Goal: Communication & Community: Answer question/provide support

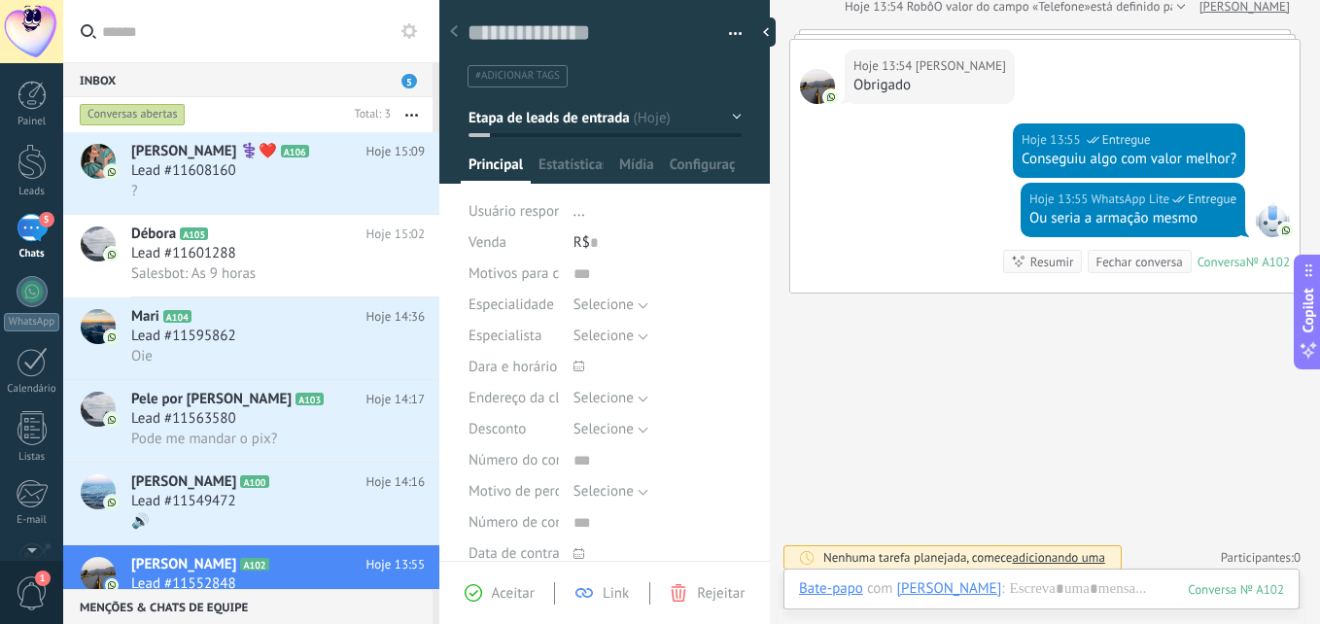
scroll to position [596, 0]
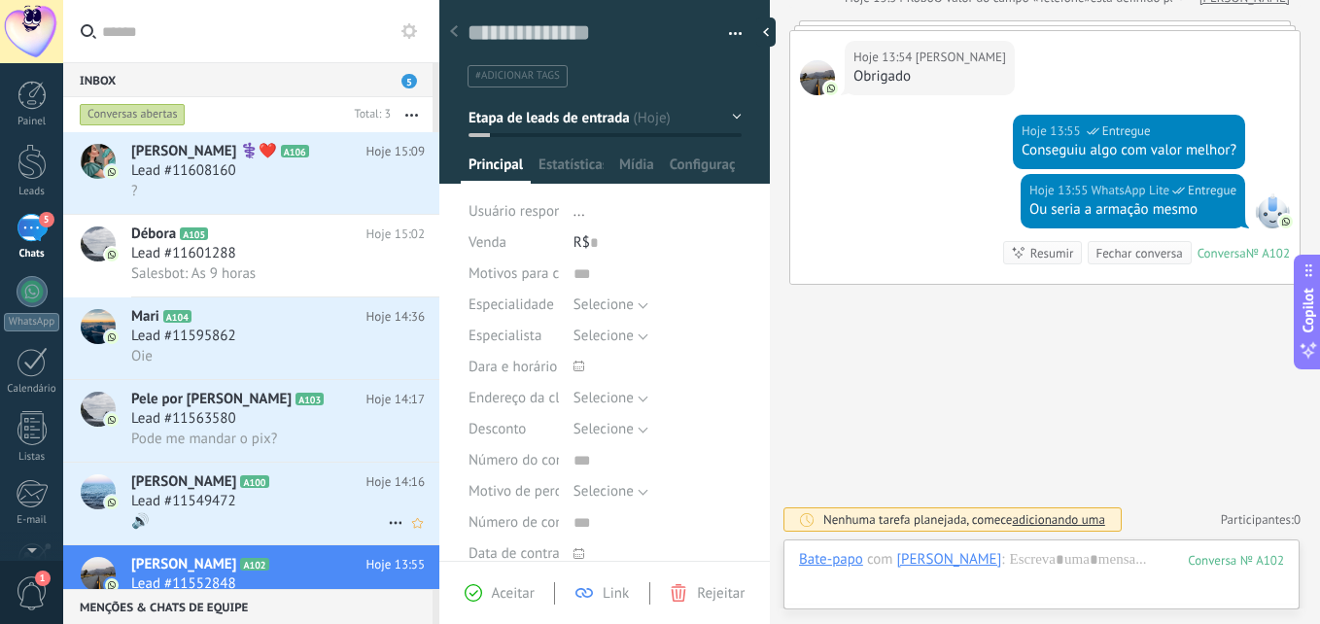
click at [225, 488] on h2 "Fernanda A100" at bounding box center [248, 481] width 235 height 19
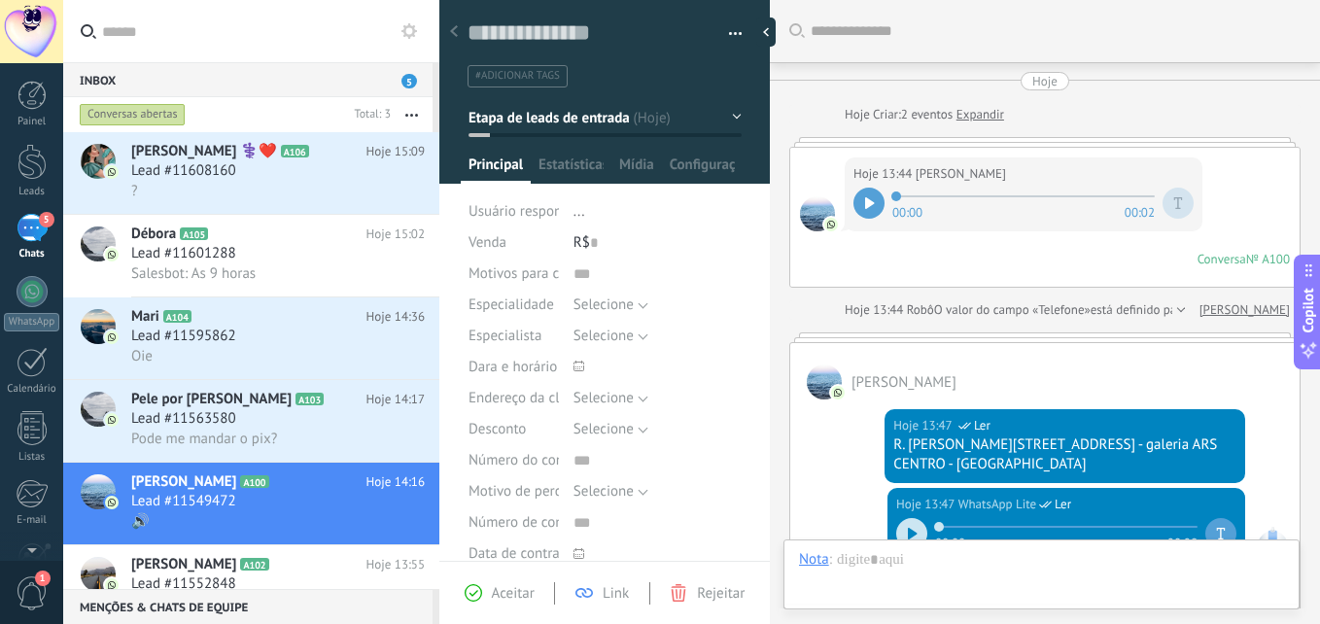
scroll to position [512, 0]
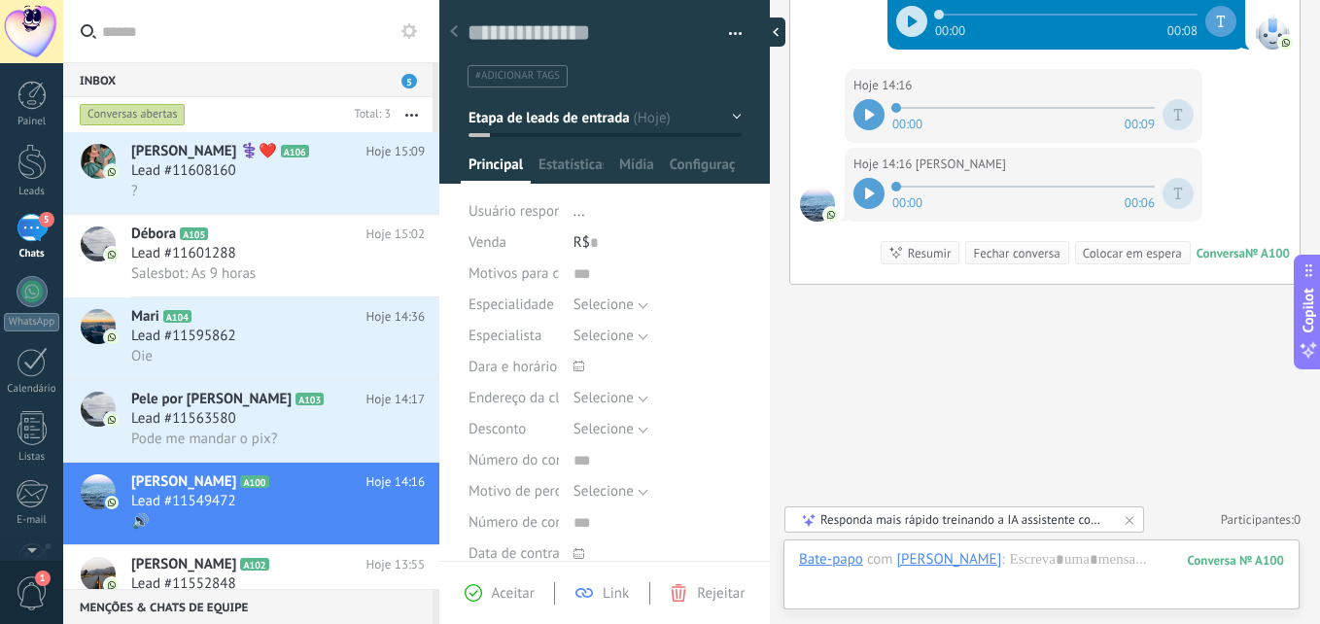
click at [767, 30] on div at bounding box center [770, 31] width 29 height 29
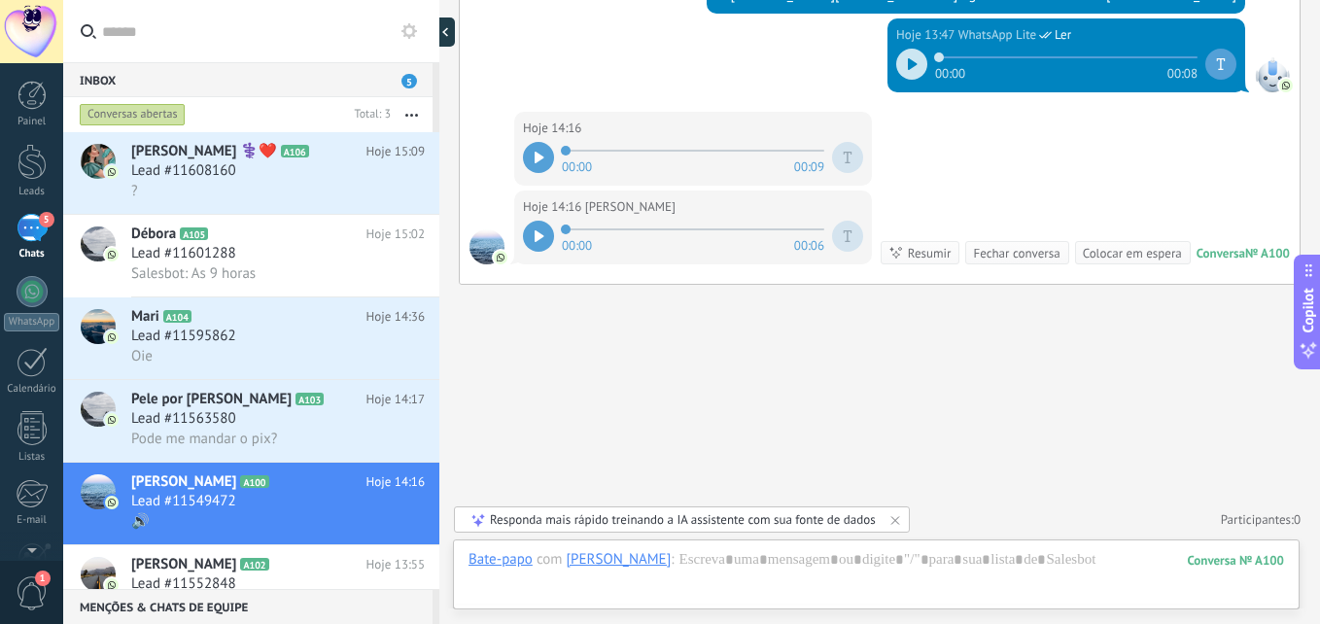
type textarea "**********"
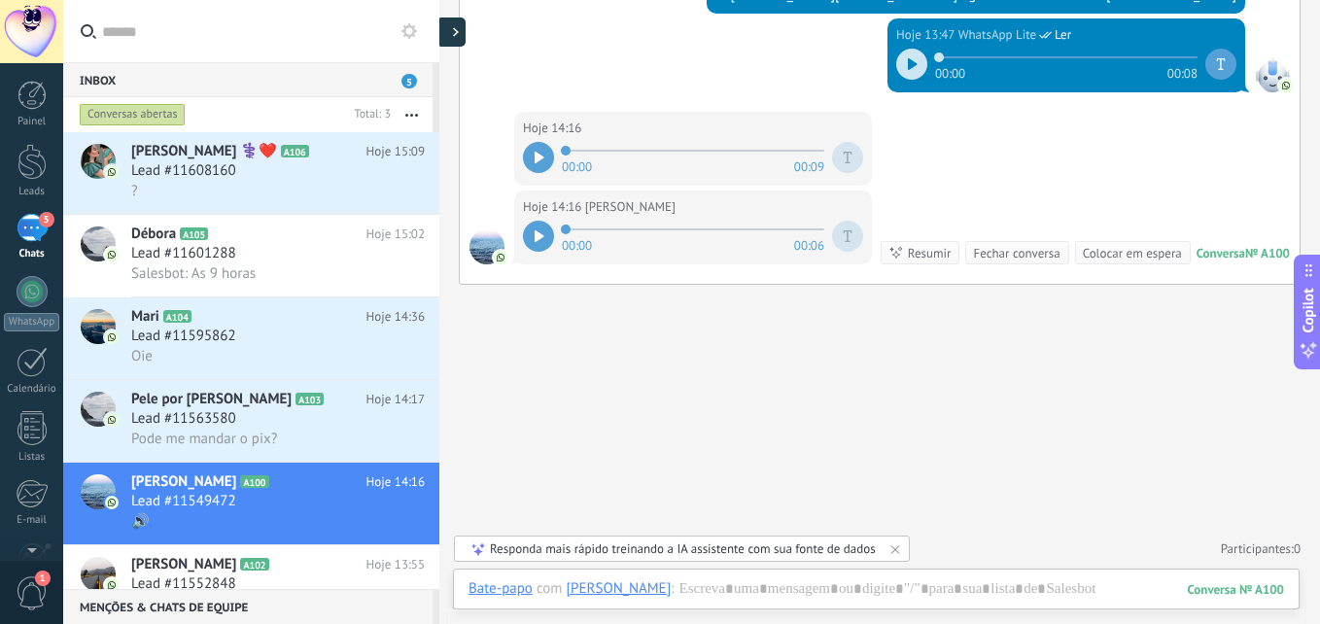
scroll to position [18, 0]
click at [207, 432] on span "Pode me mandar o pix?" at bounding box center [204, 439] width 146 height 18
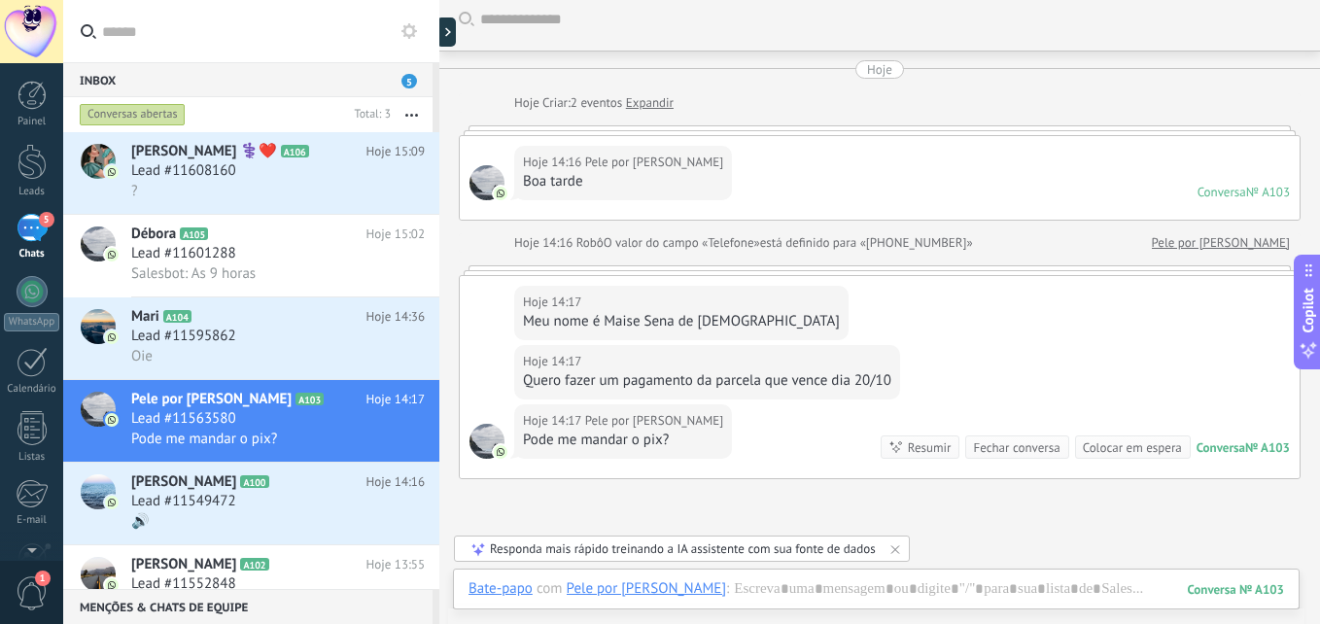
scroll to position [206, 0]
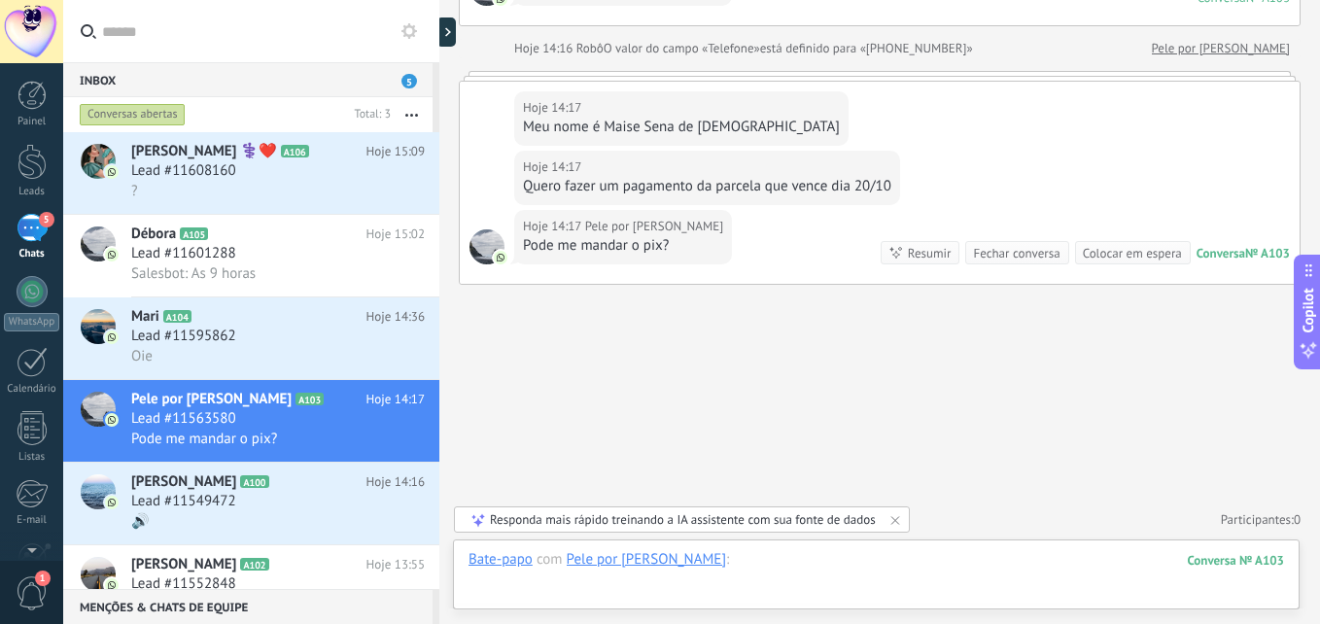
click at [726, 569] on div at bounding box center [875, 579] width 815 height 58
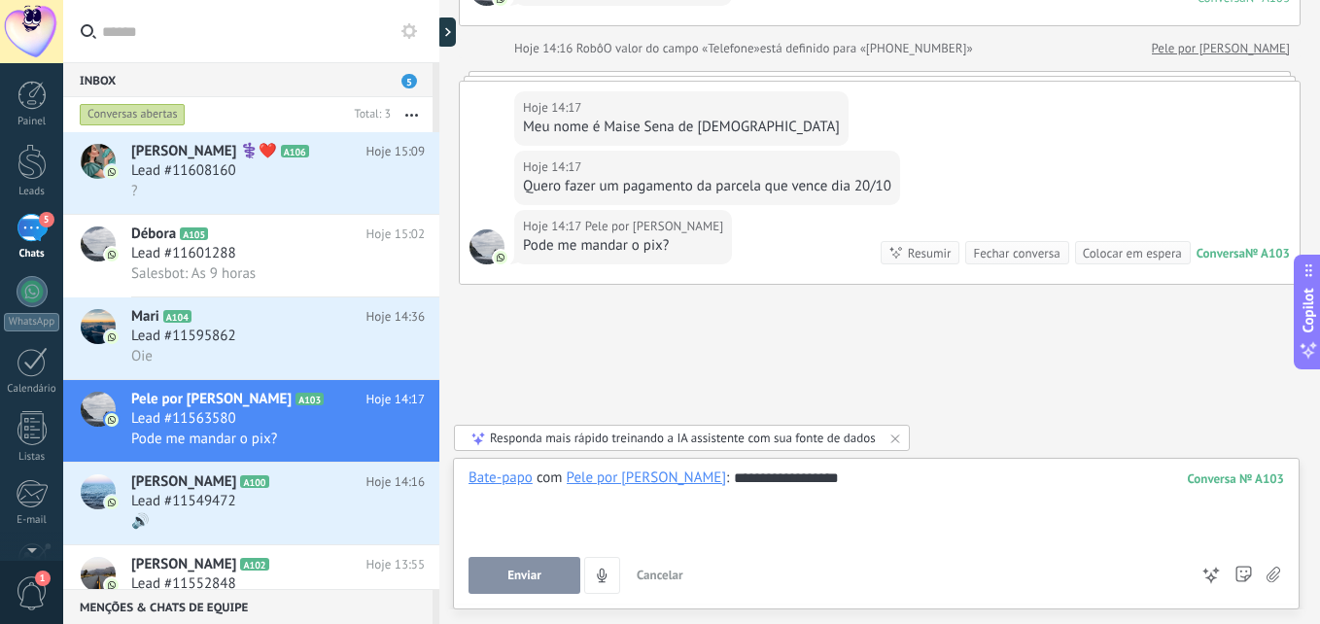
click at [535, 567] on button "Enviar" at bounding box center [524, 575] width 112 height 37
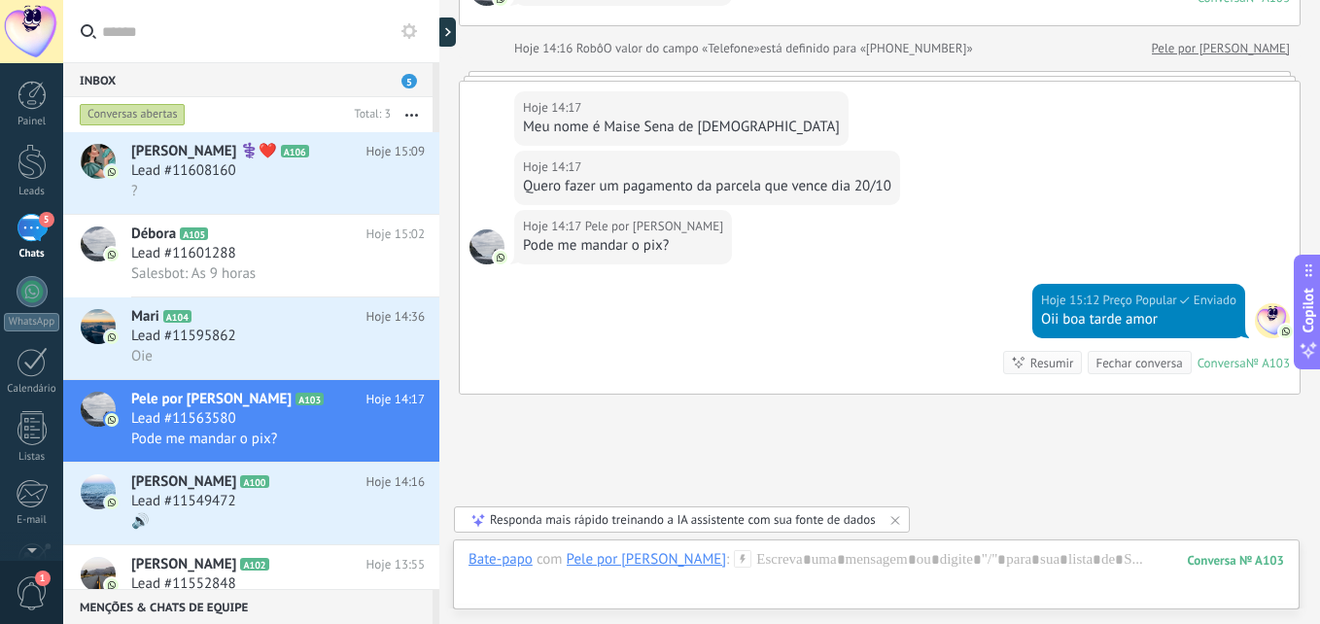
scroll to position [316, 0]
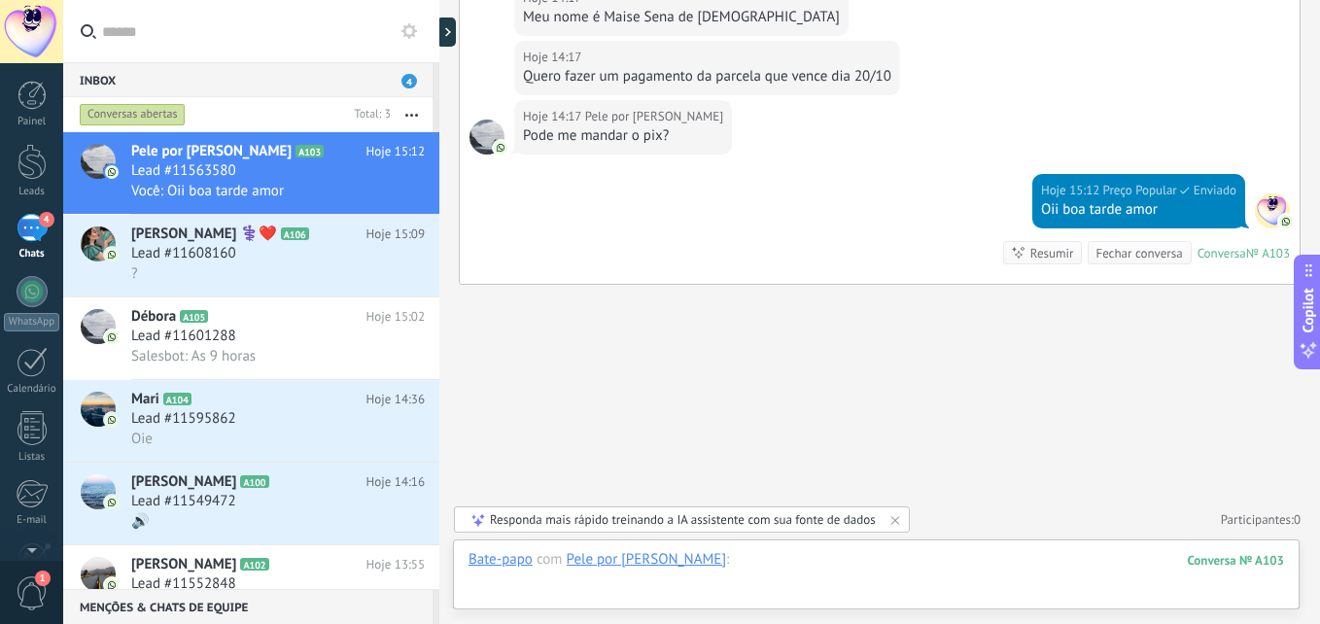
click at [829, 560] on div at bounding box center [875, 579] width 815 height 58
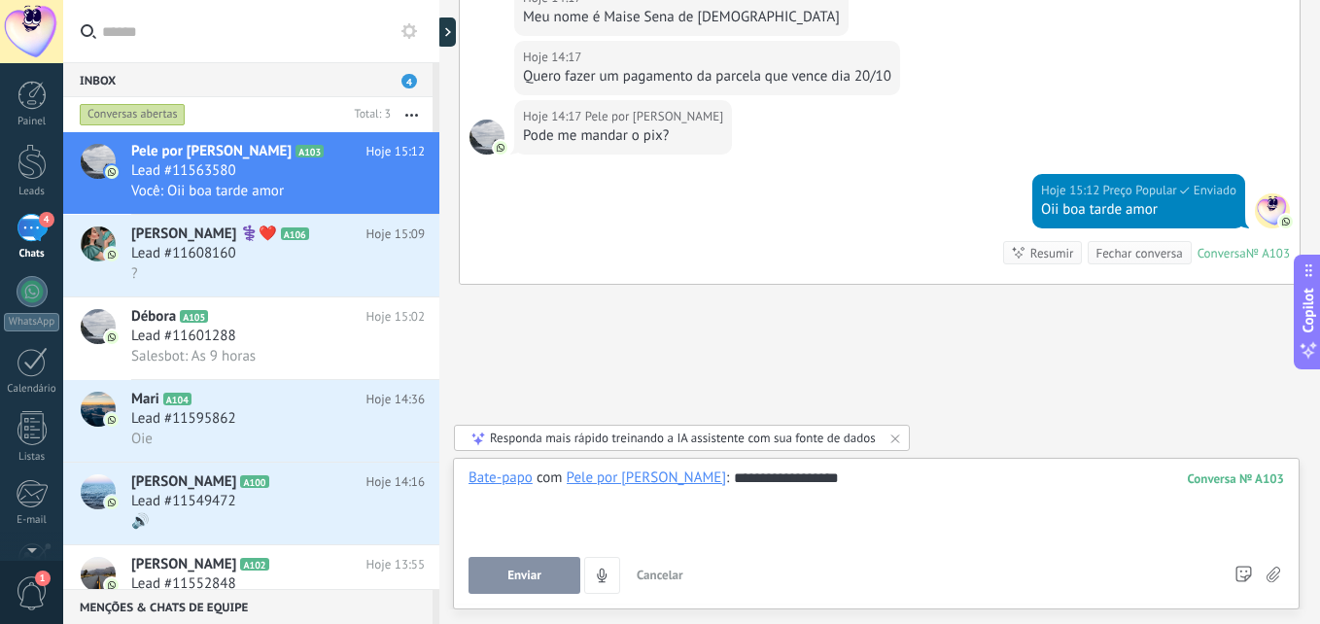
click at [519, 573] on span "Enviar" at bounding box center [524, 576] width 34 height 14
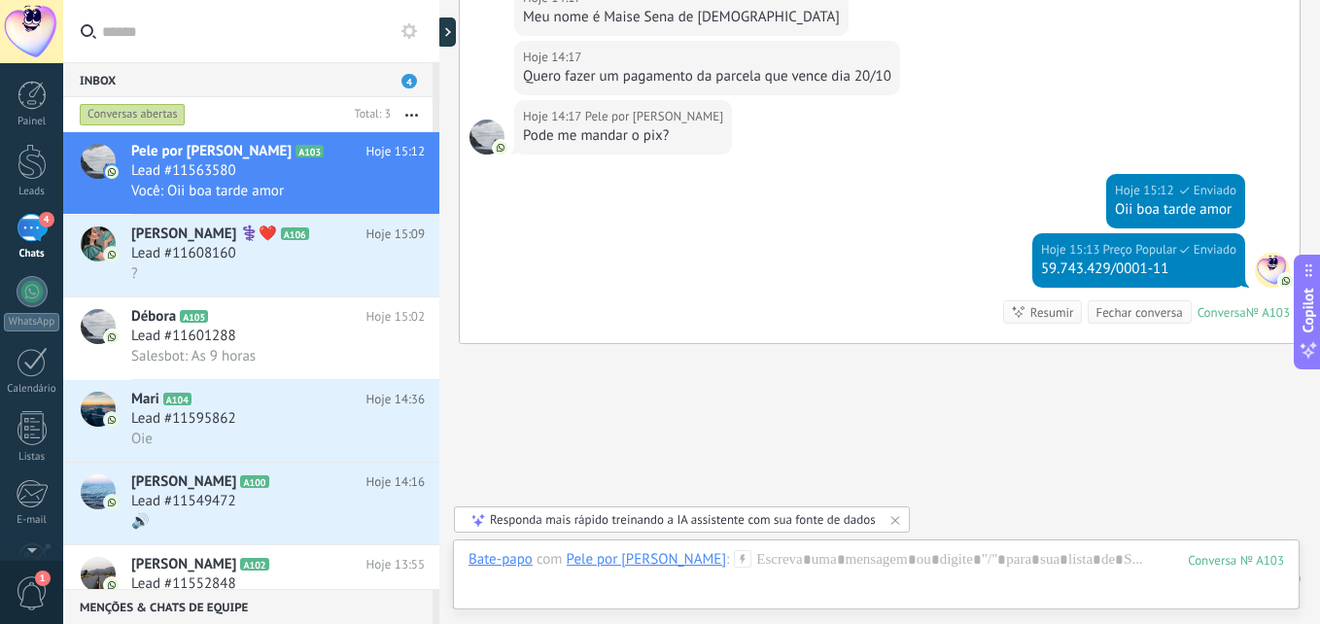
scroll to position [375, 0]
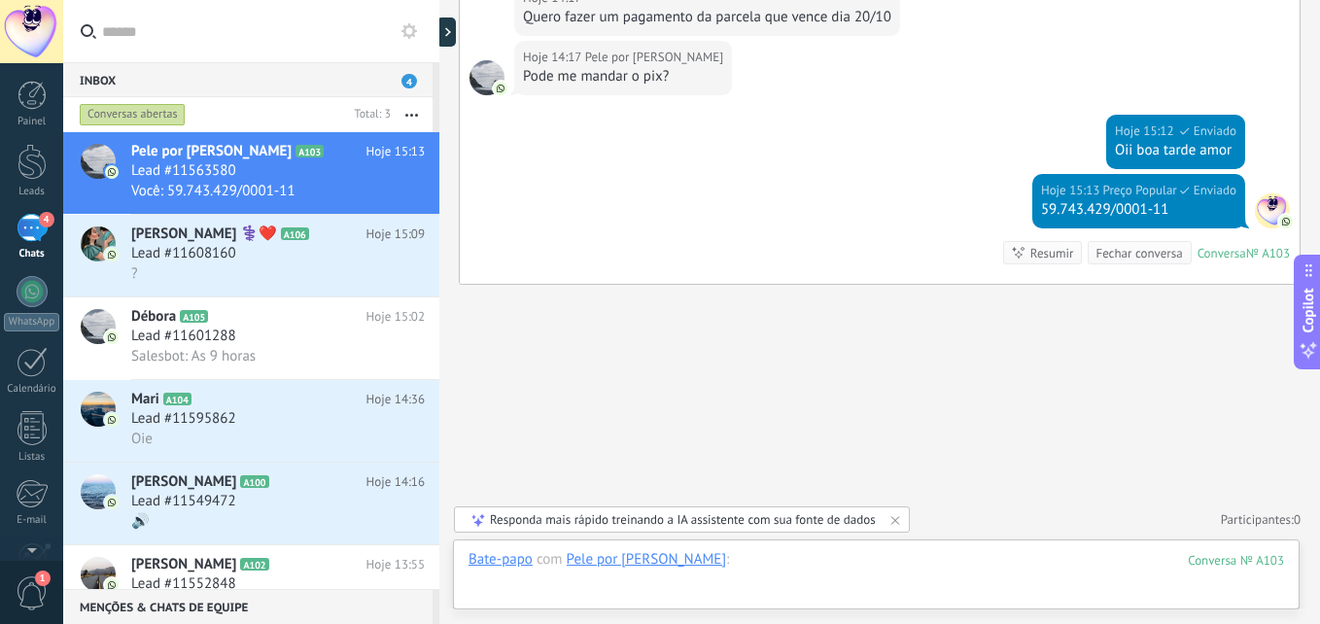
click at [726, 558] on div at bounding box center [875, 579] width 815 height 58
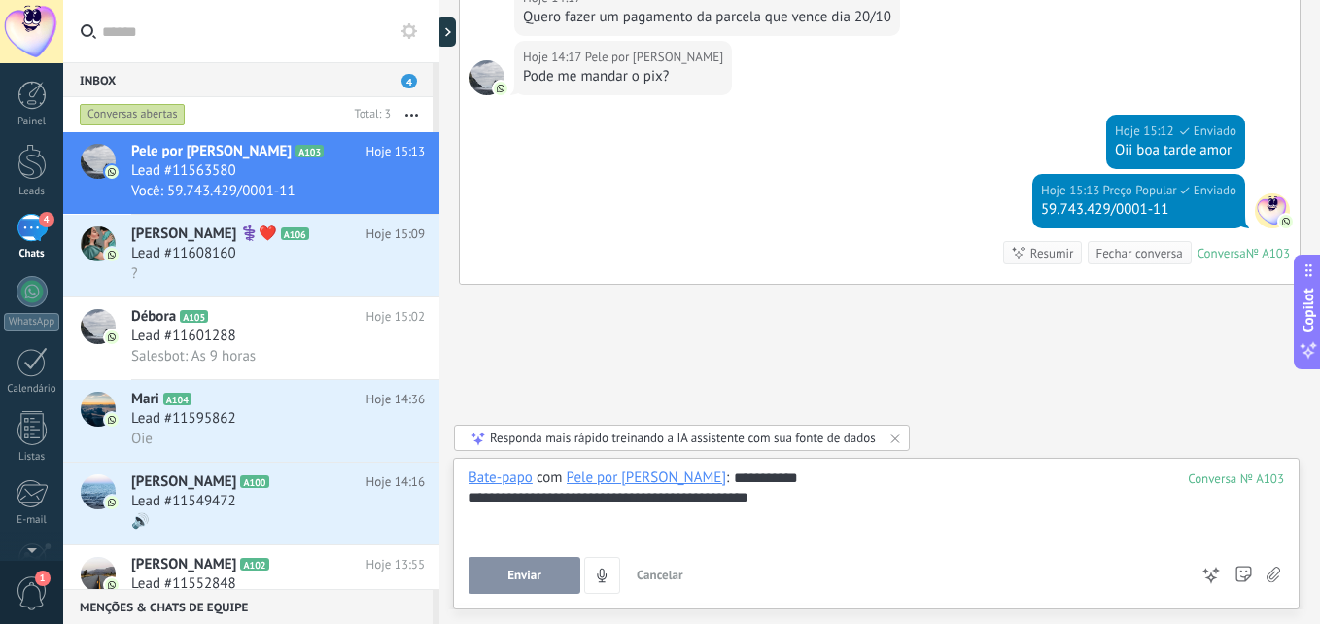
click at [549, 570] on button "Enviar" at bounding box center [524, 575] width 112 height 37
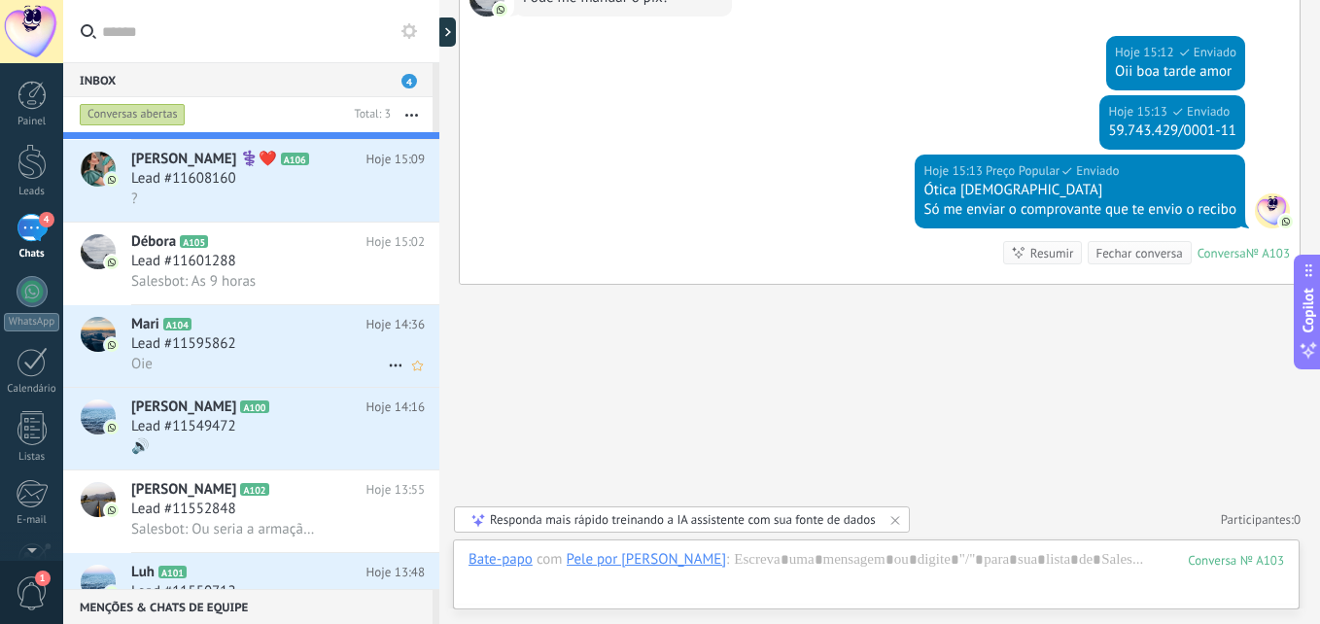
scroll to position [0, 0]
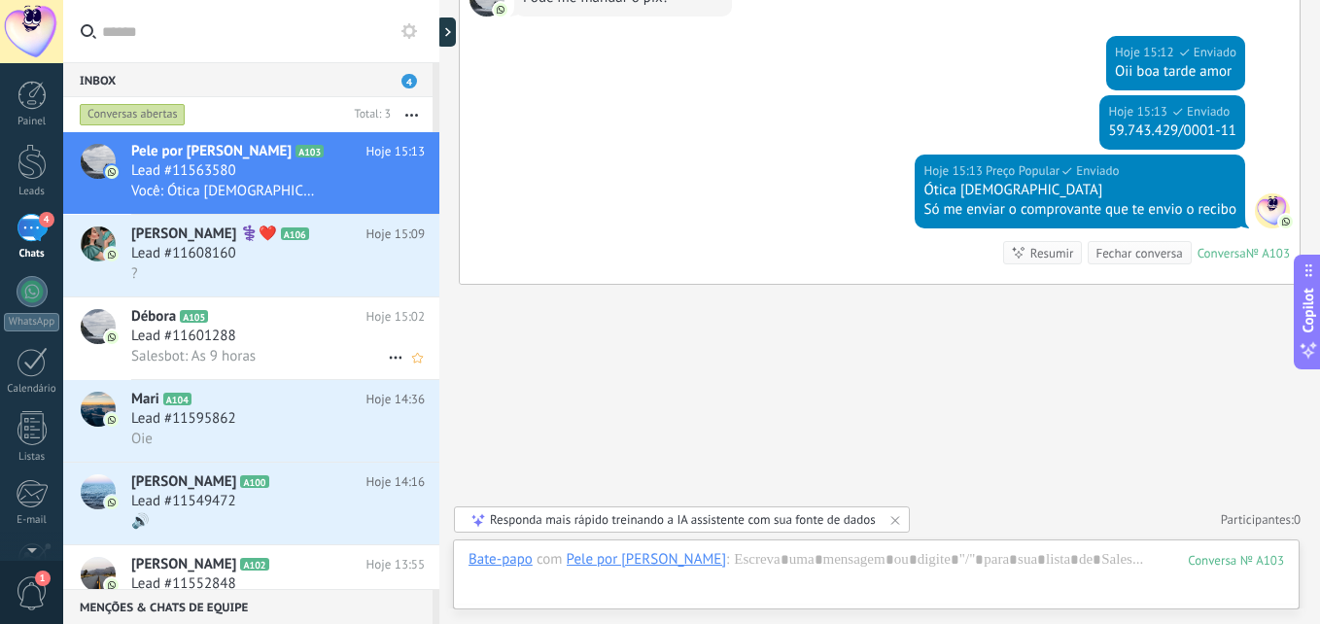
click at [243, 349] on span "Salesbot: As 9 horas" at bounding box center [193, 356] width 124 height 18
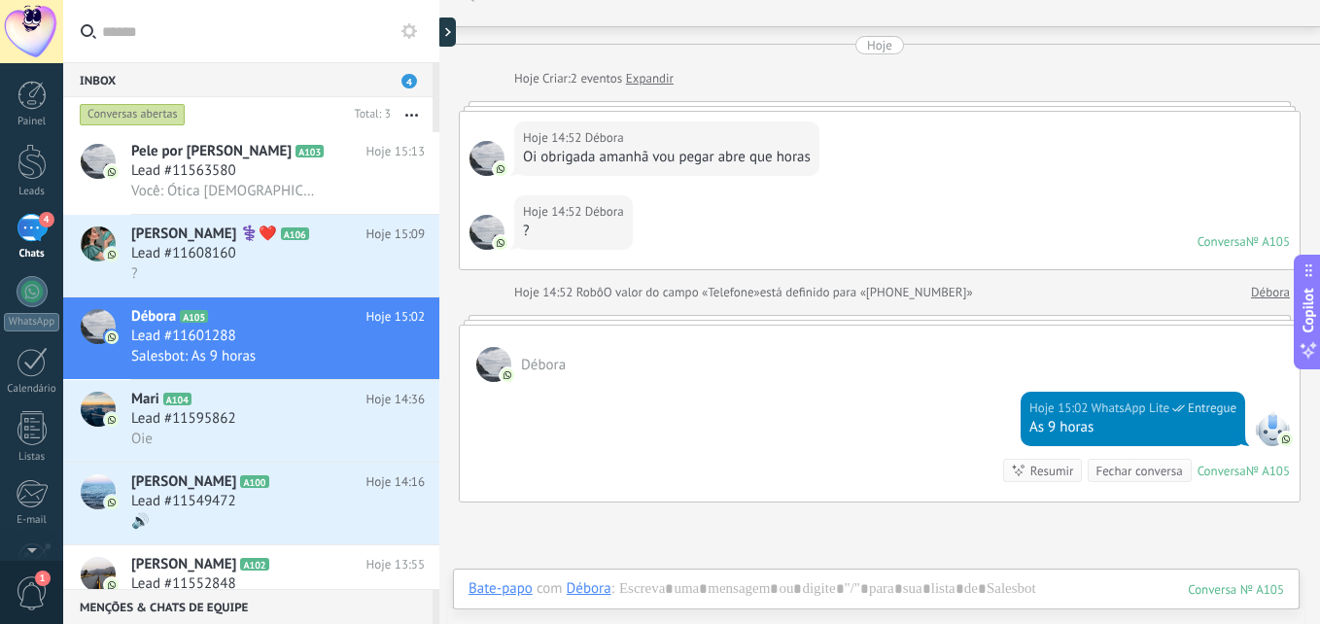
scroll to position [133, 0]
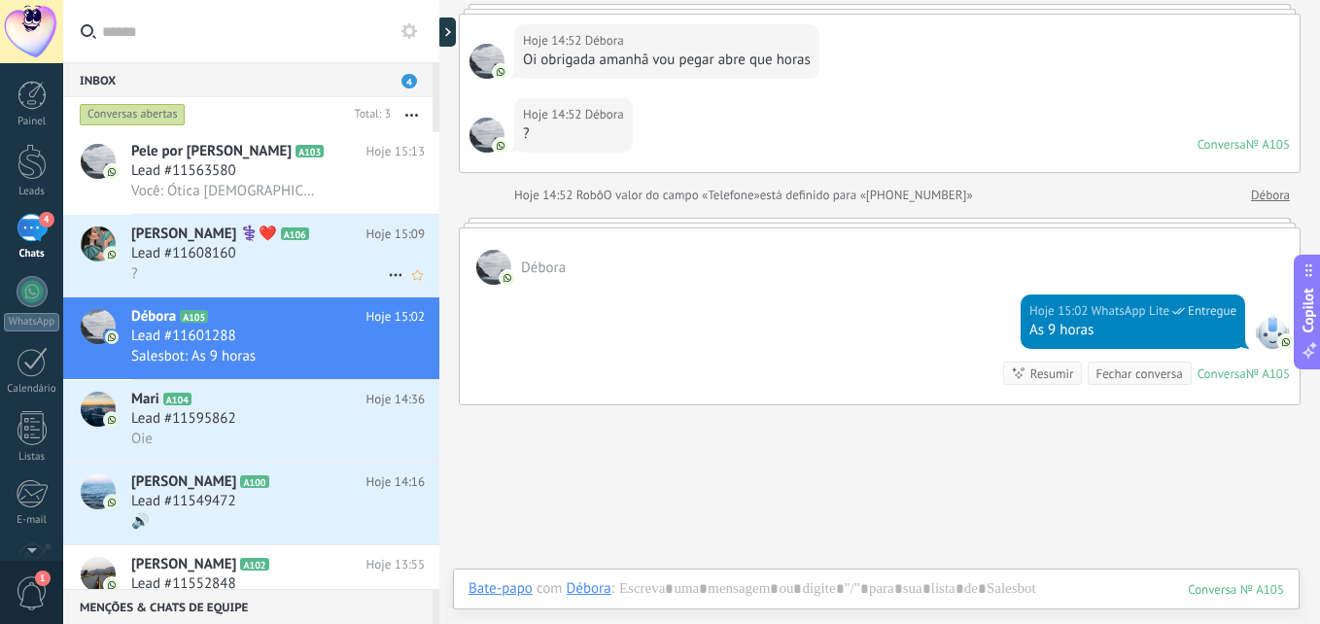
click at [225, 240] on span "[PERSON_NAME] ‍⚕️❤️" at bounding box center [204, 234] width 146 height 19
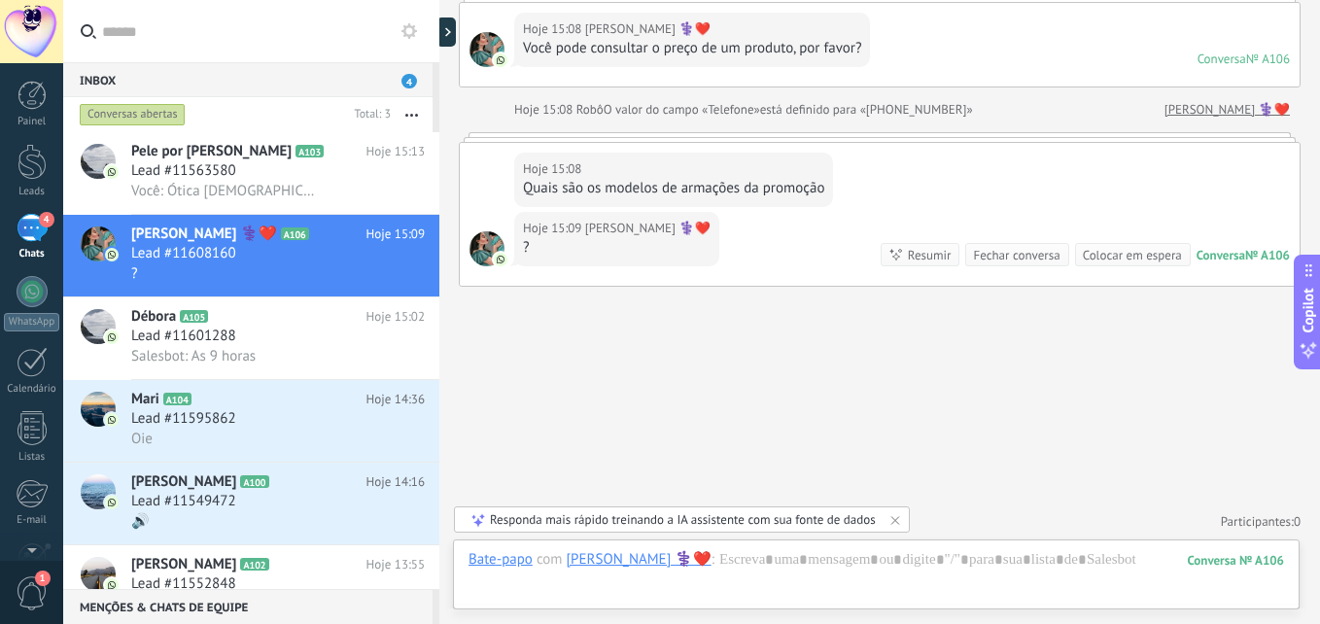
scroll to position [147, 0]
click at [725, 564] on div at bounding box center [875, 579] width 815 height 58
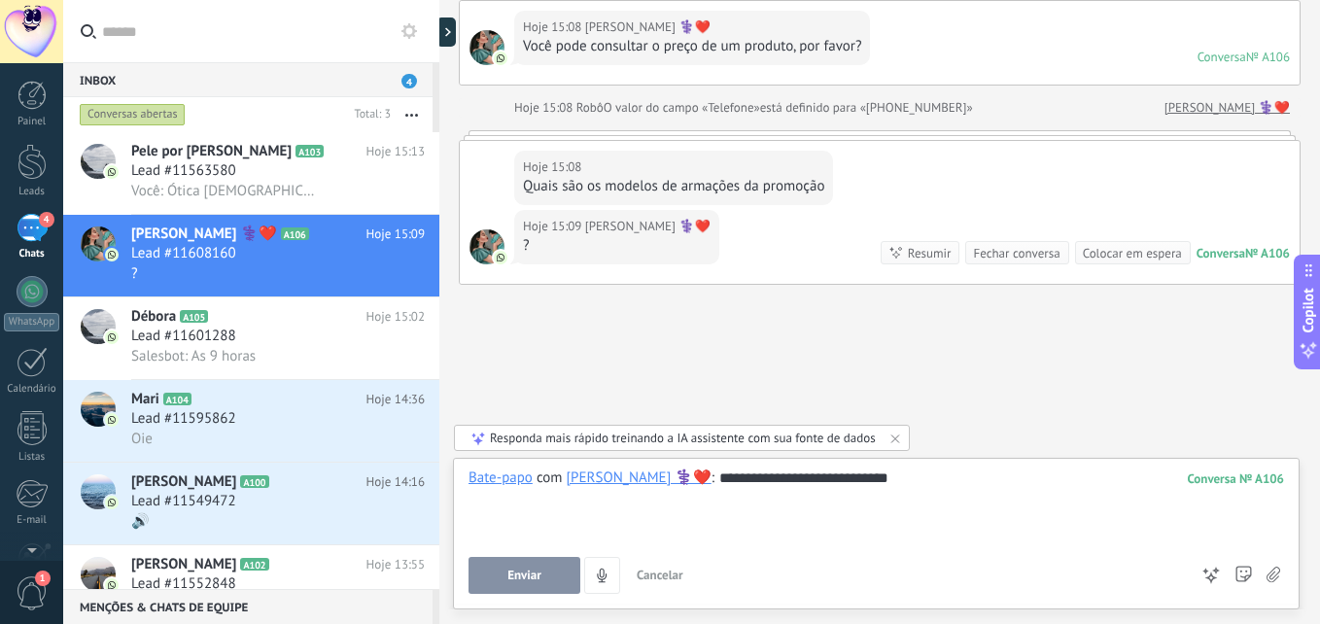
click at [517, 586] on button "Enviar" at bounding box center [524, 575] width 112 height 37
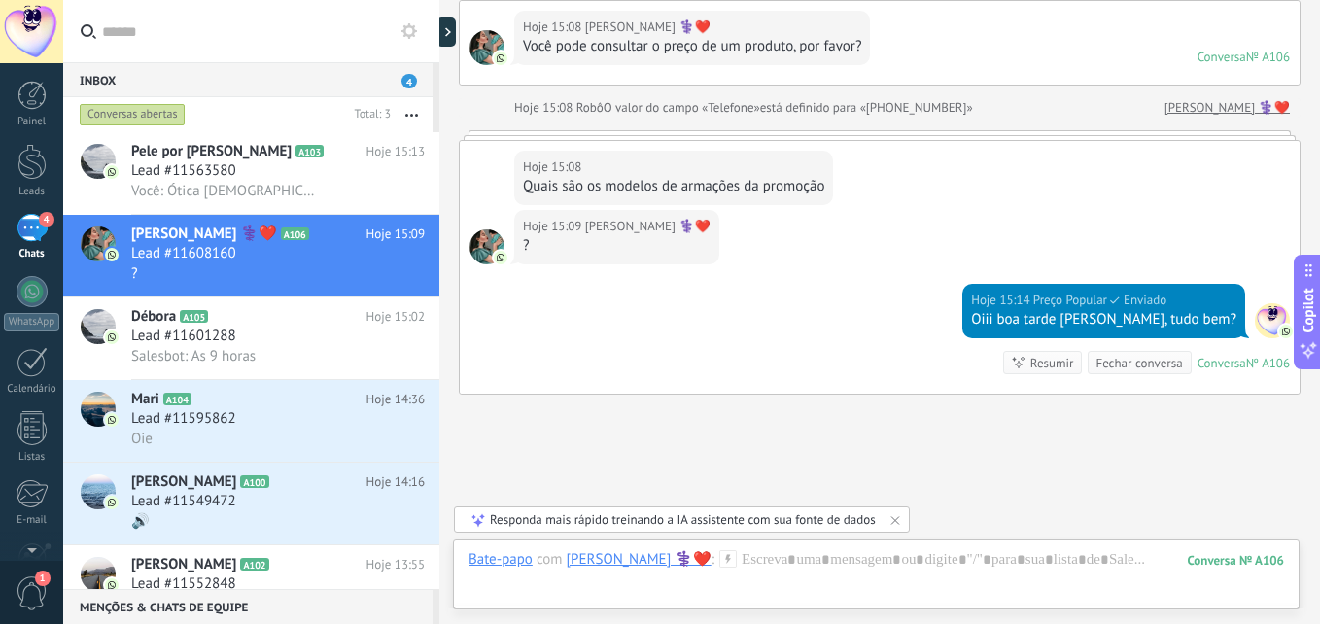
scroll to position [257, 0]
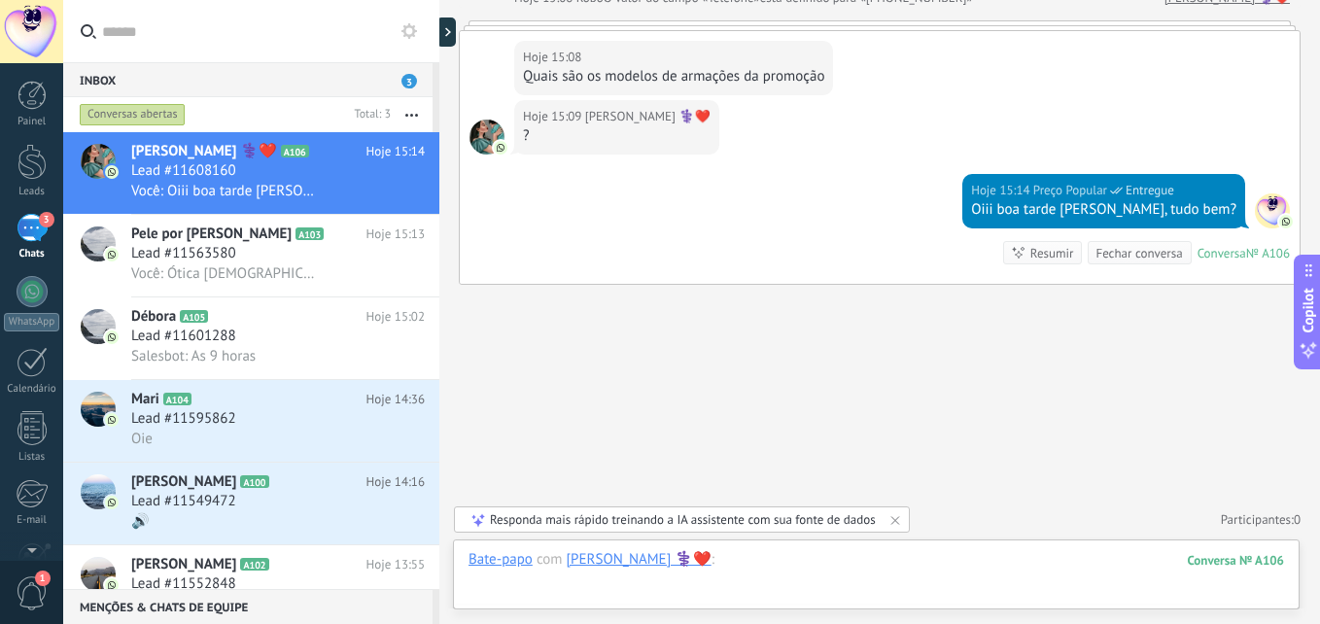
click at [720, 563] on div at bounding box center [875, 579] width 815 height 58
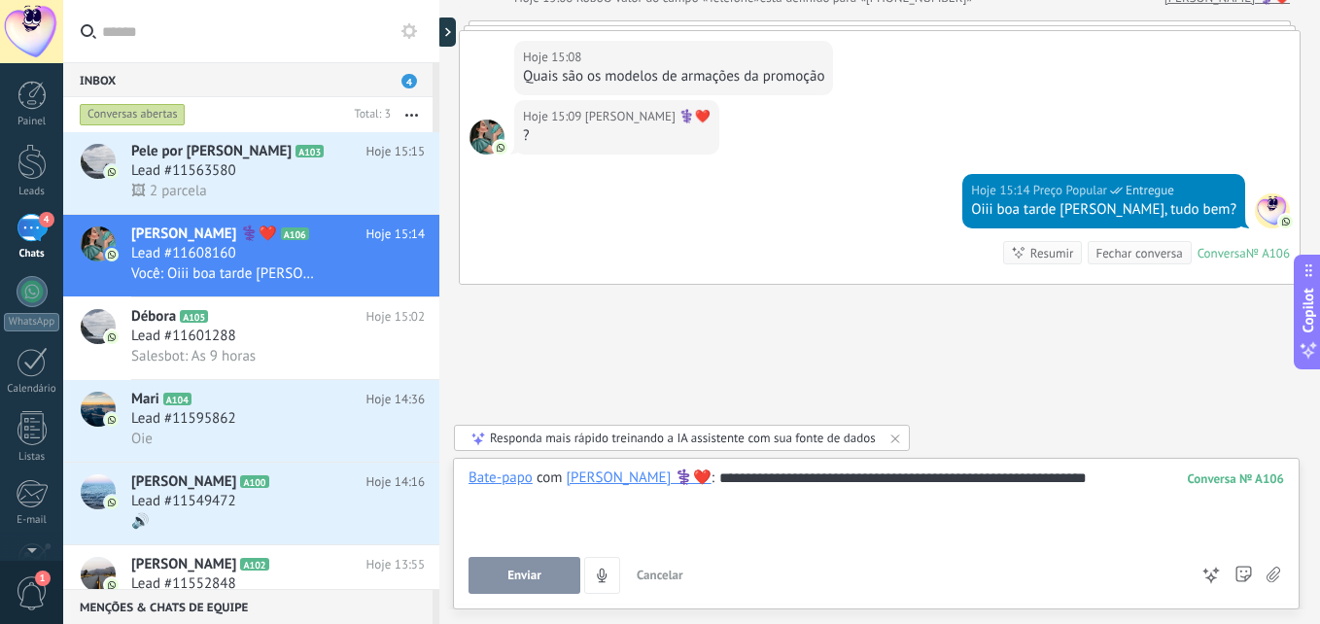
click at [517, 565] on button "Enviar" at bounding box center [524, 575] width 112 height 37
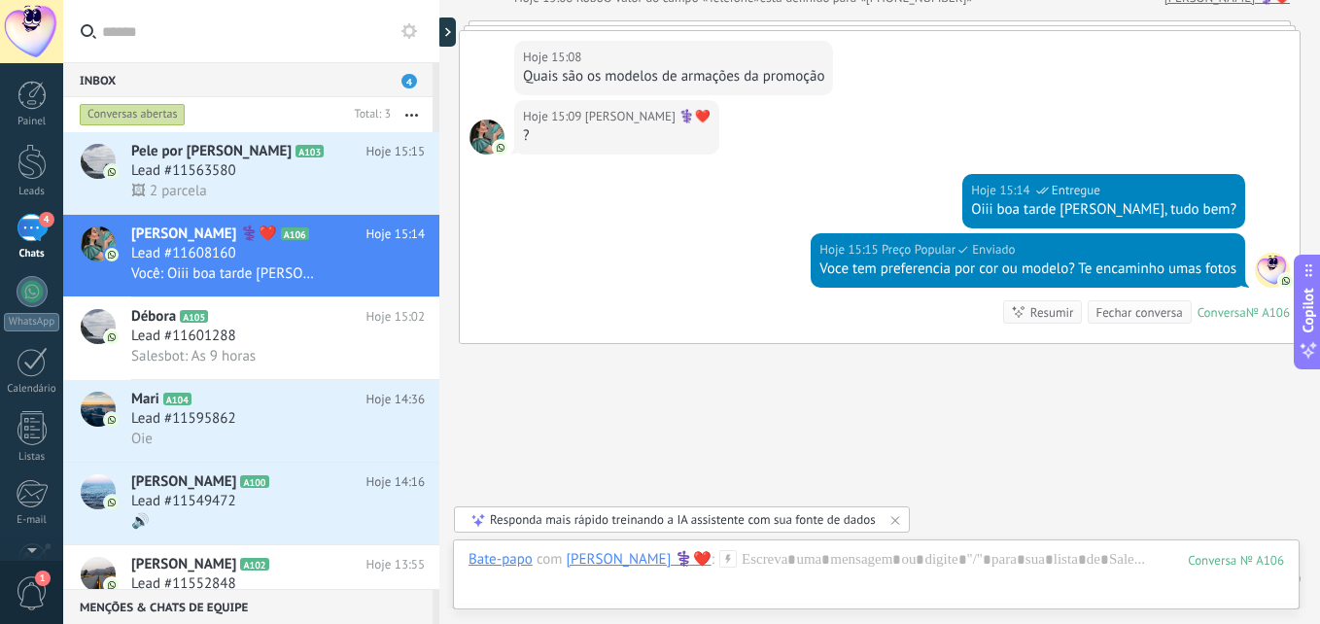
scroll to position [316, 0]
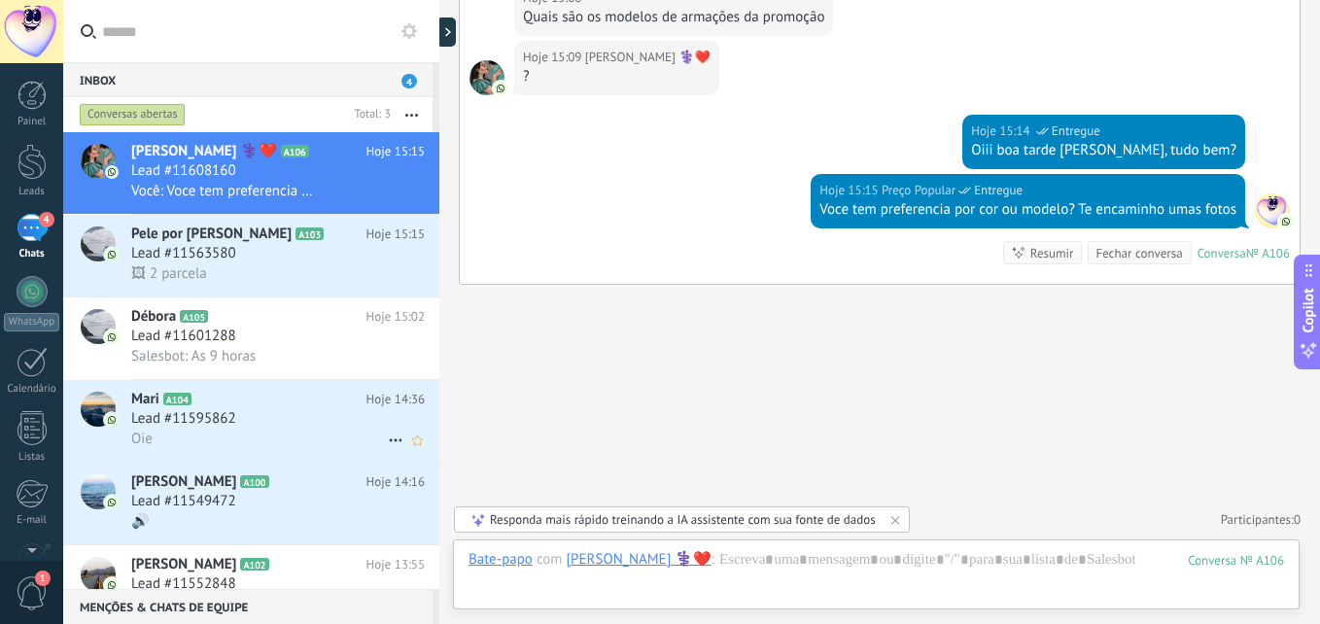
click at [220, 411] on span "Lead #11595862" at bounding box center [183, 418] width 105 height 19
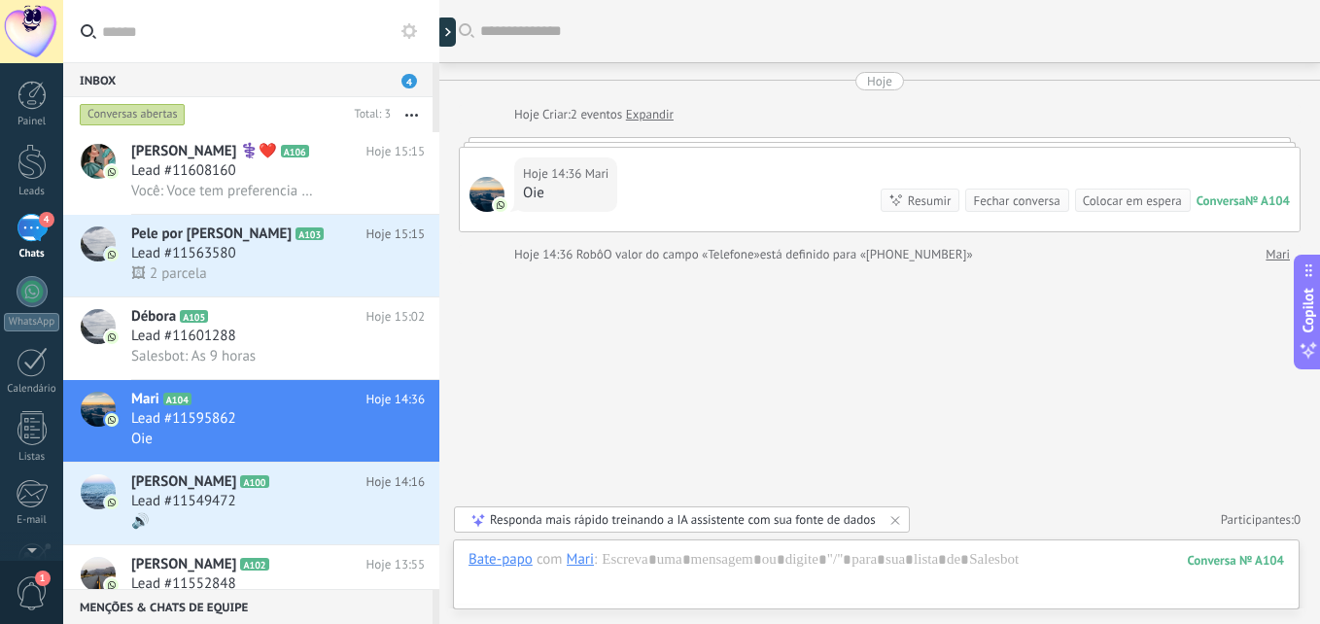
click at [591, 182] on span "Mari" at bounding box center [597, 173] width 24 height 19
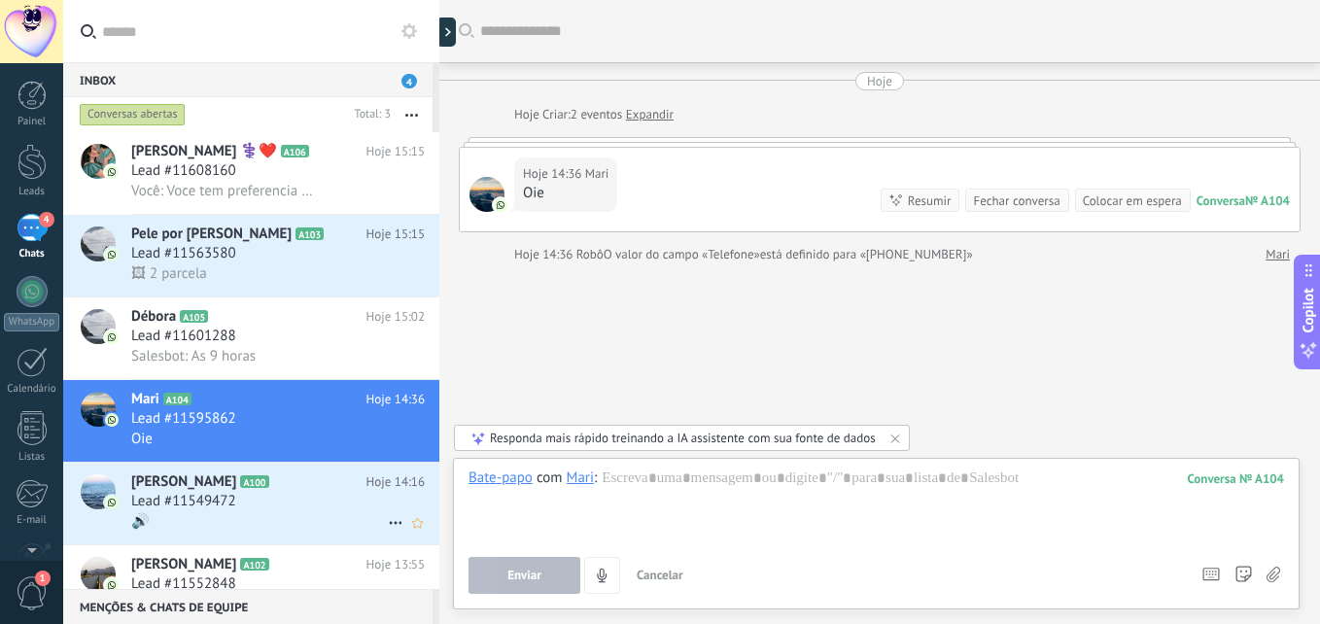
click at [262, 490] on h2 "Fernanda A100" at bounding box center [248, 481] width 235 height 19
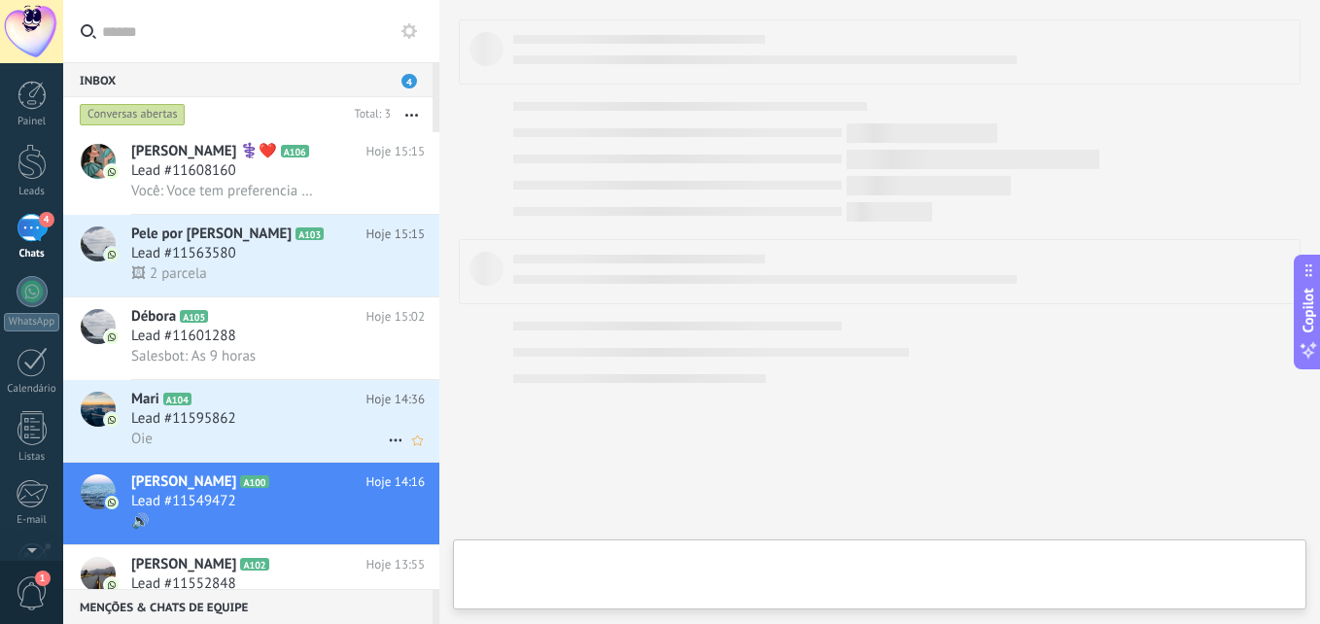
click at [273, 423] on div "Lead #11595862" at bounding box center [278, 418] width 294 height 19
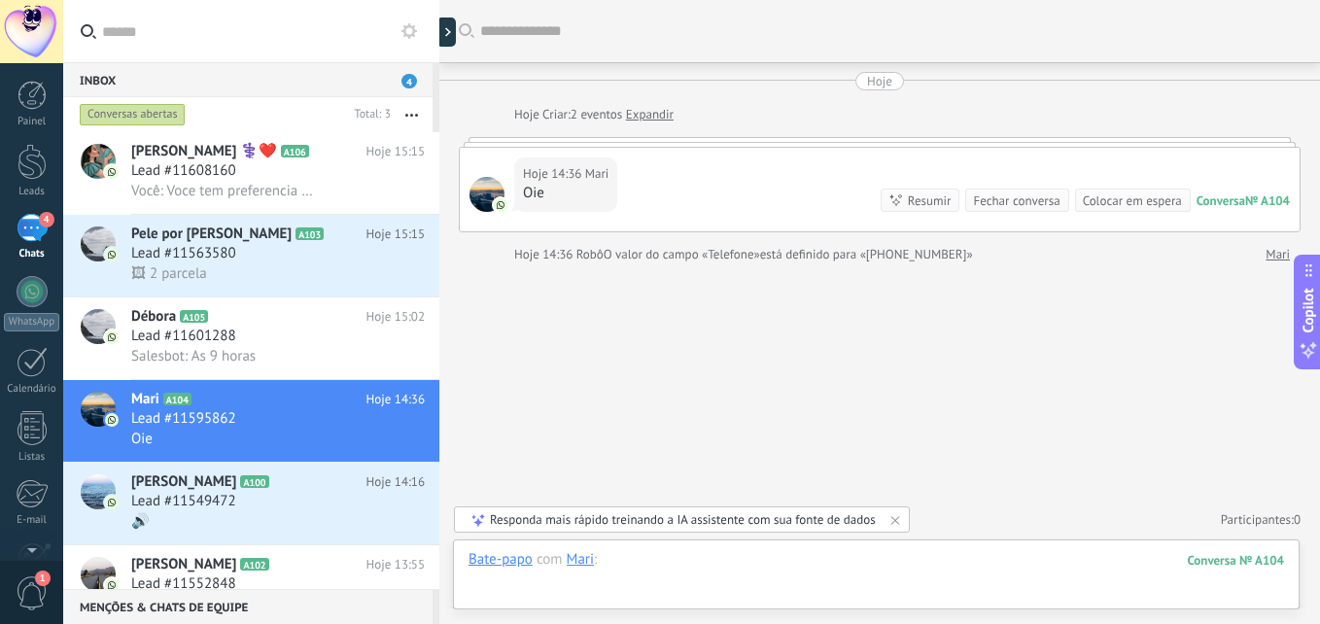
click at [669, 567] on div at bounding box center [875, 579] width 815 height 58
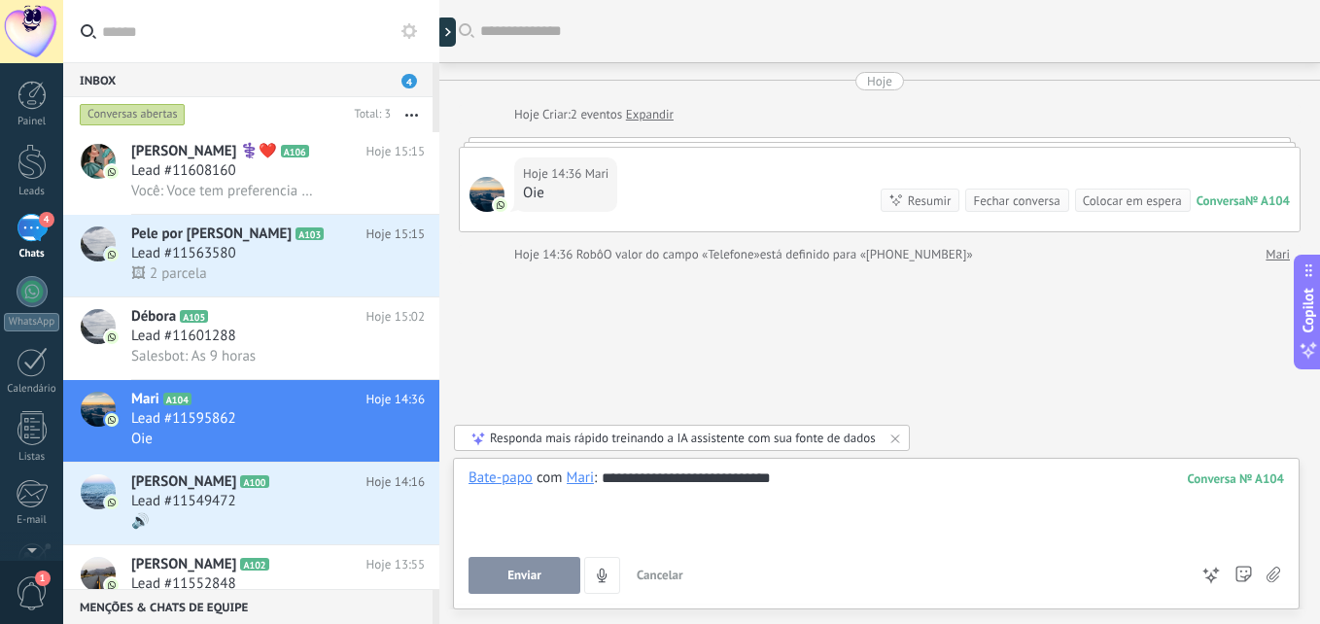
click at [497, 575] on button "Enviar" at bounding box center [524, 575] width 112 height 37
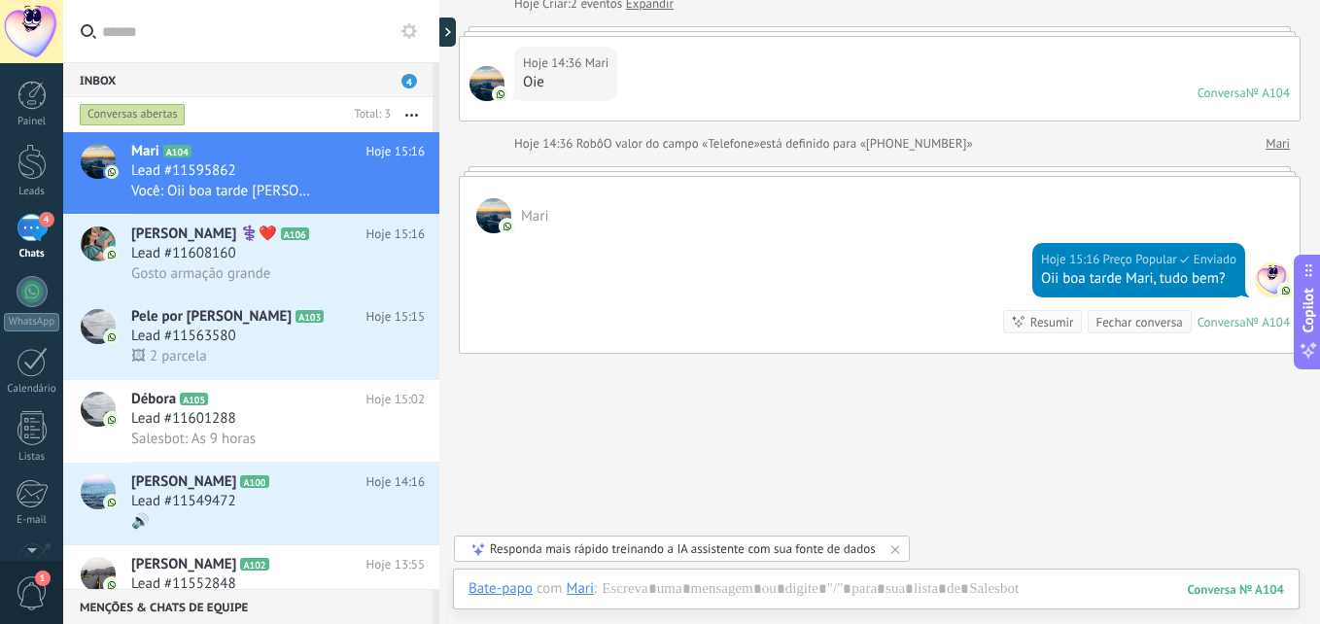
scroll to position [180, 0]
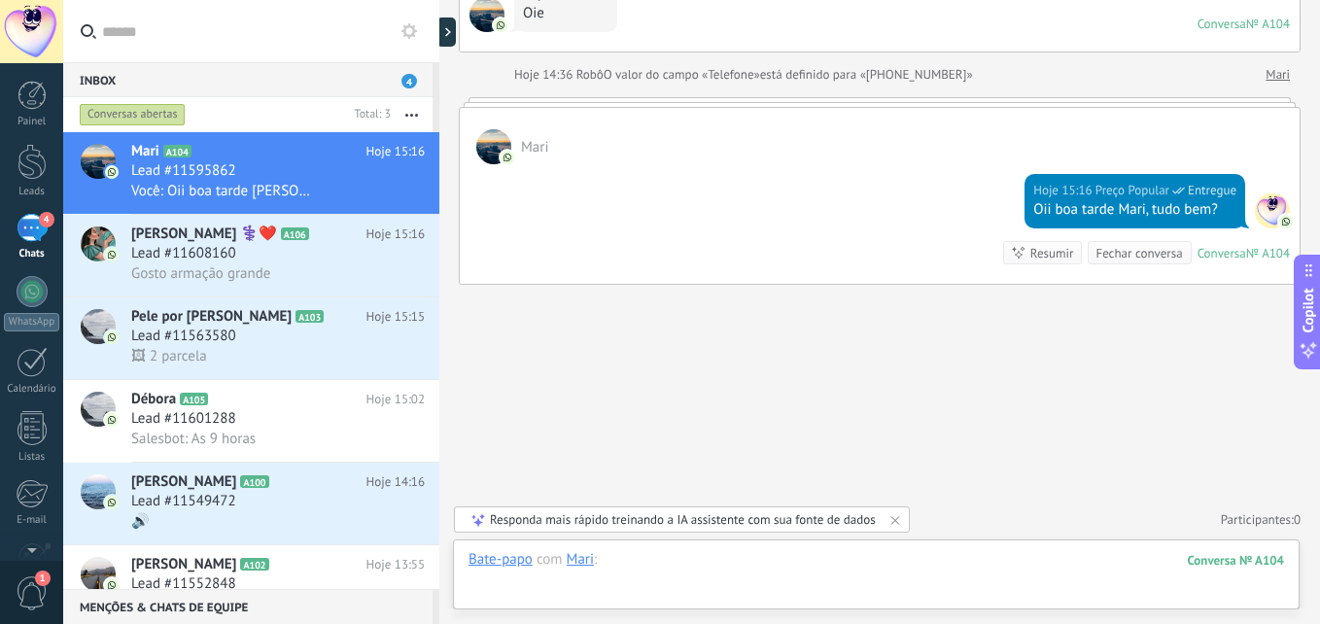
click at [752, 570] on div at bounding box center [875, 579] width 815 height 58
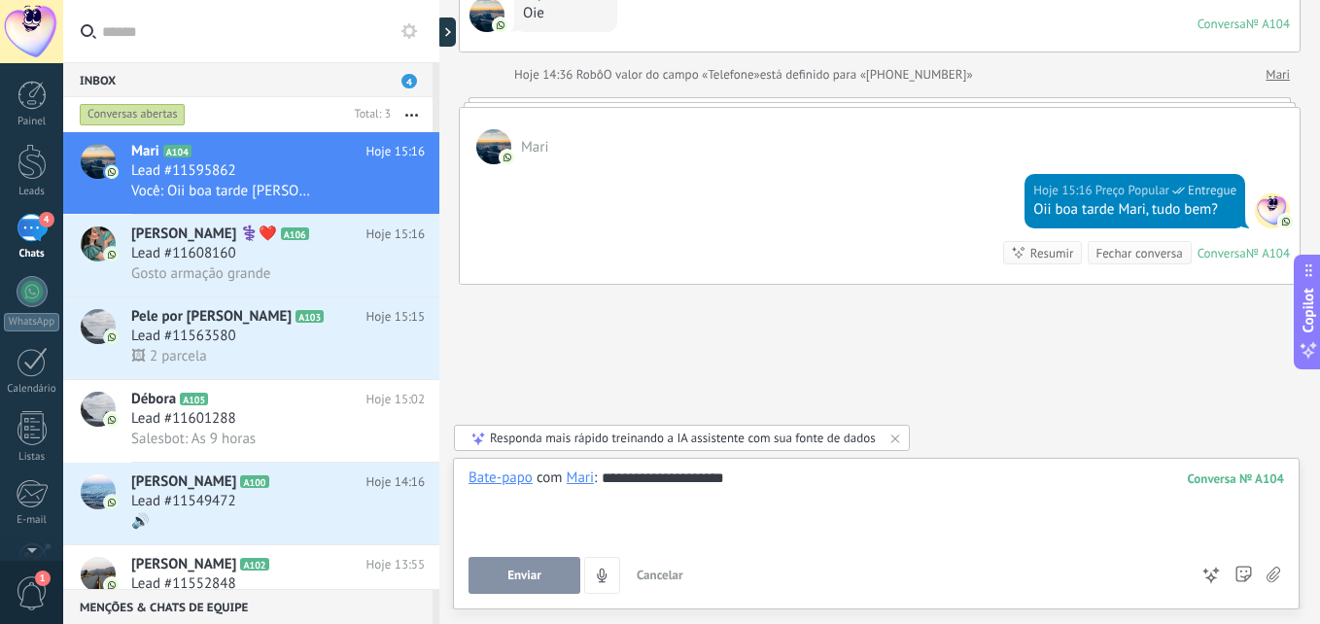
click at [521, 577] on span "Enviar" at bounding box center [524, 576] width 34 height 14
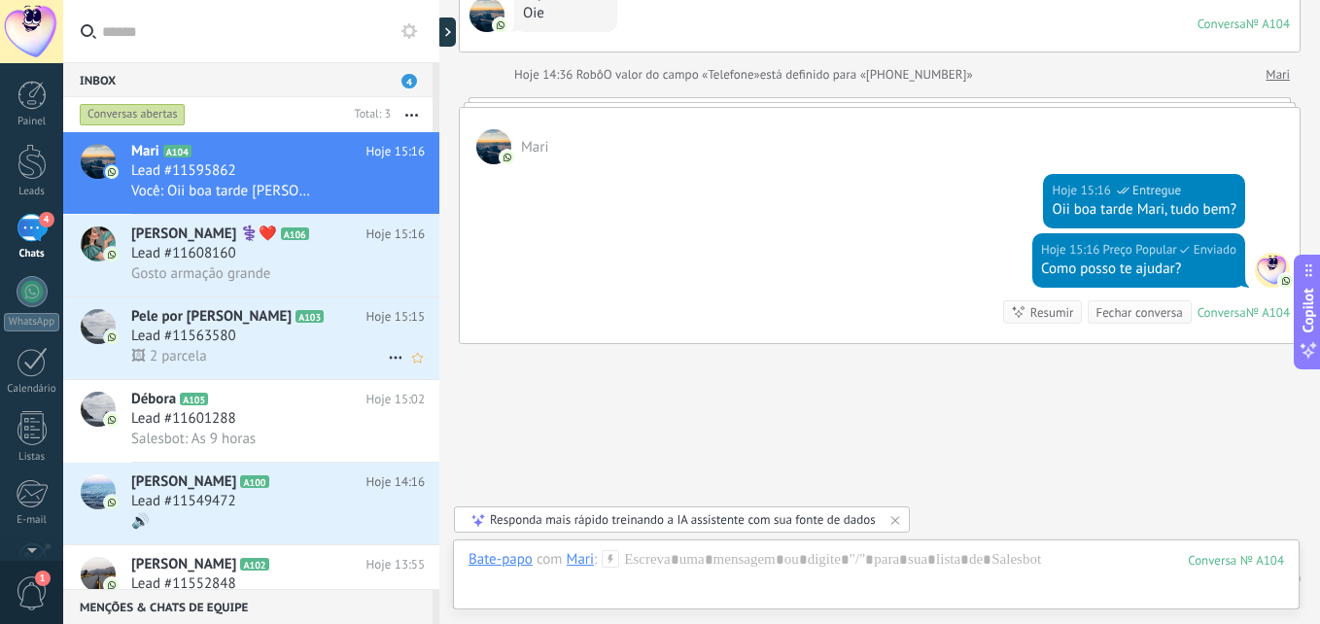
scroll to position [239, 0]
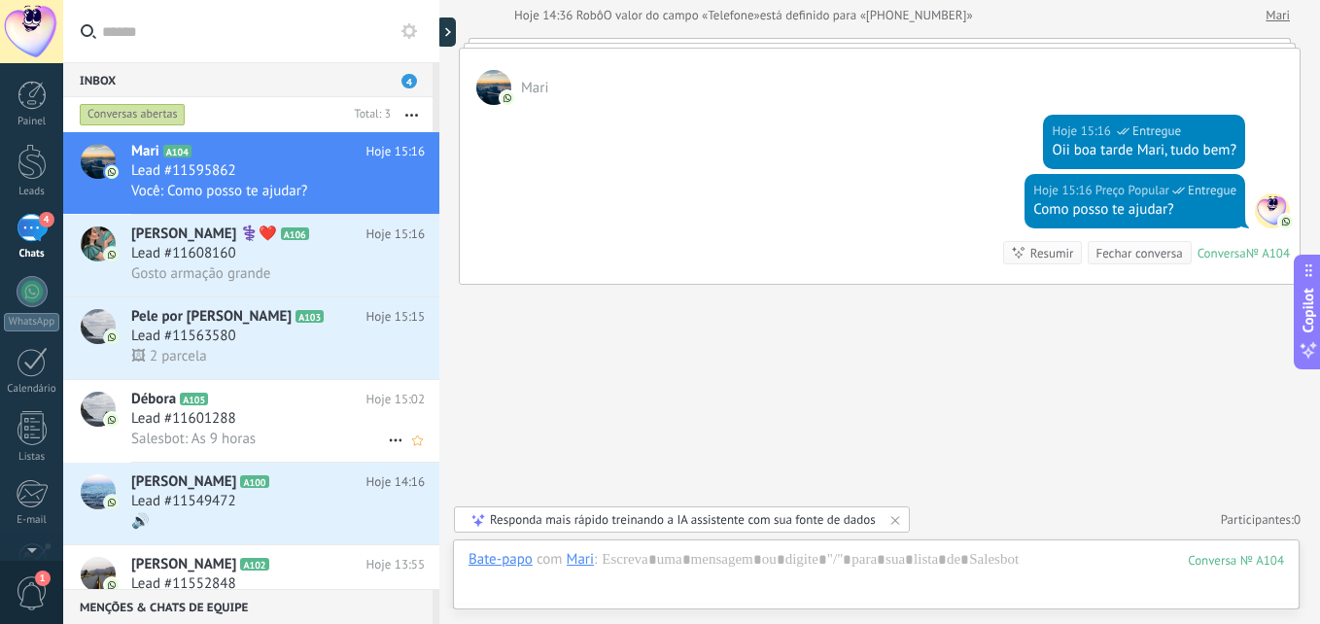
click at [245, 416] on h3 "Lead #11601288" at bounding box center [188, 418] width 115 height 19
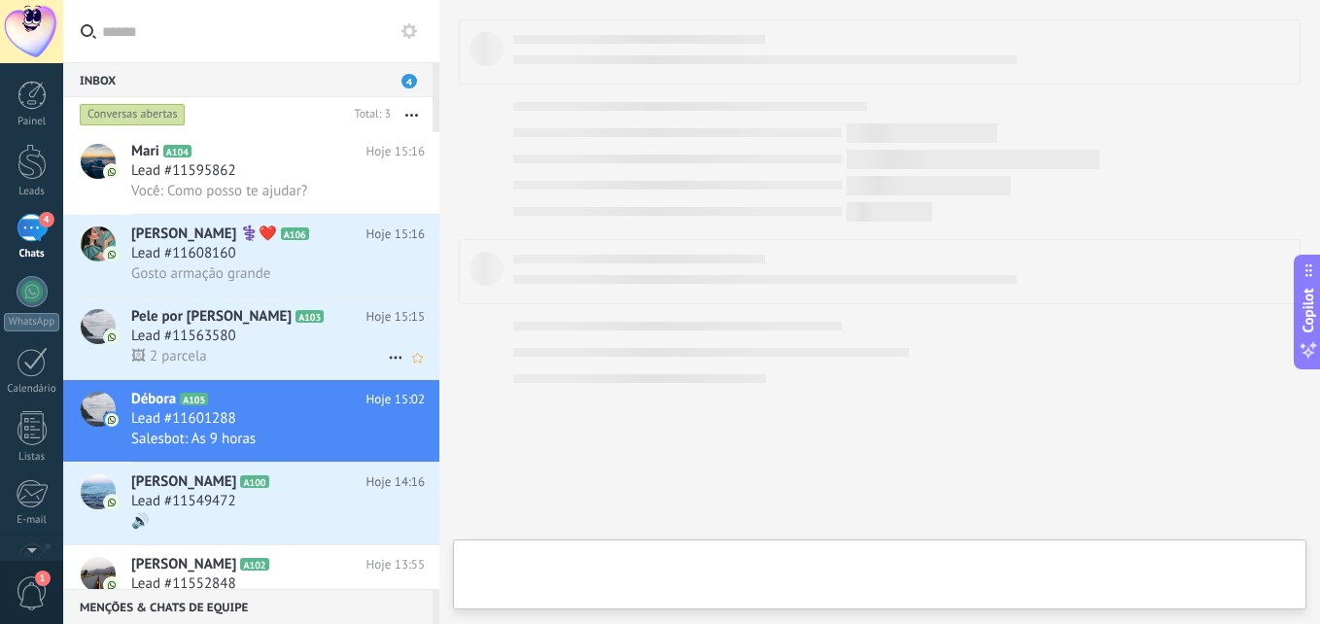
click at [240, 339] on h3 "Lead #11563580" at bounding box center [188, 336] width 115 height 19
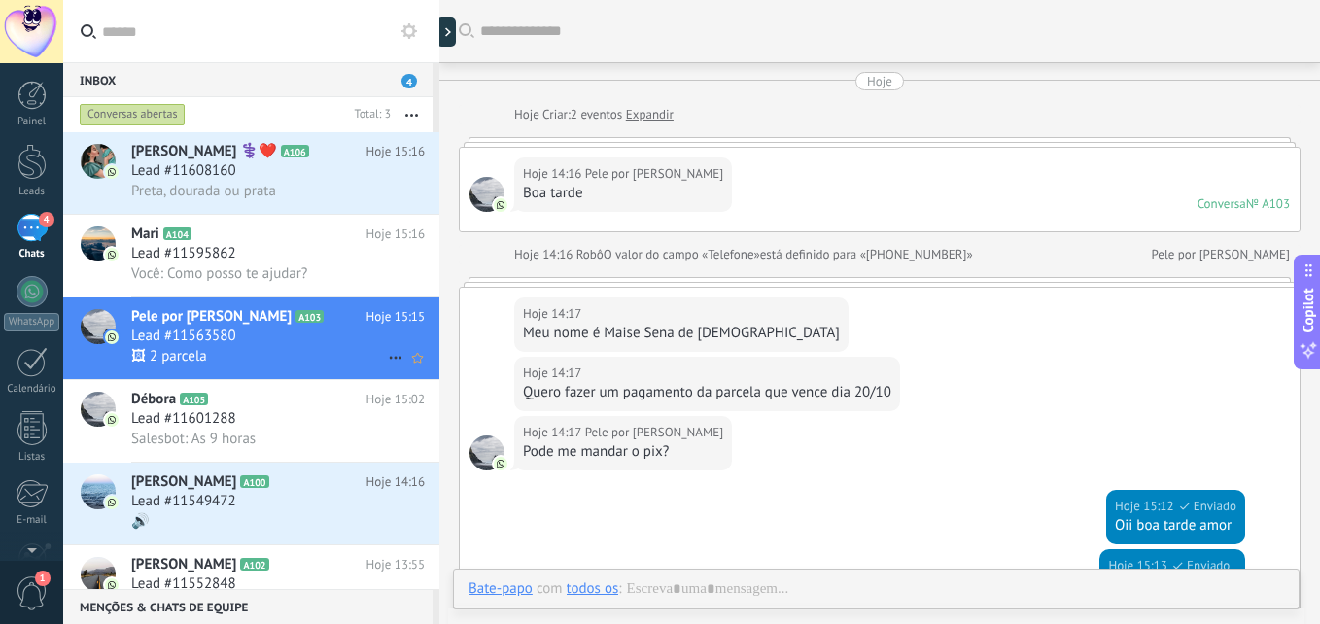
scroll to position [488, 0]
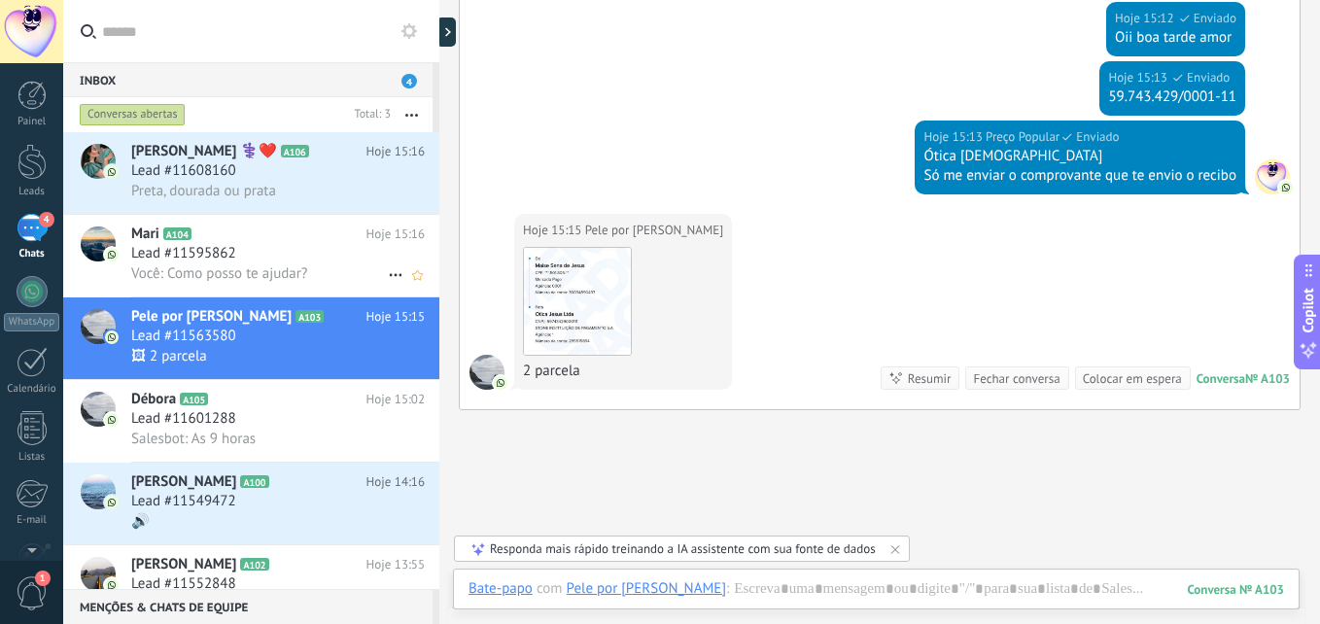
click at [286, 253] on div "Lead #11595862" at bounding box center [278, 253] width 294 height 19
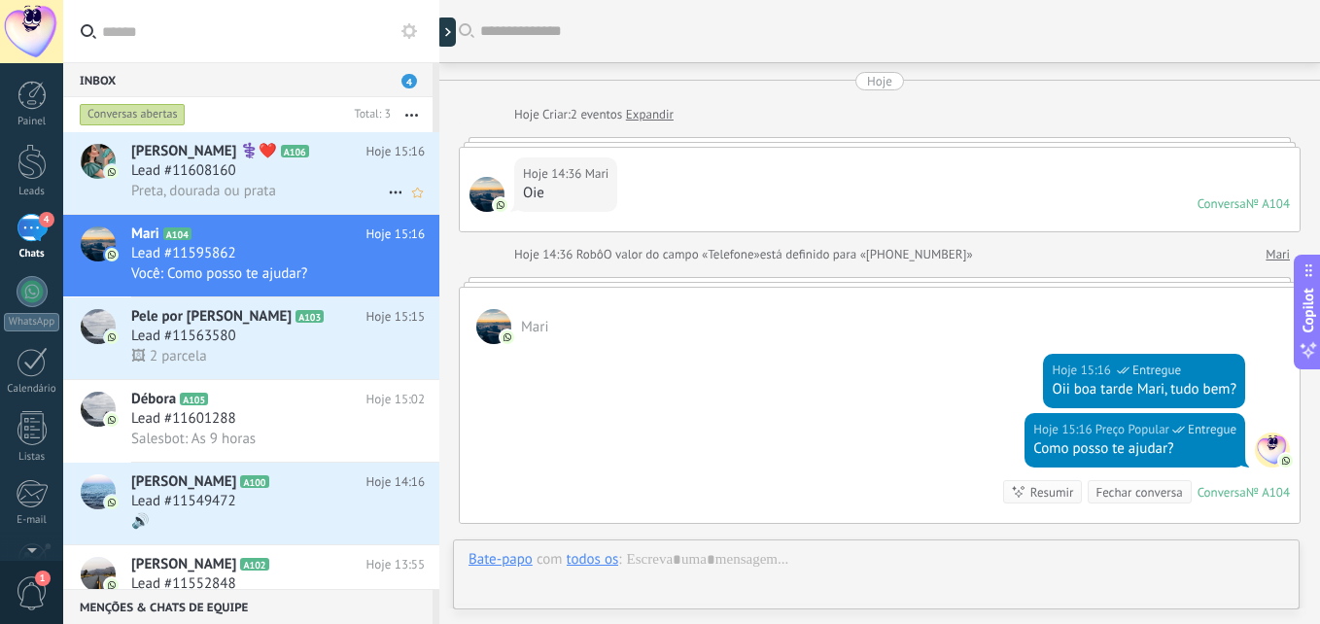
click at [256, 188] on span "Preta, dourada ou prata" at bounding box center [203, 191] width 145 height 18
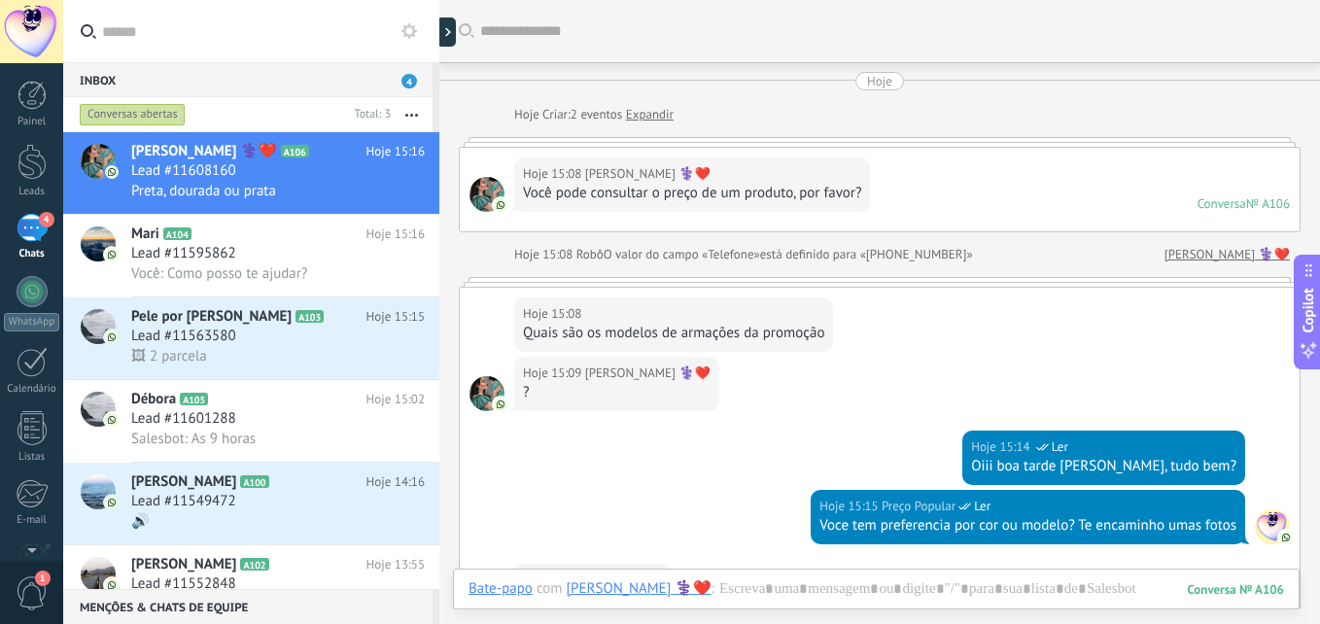
scroll to position [348, 0]
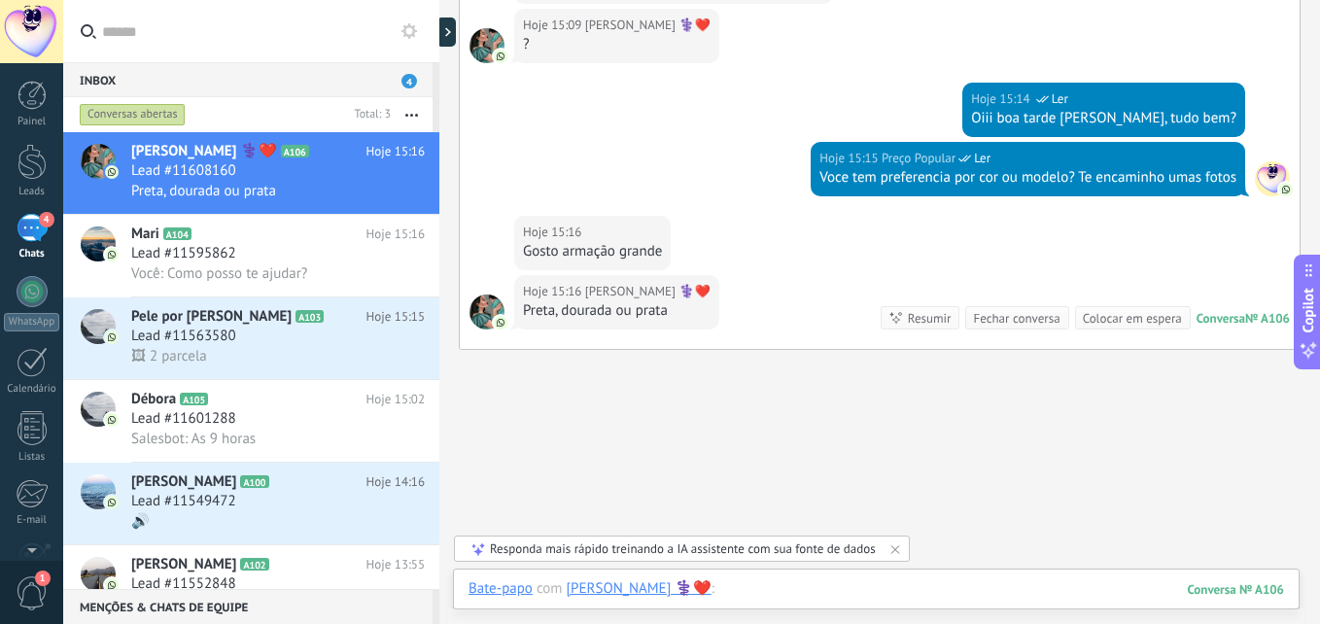
click at [764, 586] on div at bounding box center [875, 608] width 815 height 58
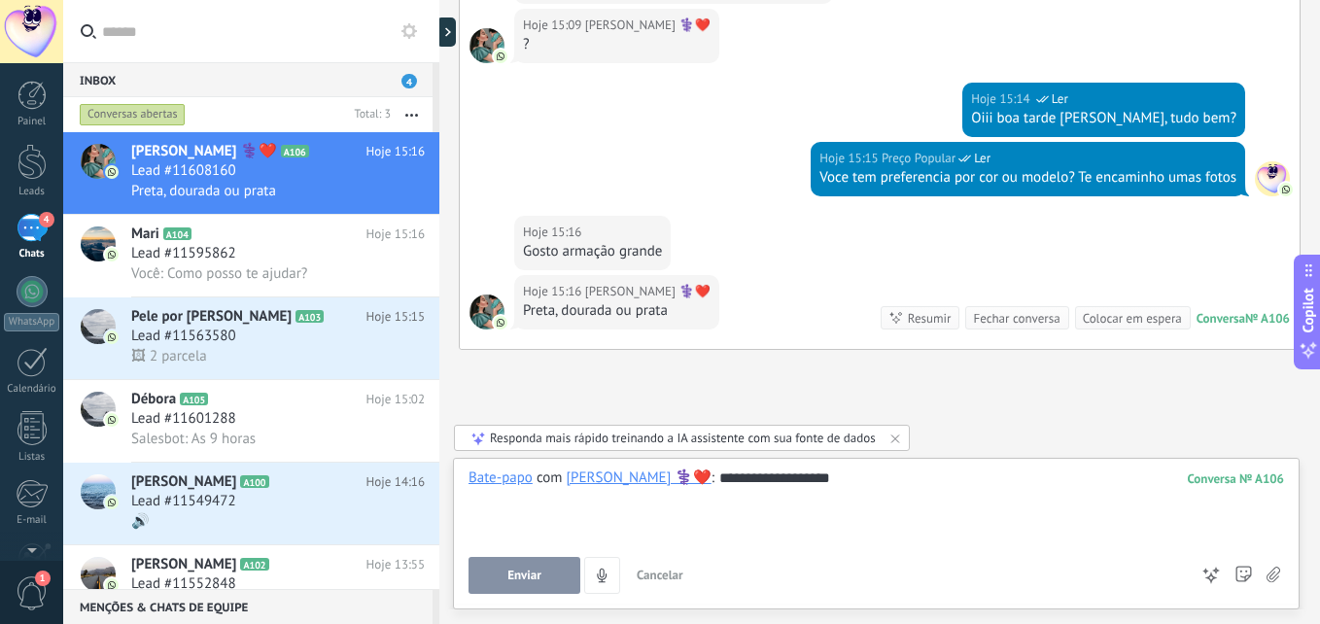
click at [536, 578] on span "Enviar" at bounding box center [524, 576] width 34 height 14
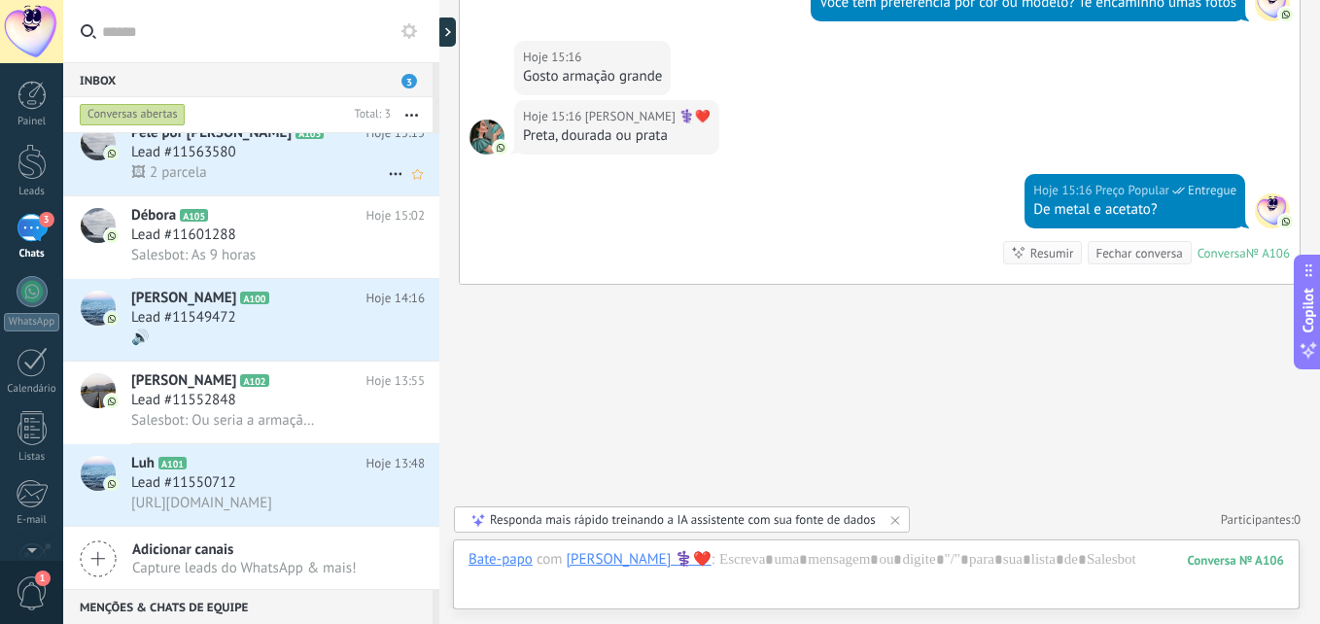
scroll to position [150, 0]
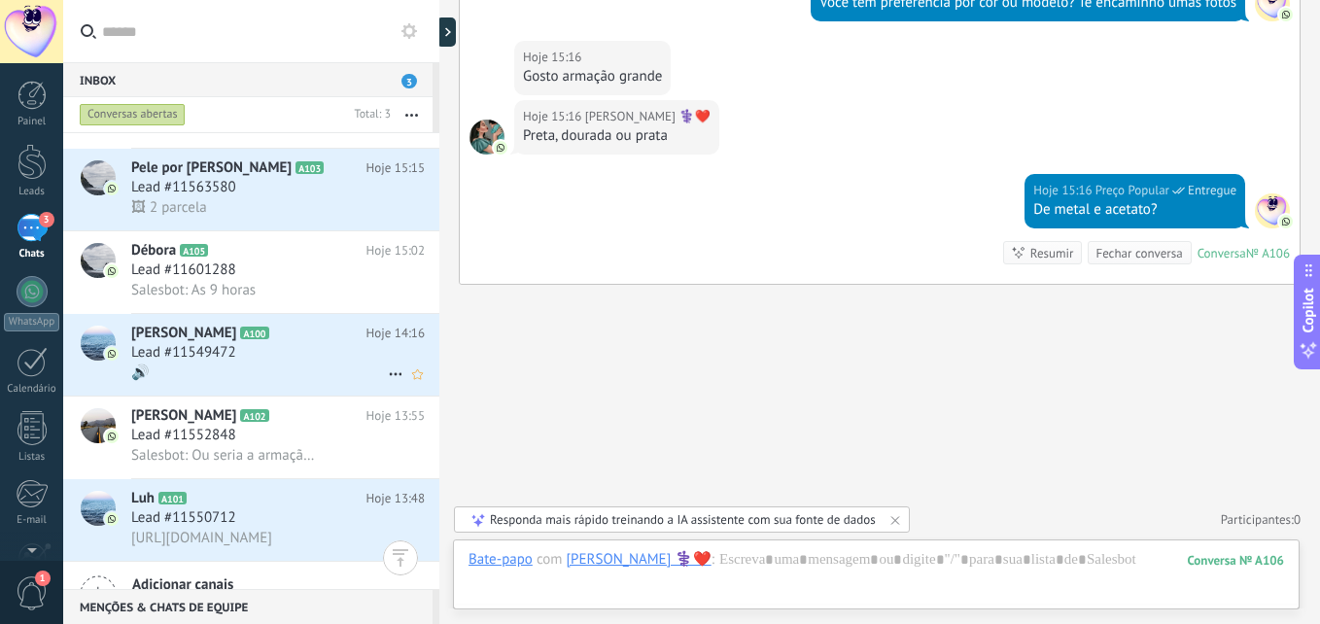
click at [244, 345] on h3 "Lead #11549472" at bounding box center [188, 352] width 115 height 19
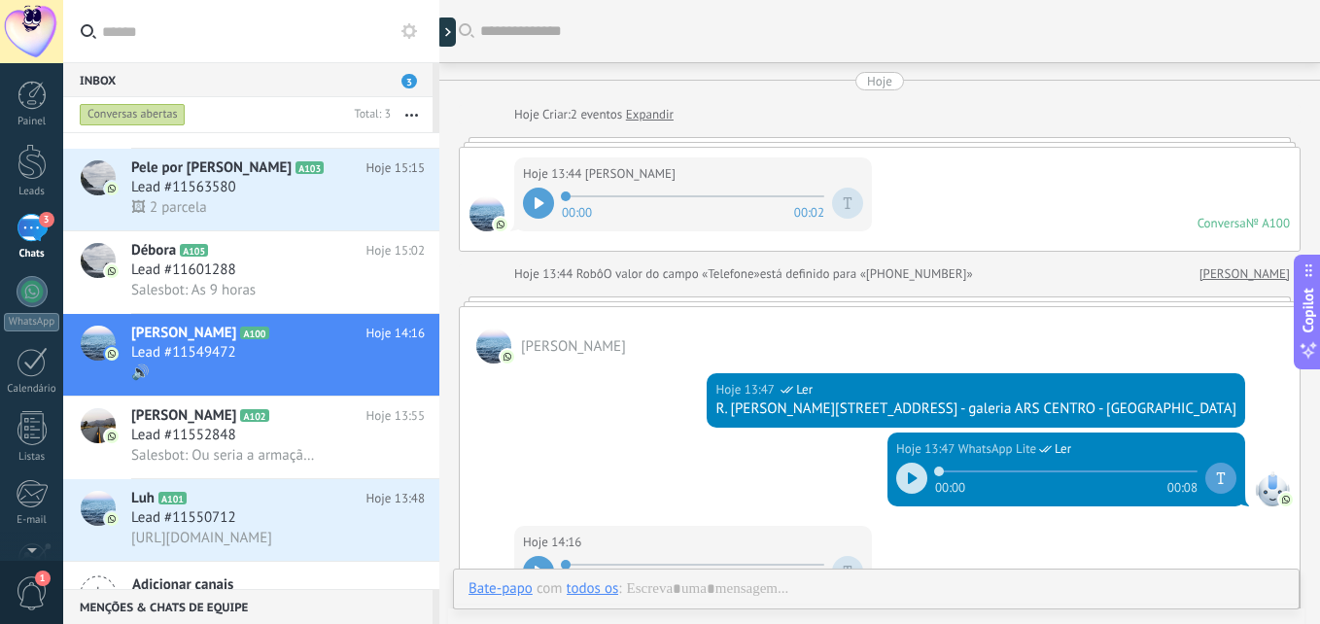
scroll to position [361, 0]
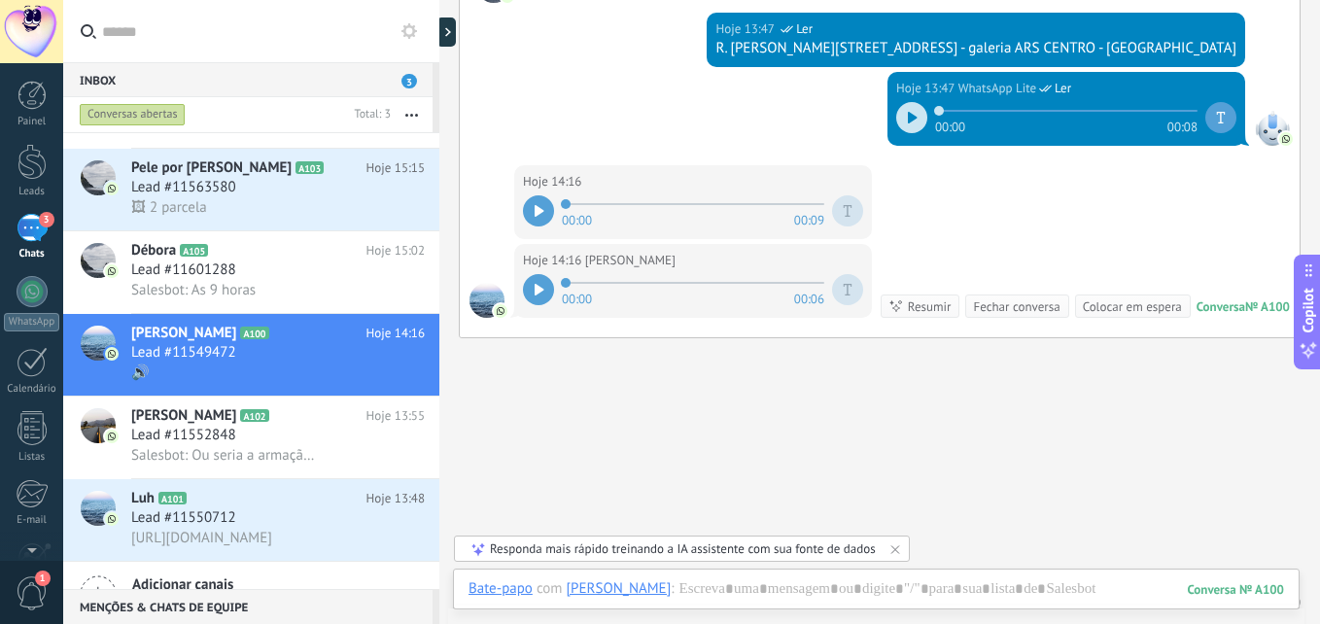
click at [537, 205] on icon at bounding box center [540, 211] width 10 height 12
click at [536, 300] on div at bounding box center [538, 289] width 31 height 31
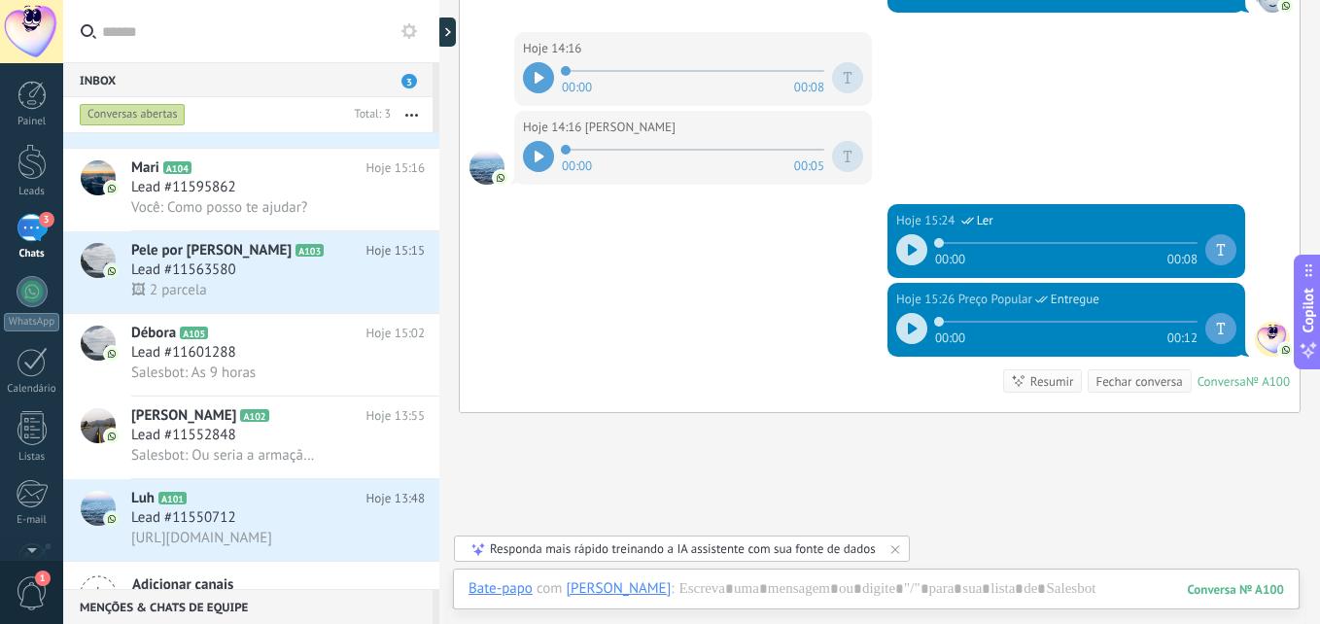
scroll to position [572, 0]
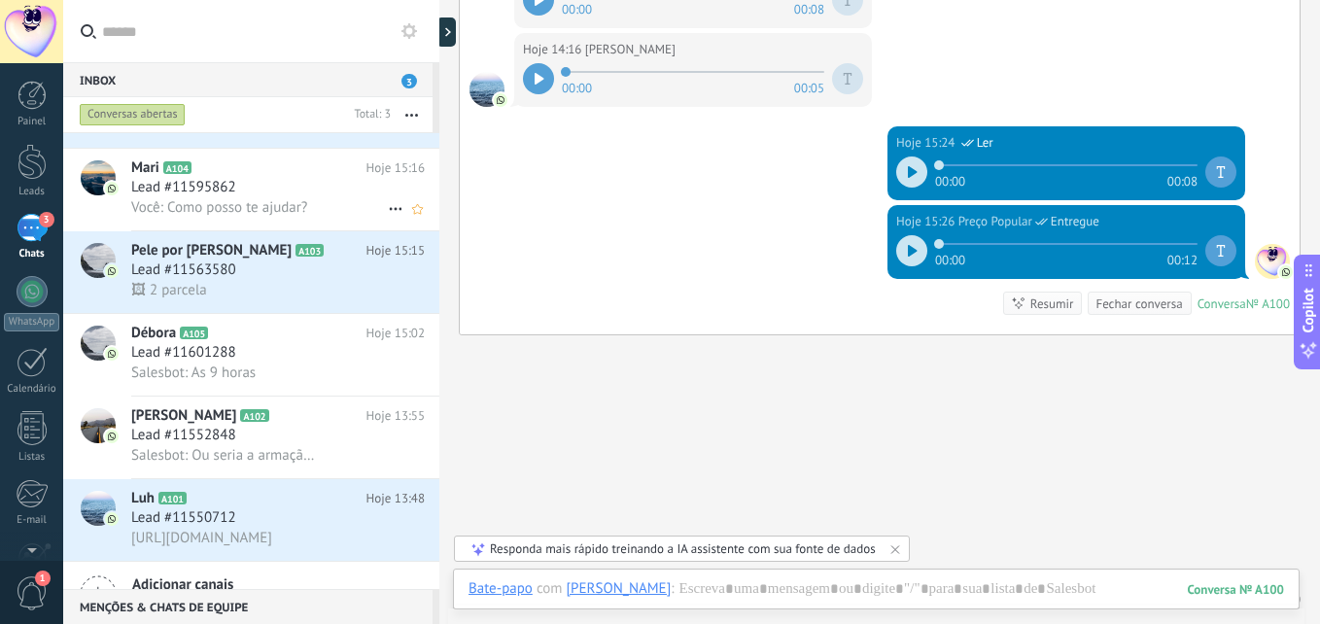
click at [252, 187] on div "Lead #11595862" at bounding box center [278, 187] width 294 height 19
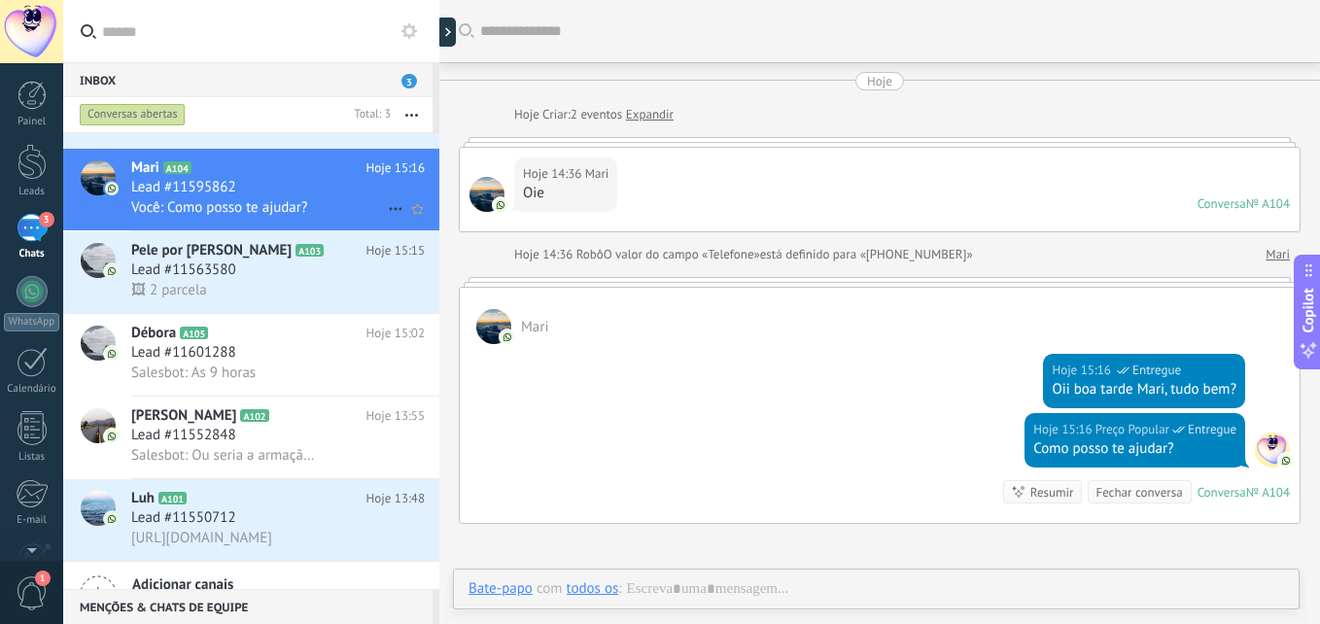
scroll to position [156, 0]
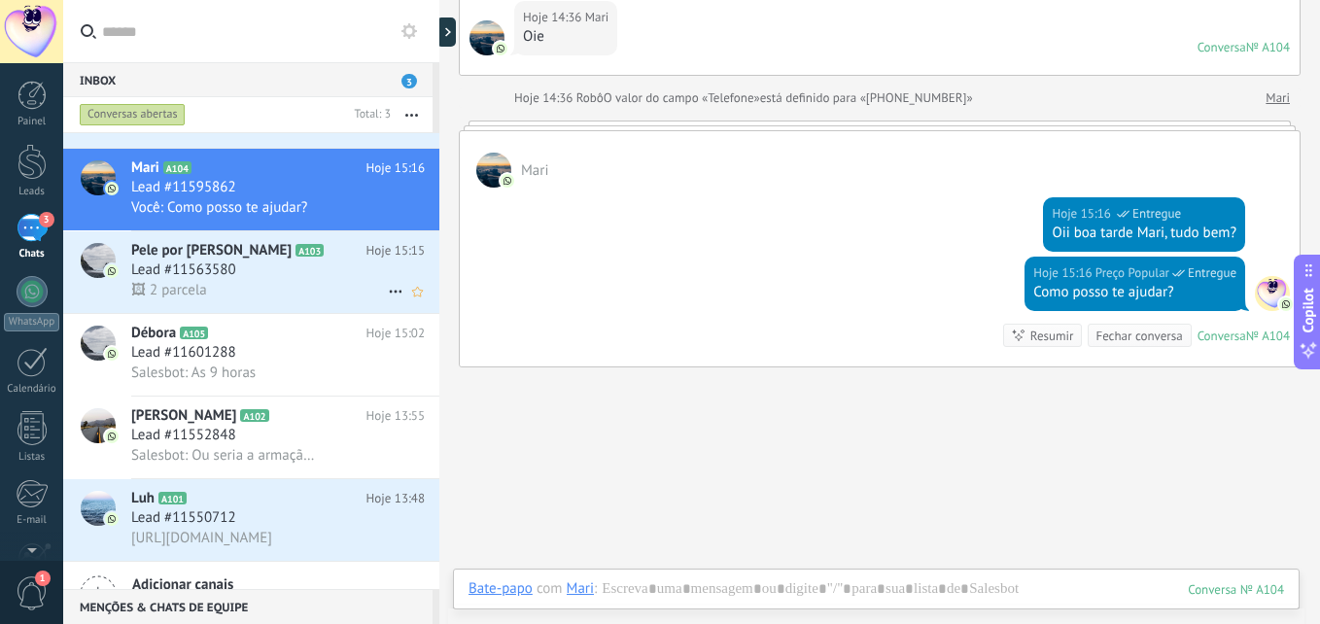
click at [293, 277] on div "Lead #11563580" at bounding box center [278, 269] width 294 height 19
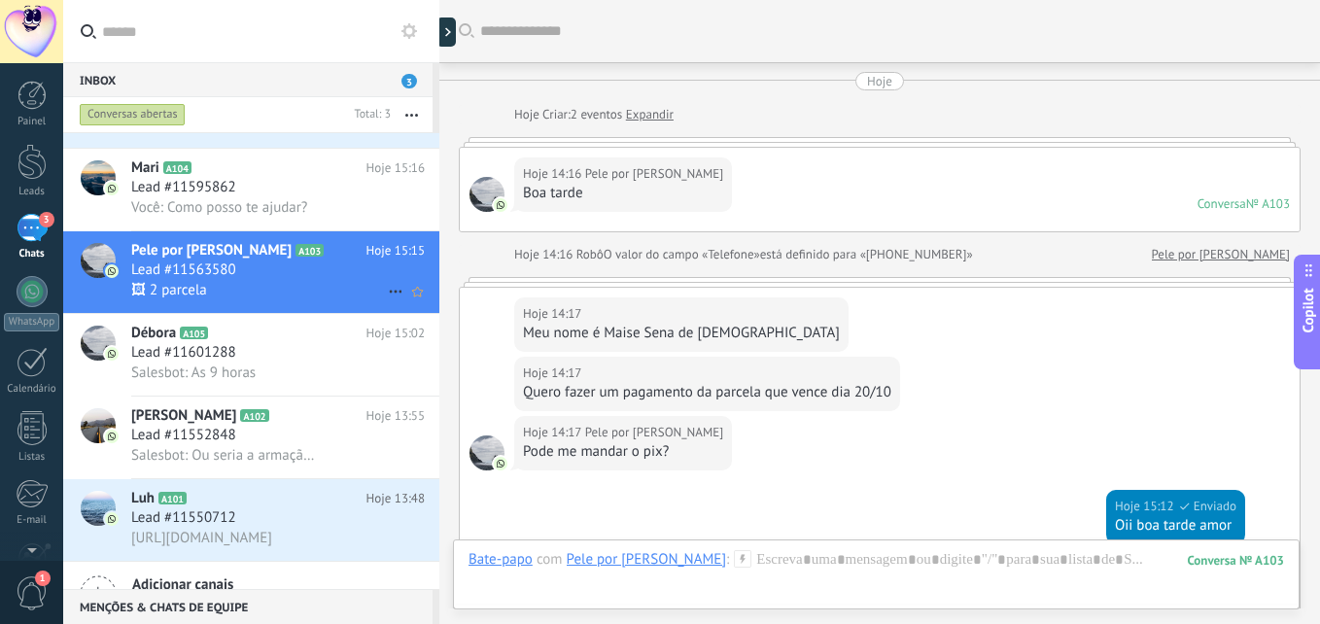
scroll to position [613, 0]
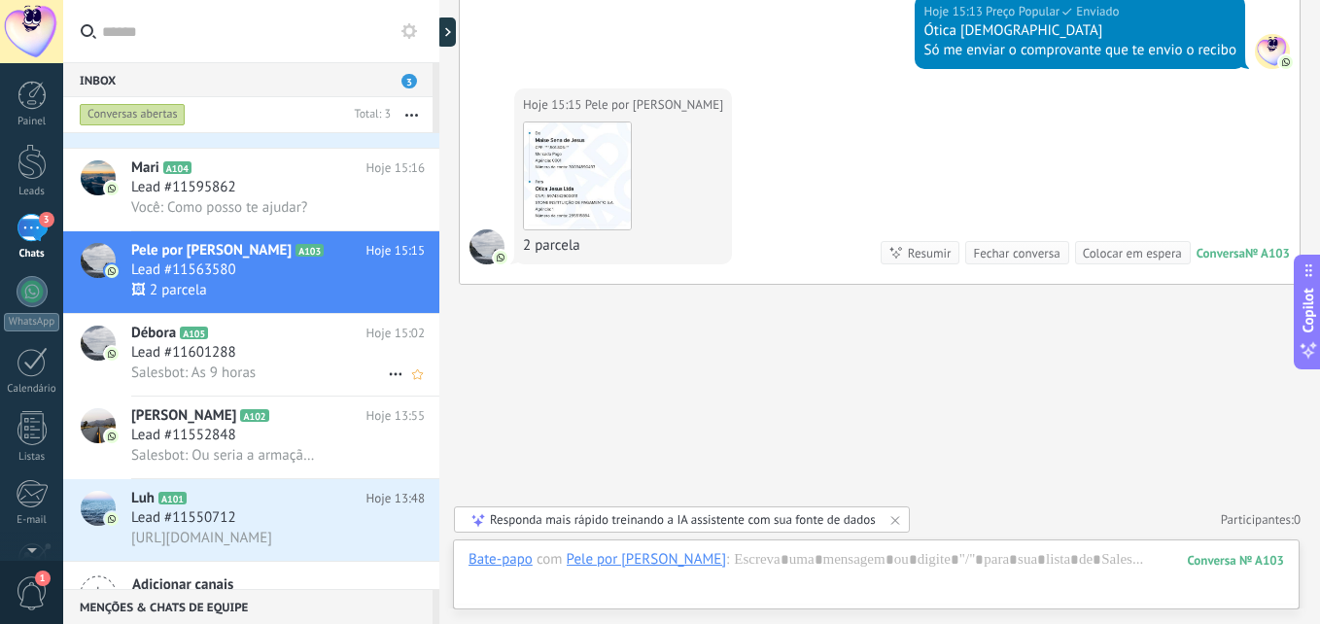
click at [257, 346] on div "Lead #11601288" at bounding box center [278, 352] width 294 height 19
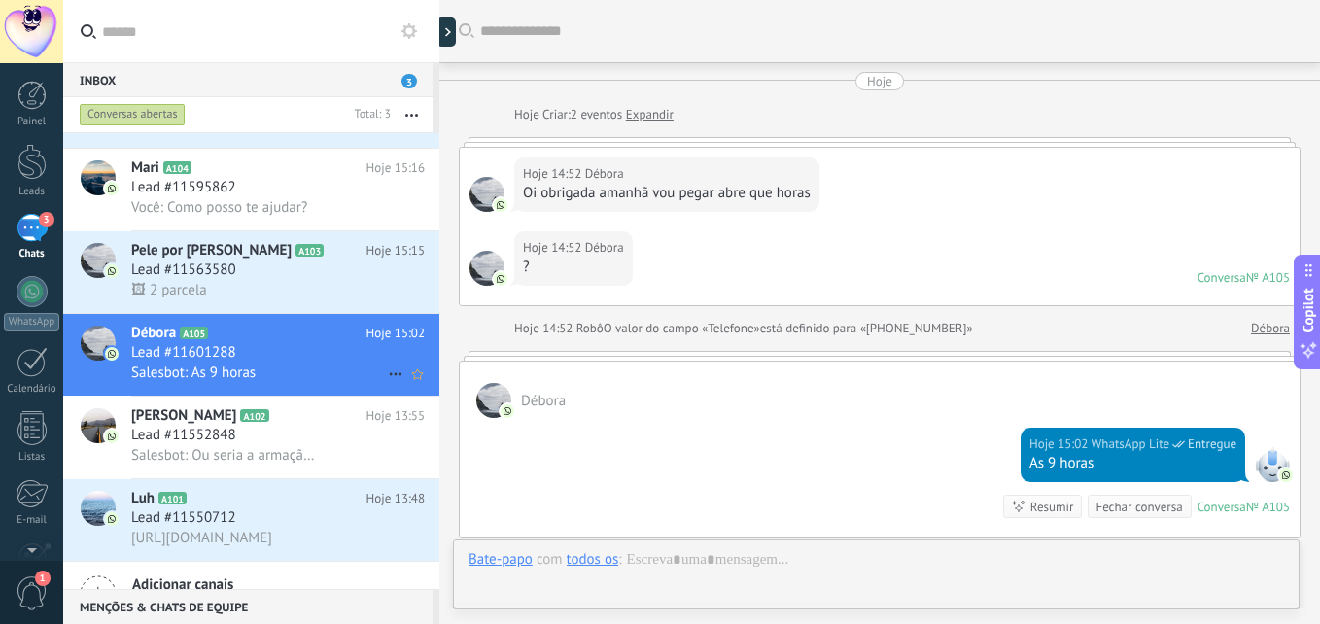
scroll to position [254, 0]
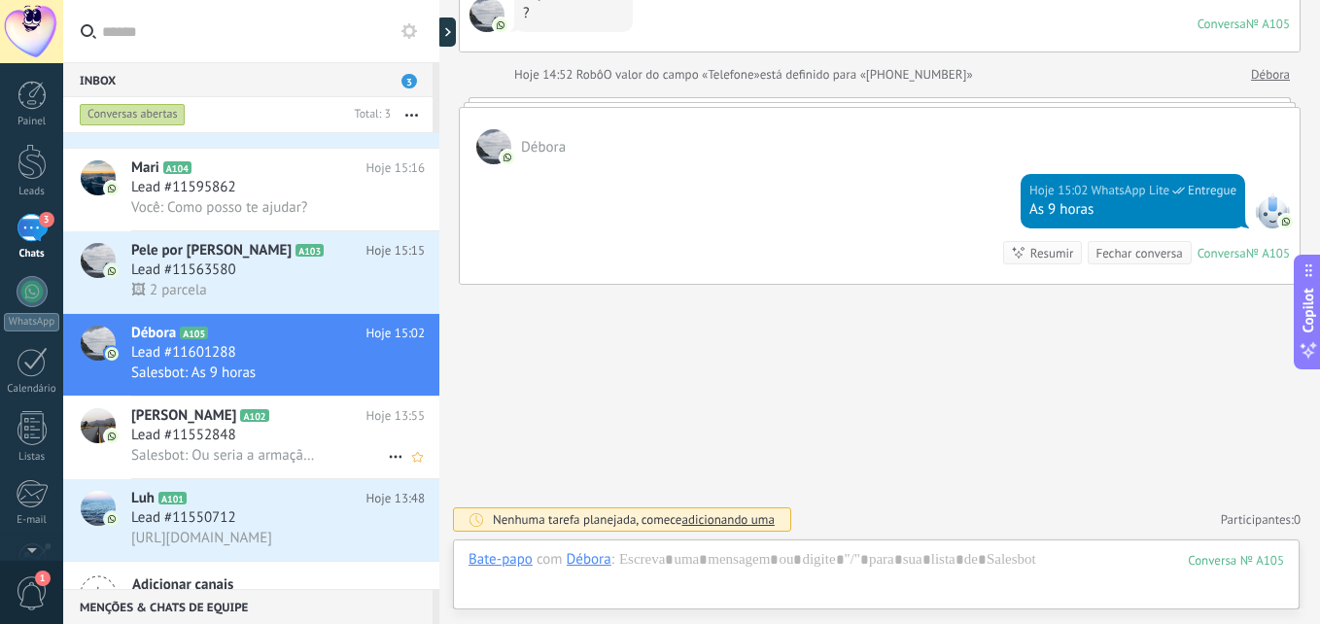
click at [251, 405] on div "[PERSON_NAME] A102 Hoje 13:55 Lead #11552848 Salesbot: Ou seria a armação mesmo" at bounding box center [285, 438] width 308 height 82
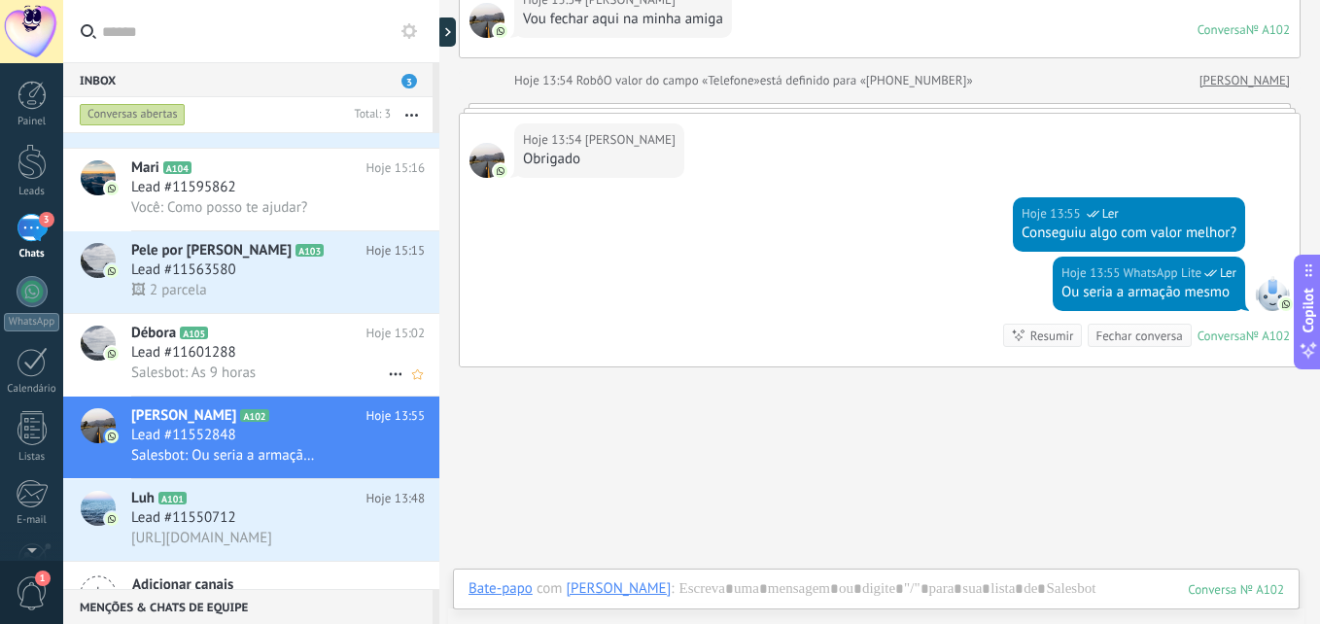
scroll to position [185, 0]
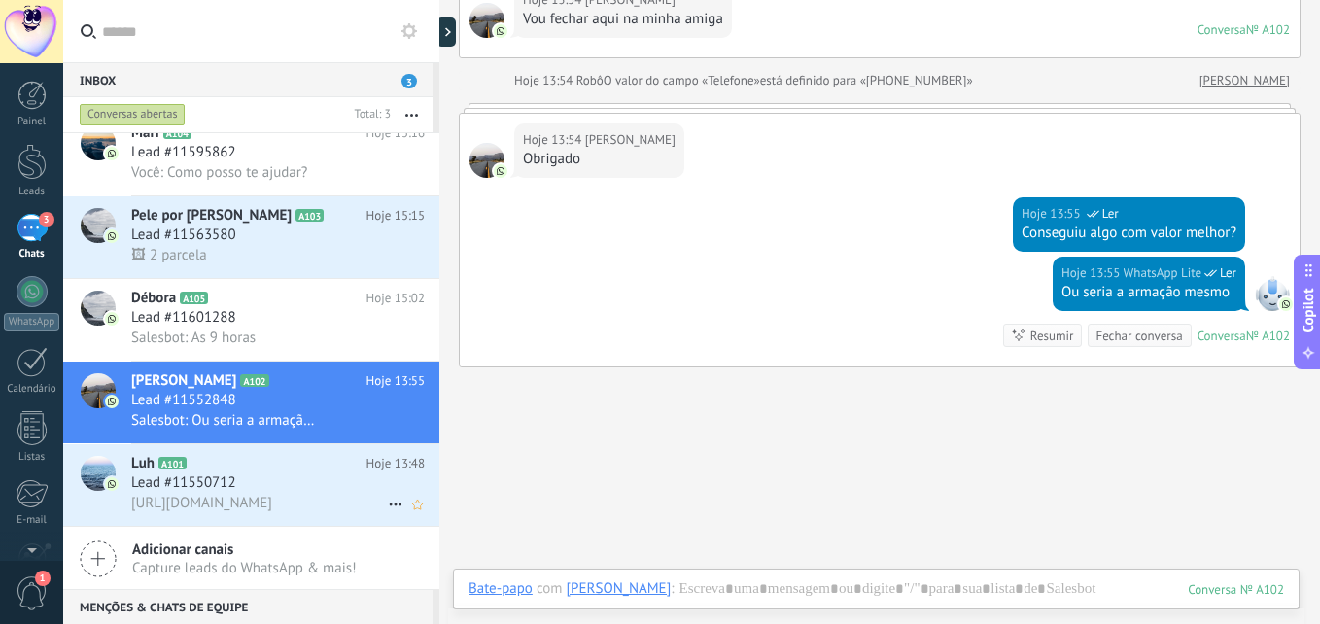
click at [225, 484] on span "Lead #11550712" at bounding box center [183, 482] width 105 height 19
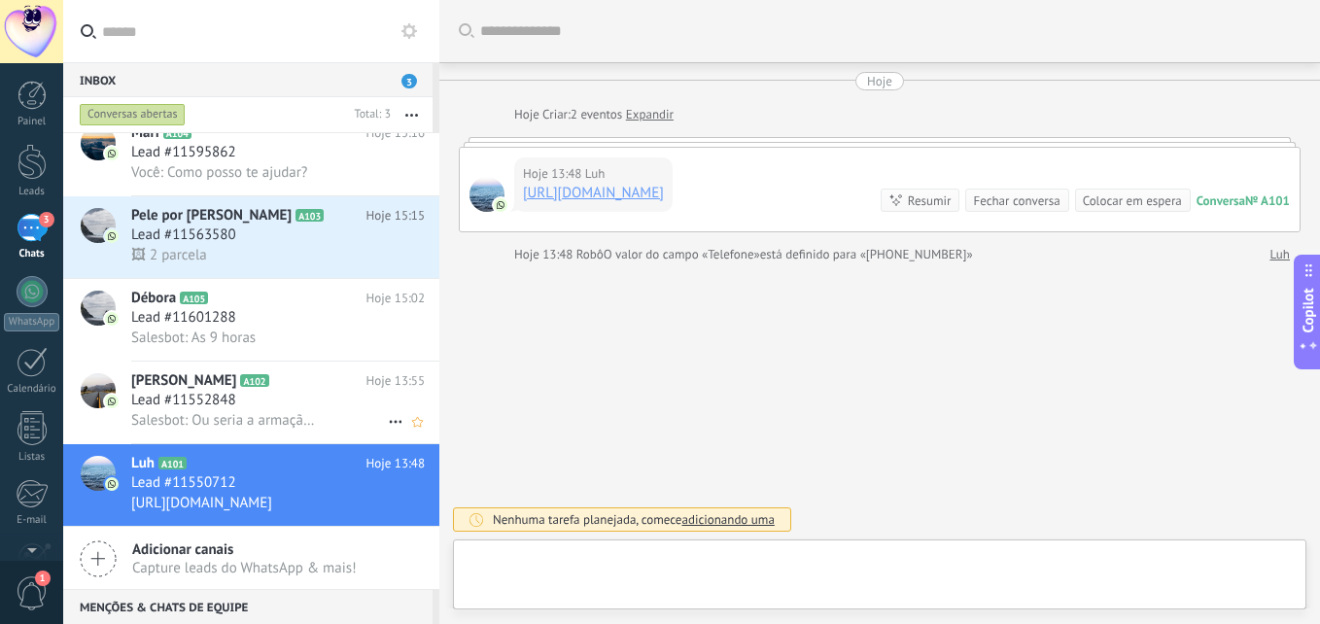
click at [243, 403] on h3 "Lead #11552848" at bounding box center [188, 400] width 115 height 19
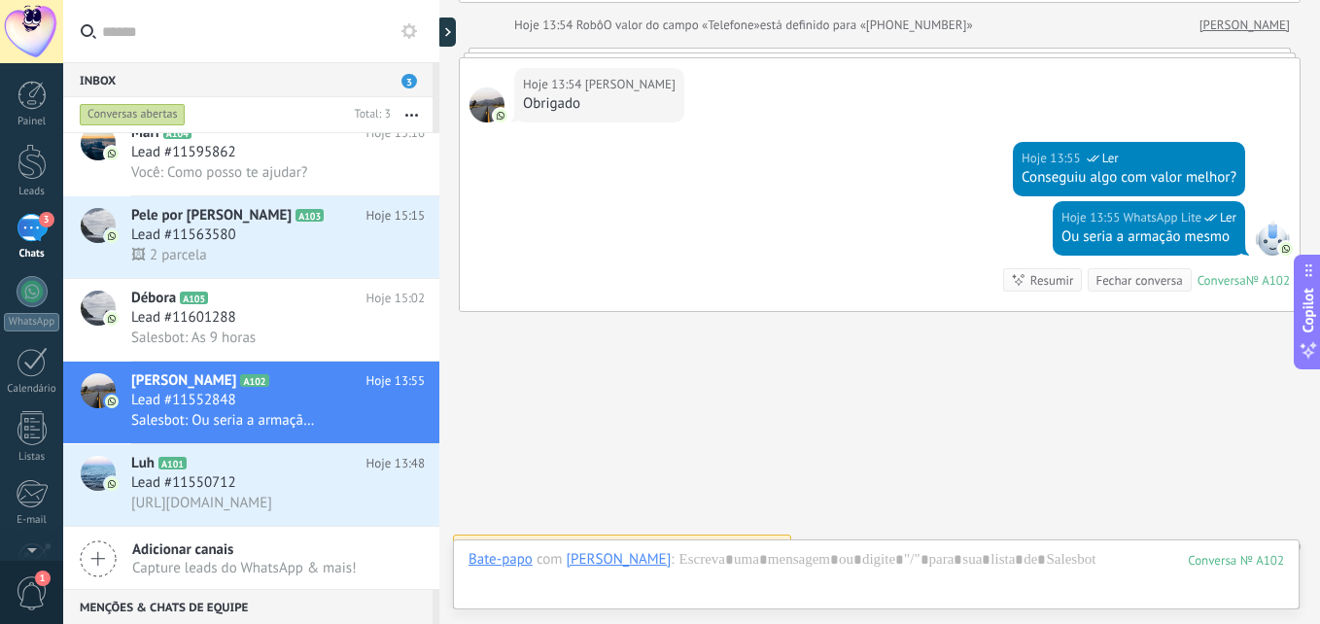
scroll to position [576, 0]
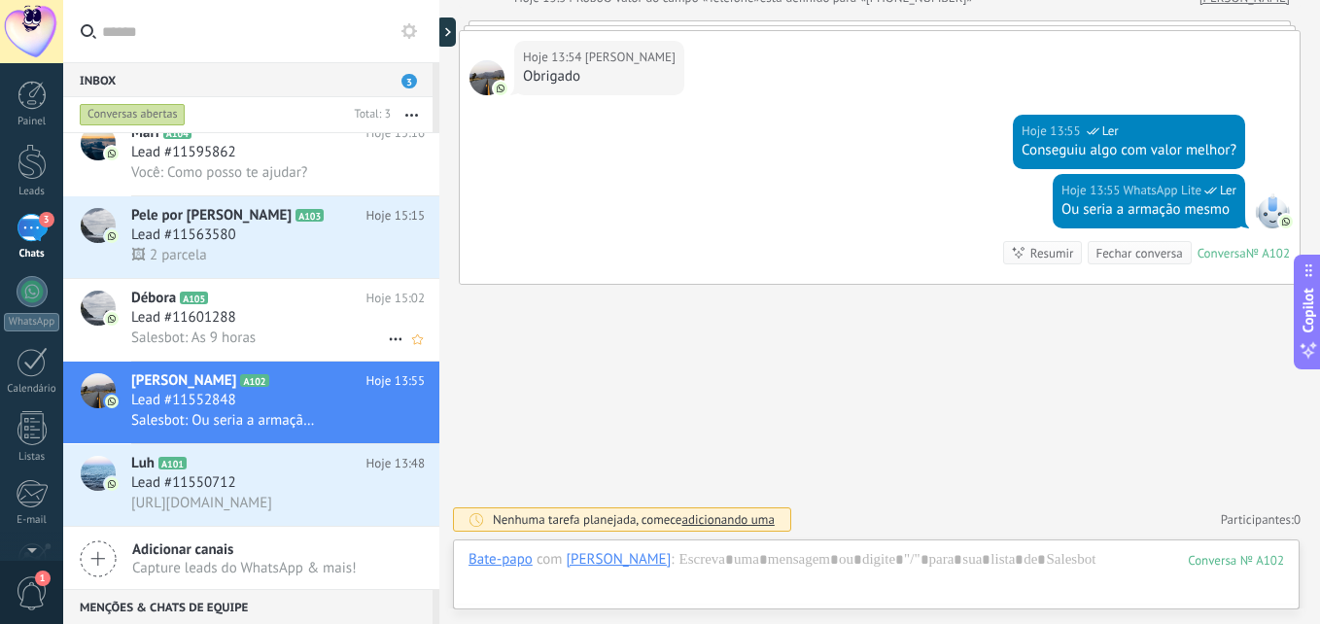
click at [212, 339] on span "Salesbot: As 9 horas" at bounding box center [193, 338] width 124 height 18
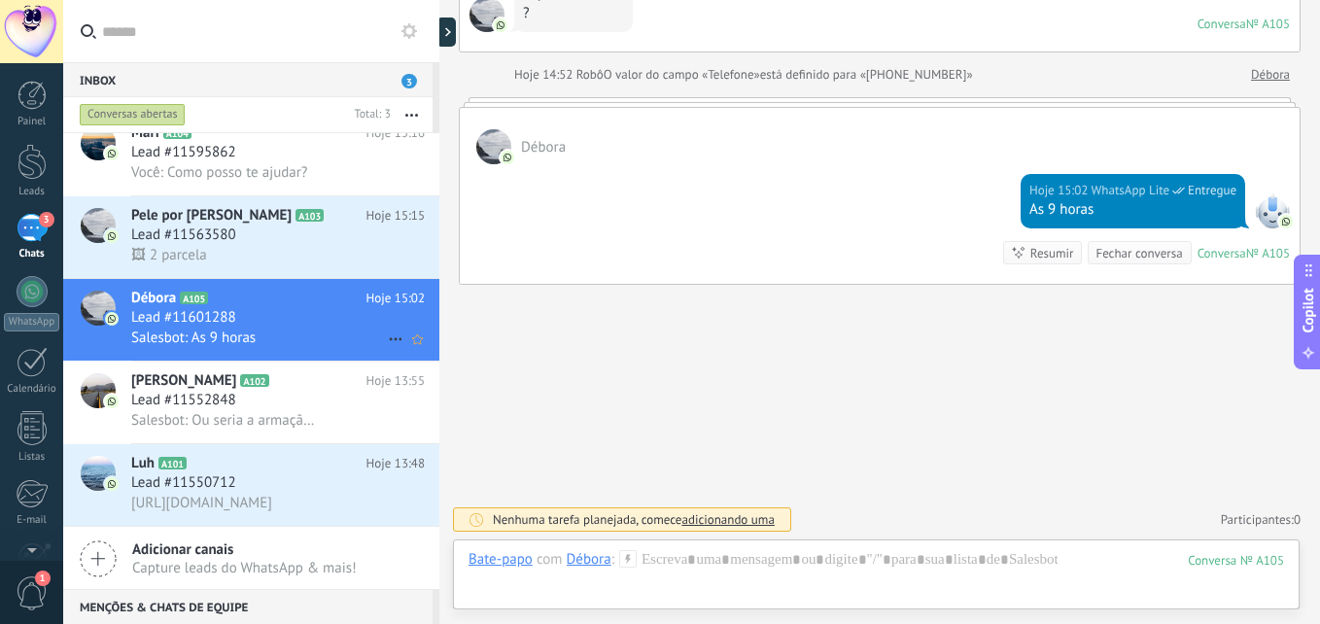
scroll to position [87, 0]
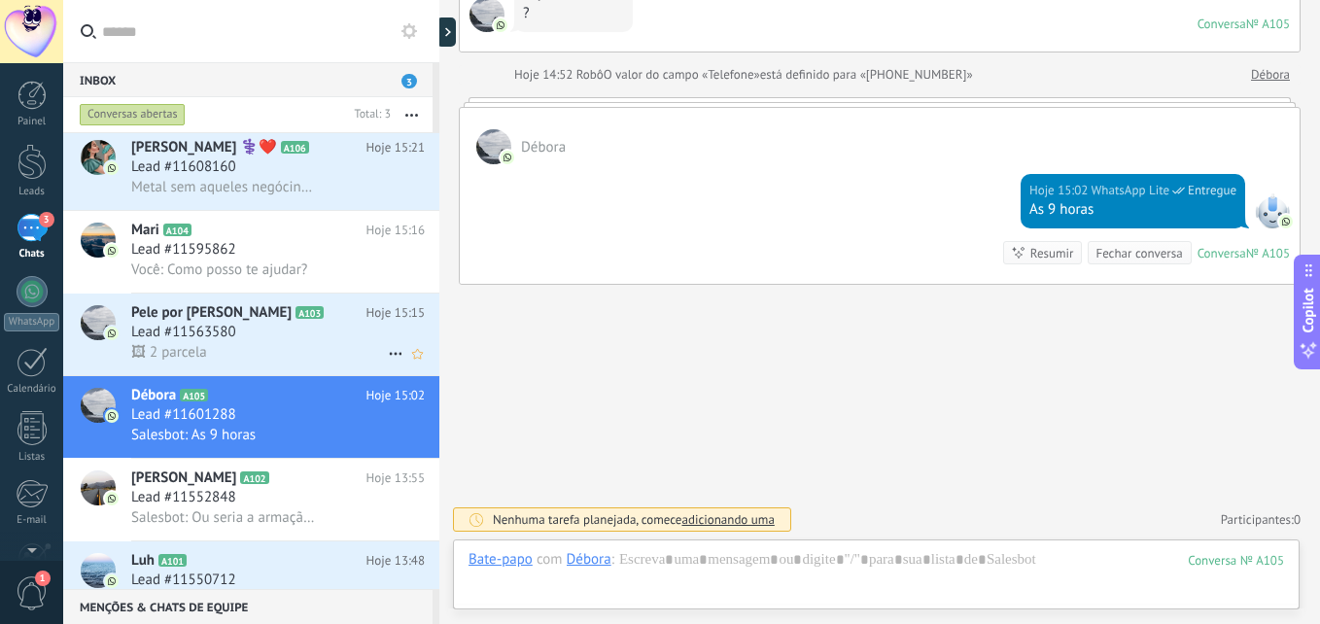
click at [269, 328] on div "Lead #11563580" at bounding box center [278, 332] width 294 height 19
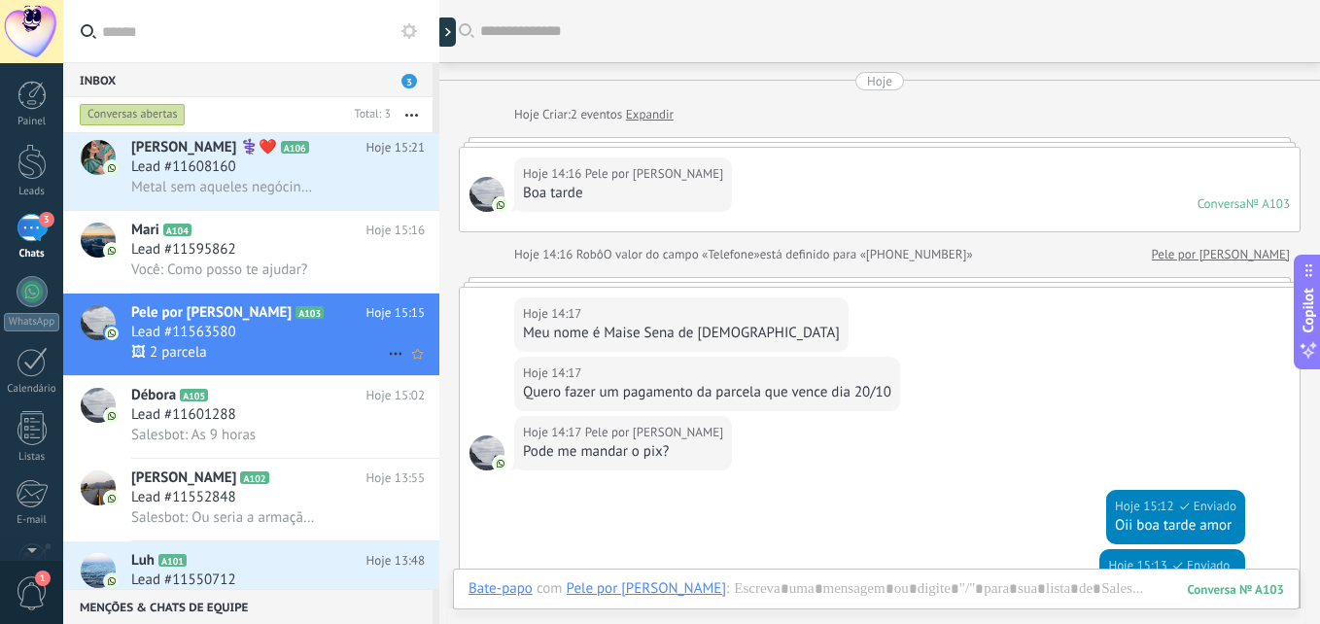
scroll to position [488, 0]
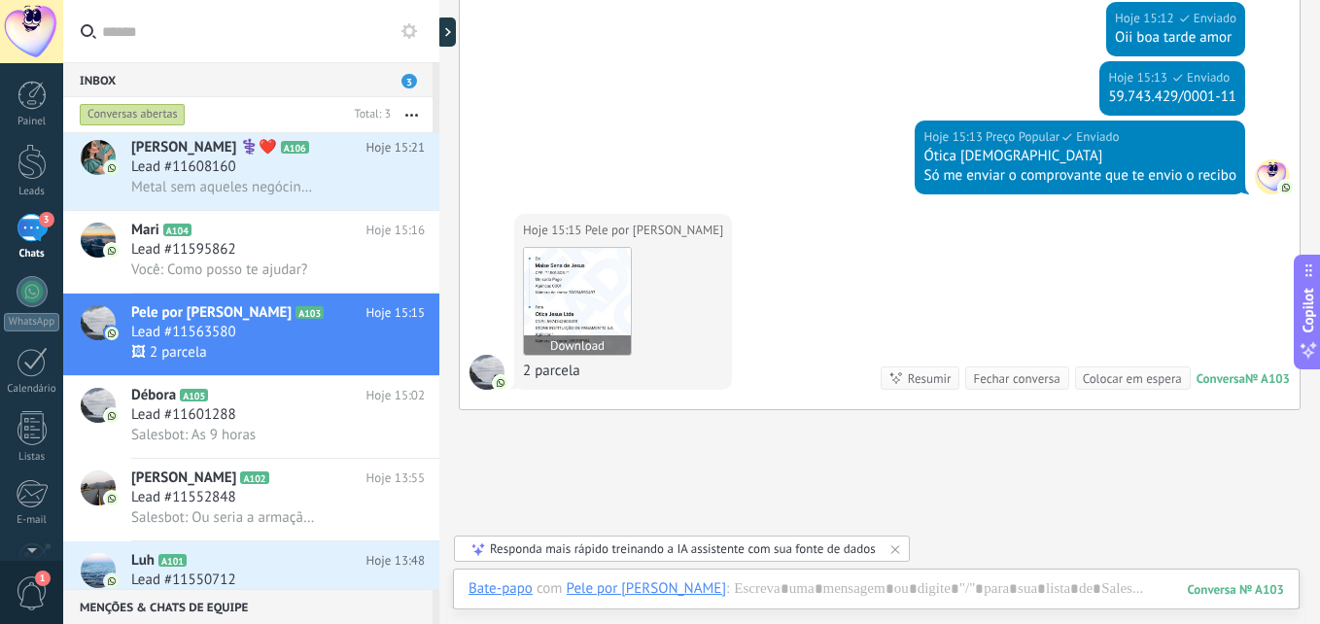
click at [573, 272] on img at bounding box center [577, 301] width 107 height 107
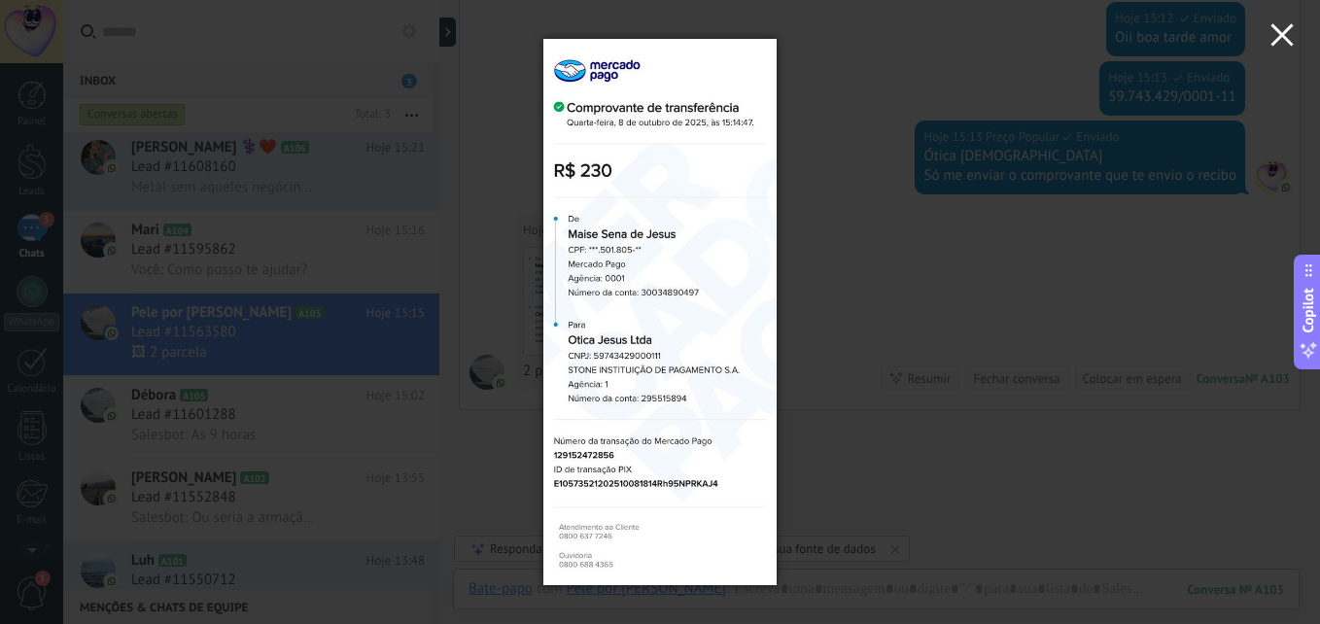
click at [1281, 32] on icon "button" at bounding box center [1281, 34] width 23 height 23
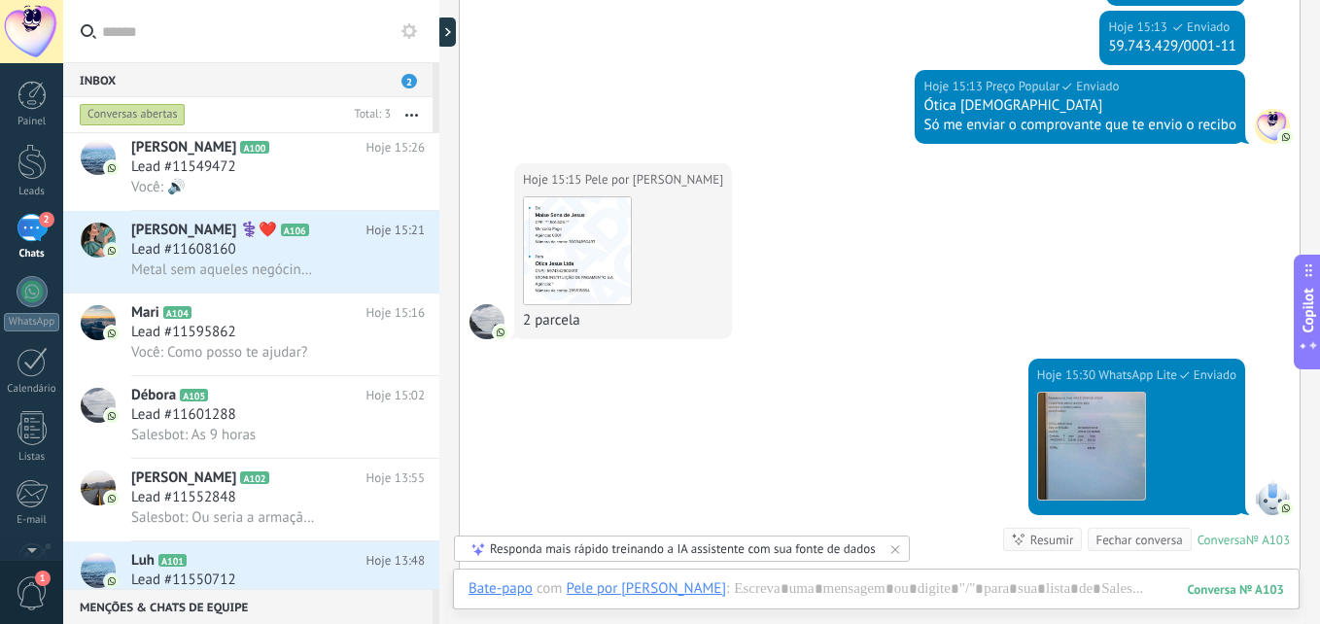
scroll to position [534, 0]
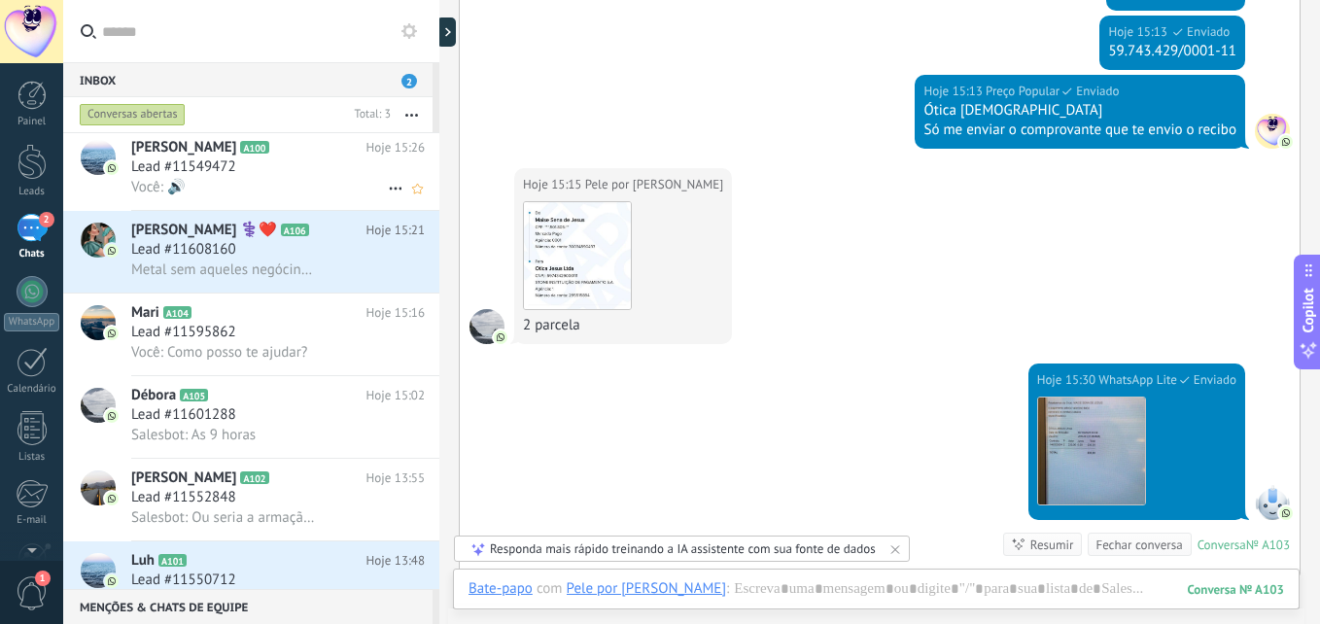
click at [210, 183] on div "Você: 🔊" at bounding box center [278, 187] width 294 height 20
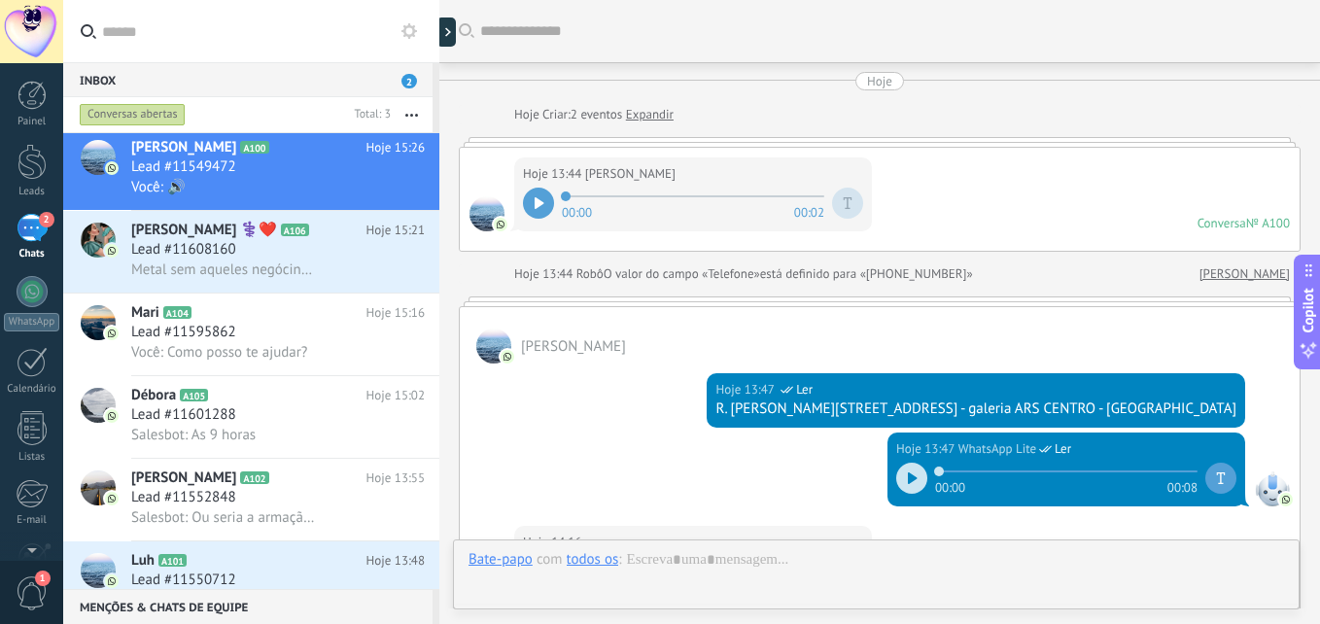
scroll to position [622, 0]
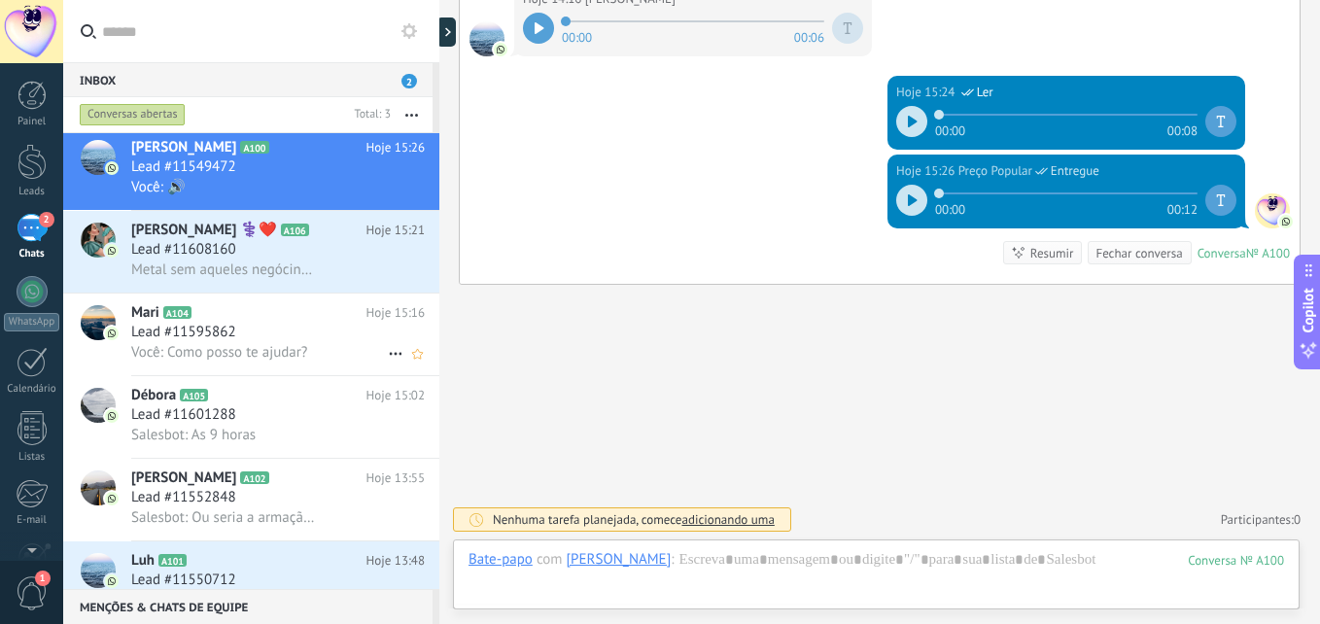
click at [243, 345] on span "Você: Como posso te ajudar?" at bounding box center [219, 352] width 176 height 18
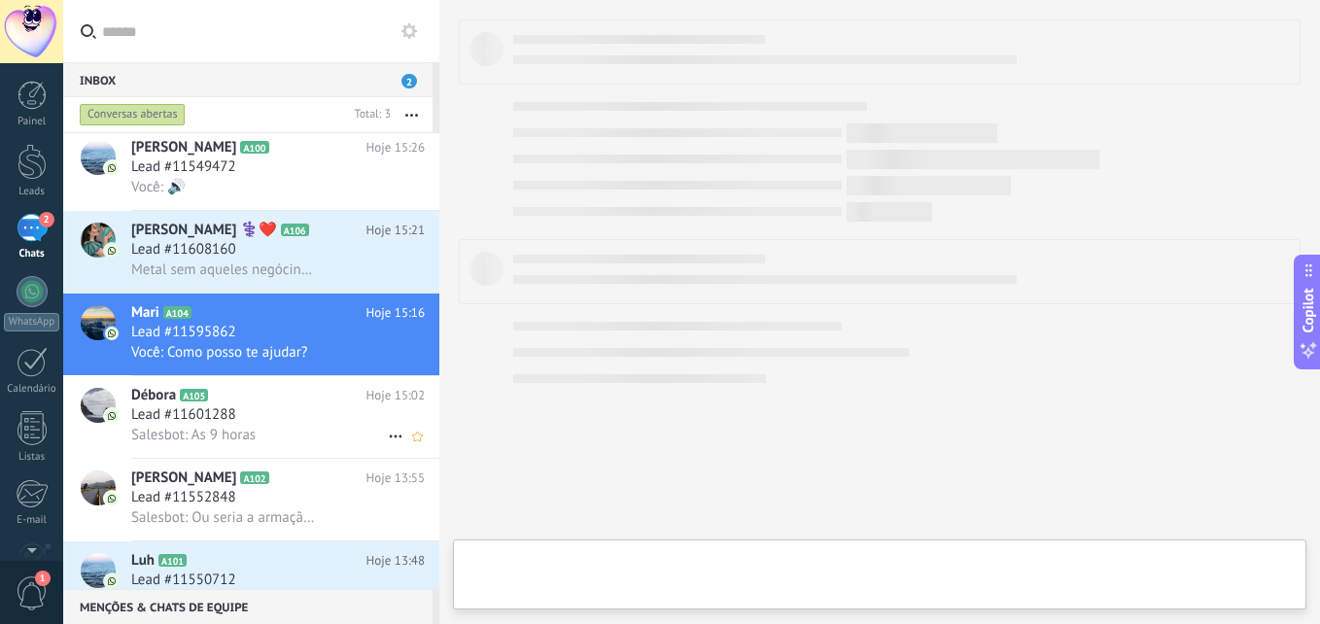
click at [255, 399] on h2 "Débora A105" at bounding box center [248, 395] width 235 height 19
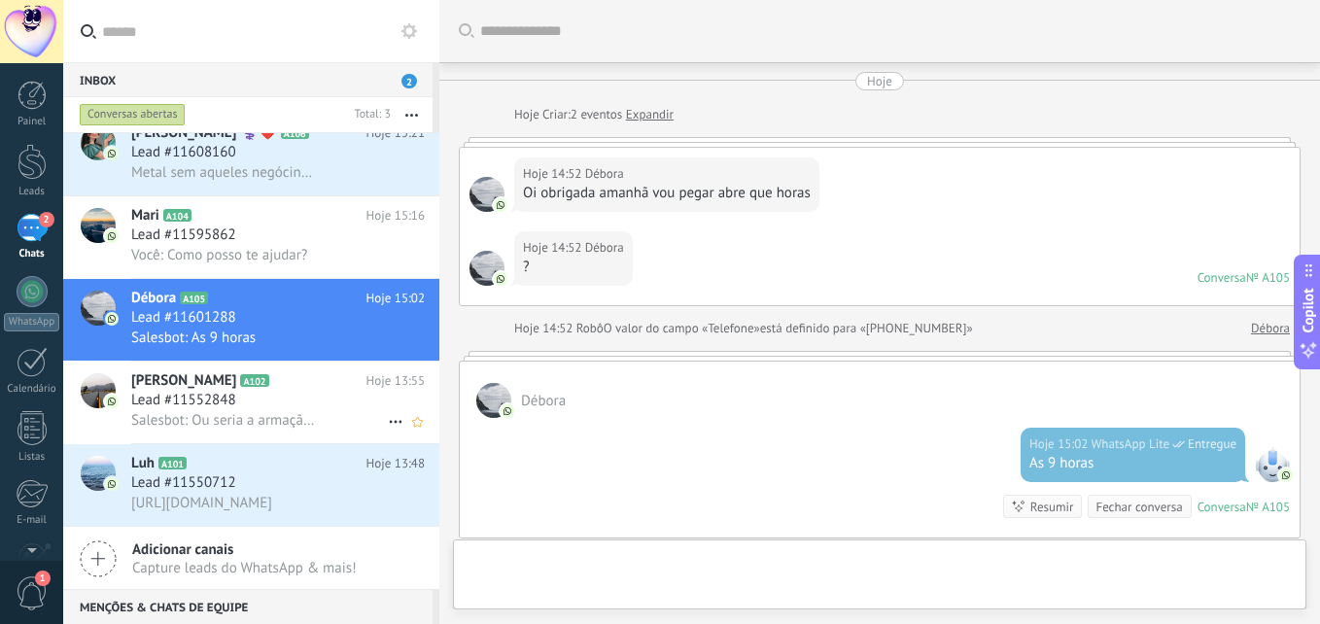
scroll to position [254, 0]
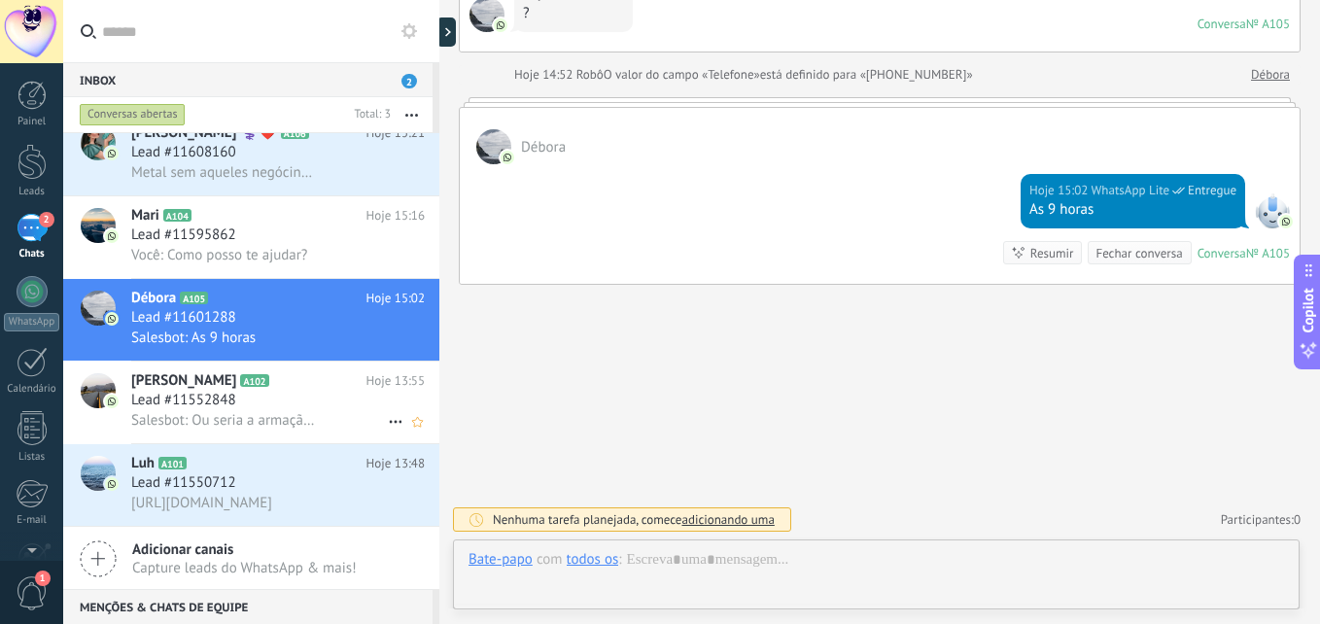
click at [275, 379] on icon at bounding box center [284, 380] width 19 height 19
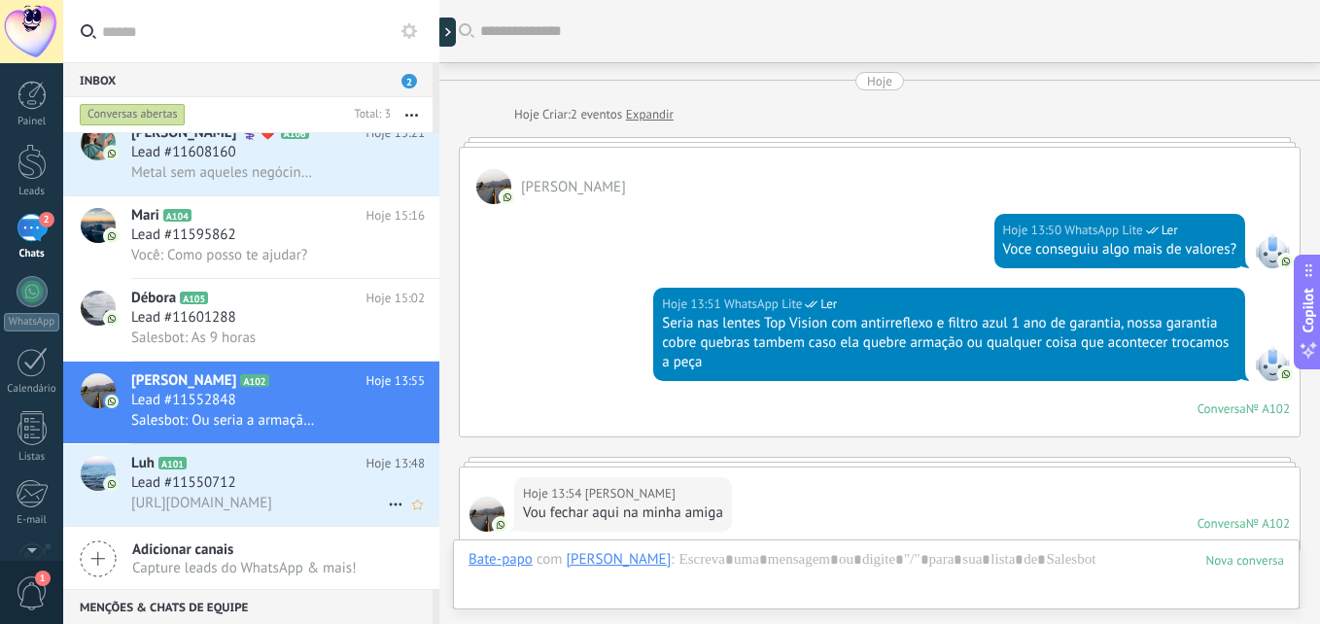
scroll to position [576, 0]
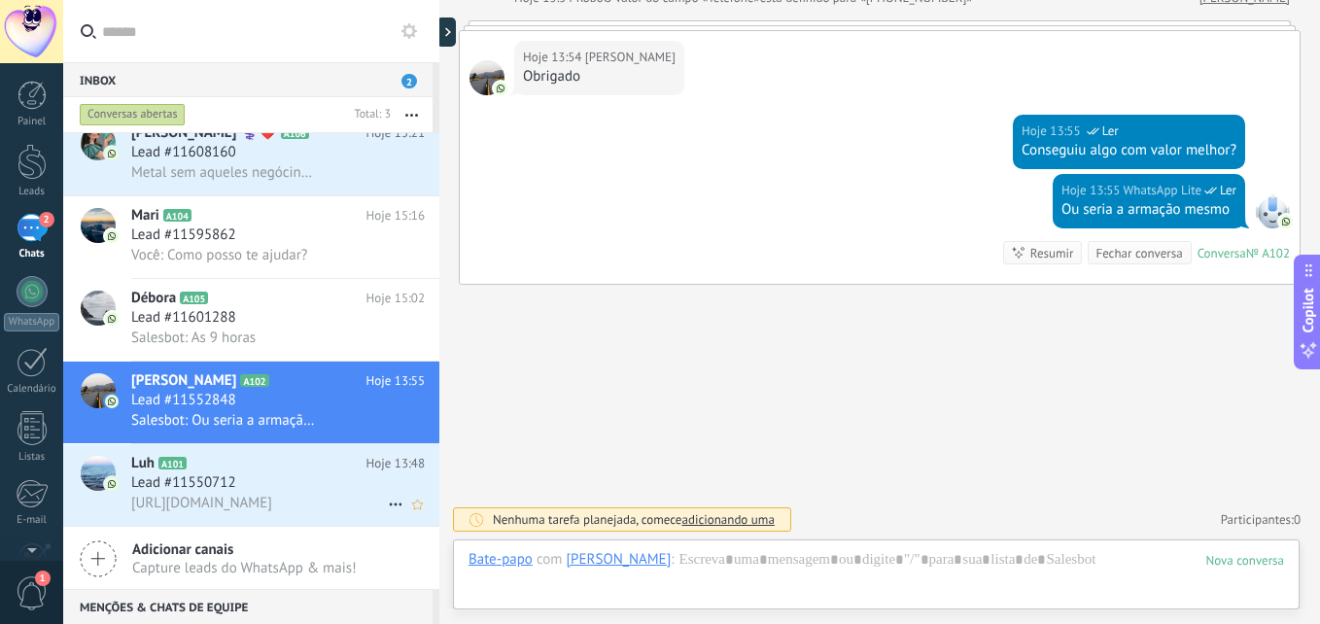
click at [268, 472] on h2 "Luh A101" at bounding box center [248, 463] width 235 height 19
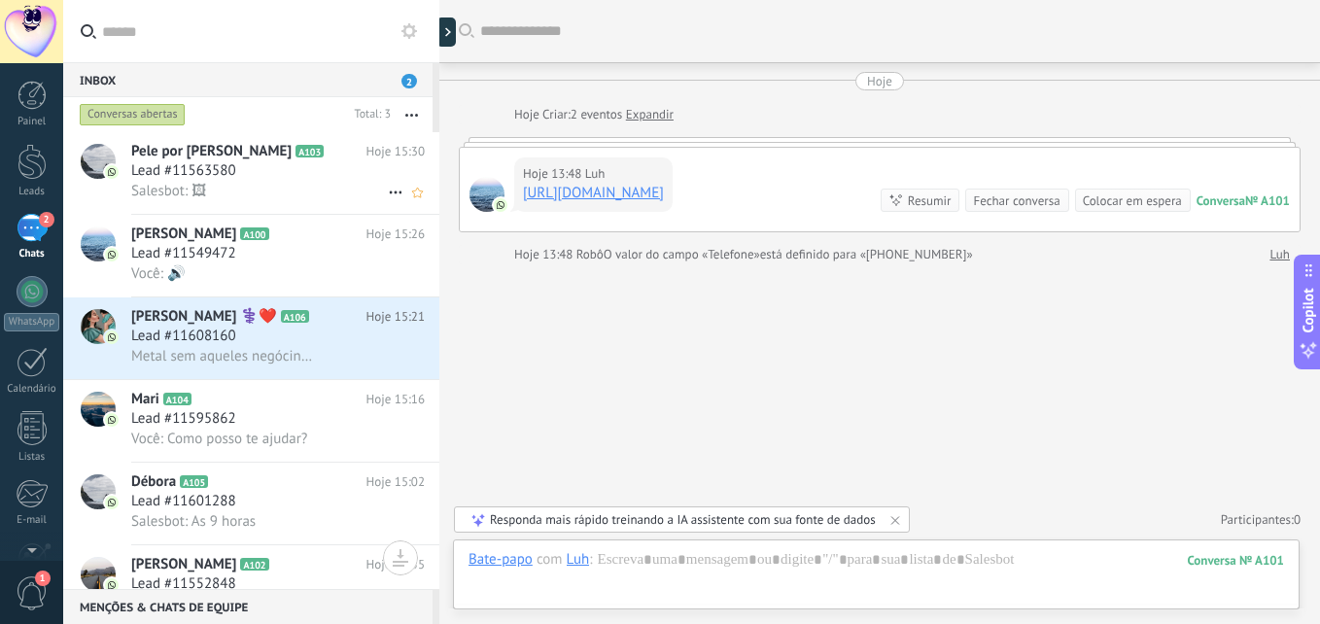
click at [269, 182] on div "Salesbot: 🖼" at bounding box center [278, 191] width 294 height 20
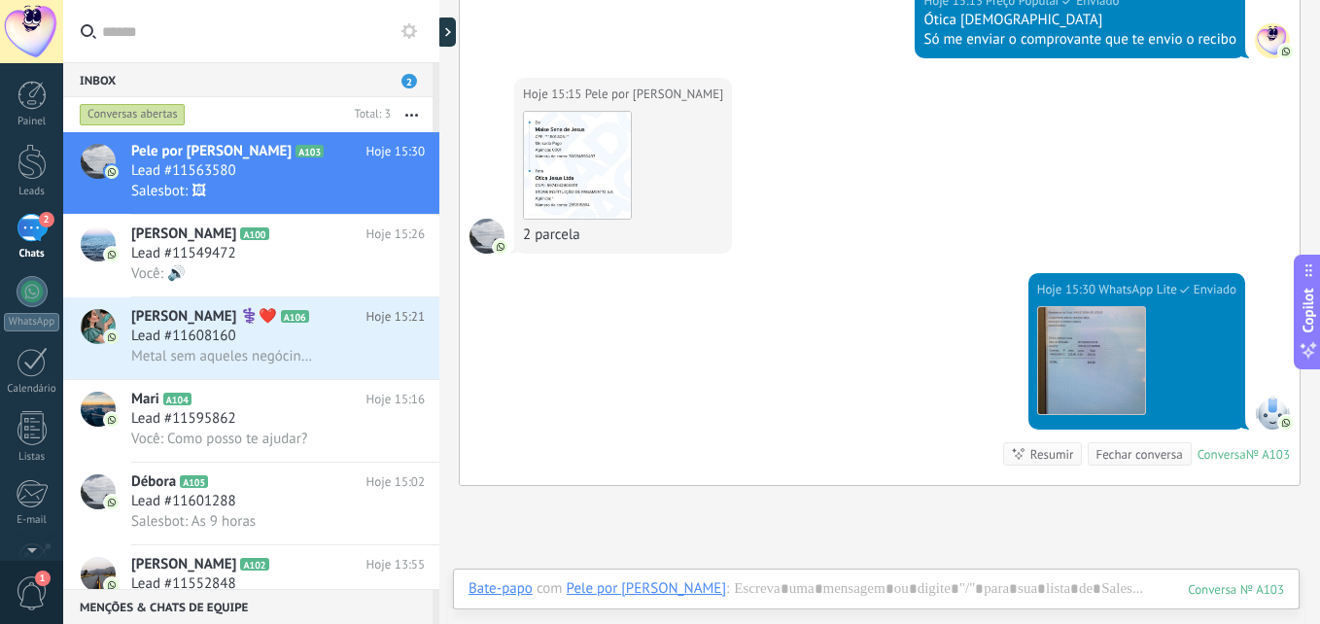
scroll to position [486, 0]
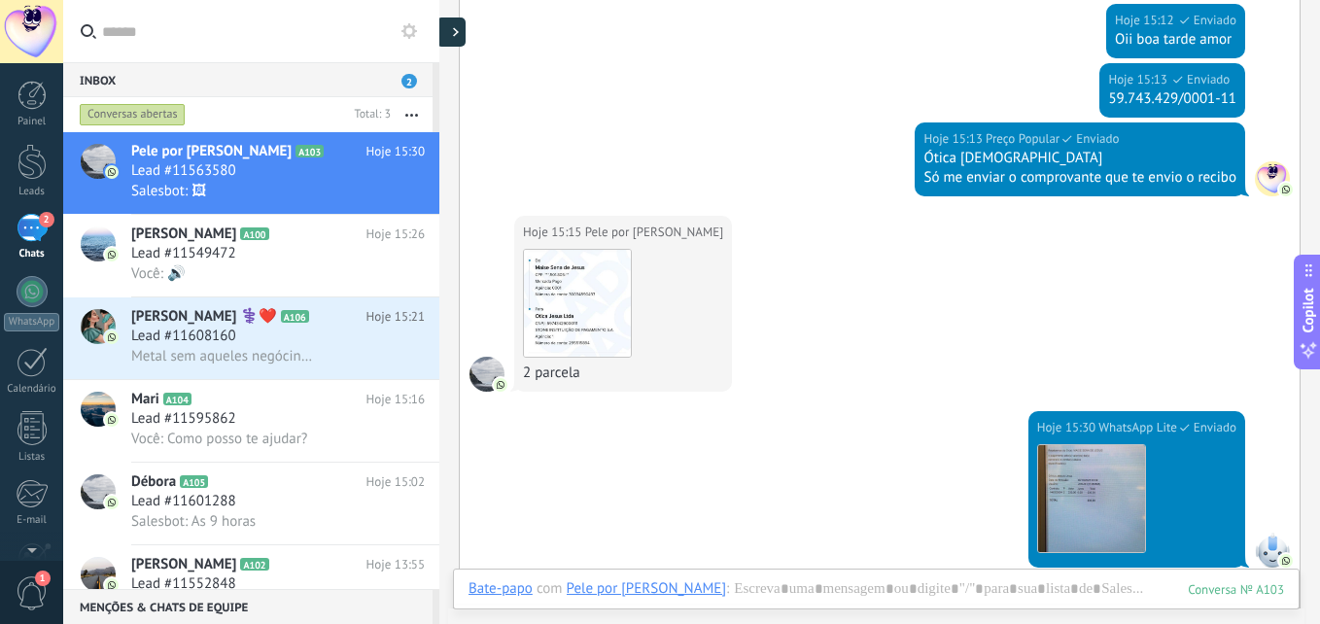
click at [452, 27] on div at bounding box center [450, 31] width 29 height 29
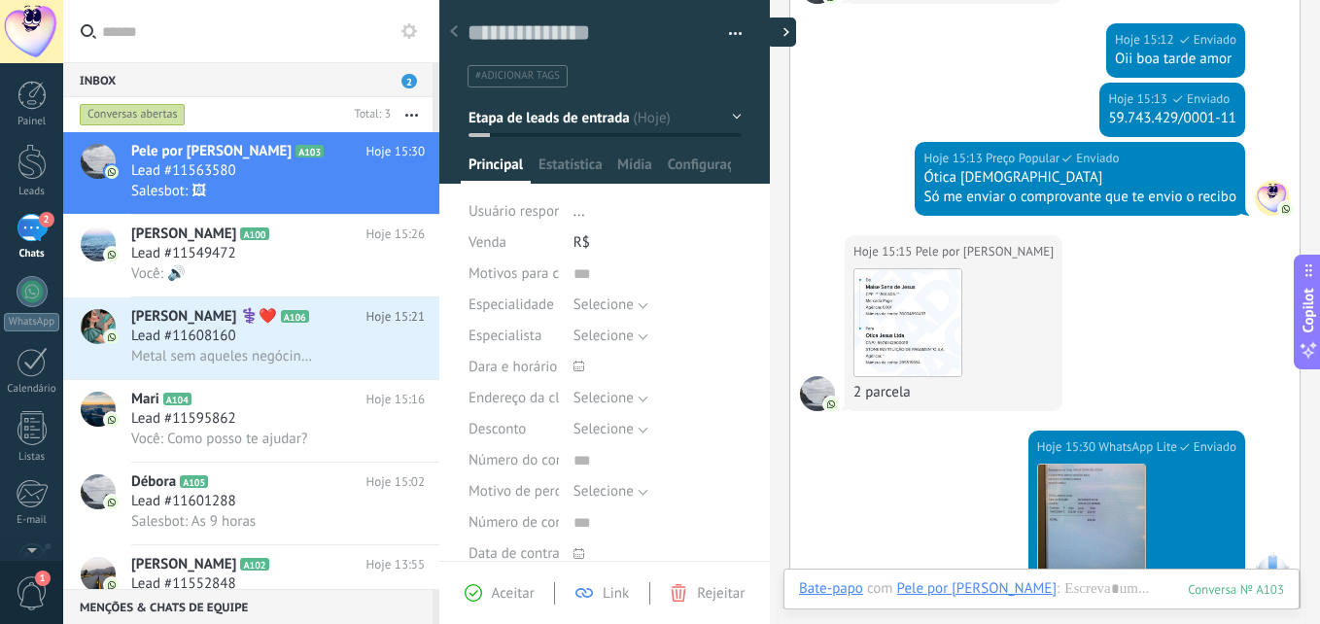
scroll to position [29, 0]
click at [728, 109] on button "Etapa de leads de entrada" at bounding box center [604, 117] width 273 height 35
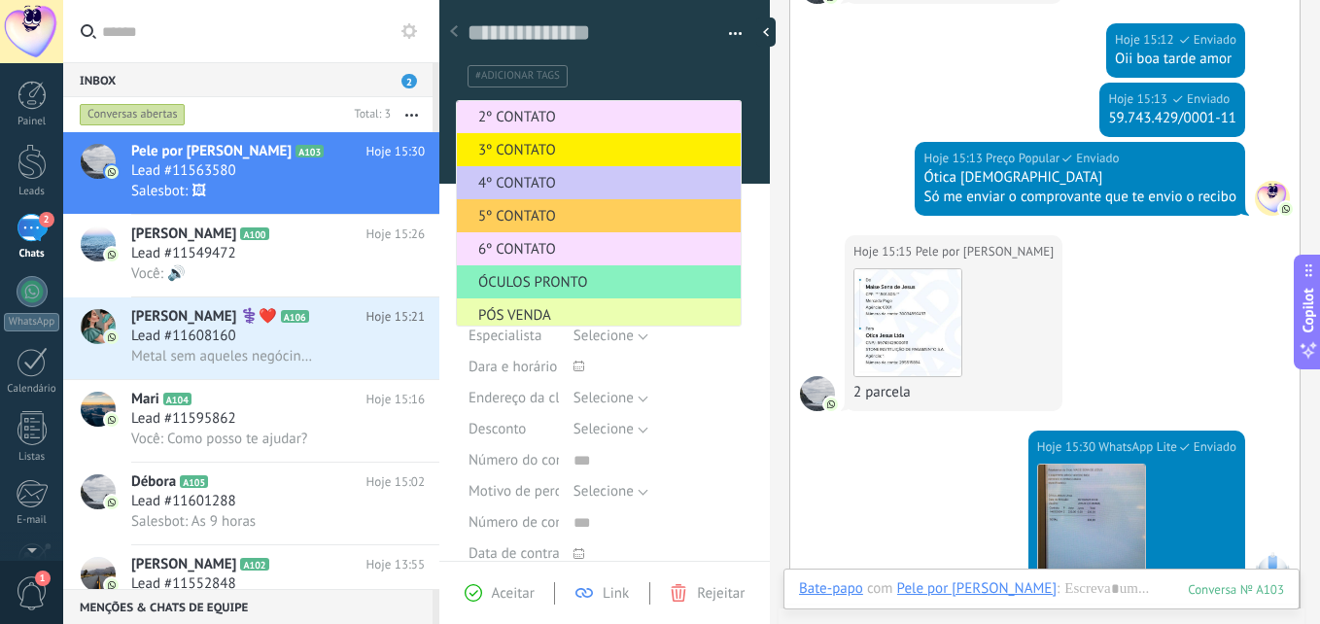
scroll to position [238, 0]
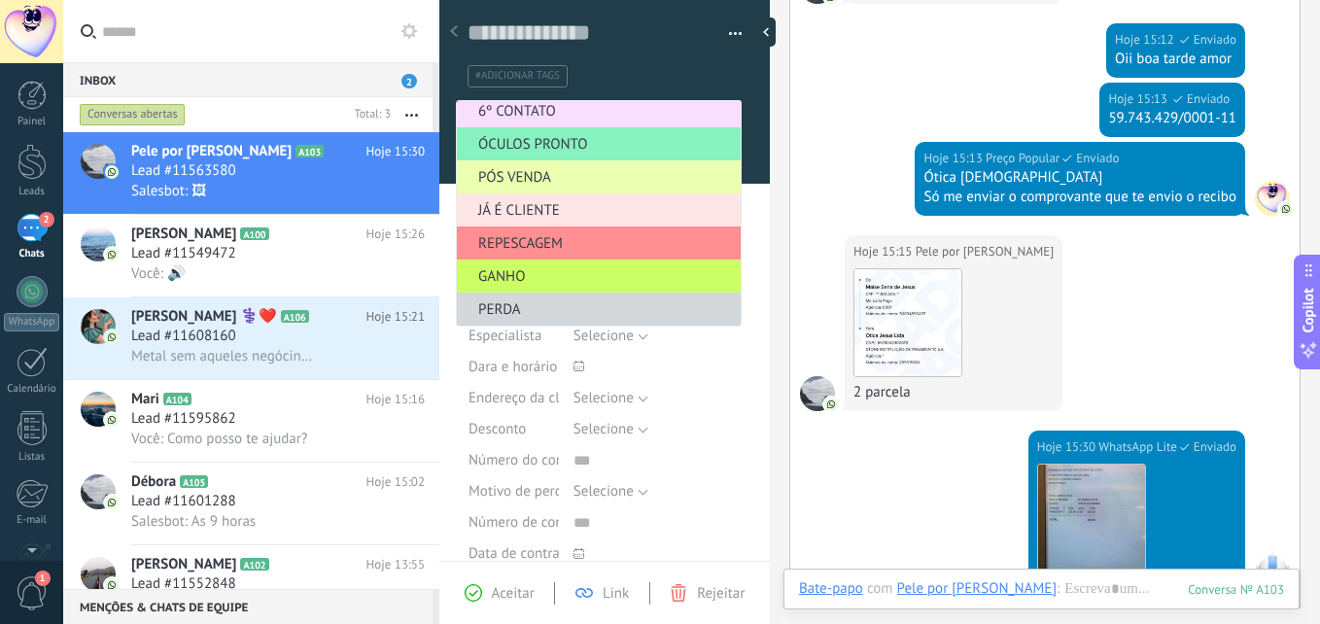
click at [546, 201] on span "JÁ É CLIENTE" at bounding box center [596, 210] width 278 height 18
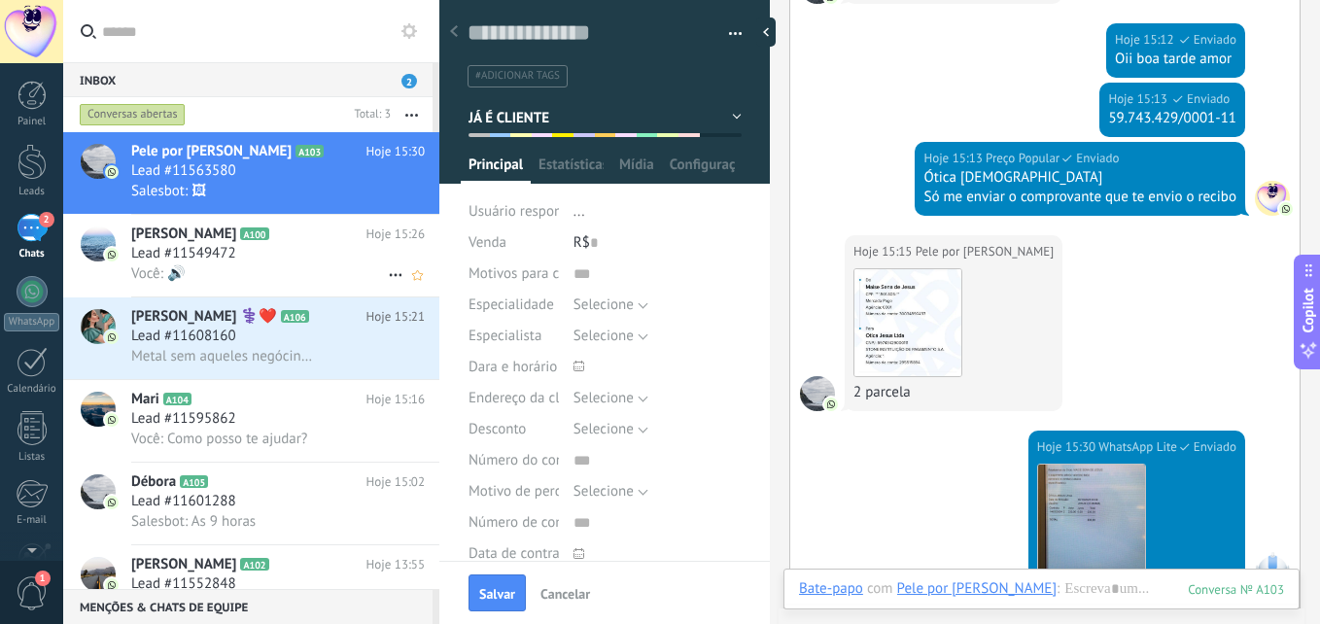
click at [229, 246] on span "Lead #11549472" at bounding box center [183, 253] width 105 height 19
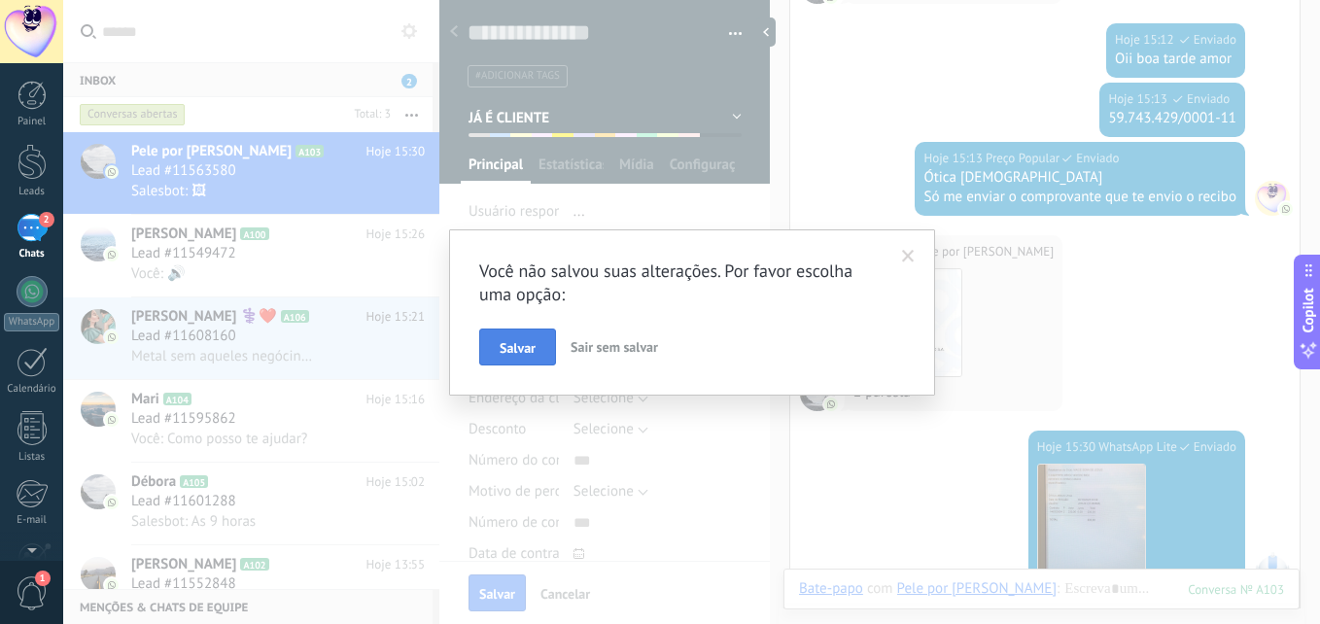
click at [523, 351] on span "Salvar" at bounding box center [518, 348] width 36 height 14
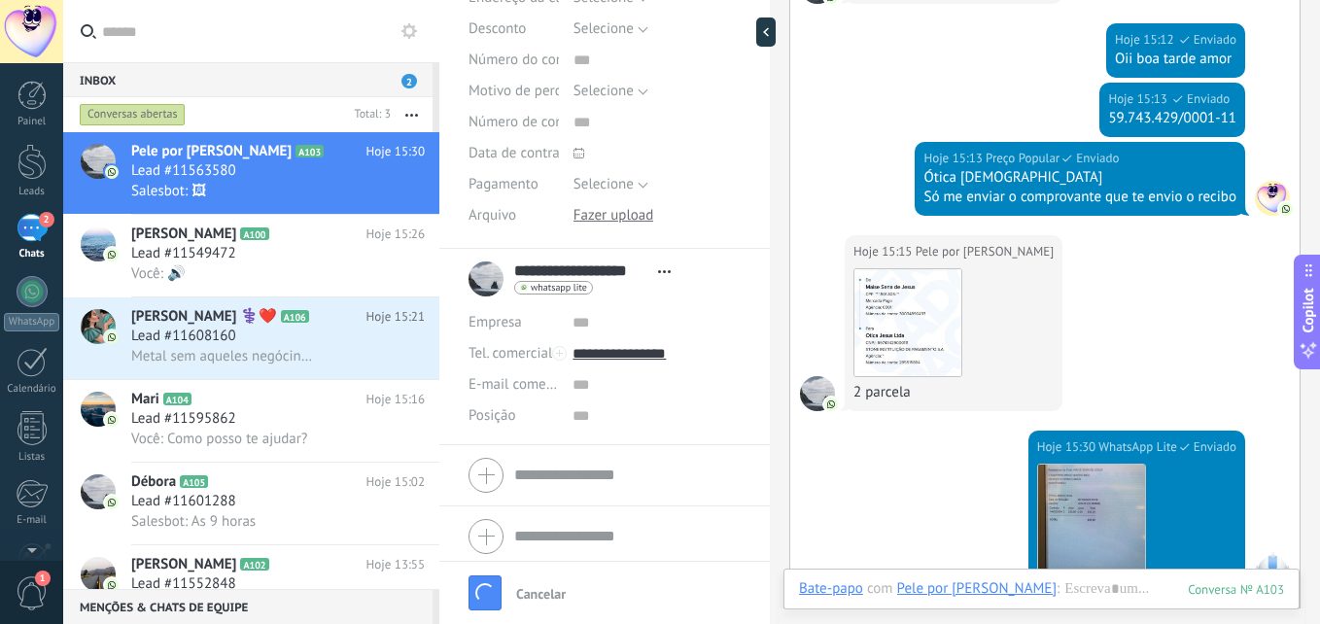
scroll to position [407, 0]
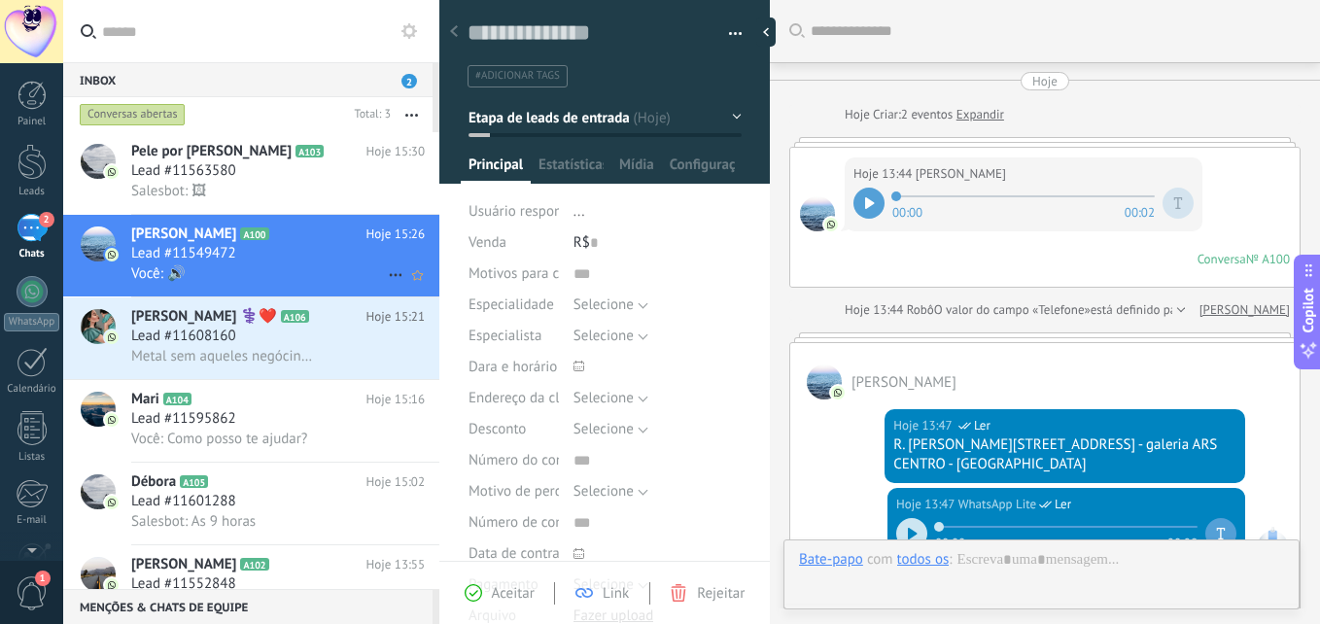
scroll to position [677, 0]
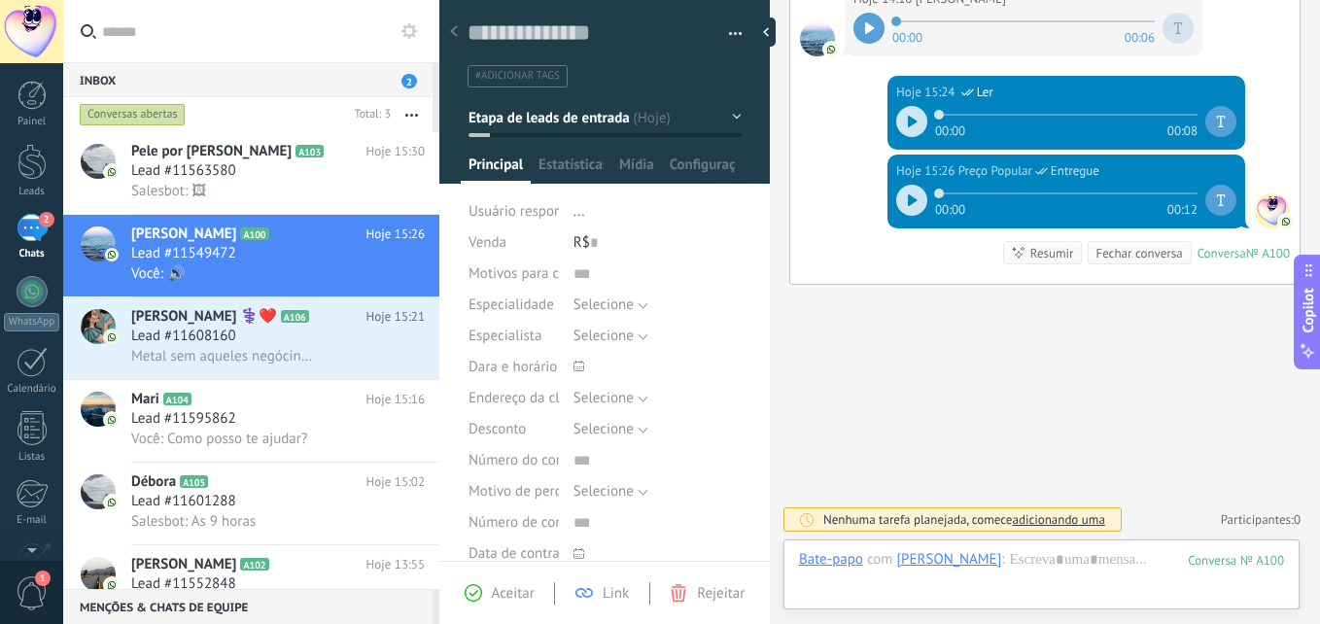
click at [728, 113] on button "Etapa de leads de entrada" at bounding box center [604, 117] width 273 height 35
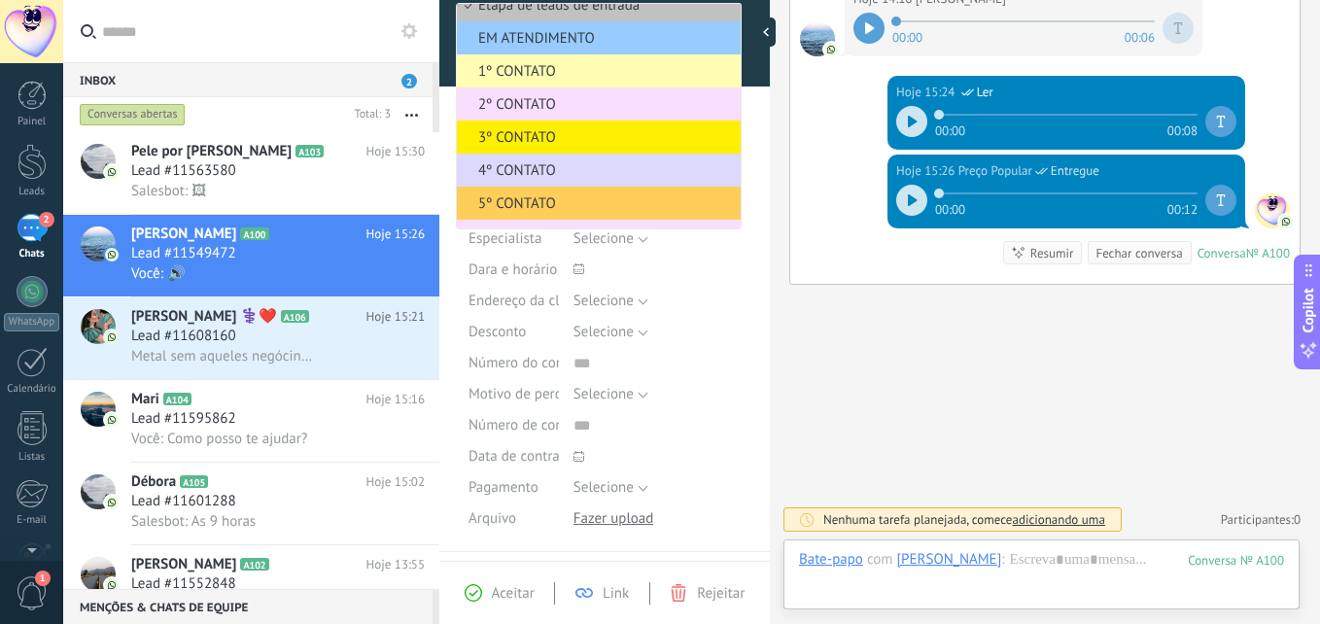
scroll to position [0, 0]
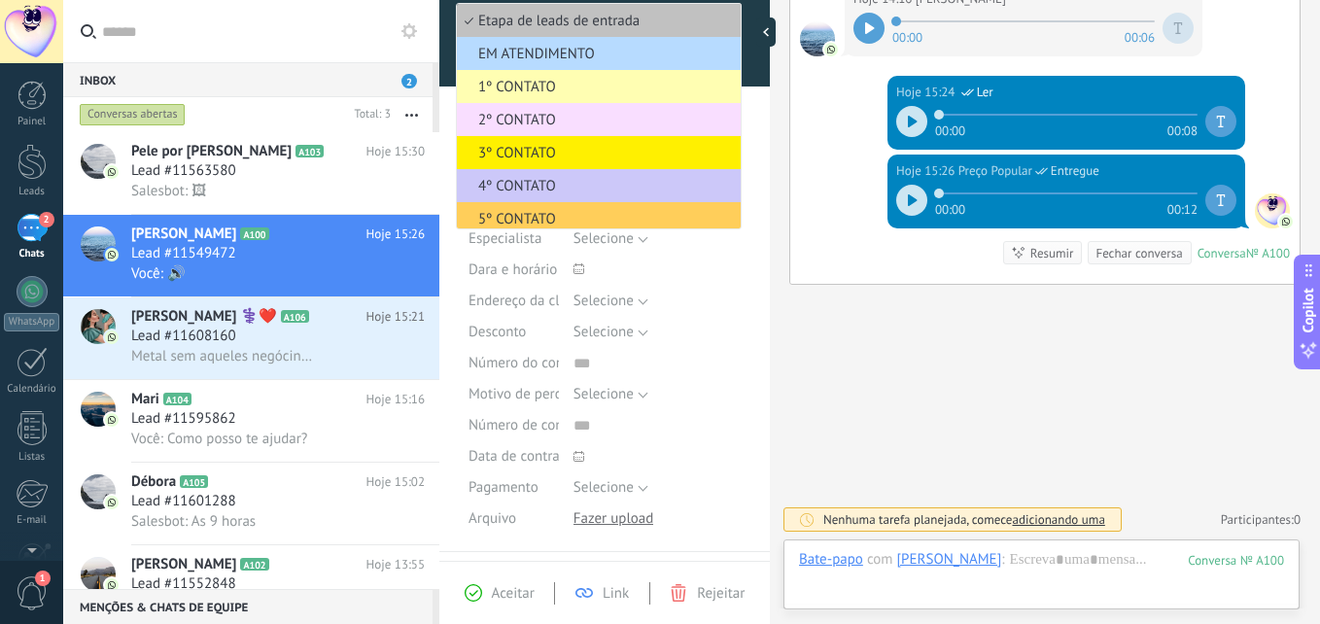
click at [573, 55] on span "EM ATENDIMENTO" at bounding box center [596, 54] width 278 height 18
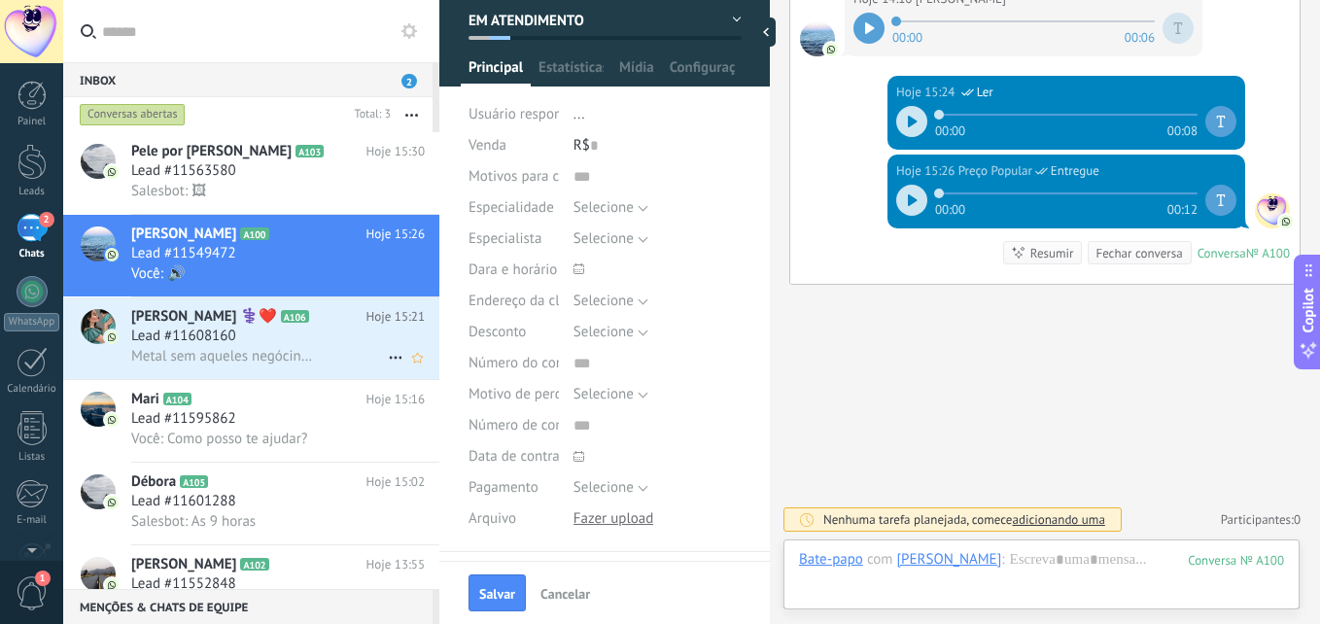
click at [251, 336] on div "Lead #11608160" at bounding box center [278, 336] width 294 height 19
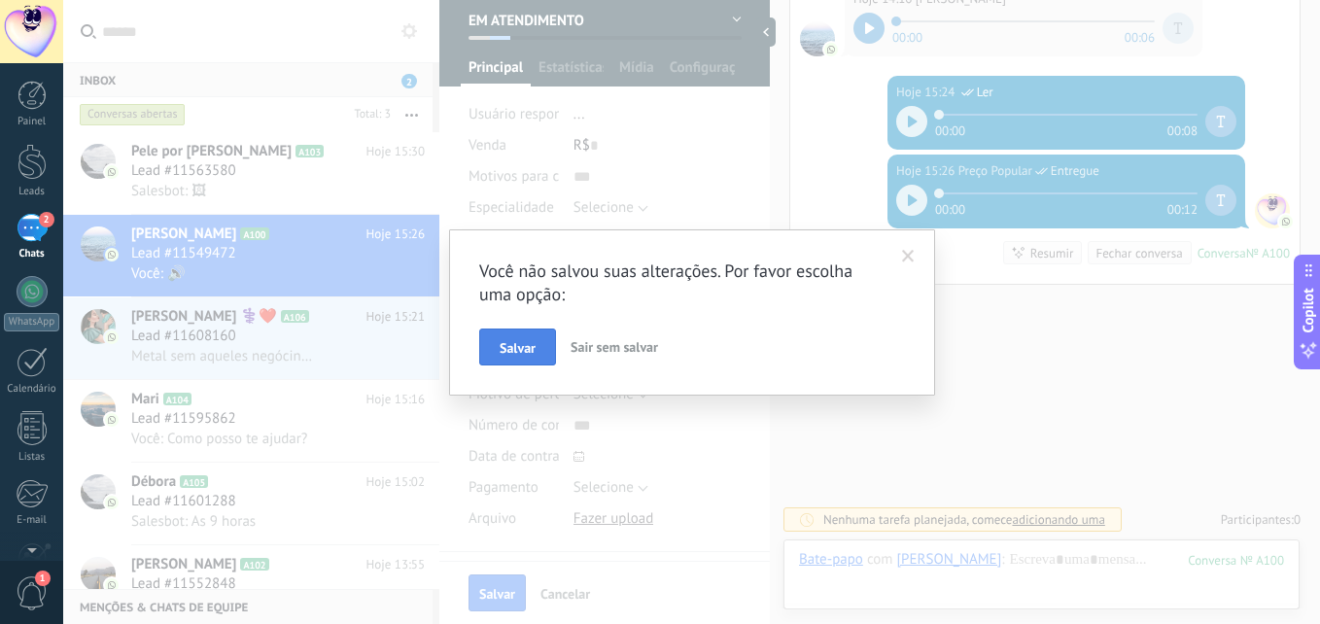
click at [507, 345] on span "Salvar" at bounding box center [518, 348] width 36 height 14
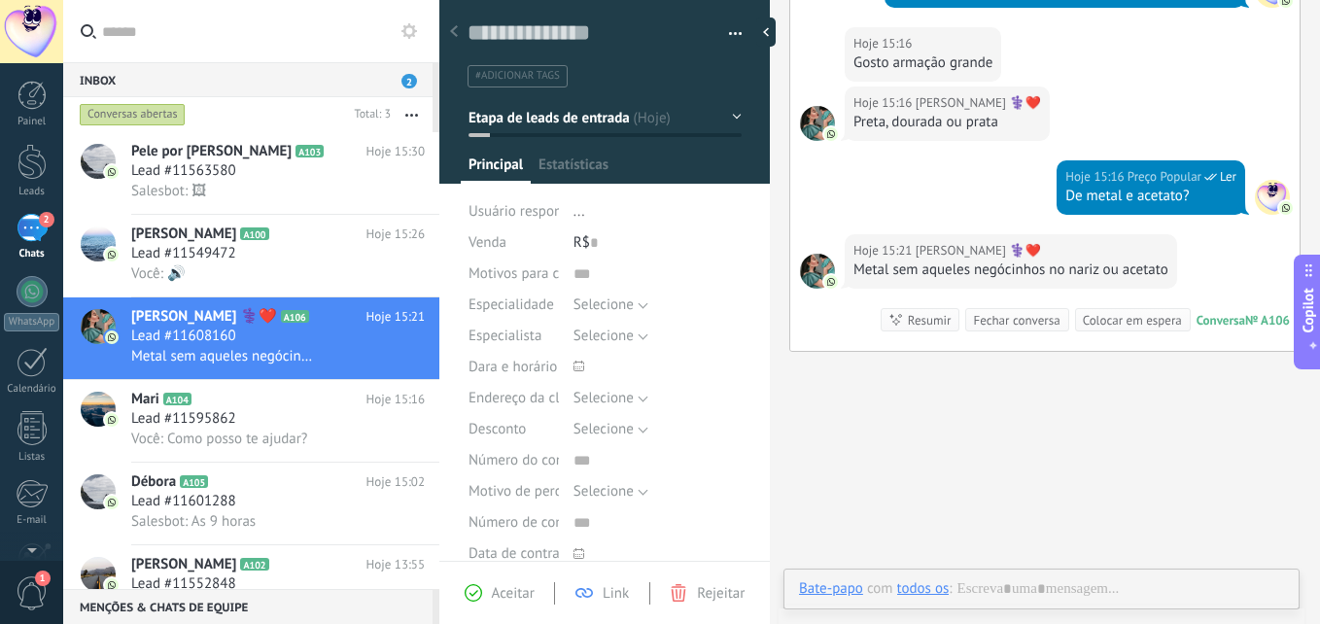
scroll to position [29, 0]
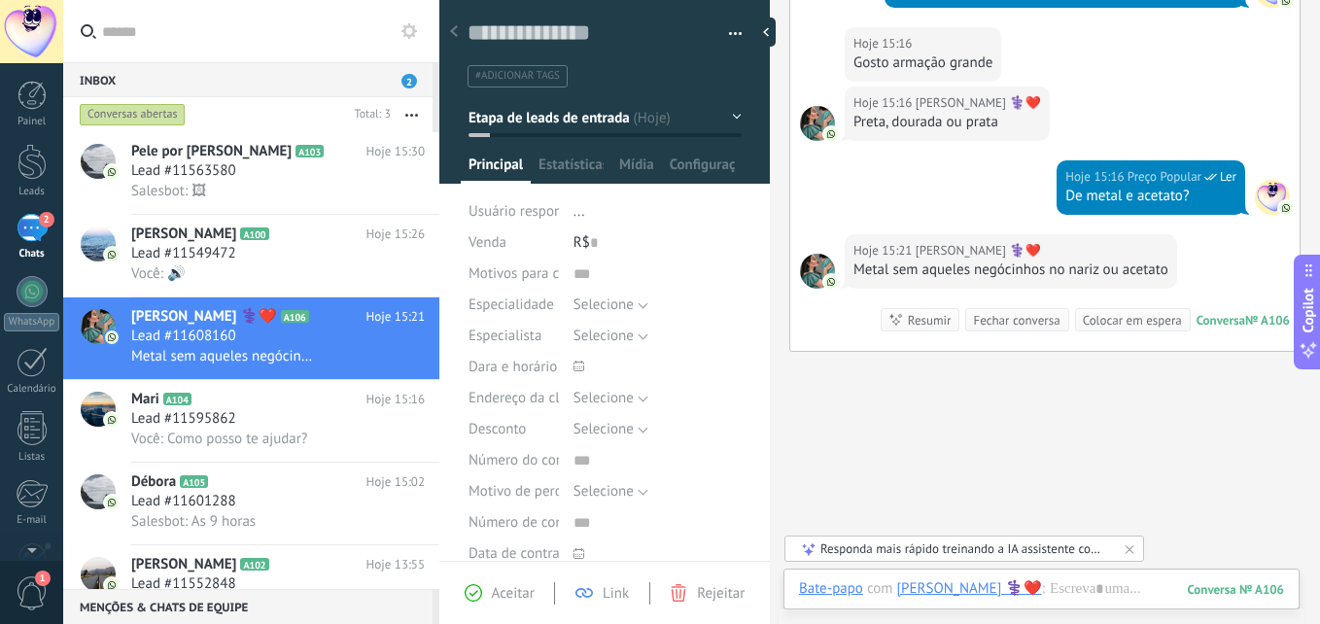
click at [695, 111] on button "Etapa de leads de entrada" at bounding box center [604, 117] width 273 height 35
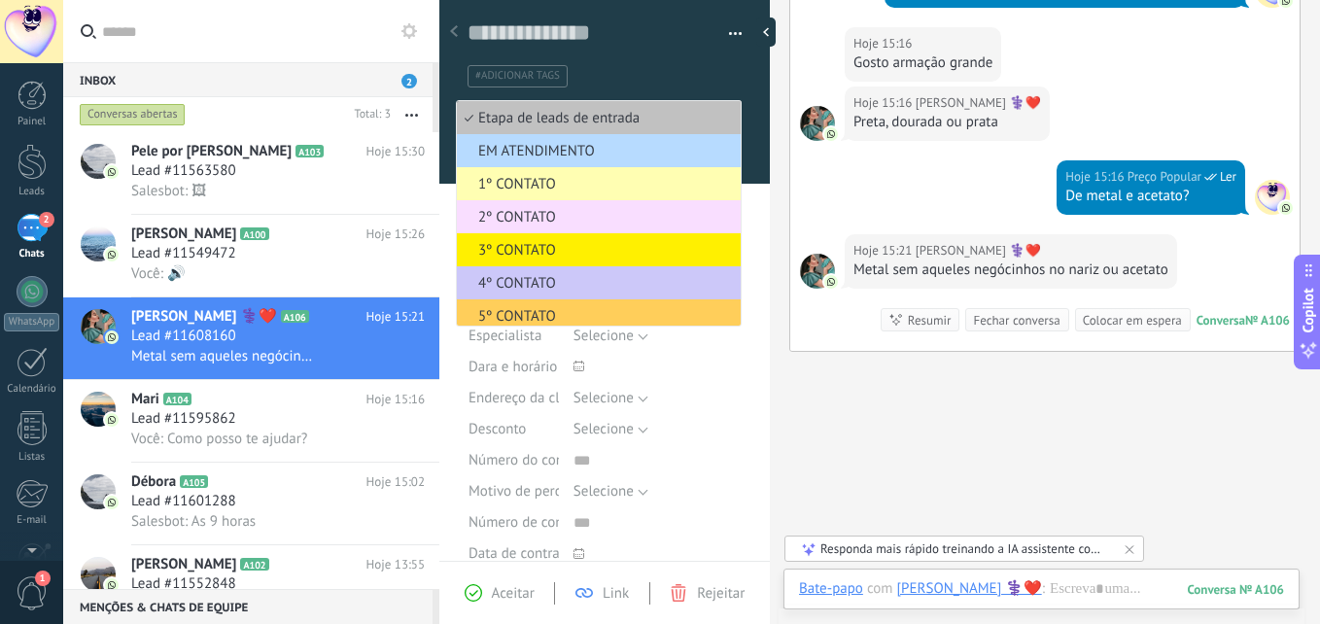
click at [545, 152] on span "EM ATENDIMENTO" at bounding box center [596, 151] width 278 height 18
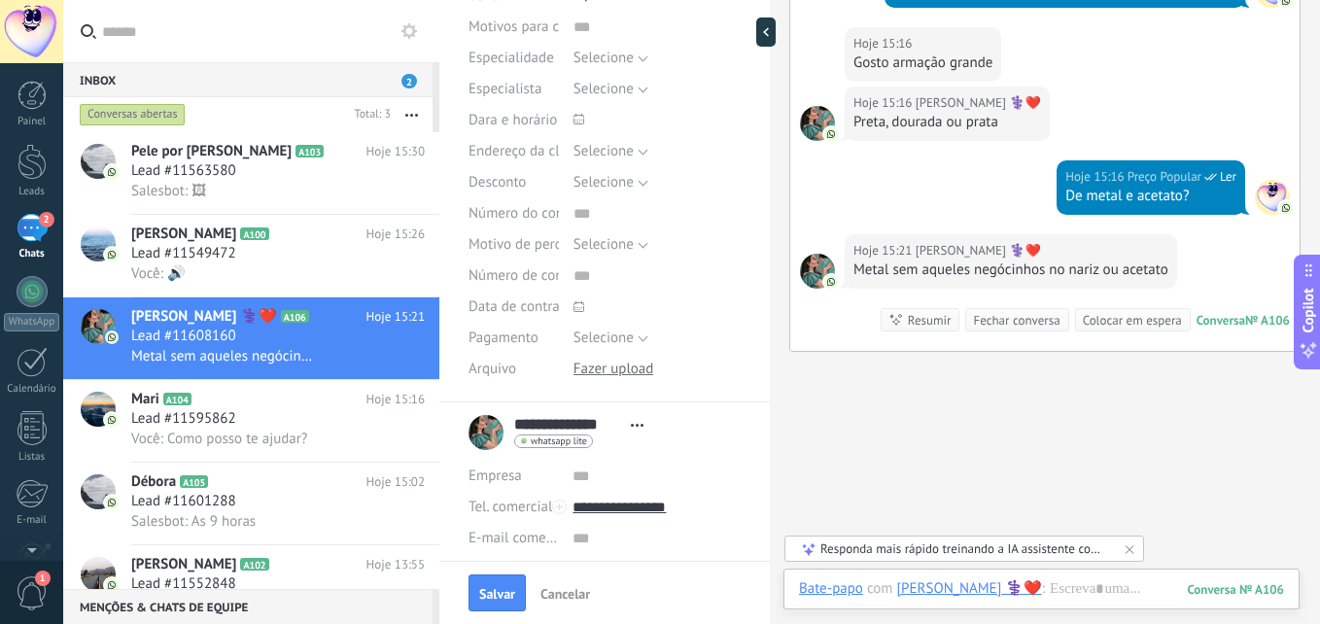
scroll to position [292, 0]
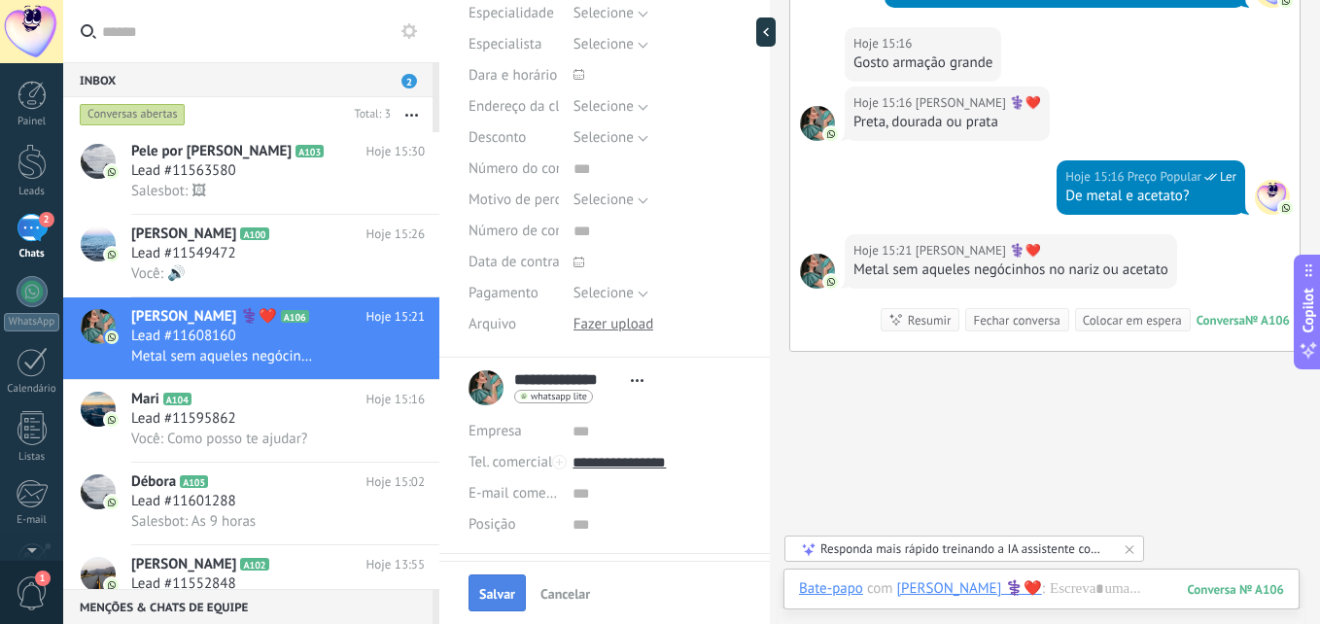
click at [501, 596] on span "Salvar" at bounding box center [497, 594] width 36 height 14
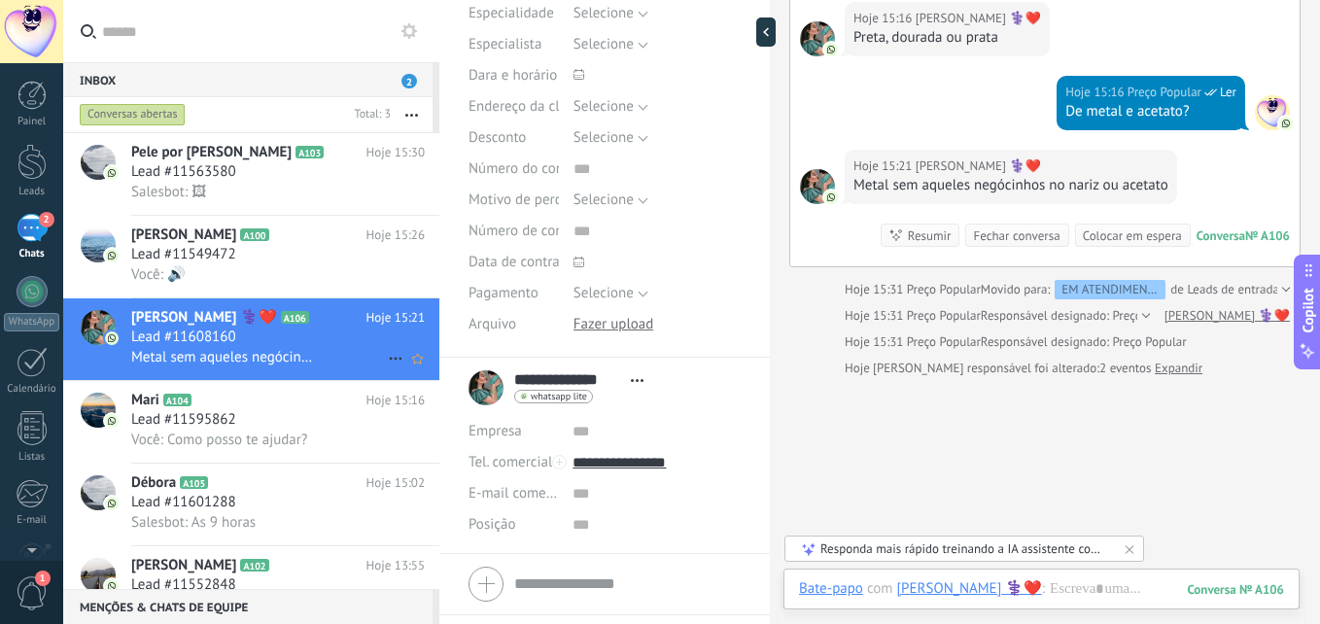
scroll to position [98, 0]
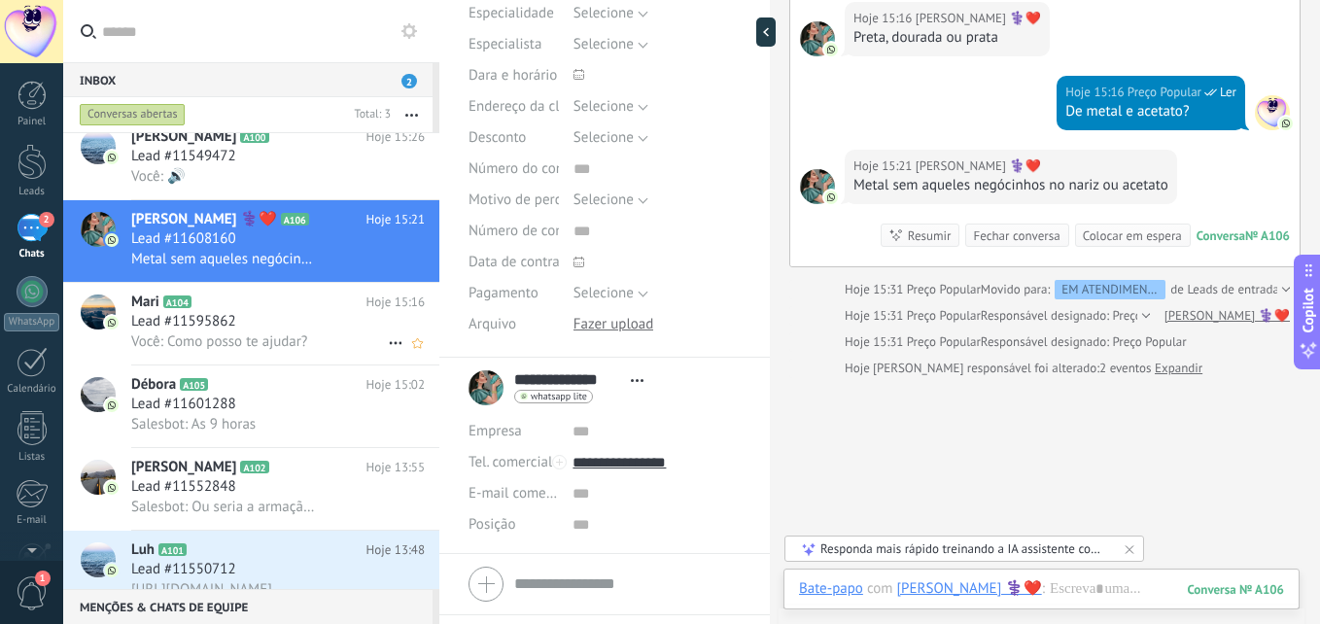
click at [260, 321] on div "Lead #11595862" at bounding box center [278, 321] width 294 height 19
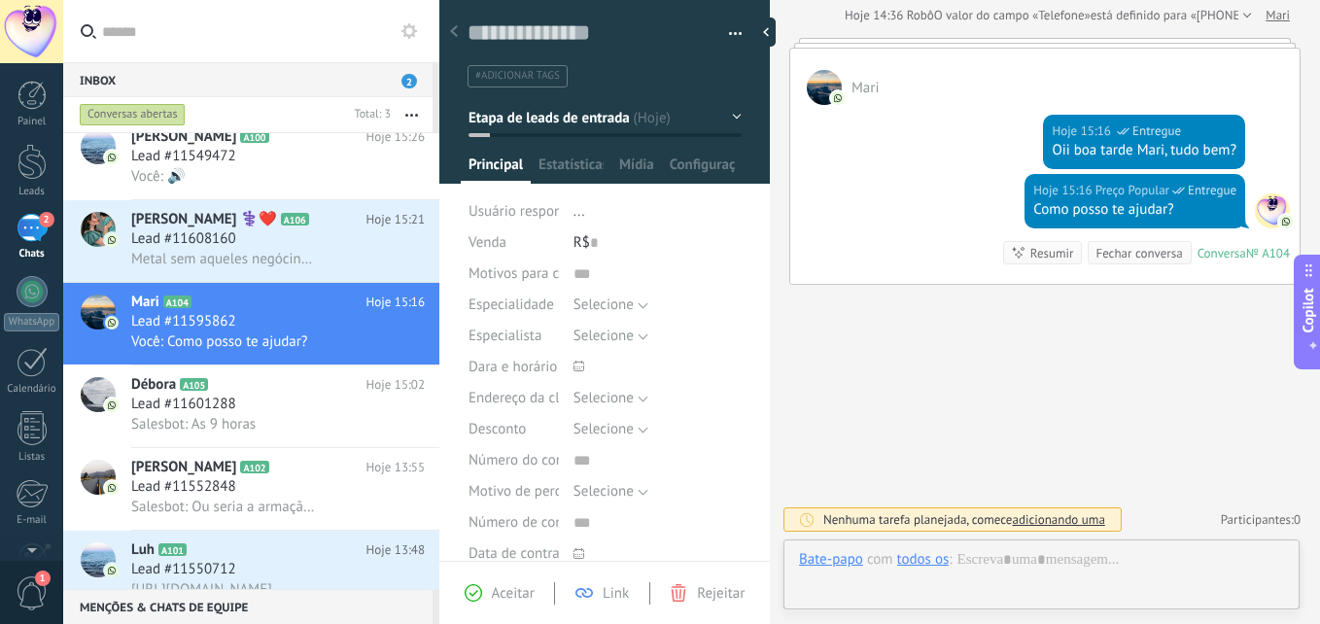
scroll to position [29, 0]
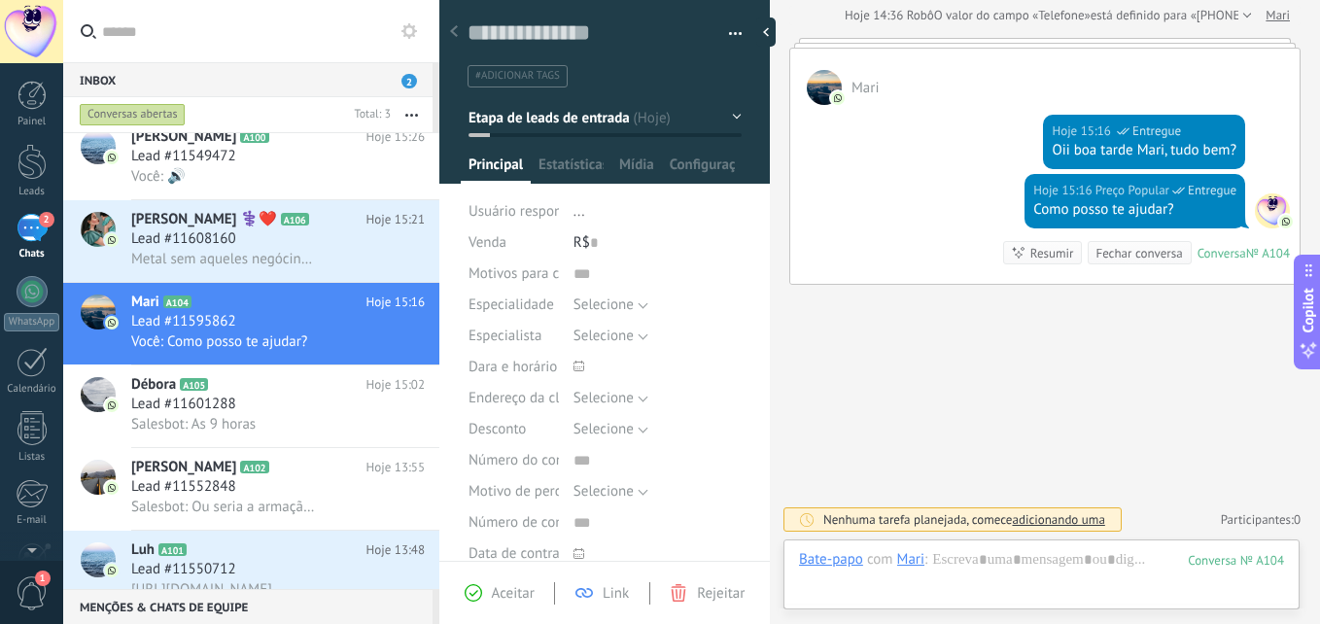
click at [723, 119] on button "Etapa de leads de entrada" at bounding box center [604, 117] width 273 height 35
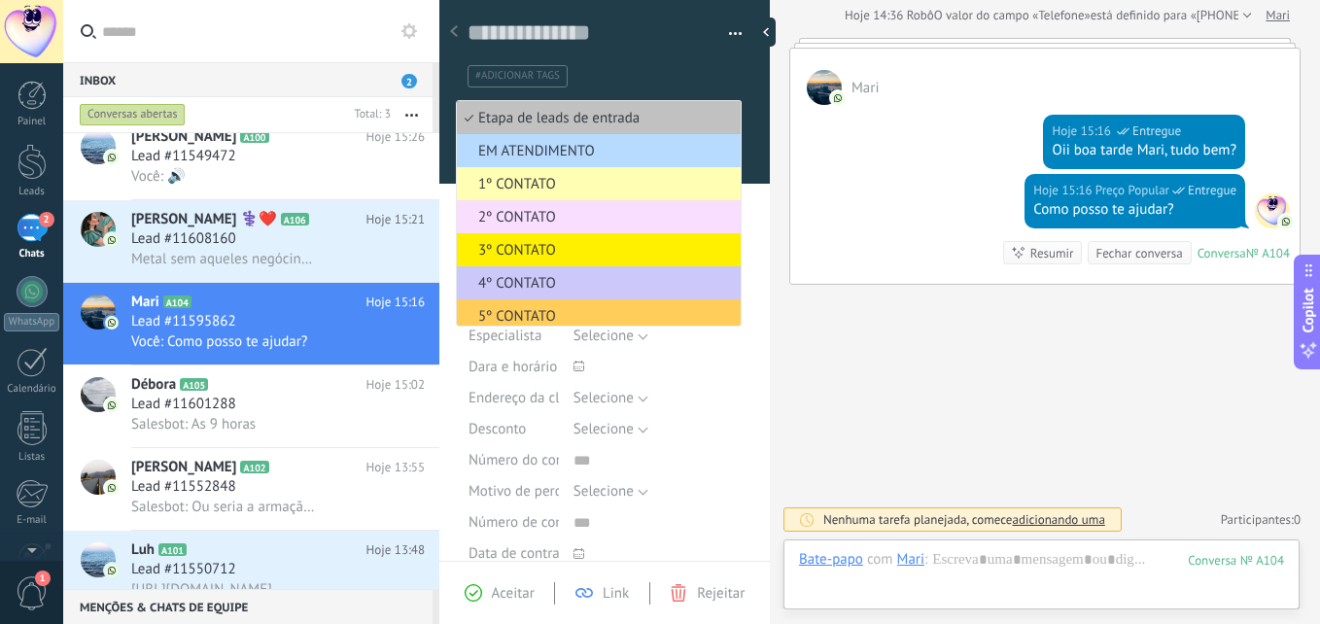
click at [618, 142] on span "EM ATENDIMENTO" at bounding box center [596, 151] width 278 height 18
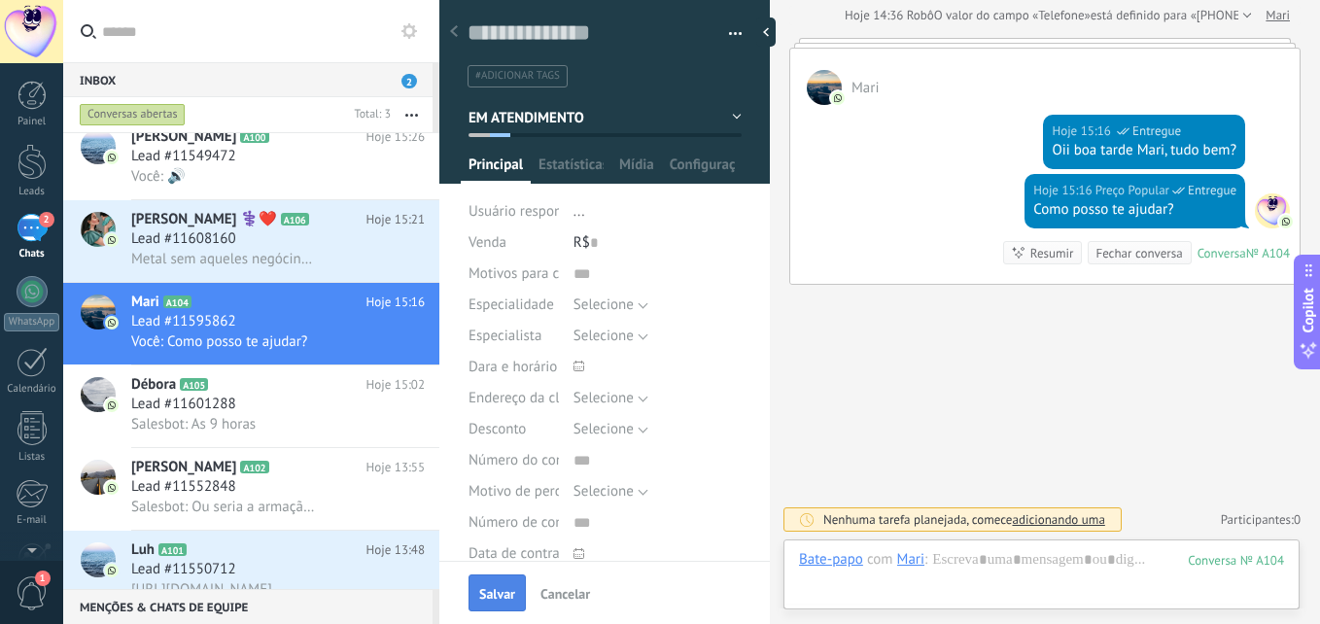
click at [500, 595] on span "Salvar" at bounding box center [497, 594] width 36 height 14
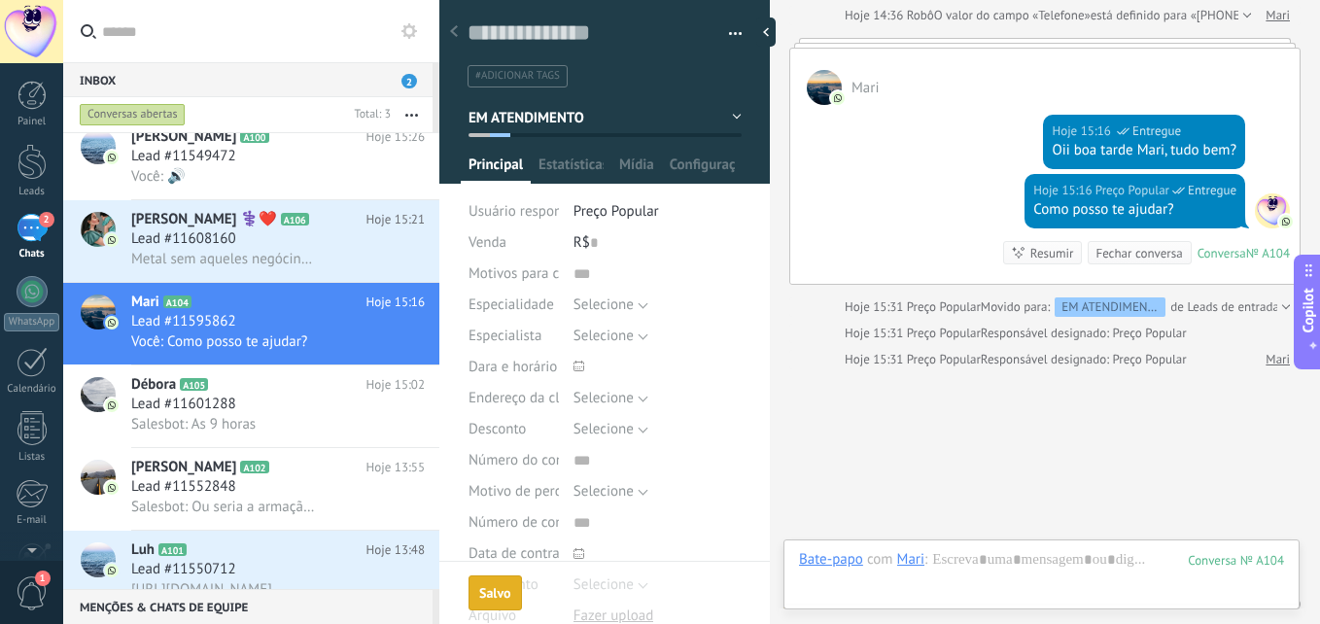
scroll to position [324, 0]
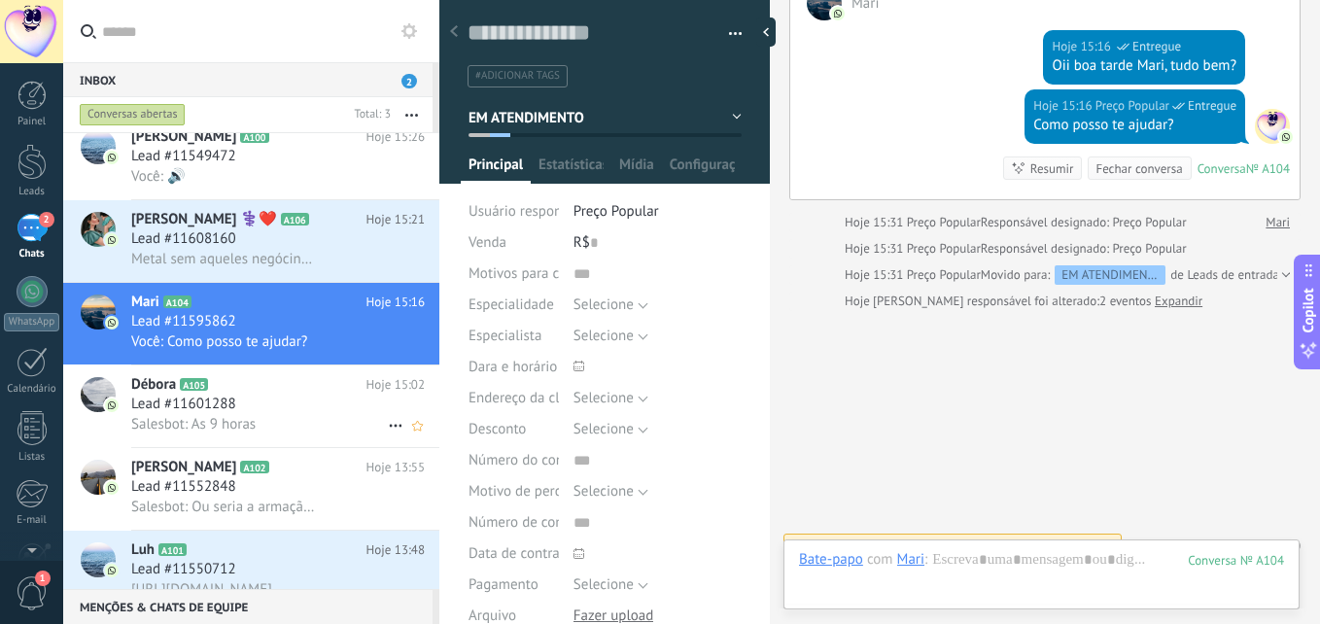
click at [264, 405] on div "Lead #11601288" at bounding box center [278, 404] width 294 height 19
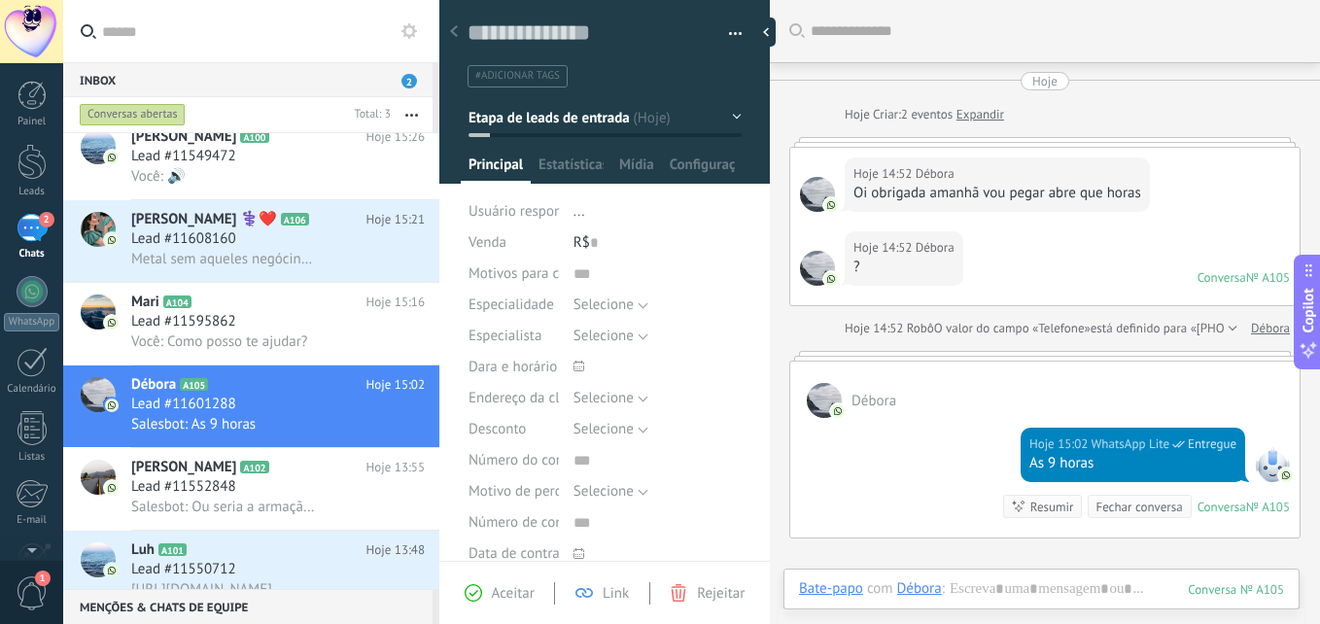
click at [916, 200] on div "Oi obrigada amanhã vou pegar abre que horas" at bounding box center [997, 193] width 288 height 19
click at [966, 113] on link "Expandir" at bounding box center [980, 114] width 48 height 19
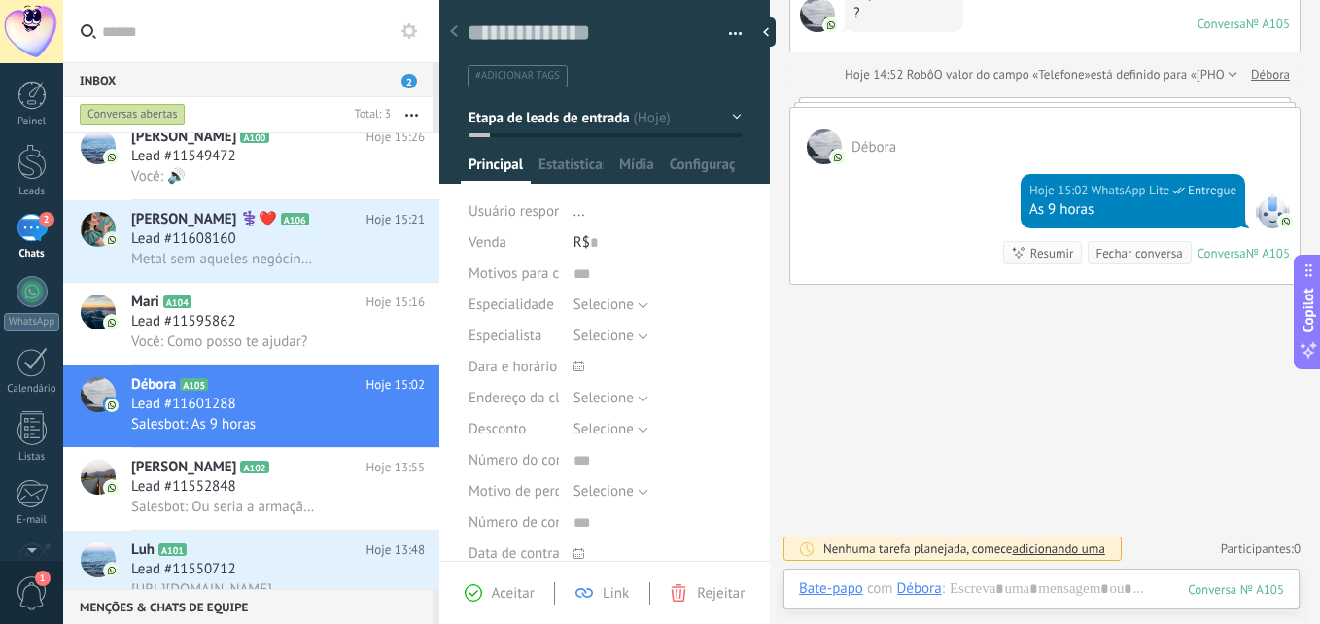
scroll to position [183, 0]
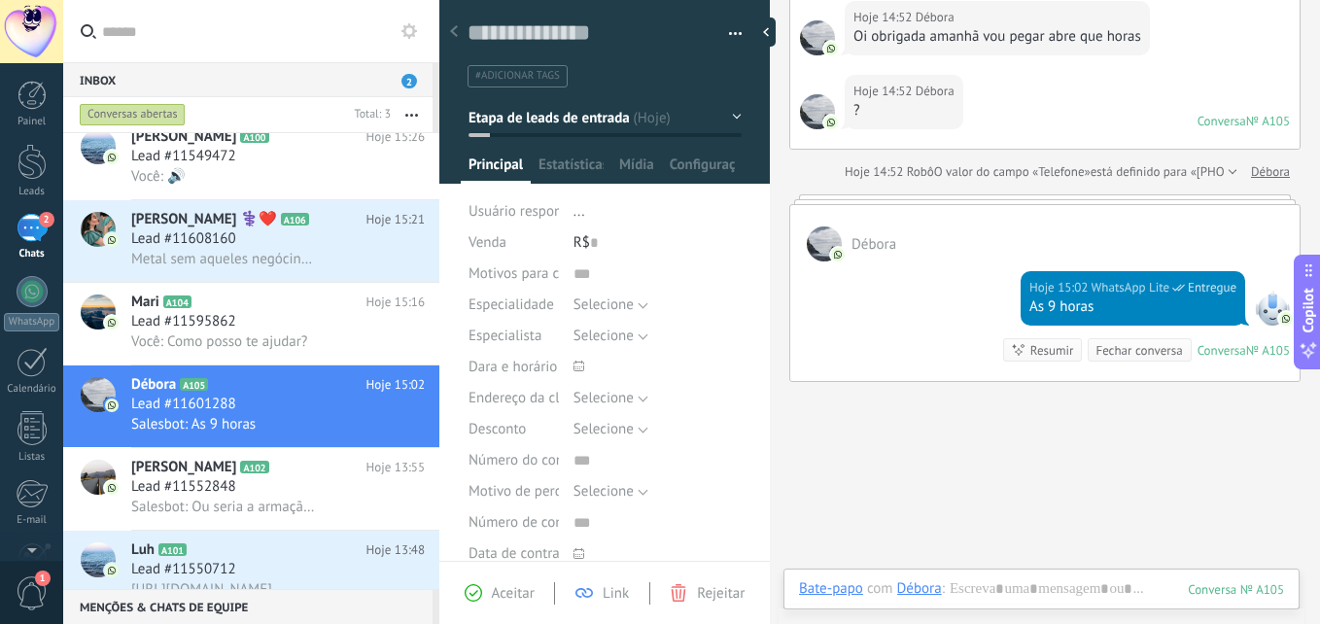
click at [698, 113] on button "Etapa de leads de entrada" at bounding box center [604, 117] width 273 height 35
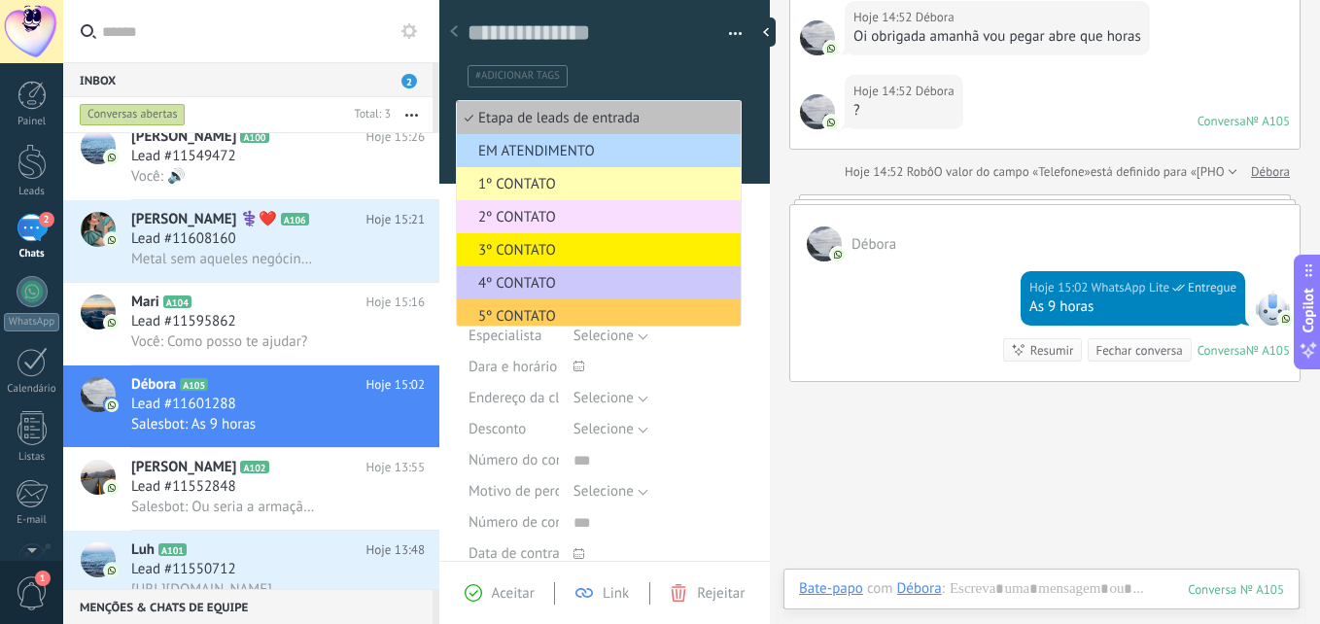
click at [585, 149] on span "EM ATENDIMENTO" at bounding box center [596, 151] width 278 height 18
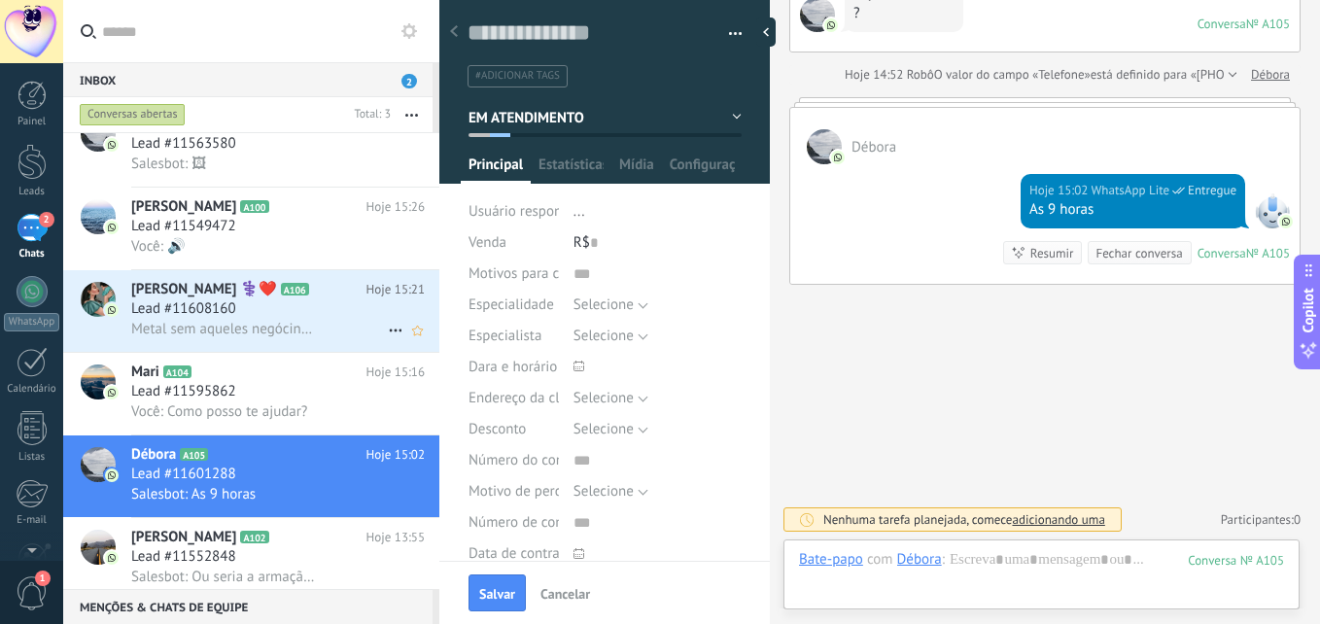
scroll to position [0, 0]
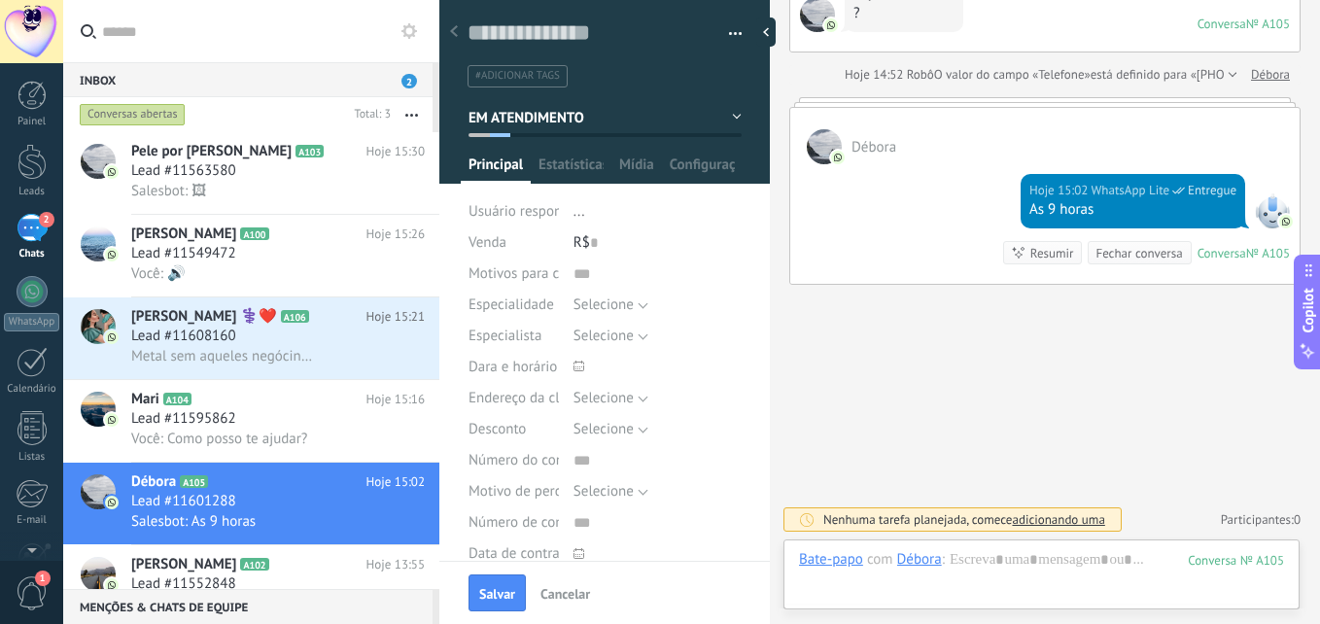
click at [20, 225] on div "2" at bounding box center [32, 228] width 31 height 28
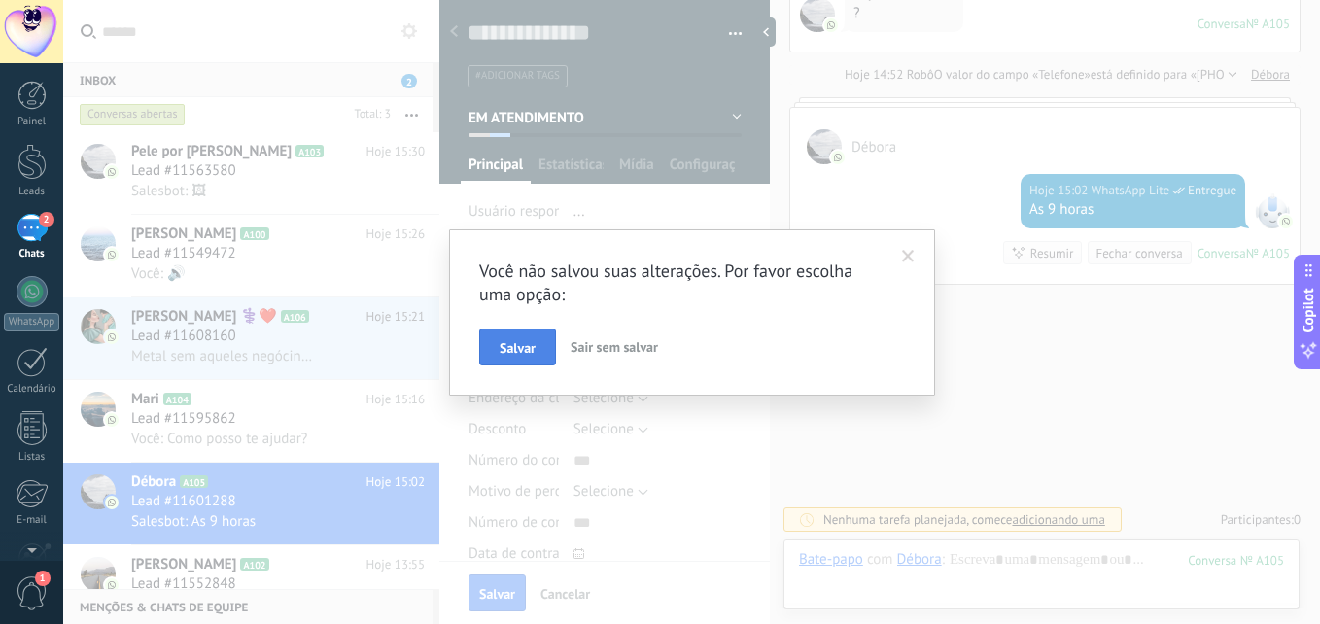
click at [500, 344] on span "Salvar" at bounding box center [518, 348] width 36 height 14
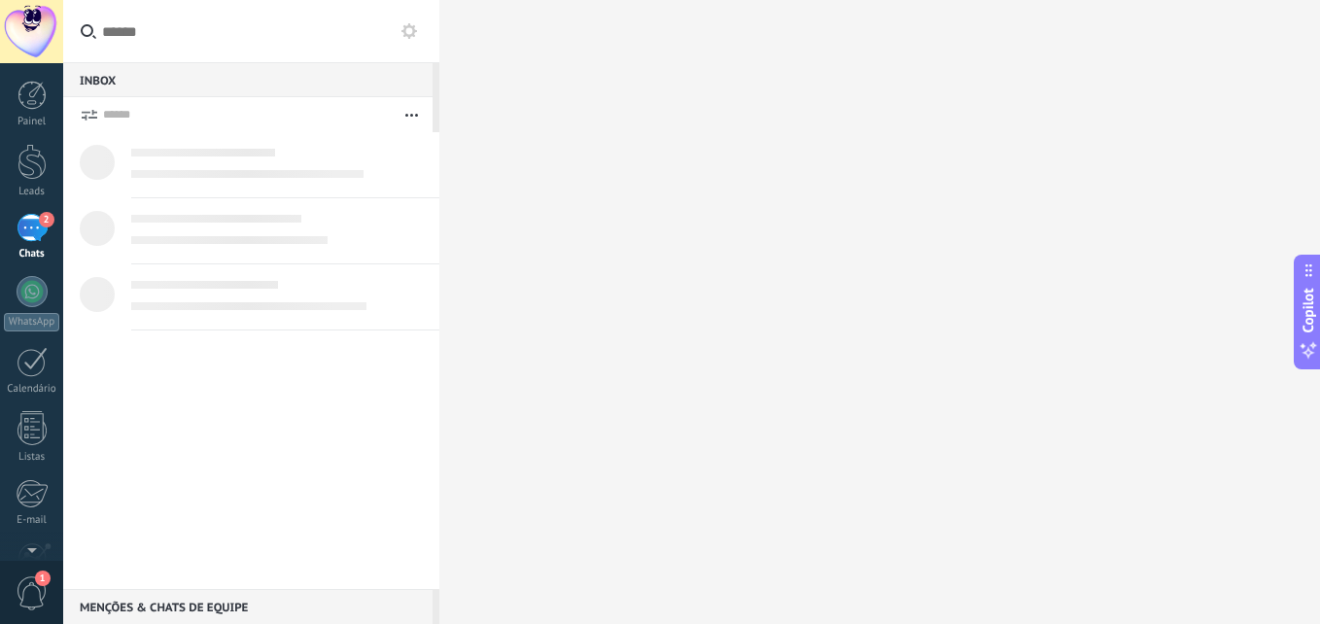
click at [38, 226] on div "2" at bounding box center [32, 228] width 31 height 28
click at [405, 109] on button "button" at bounding box center [412, 114] width 42 height 35
click at [23, 95] on div at bounding box center [31, 95] width 29 height 29
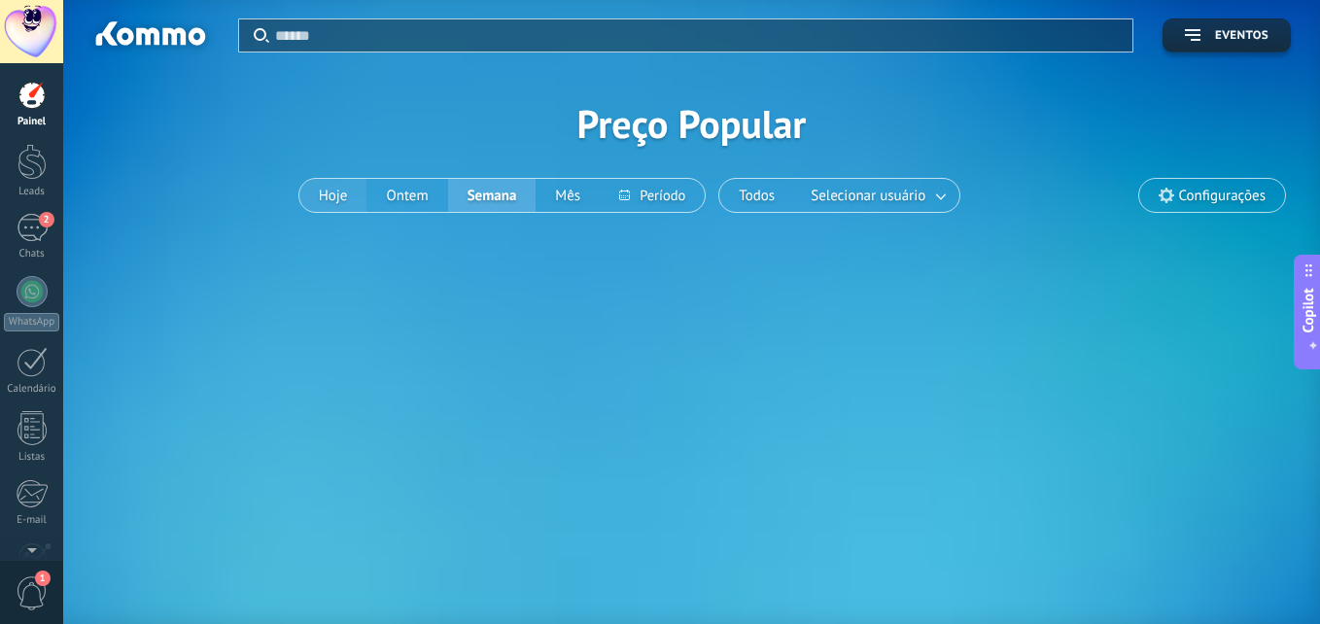
click at [320, 194] on button "Hoje" at bounding box center [333, 195] width 68 height 33
click at [328, 191] on button "Hoje" at bounding box center [333, 195] width 68 height 33
click at [30, 174] on div at bounding box center [31, 162] width 29 height 36
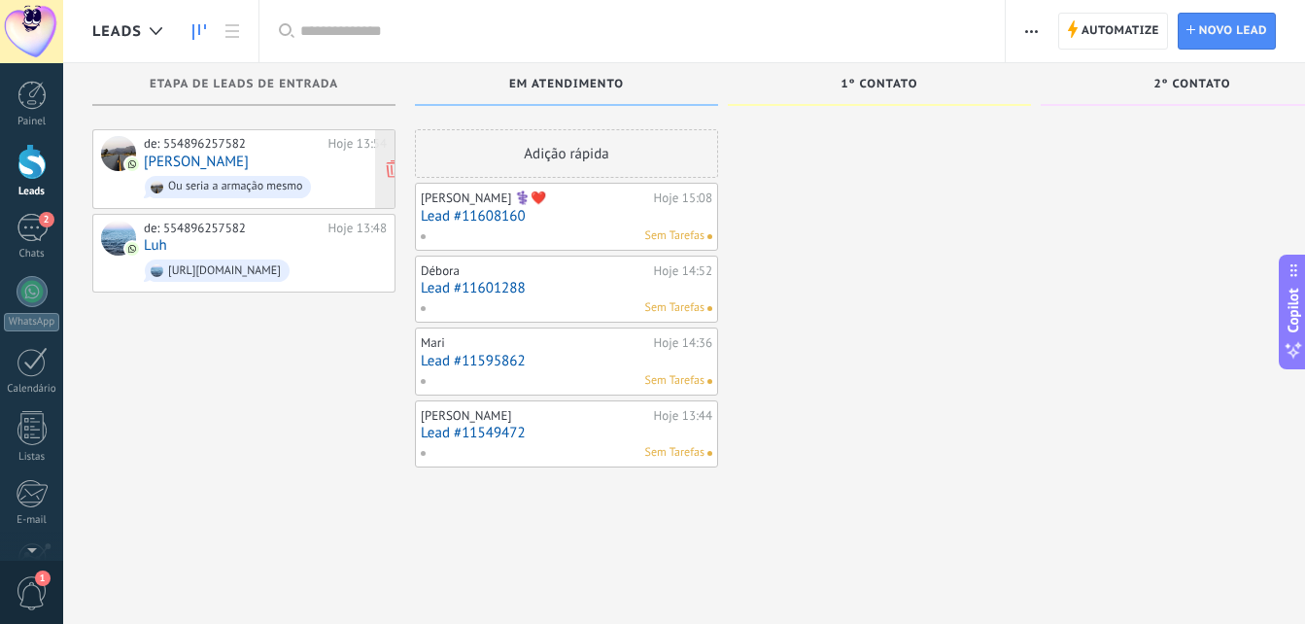
click at [244, 159] on div "de: 554896257582 Hoje 13:54 [PERSON_NAME] Ou seria a armação mesmo" at bounding box center [265, 169] width 243 height 66
drag, startPoint x: 266, startPoint y: 165, endPoint x: 250, endPoint y: 181, distance: 22.7
click at [250, 181] on div "de: 554896257582 Hoje 13:54 [PERSON_NAME] Ou seria a armação mesmo" at bounding box center [265, 169] width 243 height 66
drag, startPoint x: 212, startPoint y: 164, endPoint x: 167, endPoint y: 172, distance: 45.4
click at [167, 172] on span "Ou seria a armação mesmo" at bounding box center [265, 187] width 243 height 30
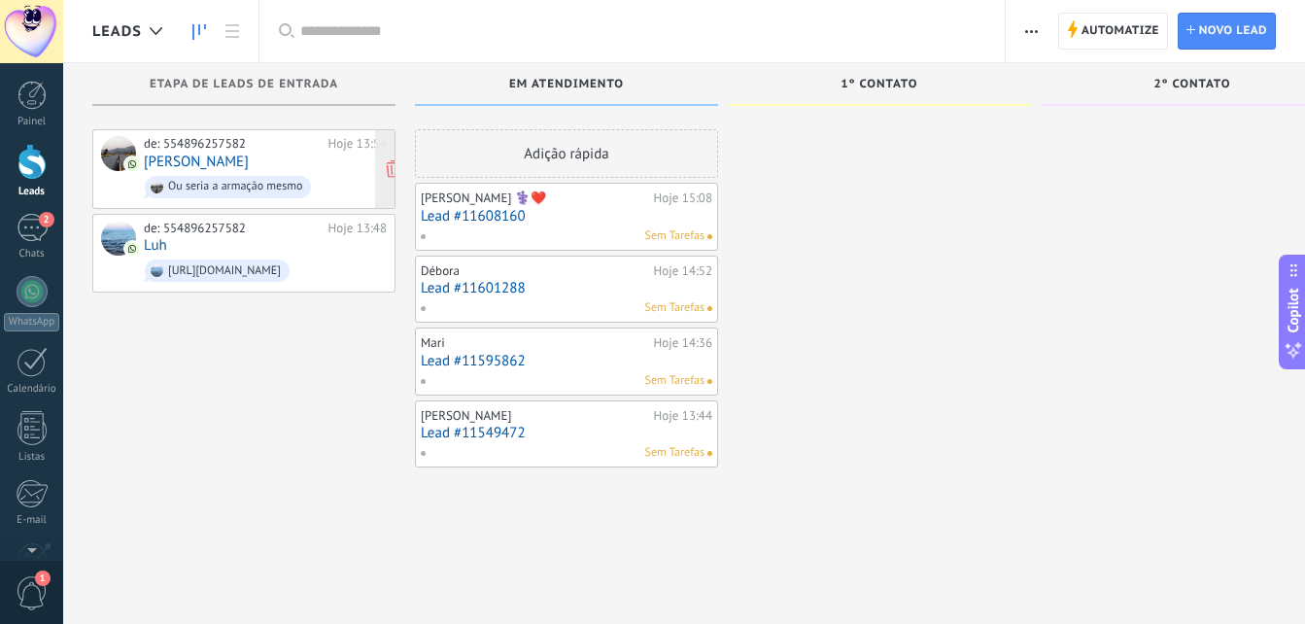
click at [169, 158] on link "[PERSON_NAME]" at bounding box center [196, 162] width 105 height 17
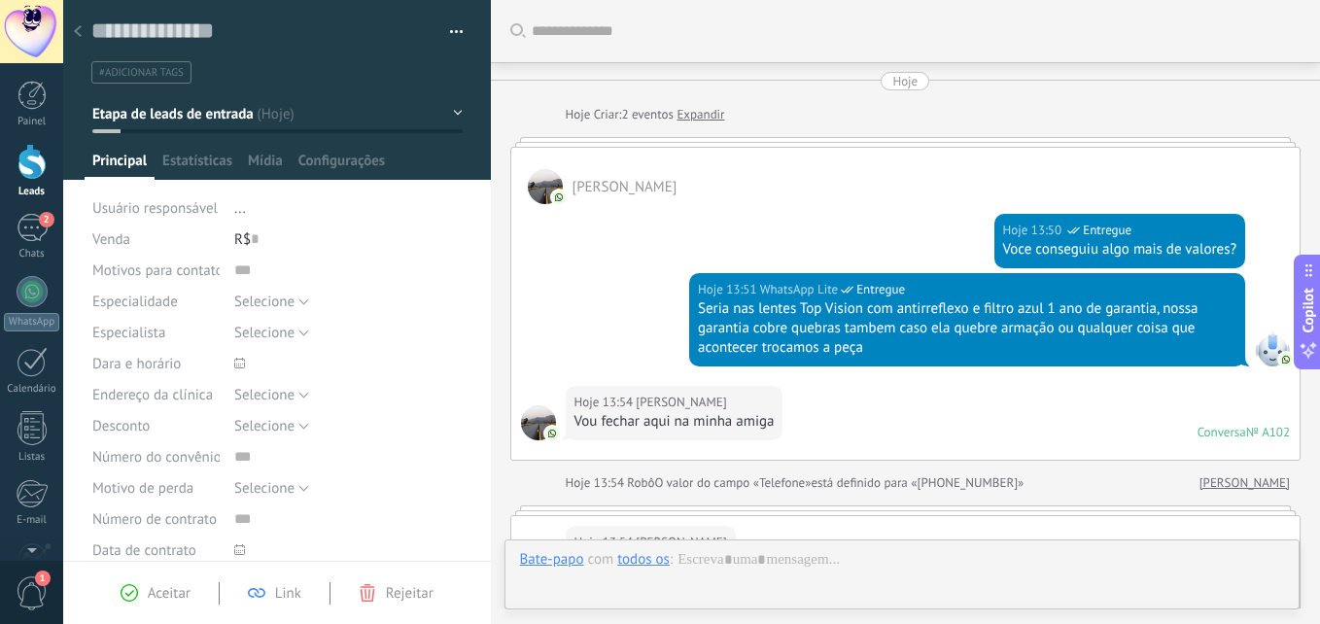
scroll to position [485, 0]
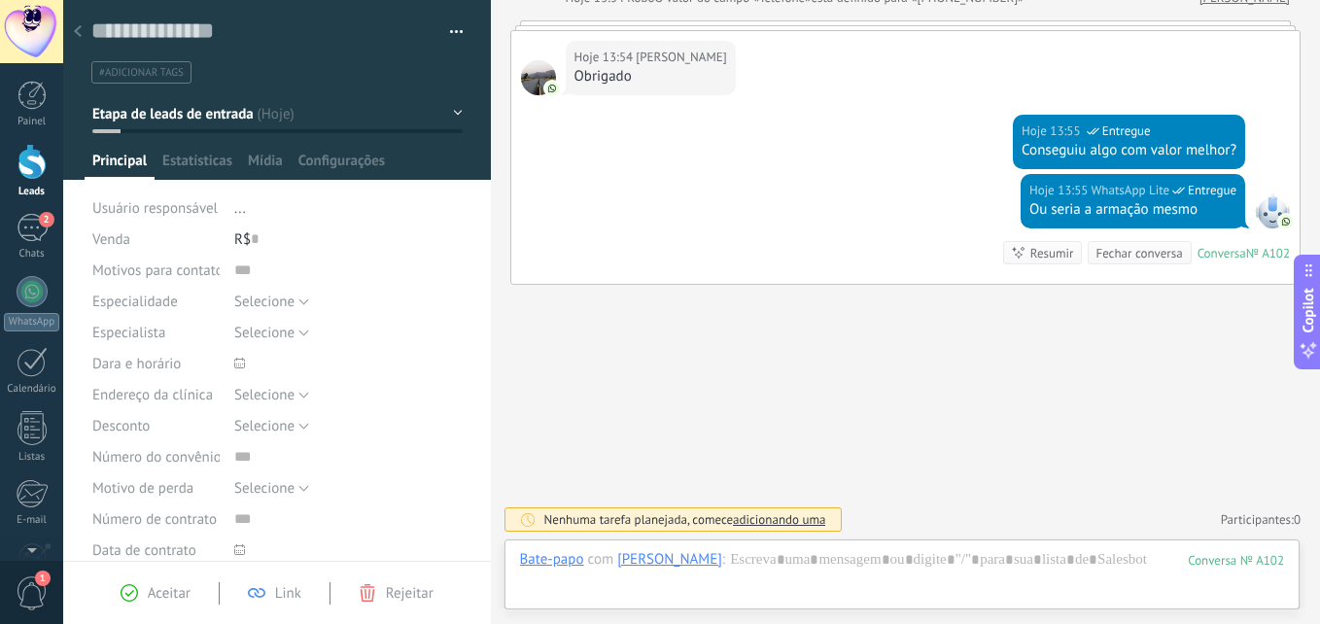
click at [241, 111] on span "Etapa de leads de entrada" at bounding box center [172, 114] width 161 height 18
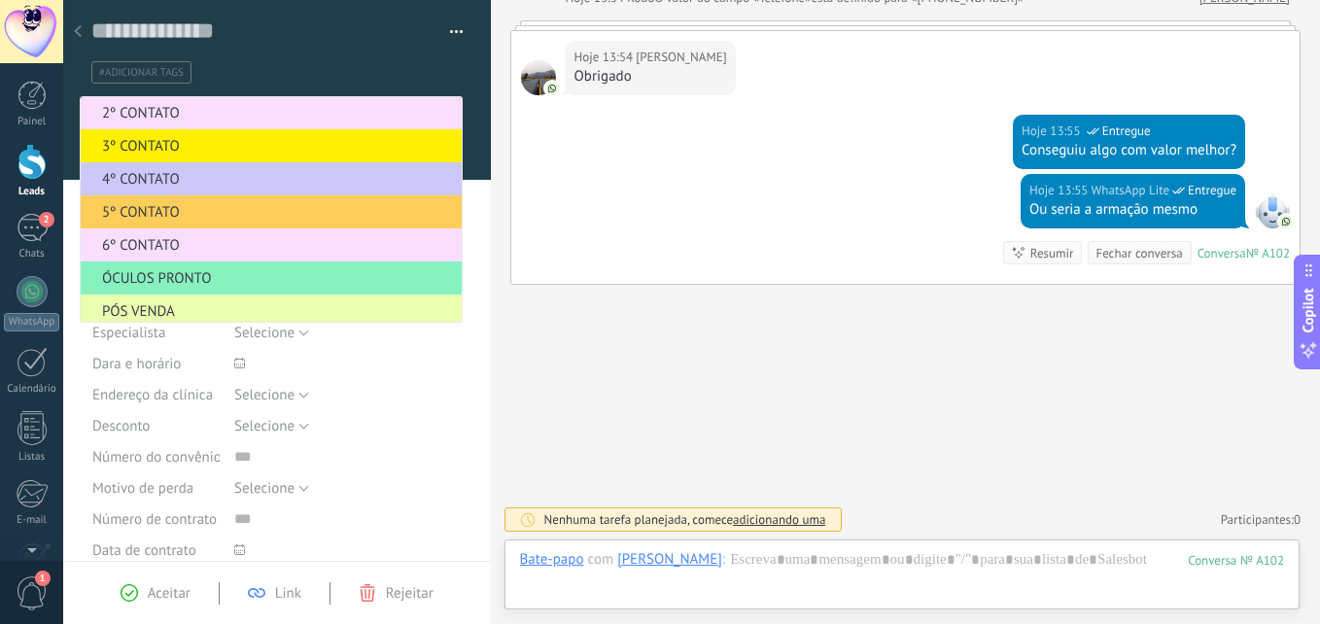
scroll to position [238, 0]
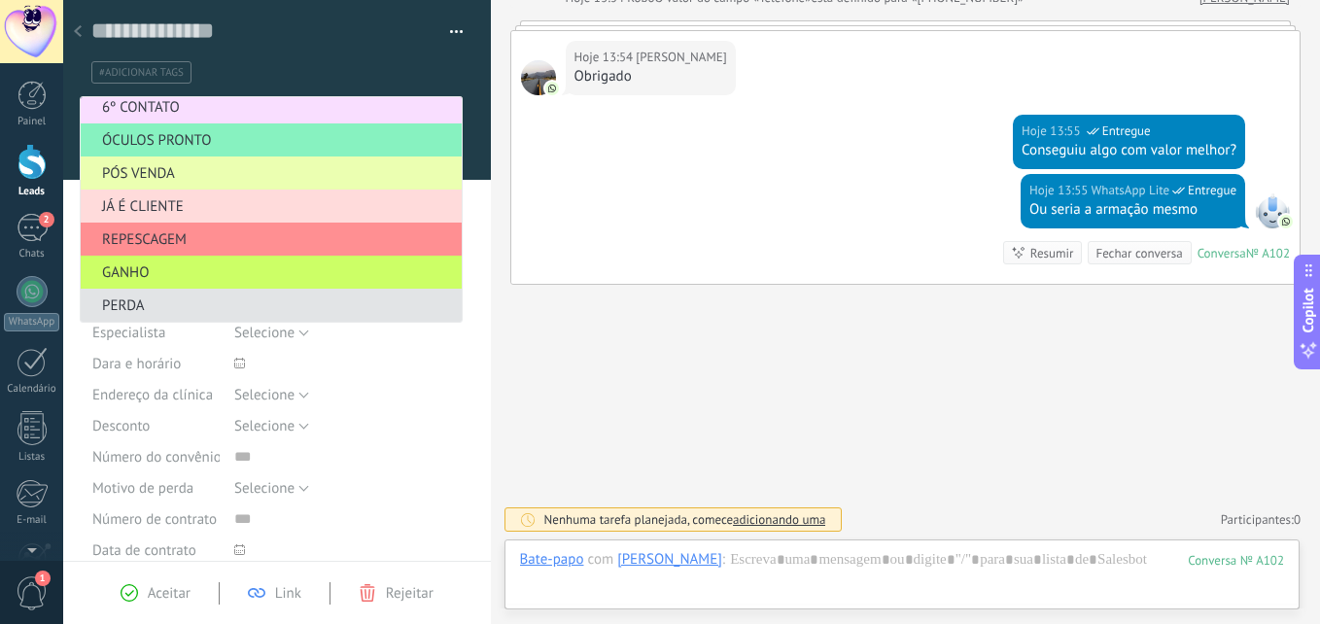
click at [176, 302] on span "PERDA" at bounding box center [268, 305] width 375 height 18
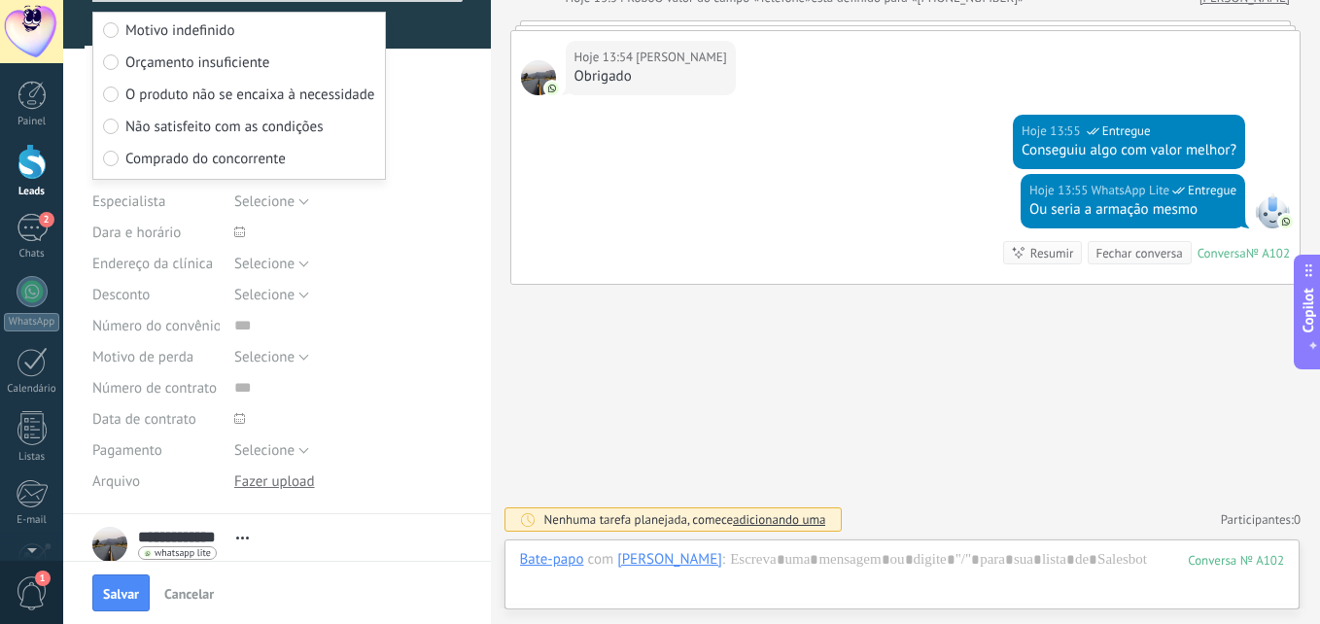
scroll to position [0, 0]
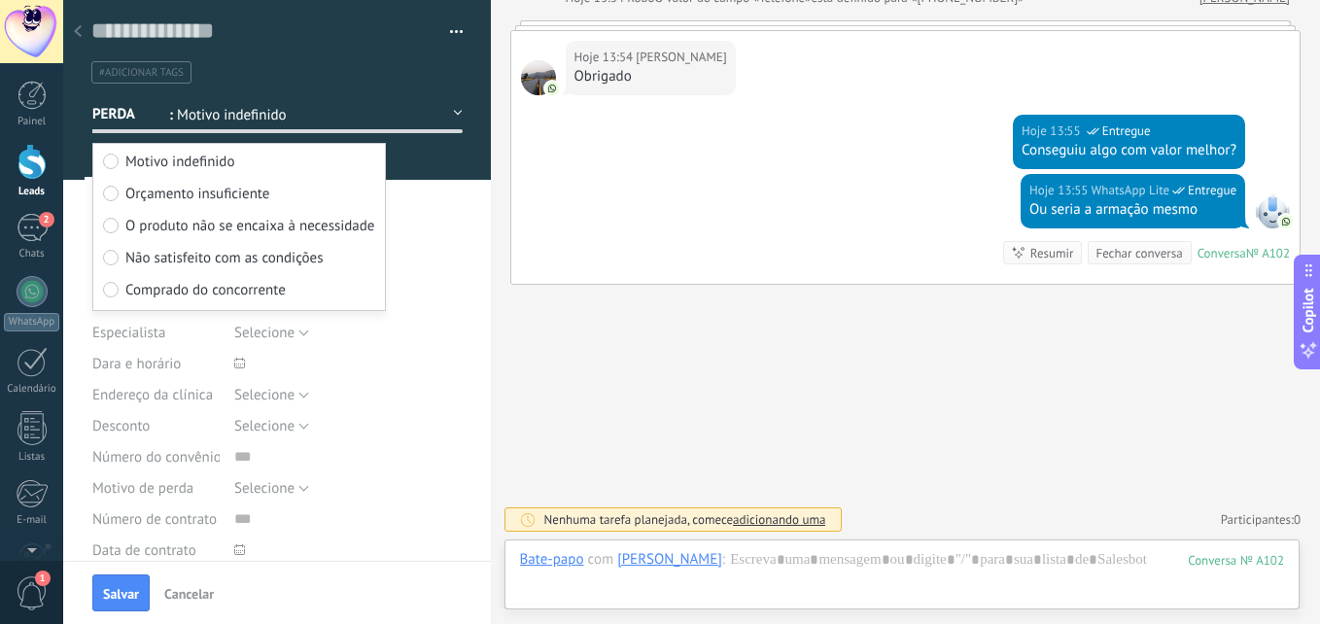
click at [202, 296] on span "Comprado do concorrente" at bounding box center [205, 290] width 160 height 18
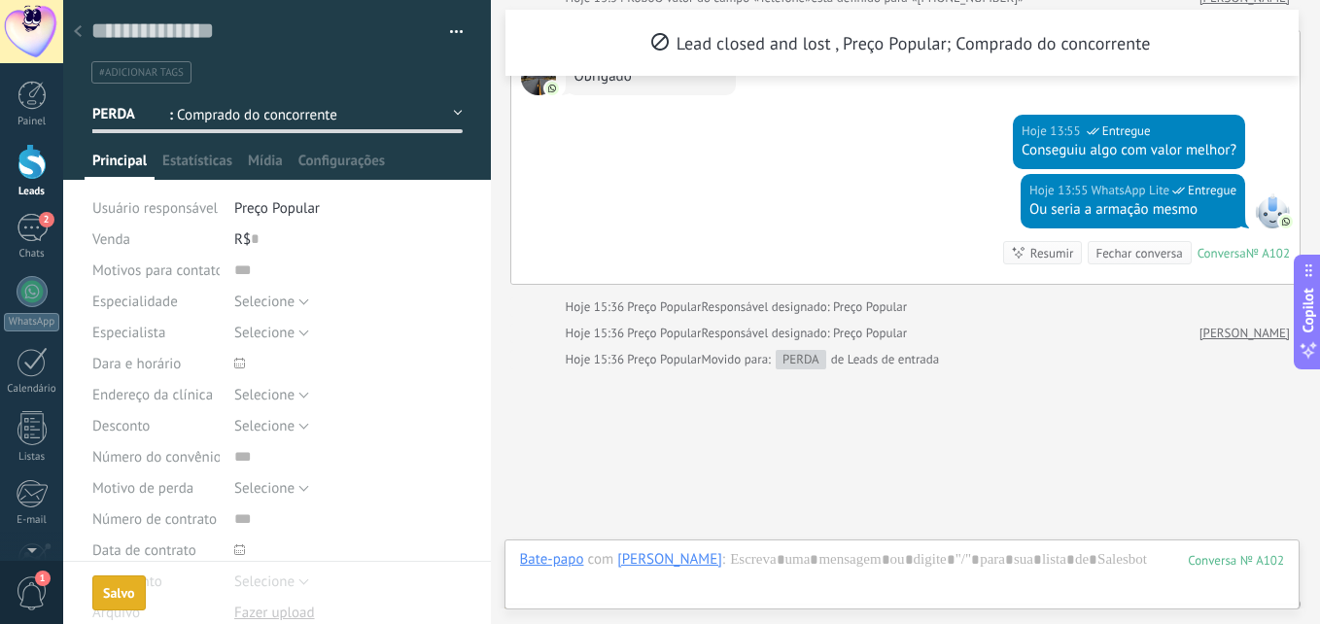
scroll to position [650, 0]
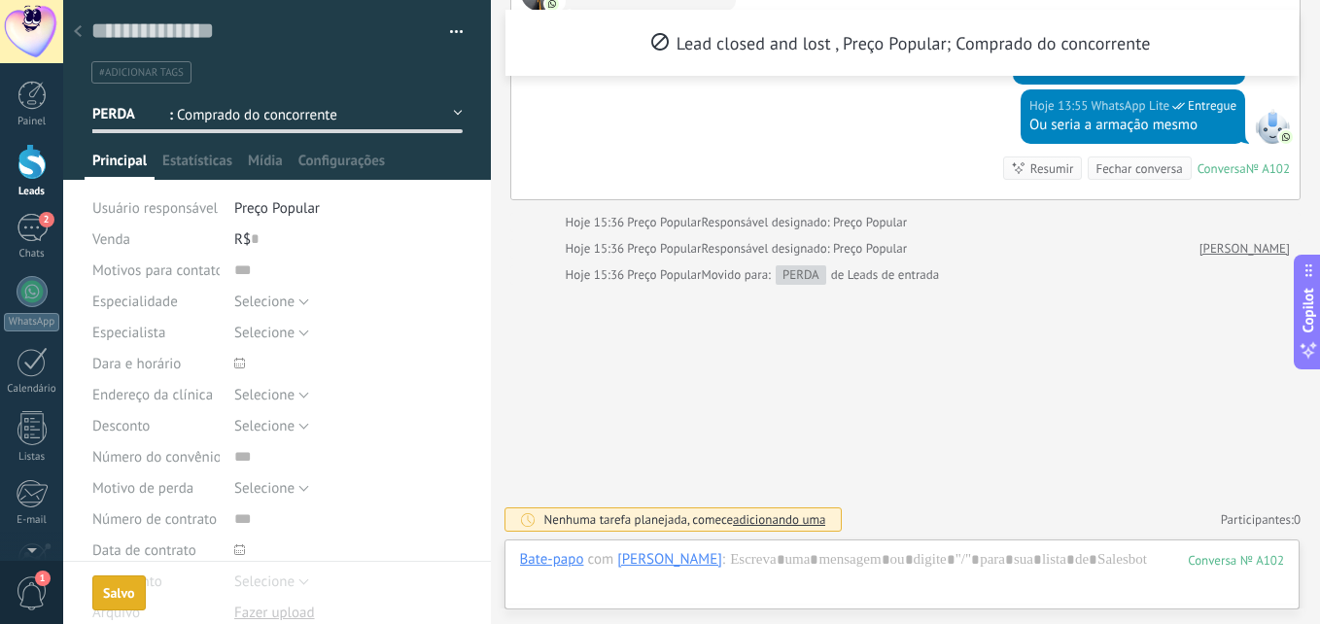
click at [114, 588] on div "Salvo" at bounding box center [119, 593] width 32 height 14
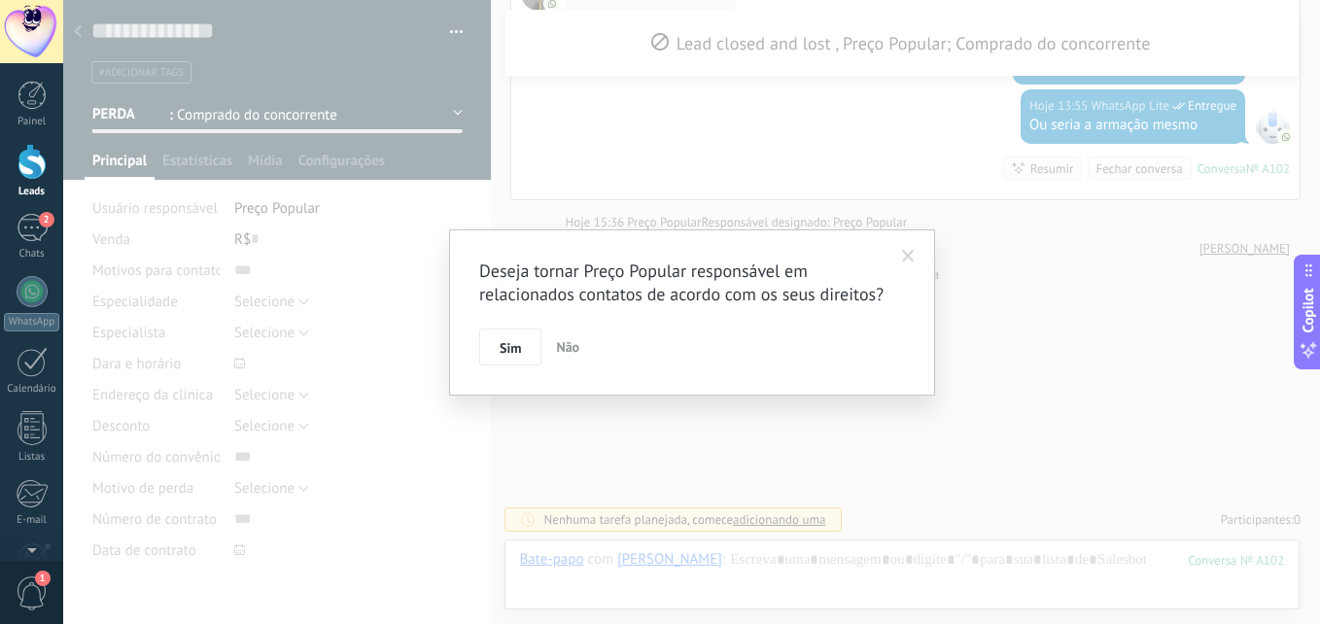
click at [905, 258] on span at bounding box center [908, 257] width 13 height 14
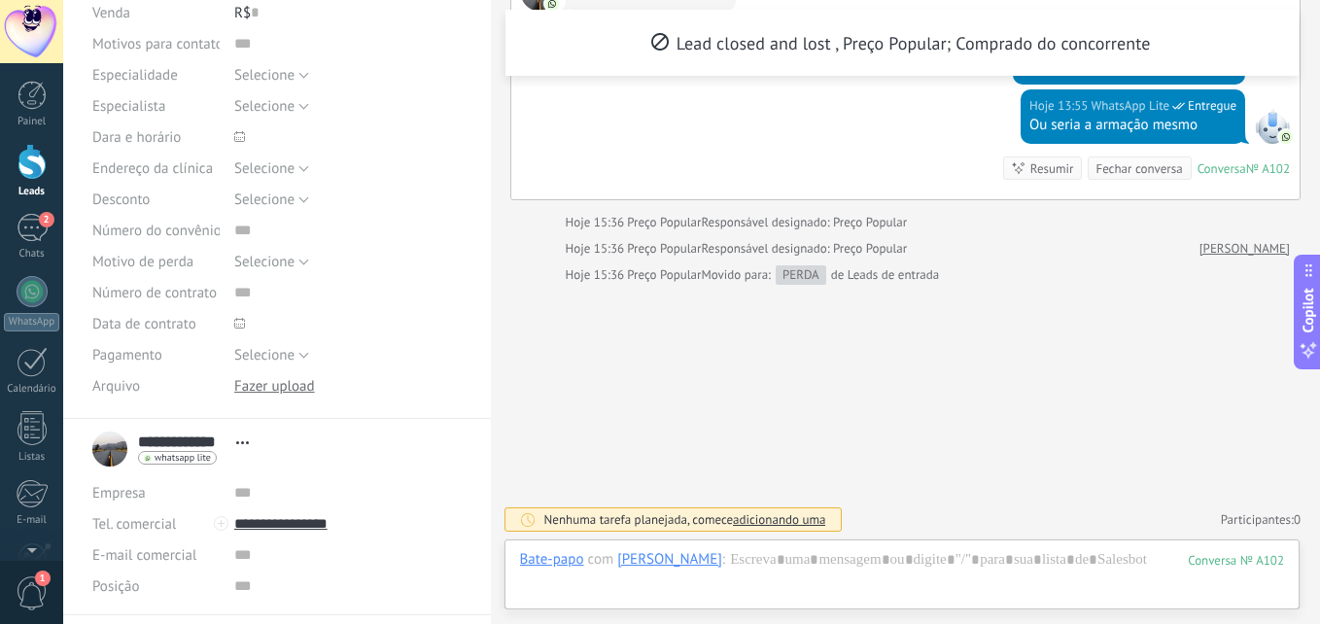
scroll to position [0, 0]
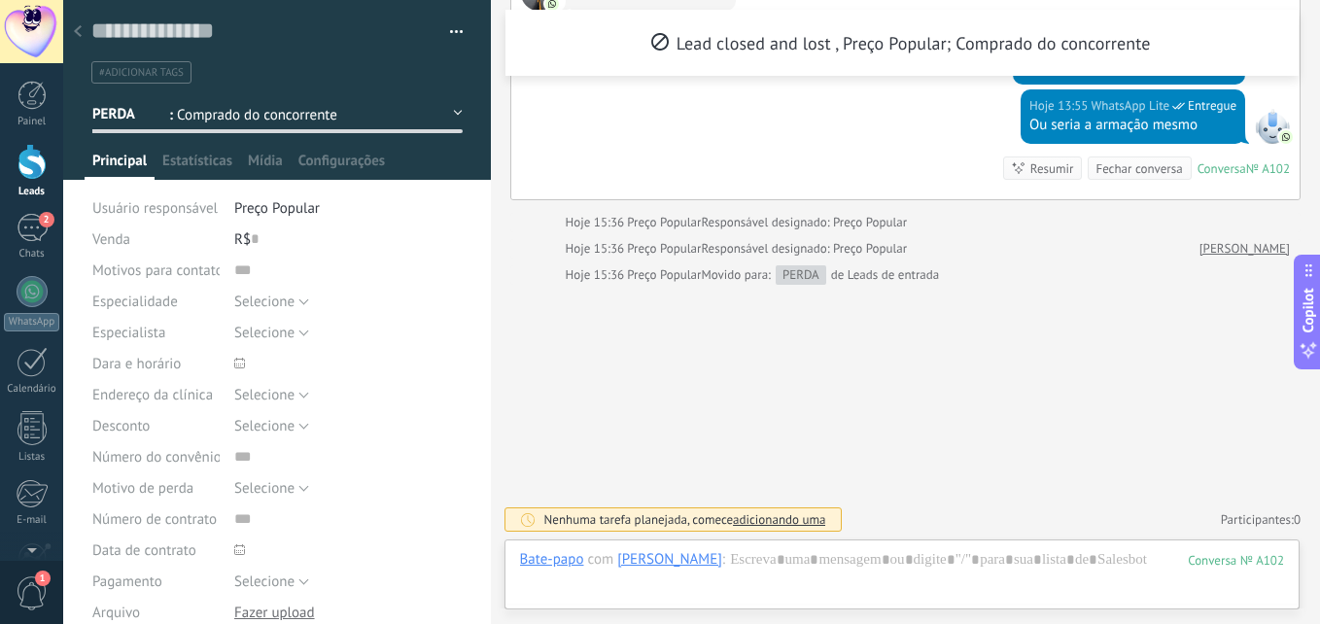
click at [30, 172] on div at bounding box center [31, 162] width 29 height 36
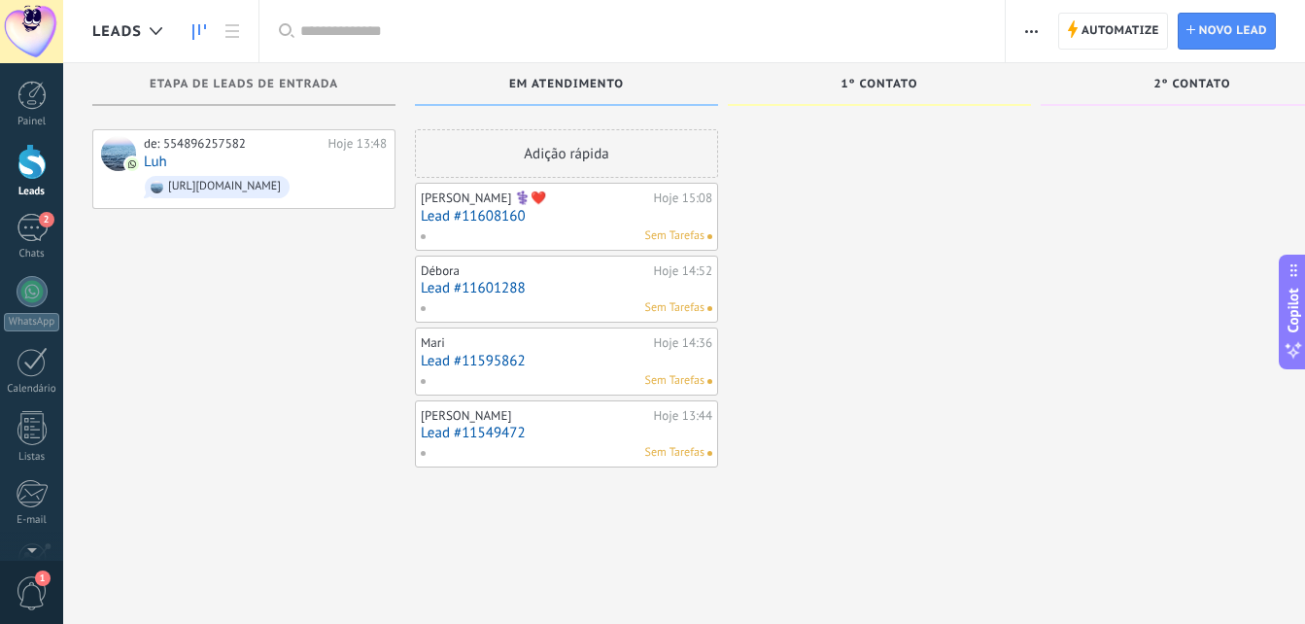
click at [532, 225] on div "[PERSON_NAME] ‍⚕️❤️ Hoje 15:08 Lead #11608160 Sem Tarefas" at bounding box center [567, 217] width 292 height 56
click at [473, 432] on link "Lead #11549472" at bounding box center [567, 433] width 292 height 17
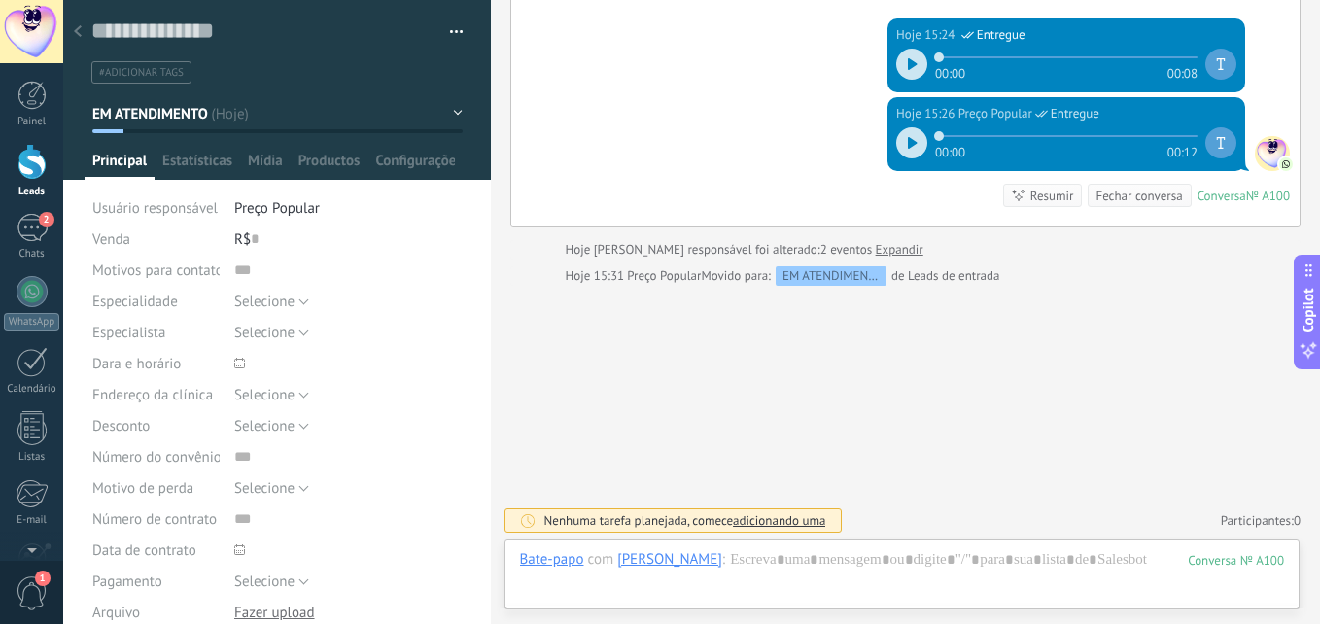
scroll to position [680, 0]
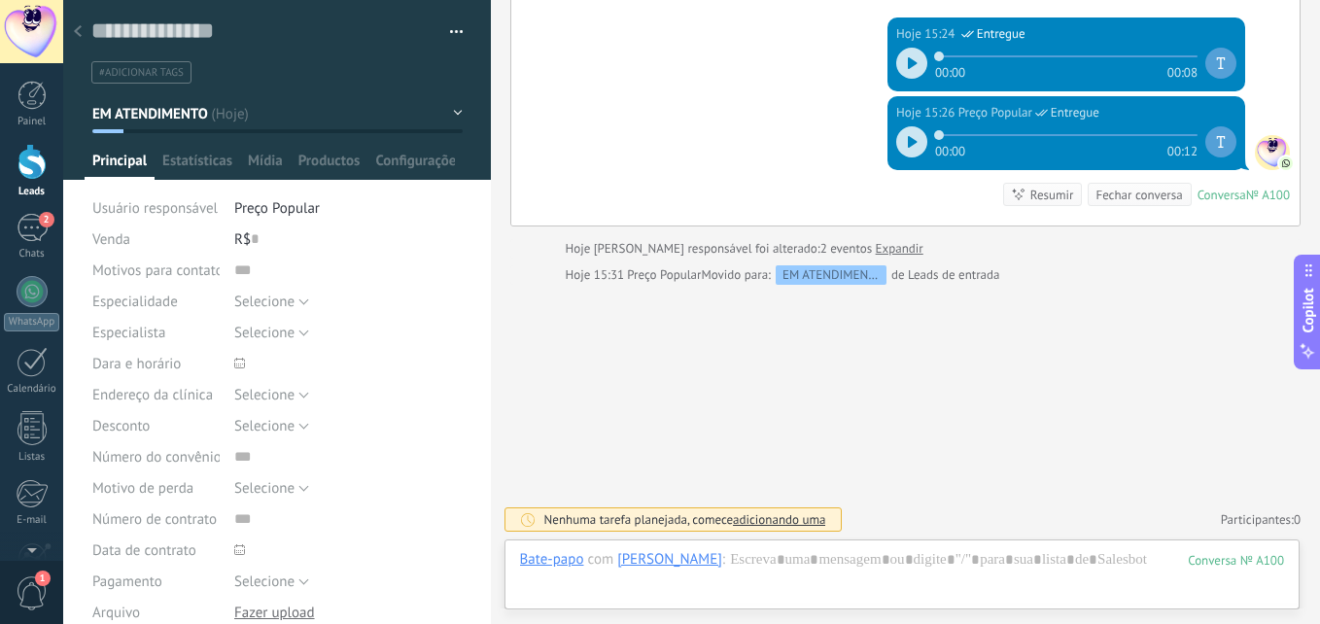
click at [29, 168] on div at bounding box center [31, 162] width 29 height 36
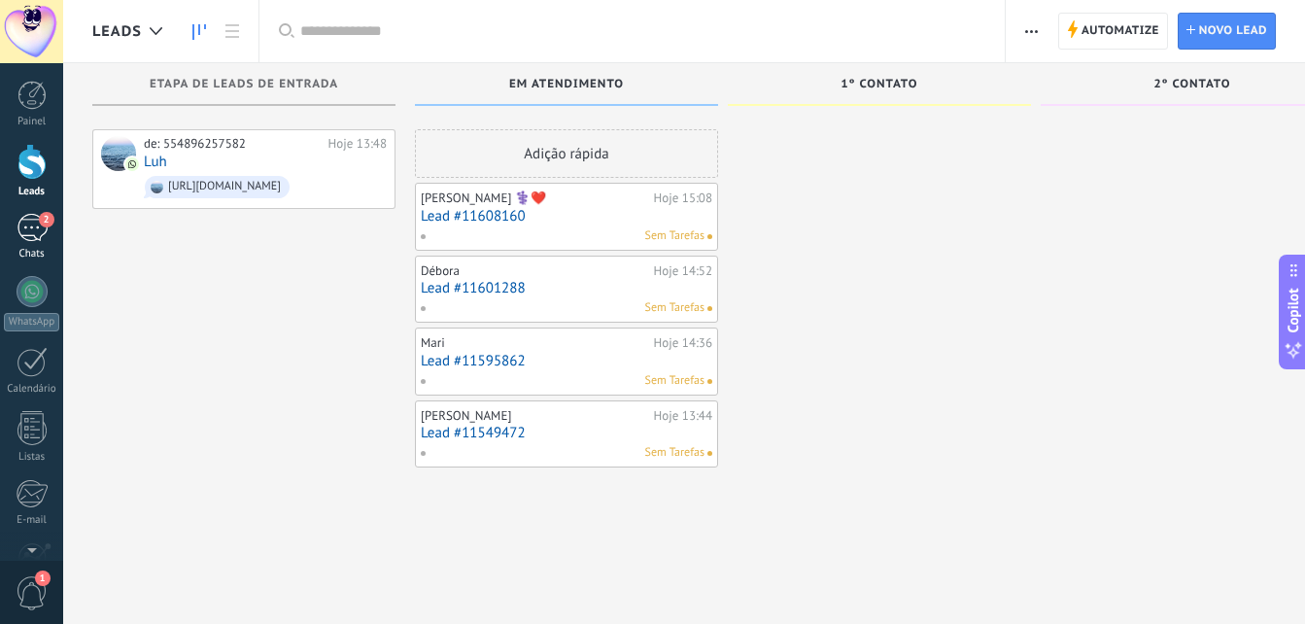
click at [38, 224] on div "2" at bounding box center [32, 228] width 31 height 28
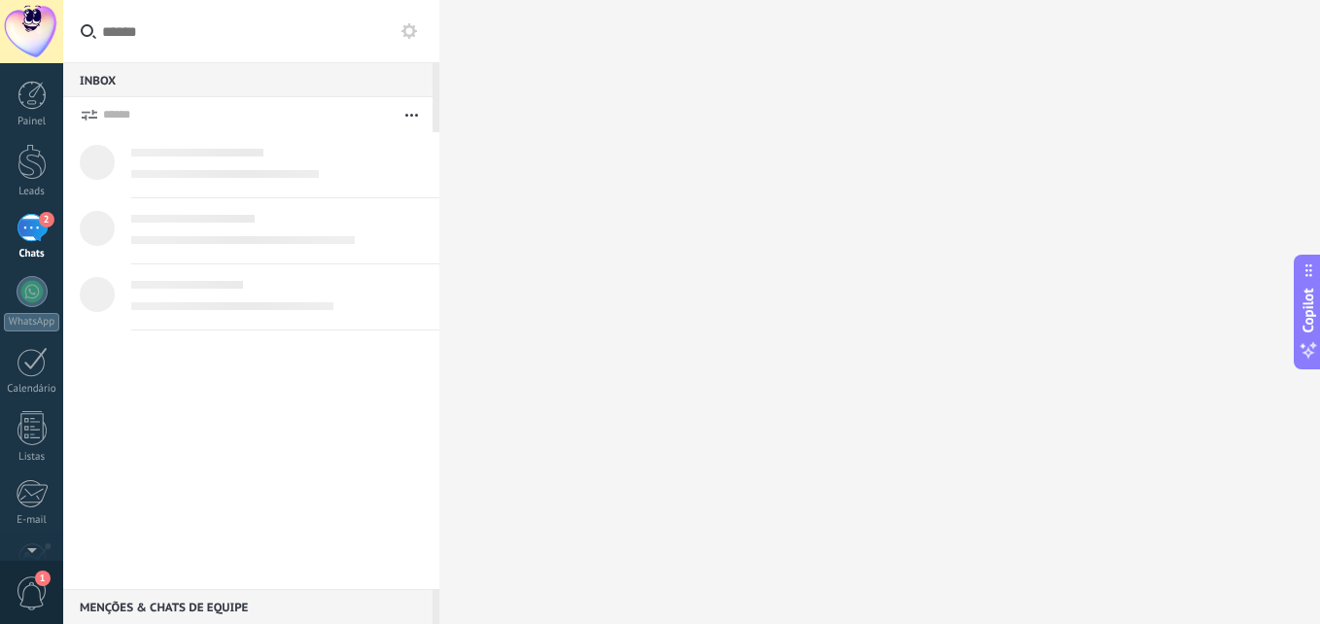
click at [410, 114] on icon "button" at bounding box center [411, 115] width 13 height 3
click at [102, 76] on div "Inbox 0" at bounding box center [247, 79] width 369 height 35
click at [95, 79] on div "Inbox 0" at bounding box center [247, 79] width 369 height 35
click at [175, 35] on input "text" at bounding box center [251, 31] width 376 height 63
click at [28, 157] on div at bounding box center [31, 162] width 29 height 36
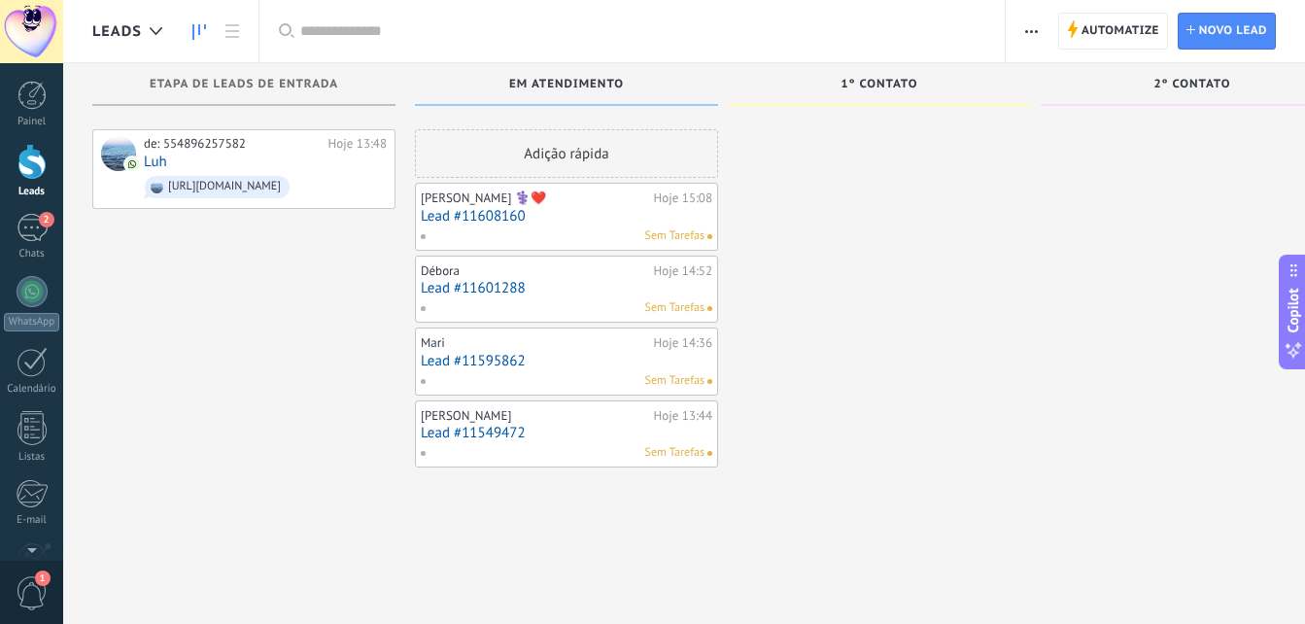
click at [581, 222] on link "Lead #11608160" at bounding box center [567, 216] width 292 height 17
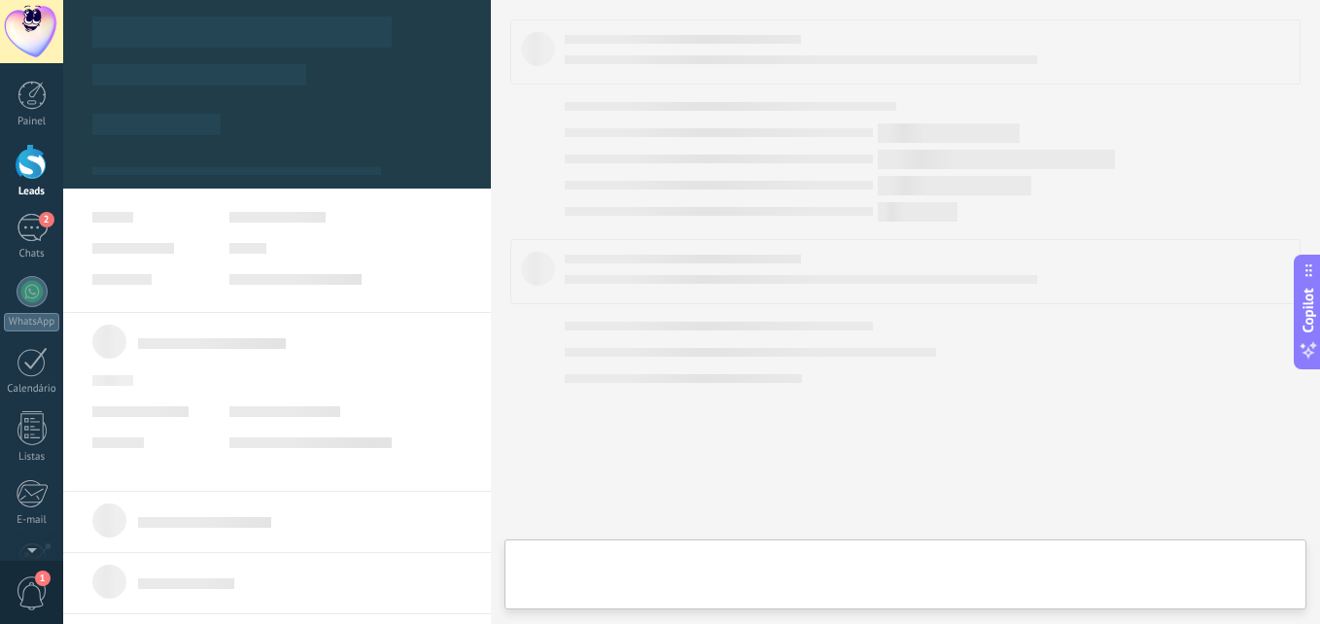
type textarea "**********"
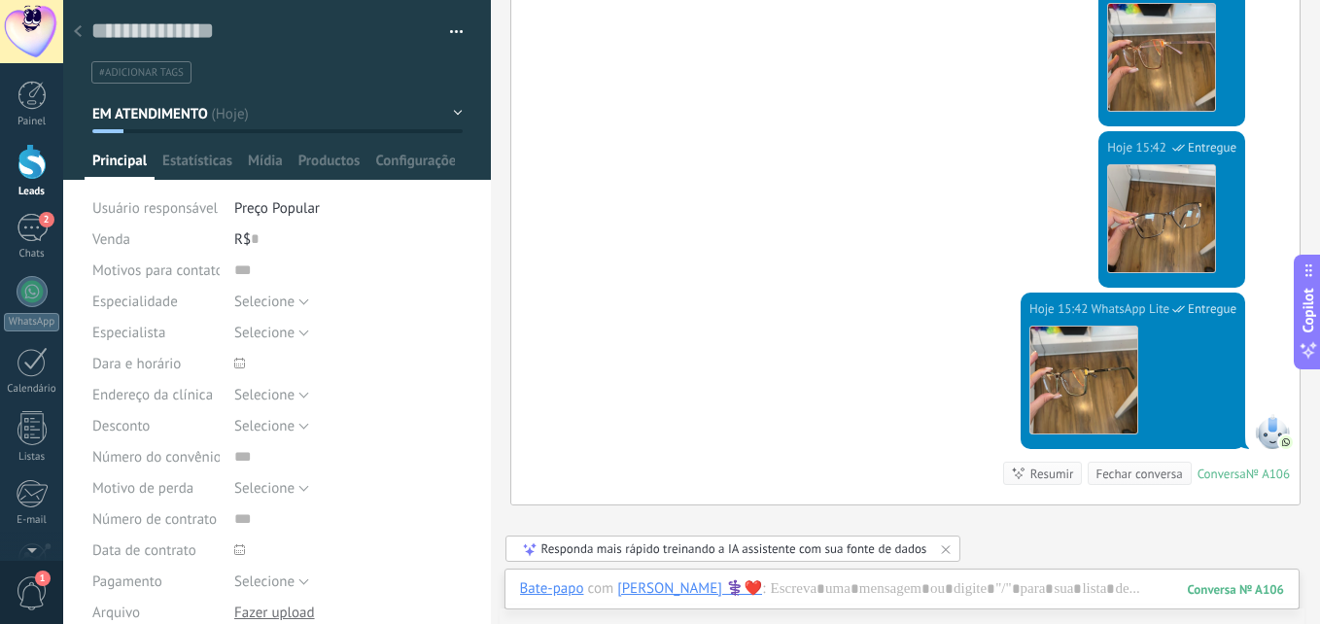
scroll to position [3238, 0]
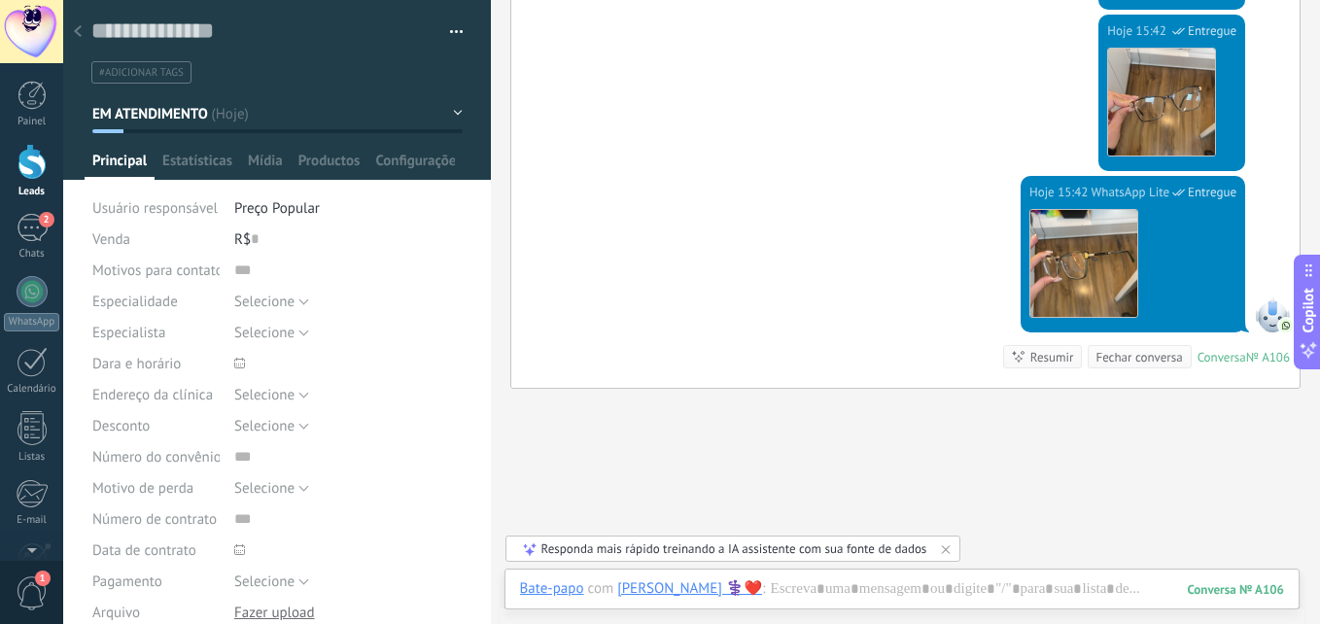
click at [84, 26] on div at bounding box center [77, 33] width 27 height 38
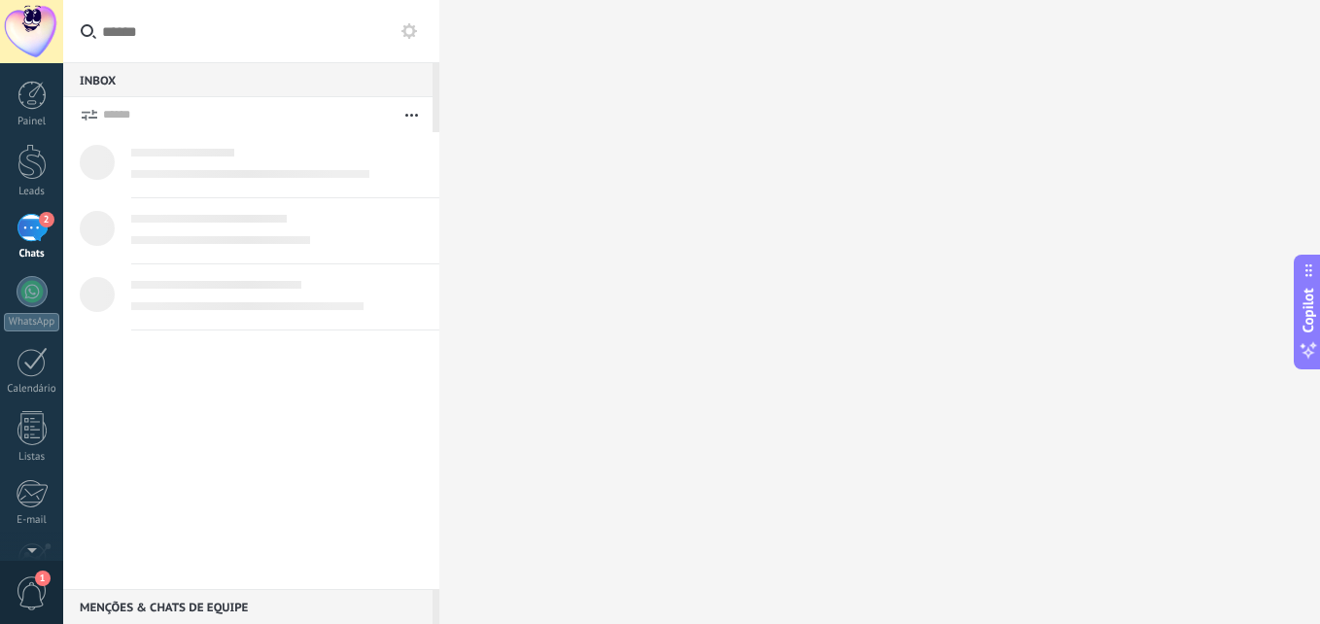
click at [169, 611] on div "Menções & Chats de equipe 0" at bounding box center [247, 606] width 369 height 35
click at [409, 104] on button "button" at bounding box center [412, 114] width 42 height 35
click at [332, 345] on span "Destaque" at bounding box center [337, 348] width 58 height 39
click at [408, 21] on button at bounding box center [409, 30] width 23 height 23
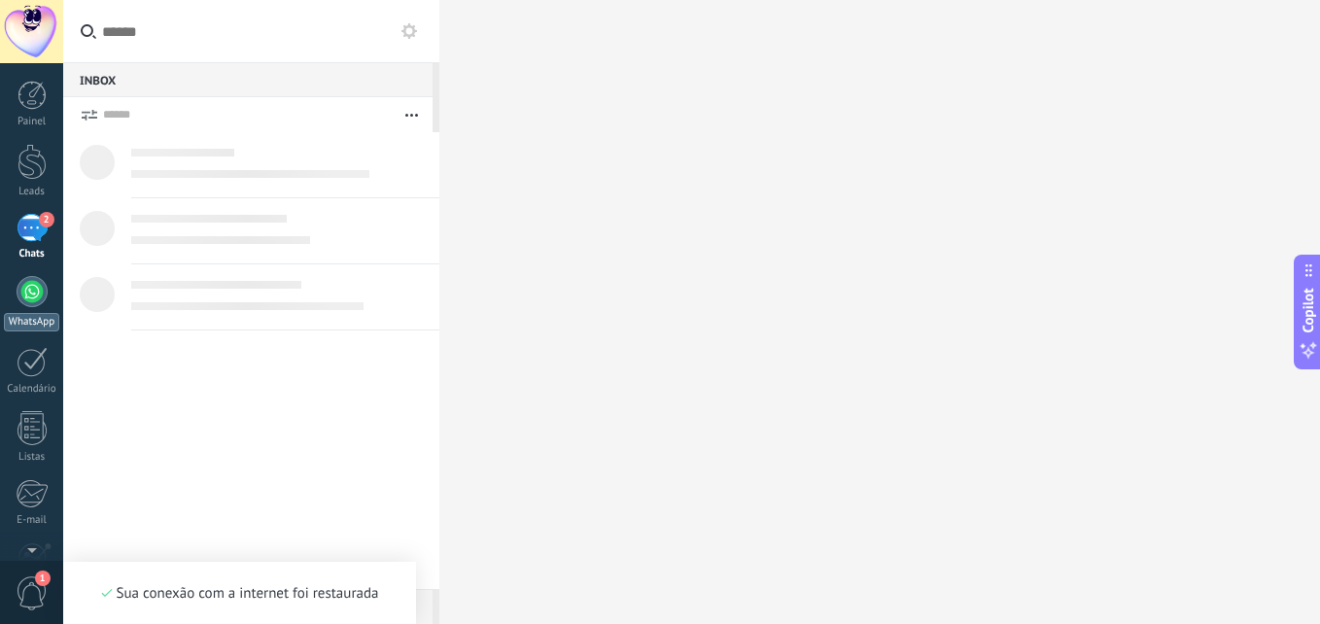
click at [29, 300] on div at bounding box center [32, 291] width 31 height 31
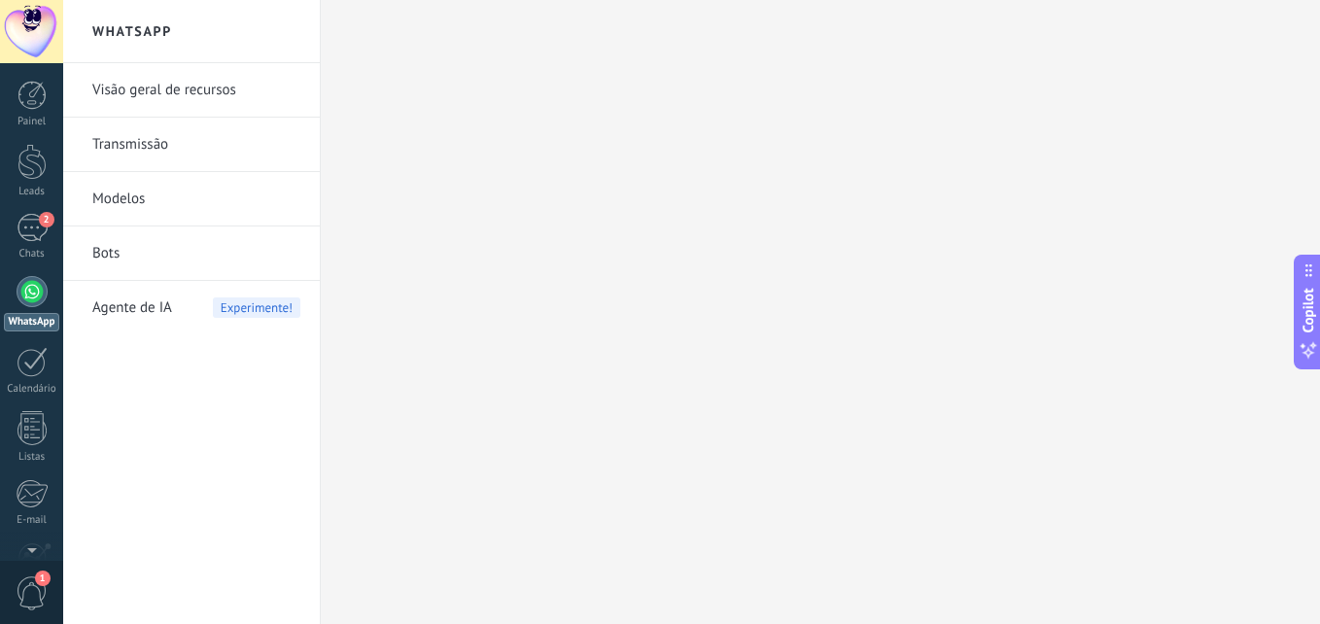
click at [40, 202] on div "Painel Leads 2 Chats WhatsApp Clientes" at bounding box center [31, 413] width 63 height 665
click at [37, 225] on div "2" at bounding box center [32, 228] width 31 height 28
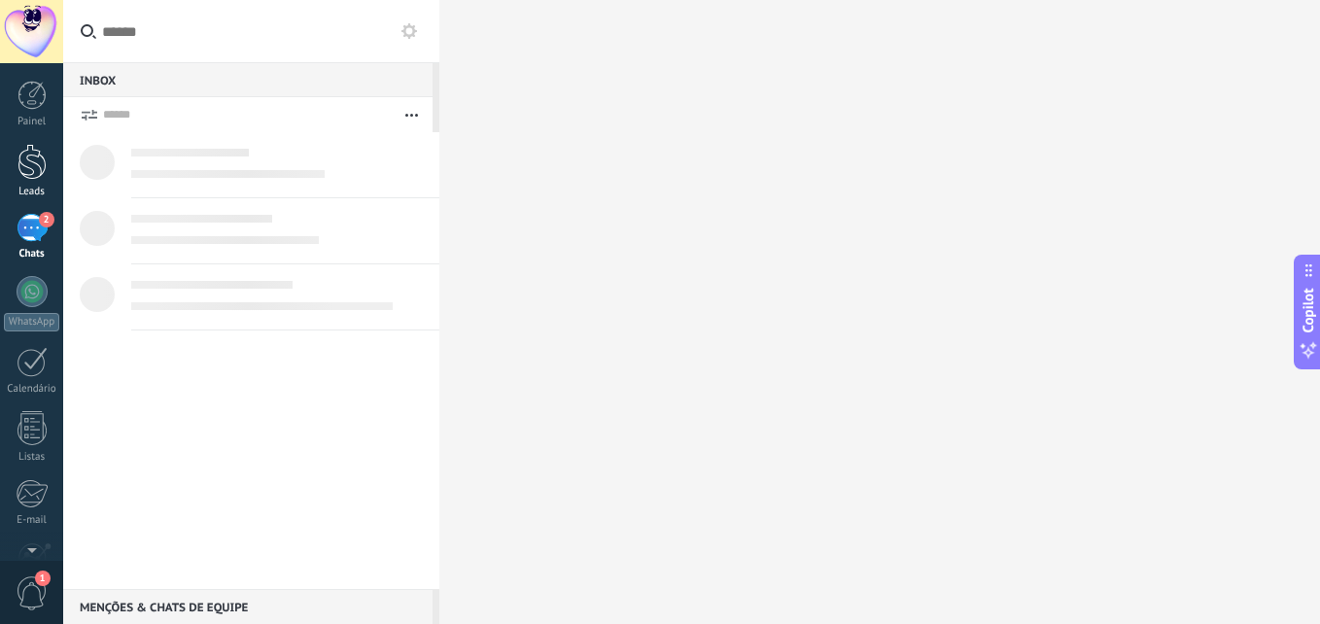
click at [15, 164] on link "Leads" at bounding box center [31, 171] width 63 height 54
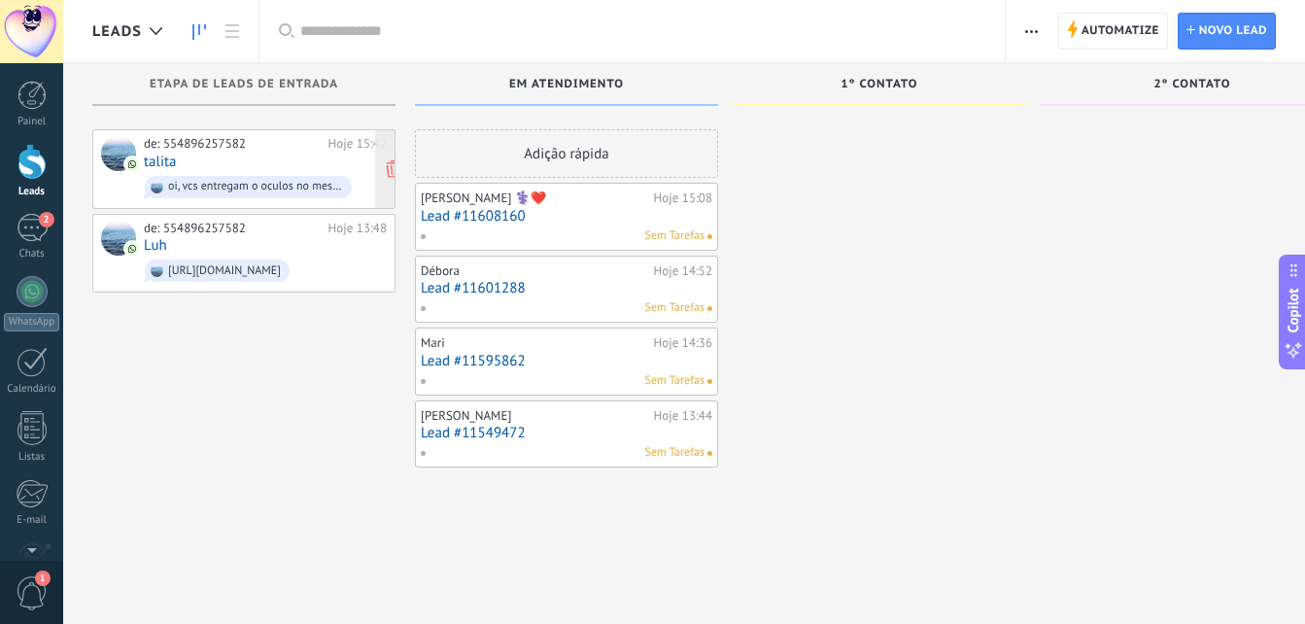
click at [255, 166] on div "de: 554896257582 Hoje 15:42 talita oi, vcs entregam o oculos no mesmo dia?" at bounding box center [265, 169] width 243 height 66
click at [277, 189] on div "oi, vcs entregam o oculos no mesmo dia?" at bounding box center [255, 187] width 175 height 14
click at [121, 151] on div at bounding box center [118, 153] width 35 height 35
click at [337, 142] on div "Hoje 15:42" at bounding box center [358, 144] width 58 height 16
click at [227, 152] on div "de: 554896257582 Hoje 15:42 talita oi, vcs entregam o oculos no mesmo dia?" at bounding box center [265, 169] width 243 height 66
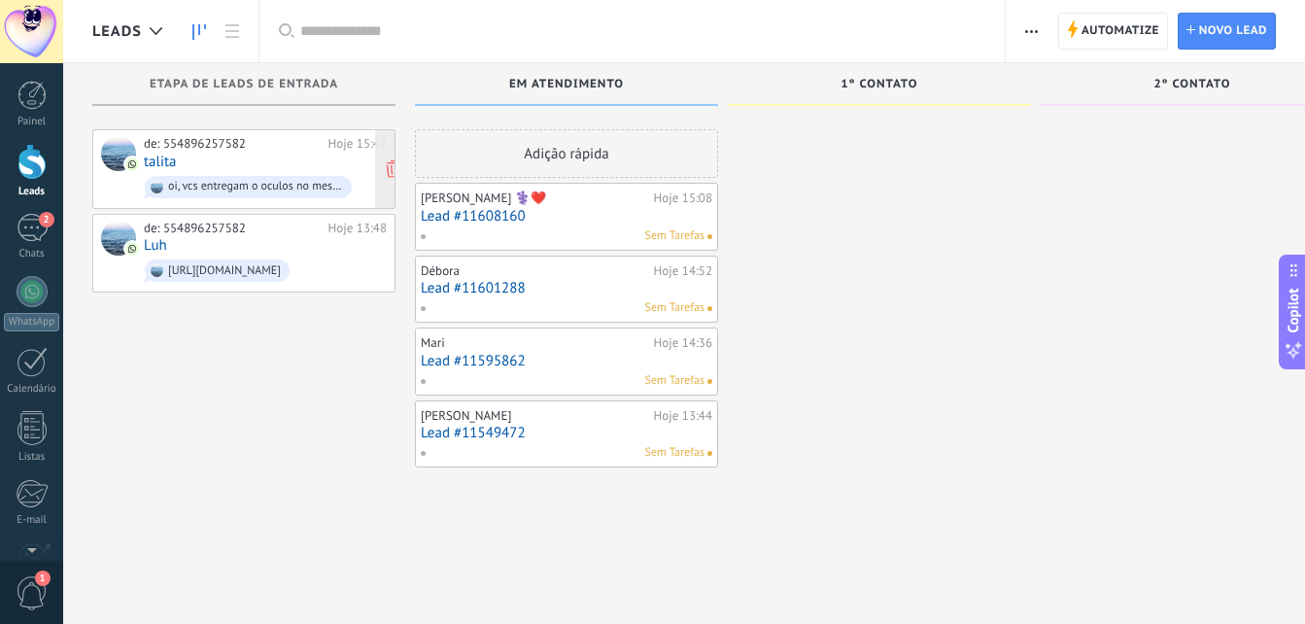
click at [184, 151] on div "de: 554896257582" at bounding box center [233, 144] width 178 height 16
click at [194, 190] on div "oi, vcs entregam o oculos no mesmo dia?" at bounding box center [255, 187] width 175 height 14
drag, startPoint x: 194, startPoint y: 190, endPoint x: 285, endPoint y: 191, distance: 90.4
click at [285, 191] on div "oi, vcs entregam o oculos no mesmo dia?" at bounding box center [255, 187] width 175 height 14
click at [47, 228] on div "2" at bounding box center [32, 228] width 31 height 28
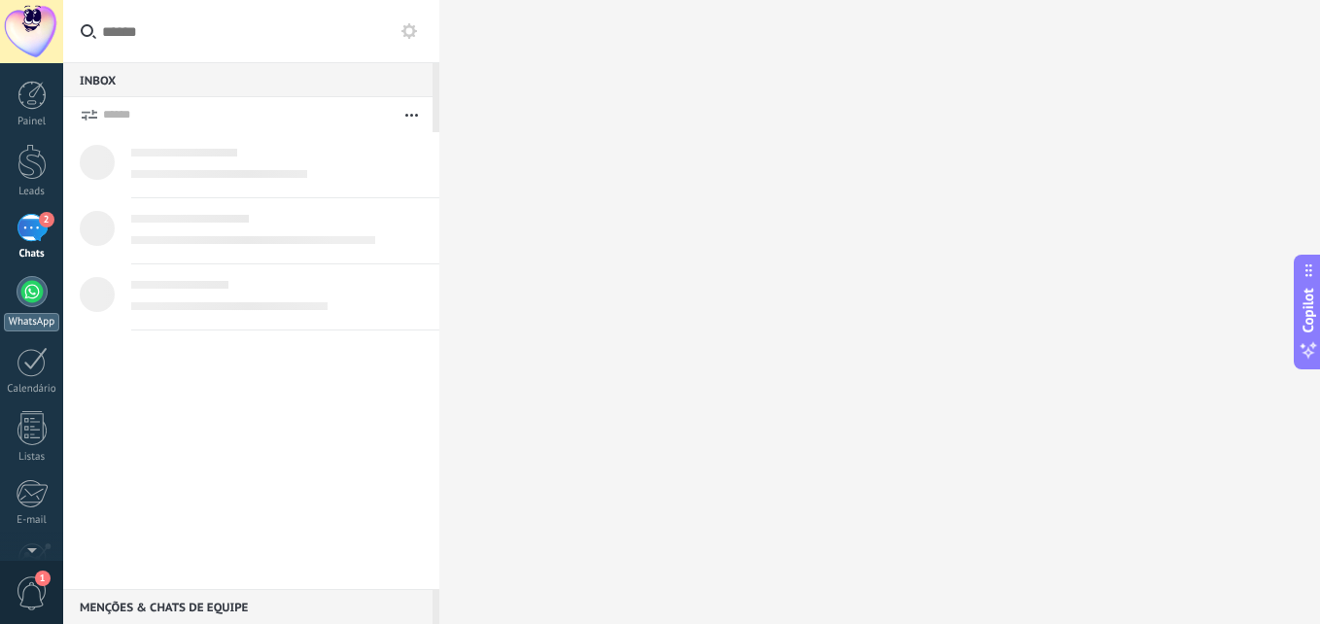
click at [33, 288] on div at bounding box center [32, 291] width 31 height 31
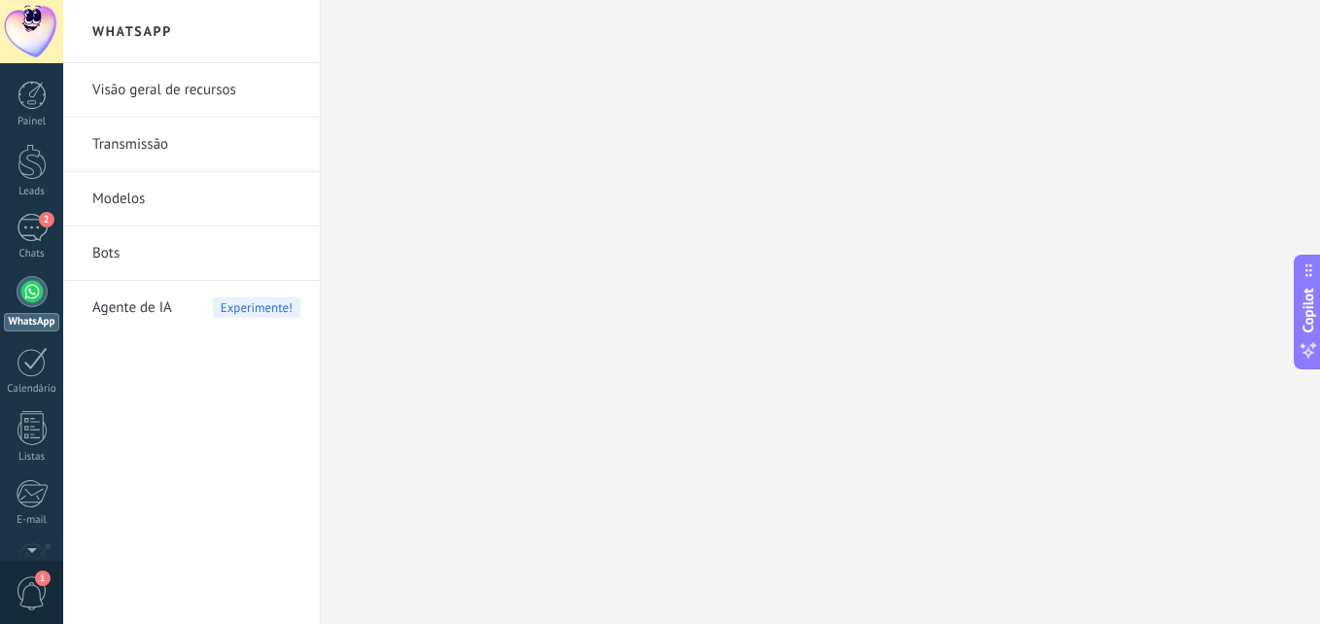
click at [204, 97] on link "Visão geral de recursos" at bounding box center [196, 90] width 208 height 54
click at [39, 222] on span "2" at bounding box center [47, 220] width 16 height 16
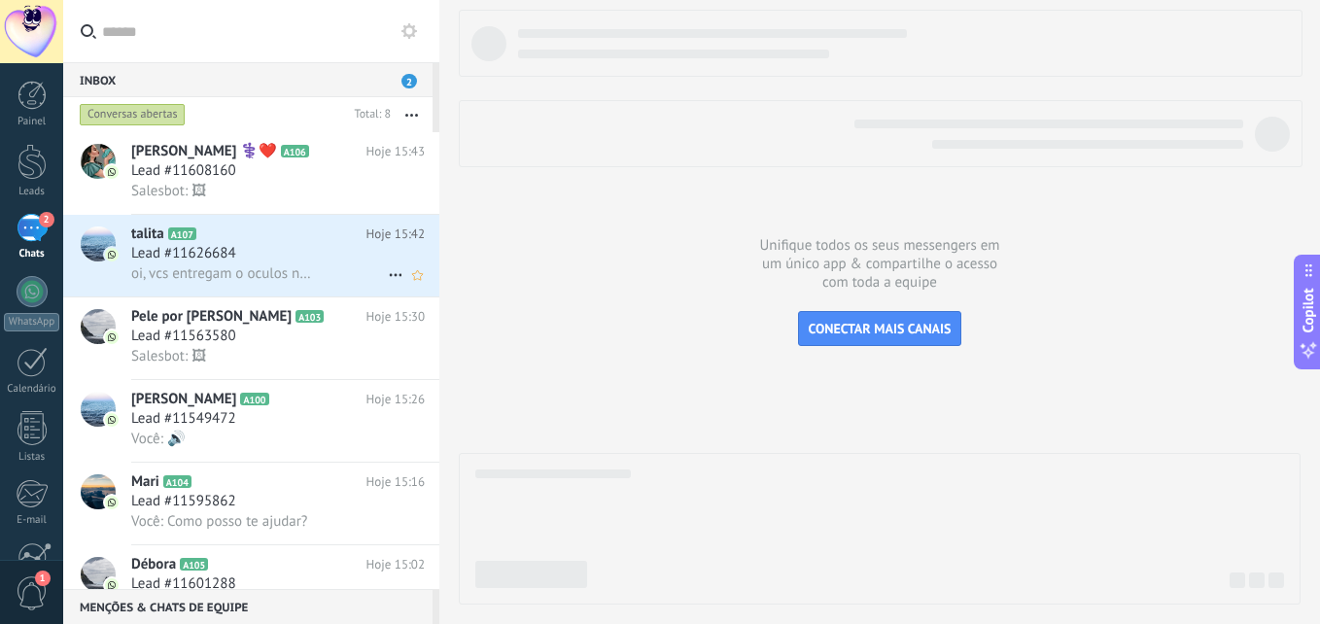
click at [229, 258] on span "Lead #11626684" at bounding box center [183, 253] width 105 height 19
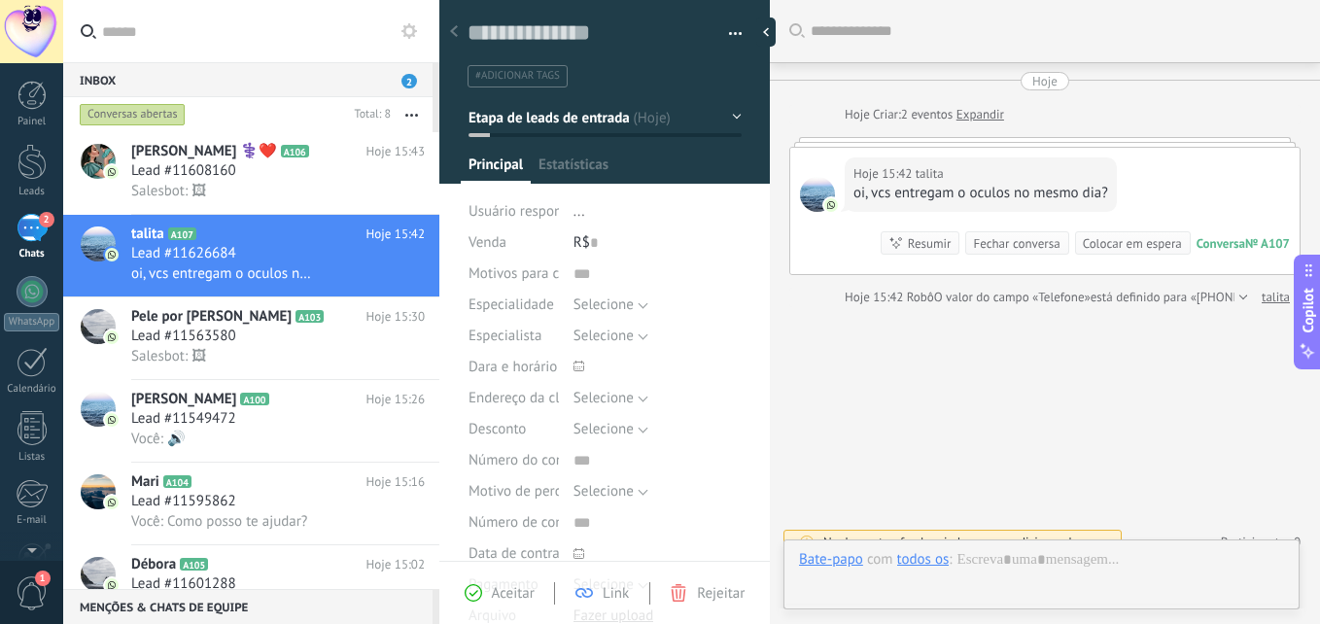
scroll to position [29, 0]
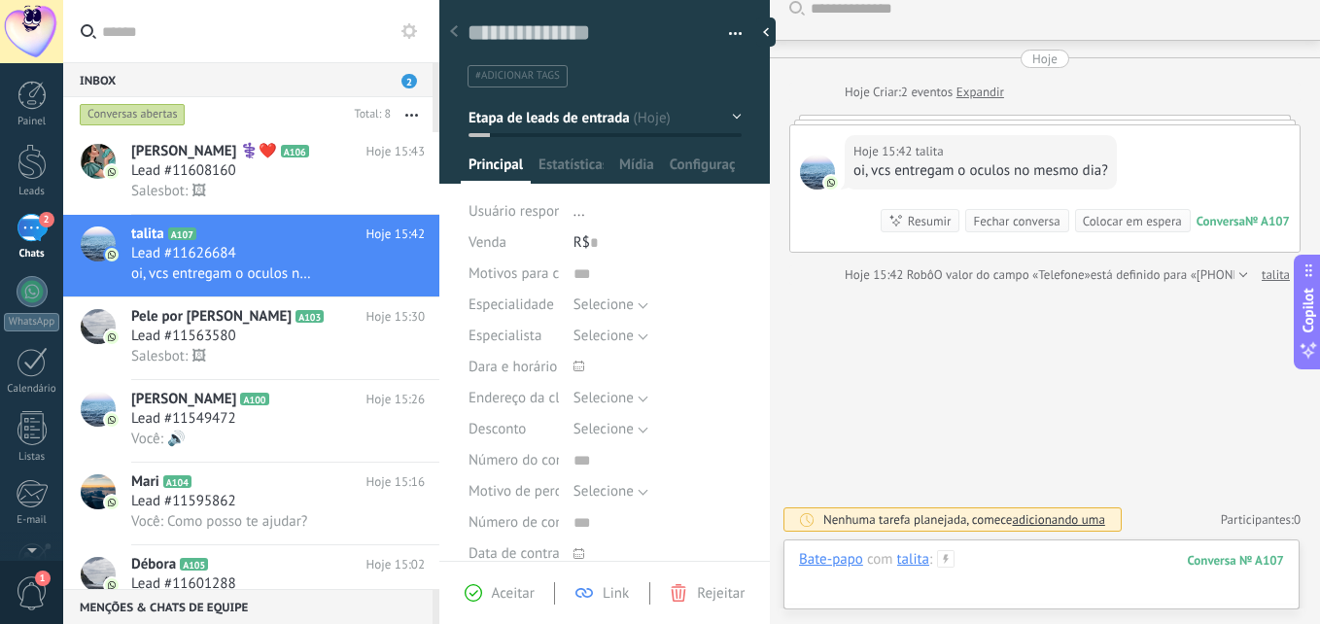
click at [1126, 558] on div at bounding box center [1041, 579] width 485 height 58
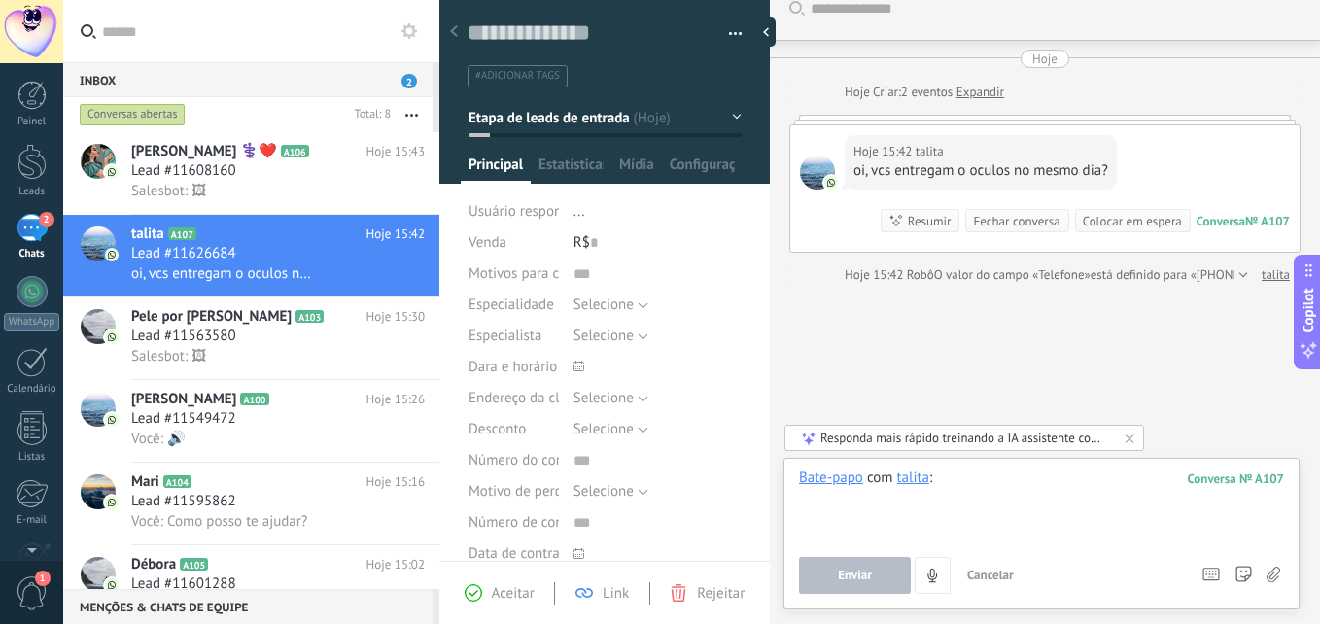
click at [1071, 502] on div at bounding box center [1041, 505] width 485 height 74
click at [1060, 485] on div "**********" at bounding box center [1041, 505] width 485 height 74
click at [1129, 476] on div "**********" at bounding box center [1041, 505] width 485 height 74
click at [862, 567] on button "Enviar" at bounding box center [855, 575] width 112 height 37
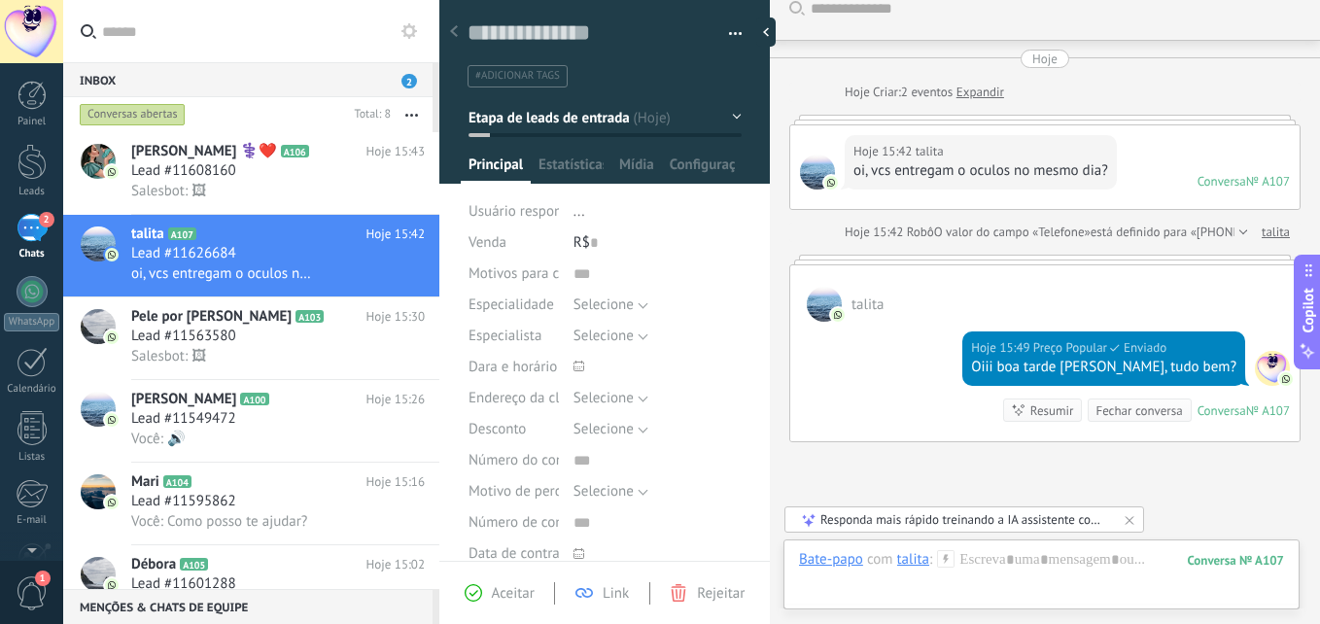
scroll to position [180, 0]
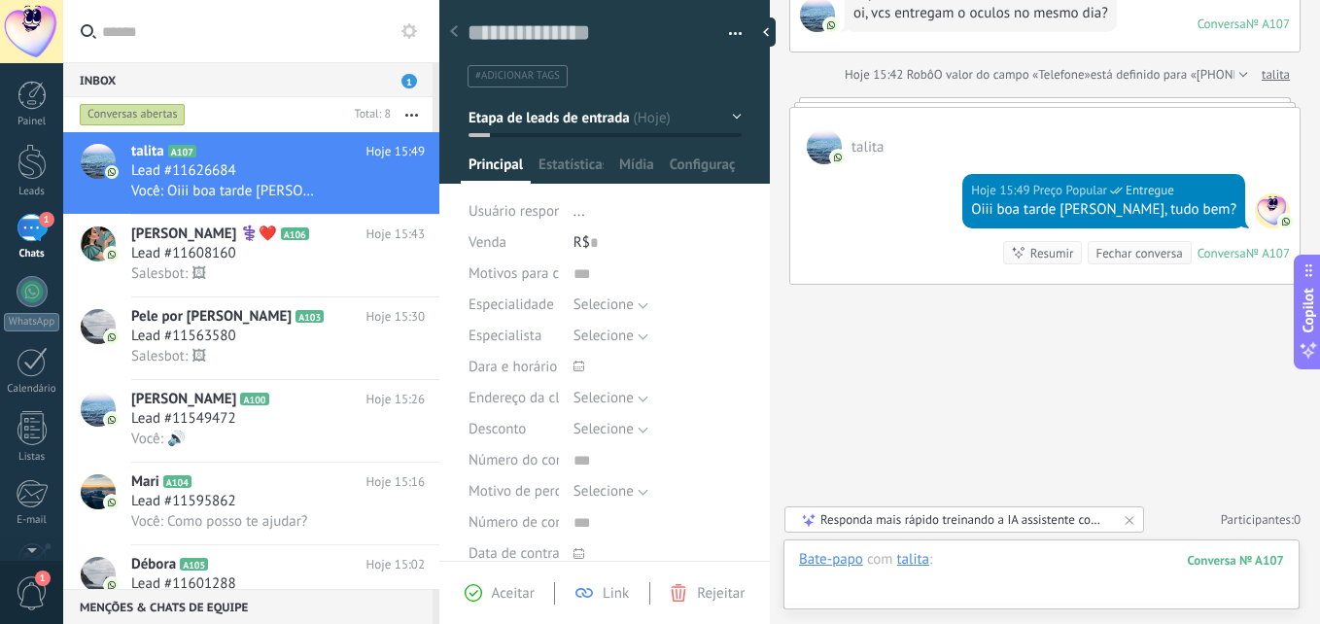
click at [1012, 559] on div at bounding box center [1041, 579] width 485 height 58
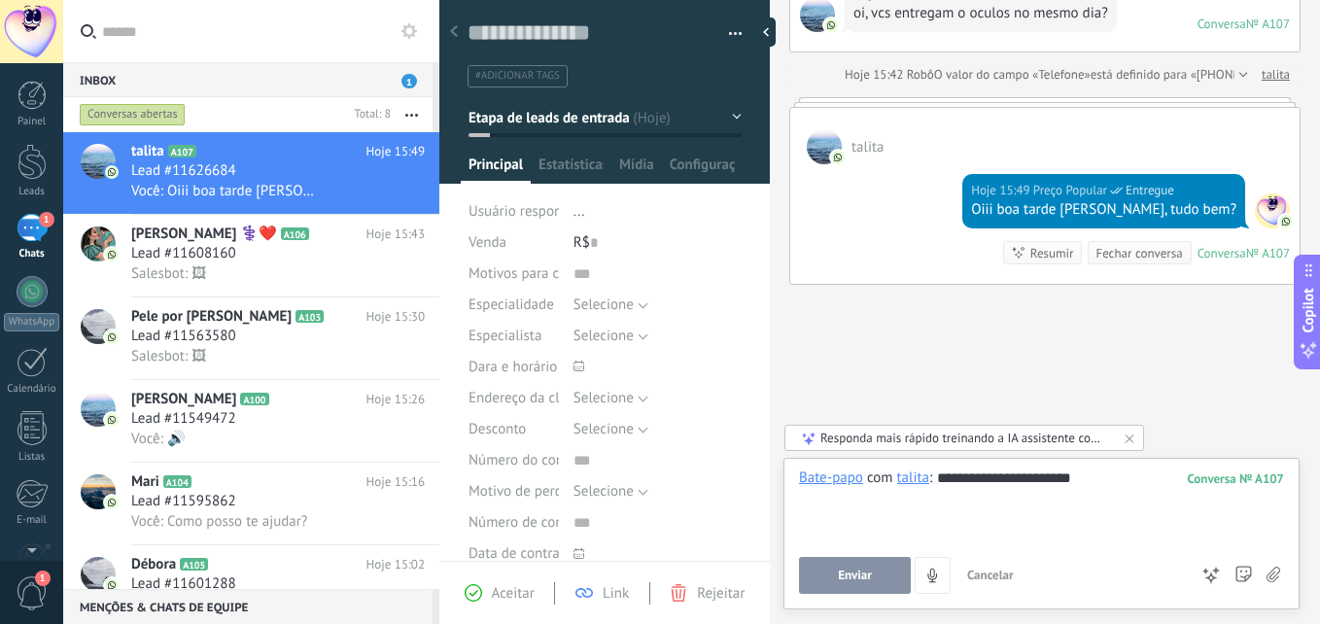
click at [858, 580] on span "Enviar" at bounding box center [855, 576] width 34 height 14
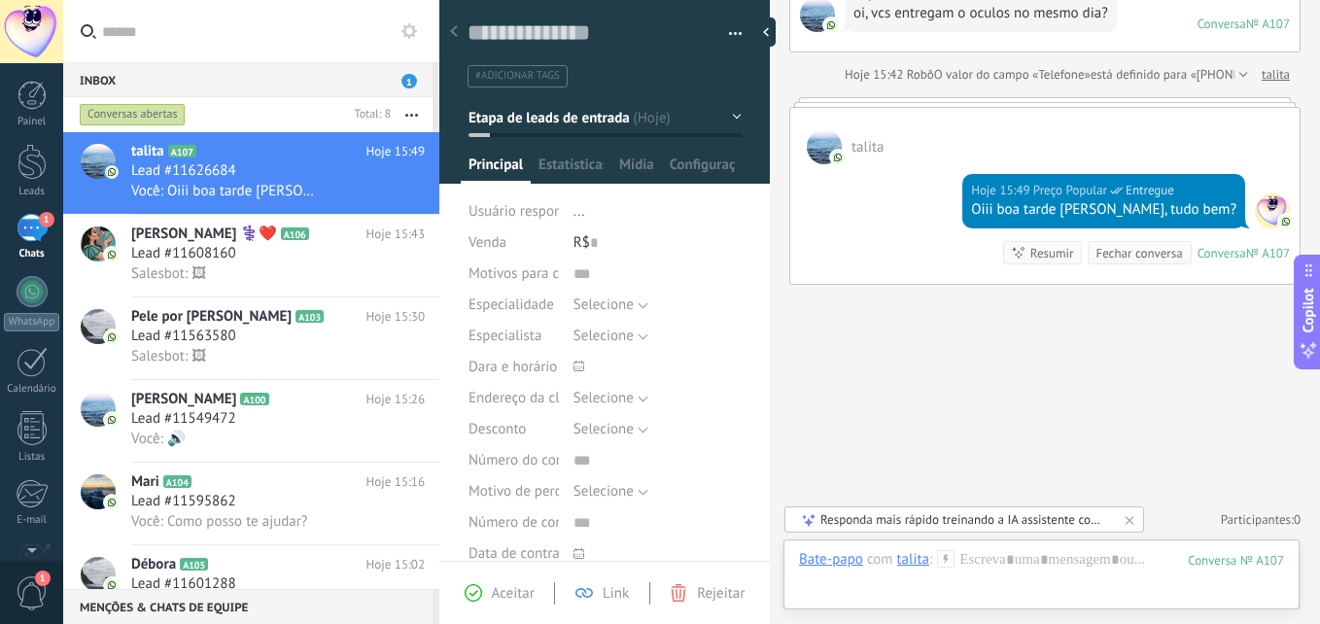
scroll to position [239, 0]
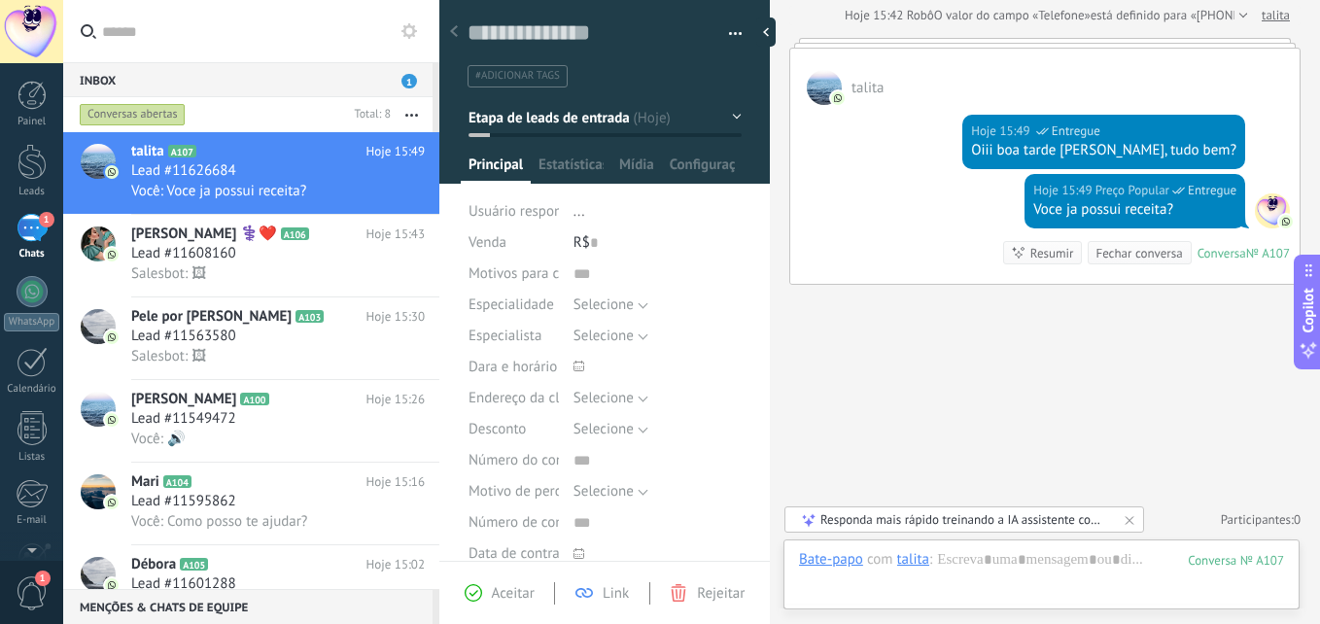
click at [889, 80] on div "talita" at bounding box center [1044, 77] width 509 height 56
drag, startPoint x: 930, startPoint y: 62, endPoint x: 920, endPoint y: 69, distance: 11.9
click at [931, 62] on div "talita" at bounding box center [1044, 77] width 509 height 56
click at [995, 568] on div at bounding box center [1041, 579] width 485 height 58
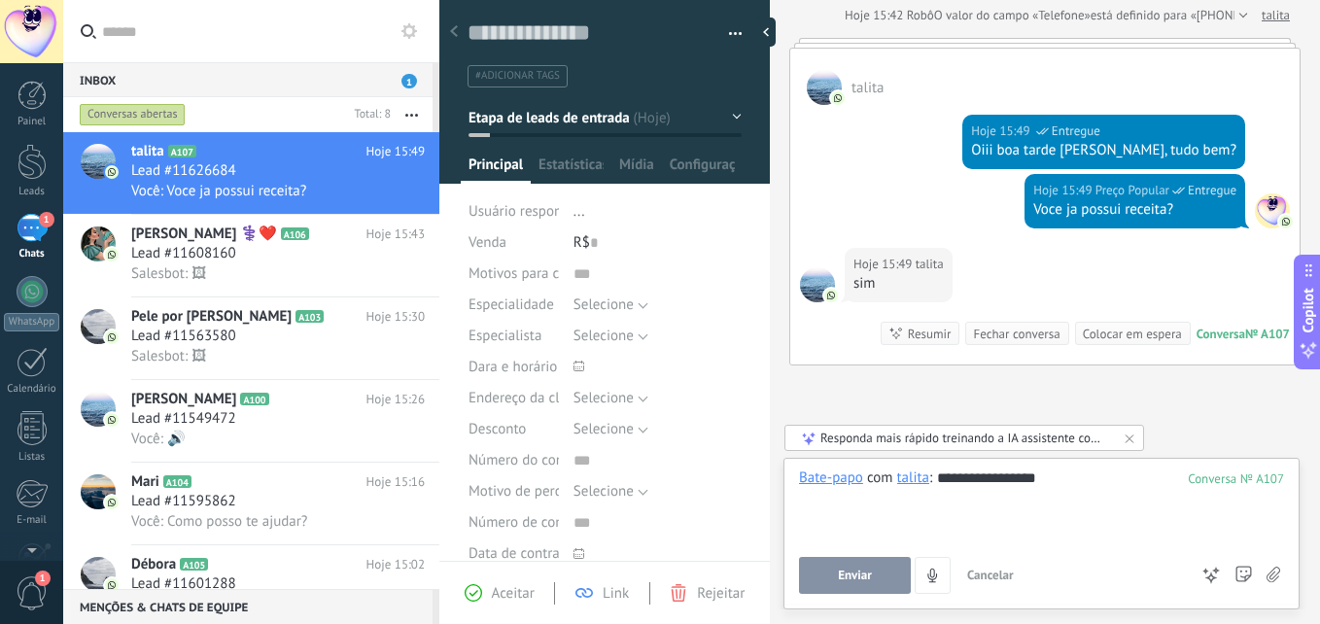
scroll to position [320, 0]
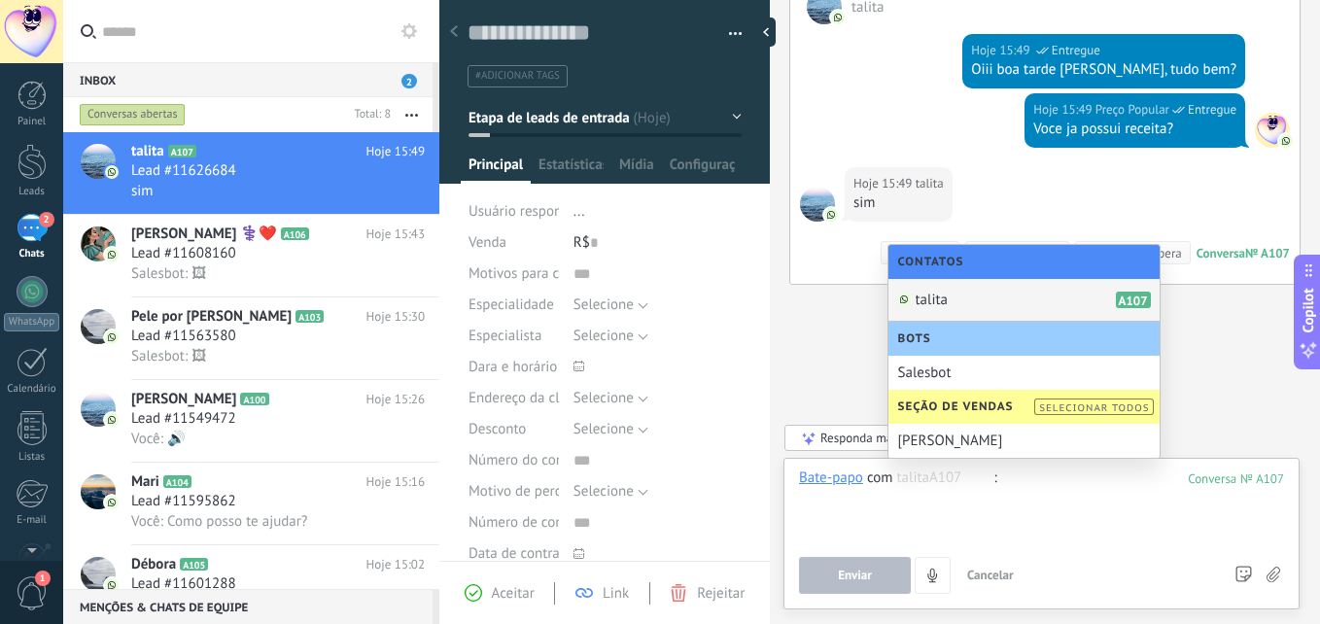
click at [997, 495] on div at bounding box center [1041, 505] width 485 height 74
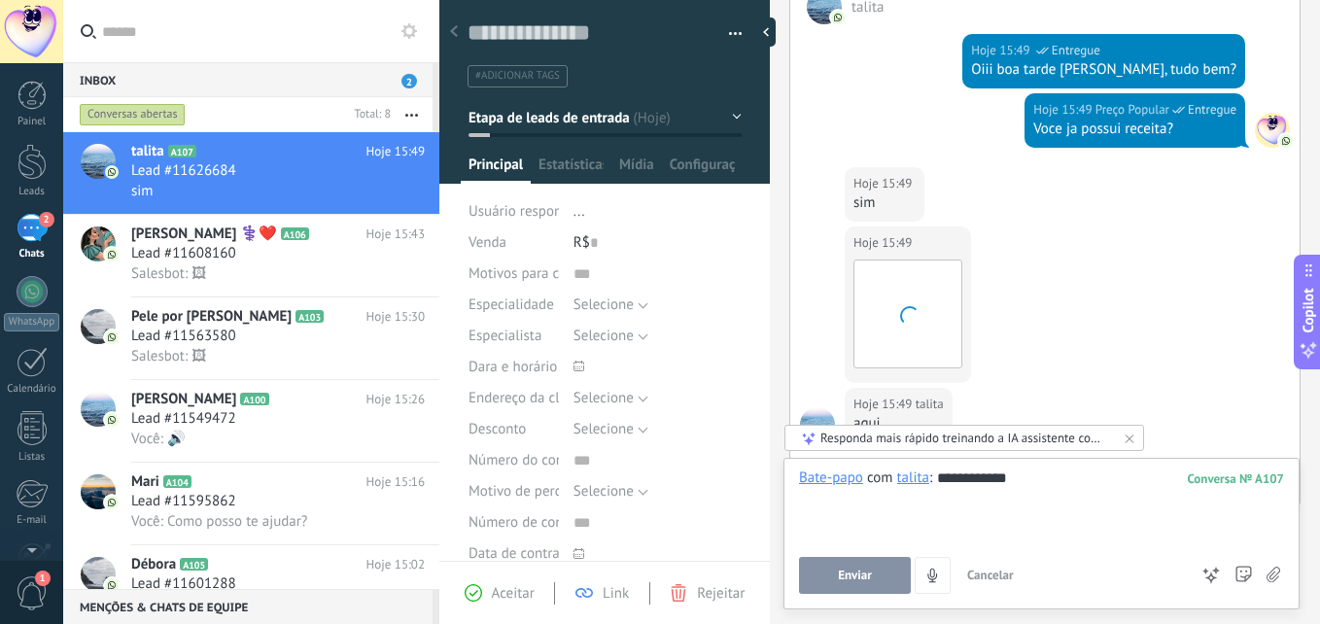
scroll to position [540, 0]
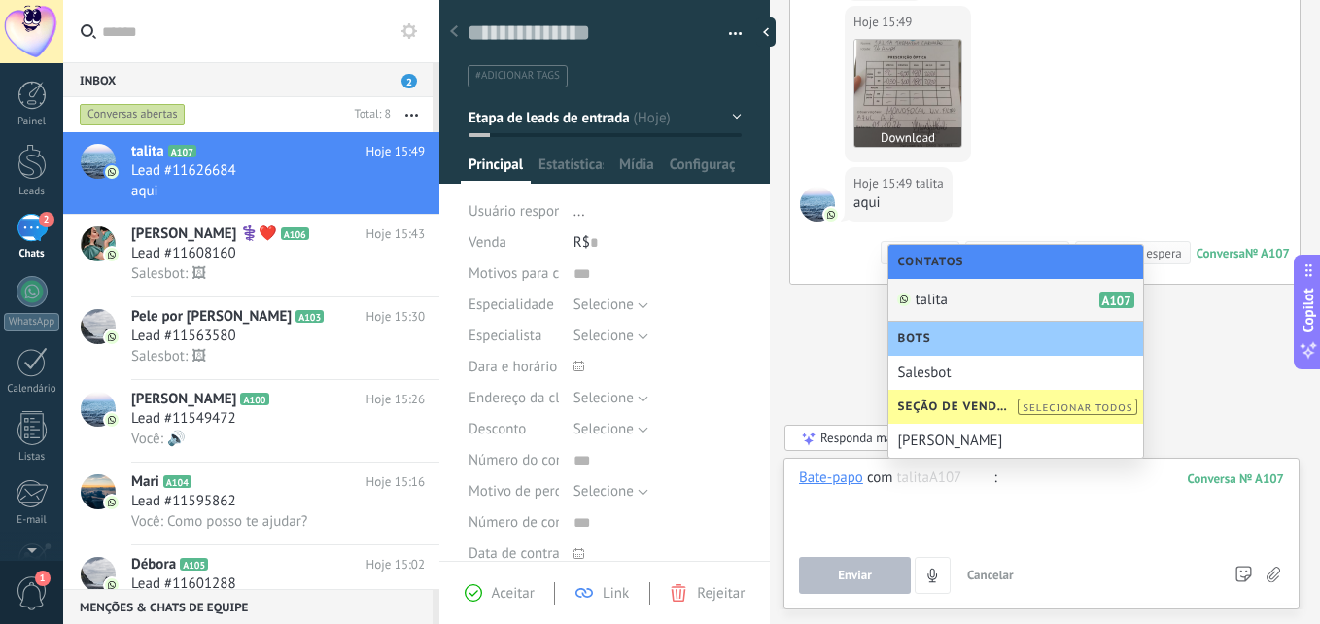
click at [907, 86] on img at bounding box center [907, 93] width 107 height 107
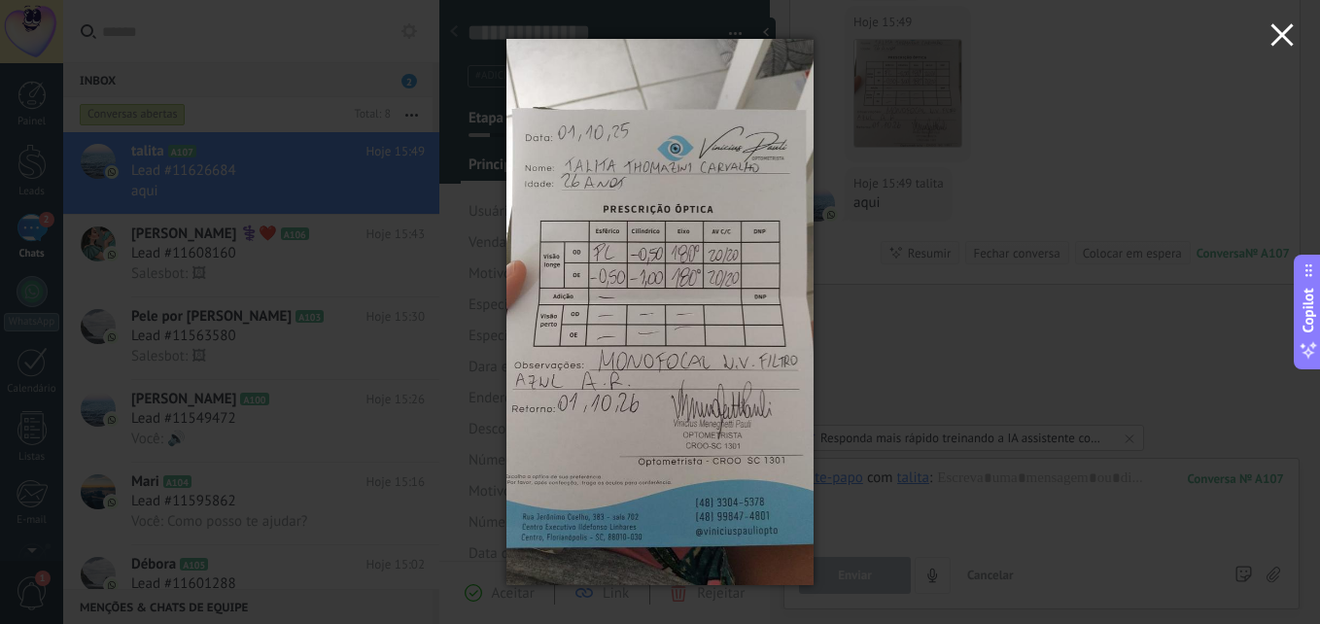
click at [1275, 35] on icon "button" at bounding box center [1281, 34] width 23 height 23
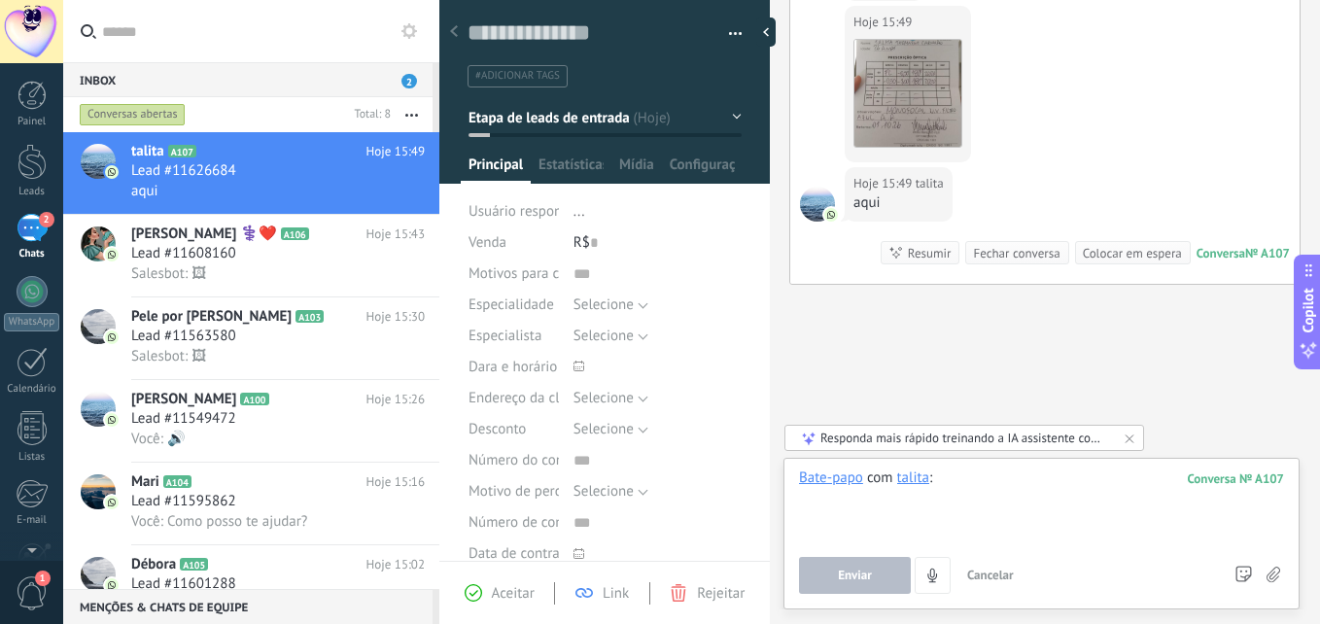
click at [989, 486] on div at bounding box center [1041, 505] width 485 height 74
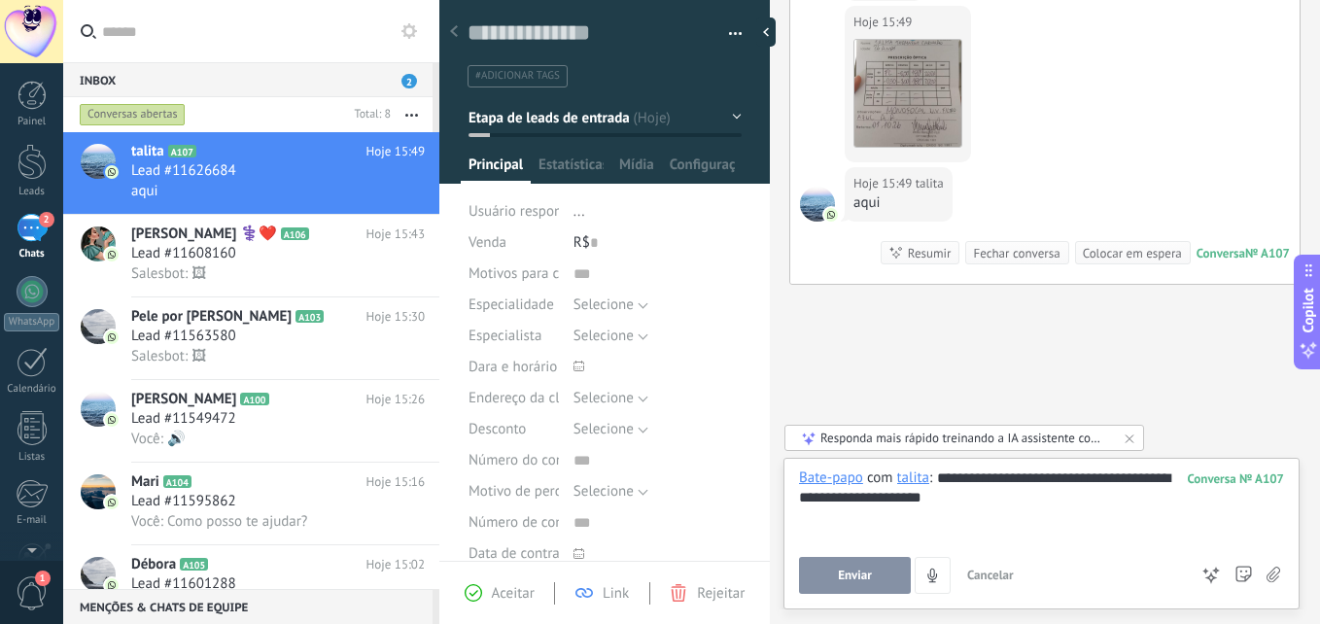
click at [868, 582] on span "Enviar" at bounding box center [855, 576] width 34 height 14
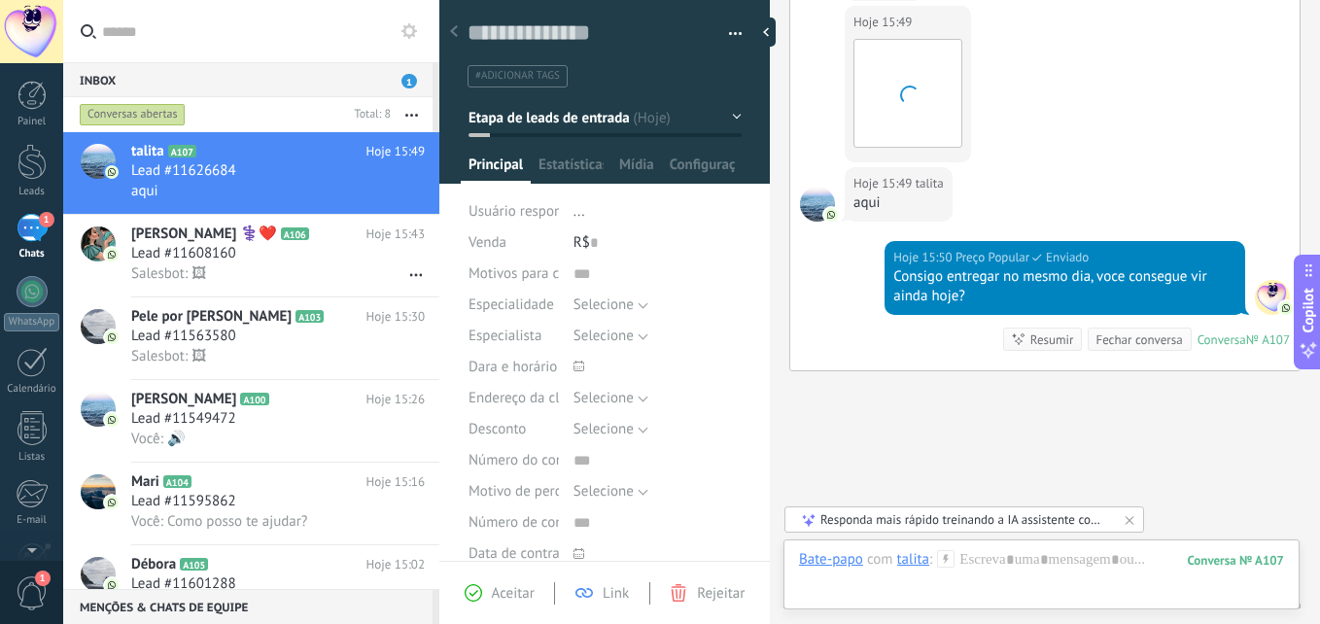
scroll to position [627, 0]
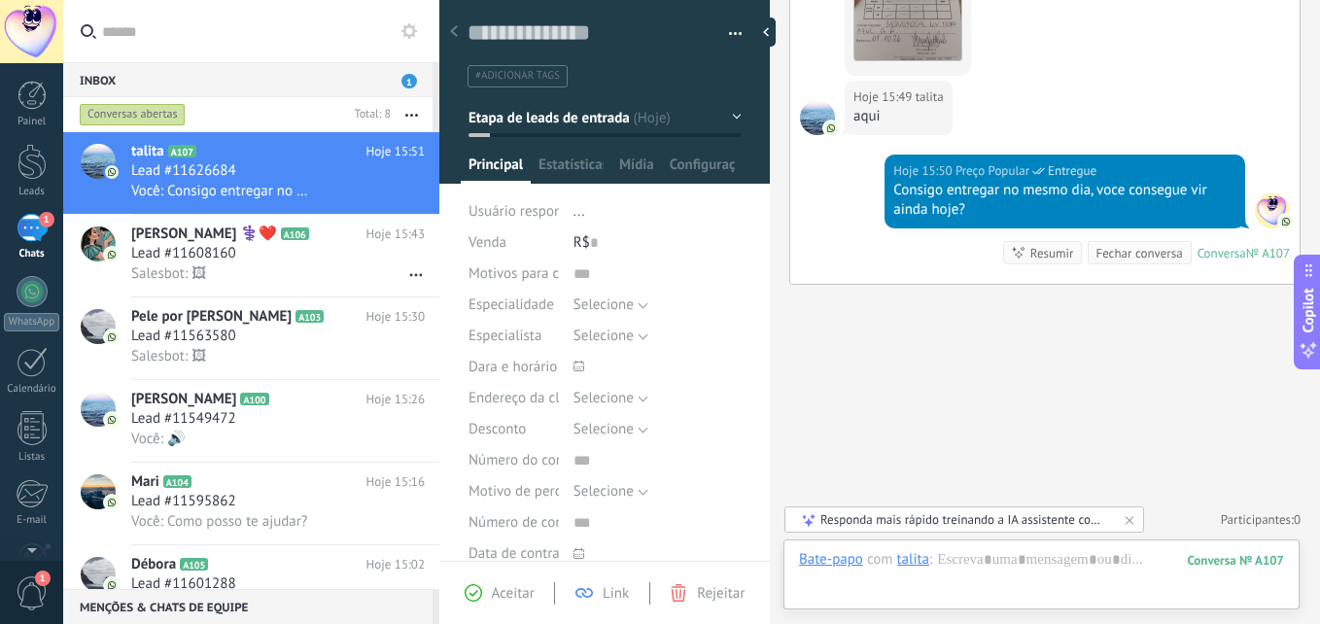
click at [656, 121] on button "Etapa de leads de entrada" at bounding box center [604, 117] width 273 height 35
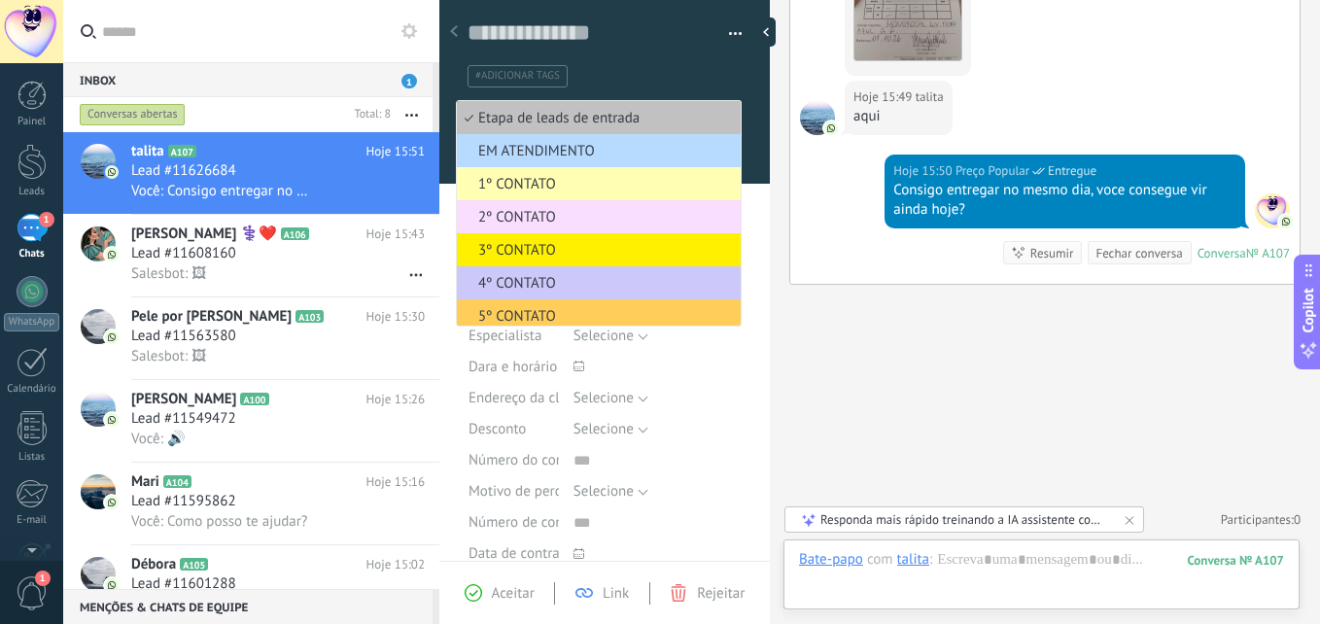
click at [595, 147] on span "EM ATENDIMENTO" at bounding box center [596, 151] width 278 height 18
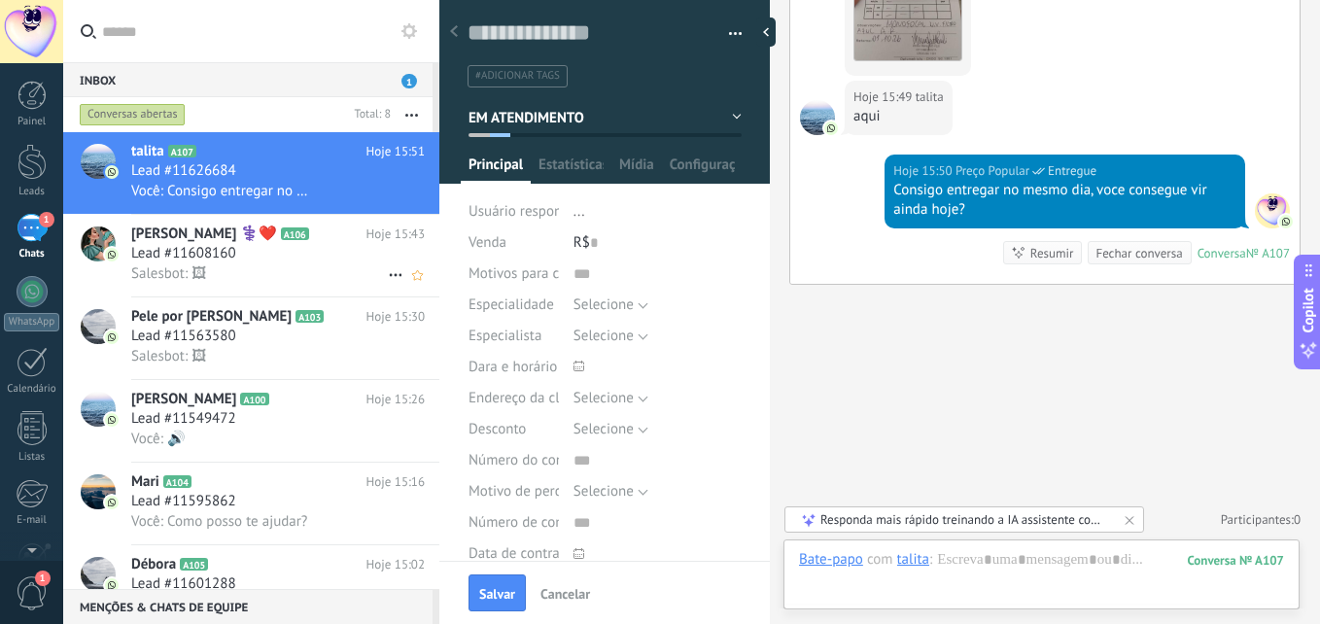
click at [179, 268] on span "Salesbot: 🖼" at bounding box center [168, 273] width 75 height 18
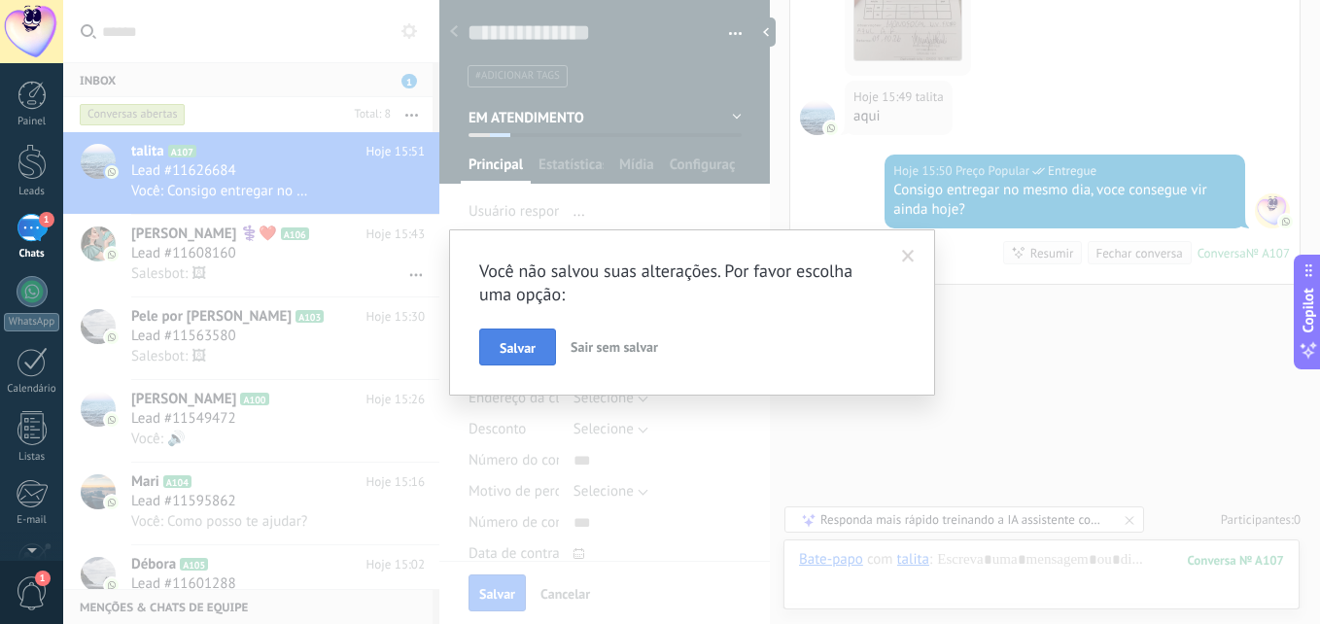
click at [517, 348] on span "Salvar" at bounding box center [518, 348] width 36 height 14
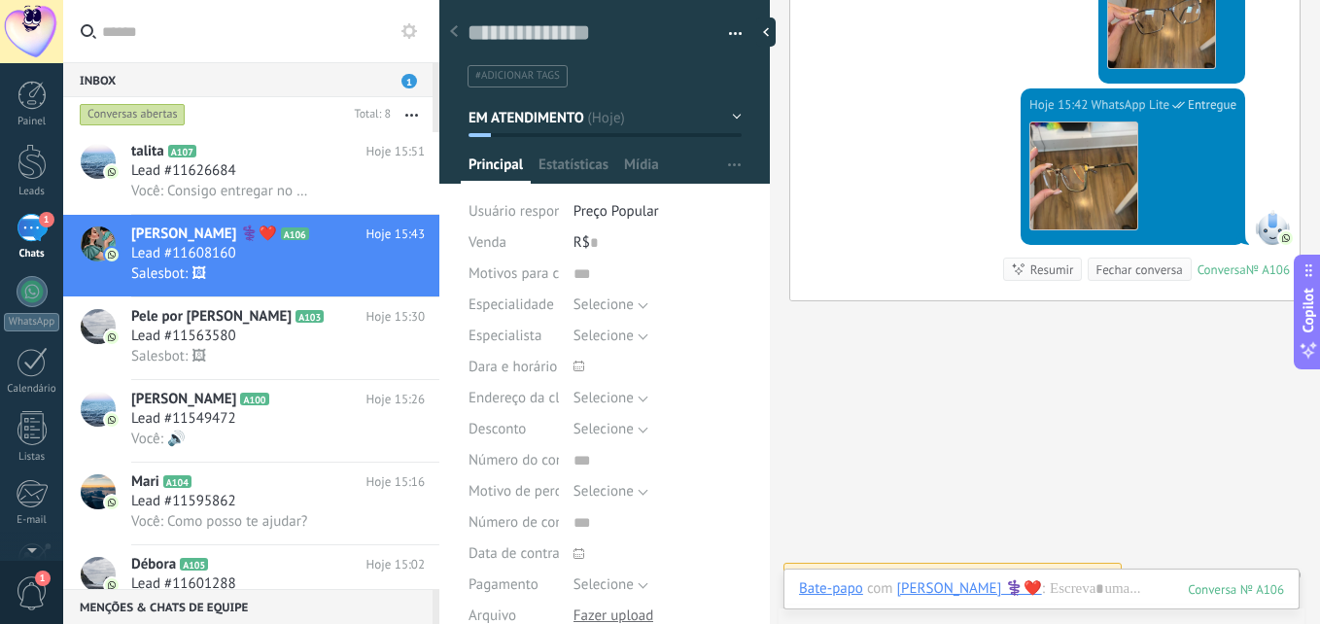
scroll to position [2448, 0]
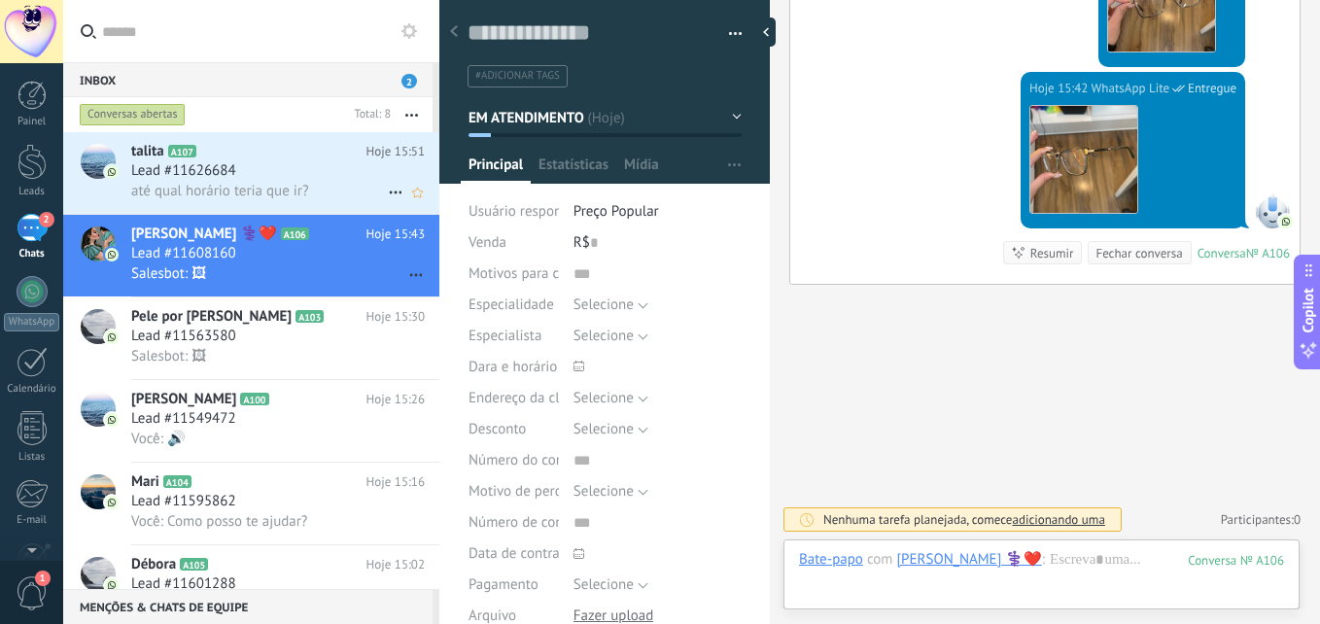
click at [280, 198] on span "até qual horário teria que ir?" at bounding box center [219, 191] width 177 height 18
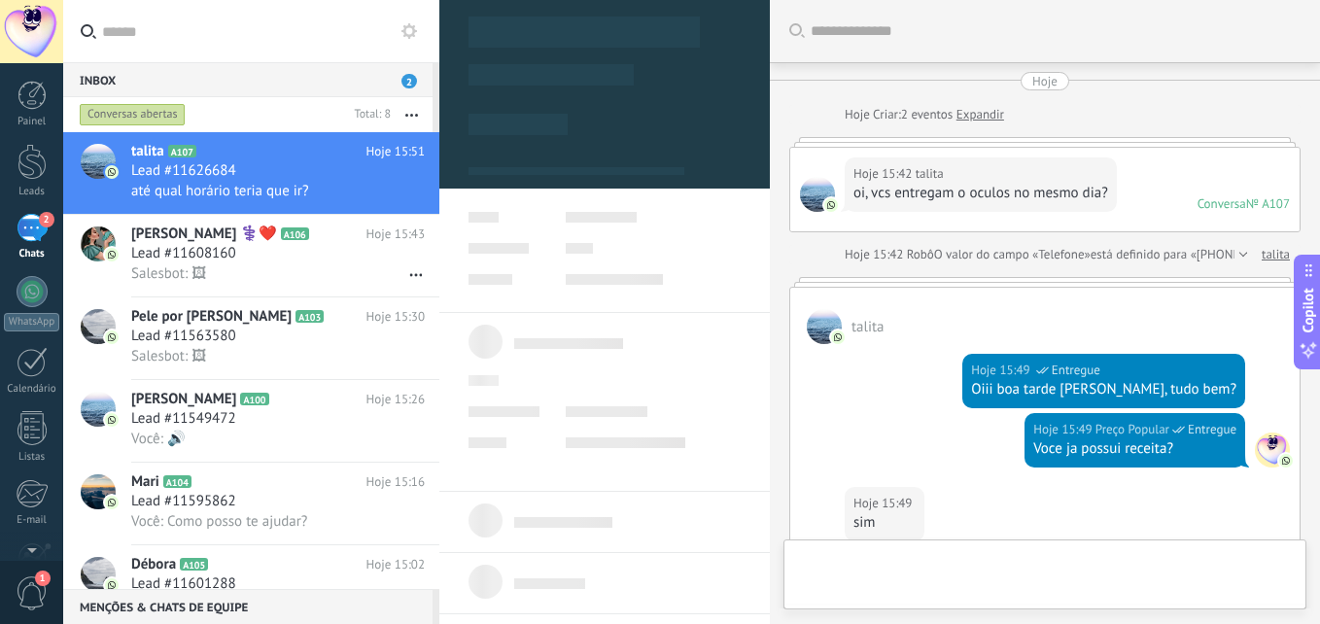
type textarea "**********"
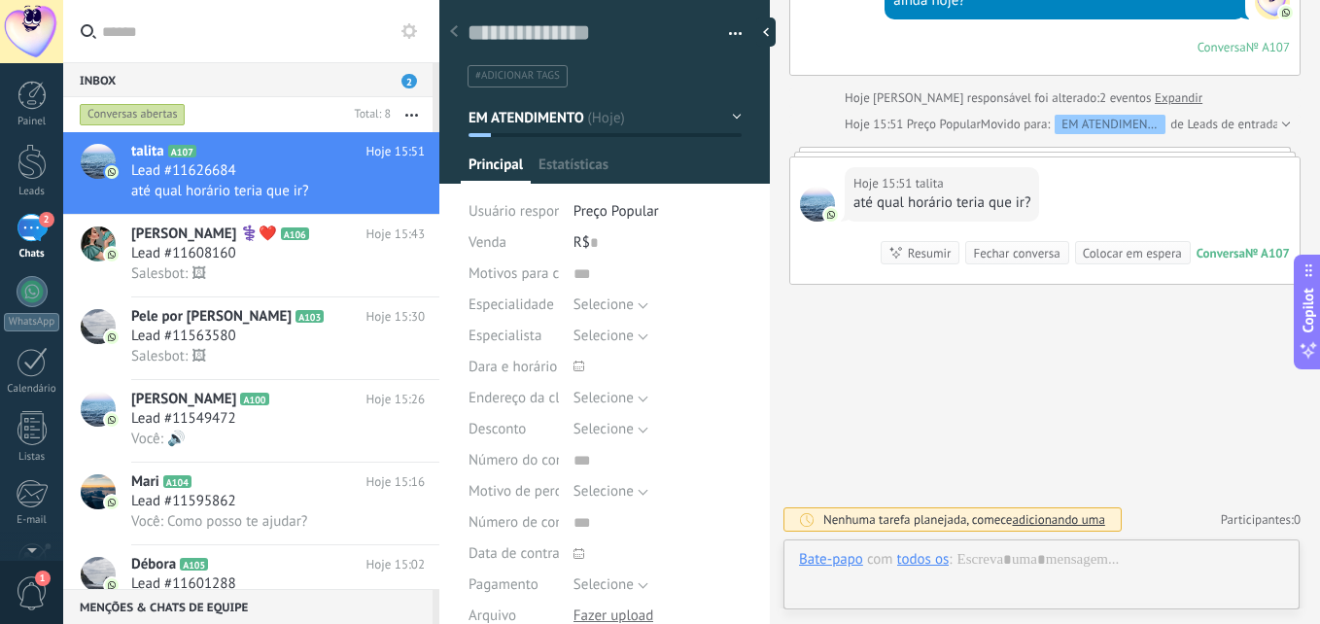
scroll to position [29, 0]
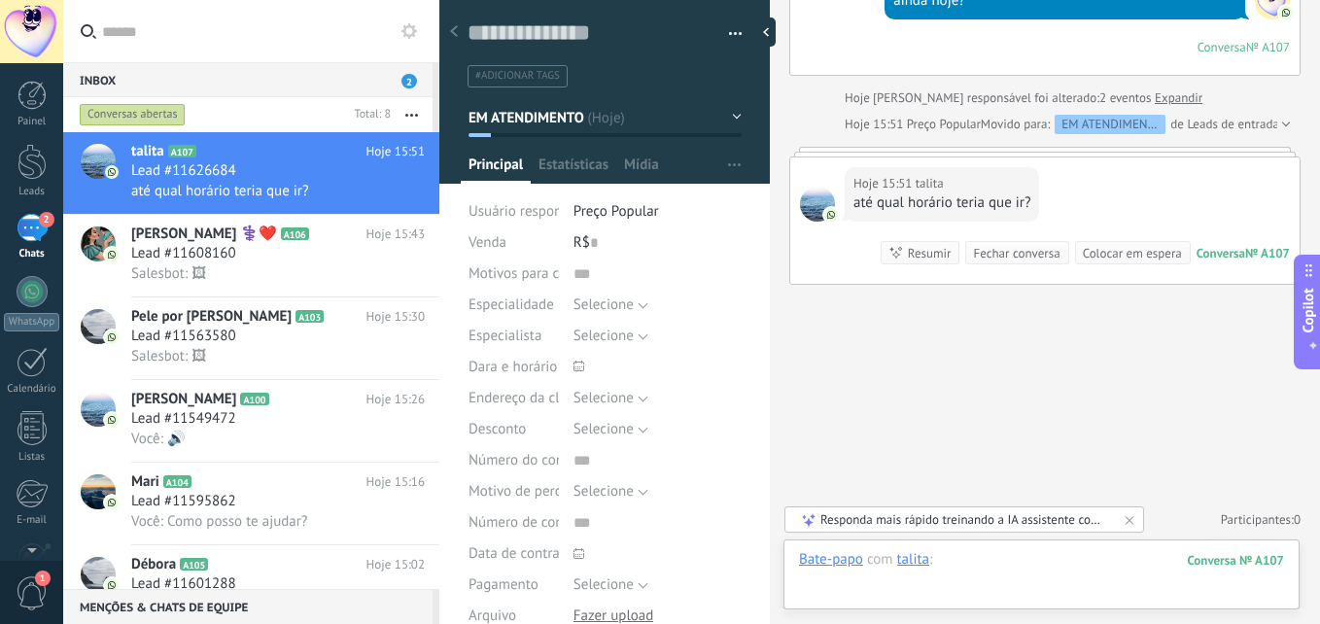
click at [983, 579] on div at bounding box center [1041, 579] width 485 height 58
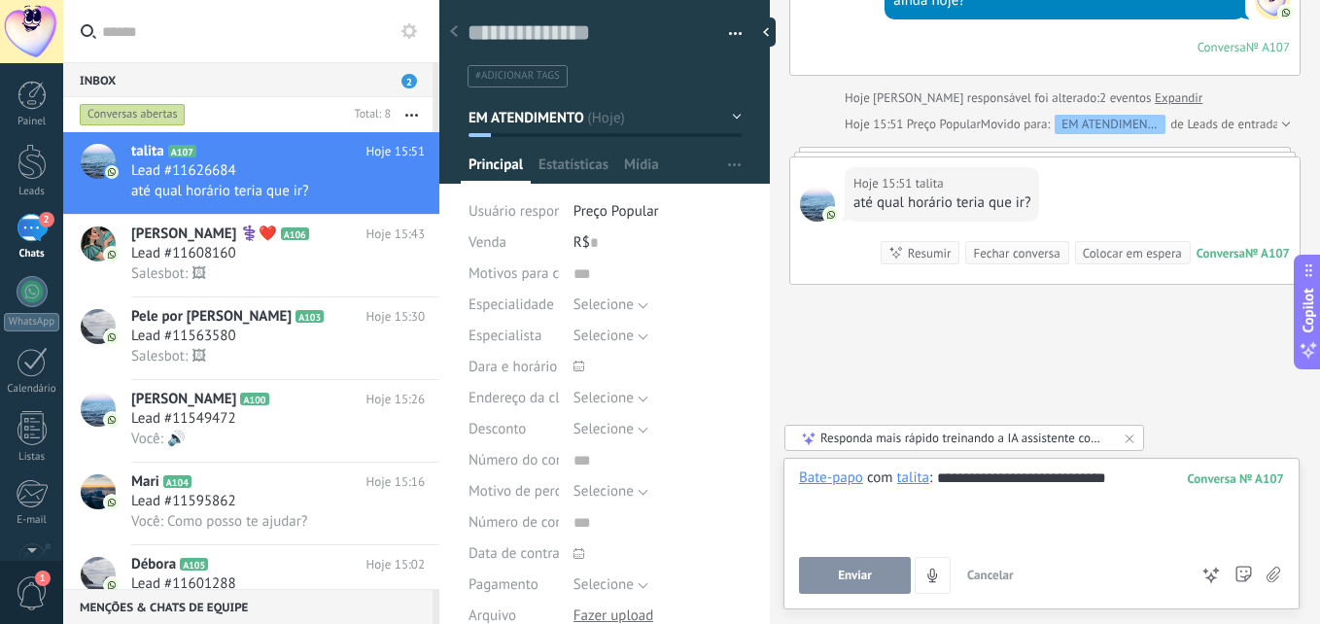
click at [844, 576] on span "Enviar" at bounding box center [855, 576] width 34 height 14
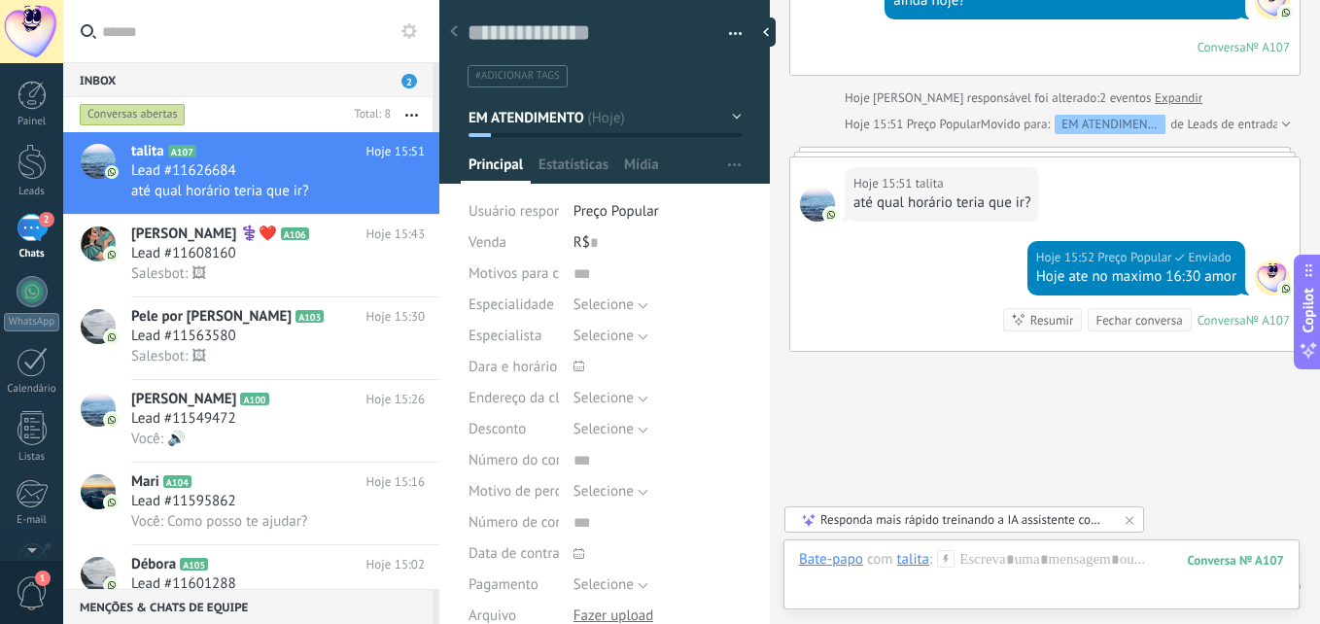
scroll to position [903, 0]
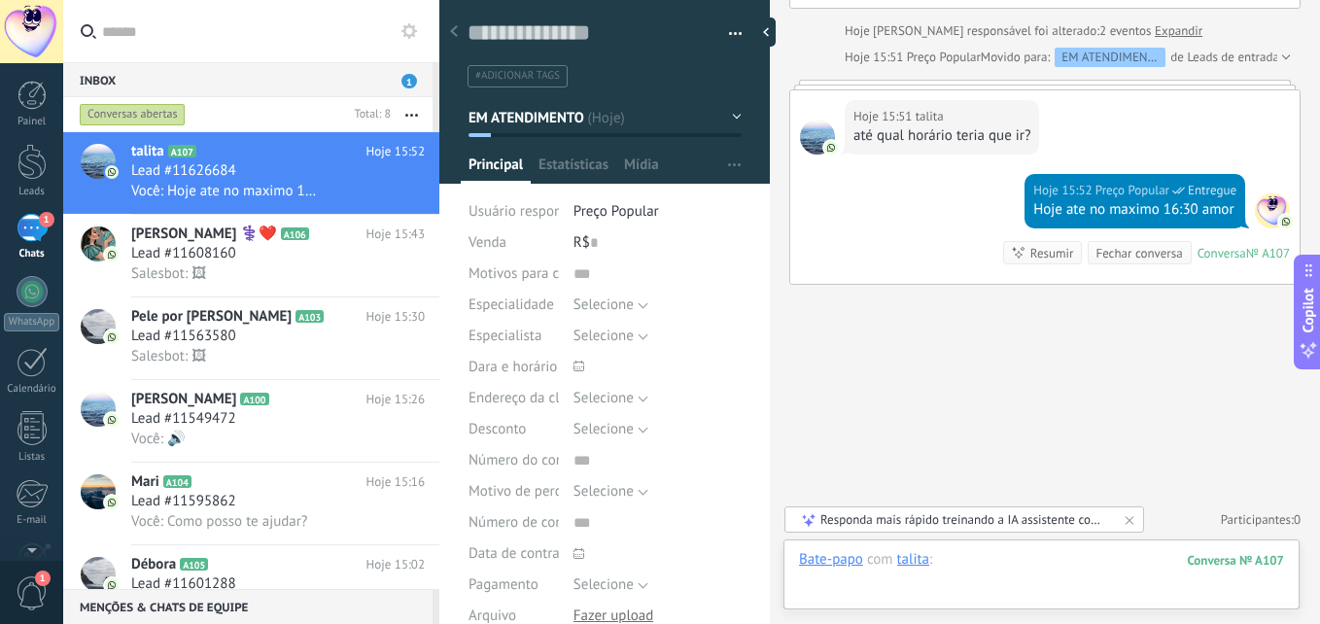
click at [1084, 562] on div at bounding box center [1041, 579] width 485 height 58
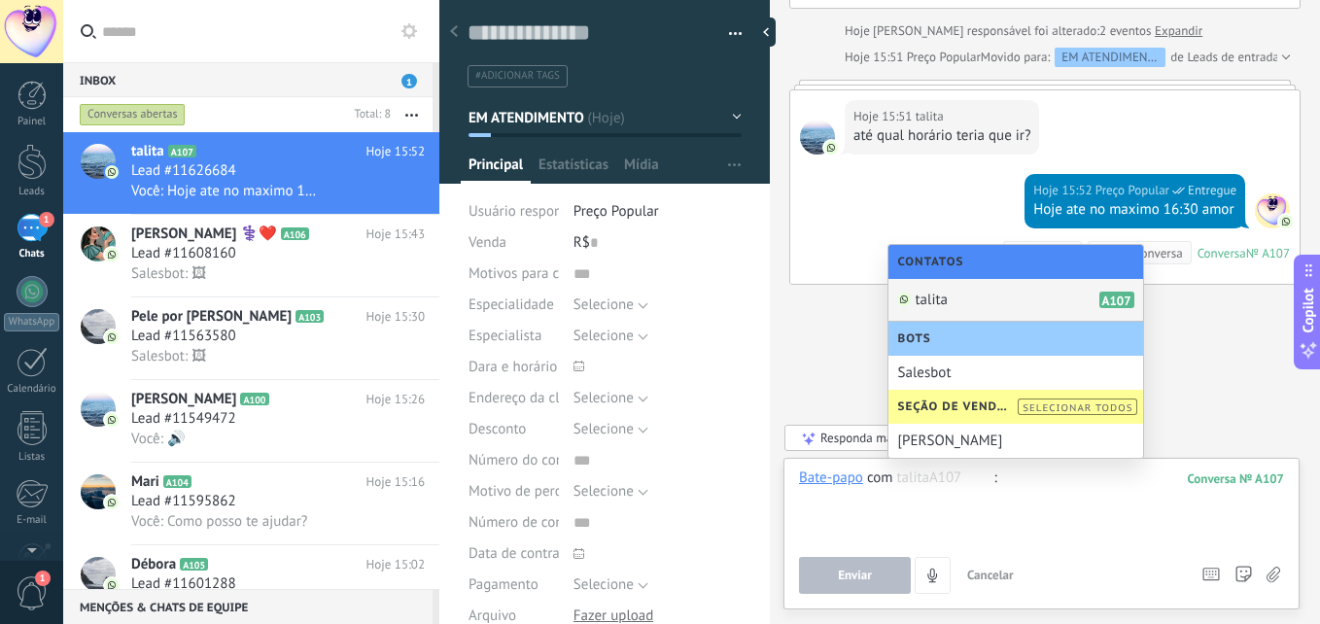
click at [841, 233] on div "Hoje 15:52 Preço Popular Entregue Hoje ate no maximo 16:30 amor Conversa № A107…" at bounding box center [1044, 229] width 509 height 110
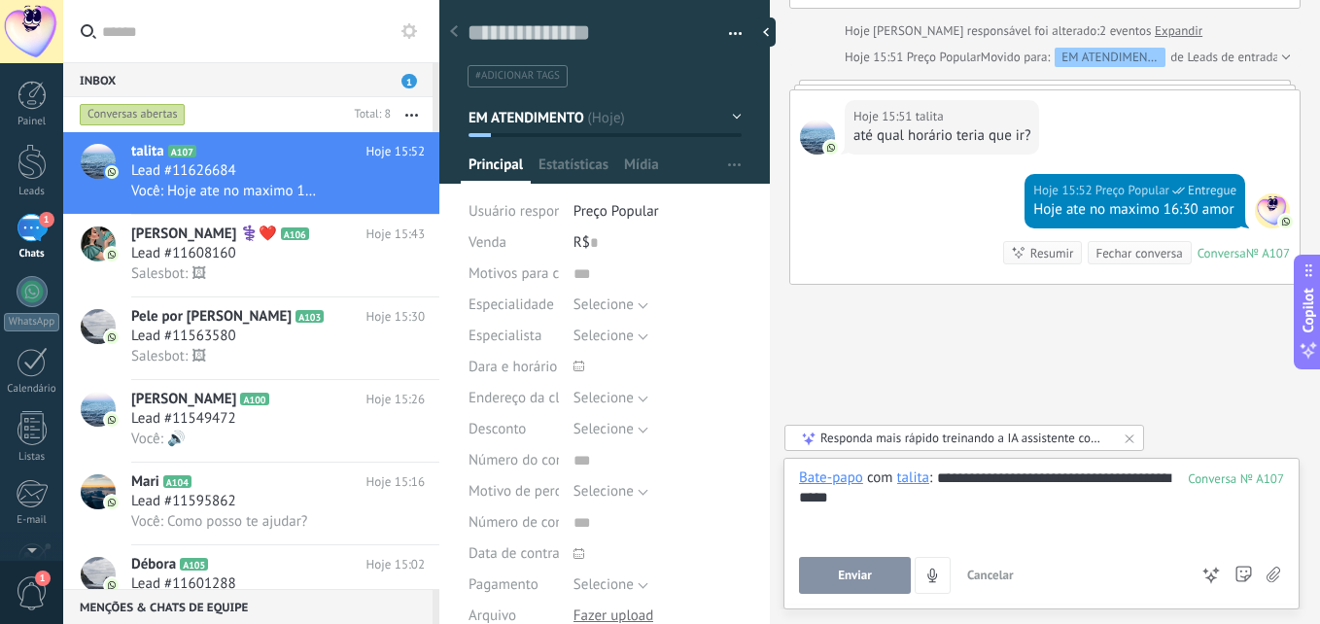
click at [832, 580] on button "Enviar" at bounding box center [855, 575] width 112 height 37
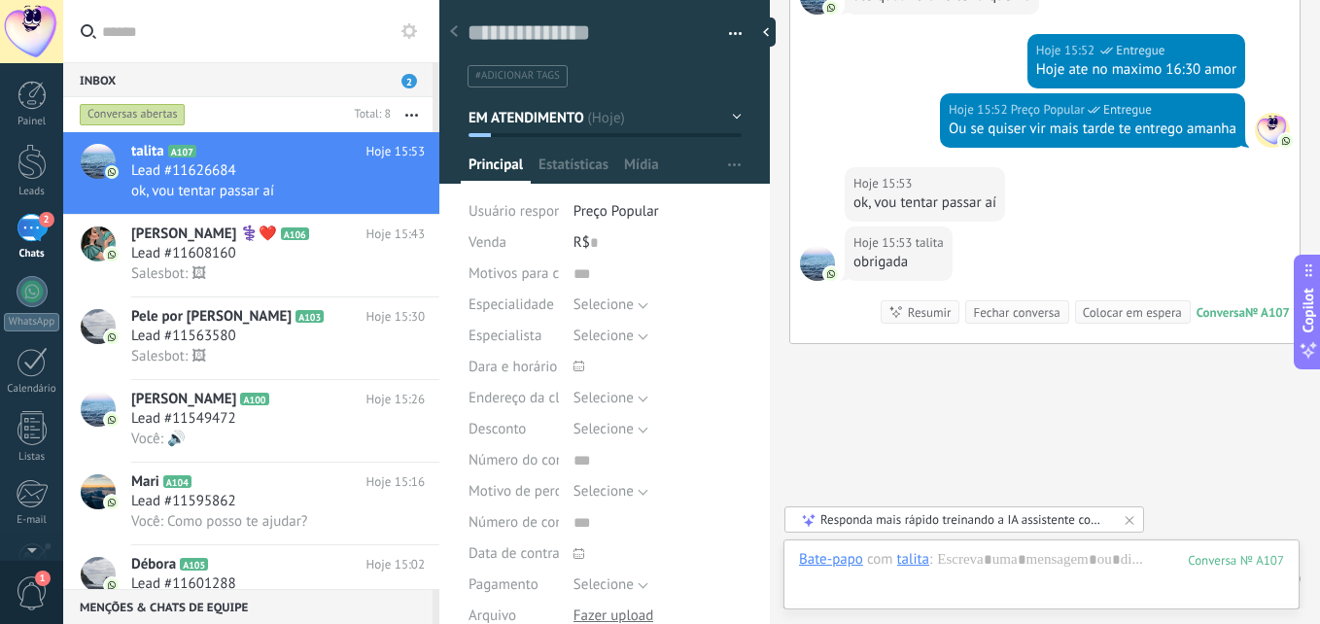
scroll to position [1102, 0]
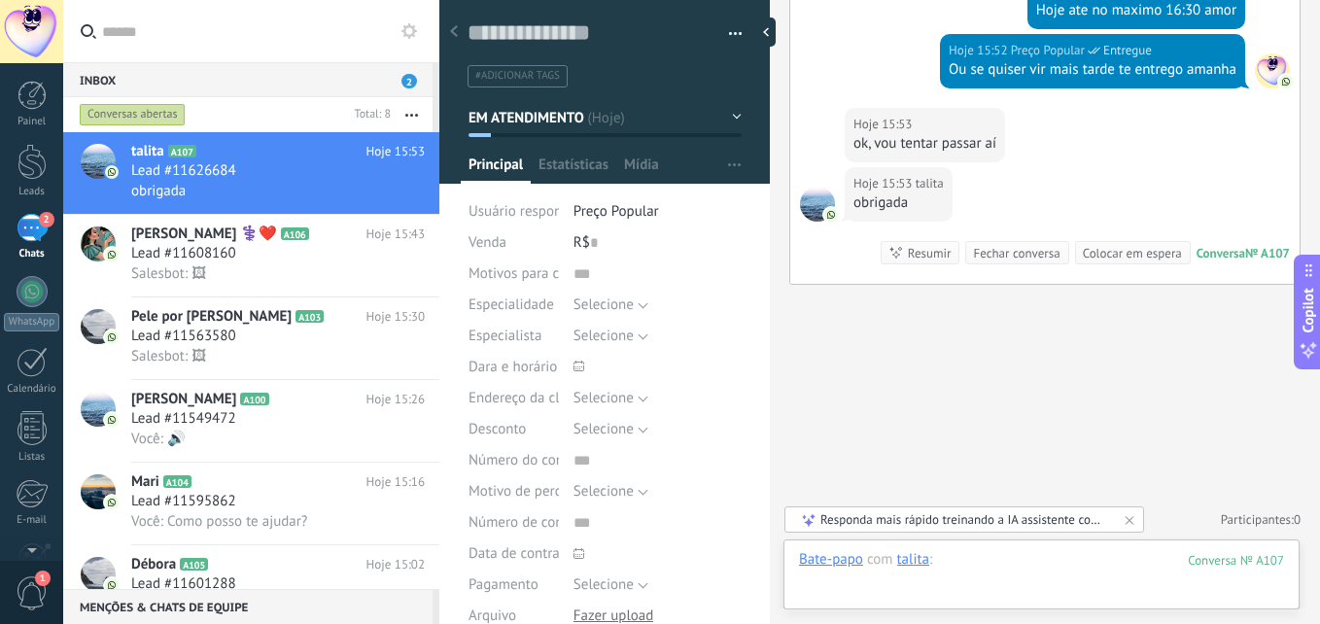
click at [978, 564] on div at bounding box center [1041, 579] width 485 height 58
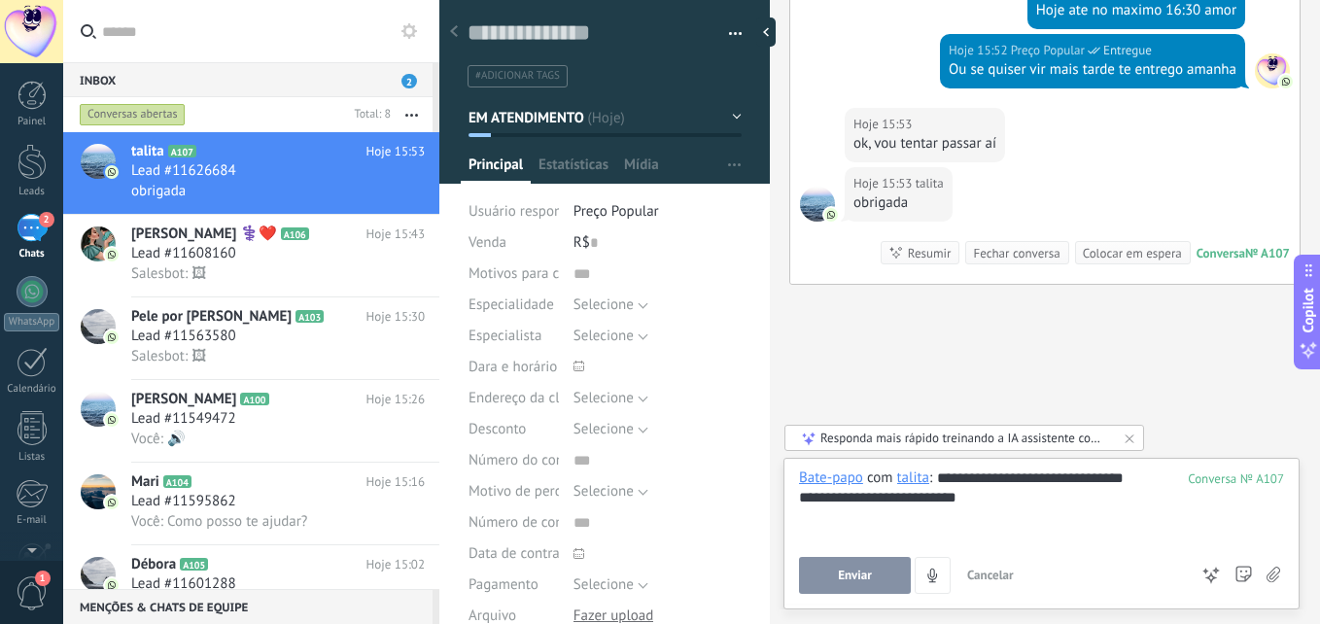
click at [860, 572] on span "Enviar" at bounding box center [855, 576] width 34 height 14
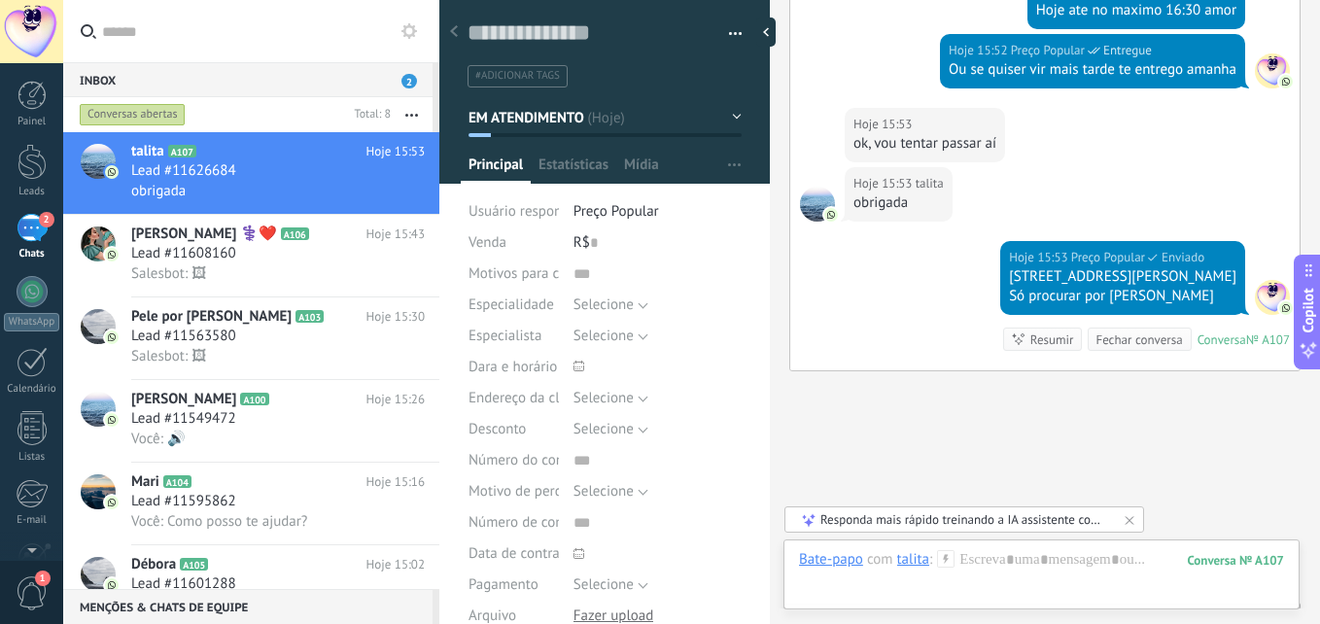
scroll to position [1189, 0]
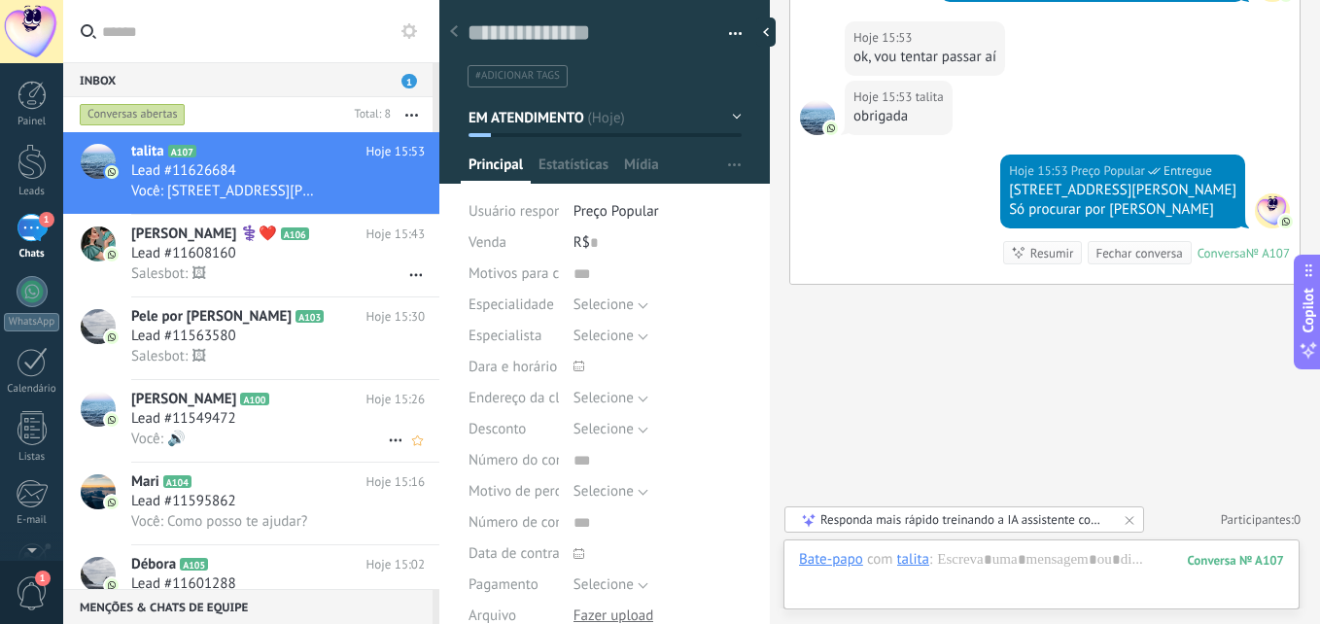
click at [243, 423] on h3 "Lead #11549472" at bounding box center [188, 418] width 115 height 19
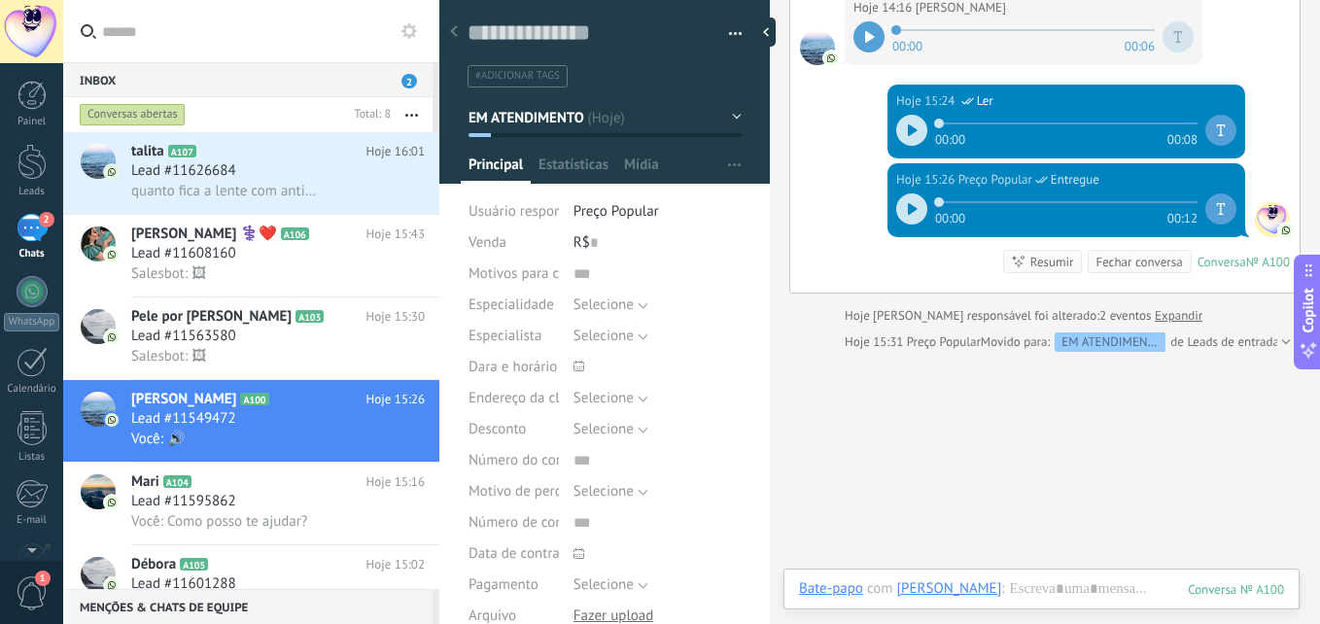
scroll to position [639, 0]
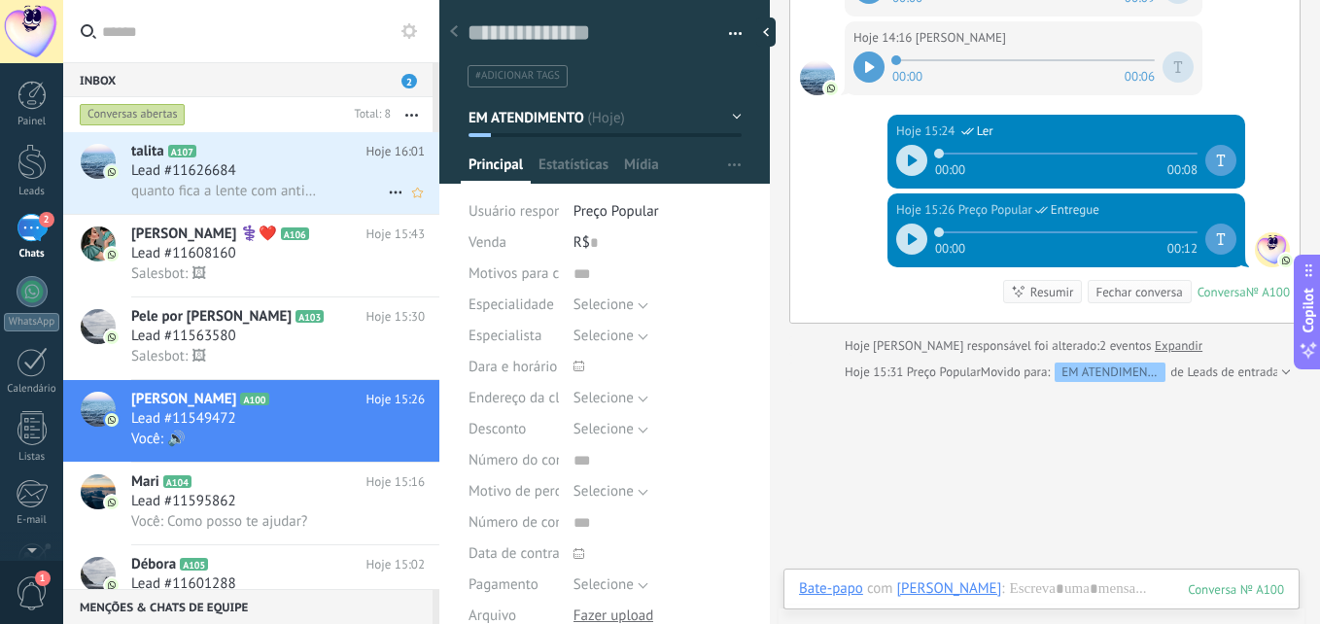
click at [281, 198] on span "quanto fica a lente com anti reflexo e filtro azul!" at bounding box center [224, 191] width 187 height 18
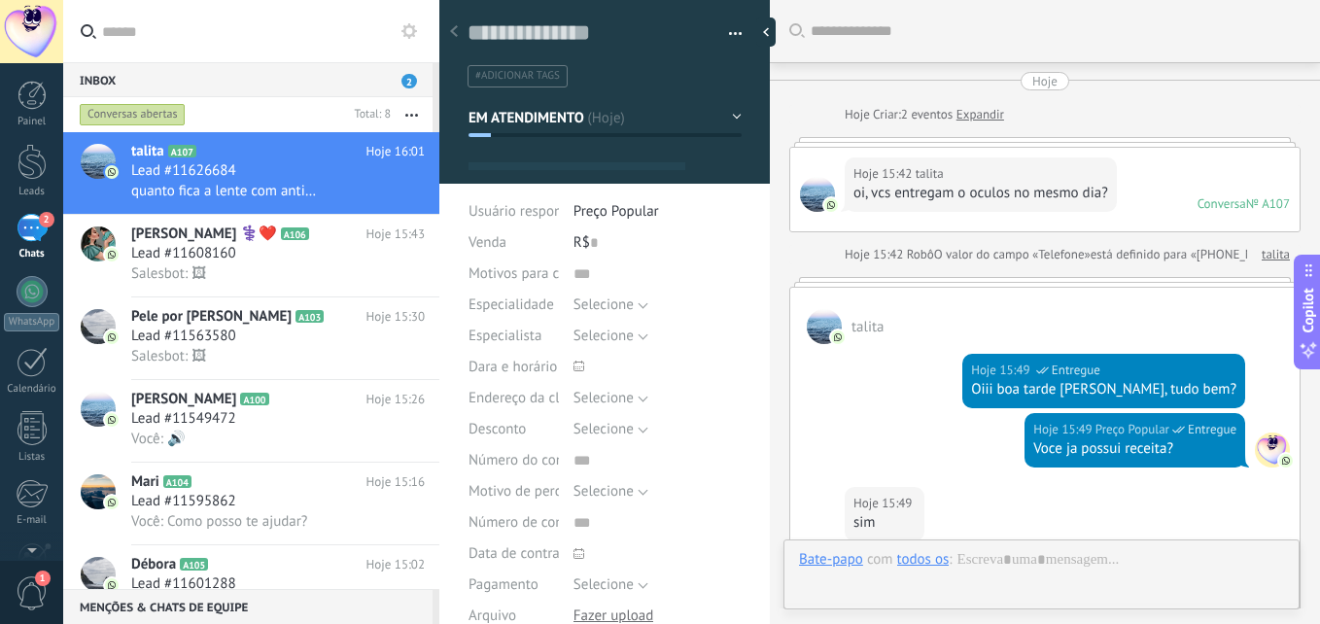
scroll to position [1242, 0]
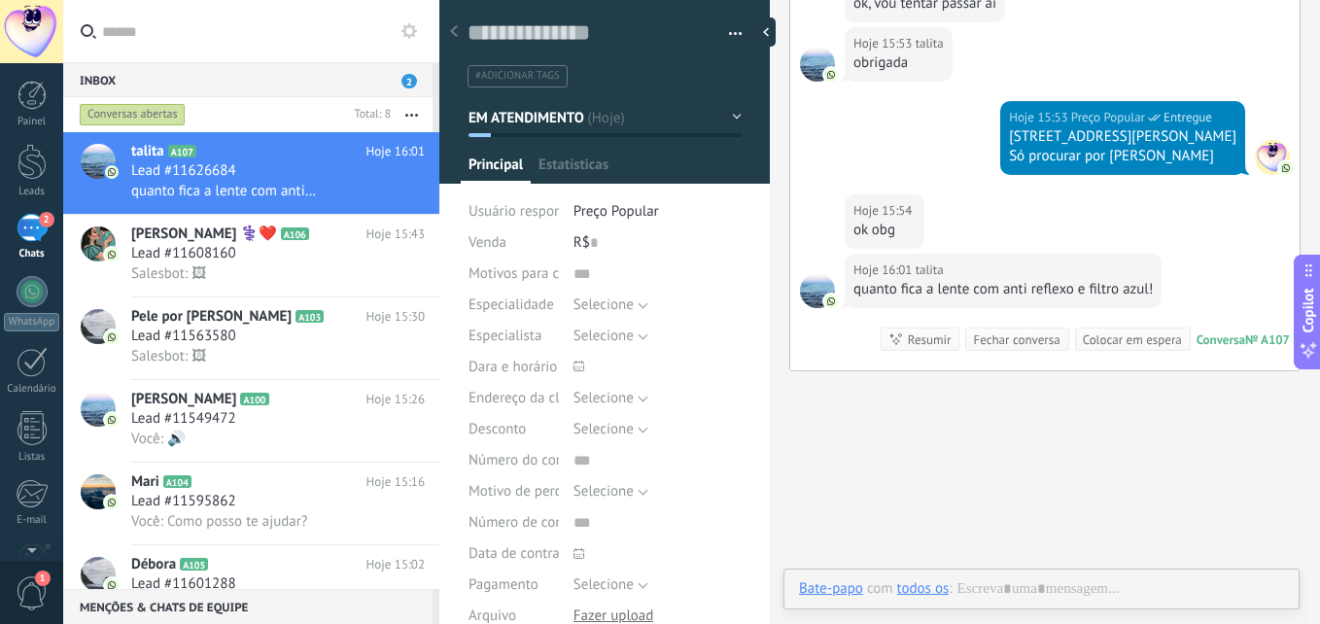
type textarea "**********"
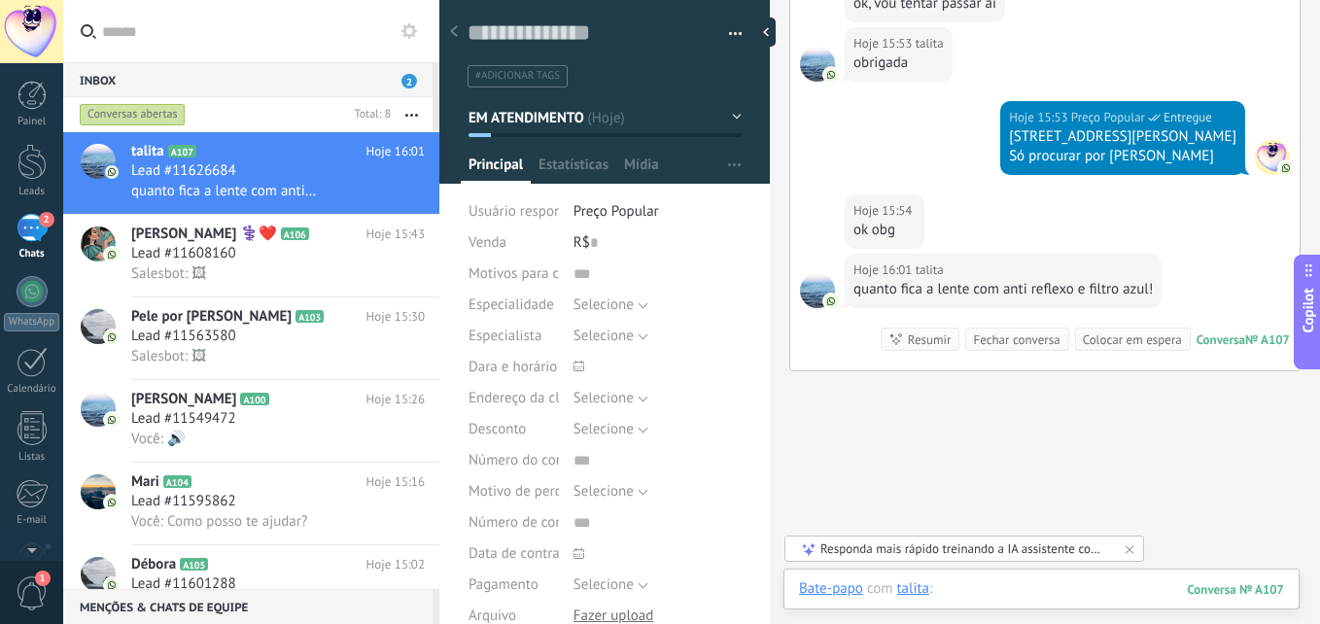
click at [1037, 586] on div at bounding box center [1041, 608] width 485 height 58
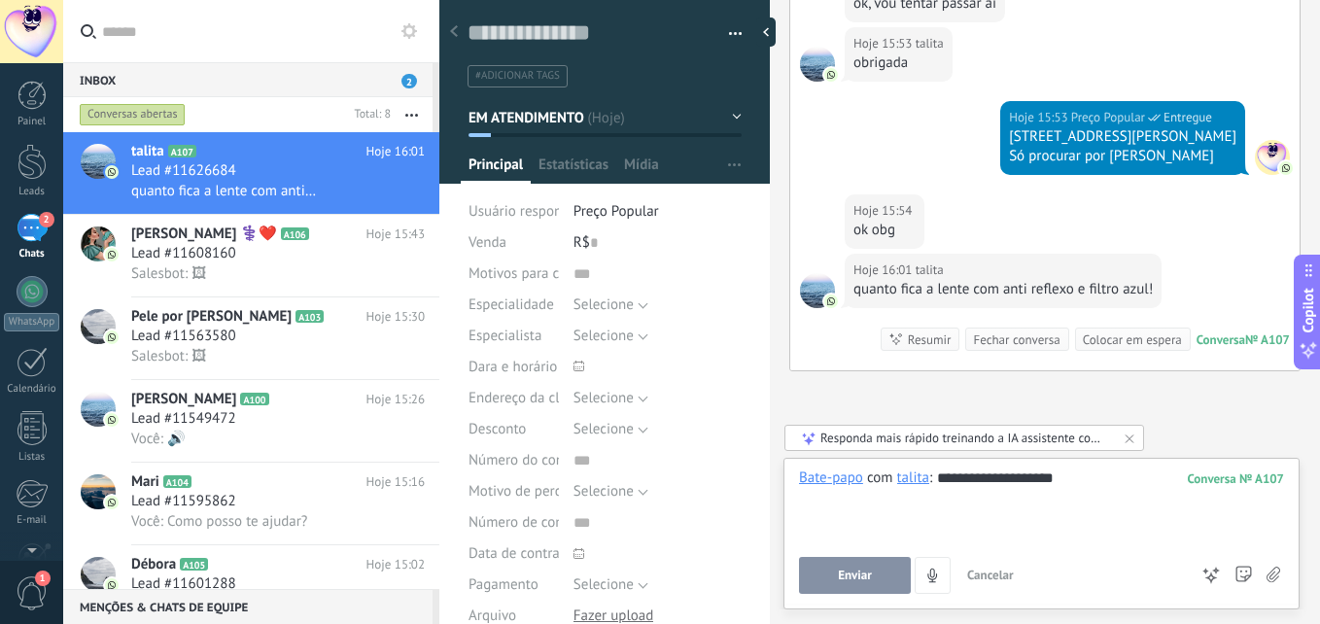
click at [862, 569] on span "Enviar" at bounding box center [855, 576] width 34 height 14
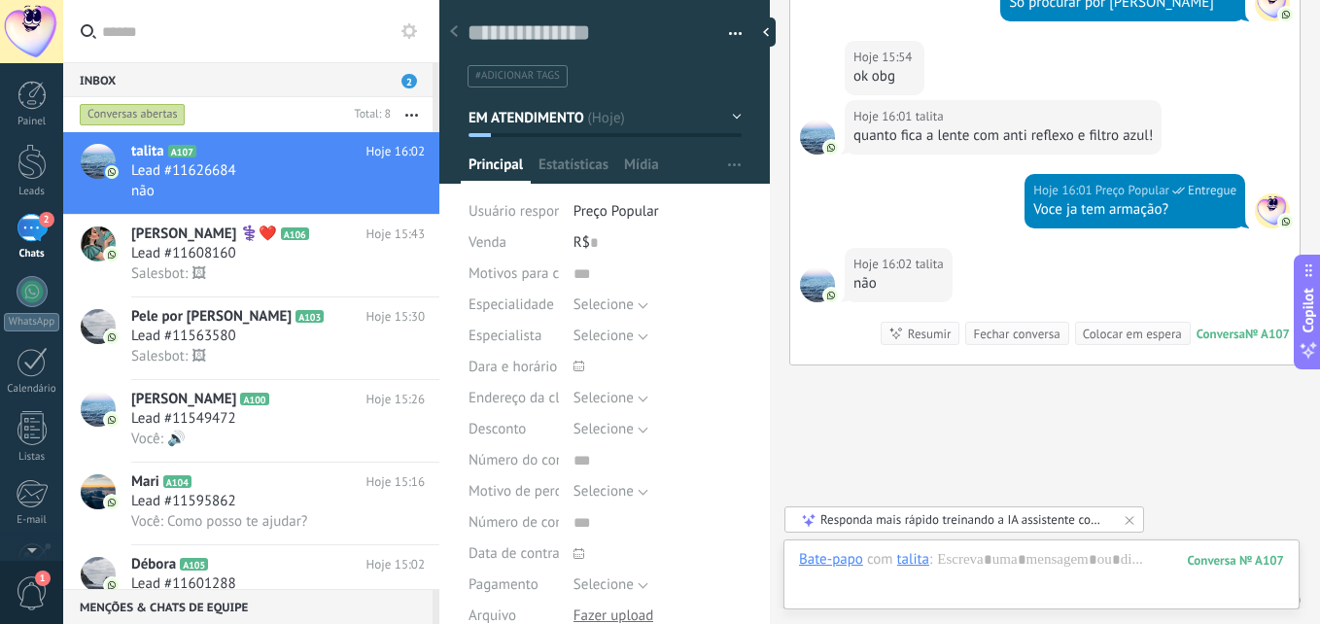
scroll to position [1476, 0]
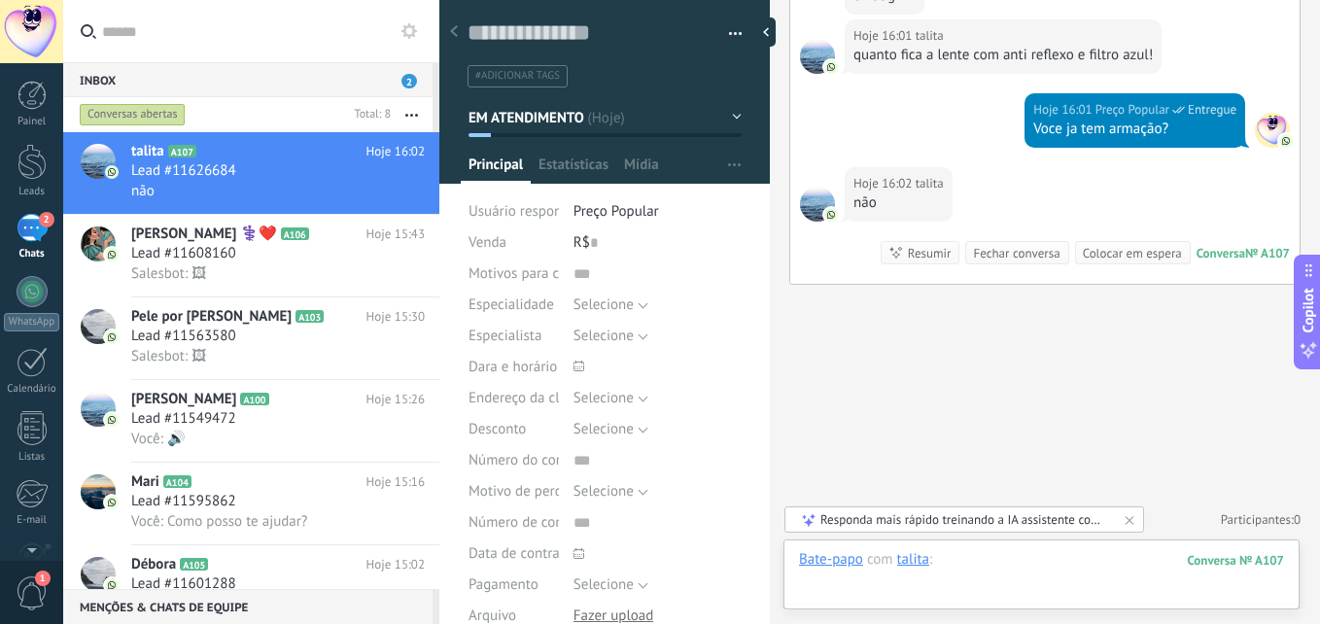
click at [1030, 575] on div at bounding box center [1041, 579] width 485 height 58
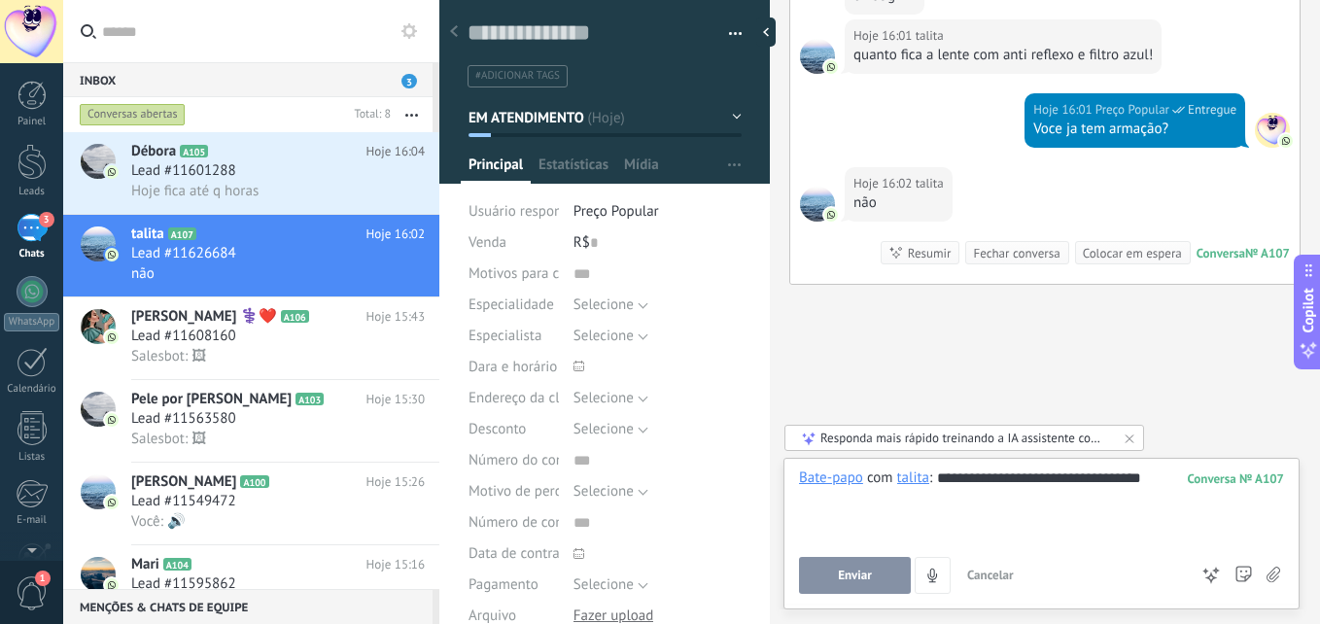
click at [871, 572] on span "Enviar" at bounding box center [855, 576] width 34 height 14
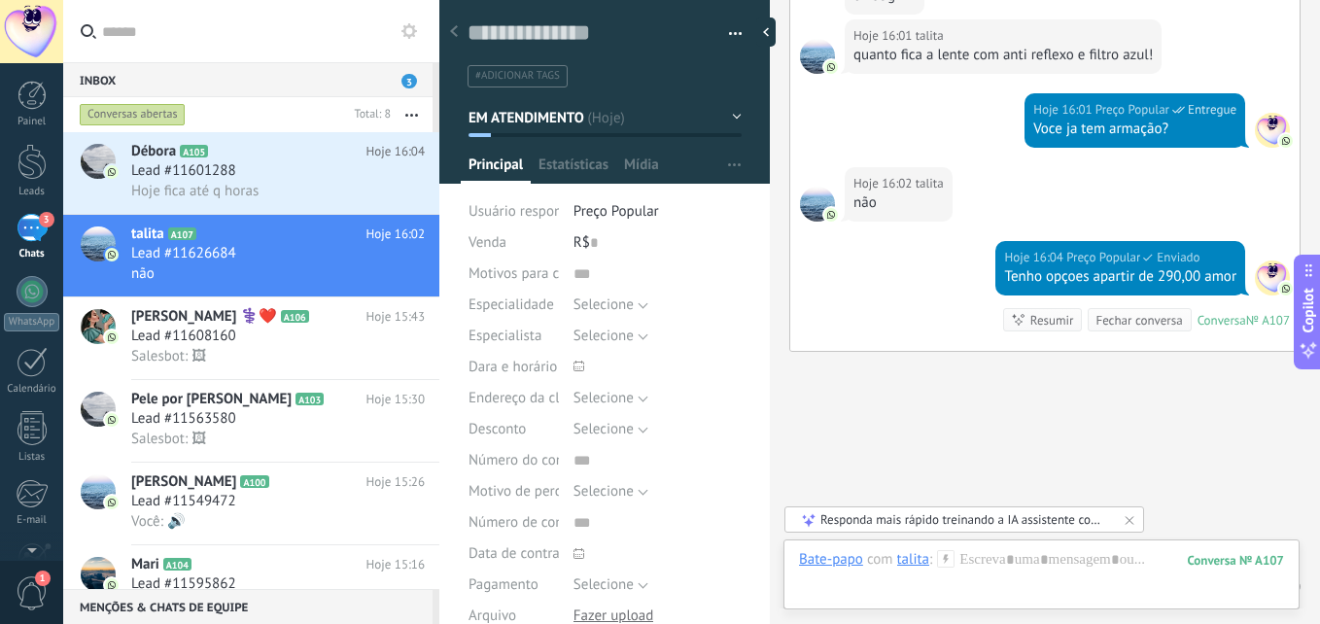
scroll to position [1543, 0]
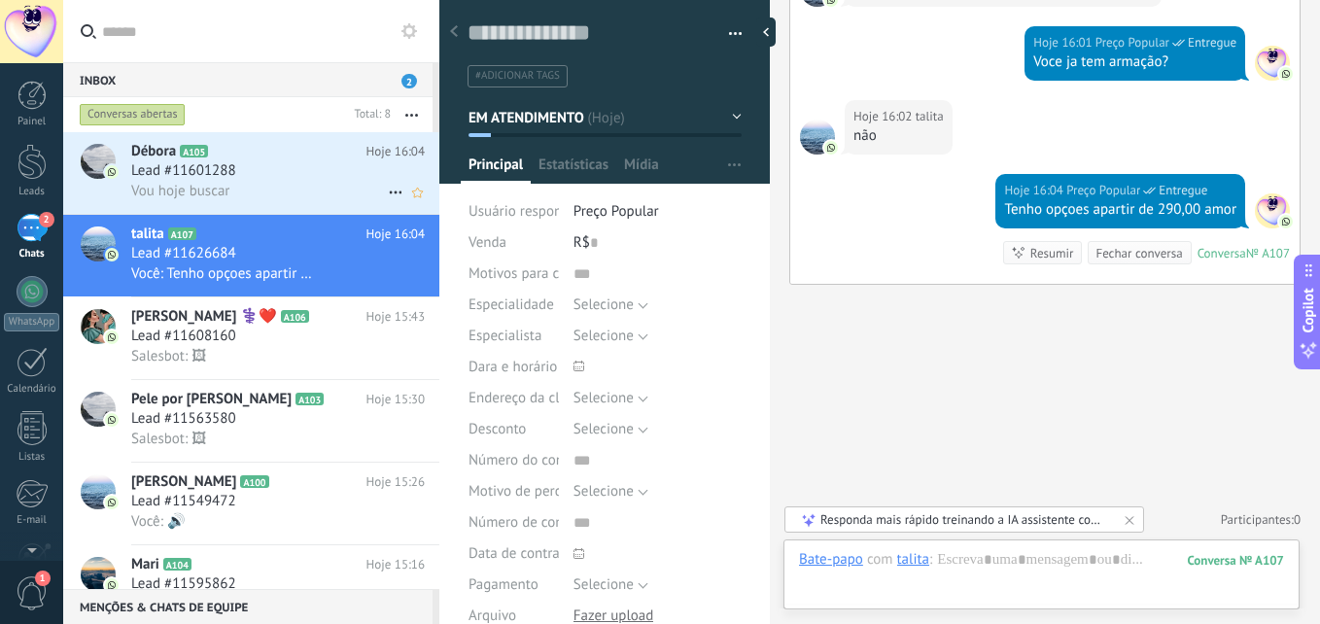
click at [252, 174] on div "Lead #11601288" at bounding box center [278, 170] width 294 height 19
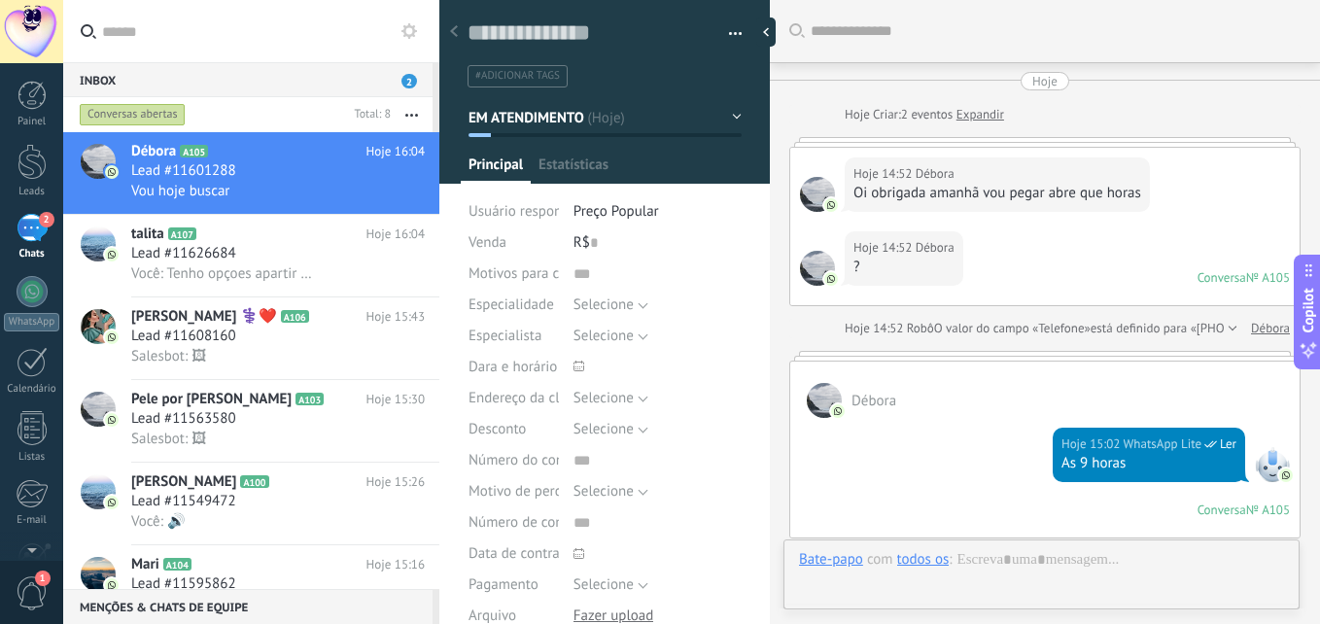
type textarea "**********"
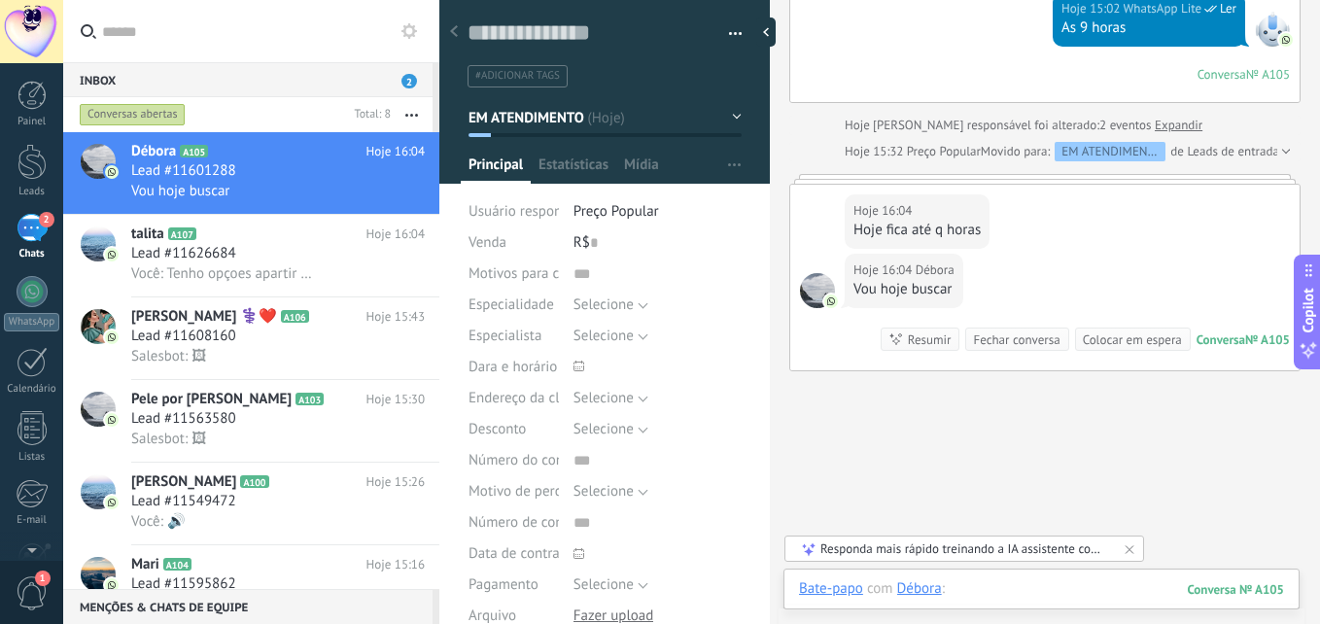
click at [987, 600] on div at bounding box center [1041, 608] width 485 height 58
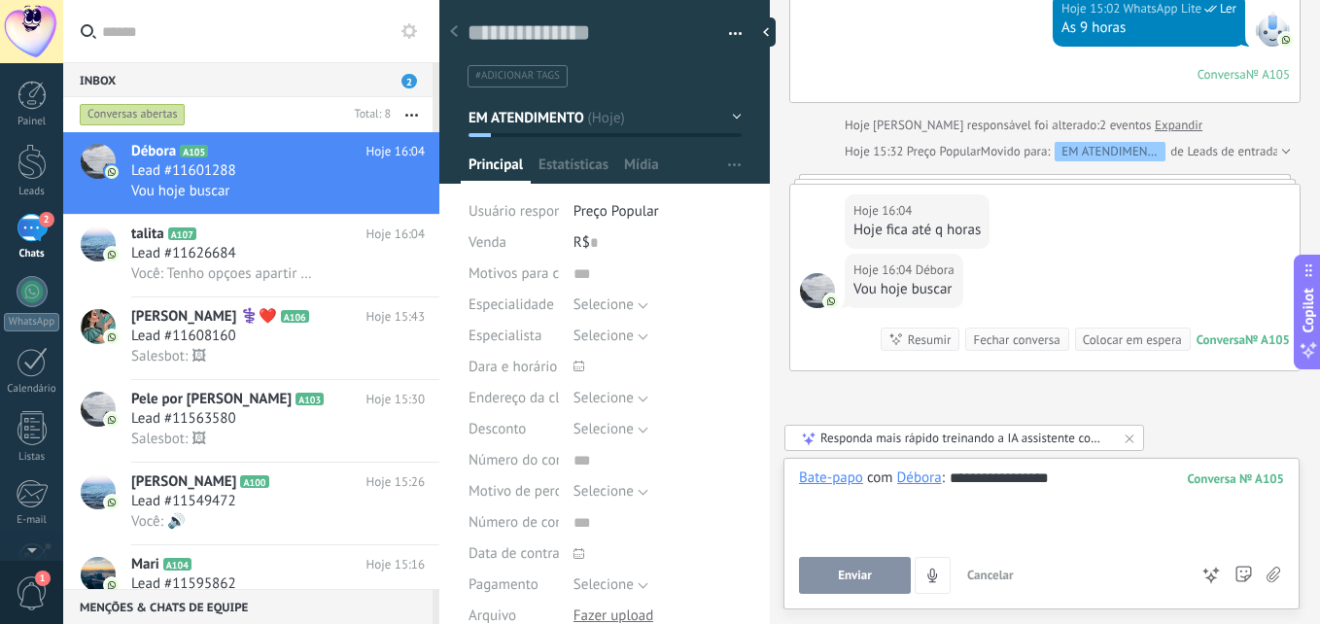
click at [849, 583] on button "Enviar" at bounding box center [855, 575] width 112 height 37
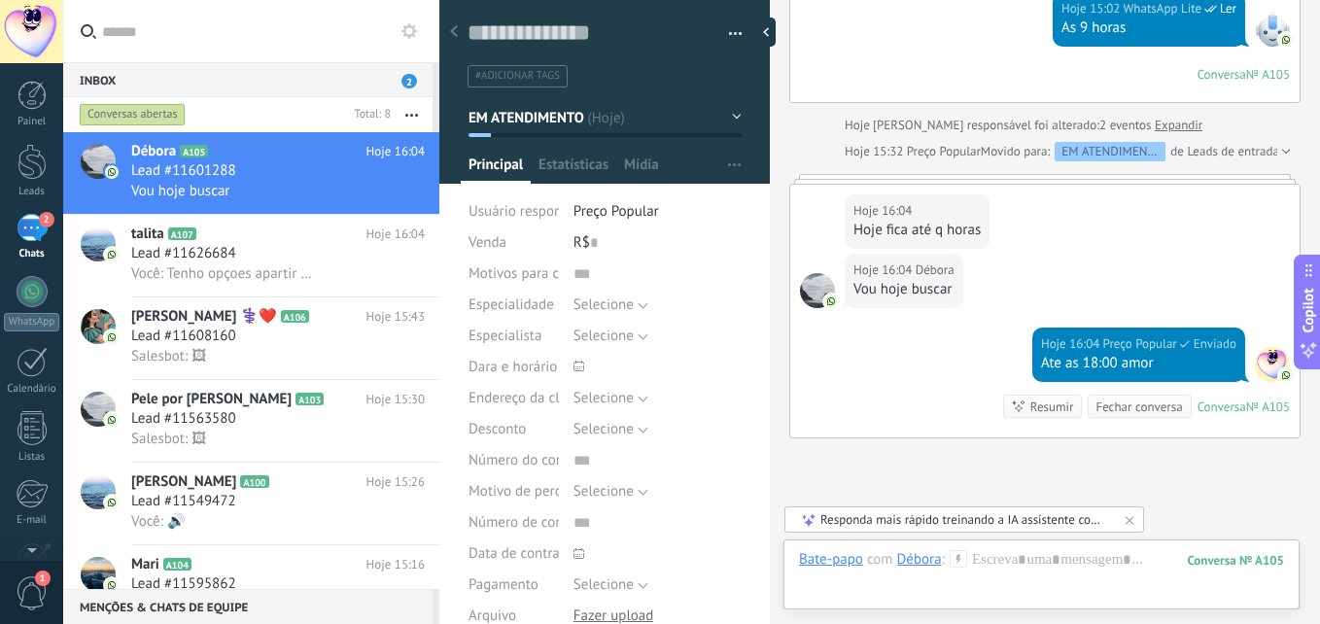
scroll to position [589, 0]
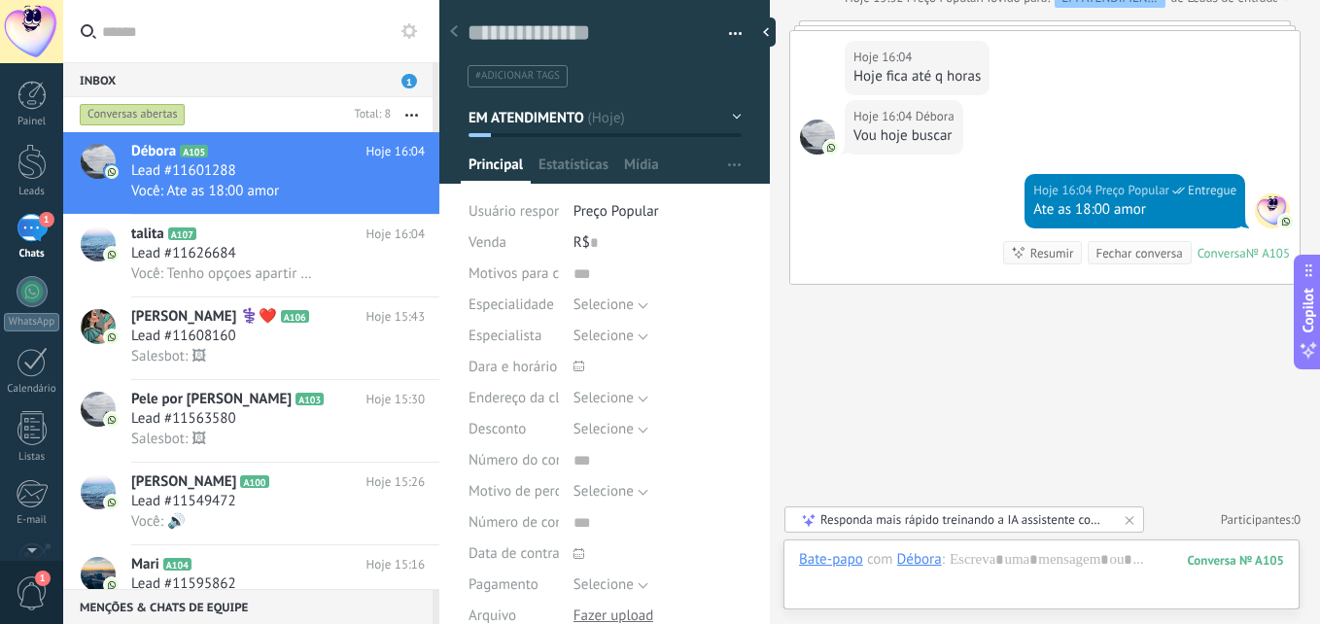
drag, startPoint x: 1202, startPoint y: 215, endPoint x: 1011, endPoint y: 108, distance: 219.3
click at [1011, 108] on div "Hoje 16:04 Débora Vou hoje buscar" at bounding box center [1044, 137] width 509 height 74
click at [1087, 217] on div "Ate as 18:00 amor" at bounding box center [1134, 209] width 203 height 19
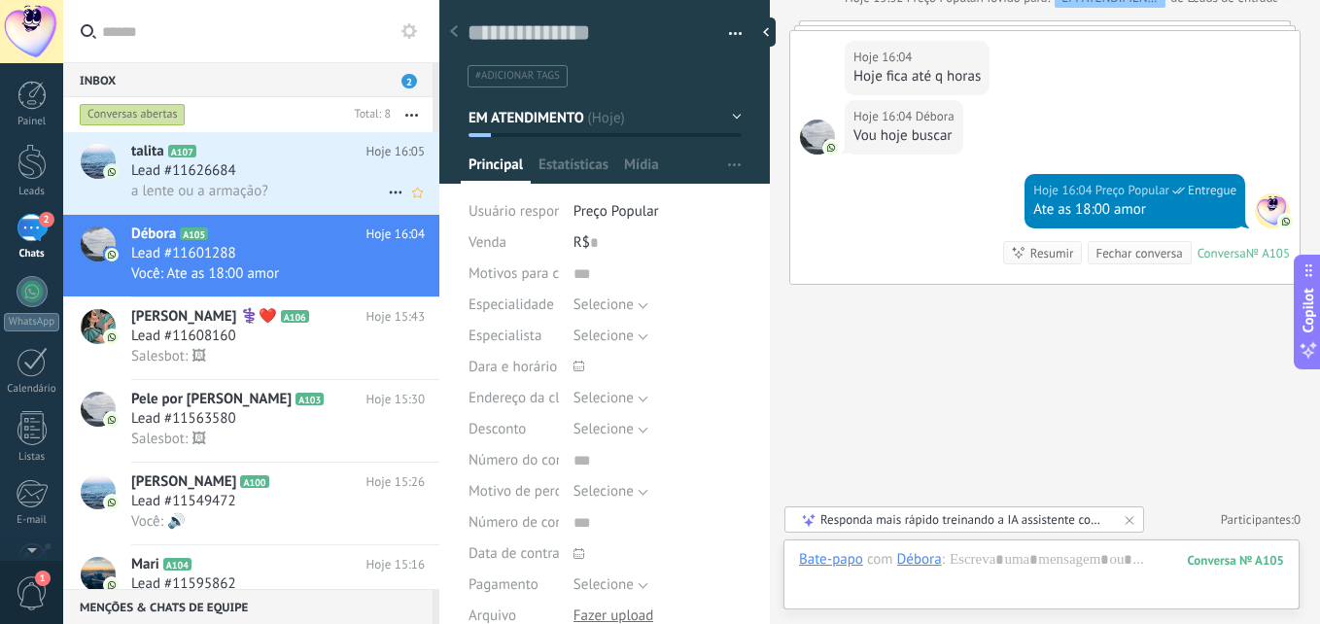
click at [230, 189] on span "a lente ou a armação?" at bounding box center [199, 191] width 137 height 18
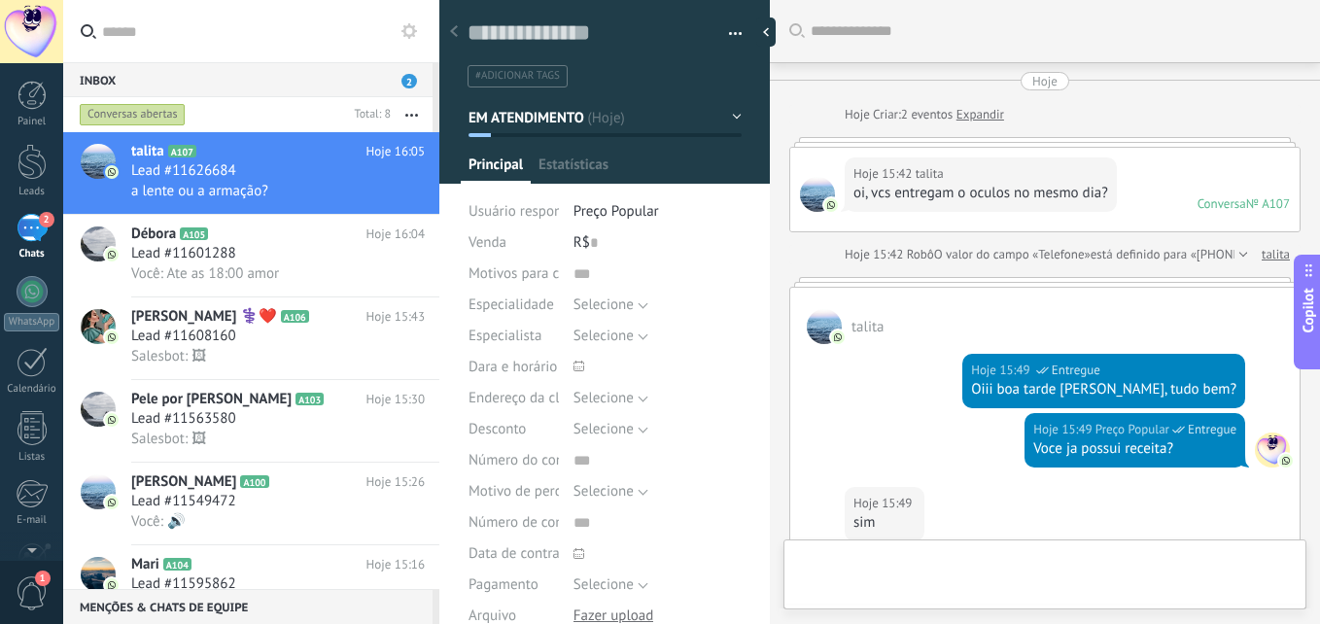
type textarea "**********"
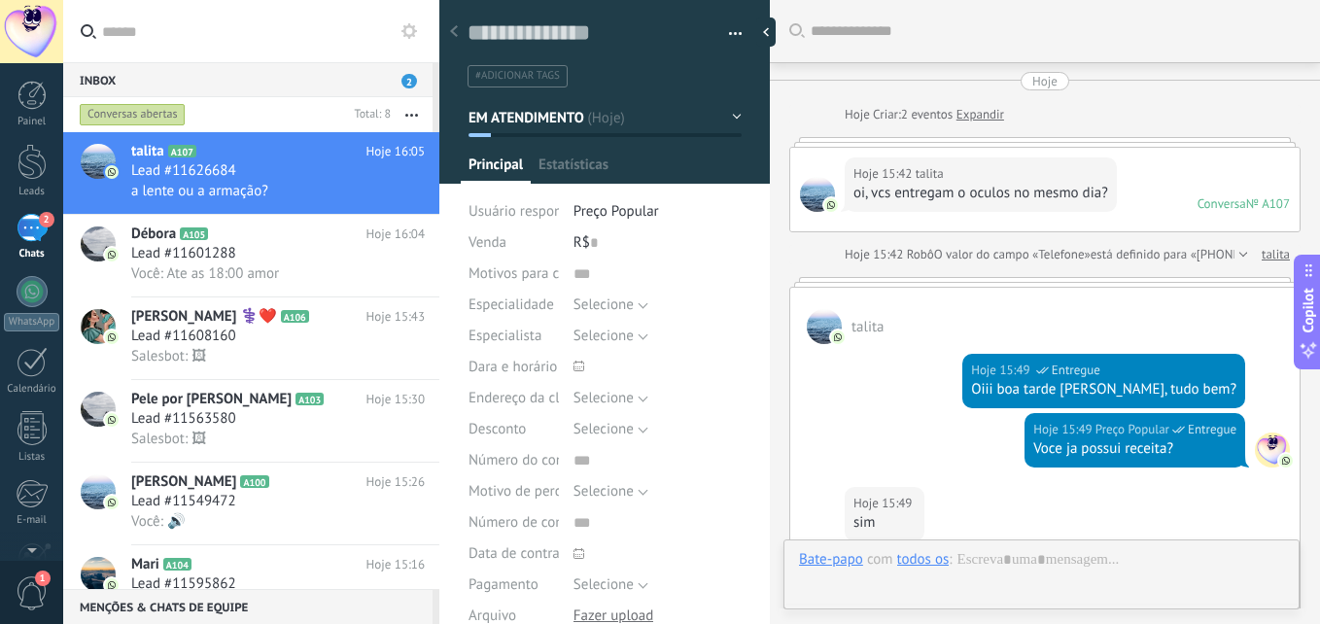
scroll to position [1517, 0]
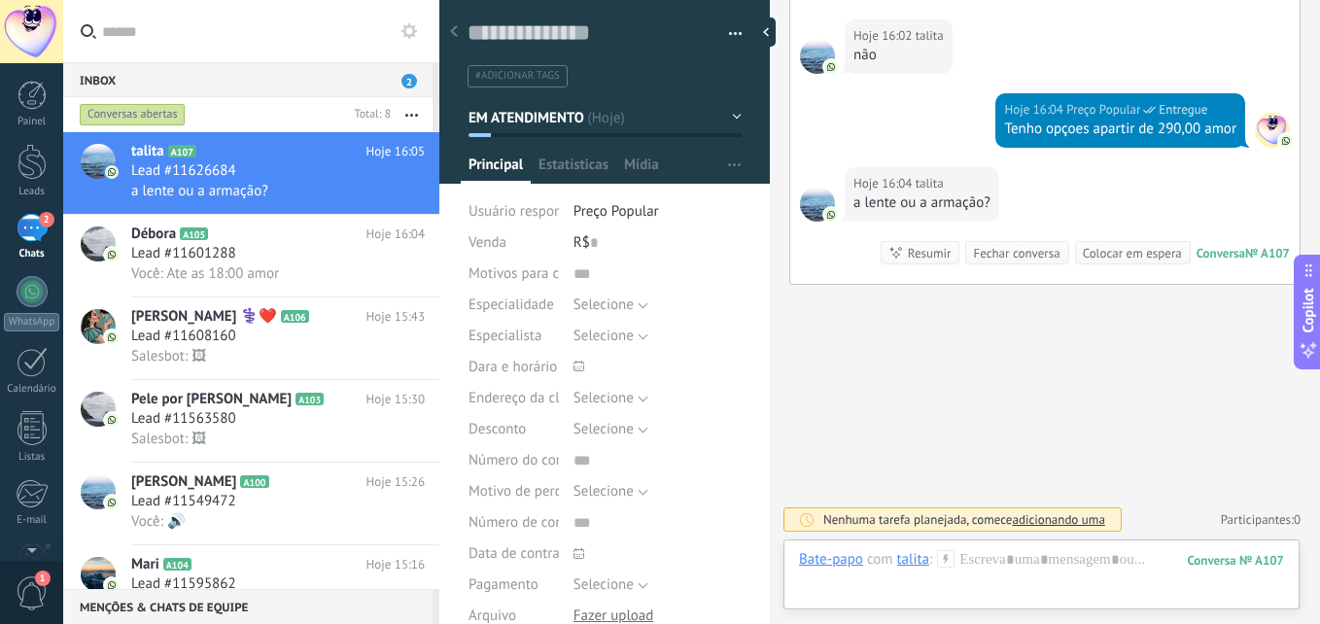
click at [968, 565] on div at bounding box center [1041, 579] width 485 height 58
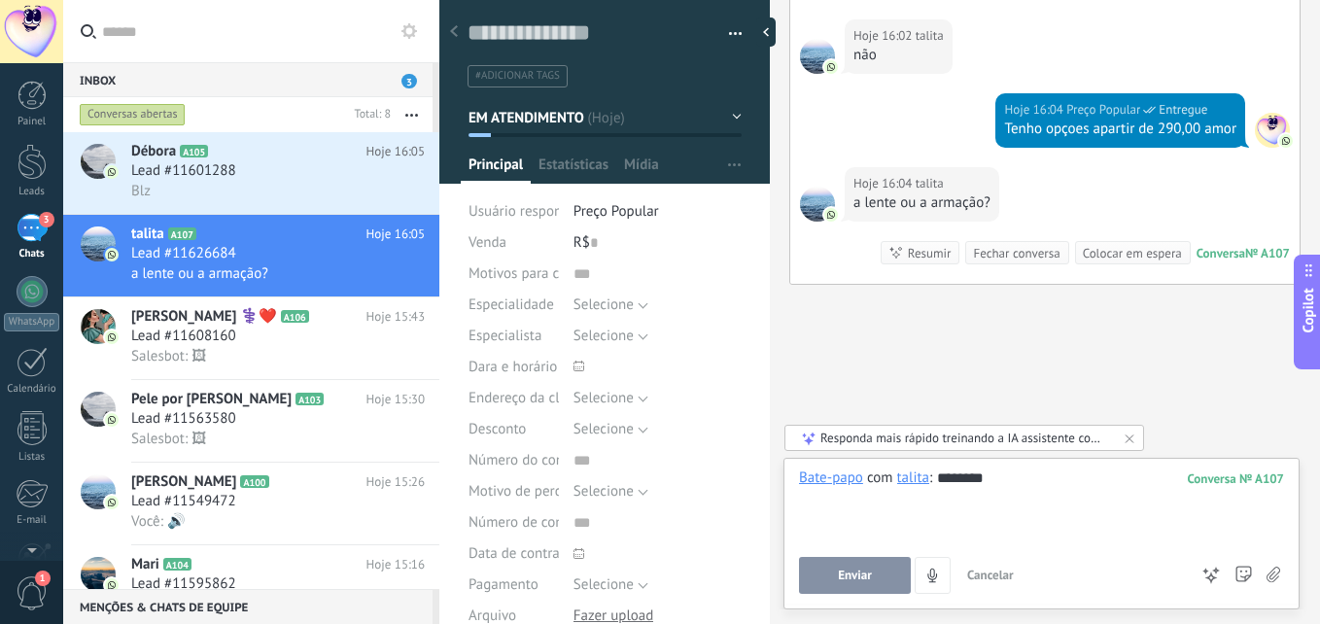
click at [824, 577] on button "Enviar" at bounding box center [855, 575] width 112 height 37
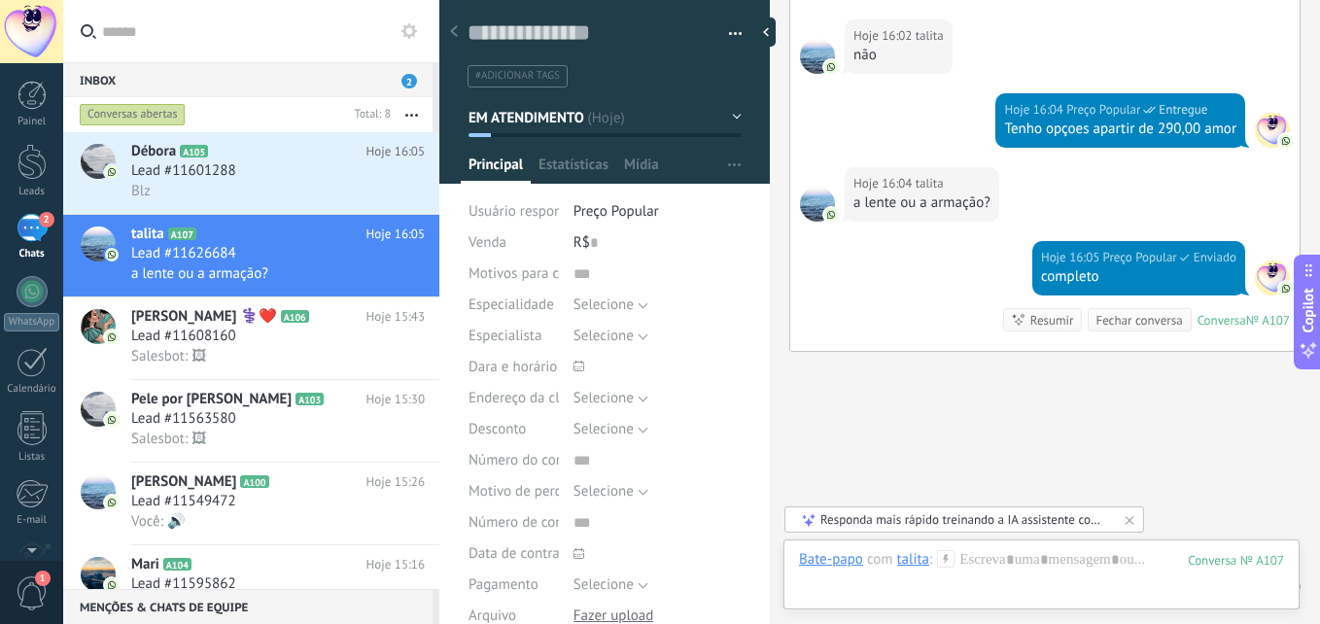
scroll to position [1584, 0]
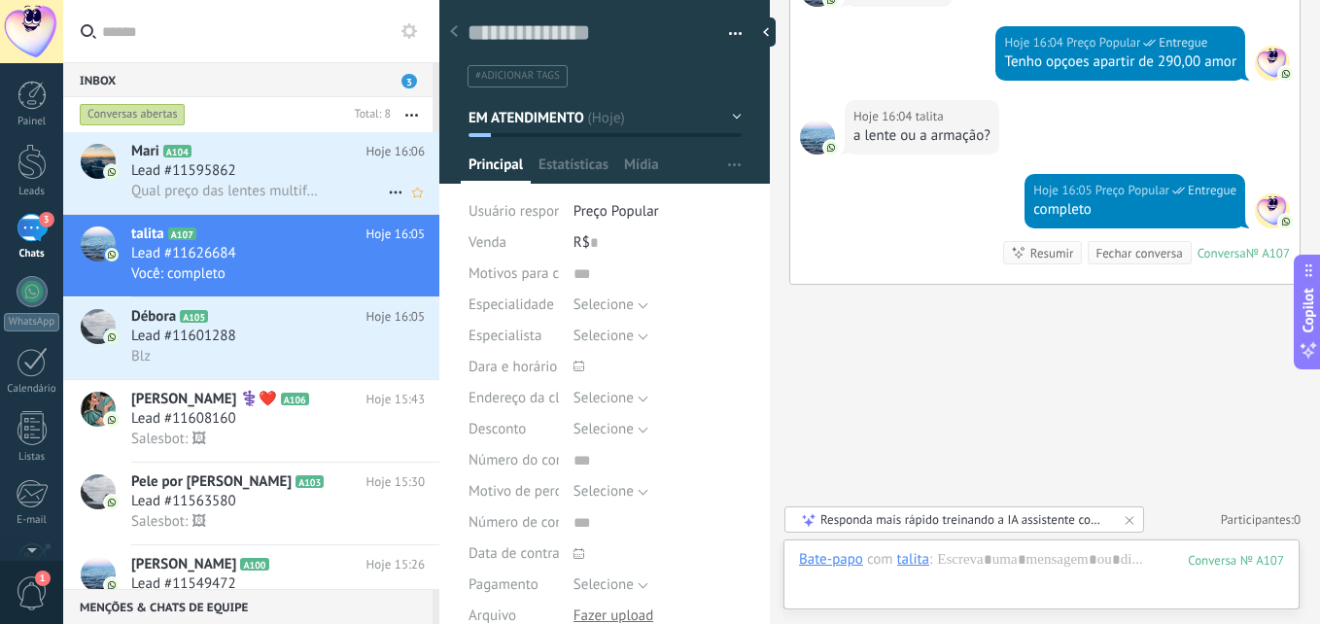
click at [285, 174] on div "Lead #11595862" at bounding box center [278, 170] width 294 height 19
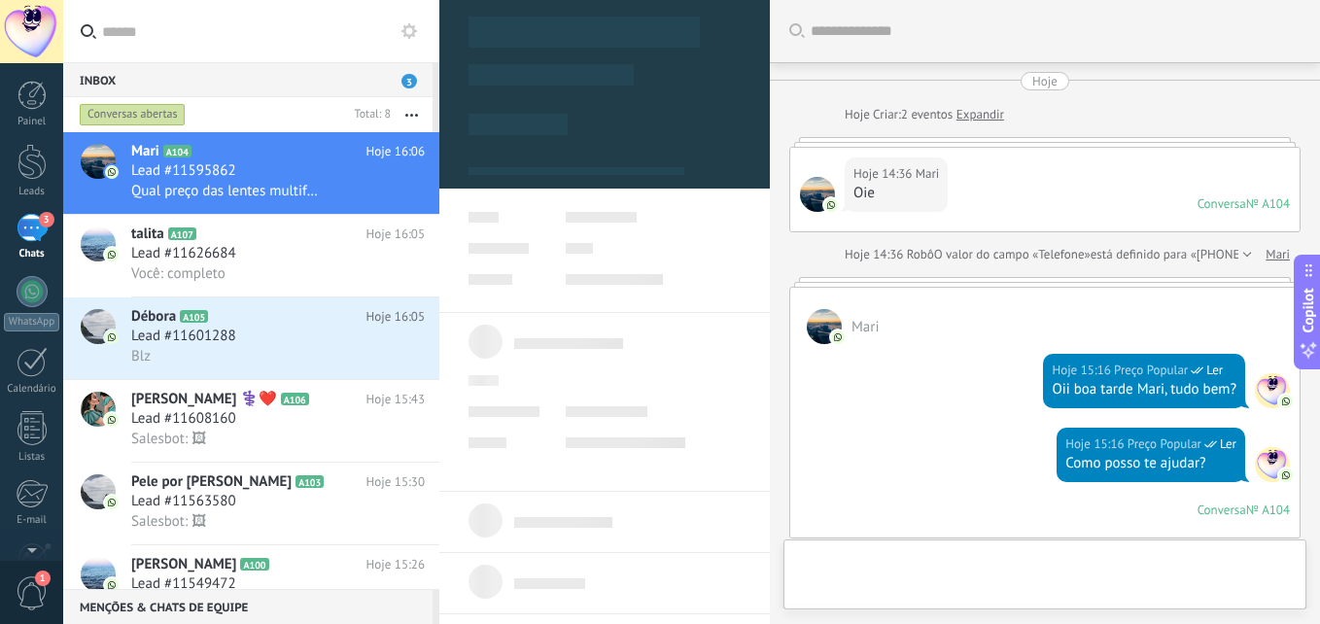
scroll to position [463, 0]
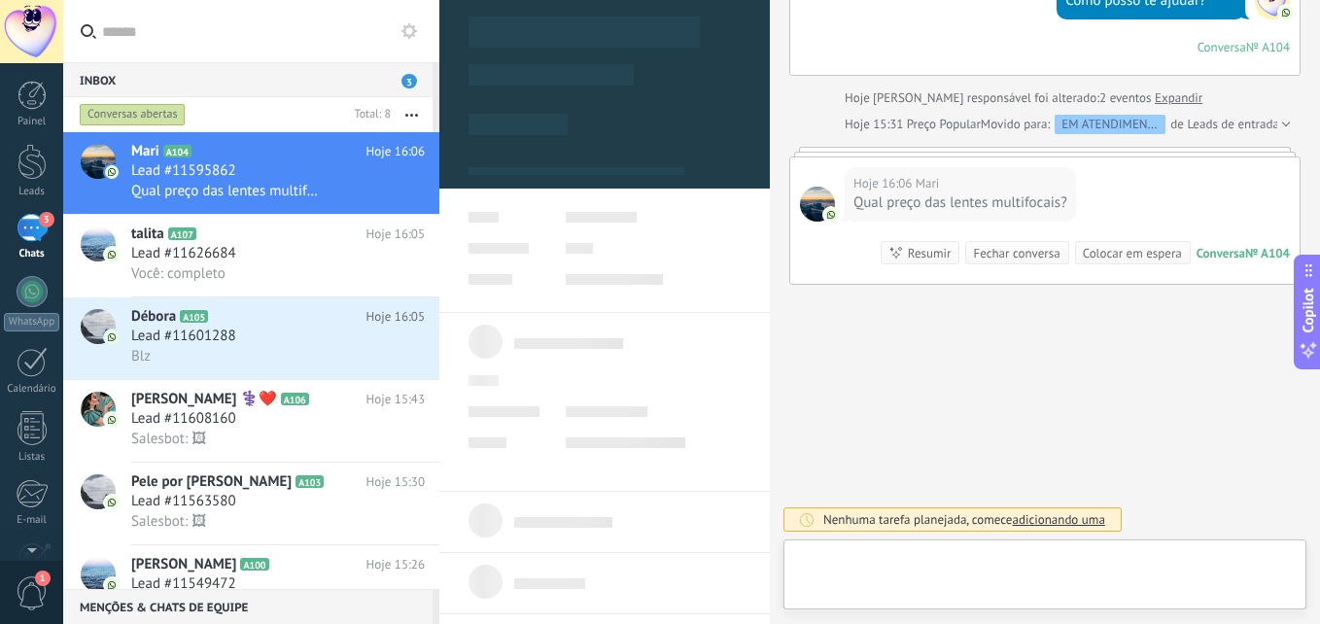
type textarea "**********"
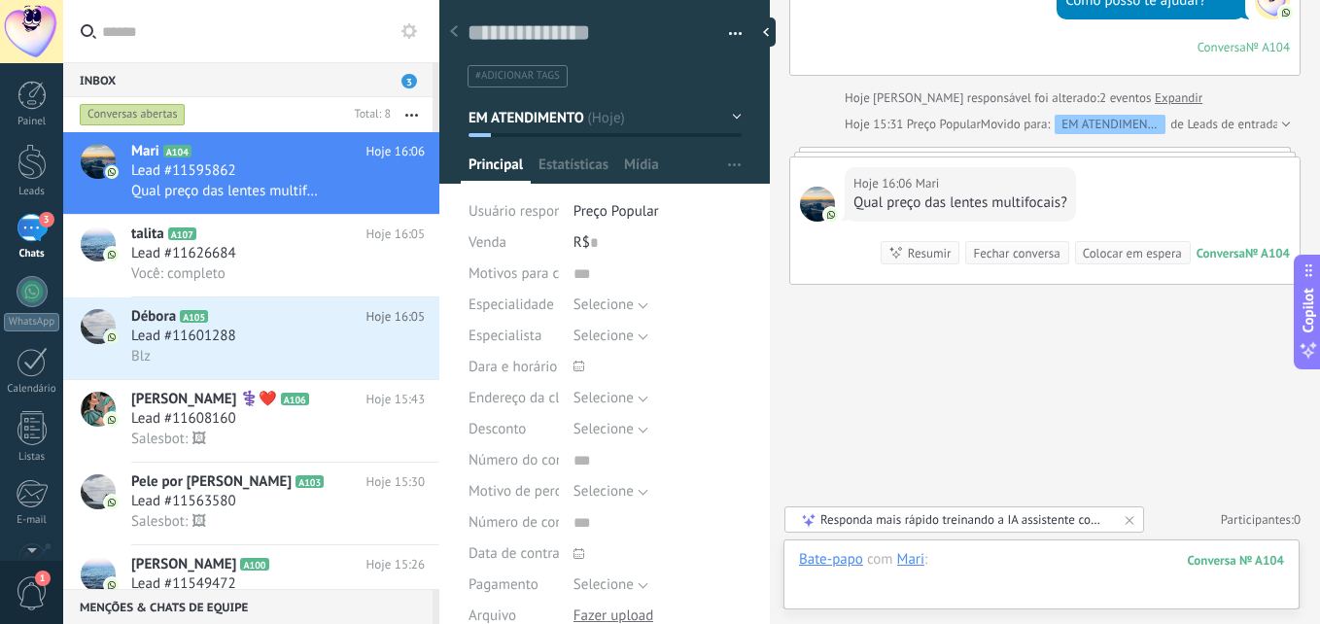
click at [976, 557] on div at bounding box center [1041, 579] width 485 height 58
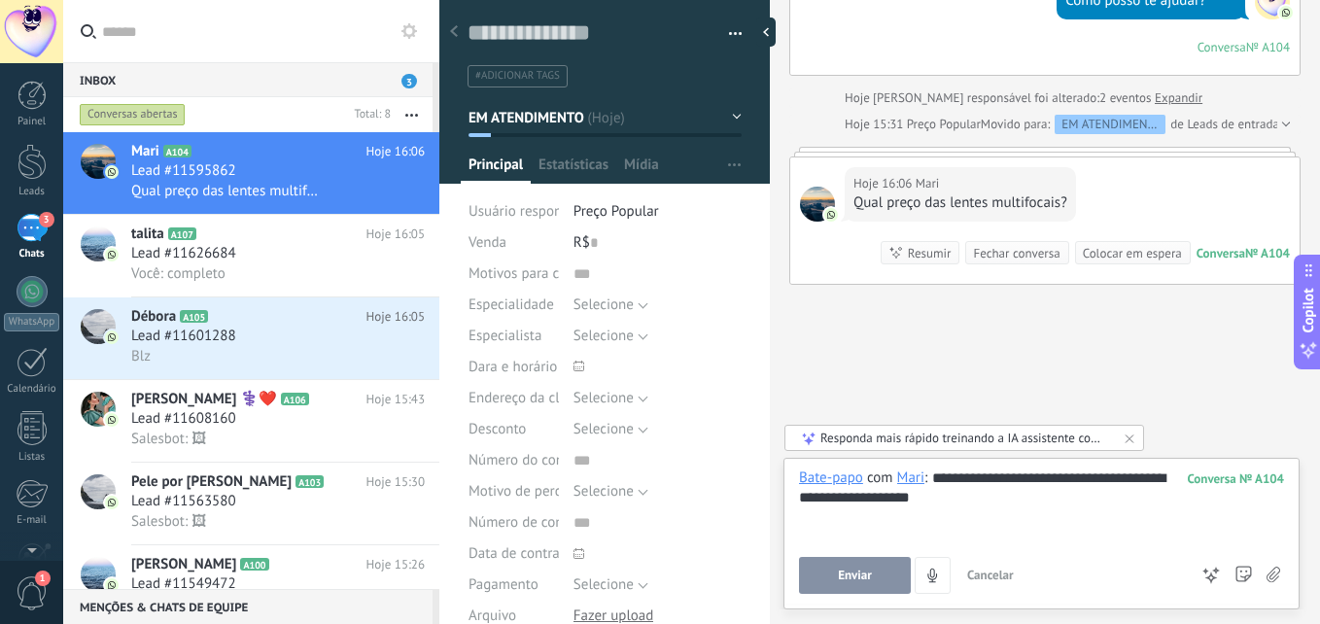
click at [848, 605] on div "**********" at bounding box center [1041, 534] width 516 height 152
click at [850, 589] on button "Enviar" at bounding box center [855, 575] width 112 height 37
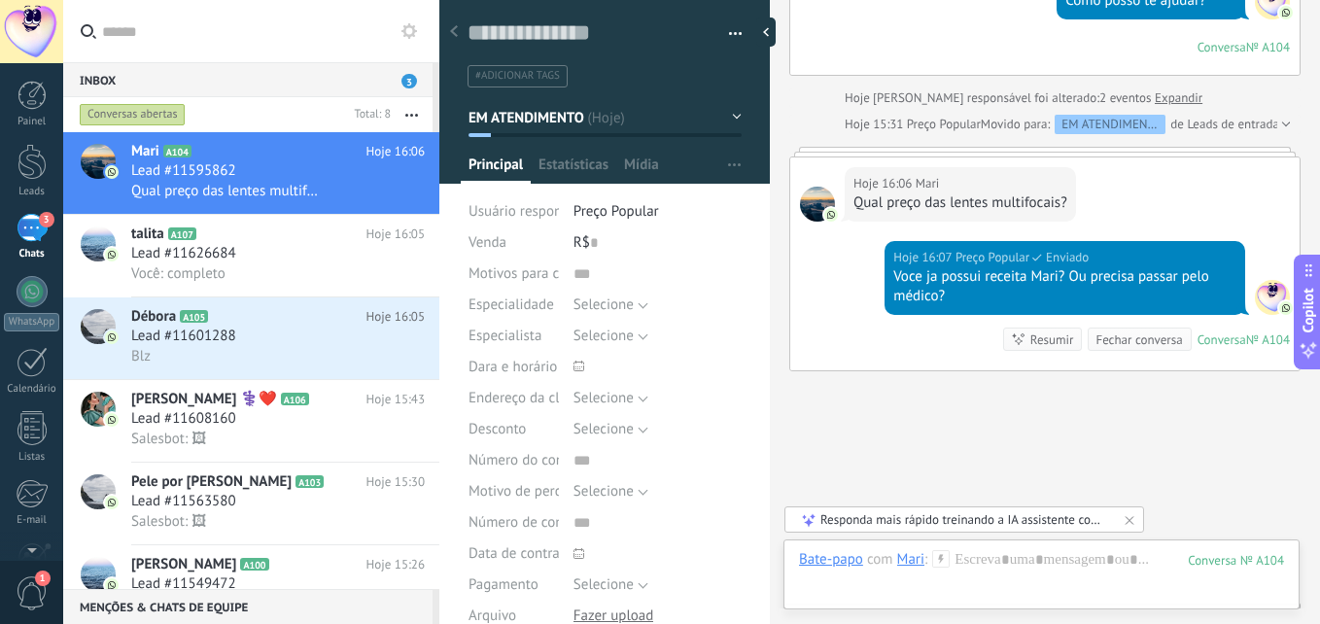
scroll to position [549, 0]
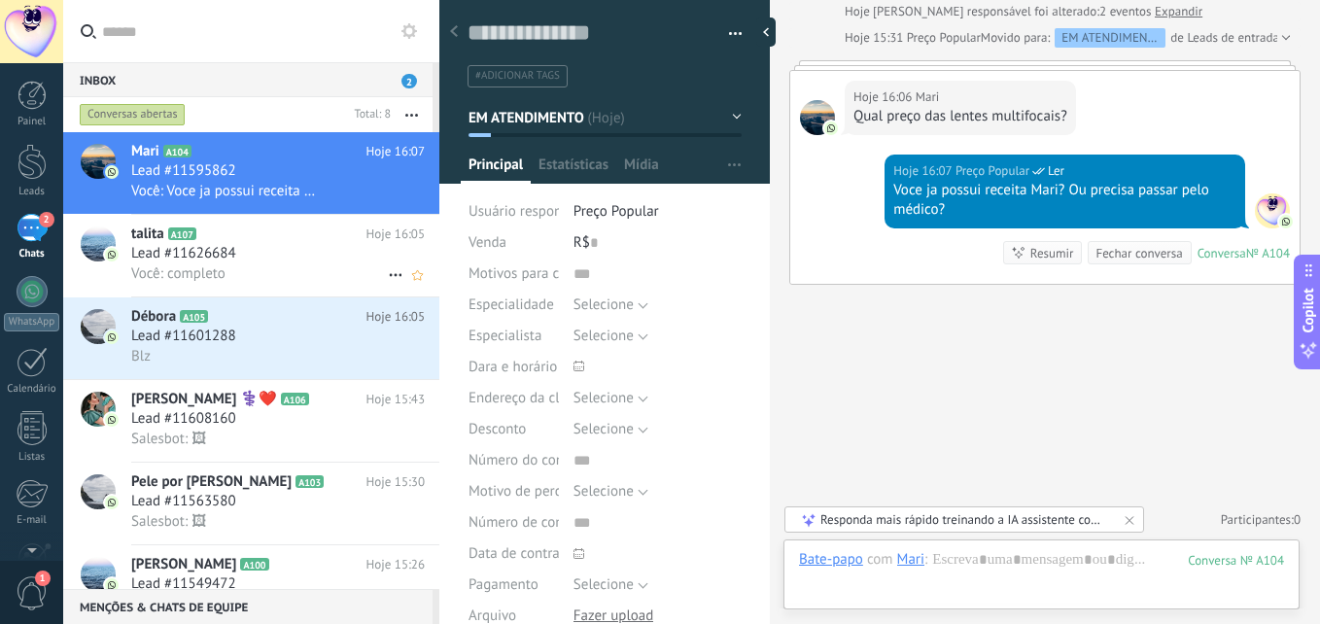
click at [224, 265] on span "Você: completo" at bounding box center [178, 273] width 94 height 18
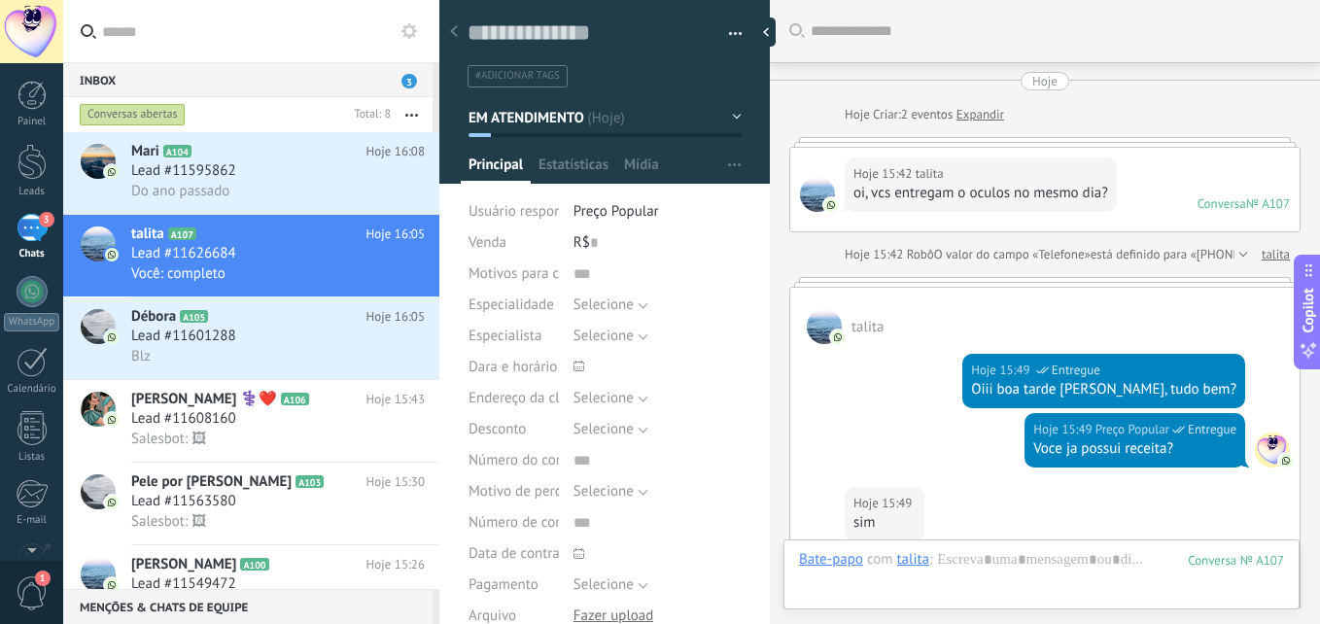
scroll to position [1510, 0]
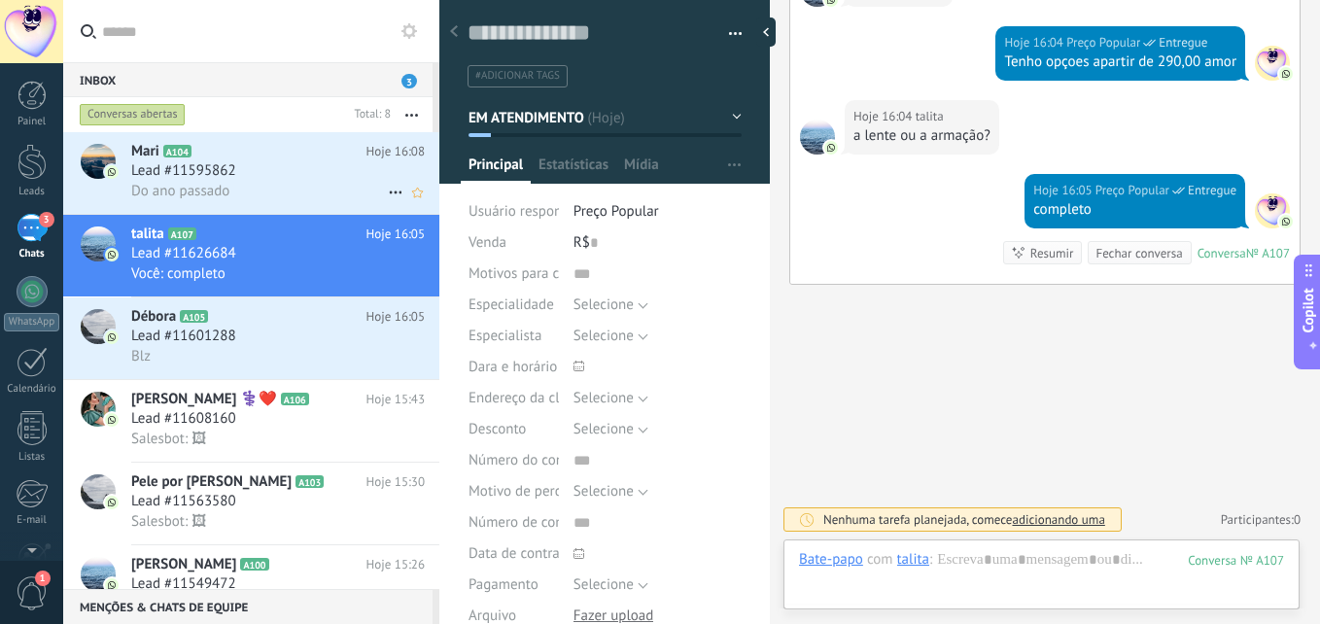
click at [256, 178] on div "Lead #11595862" at bounding box center [278, 170] width 294 height 19
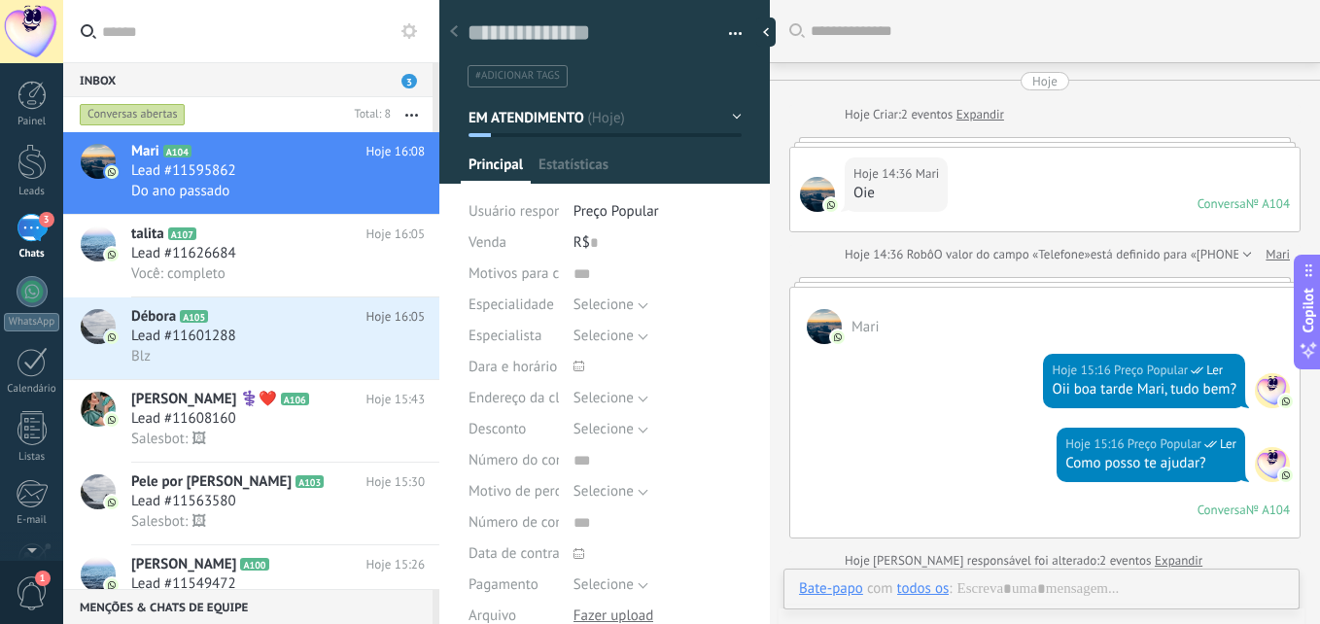
type textarea "**********"
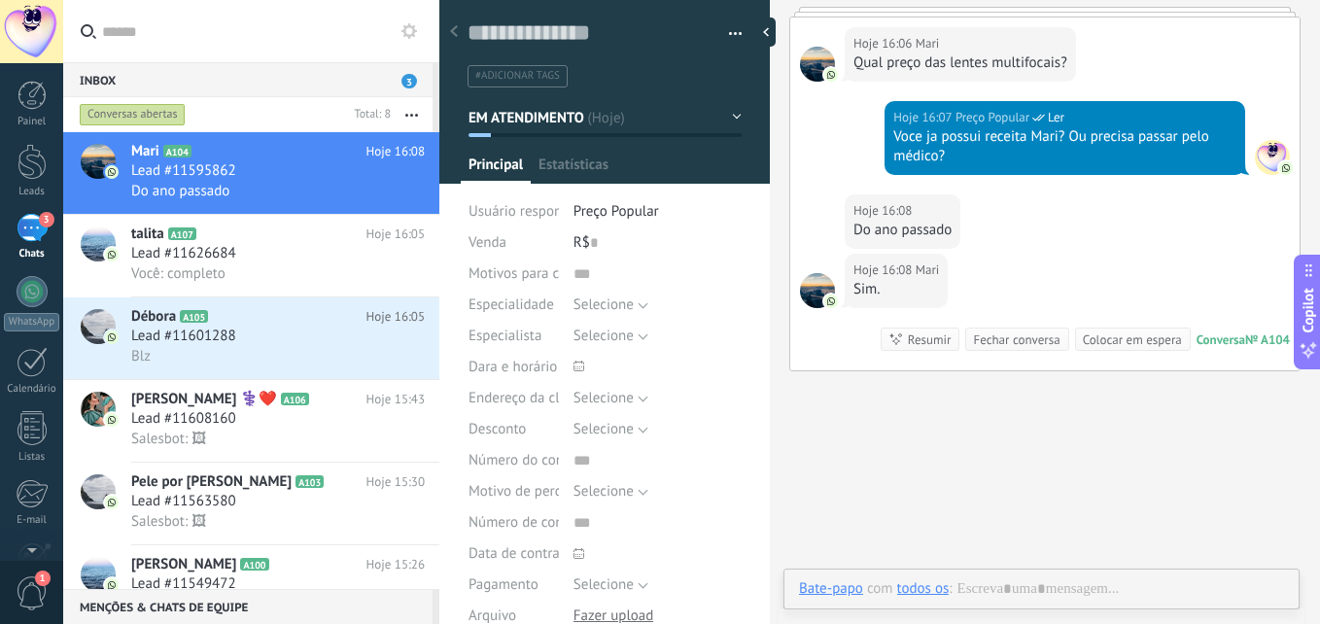
scroll to position [29, 0]
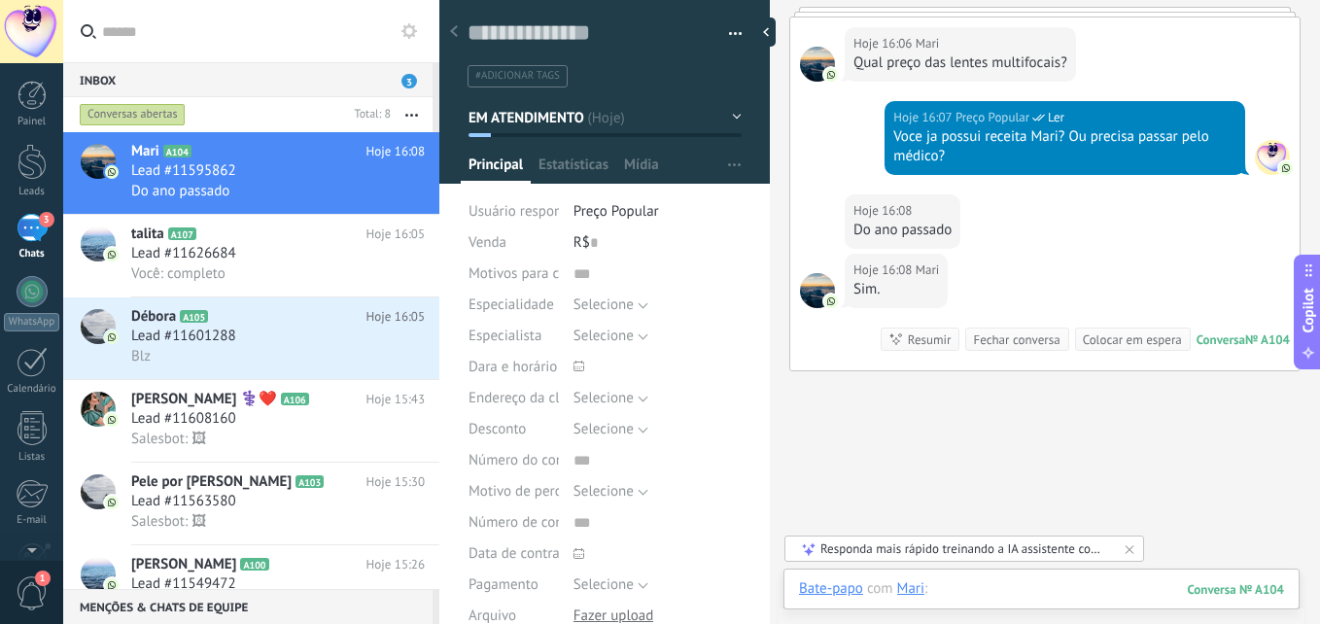
click at [986, 589] on div at bounding box center [1041, 608] width 485 height 58
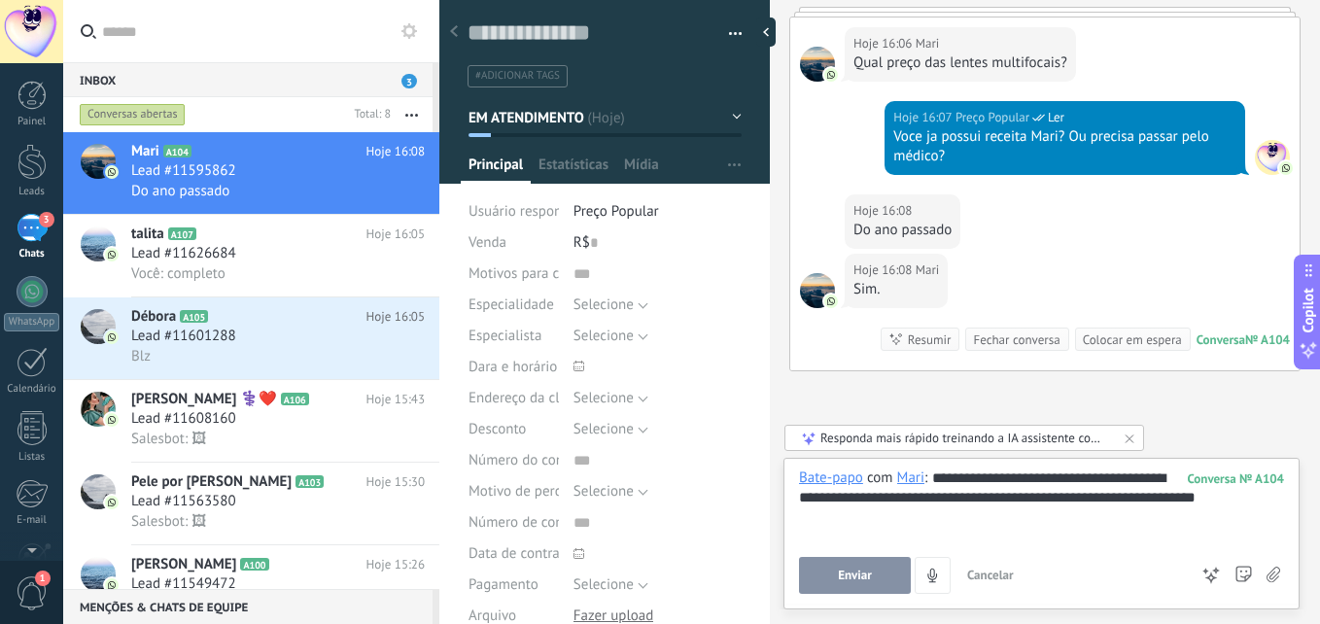
click at [1052, 479] on div "**********" at bounding box center [1041, 505] width 485 height 74
click at [1026, 478] on div "**********" at bounding box center [1041, 505] width 485 height 74
click at [1125, 521] on div "**********" at bounding box center [1041, 505] width 485 height 74
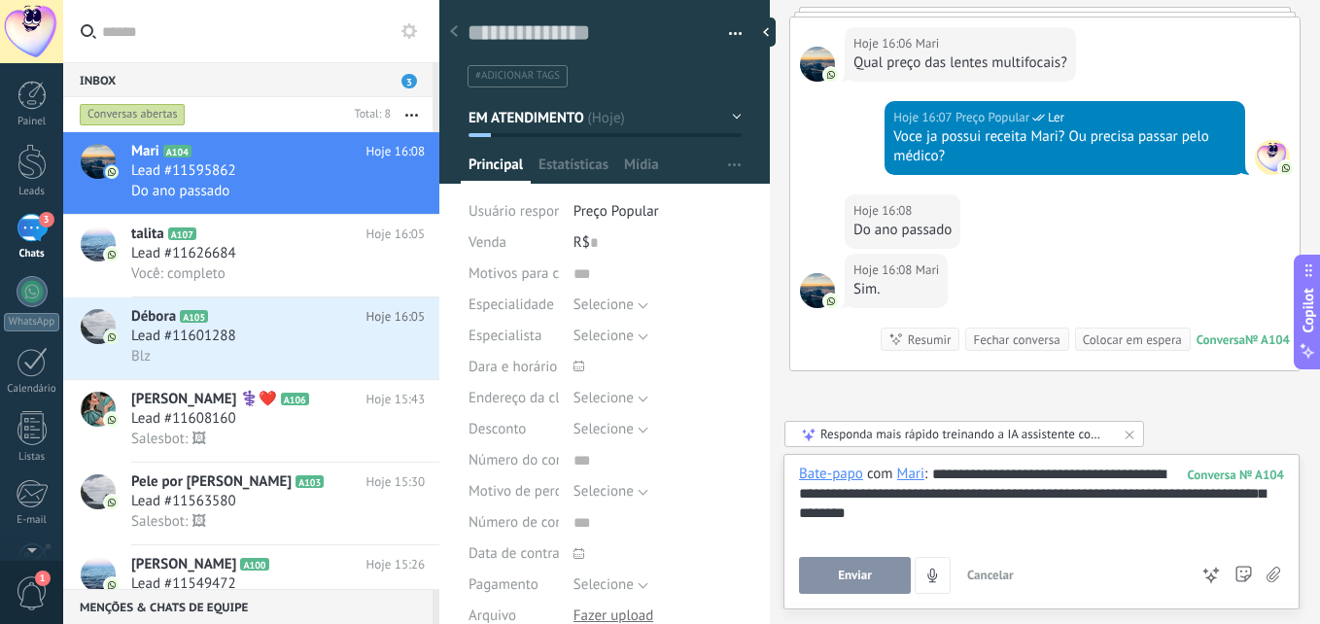
click at [825, 571] on button "Enviar" at bounding box center [855, 575] width 112 height 37
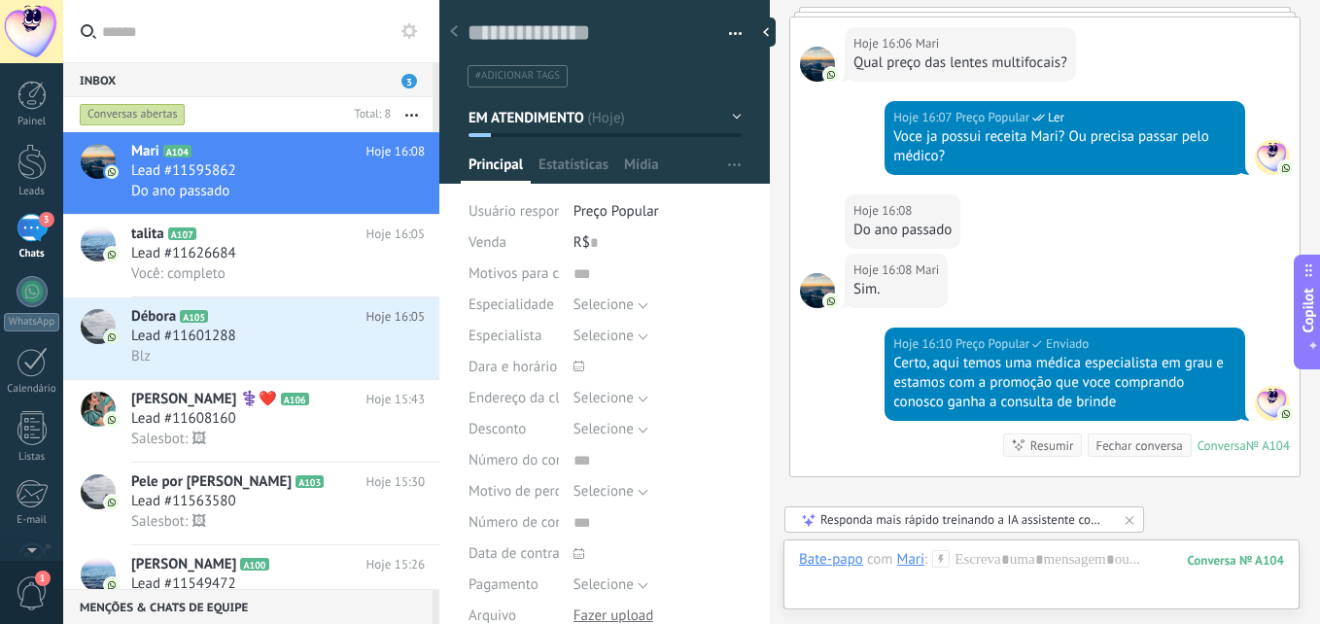
scroll to position [795, 0]
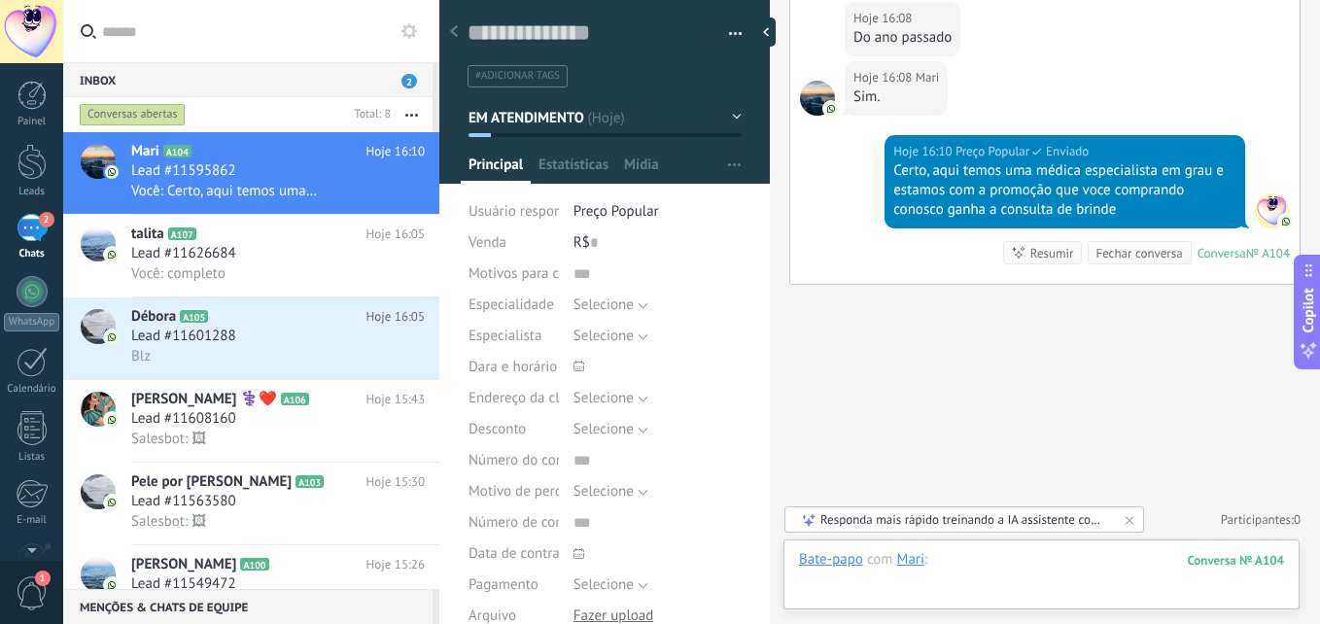
click at [997, 564] on div at bounding box center [1041, 579] width 485 height 58
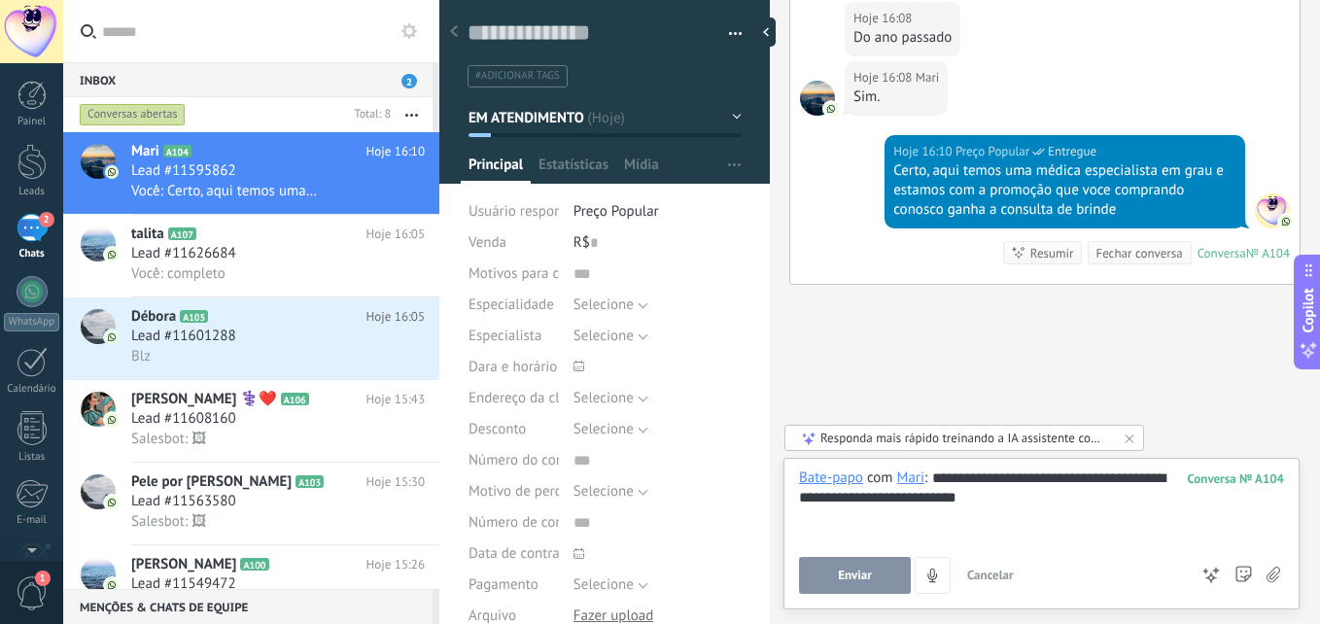
click at [839, 572] on span "Enviar" at bounding box center [855, 576] width 34 height 14
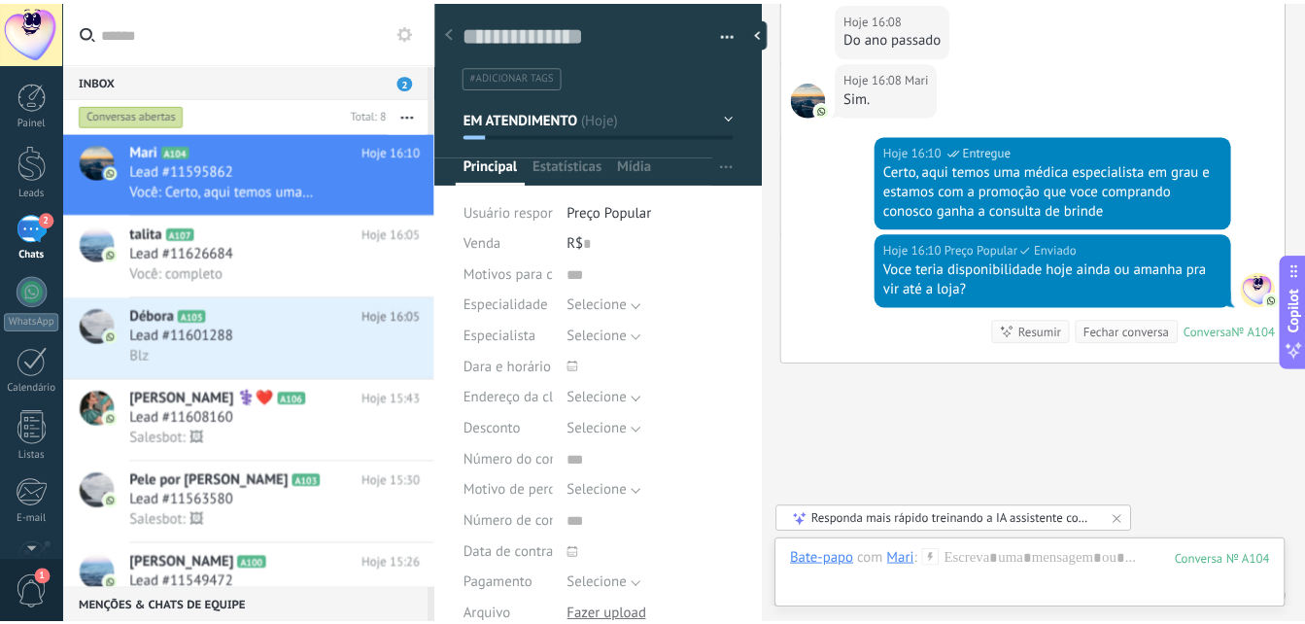
scroll to position [874, 0]
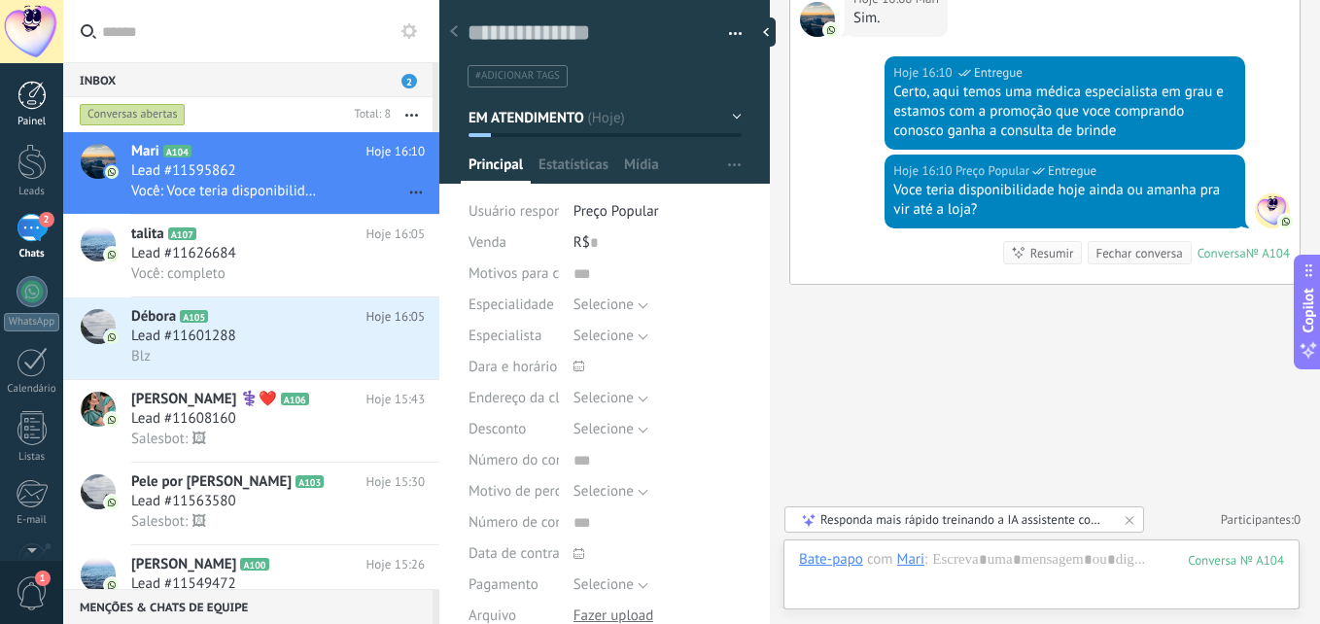
click at [17, 96] on div at bounding box center [31, 95] width 29 height 29
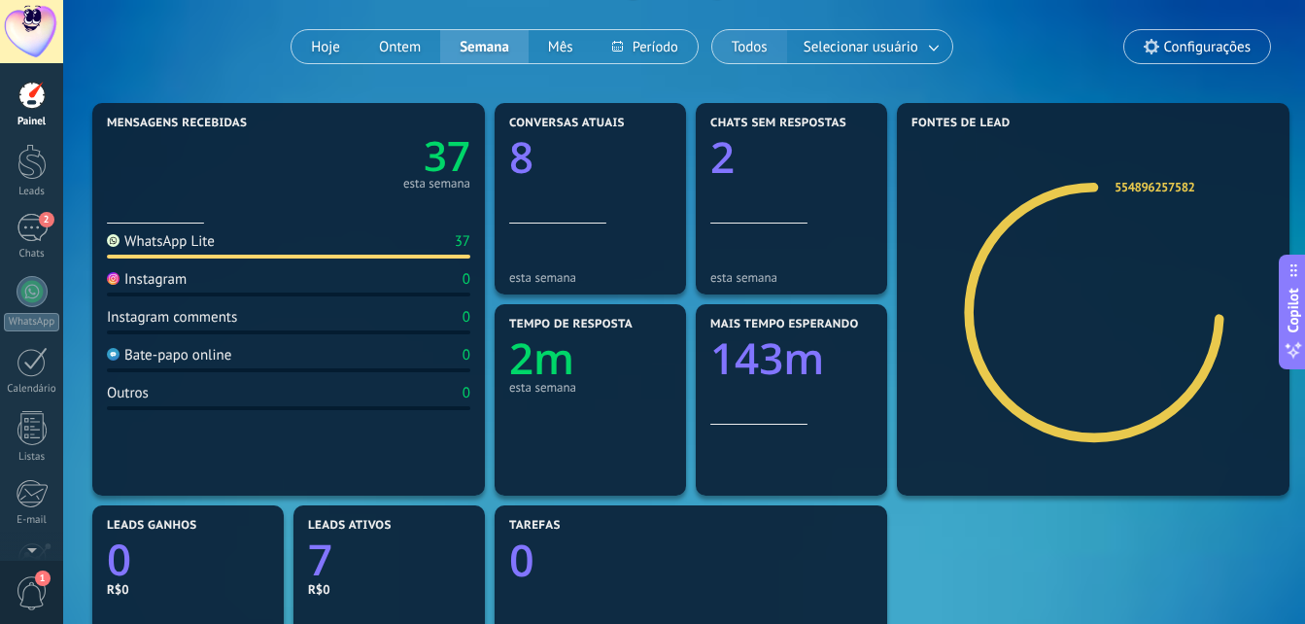
scroll to position [194, 0]
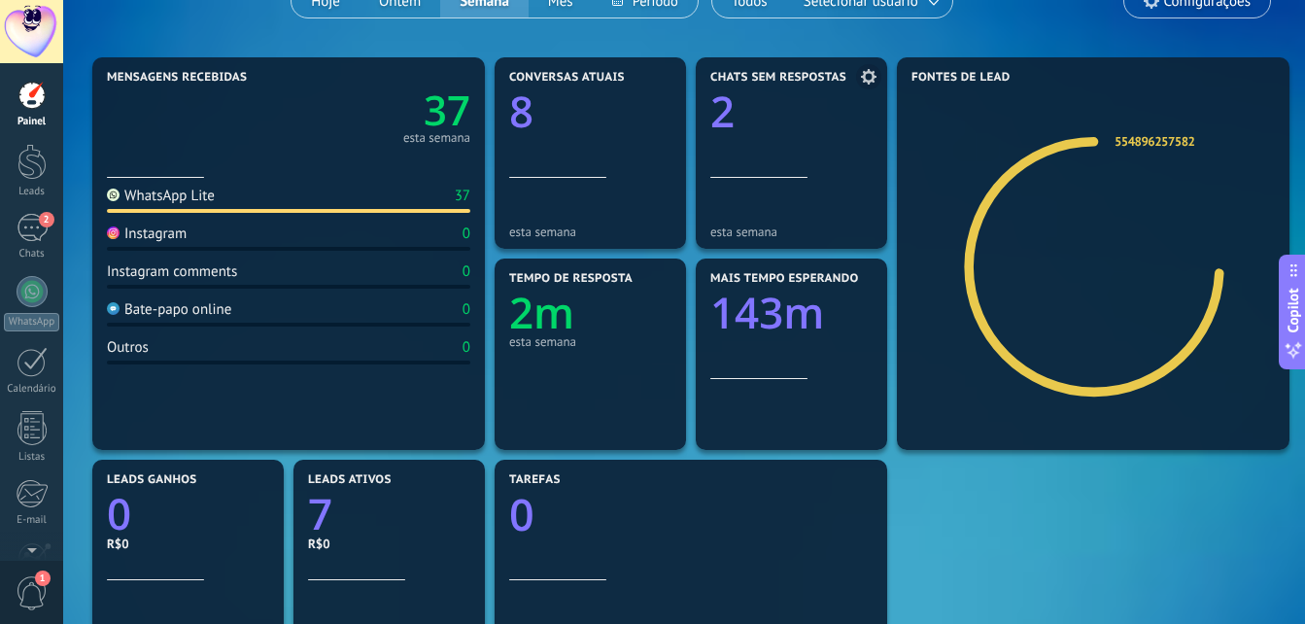
click at [755, 123] on icon "2" at bounding box center [791, 106] width 162 height 43
click at [869, 73] on use at bounding box center [869, 77] width 16 height 16
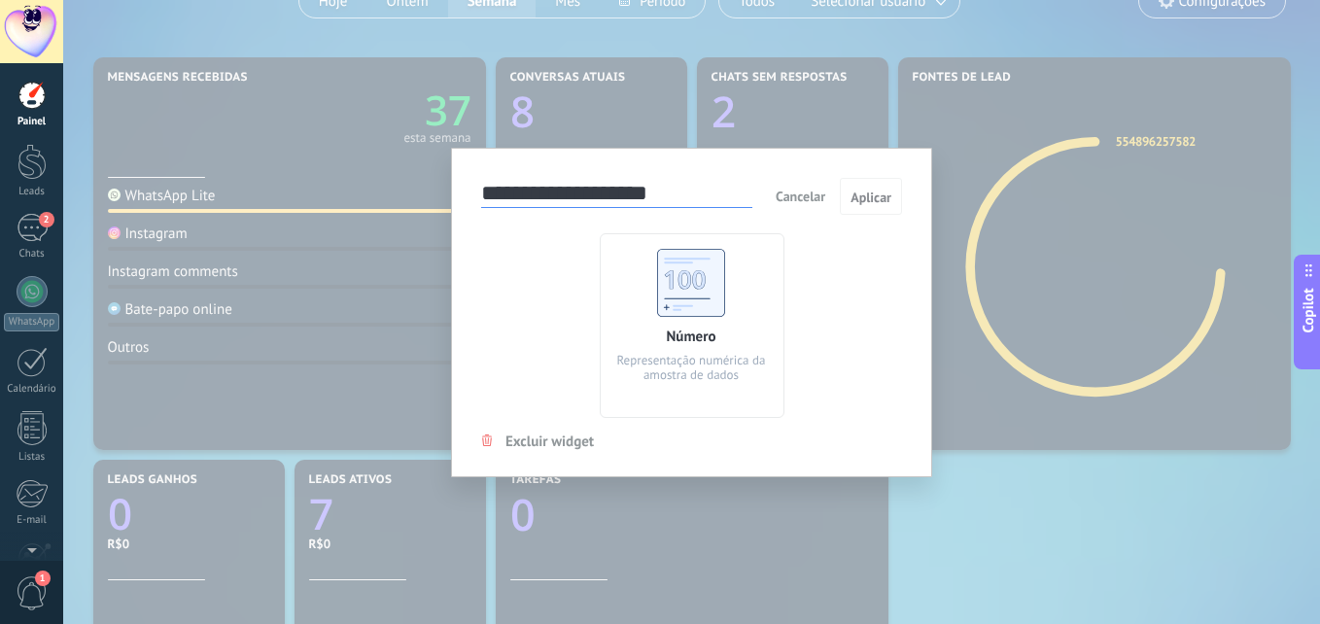
click at [806, 203] on span "Cancelar" at bounding box center [801, 196] width 50 height 17
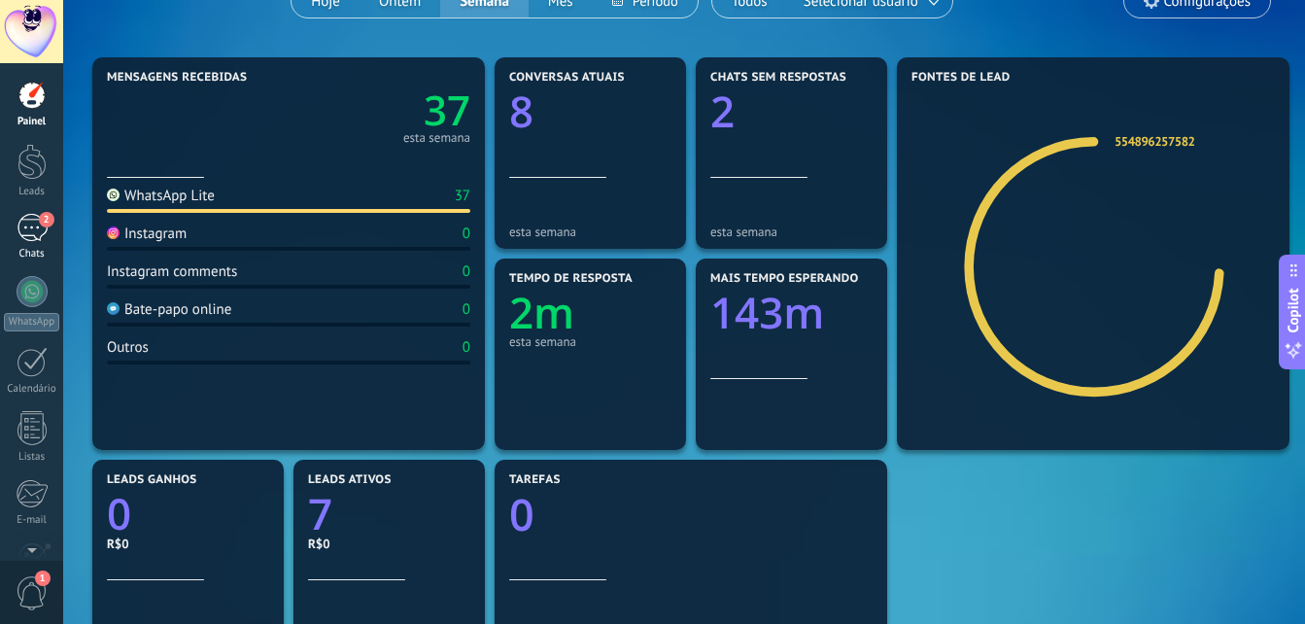
click at [17, 232] on div "2" at bounding box center [32, 228] width 31 height 28
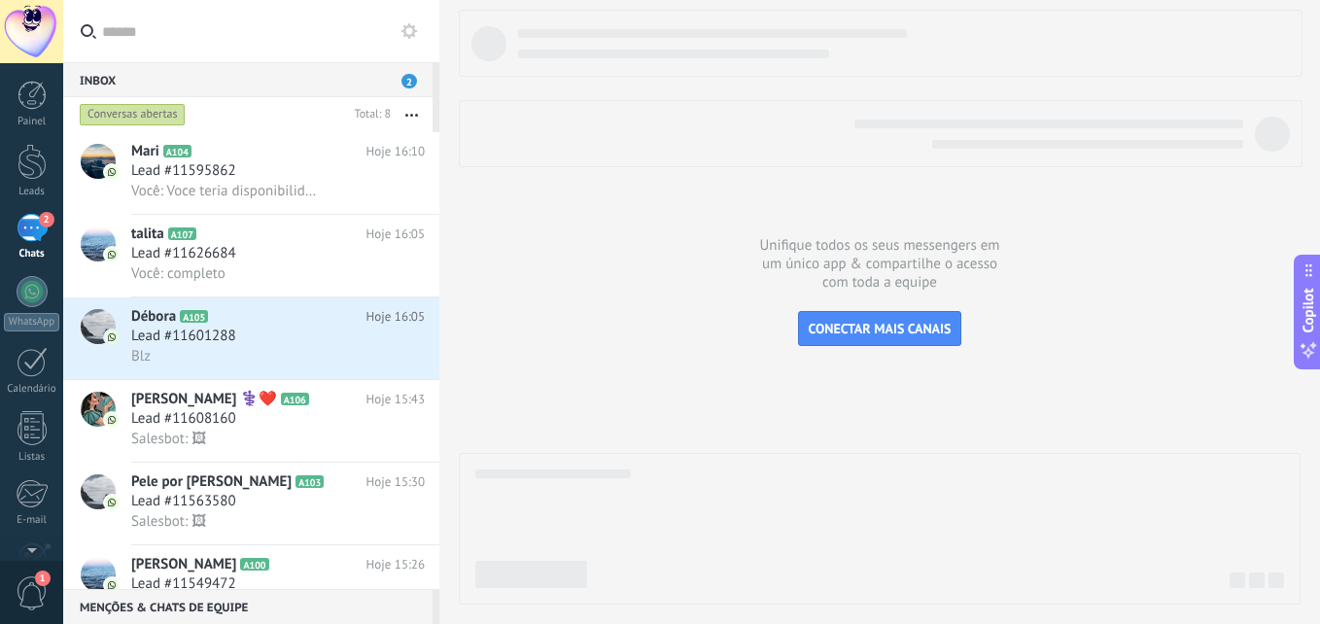
click at [409, 79] on span "2" at bounding box center [409, 81] width 16 height 15
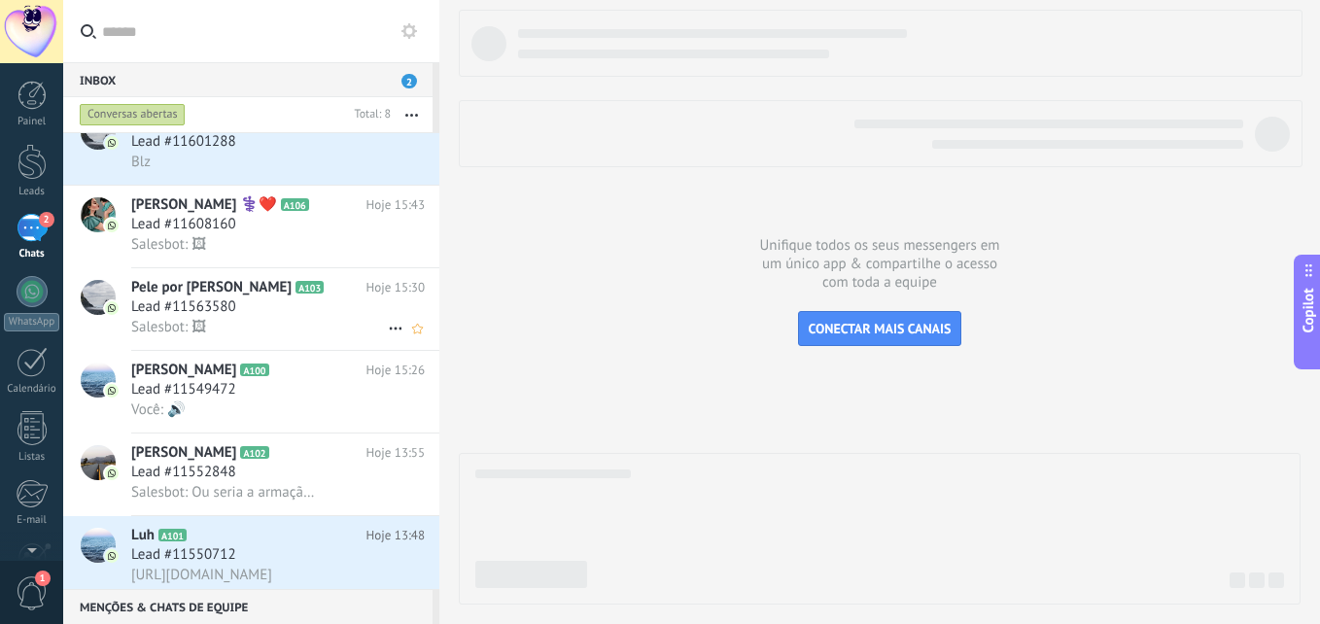
scroll to position [267, 0]
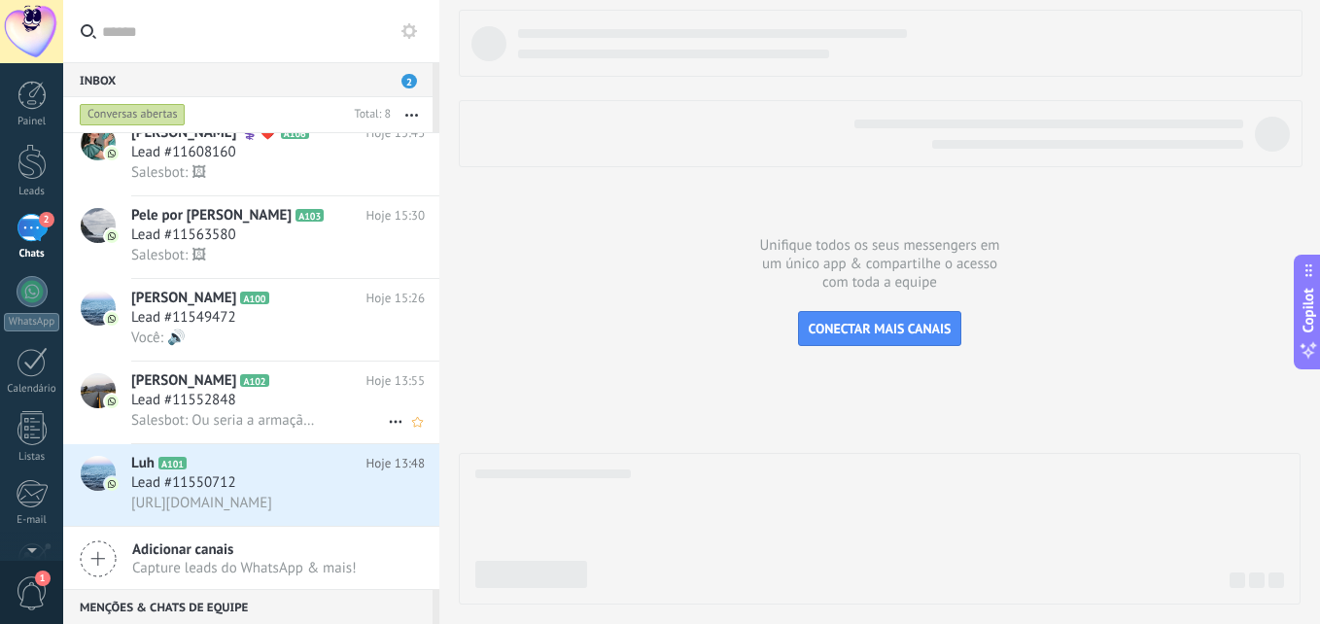
click at [247, 395] on div "Lead #11552848" at bounding box center [278, 400] width 294 height 19
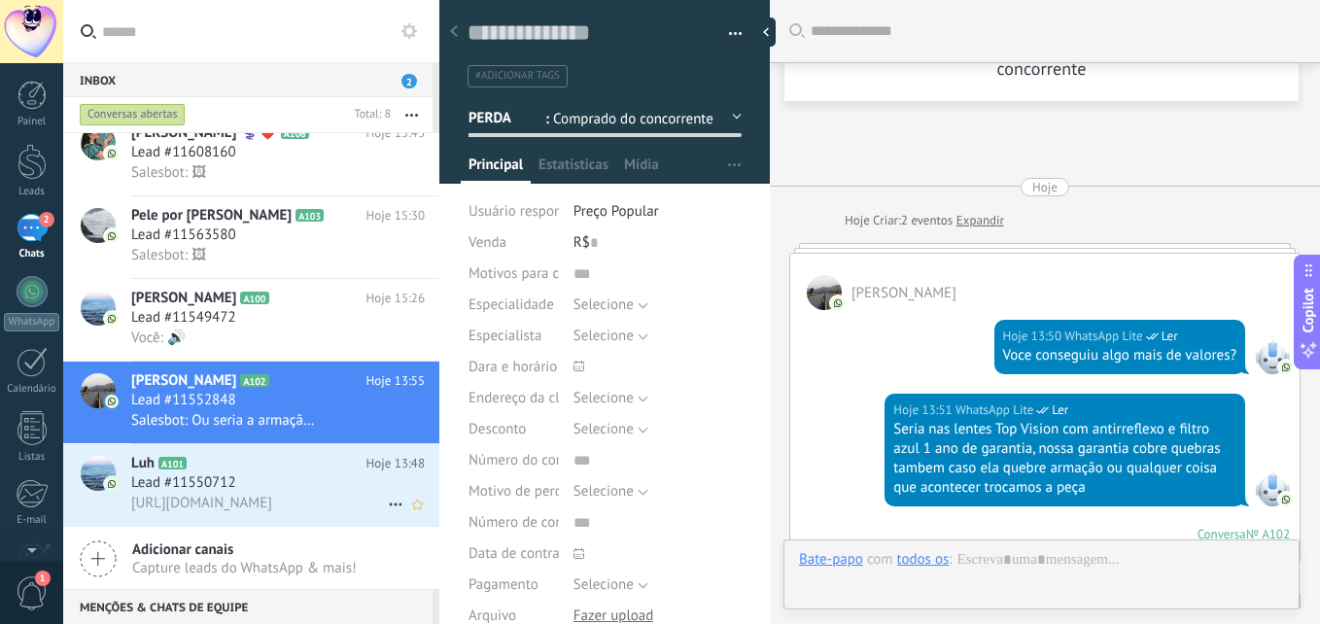
scroll to position [760, 0]
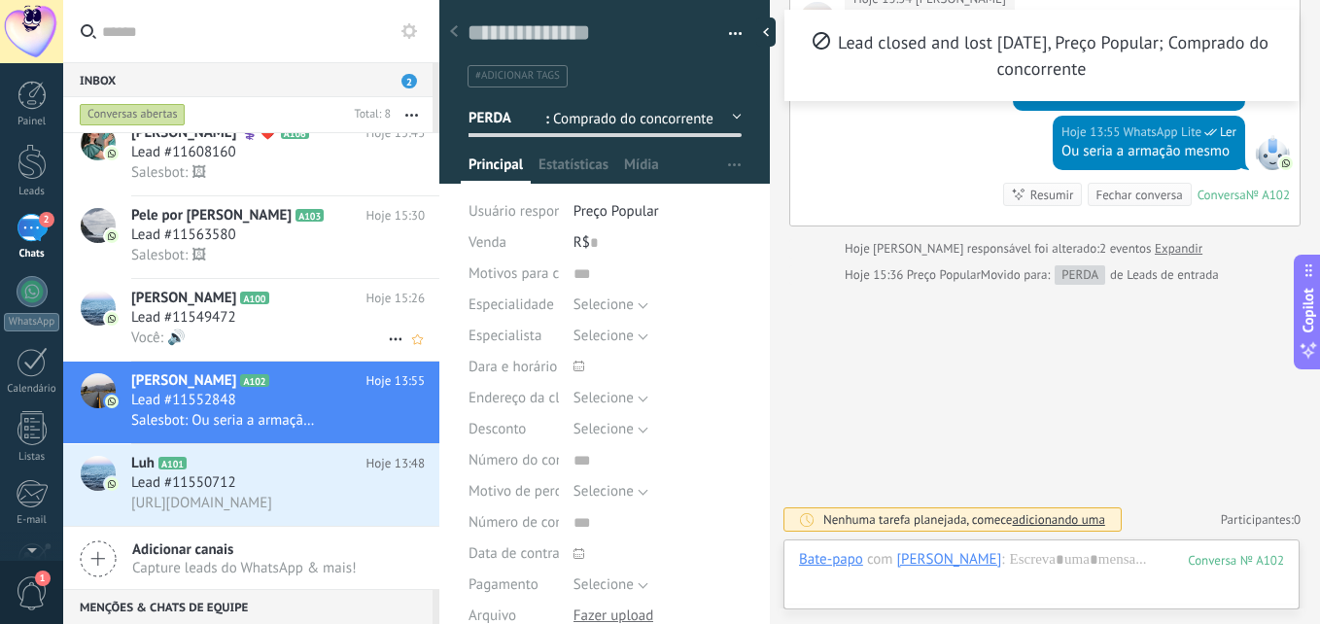
click at [269, 324] on div "Lead #11549472" at bounding box center [278, 317] width 294 height 19
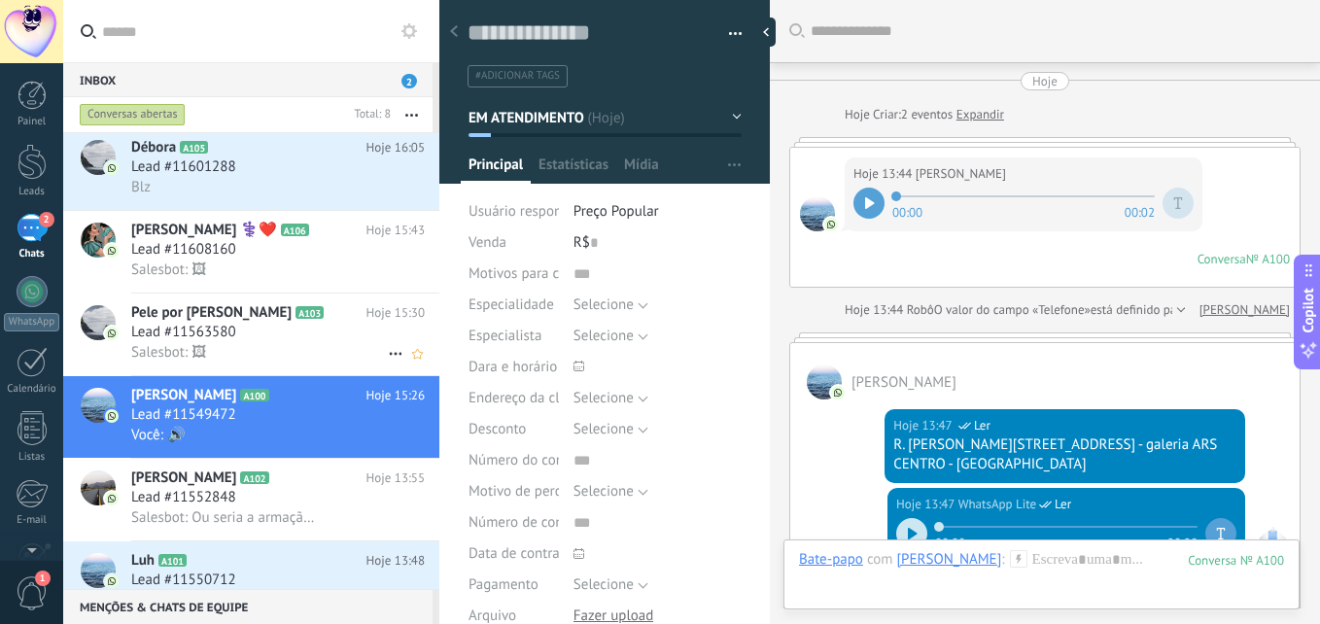
scroll to position [736, 0]
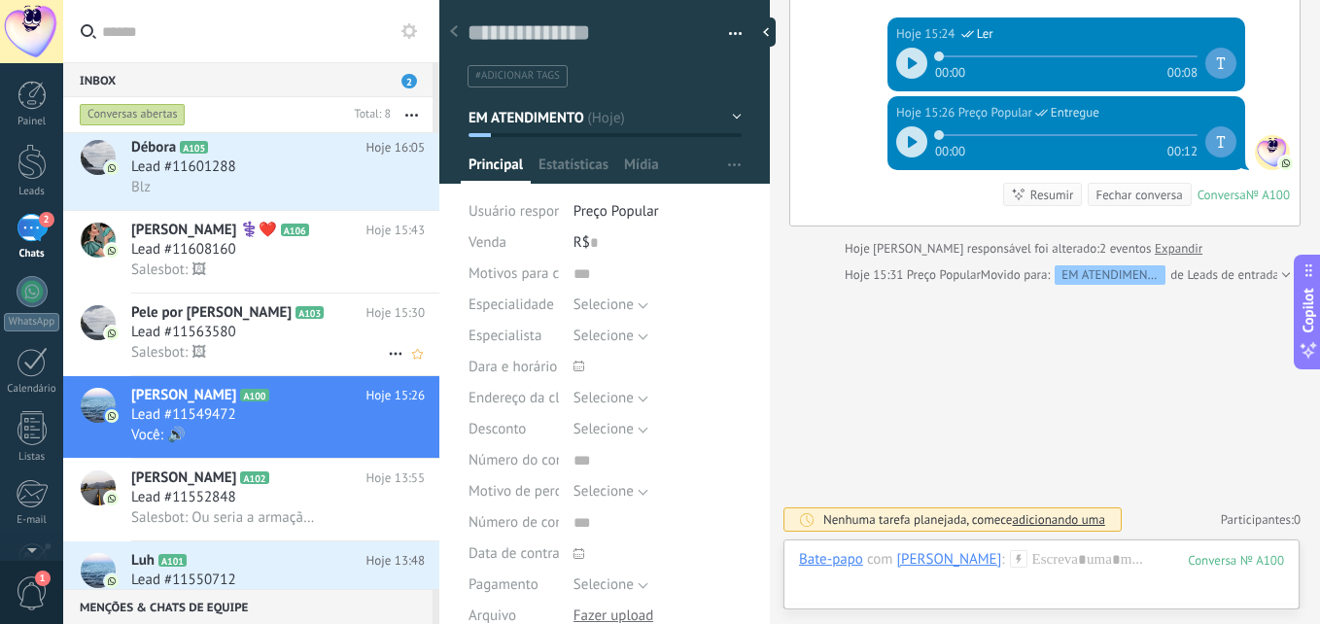
click at [264, 336] on div "Lead #11563580" at bounding box center [278, 332] width 294 height 19
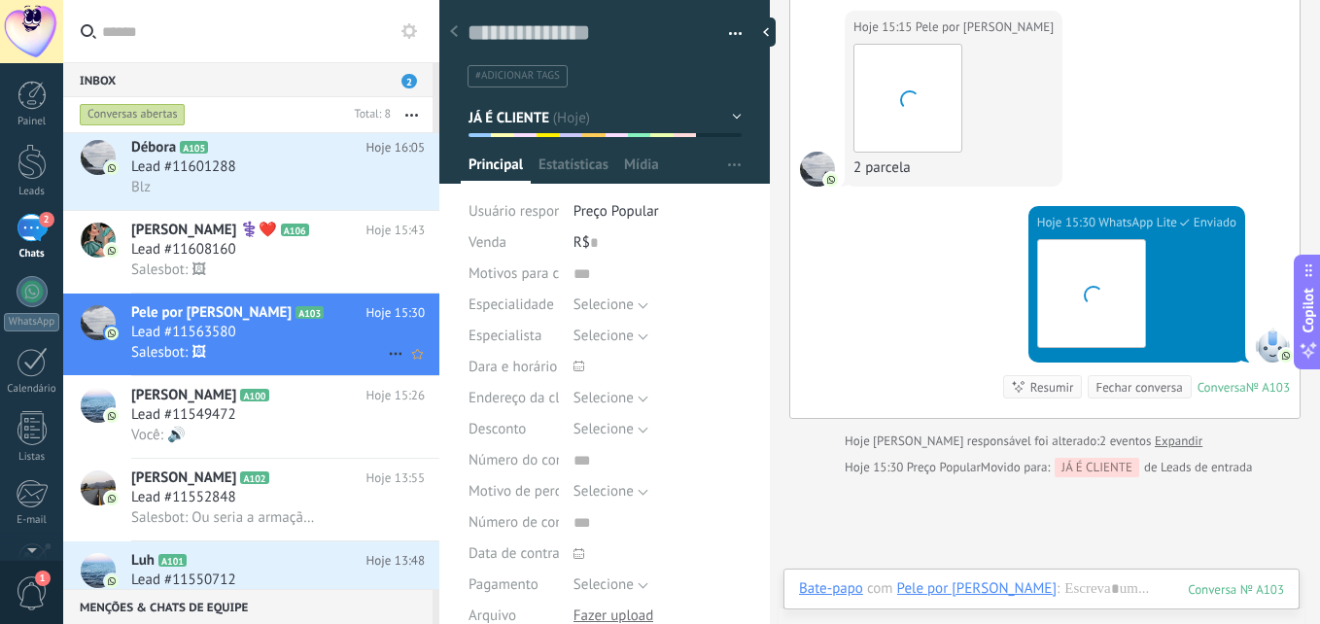
scroll to position [73, 0]
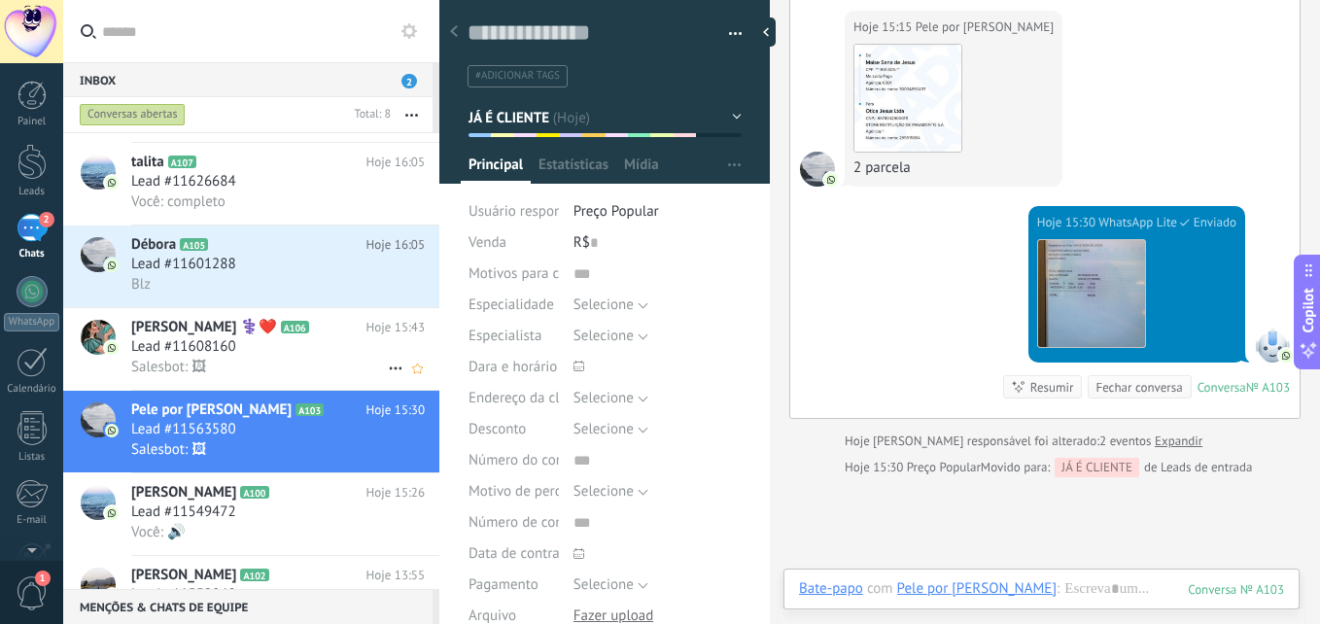
click at [244, 347] on h3 "Lead #11608160" at bounding box center [188, 346] width 115 height 19
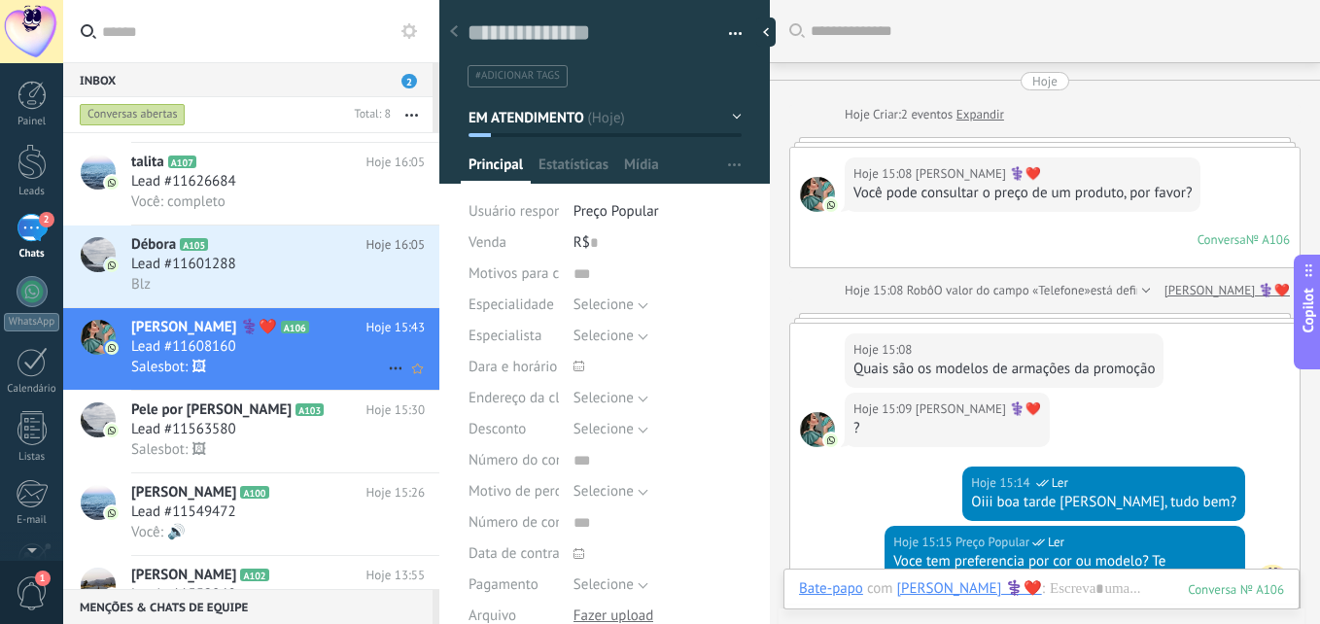
scroll to position [2314, 0]
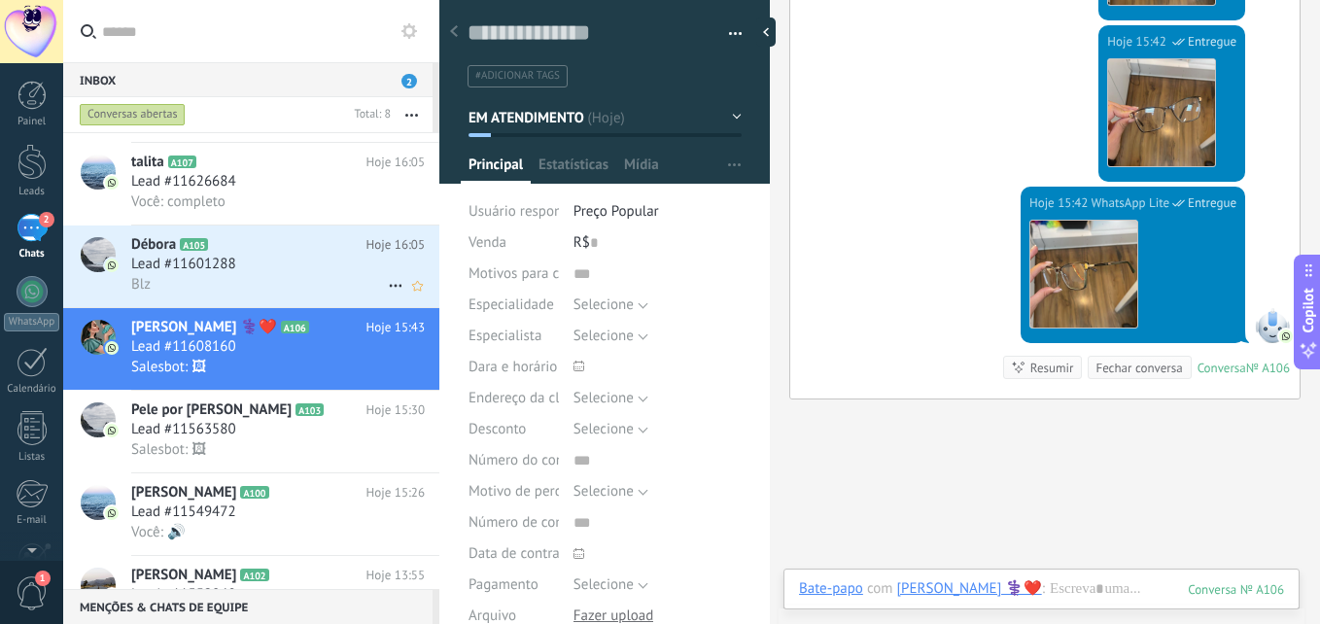
click at [250, 276] on div "Blz" at bounding box center [278, 284] width 294 height 20
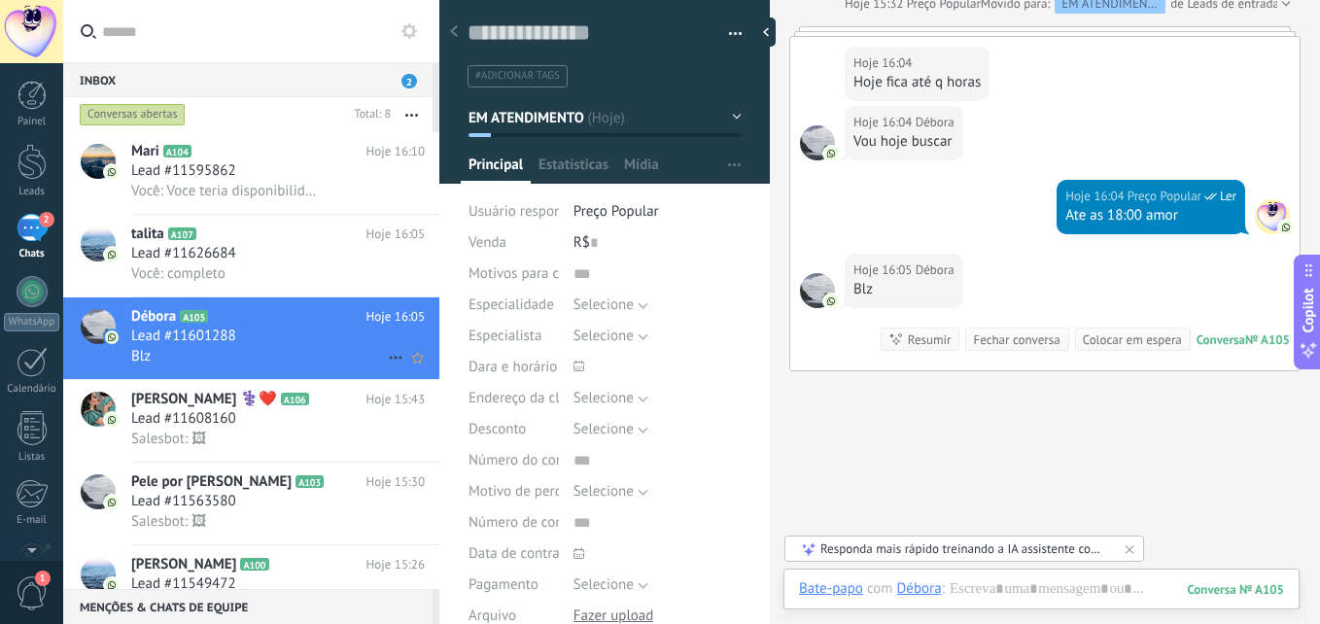
click at [250, 278] on div "Você: completo" at bounding box center [278, 273] width 294 height 20
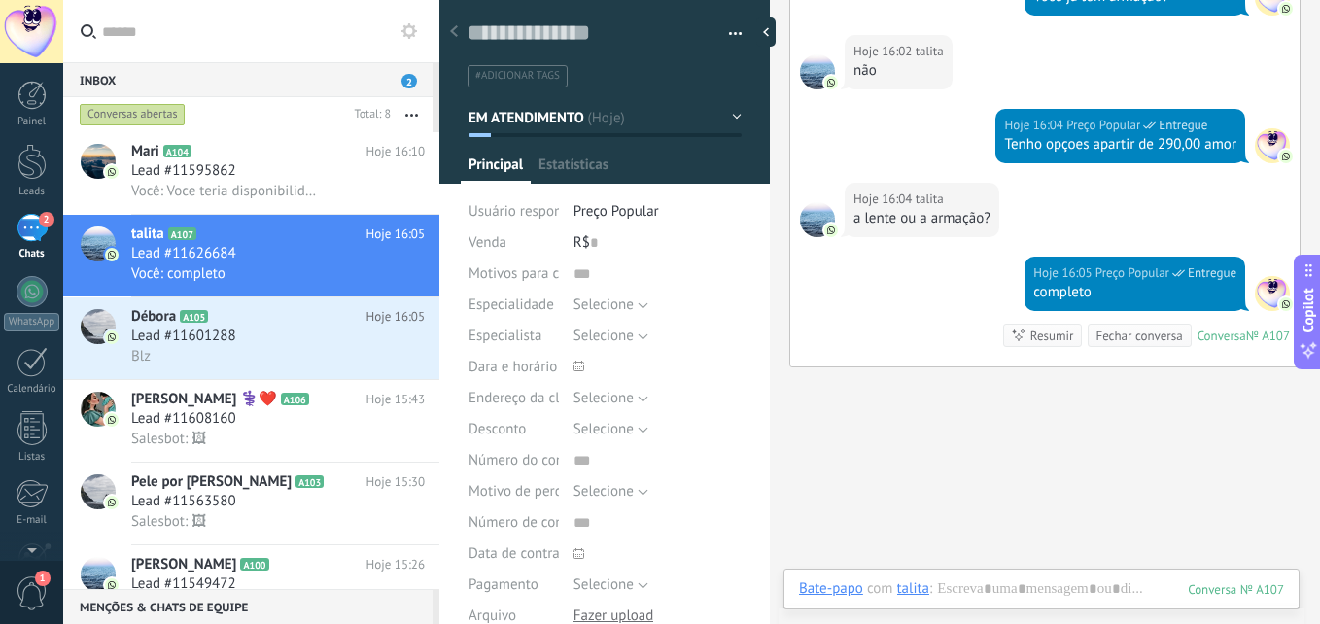
scroll to position [29, 0]
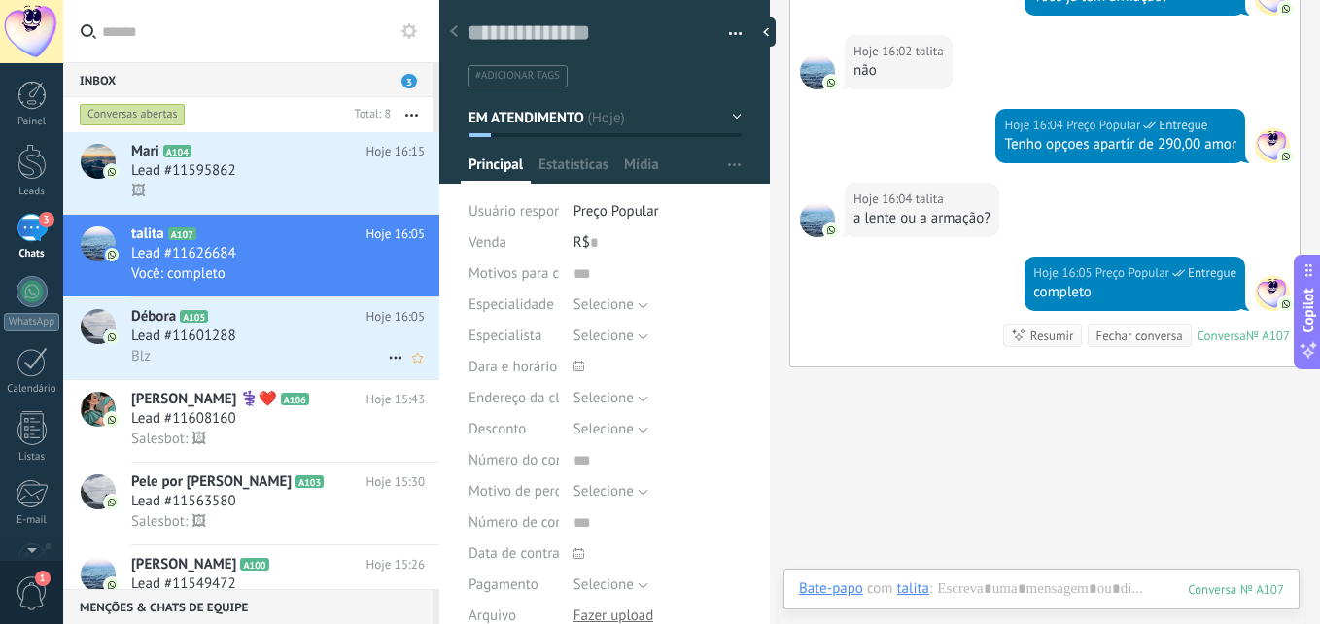
click at [307, 330] on div "Lead #11601288" at bounding box center [278, 336] width 294 height 19
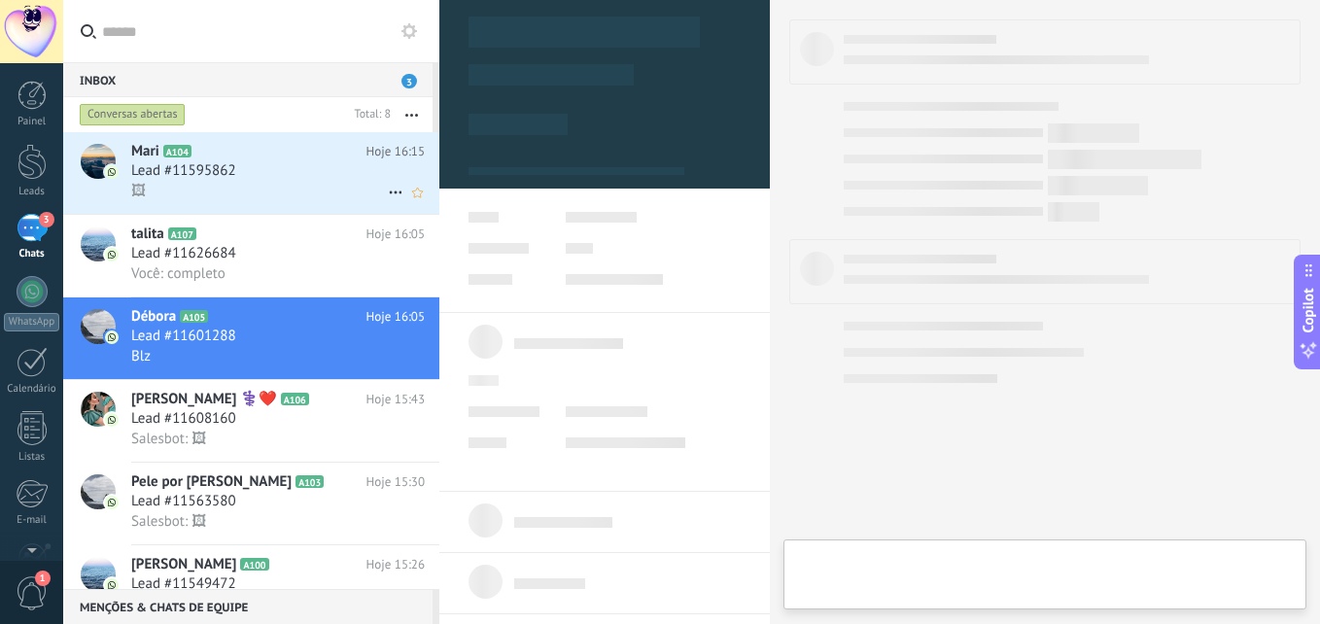
click at [275, 190] on div "🖼" at bounding box center [278, 191] width 294 height 20
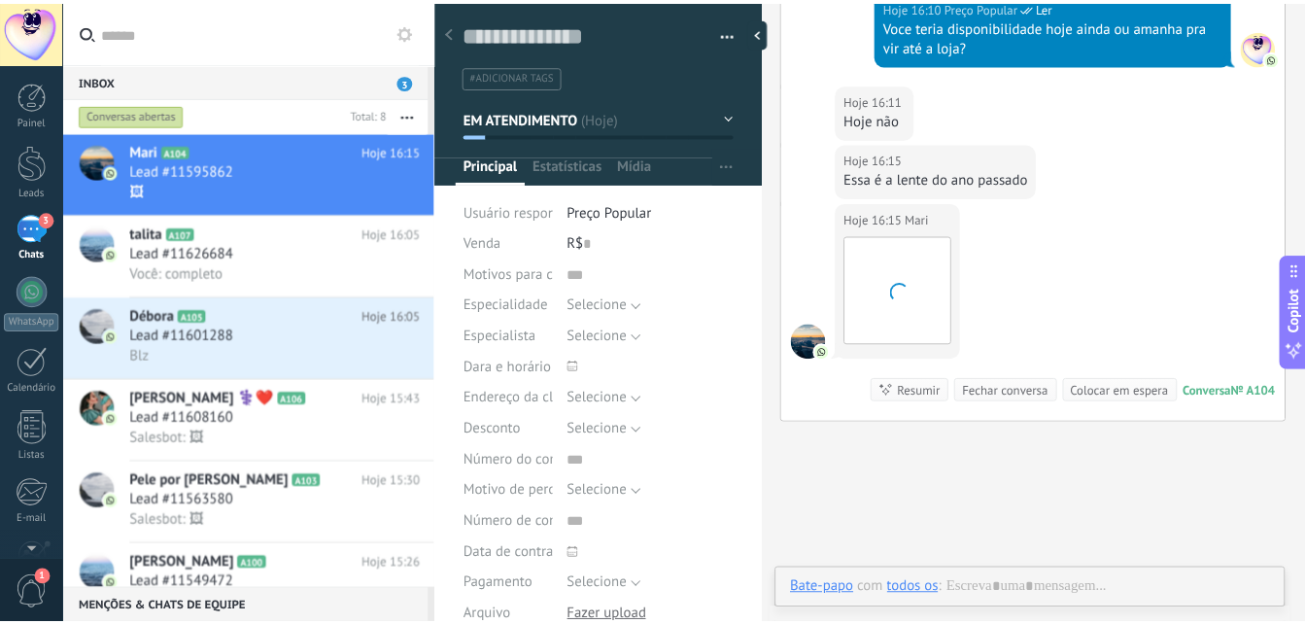
scroll to position [29, 0]
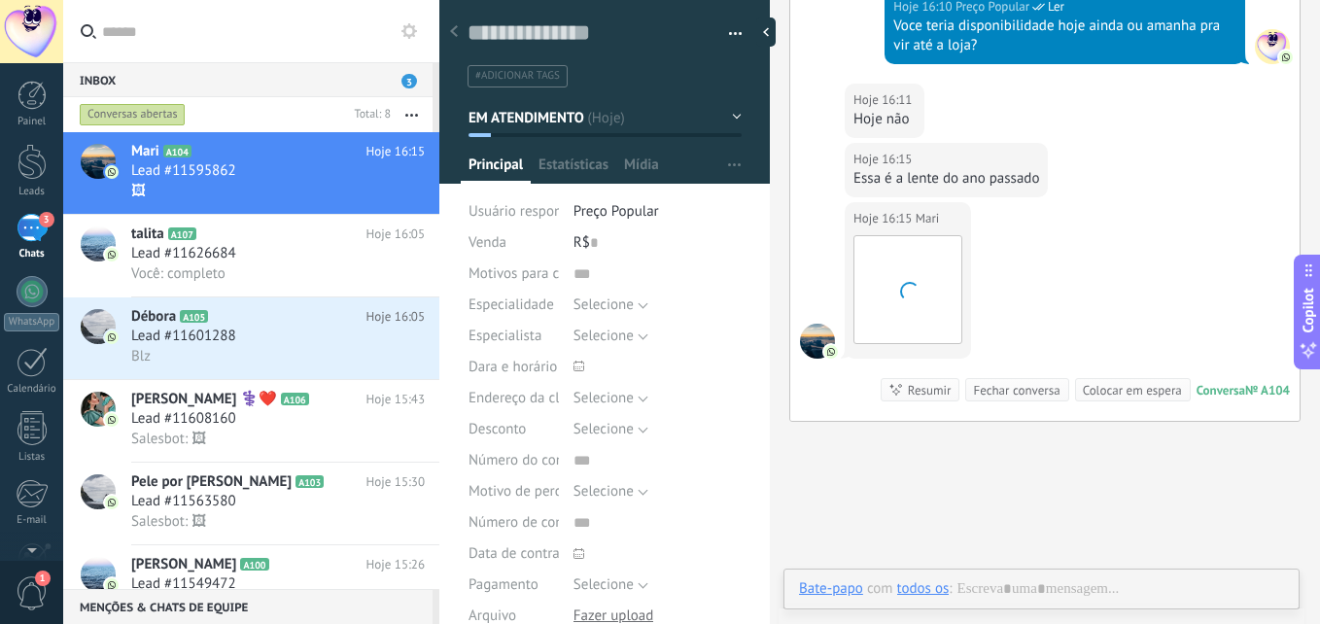
click at [406, 72] on div "Inbox 3" at bounding box center [247, 79] width 369 height 35
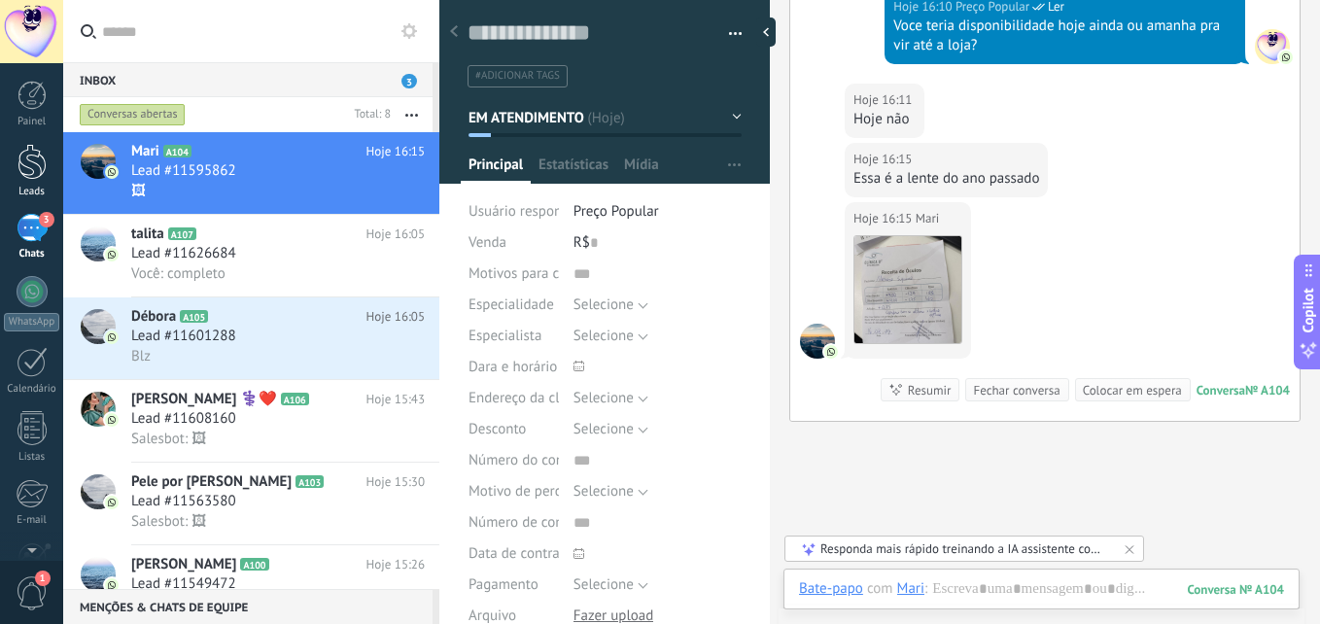
click at [41, 165] on div at bounding box center [31, 162] width 29 height 36
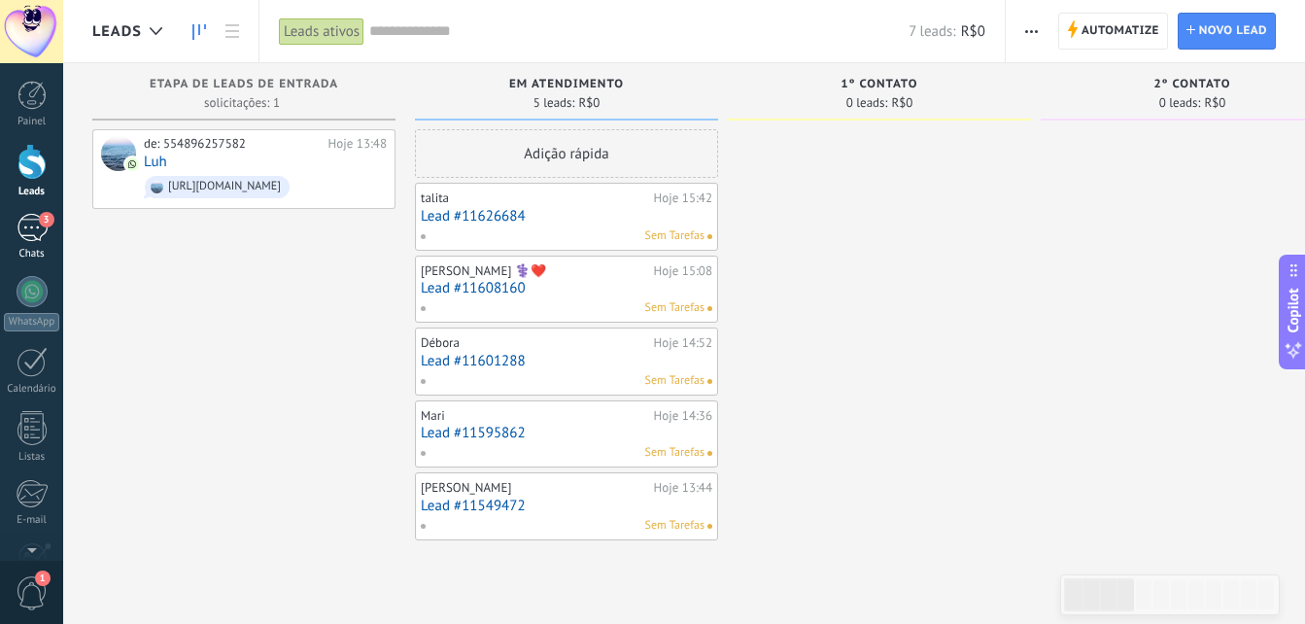
click at [23, 244] on link "3 Chats" at bounding box center [31, 237] width 63 height 47
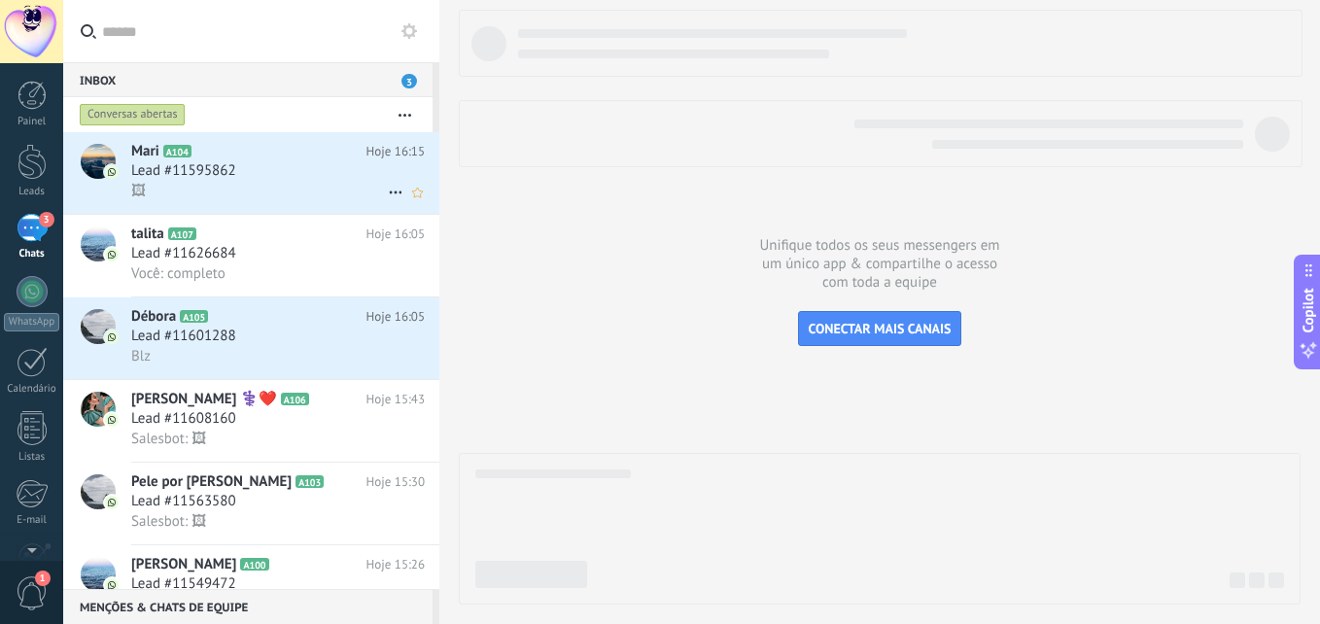
click at [288, 166] on div "Lead #11595862" at bounding box center [278, 170] width 294 height 19
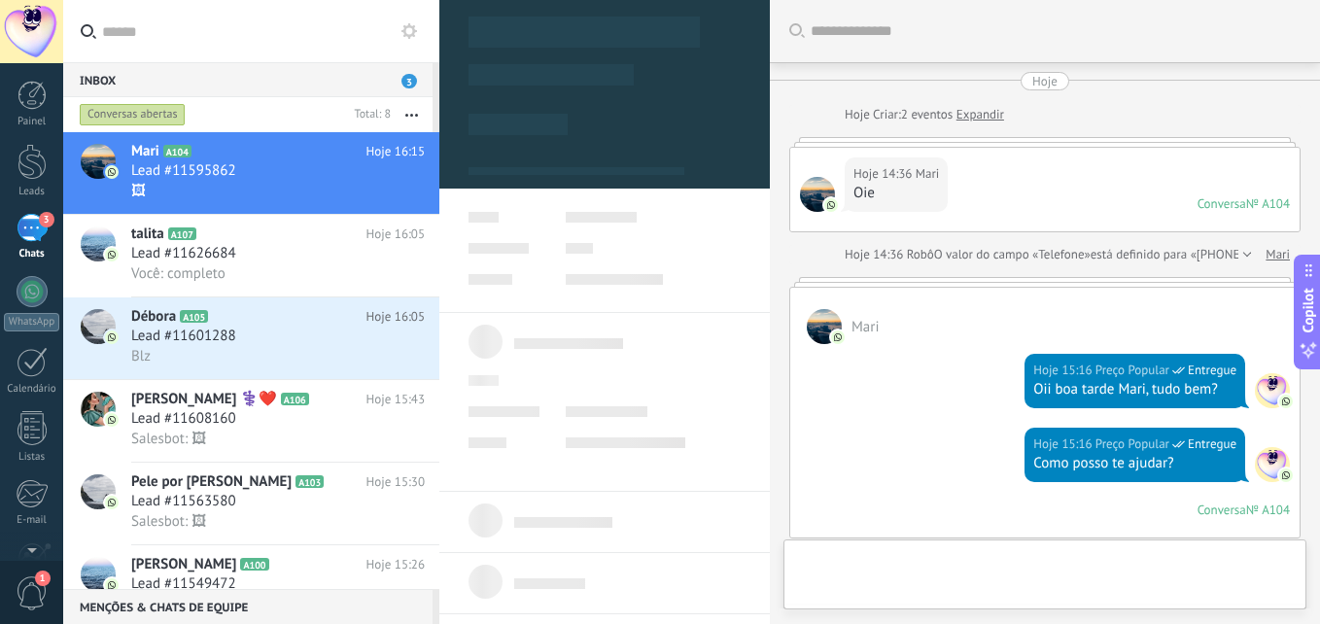
type textarea "**********"
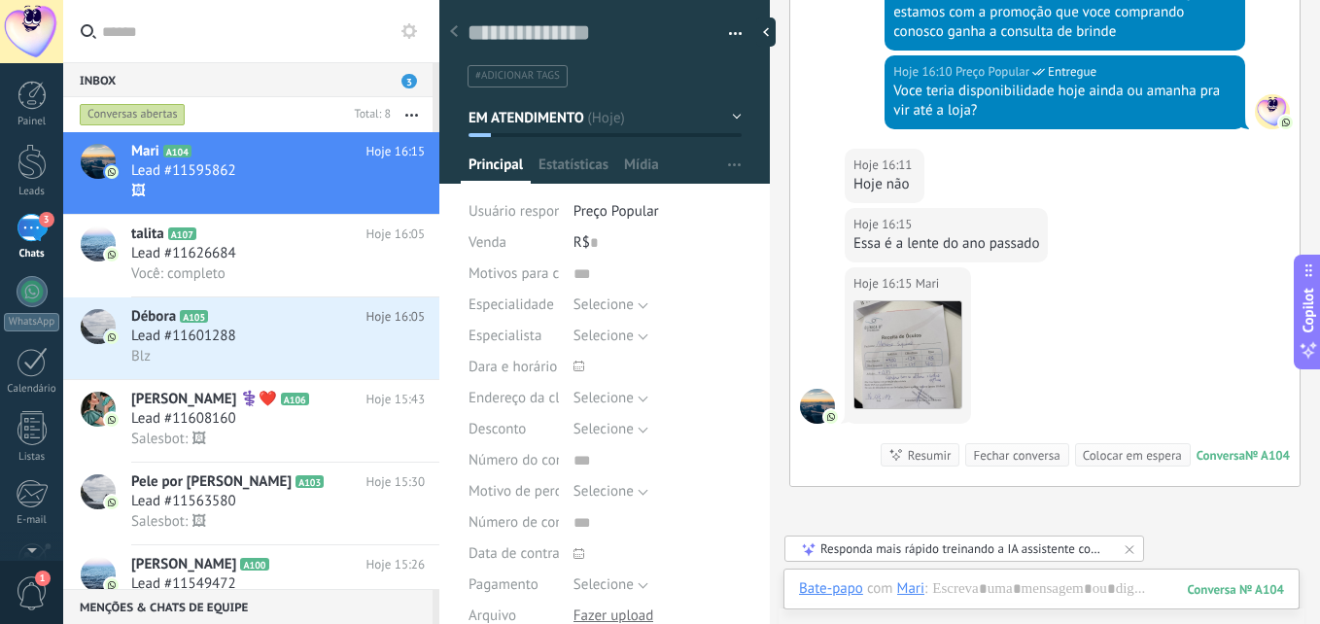
scroll to position [1078, 0]
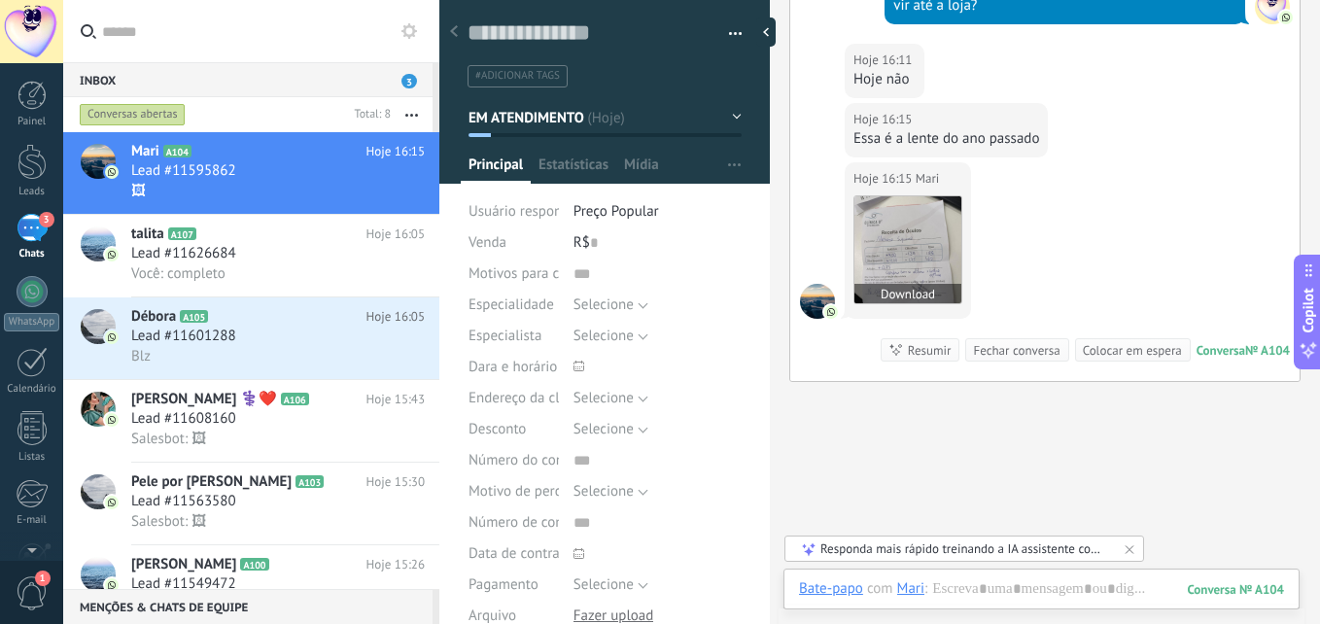
click at [918, 242] on img at bounding box center [907, 249] width 107 height 107
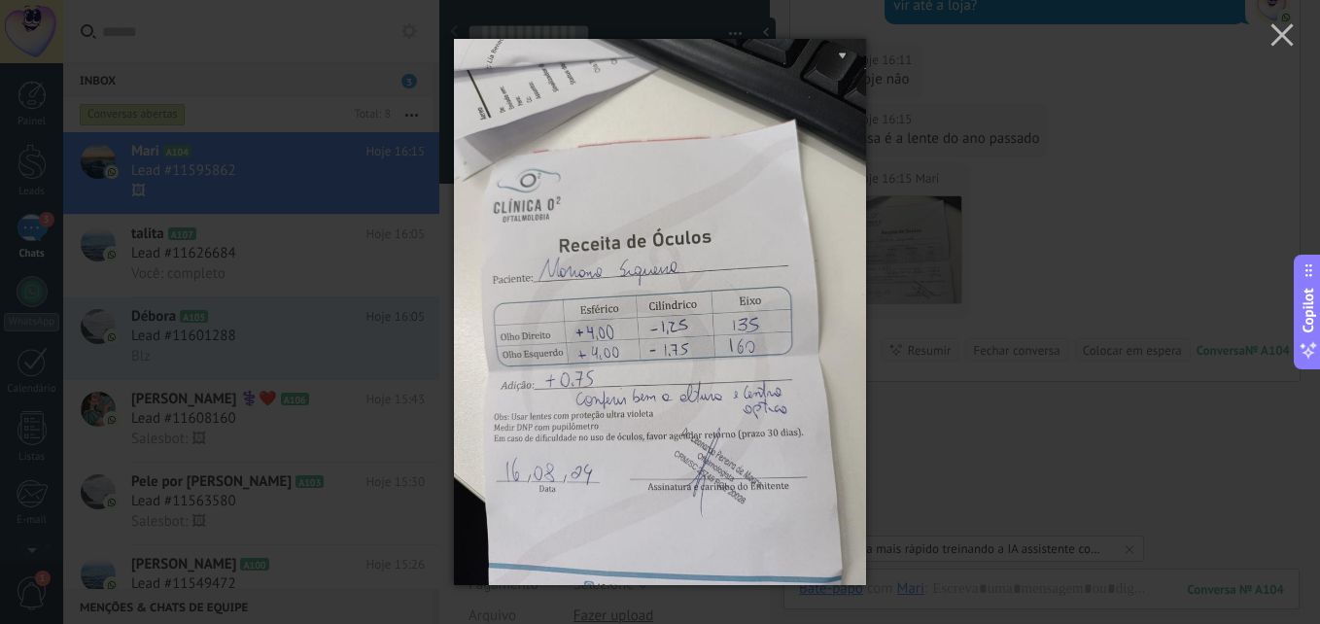
click at [639, 404] on img at bounding box center [659, 312] width 411 height 624
click at [1289, 30] on use "button" at bounding box center [1281, 34] width 22 height 22
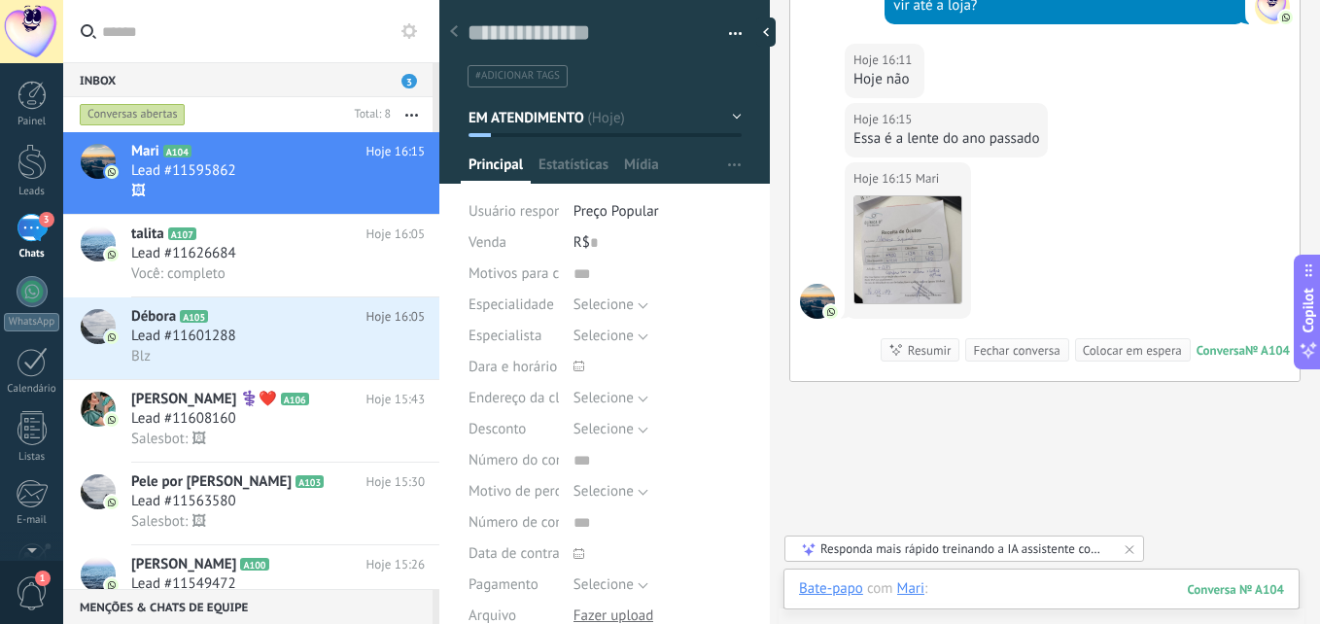
click at [981, 584] on div at bounding box center [1041, 608] width 485 height 58
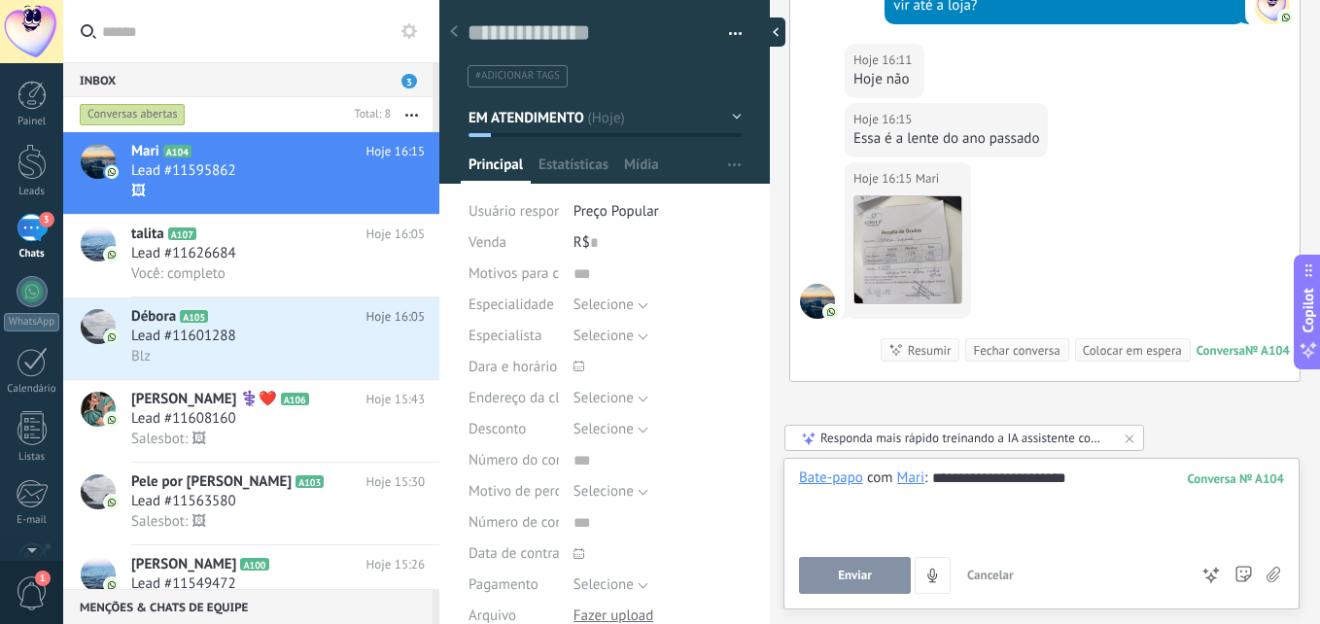
click at [769, 29] on div at bounding box center [770, 31] width 29 height 29
type textarea "**********"
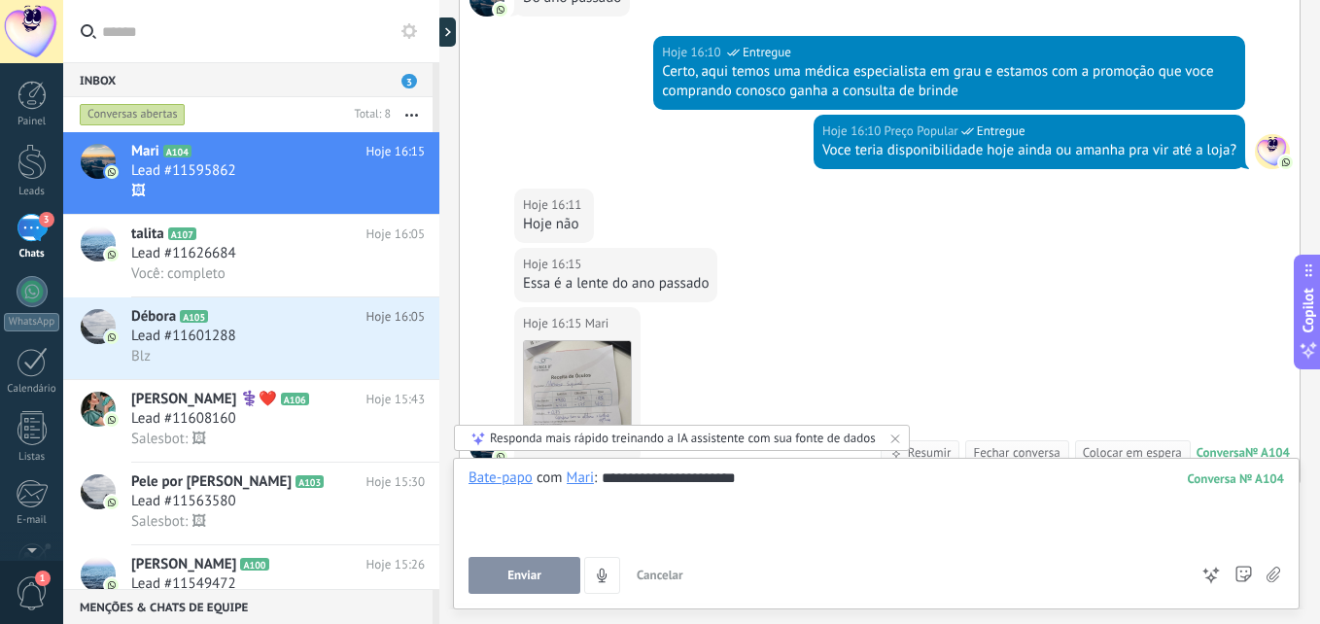
scroll to position [1074, 0]
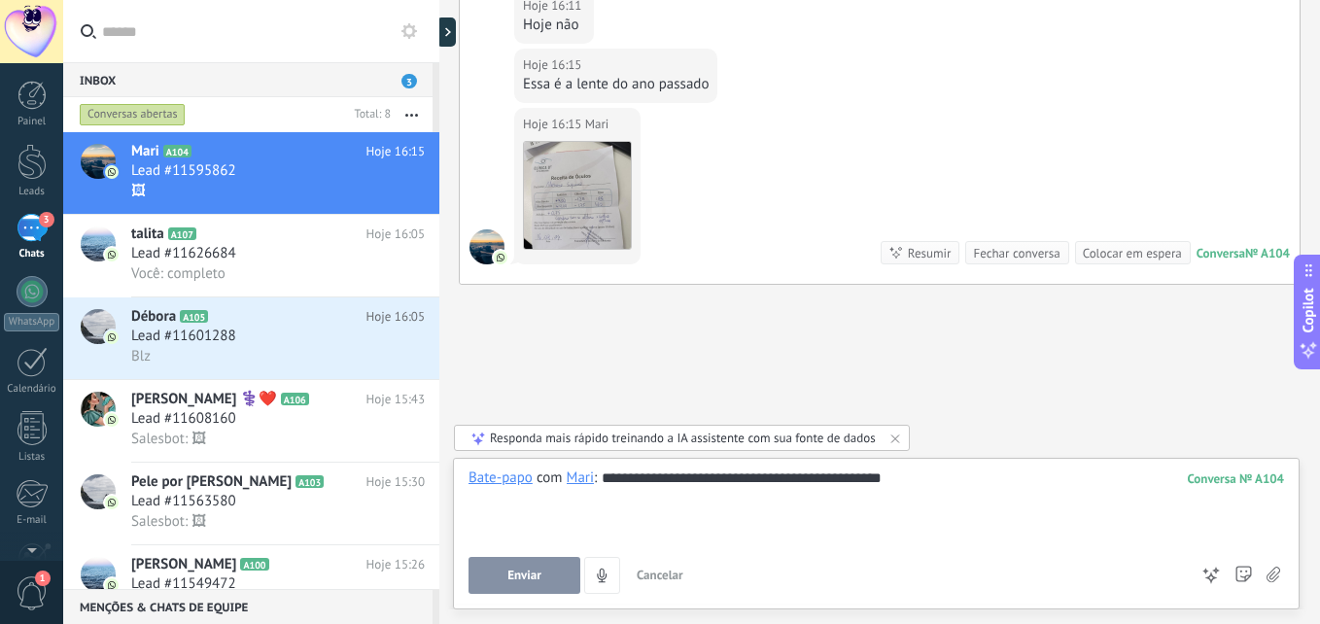
click at [811, 485] on div "**********" at bounding box center [875, 505] width 815 height 74
click at [932, 476] on div "**********" at bounding box center [875, 505] width 815 height 74
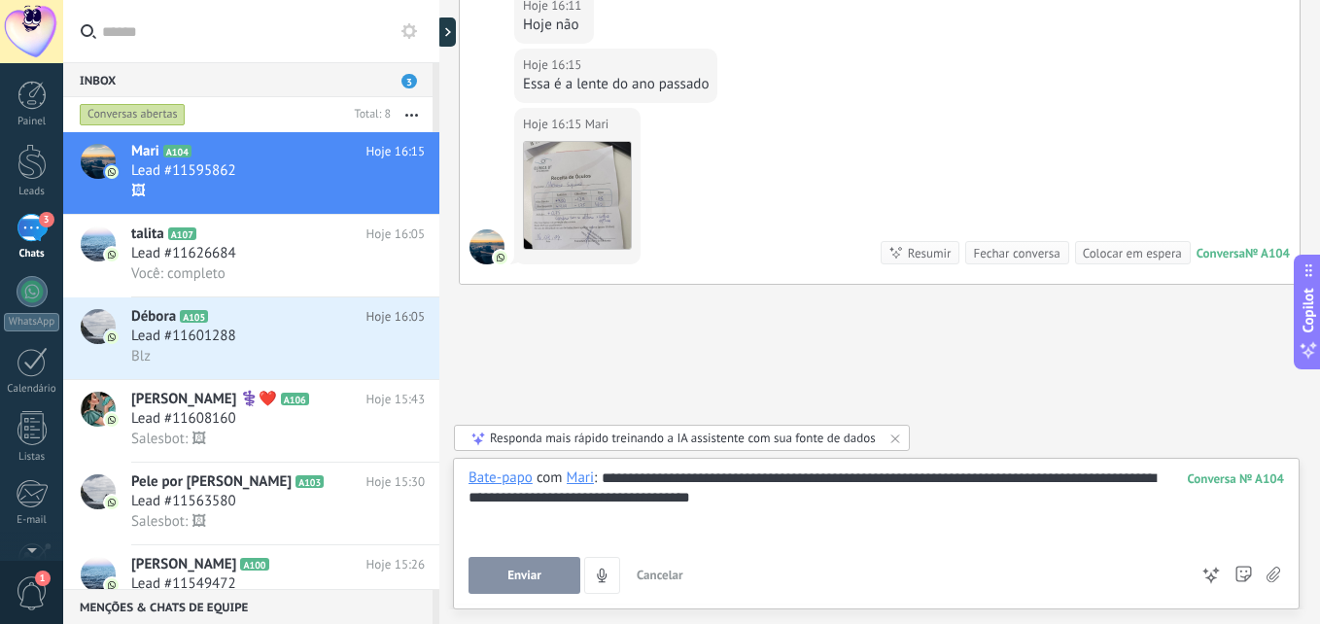
click at [534, 569] on span "Enviar" at bounding box center [524, 576] width 34 height 14
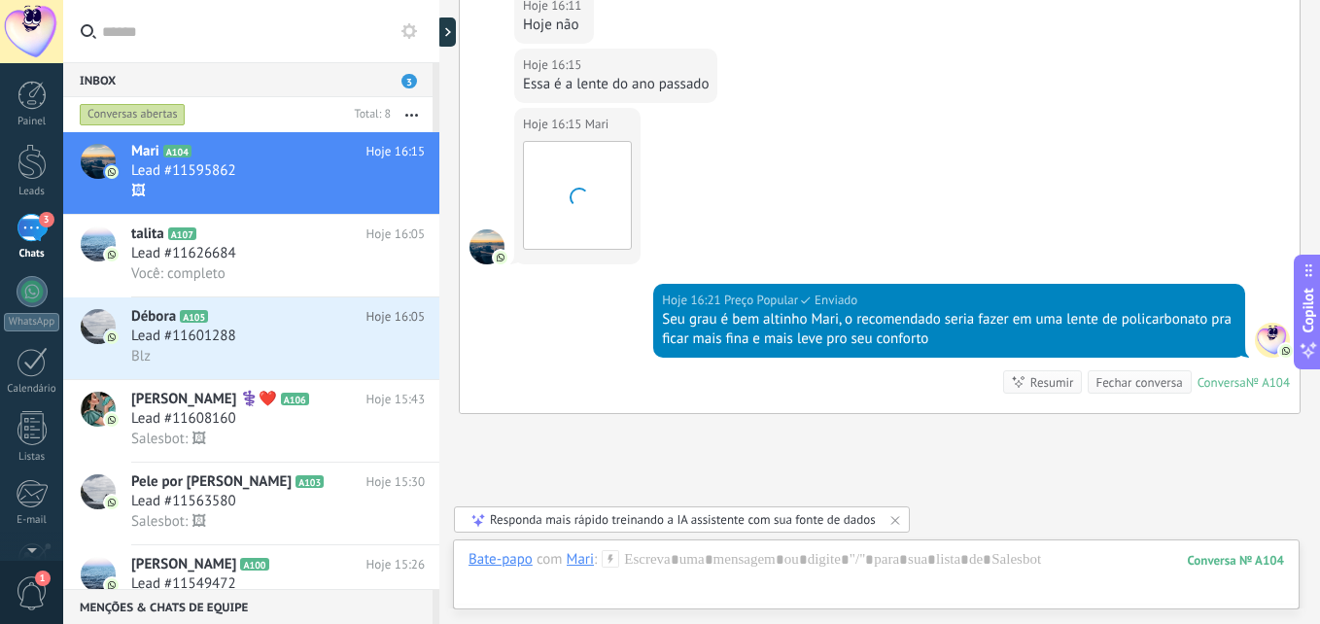
scroll to position [1203, 0]
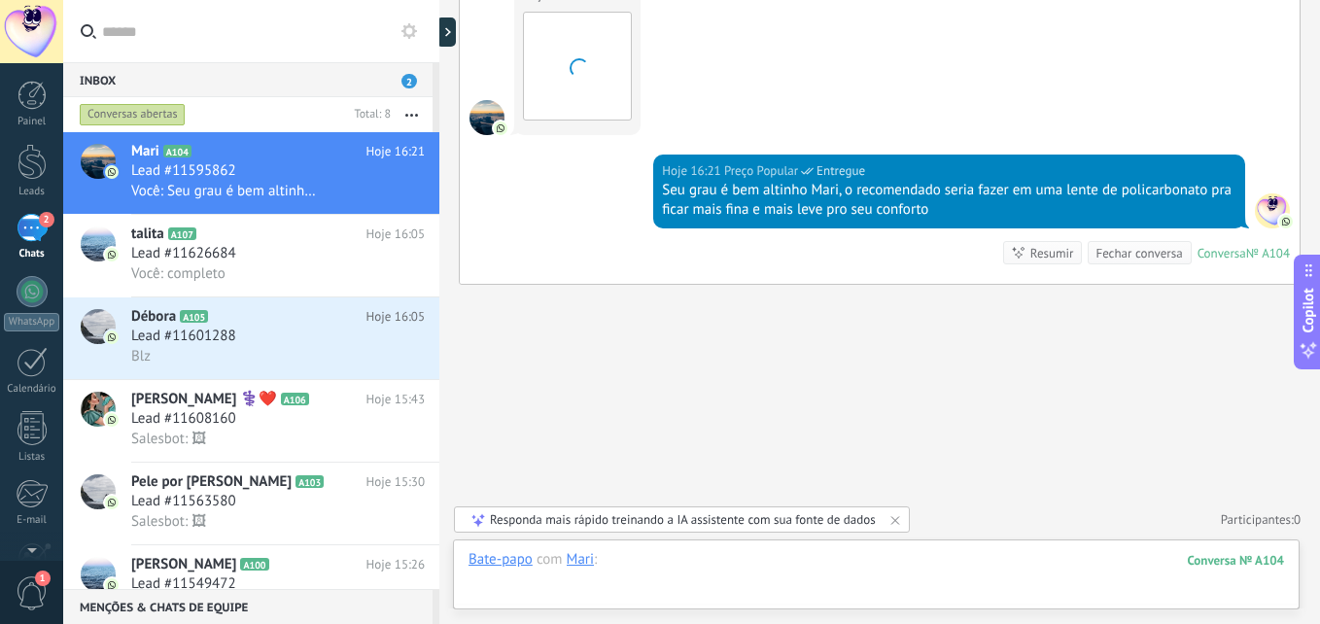
click at [817, 563] on div at bounding box center [875, 579] width 815 height 58
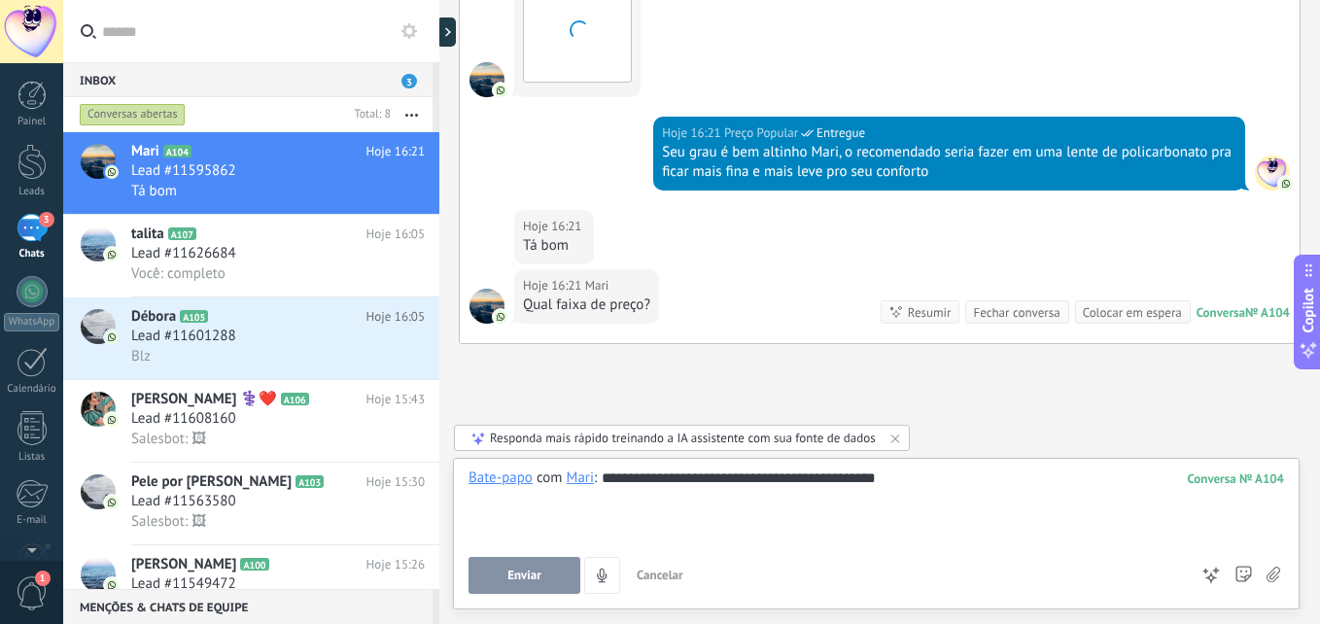
scroll to position [1300, 0]
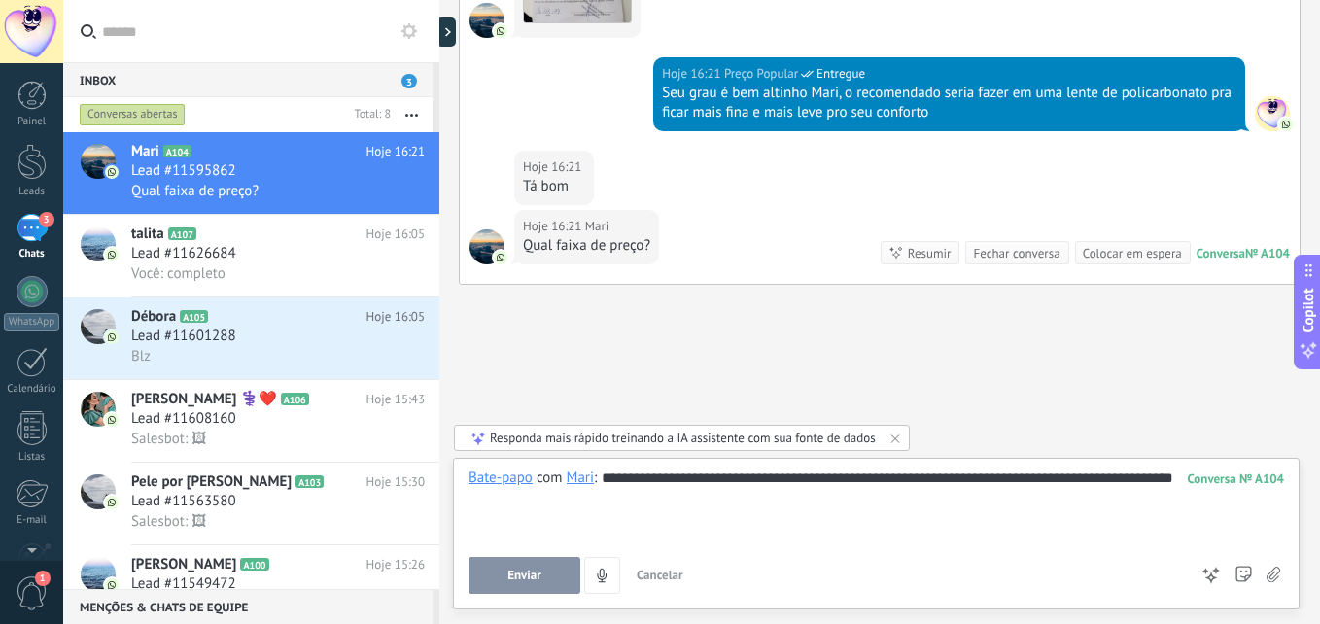
click at [492, 502] on div "**********" at bounding box center [875, 505] width 815 height 74
click at [471, 502] on div "**********" at bounding box center [875, 505] width 815 height 74
click at [549, 504] on div "**********" at bounding box center [875, 505] width 815 height 74
click at [533, 576] on span "Enviar" at bounding box center [524, 576] width 34 height 14
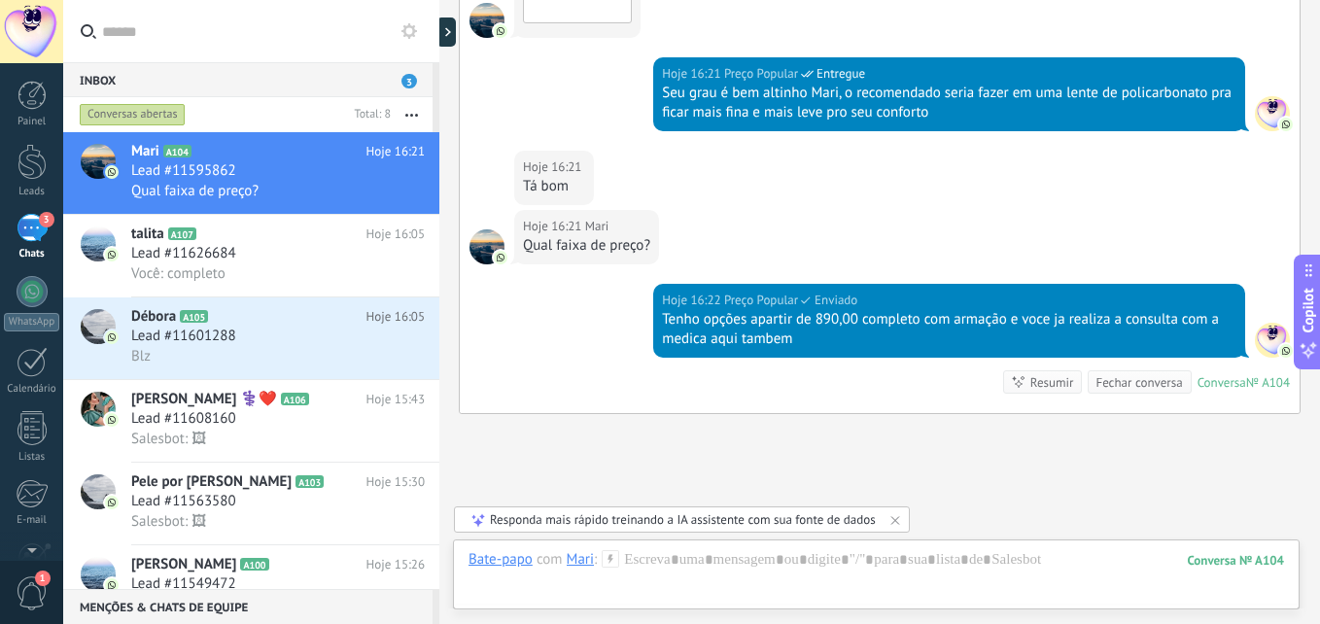
scroll to position [1430, 0]
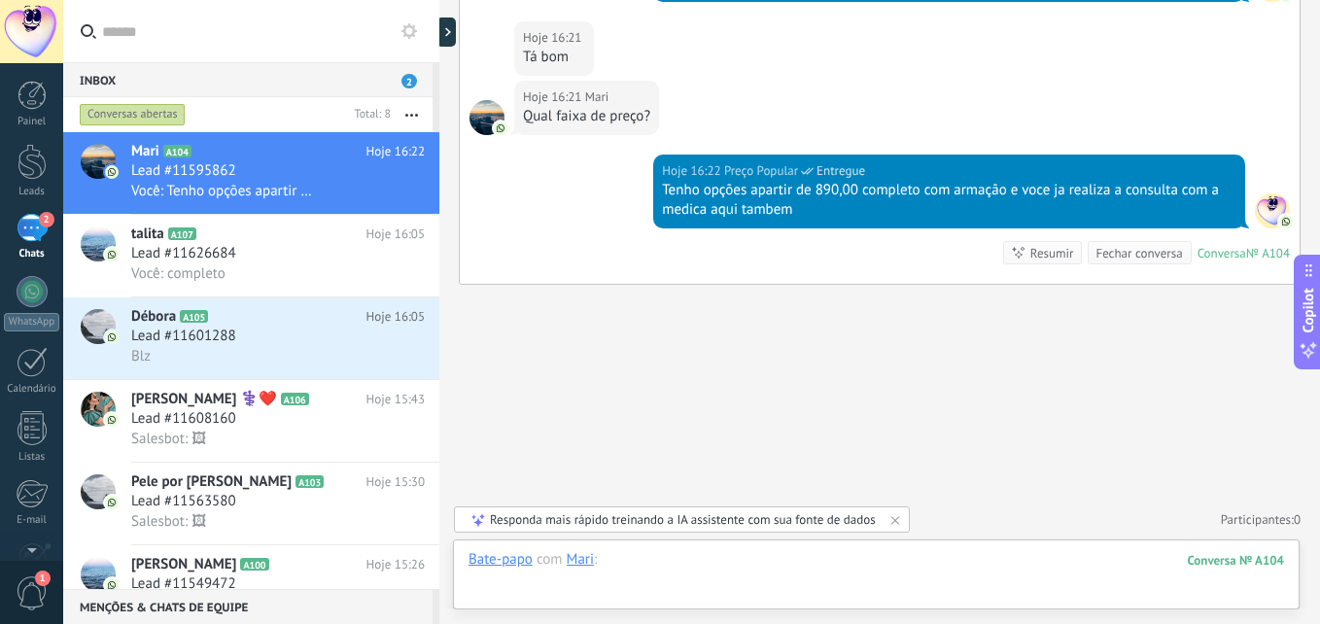
click at [674, 557] on div at bounding box center [875, 579] width 815 height 58
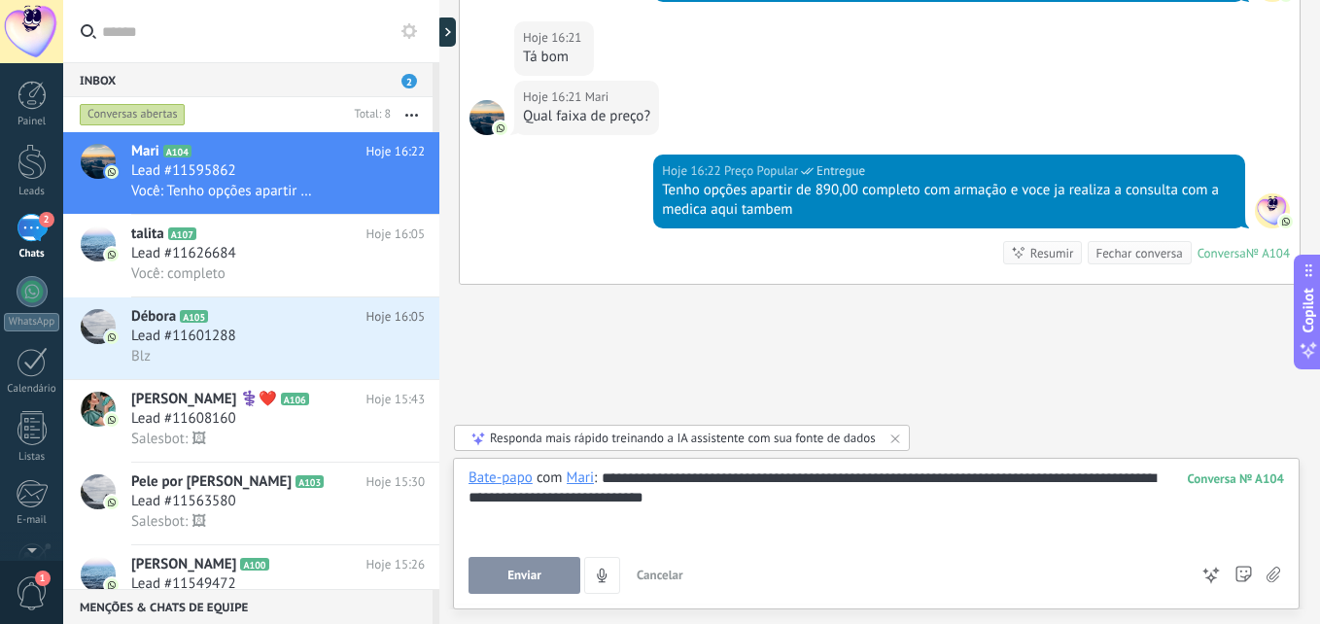
click at [535, 584] on button "Enviar" at bounding box center [524, 575] width 112 height 37
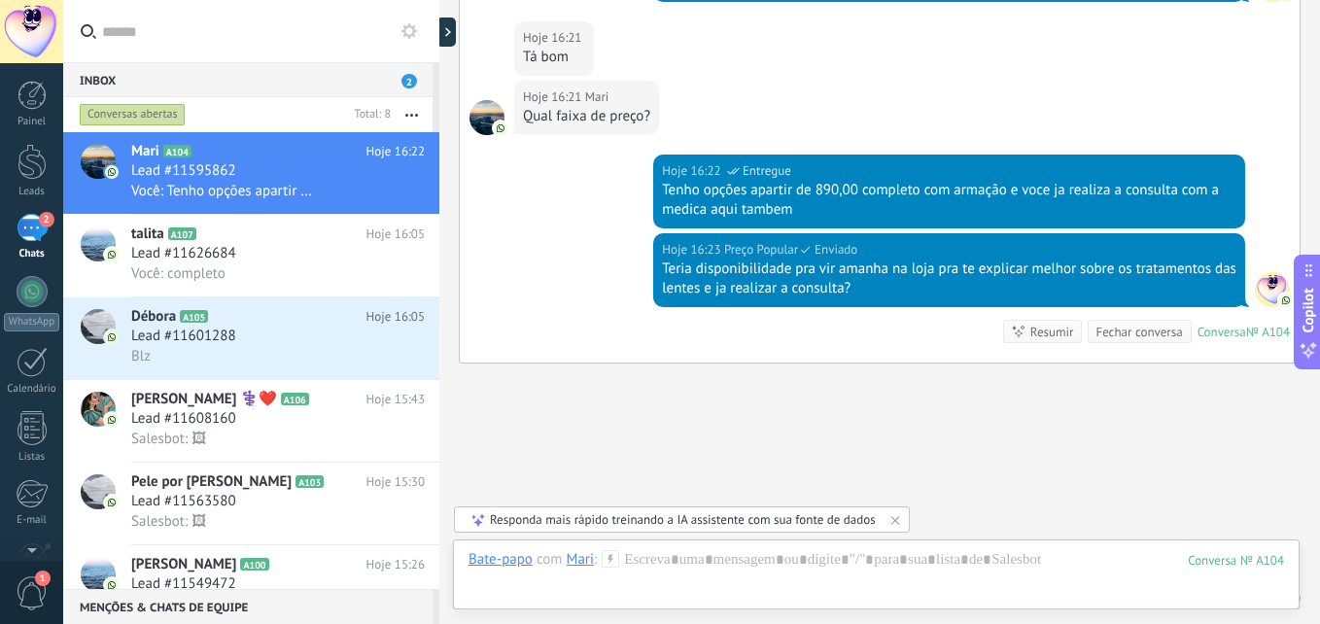
scroll to position [1508, 0]
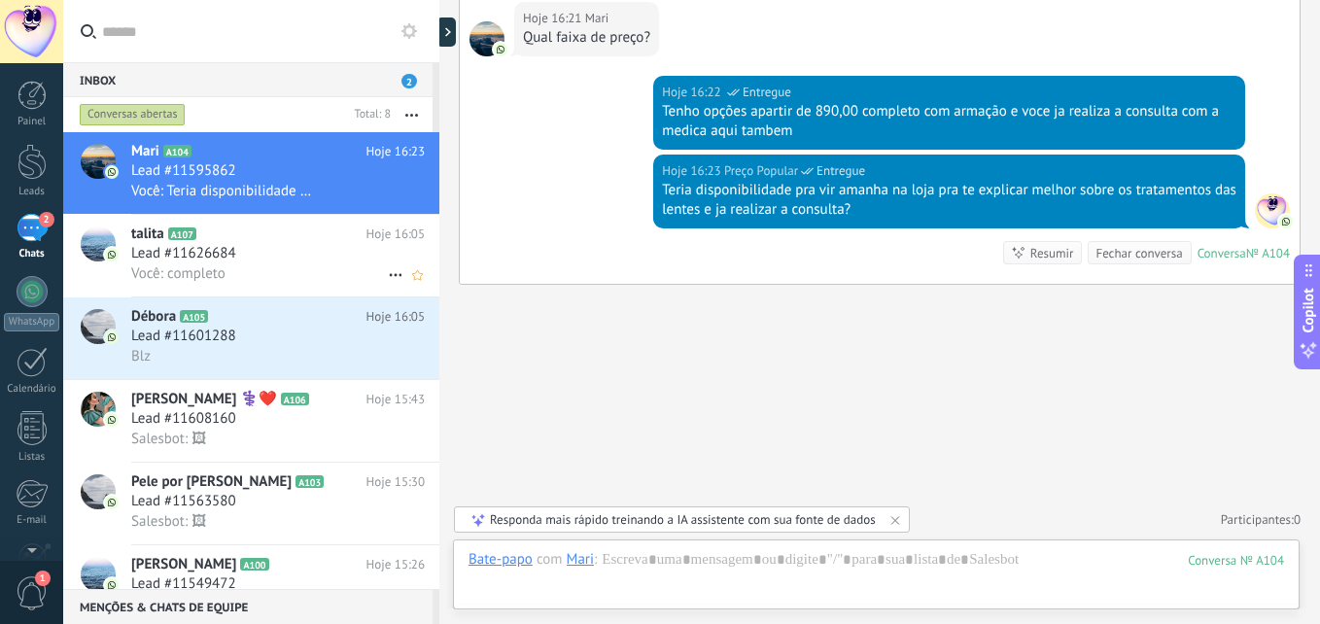
click at [226, 267] on h3 "Você: completo" at bounding box center [183, 273] width 104 height 19
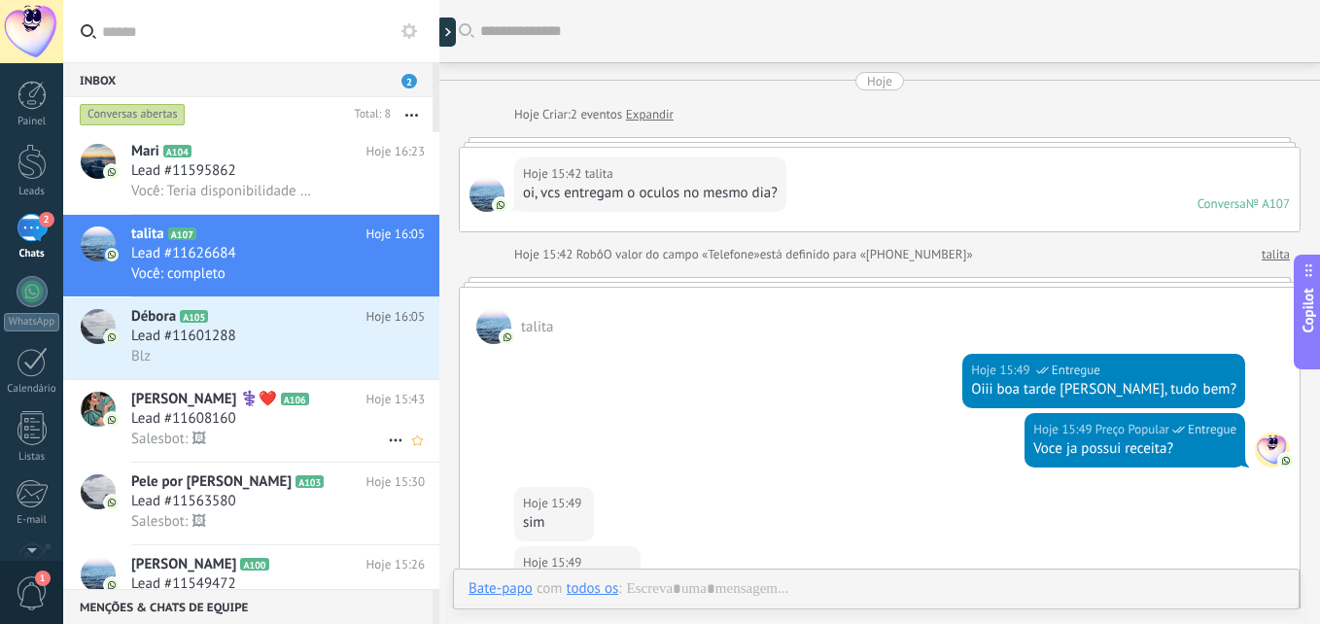
click at [281, 397] on span "A106" at bounding box center [295, 399] width 28 height 13
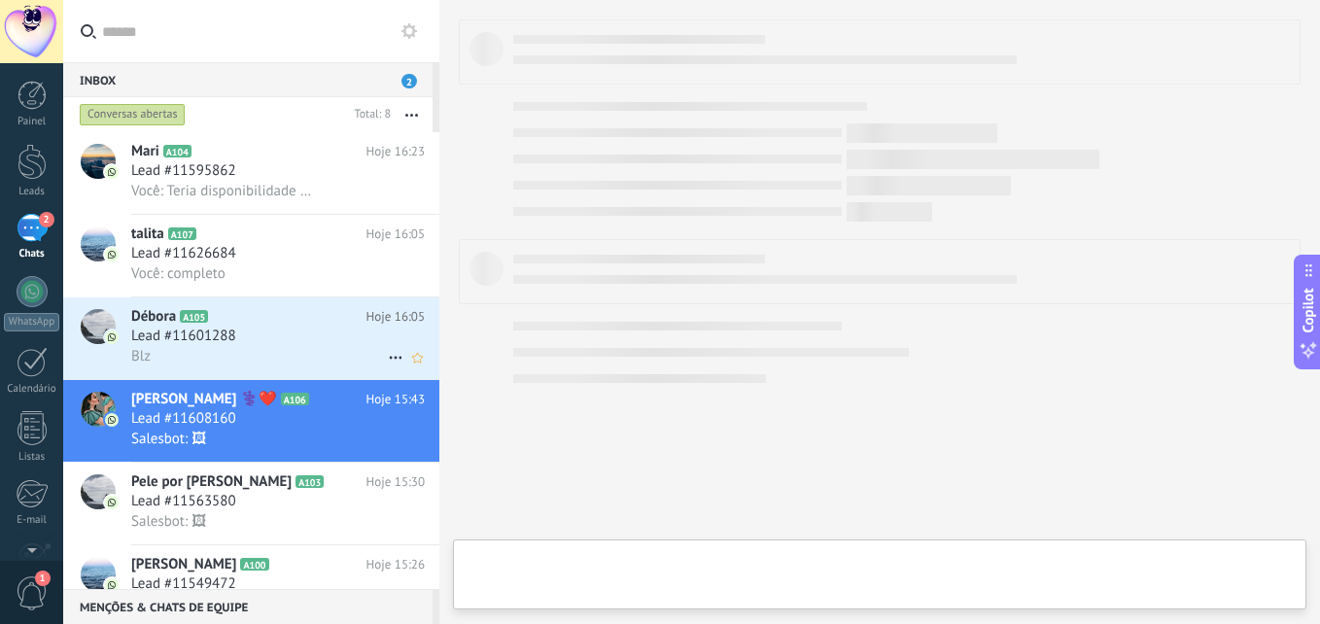
click at [244, 326] on h2 "Débora A105" at bounding box center [248, 316] width 235 height 19
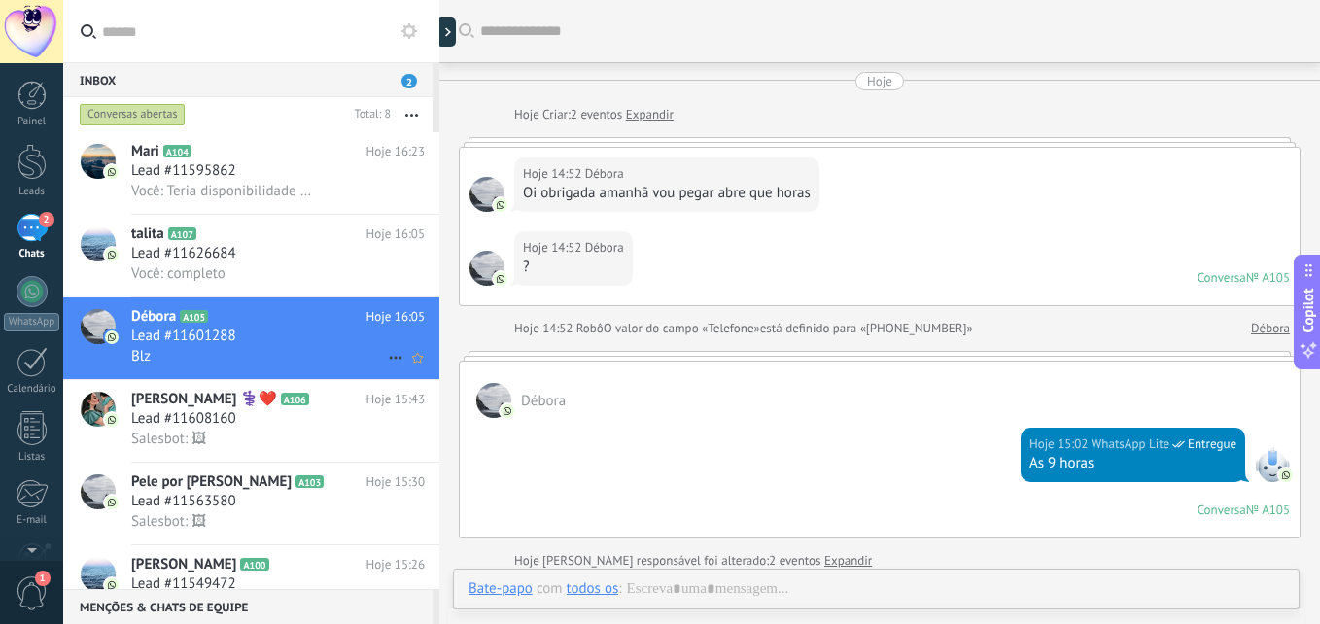
scroll to position [562, 0]
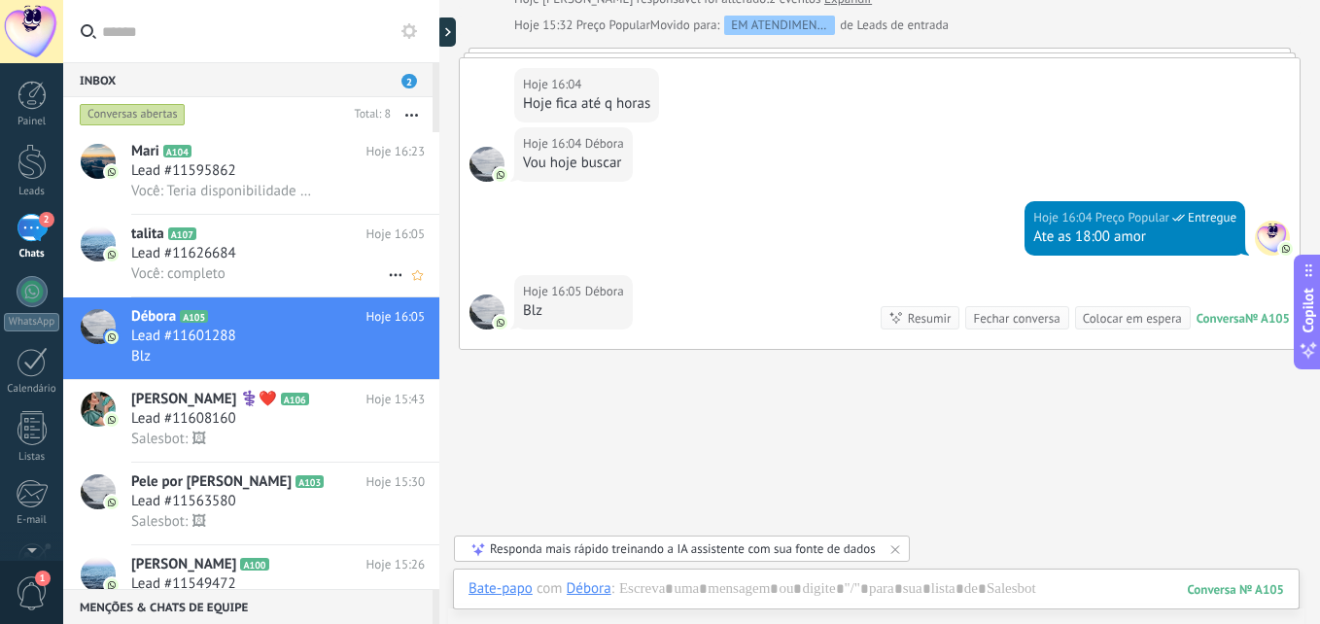
click at [257, 277] on div "Você: completo" at bounding box center [278, 273] width 294 height 20
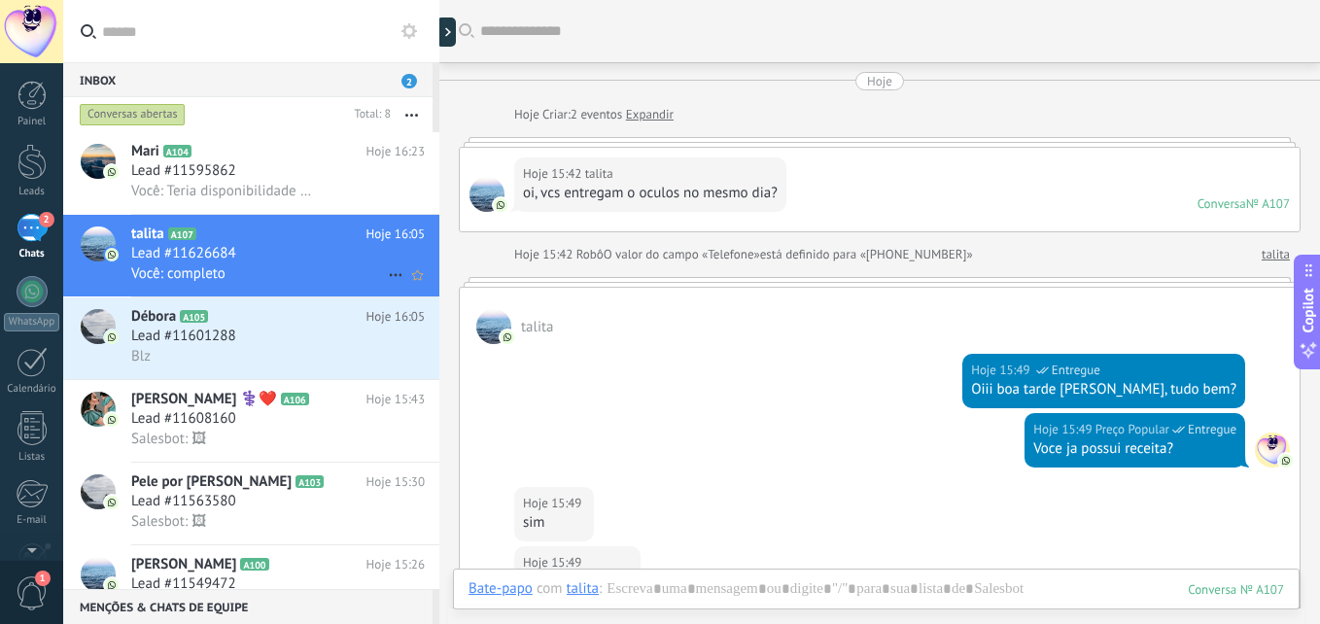
scroll to position [1408, 0]
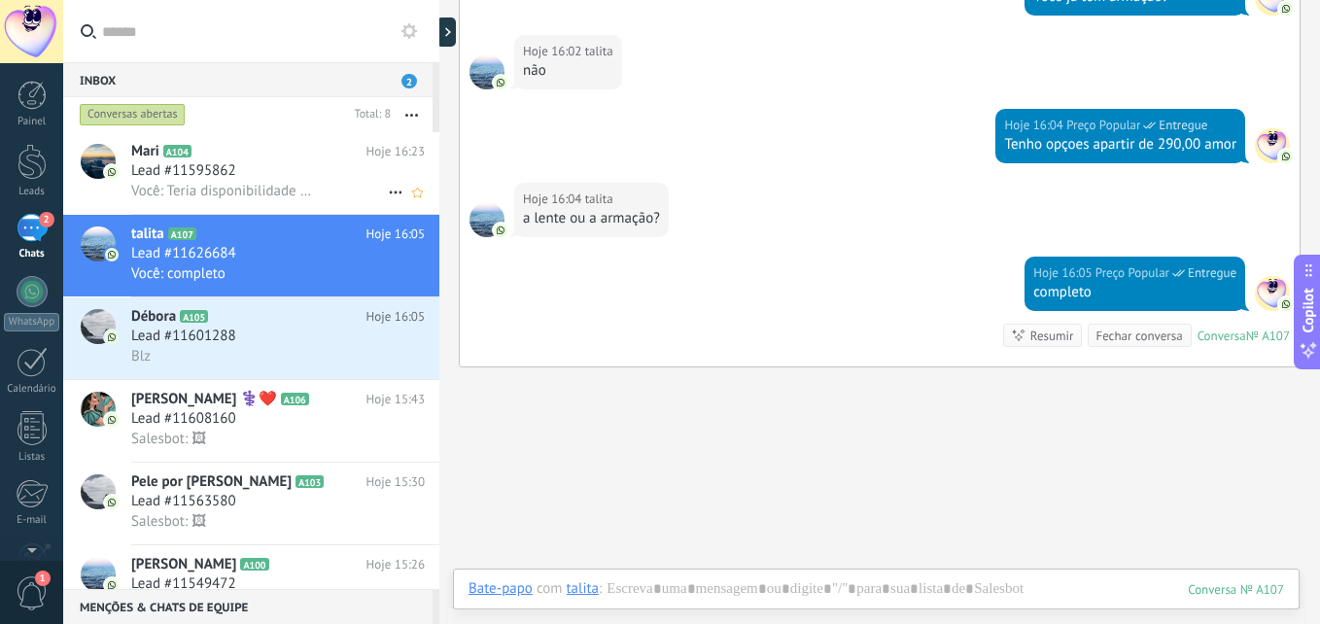
click at [260, 189] on span "Você: Teria disponibilidade pra vir amanha na loja pra te explicar melhor sobre…" at bounding box center [224, 191] width 187 height 18
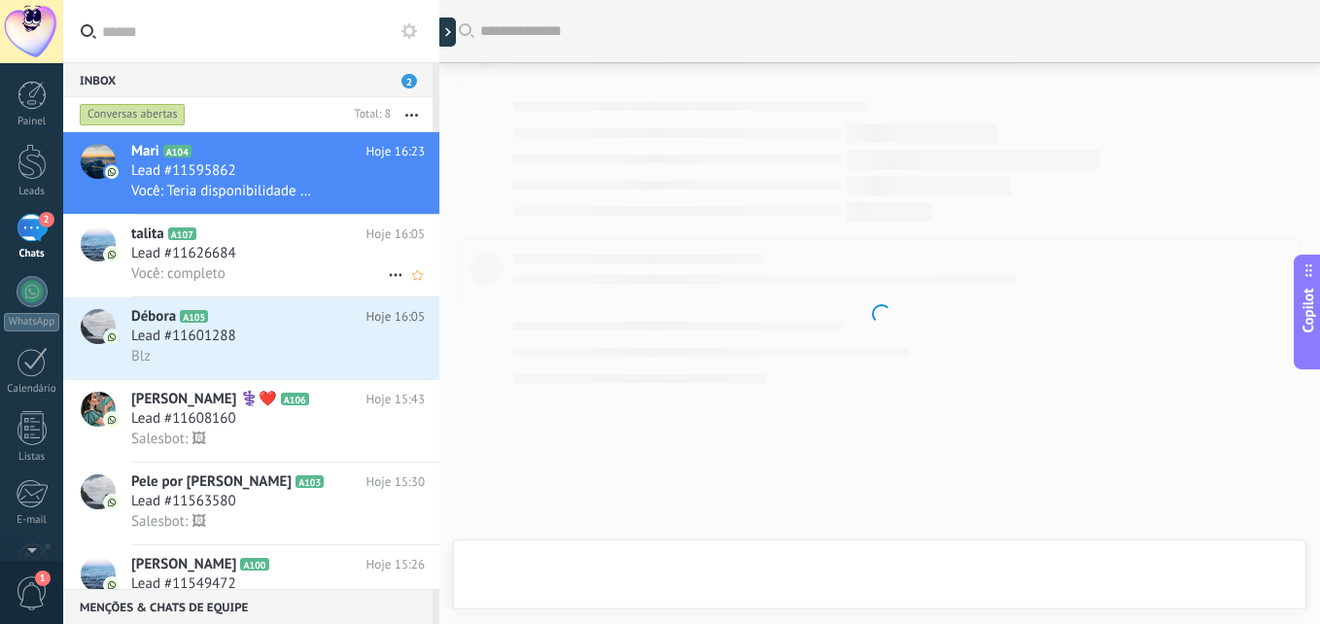
click at [225, 263] on div "Você: completo" at bounding box center [278, 273] width 294 height 20
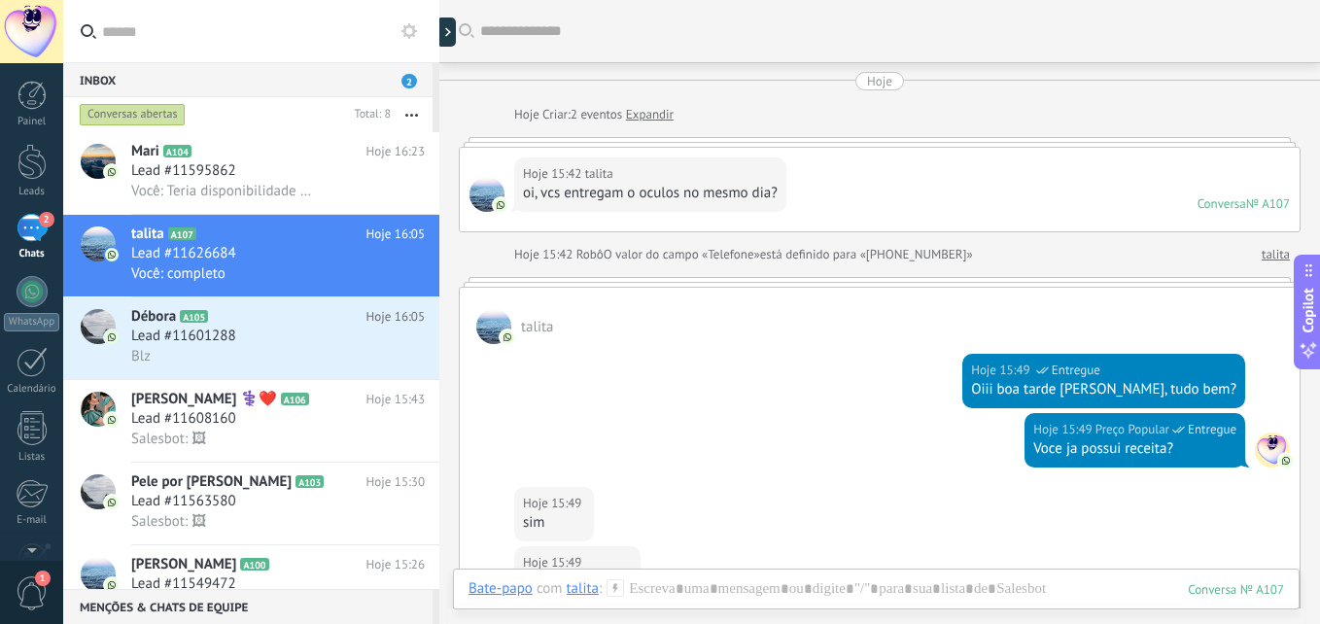
scroll to position [1408, 0]
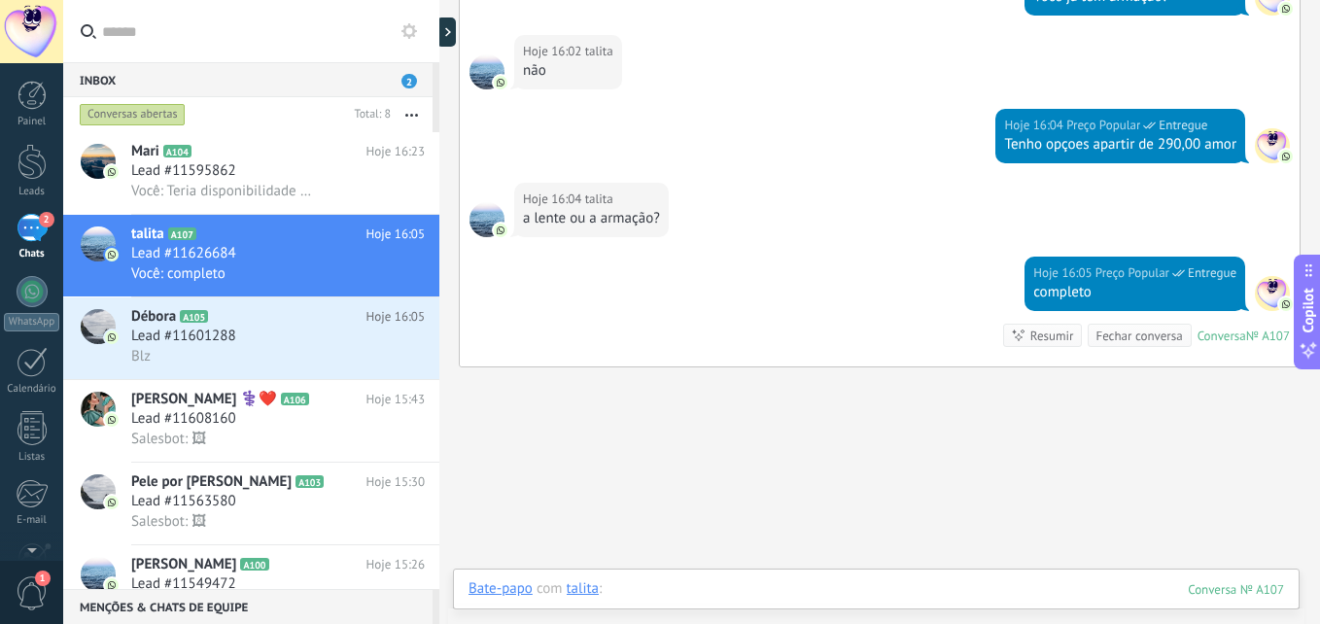
click at [749, 596] on div at bounding box center [875, 608] width 815 height 58
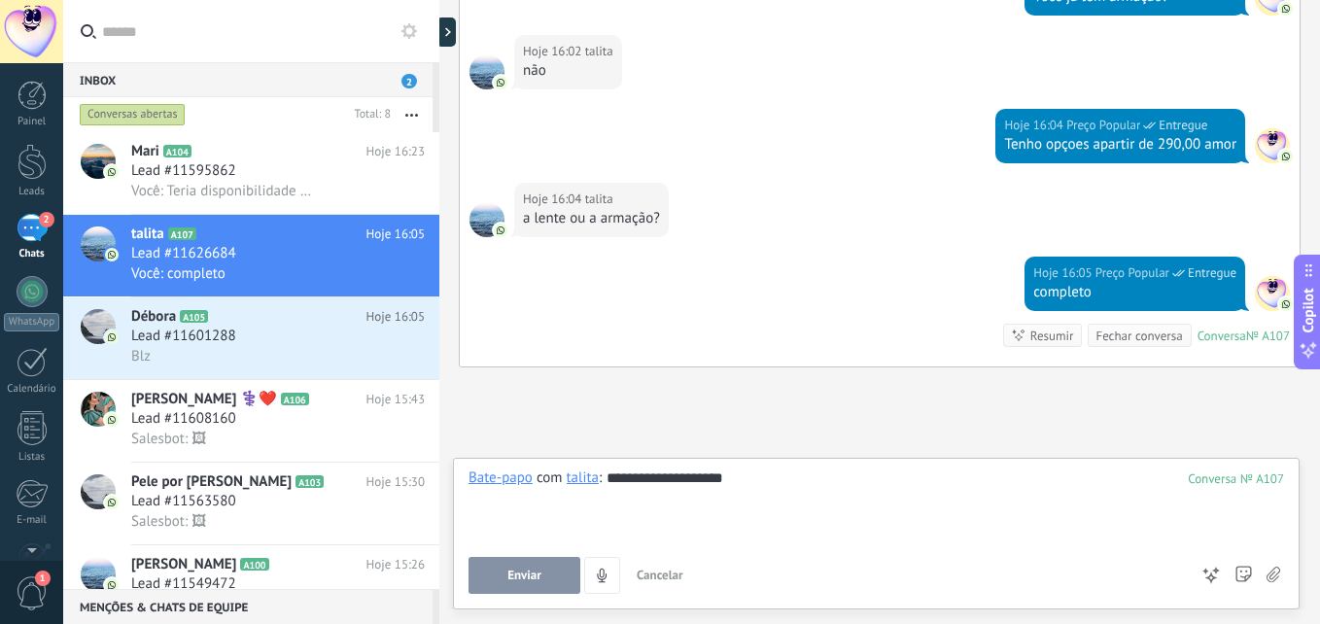
click at [535, 594] on div "**********" at bounding box center [876, 534] width 847 height 152
click at [535, 588] on button "Enviar" at bounding box center [524, 575] width 112 height 37
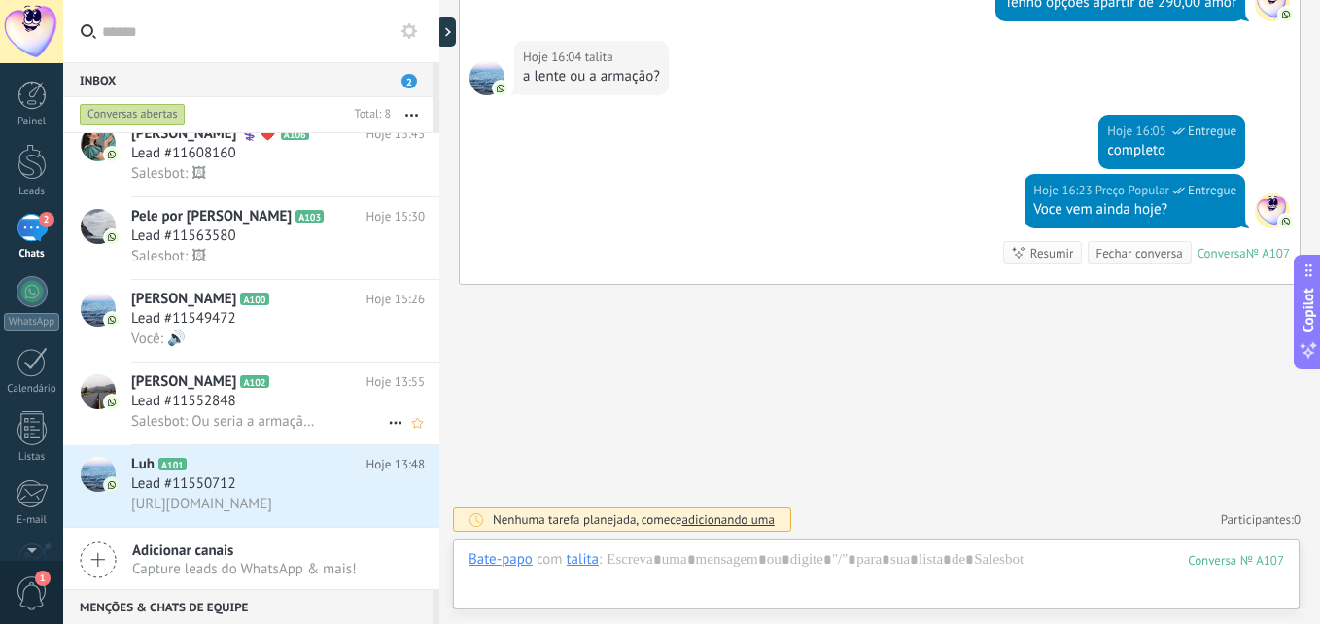
scroll to position [267, 0]
click at [277, 400] on div "Lead #11552848" at bounding box center [278, 400] width 294 height 19
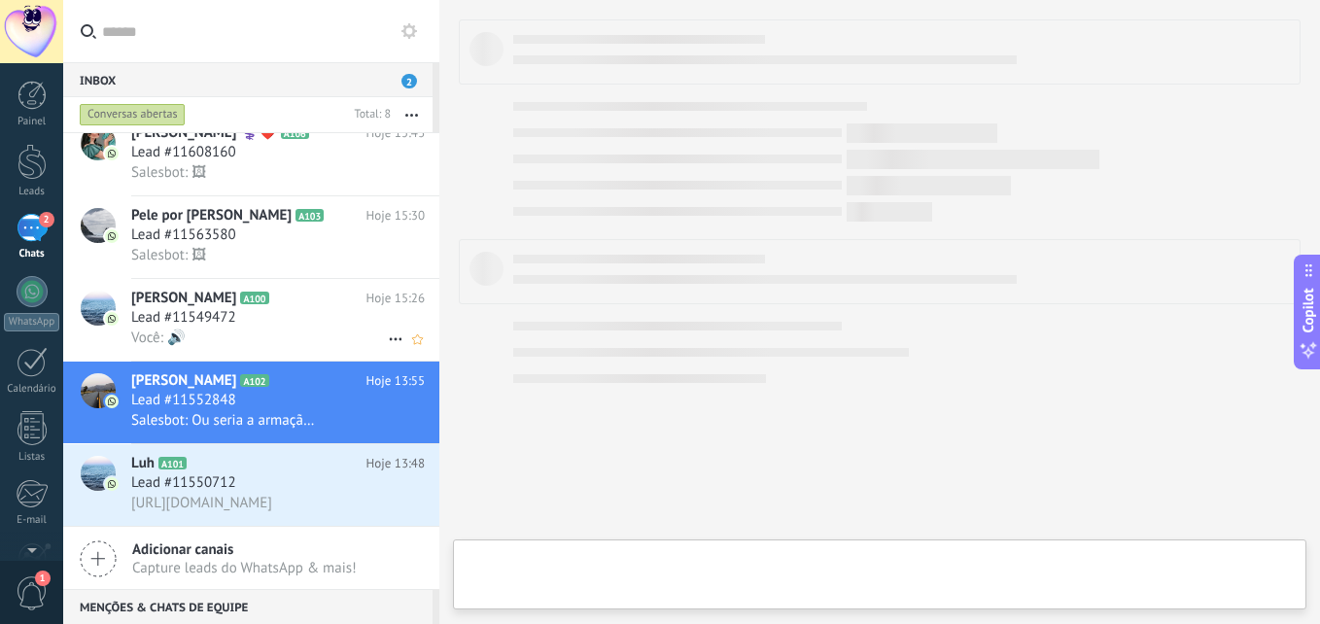
click at [275, 290] on h2 "Fernanda A100" at bounding box center [248, 298] width 235 height 19
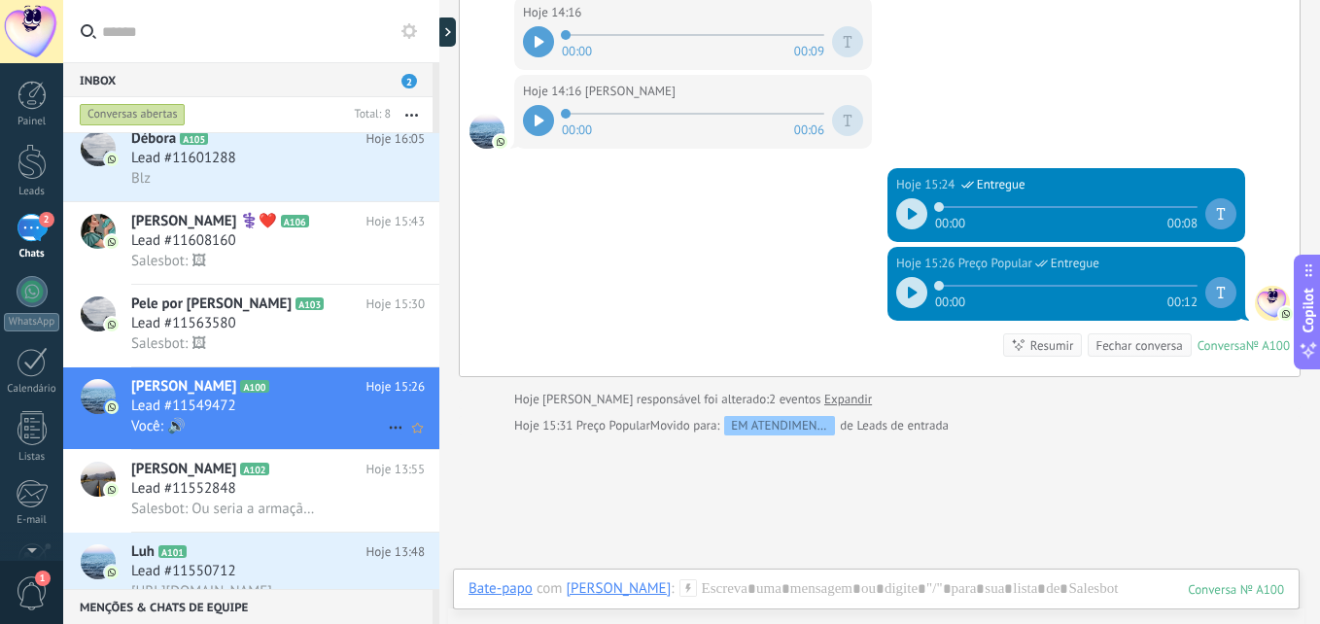
scroll to position [170, 0]
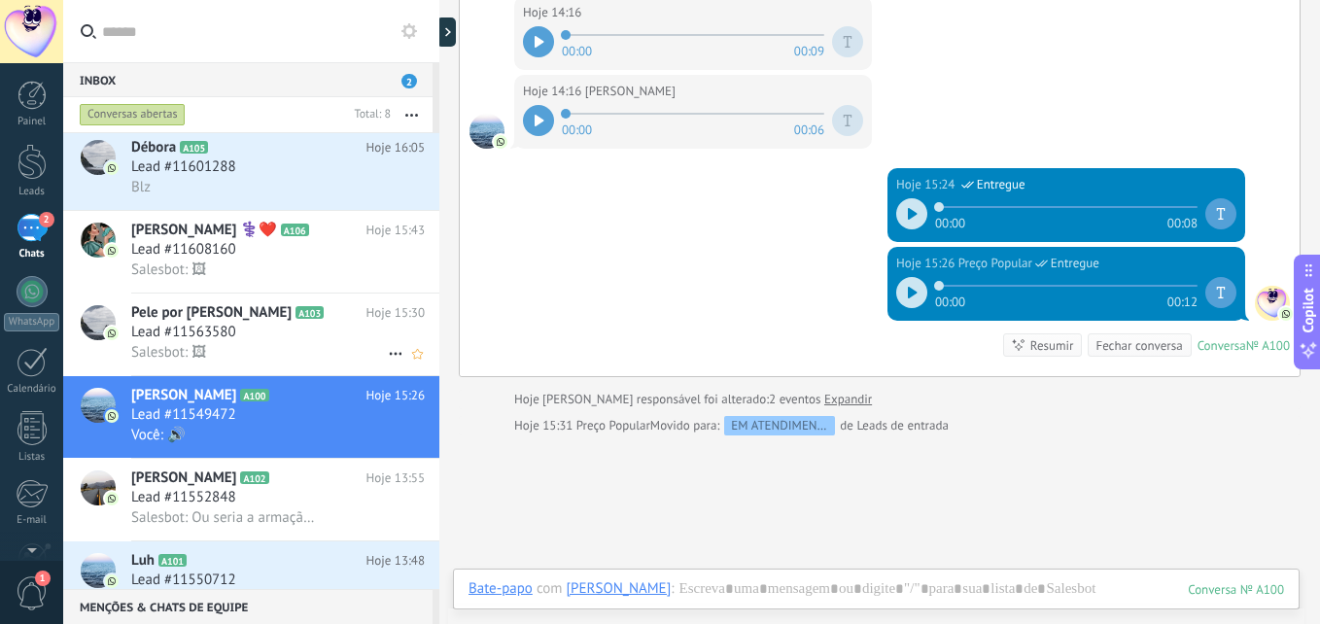
click at [329, 316] on icon at bounding box center [338, 312] width 19 height 19
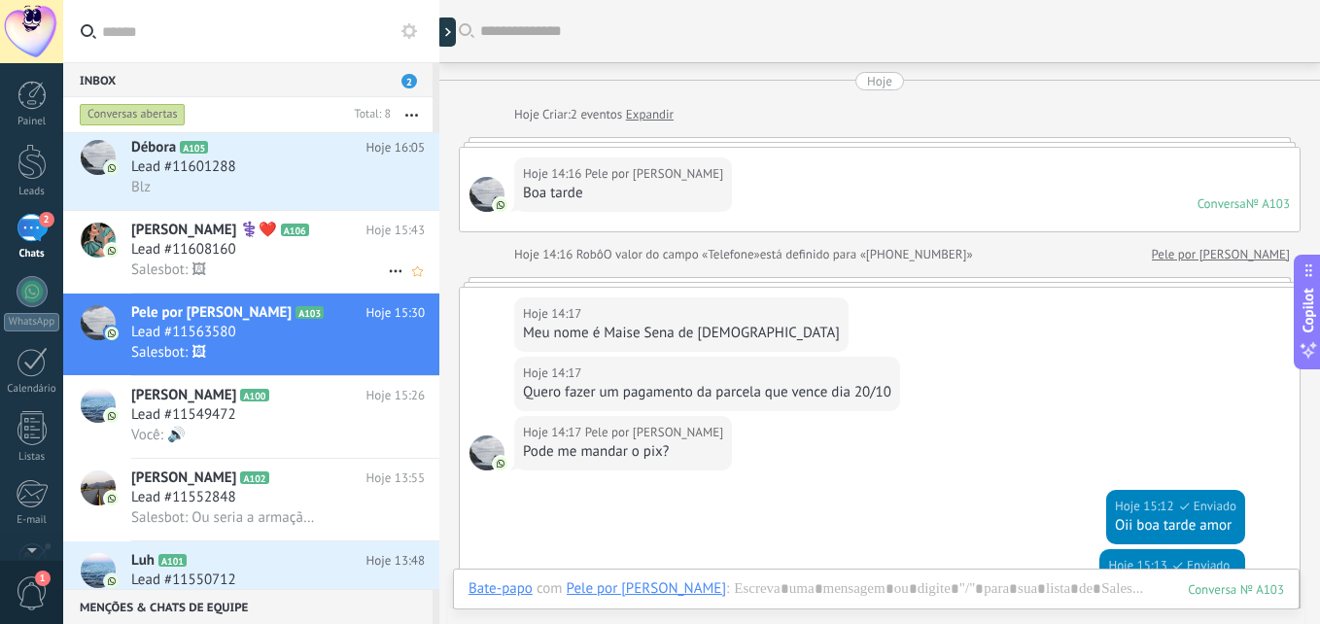
scroll to position [691, 0]
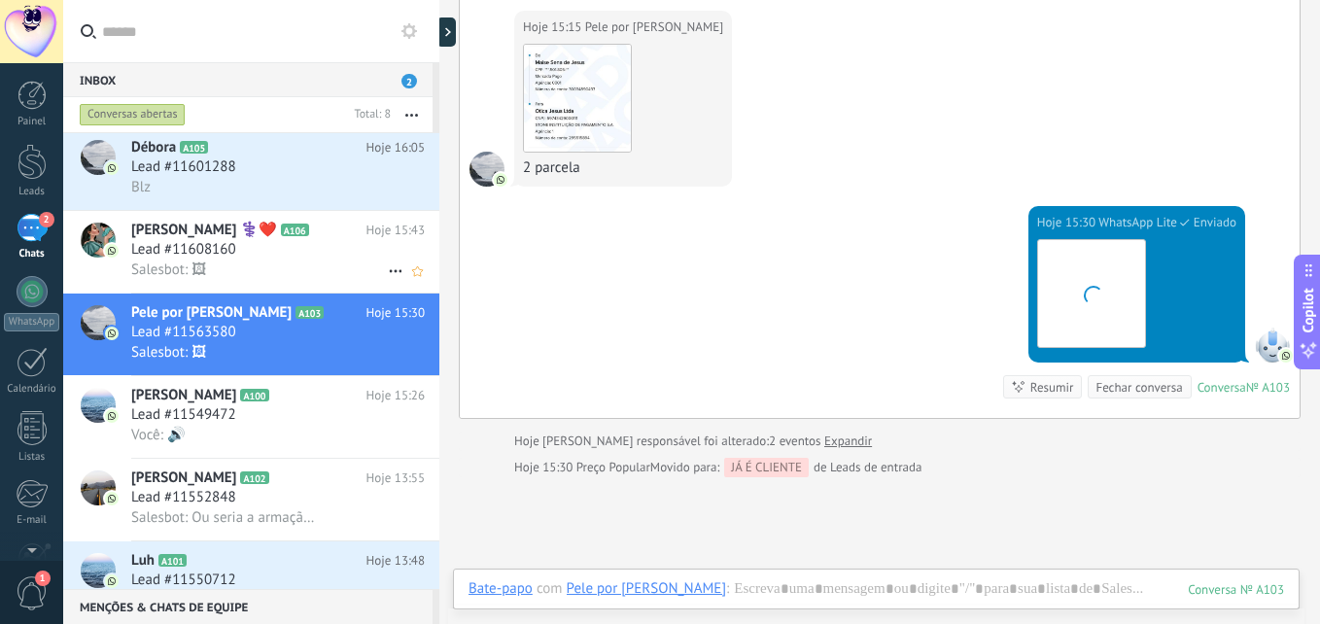
click at [303, 265] on div "Salesbot: 🖼" at bounding box center [278, 270] width 294 height 20
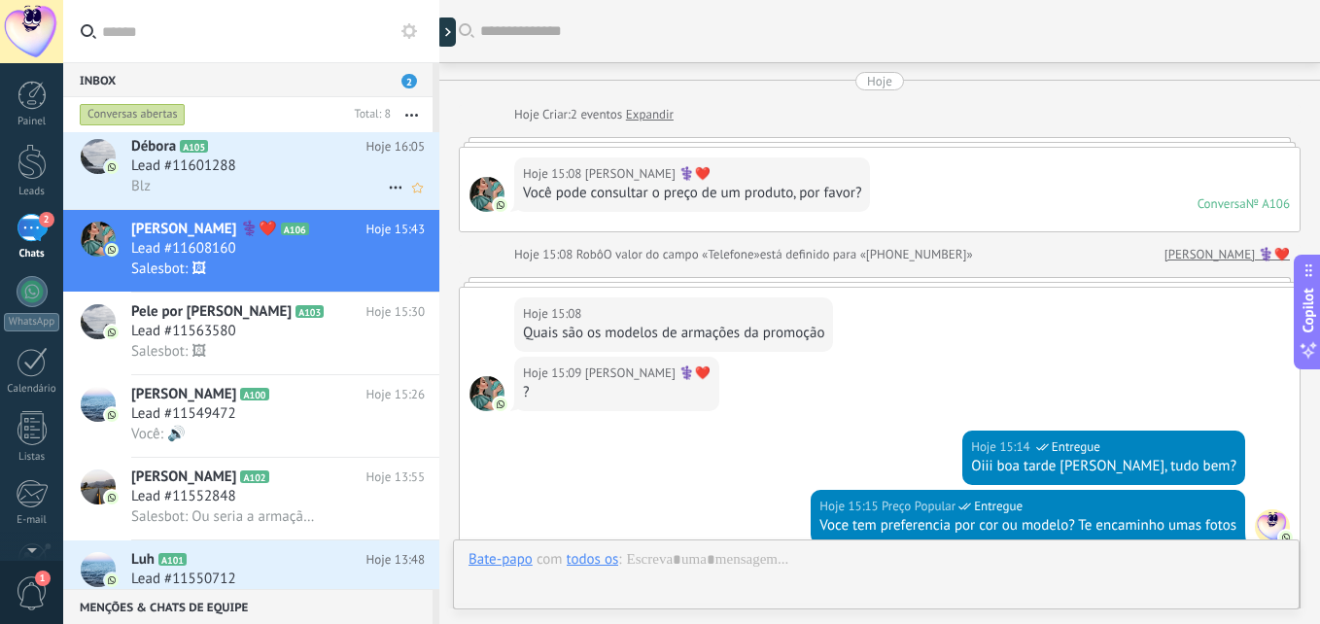
click at [250, 156] on h2 "Débora A105" at bounding box center [248, 146] width 235 height 19
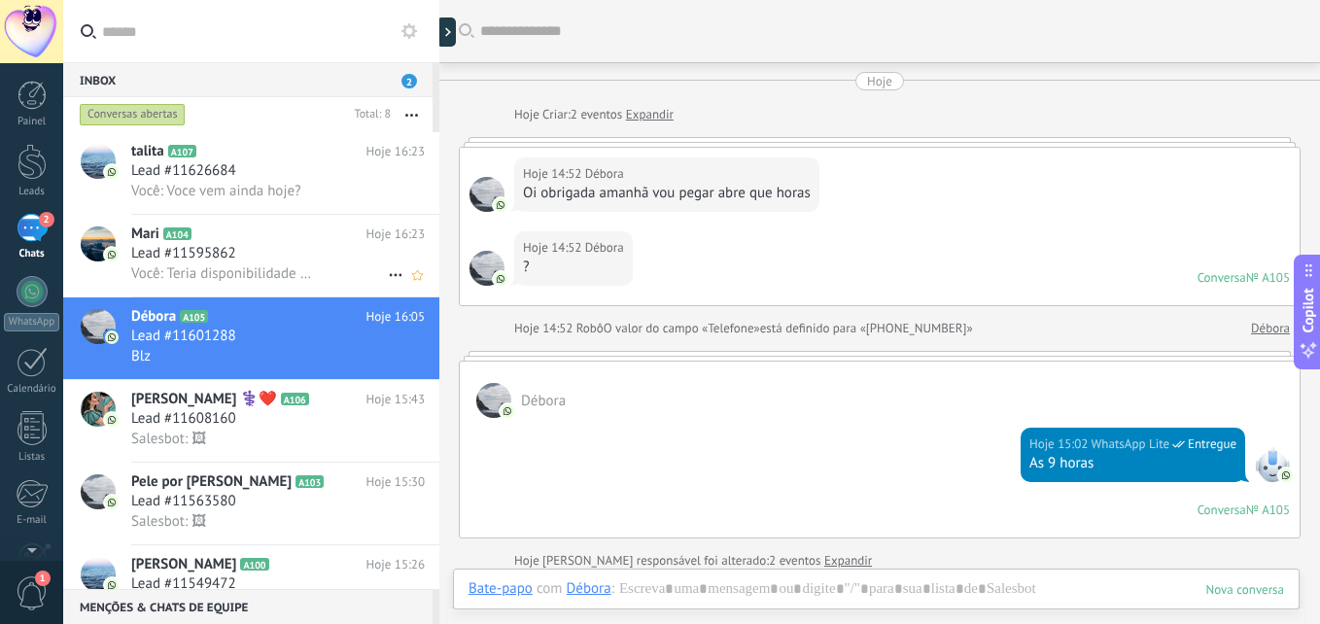
scroll to position [562, 0]
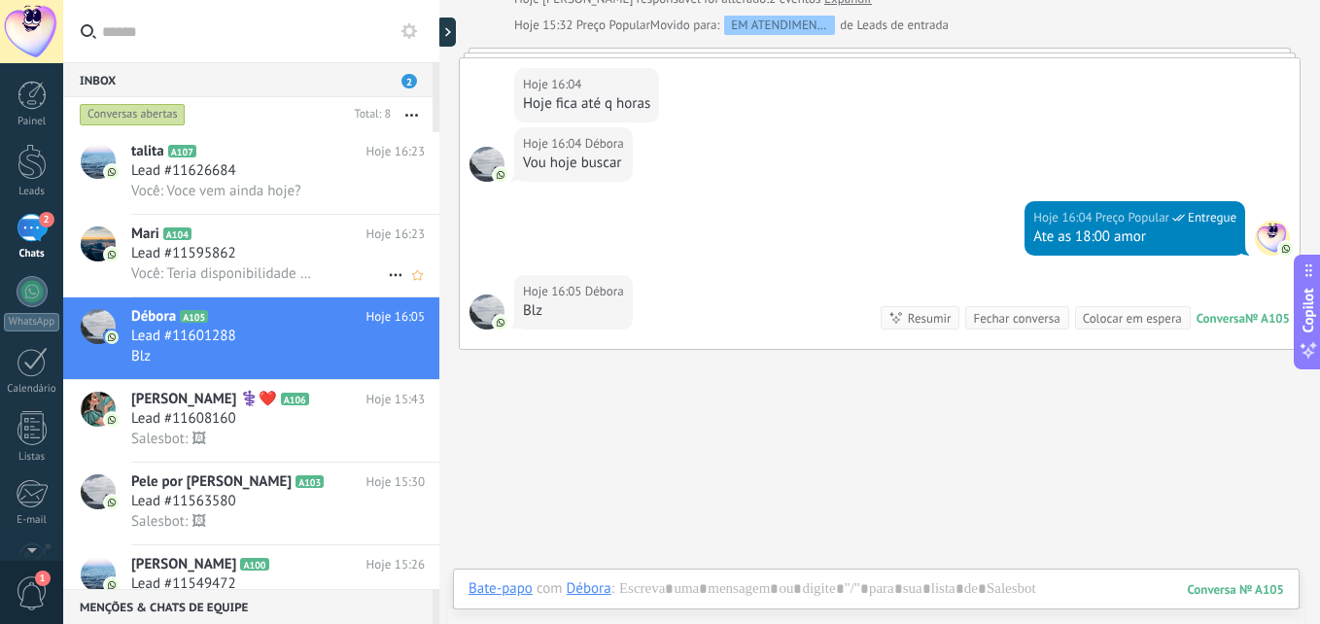
click at [249, 270] on span "Você: Teria disponibilidade pra vir amanha na loja pra te explicar melhor sobre…" at bounding box center [224, 273] width 187 height 18
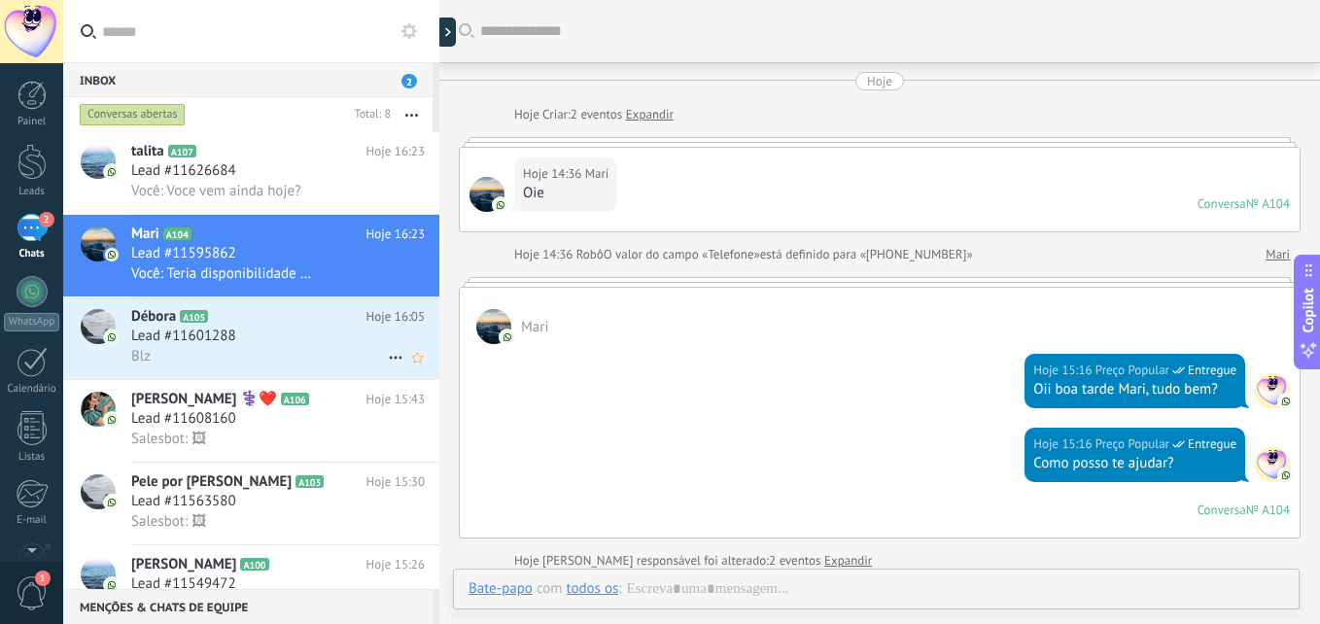
scroll to position [1161, 0]
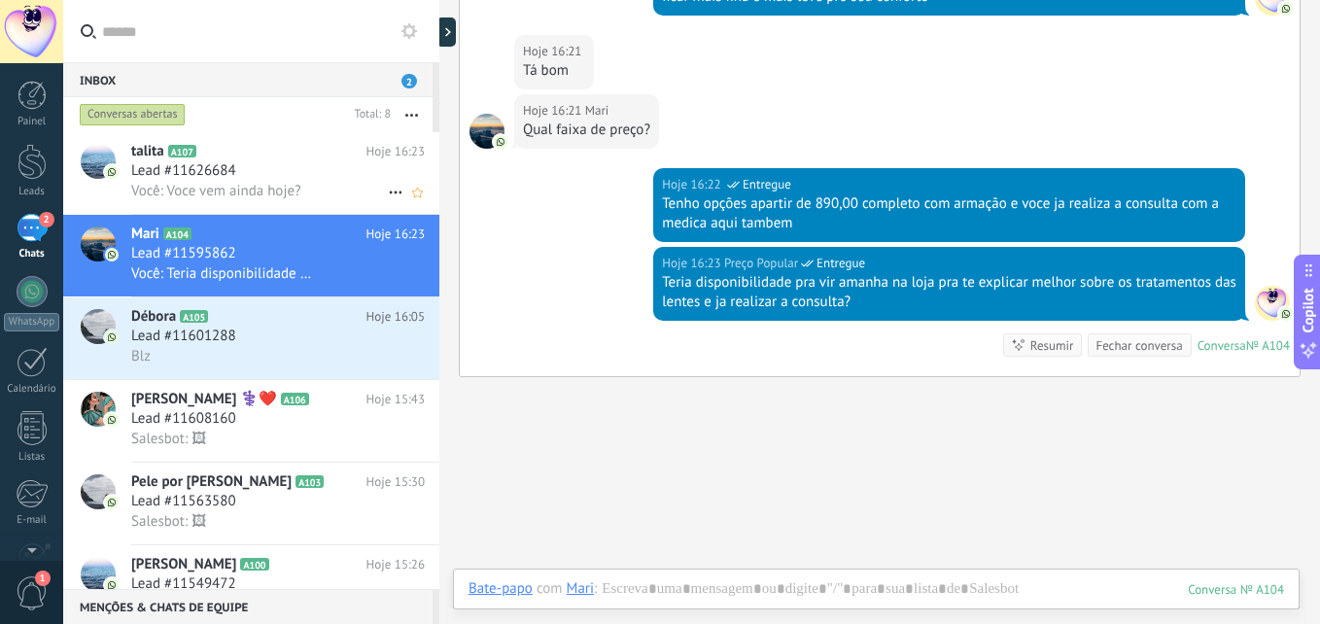
click at [255, 193] on span "Você: Voce vem ainda hoje?" at bounding box center [216, 191] width 170 height 18
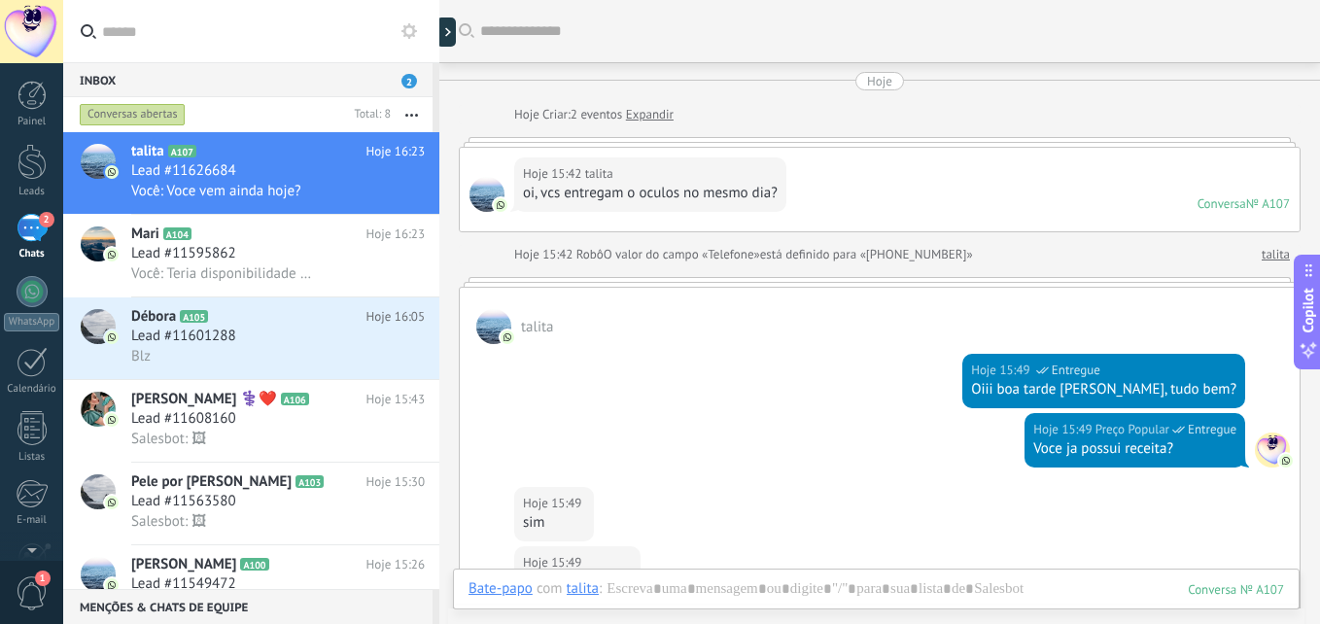
scroll to position [1408, 0]
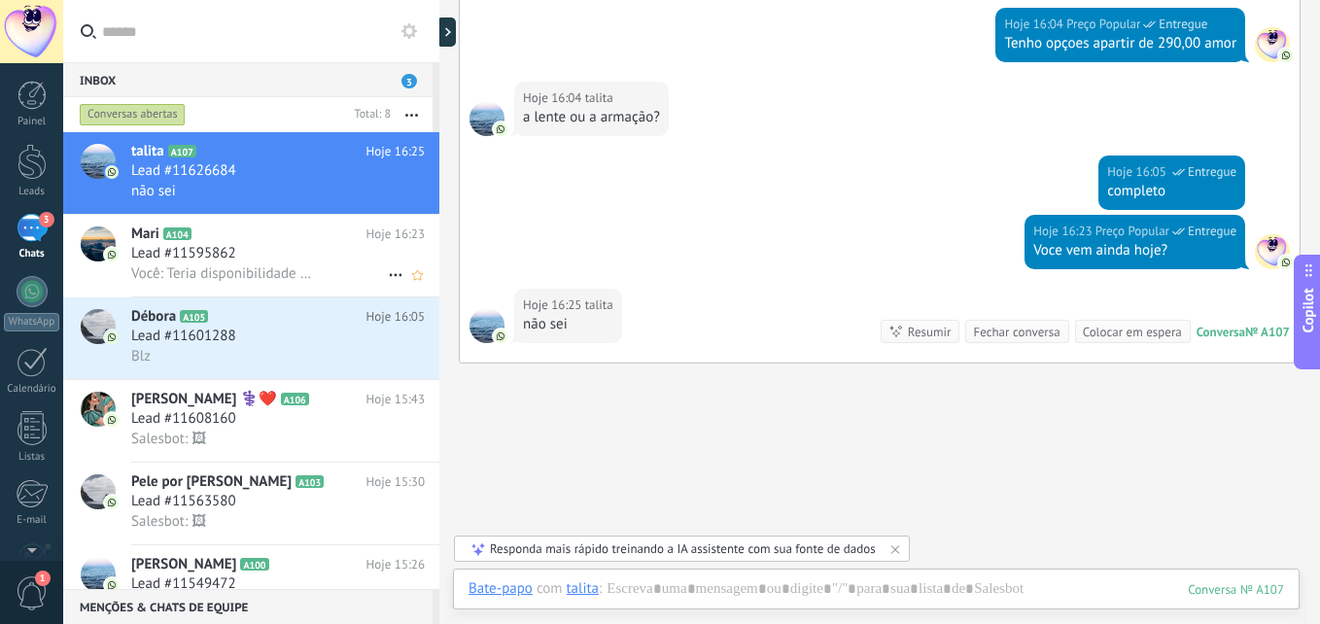
scroll to position [18, 0]
click at [829, 587] on div at bounding box center [875, 608] width 815 height 58
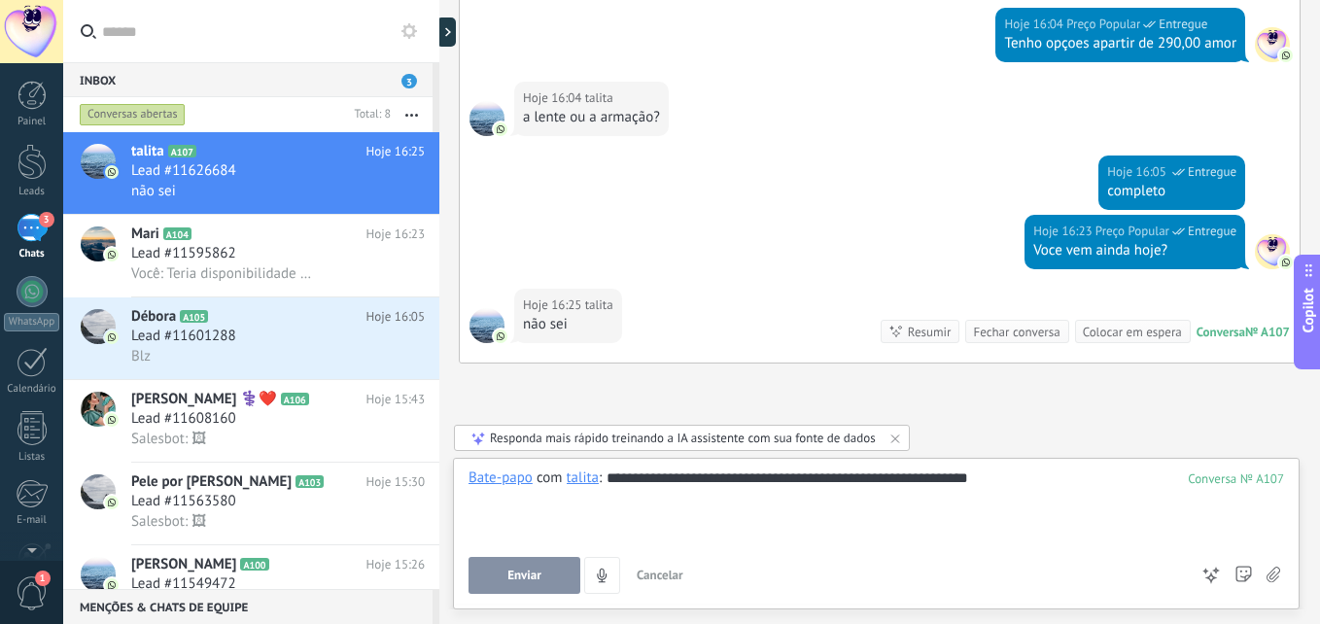
click at [953, 483] on div "**********" at bounding box center [875, 505] width 815 height 74
click at [1032, 483] on div "**********" at bounding box center [875, 505] width 815 height 74
click at [537, 565] on button "Enviar" at bounding box center [524, 575] width 112 height 37
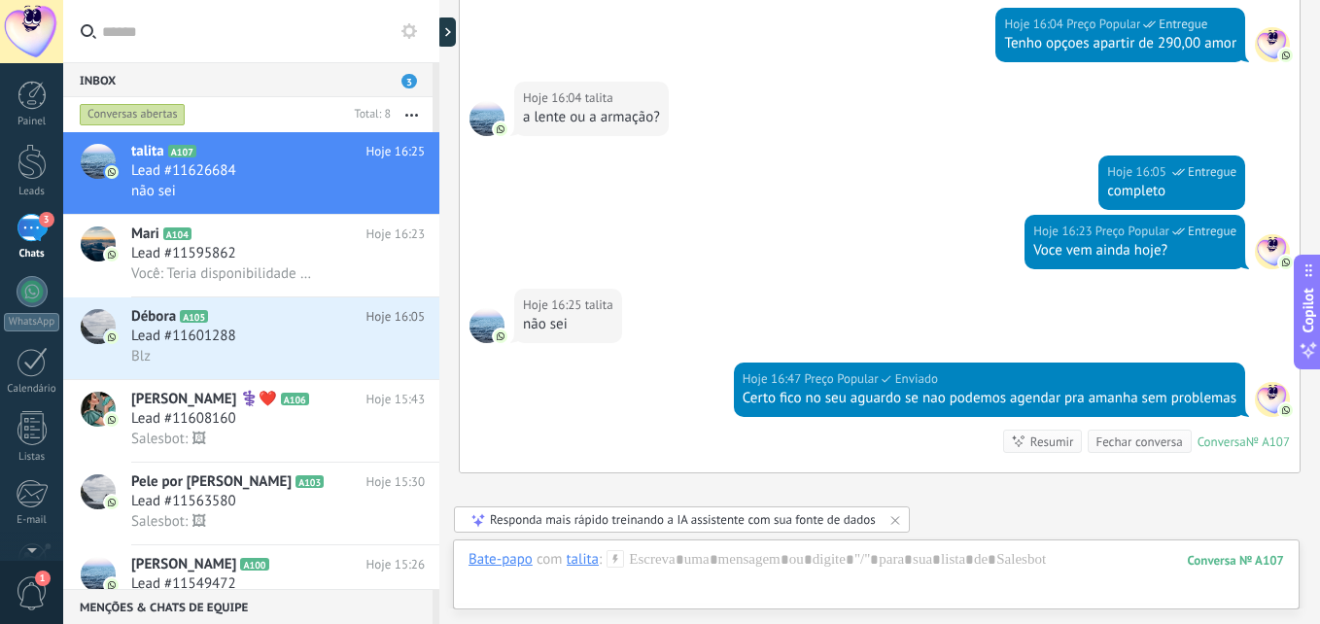
scroll to position [1639, 0]
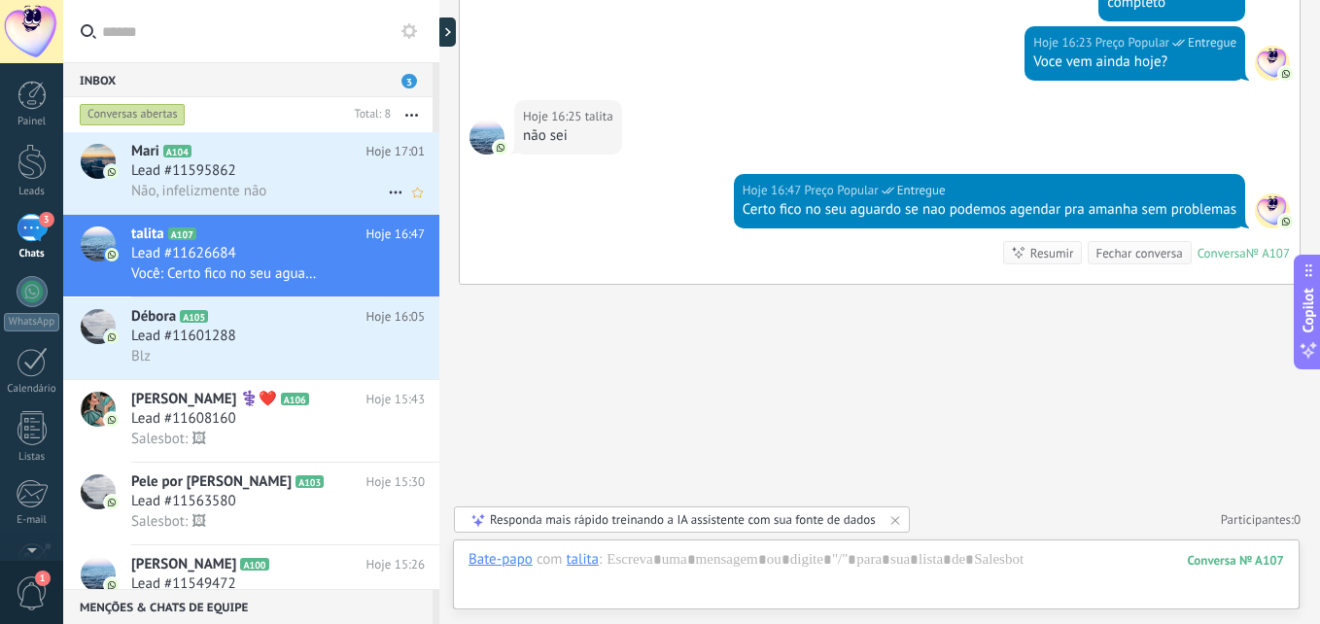
click at [316, 189] on div "Não, infelizmente não" at bounding box center [278, 191] width 294 height 20
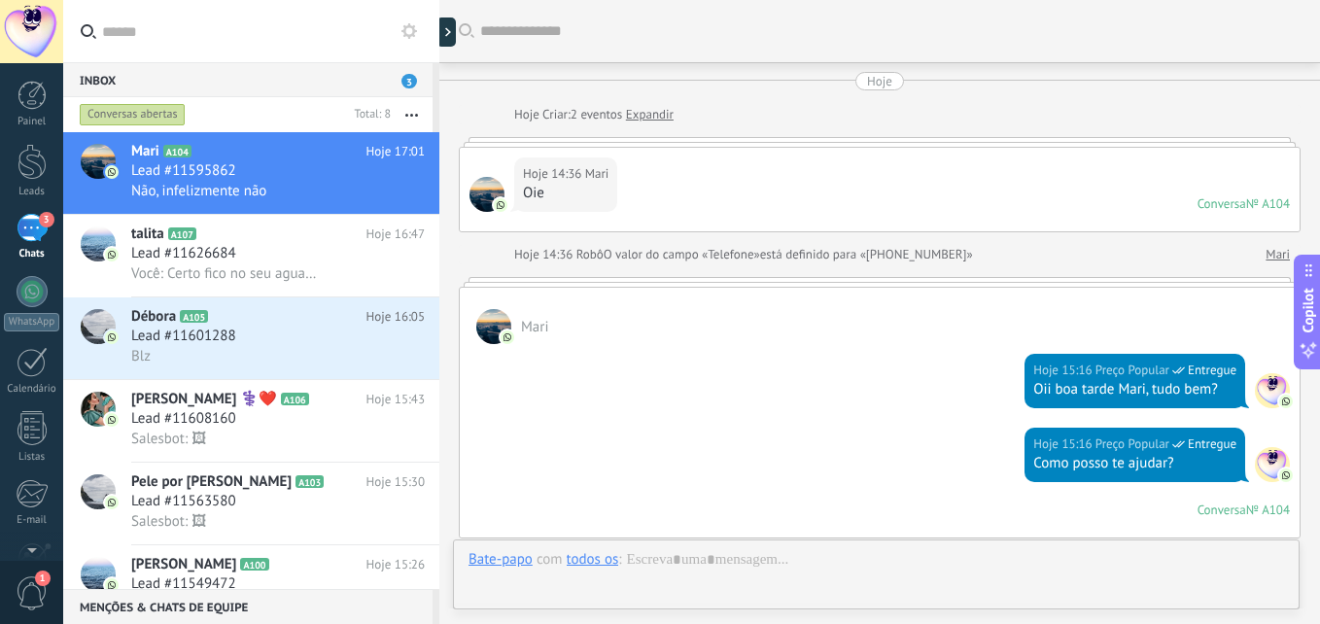
scroll to position [1213, 0]
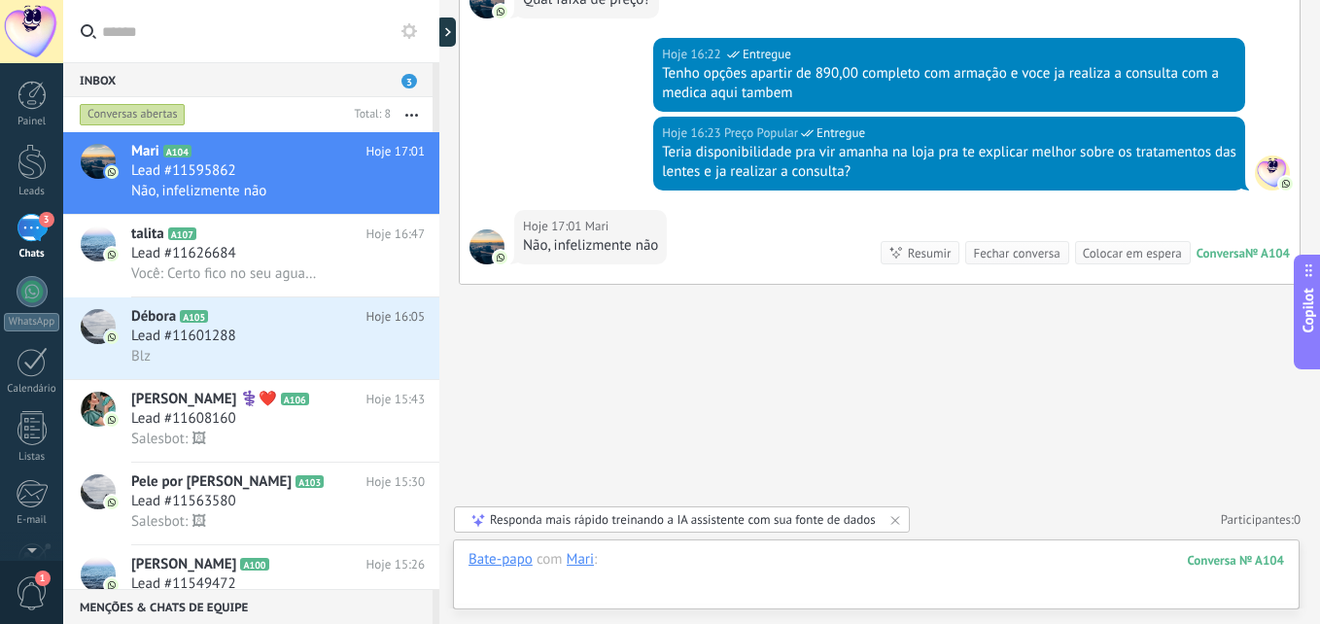
click at [738, 578] on div at bounding box center [875, 579] width 815 height 58
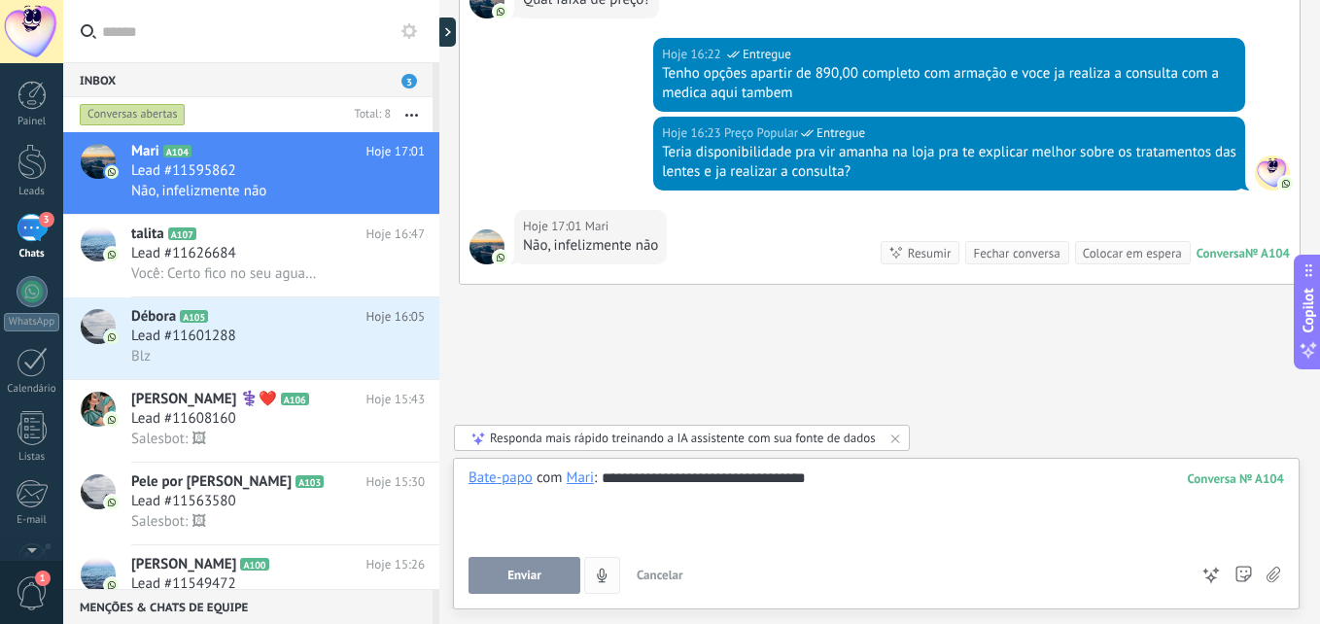
click at [520, 570] on span "Enviar" at bounding box center [524, 576] width 34 height 14
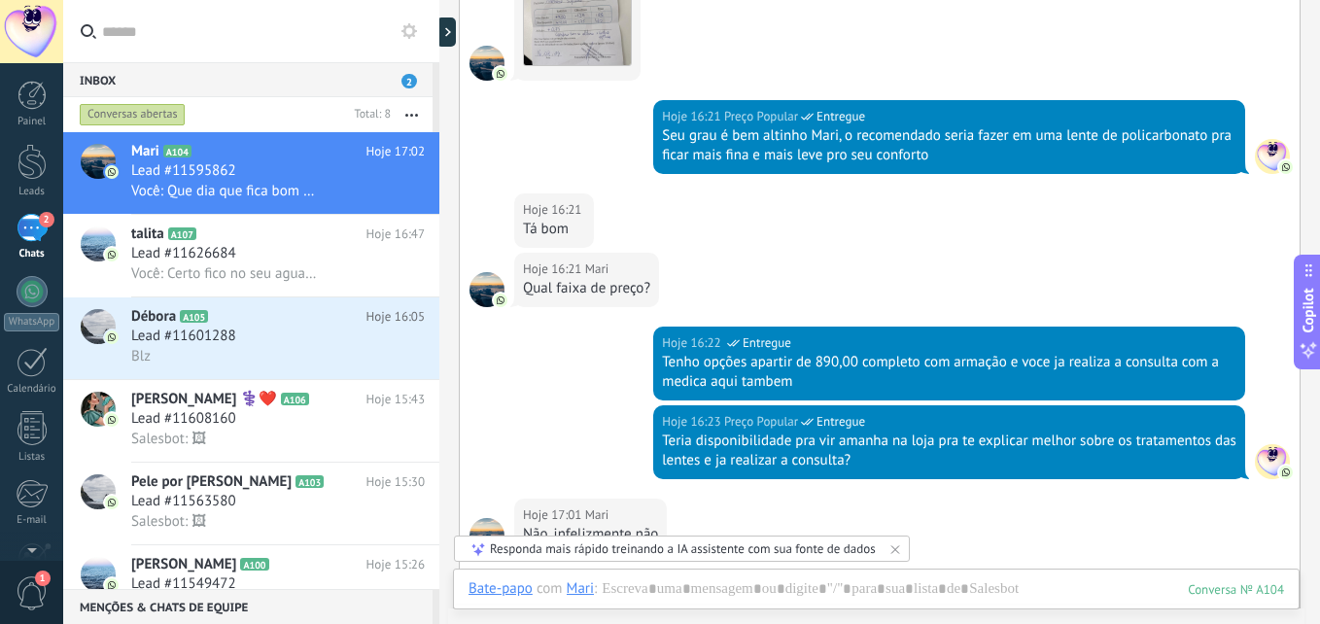
scroll to position [1323, 0]
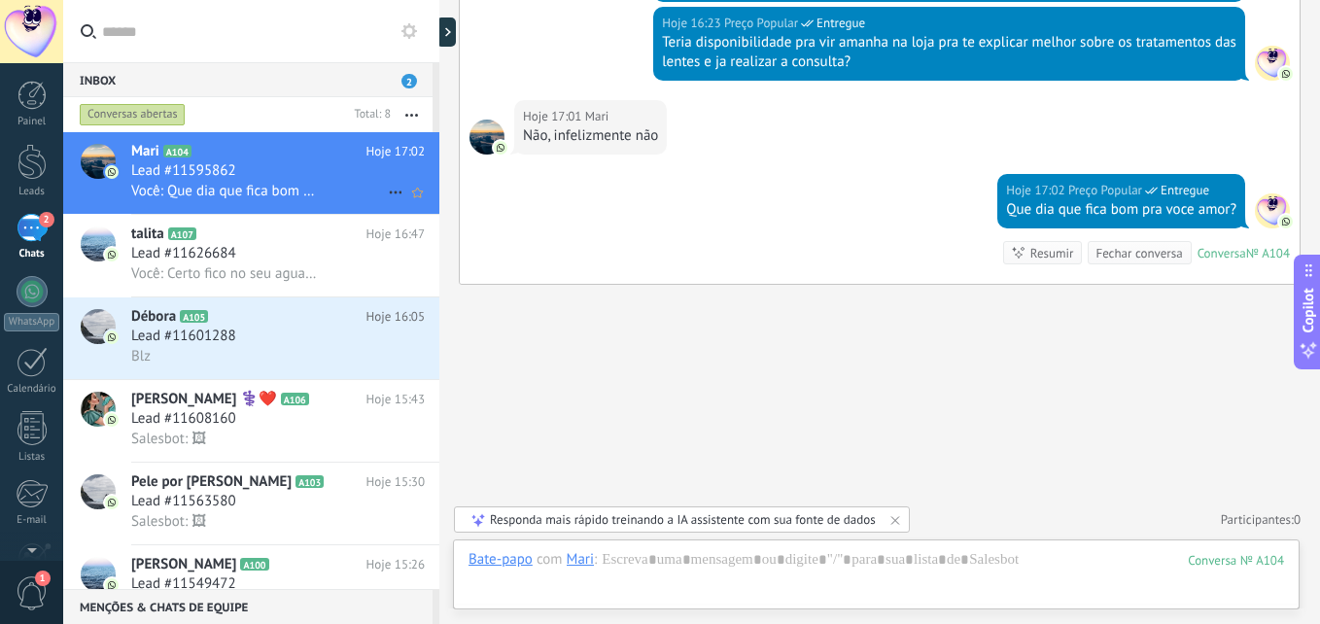
drag, startPoint x: 249, startPoint y: 254, endPoint x: 273, endPoint y: 191, distance: 66.8
click at [249, 254] on div "Lead #11626684" at bounding box center [278, 253] width 294 height 19
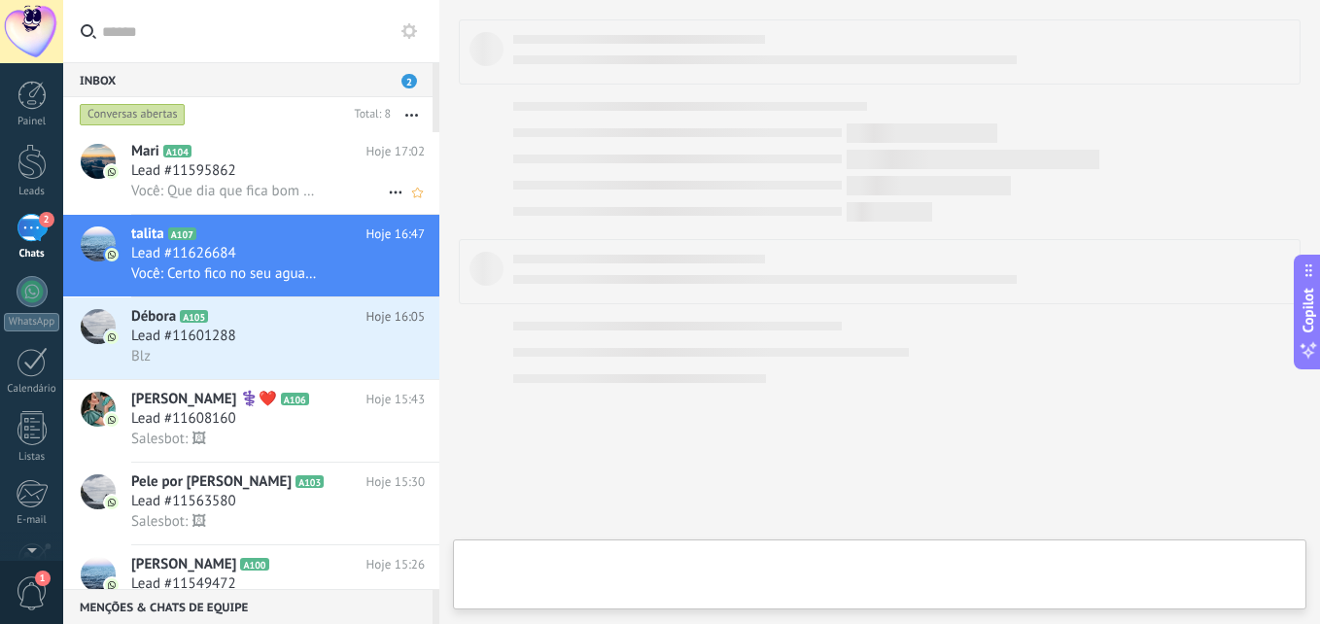
click at [274, 189] on span "Você: Que dia que fica bom pra voce amor?" at bounding box center [224, 191] width 187 height 18
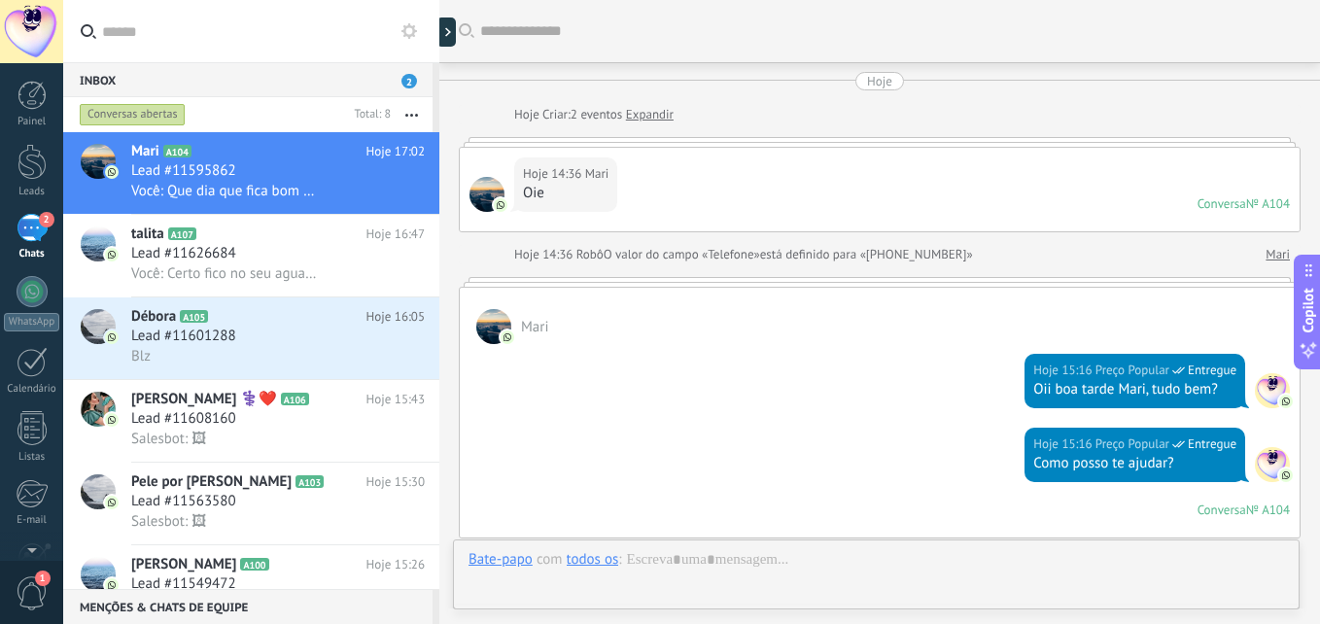
scroll to position [1166, 0]
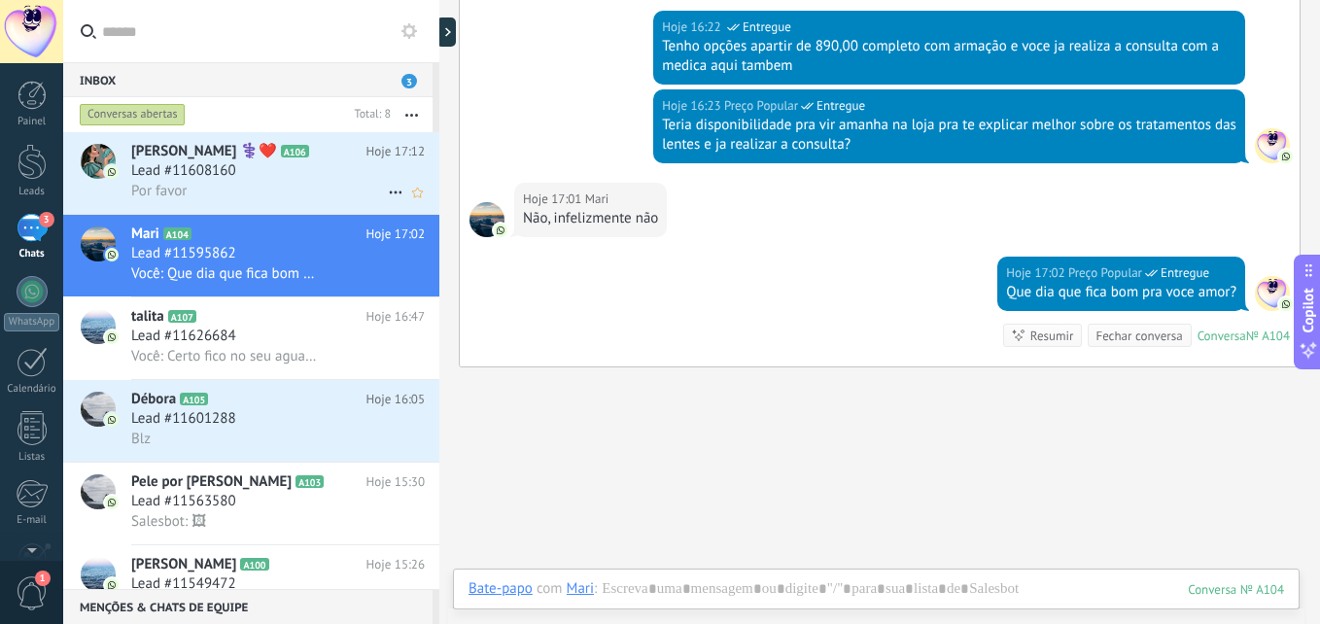
click at [209, 176] on span "Lead #11608160" at bounding box center [183, 170] width 105 height 19
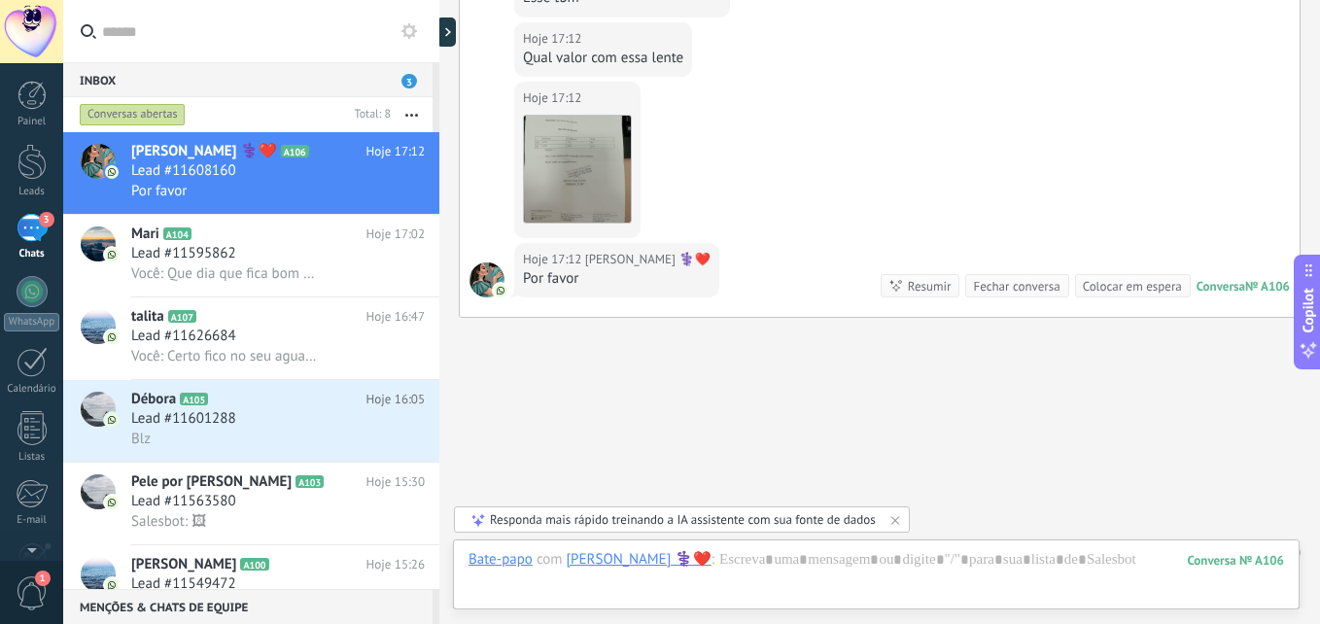
scroll to position [2062, 0]
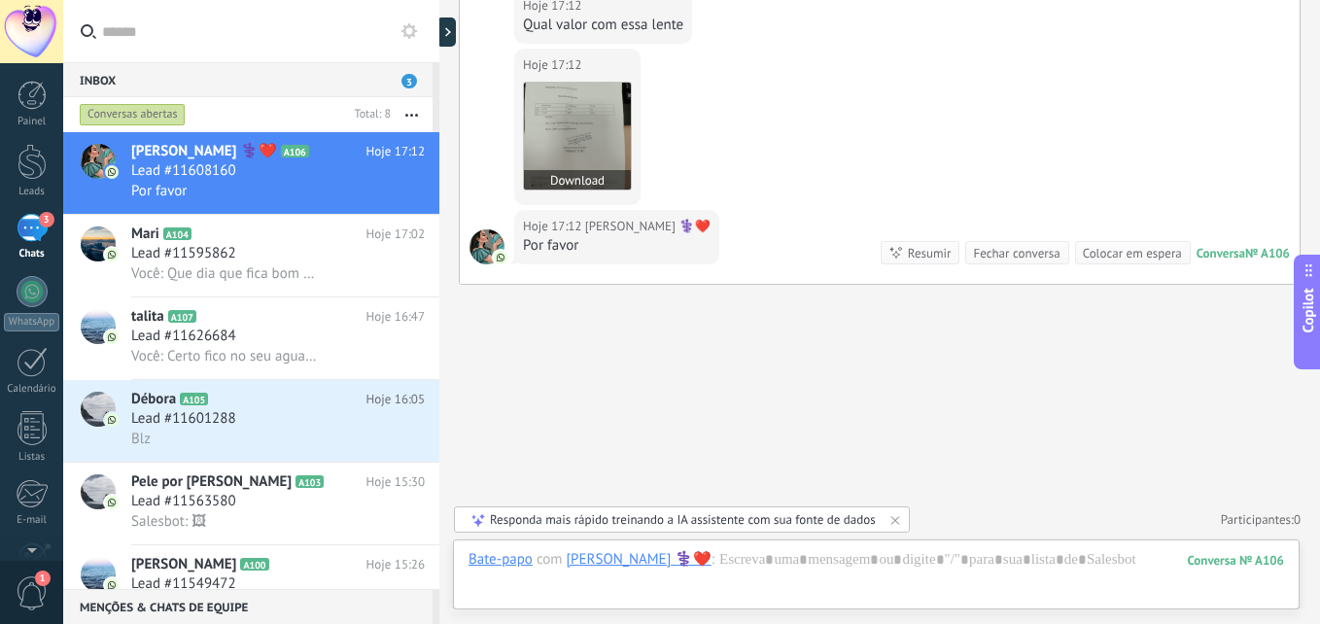
click at [569, 162] on img at bounding box center [577, 136] width 107 height 107
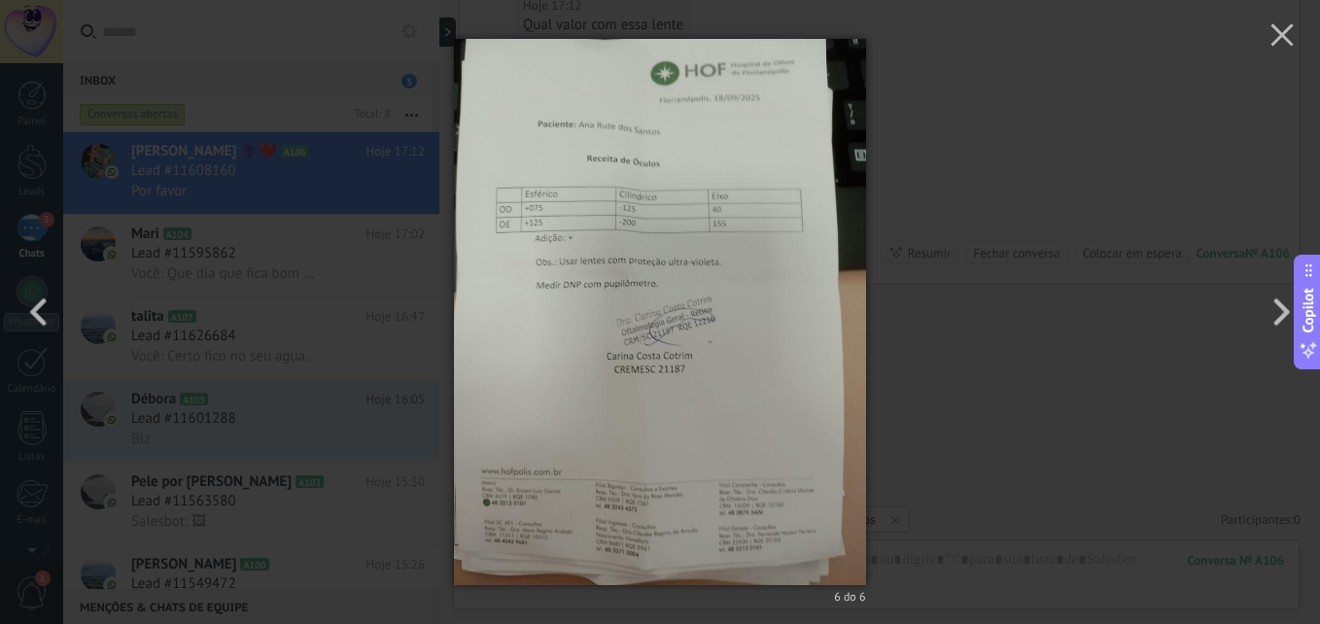
click at [641, 272] on img at bounding box center [659, 312] width 411 height 624
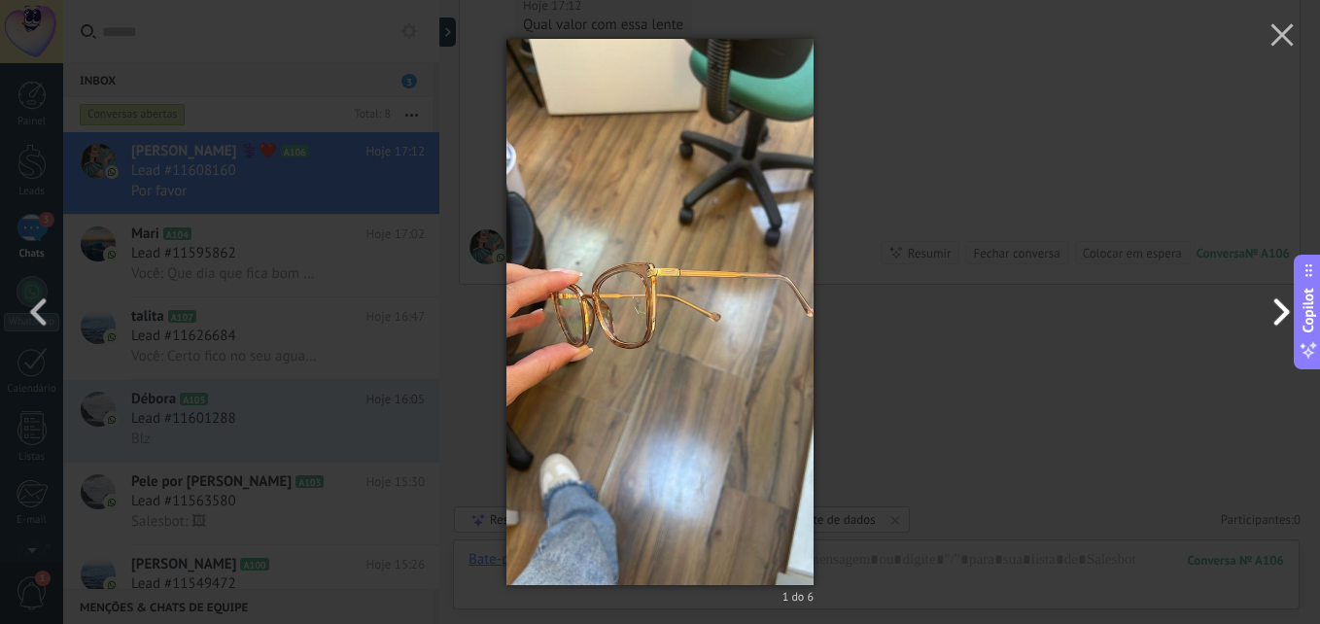
click at [1275, 302] on button "button" at bounding box center [1275, 312] width 87 height 107
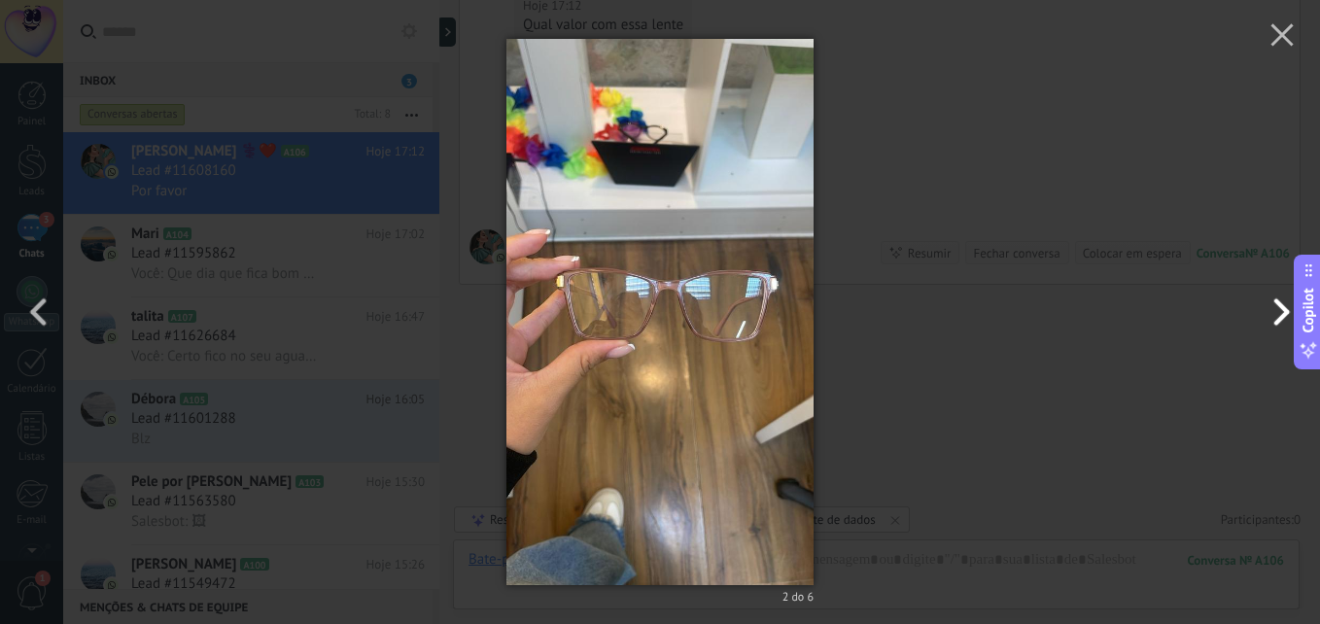
click at [1257, 305] on button "button" at bounding box center [1275, 312] width 87 height 107
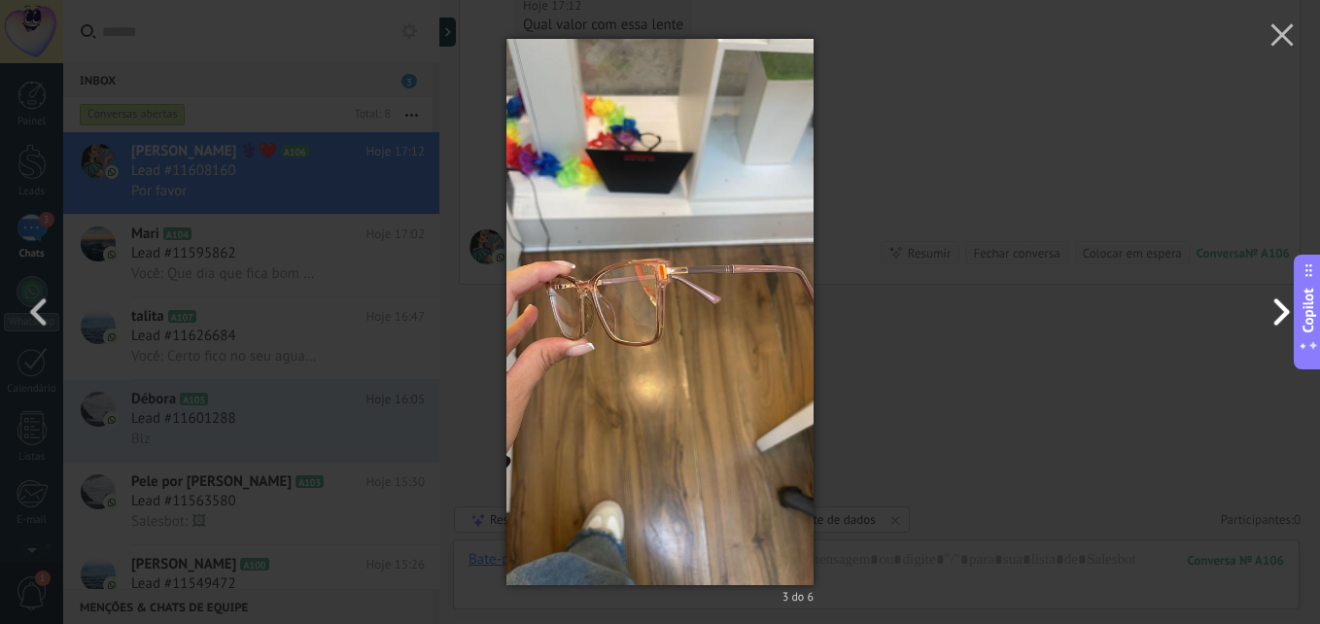
click at [1257, 305] on button "button" at bounding box center [1275, 312] width 87 height 107
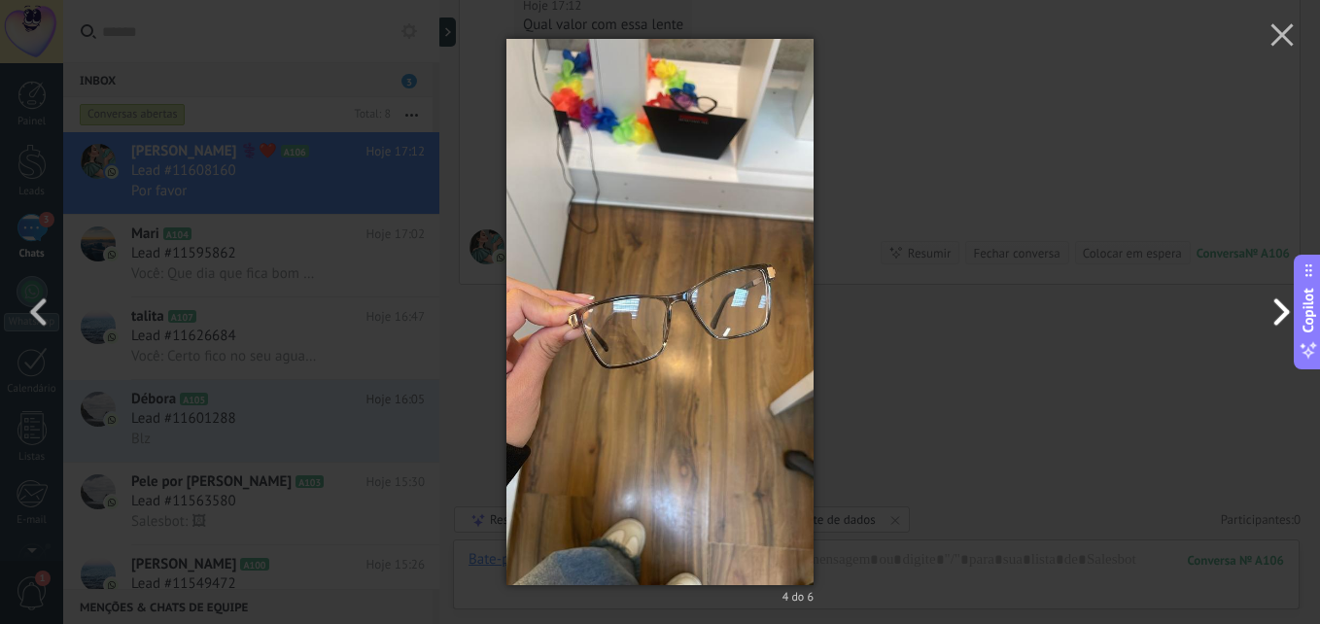
click at [1257, 305] on button "button" at bounding box center [1275, 312] width 87 height 107
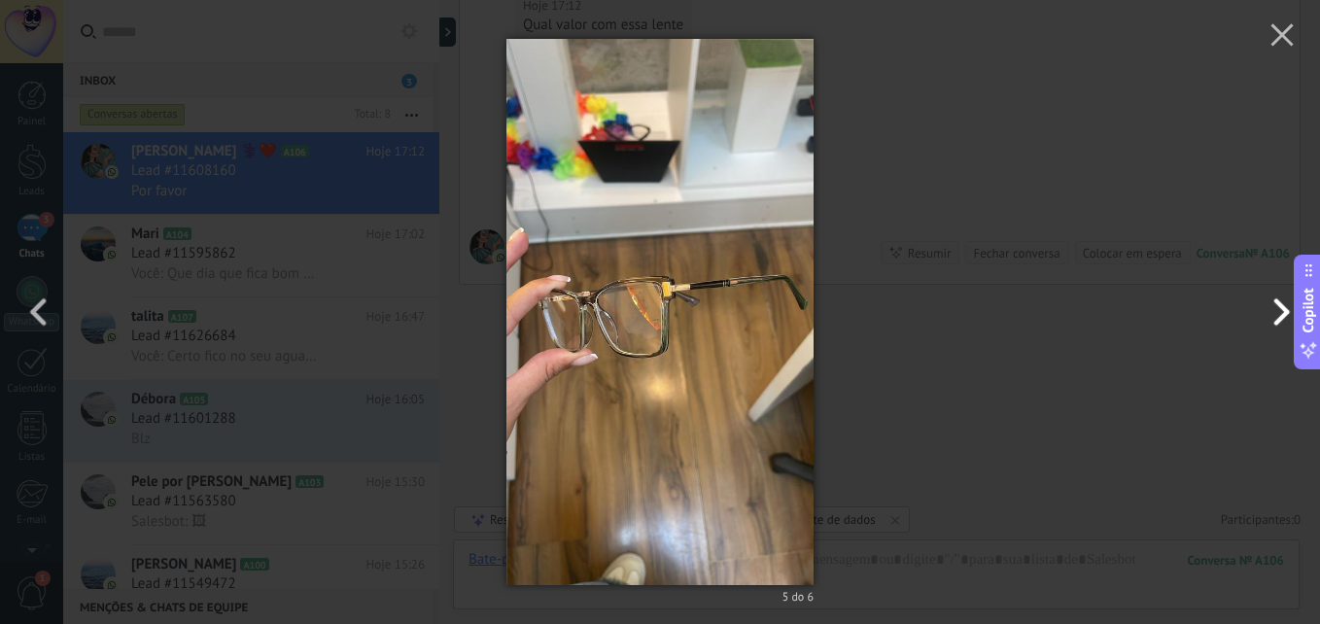
click at [1257, 305] on button "button" at bounding box center [1275, 312] width 87 height 107
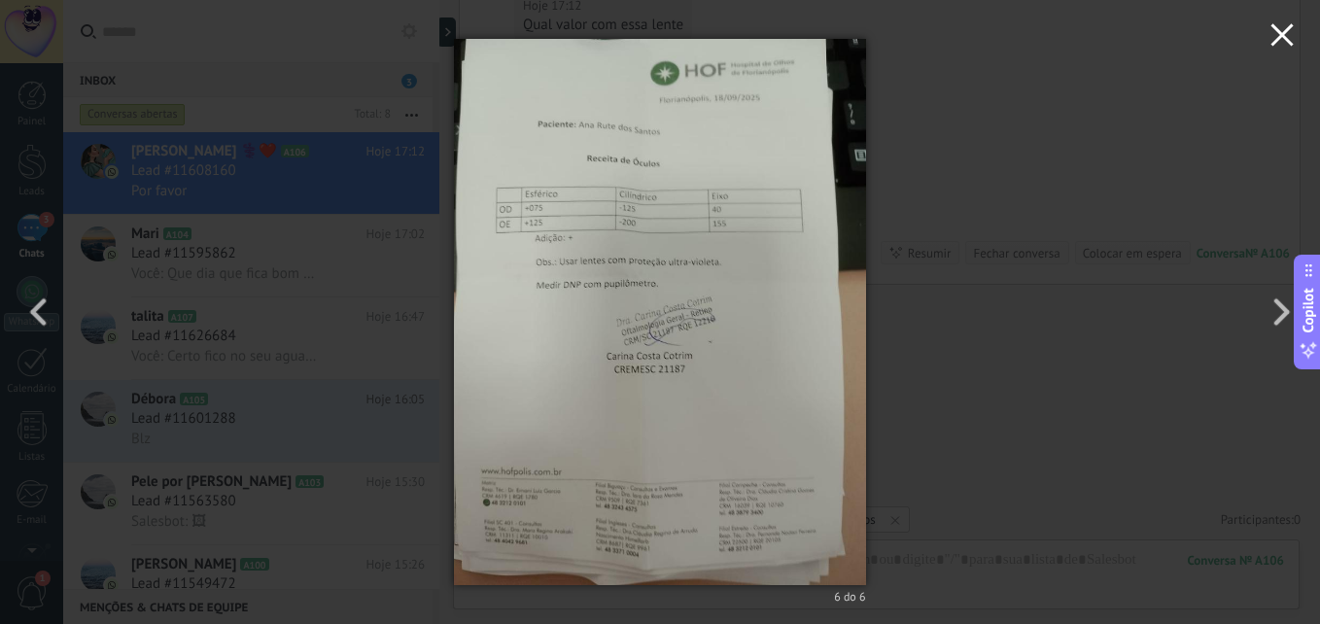
click at [1278, 27] on icon "button" at bounding box center [1281, 34] width 23 height 23
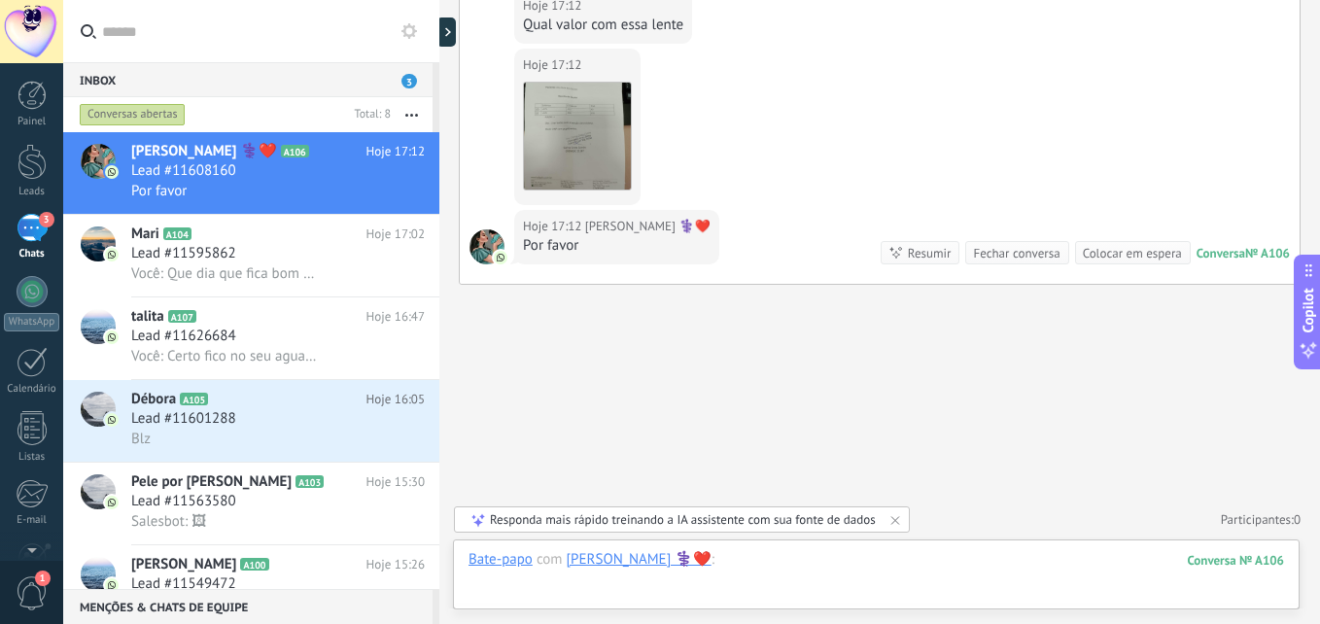
click at [733, 561] on div at bounding box center [875, 579] width 815 height 58
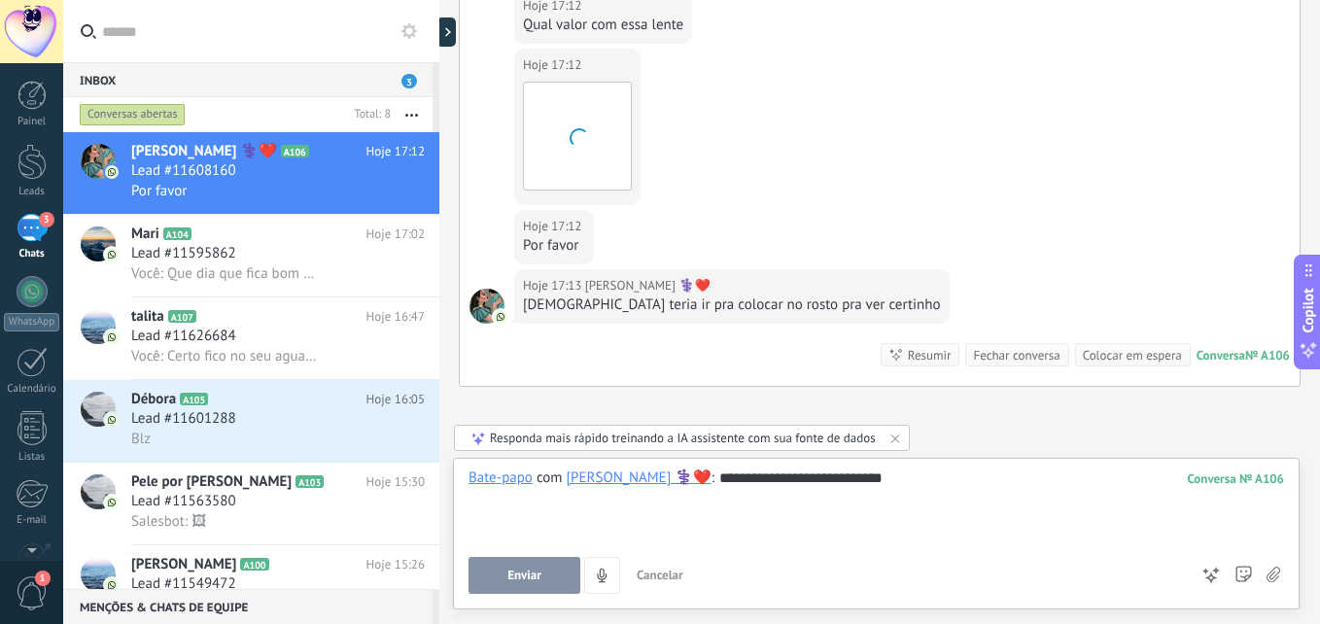
scroll to position [2122, 0]
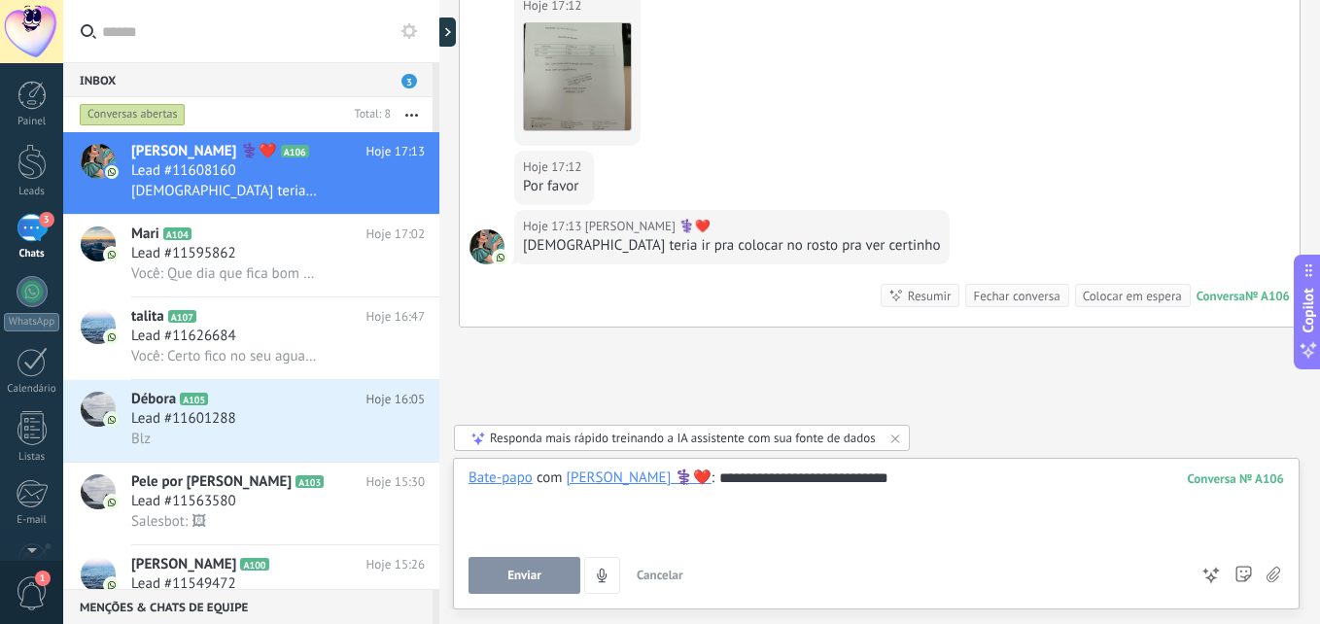
click at [541, 575] on button "Enviar" at bounding box center [524, 575] width 112 height 37
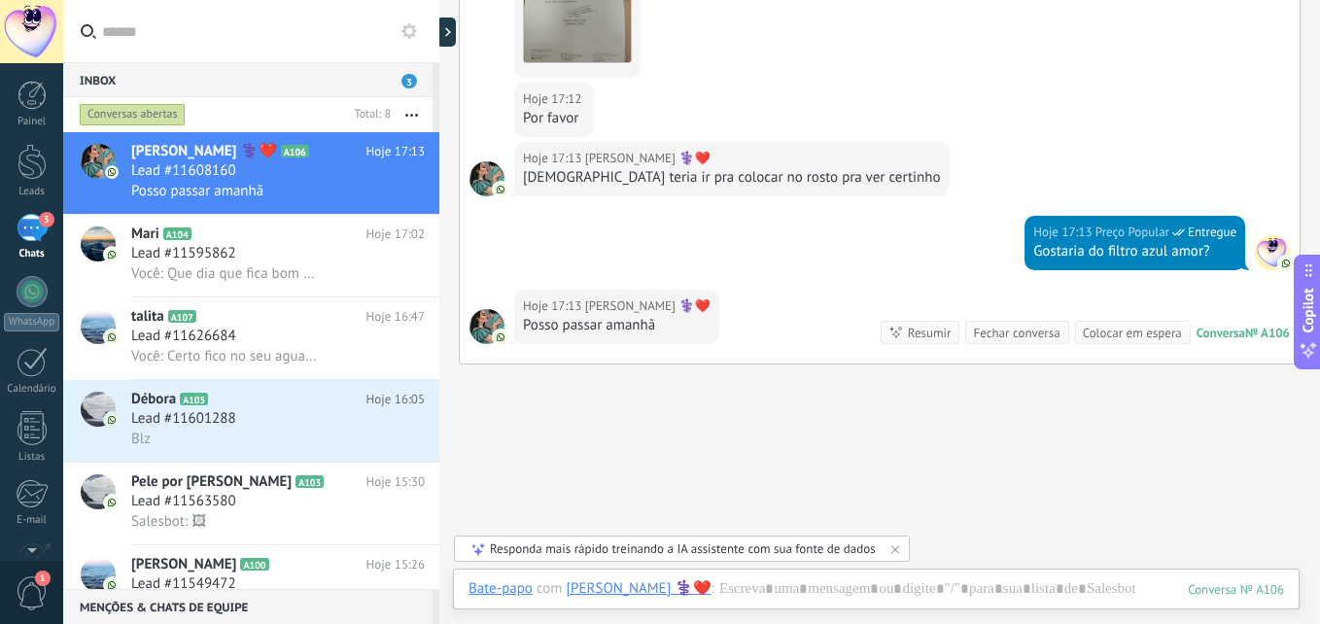
scroll to position [2172, 0]
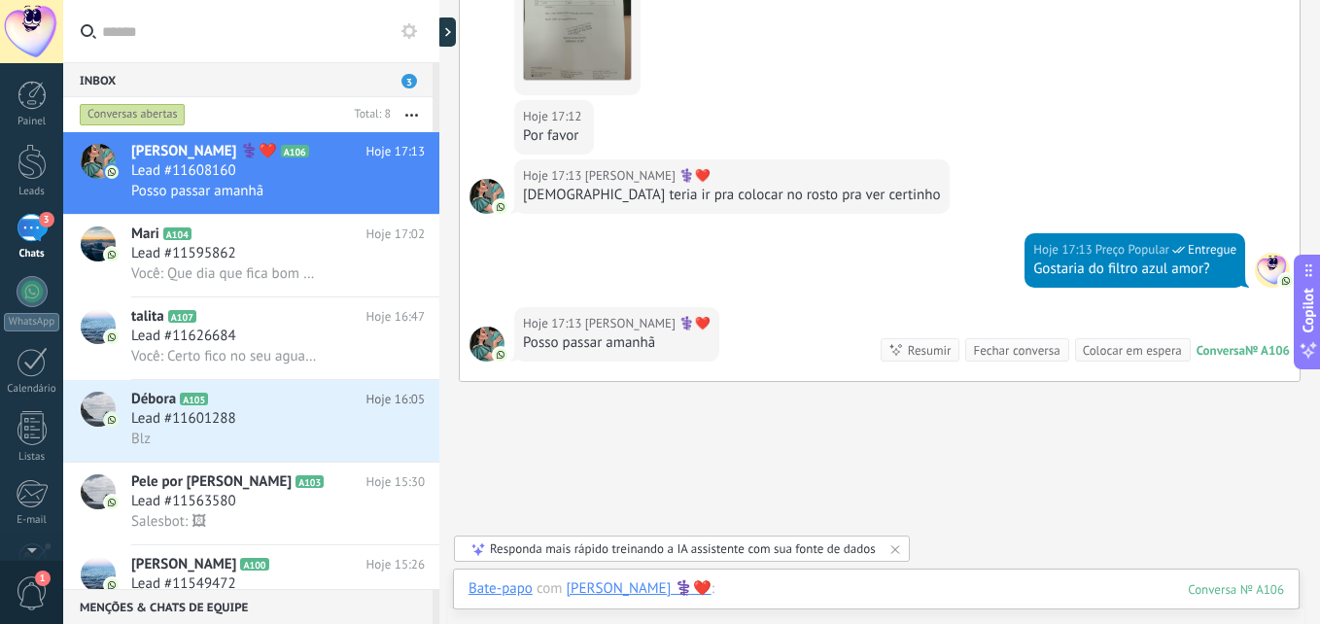
click at [740, 587] on div at bounding box center [875, 608] width 815 height 58
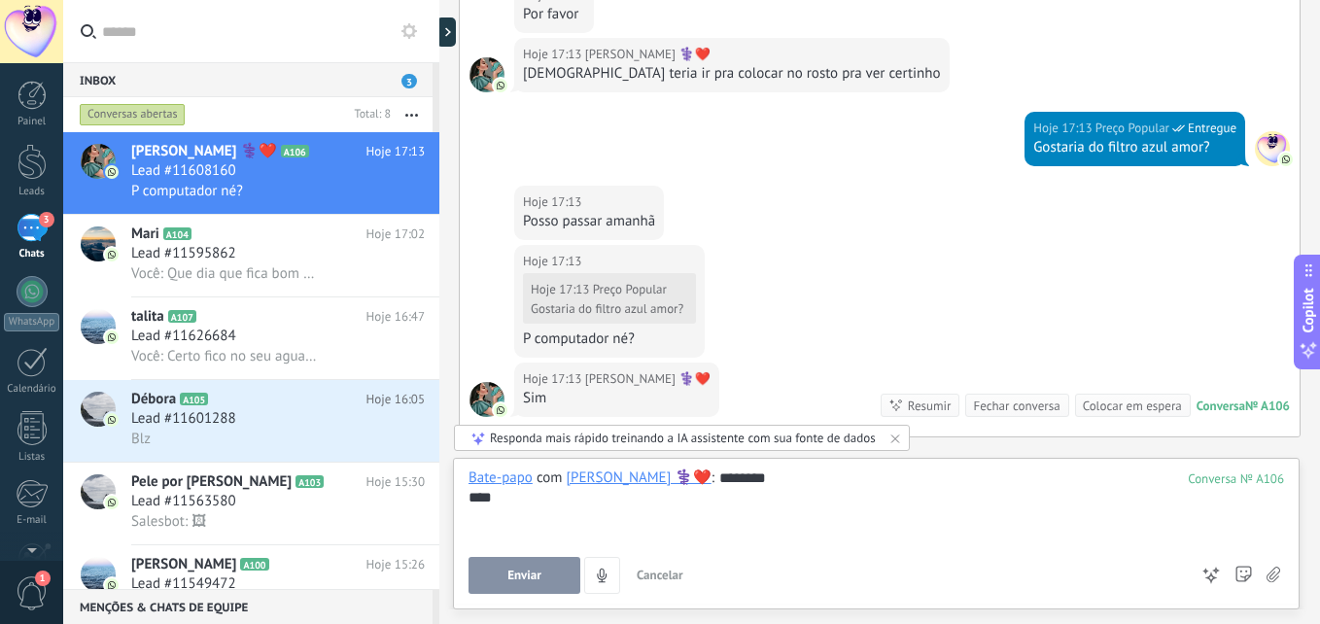
scroll to position [2357, 0]
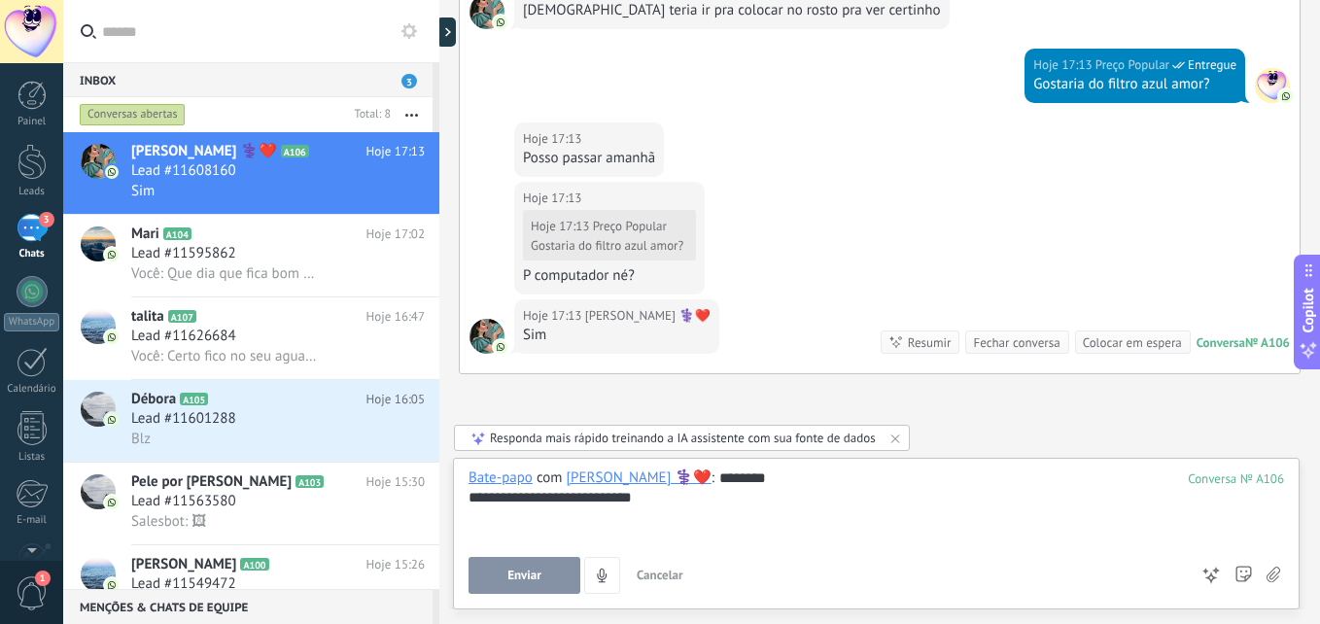
click at [526, 573] on span "Enviar" at bounding box center [524, 576] width 34 height 14
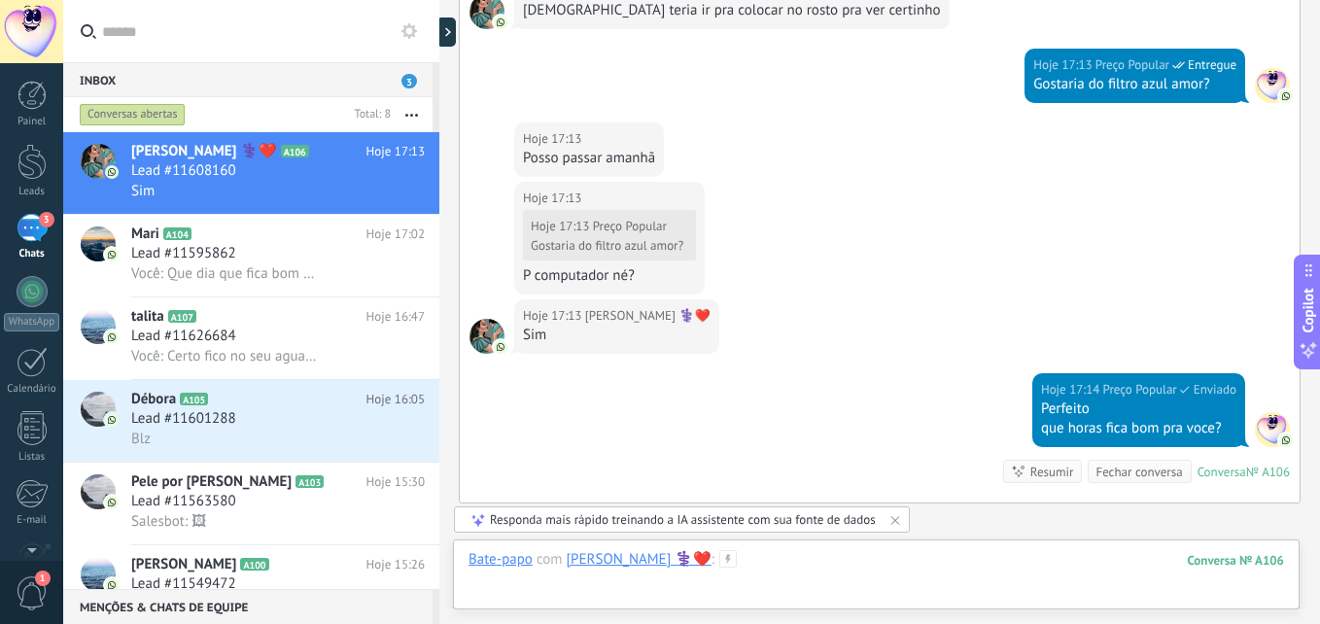
click at [777, 555] on div at bounding box center [875, 579] width 815 height 58
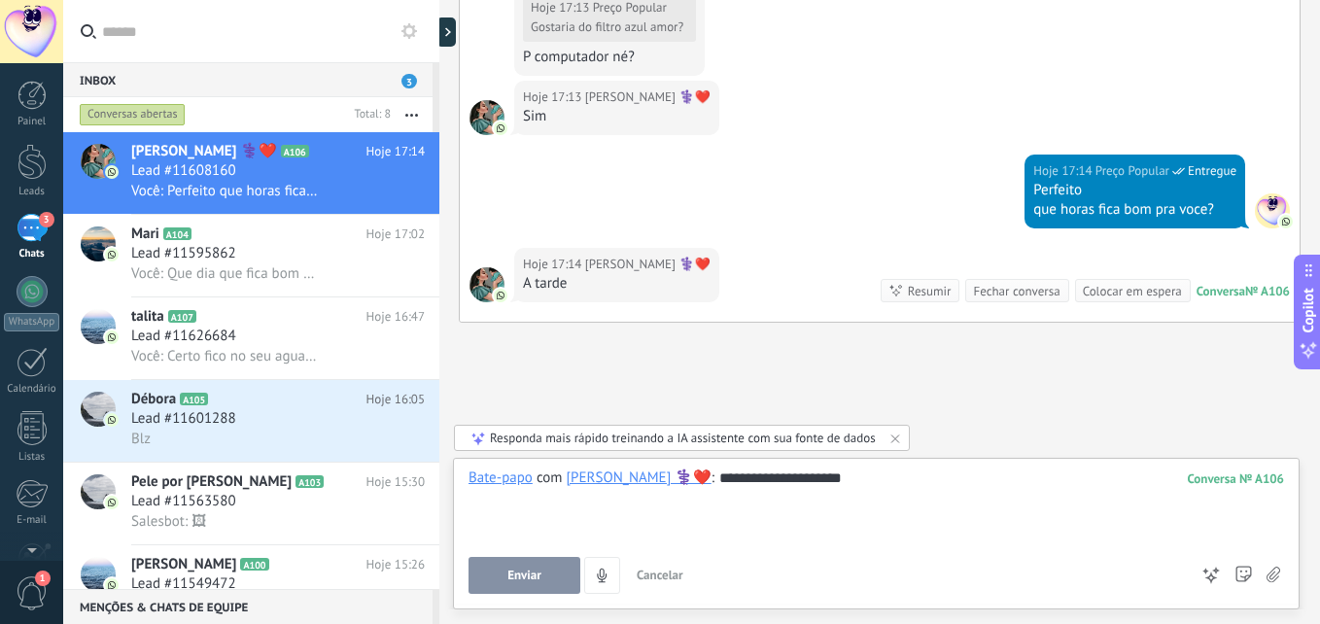
scroll to position [2614, 0]
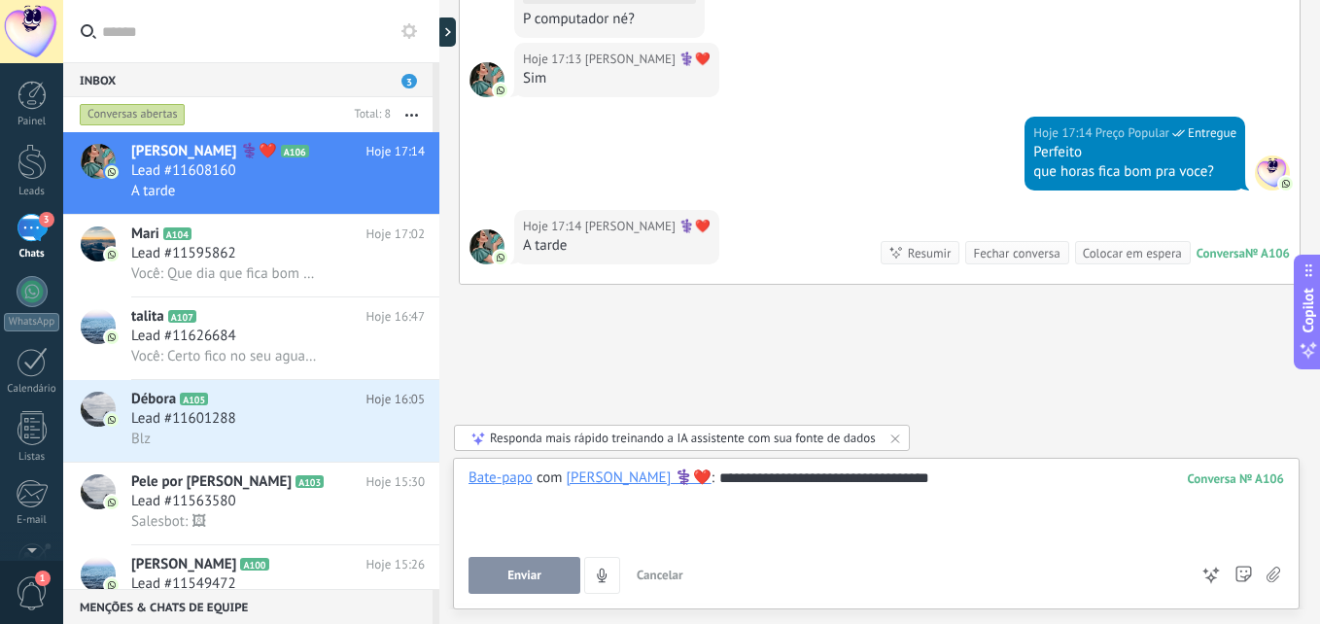
click at [536, 575] on span "Enviar" at bounding box center [524, 576] width 34 height 14
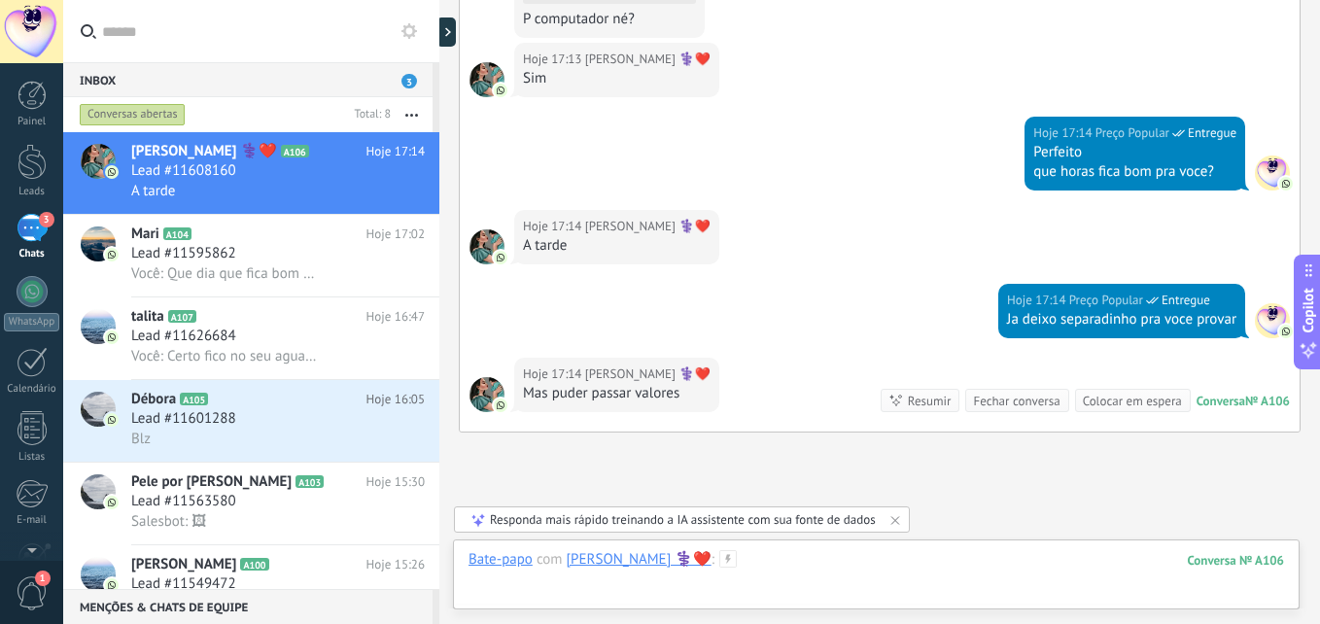
click at [903, 562] on div at bounding box center [875, 579] width 815 height 58
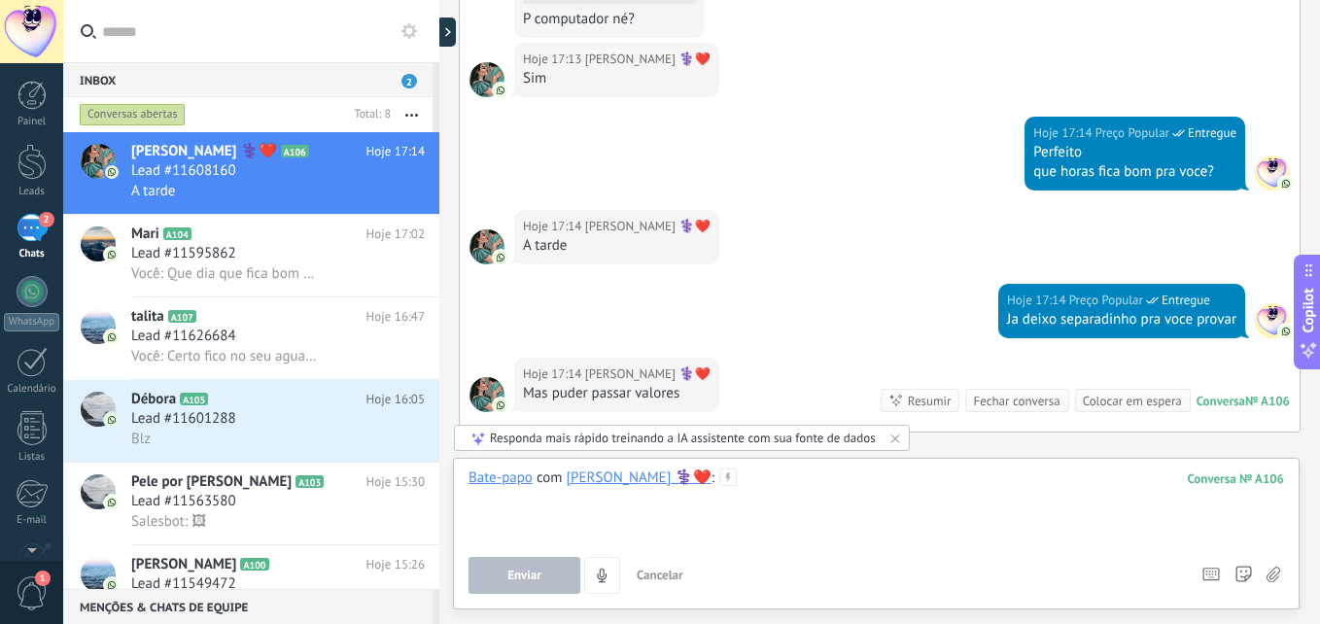
scroll to position [2761, 0]
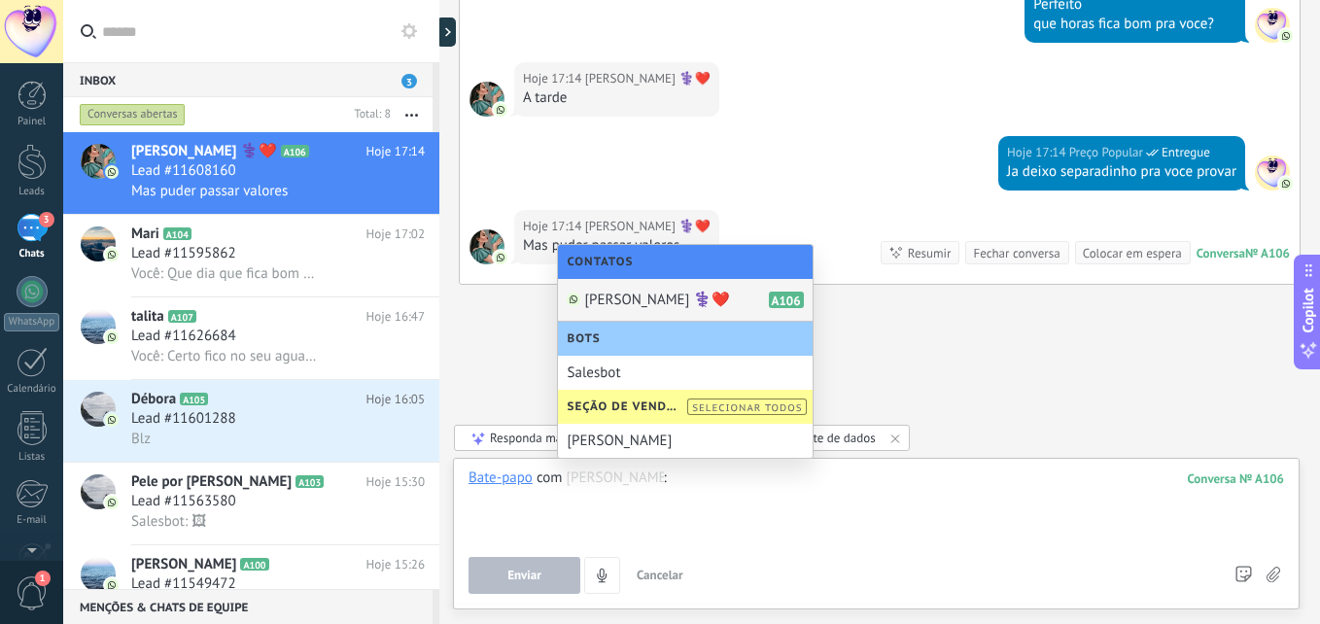
click at [715, 310] on div "Ana Rute ‍⚕️❤️ A106" at bounding box center [685, 300] width 255 height 43
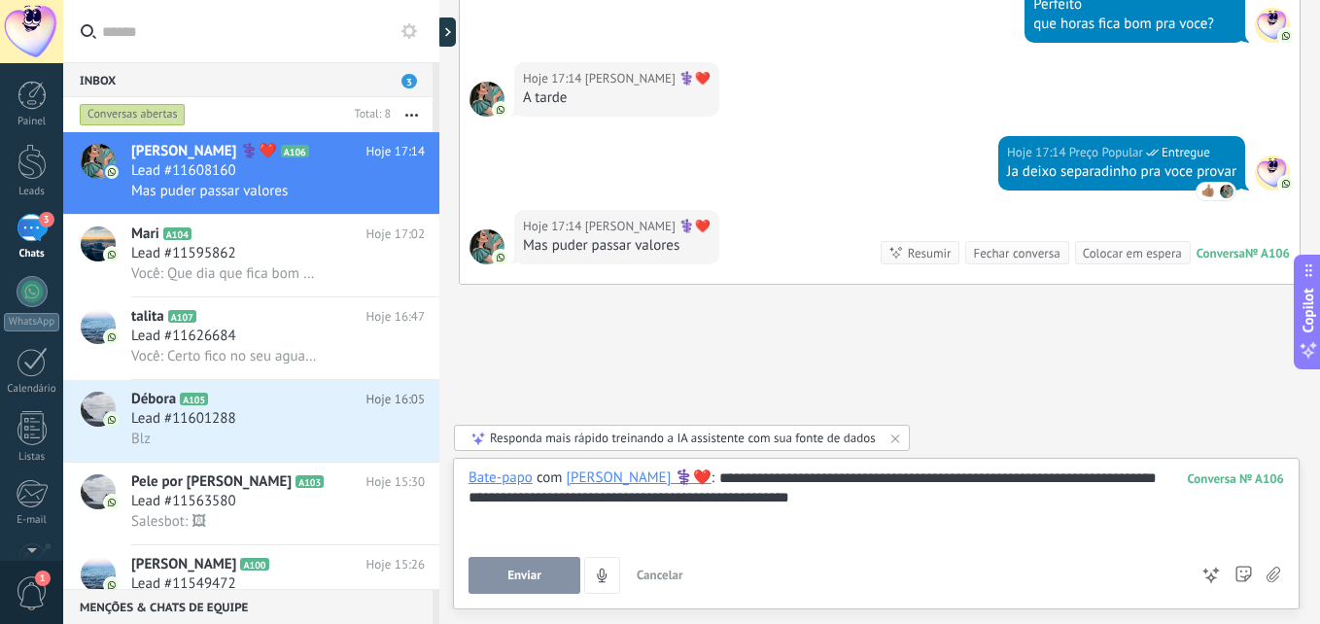
click at [529, 575] on span "Enviar" at bounding box center [524, 576] width 34 height 14
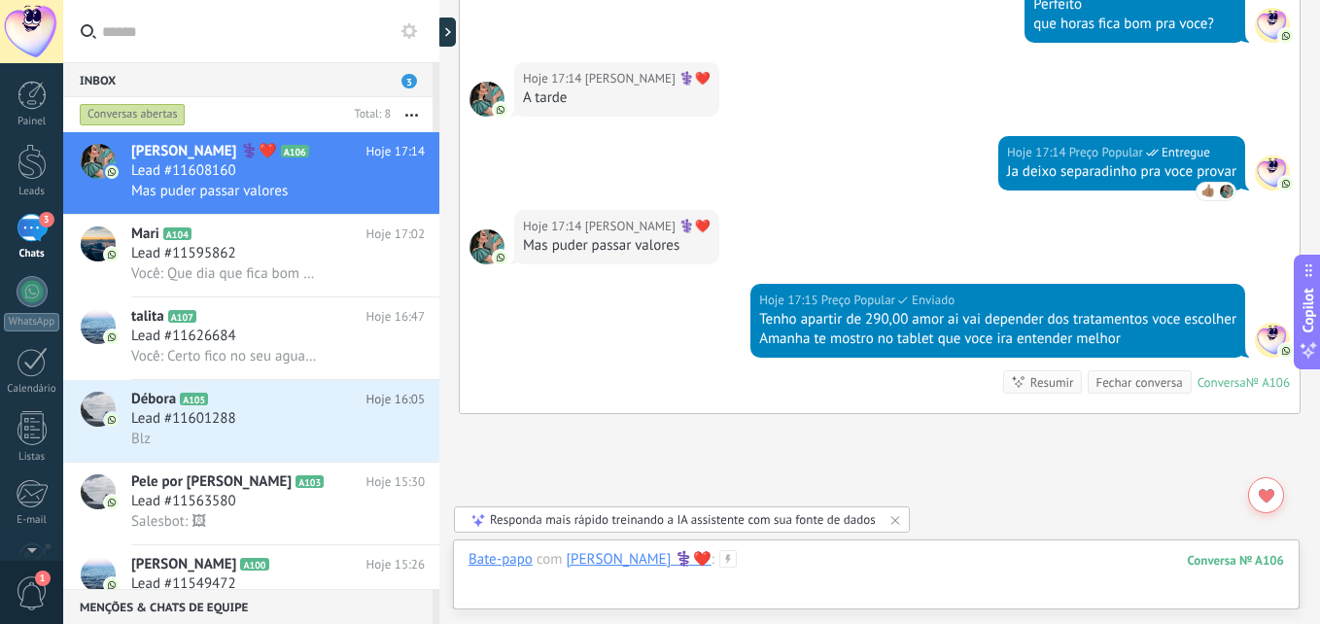
click at [793, 559] on div at bounding box center [875, 579] width 815 height 58
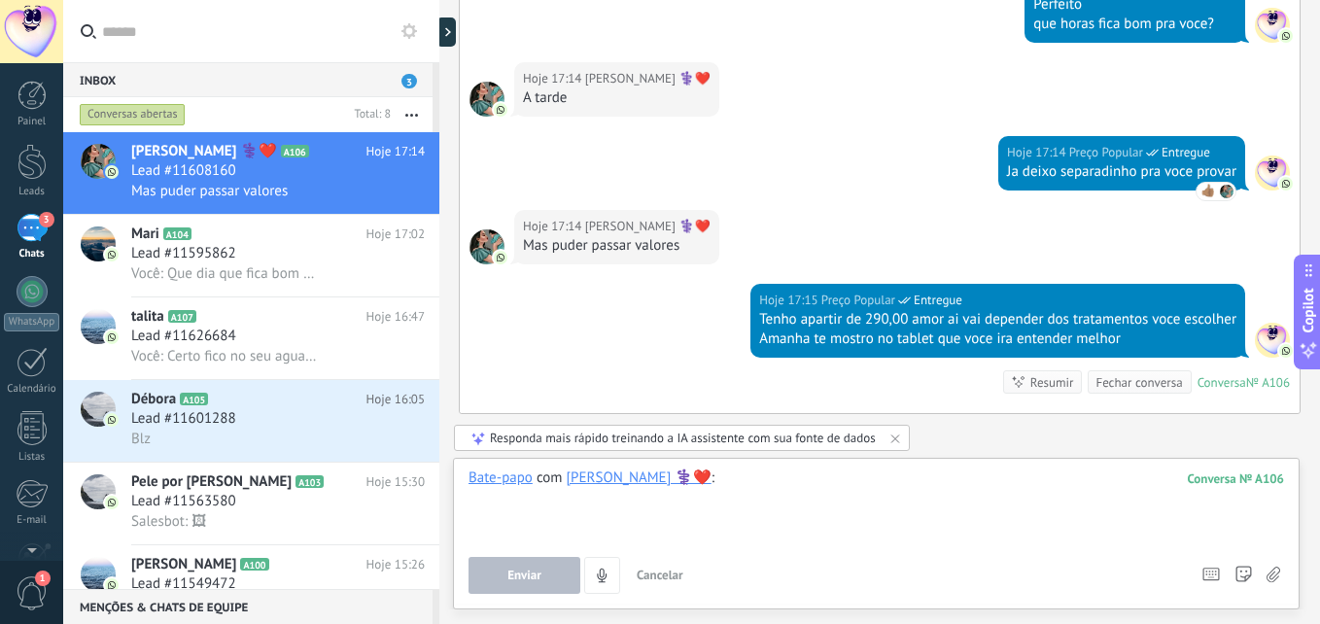
scroll to position [2891, 0]
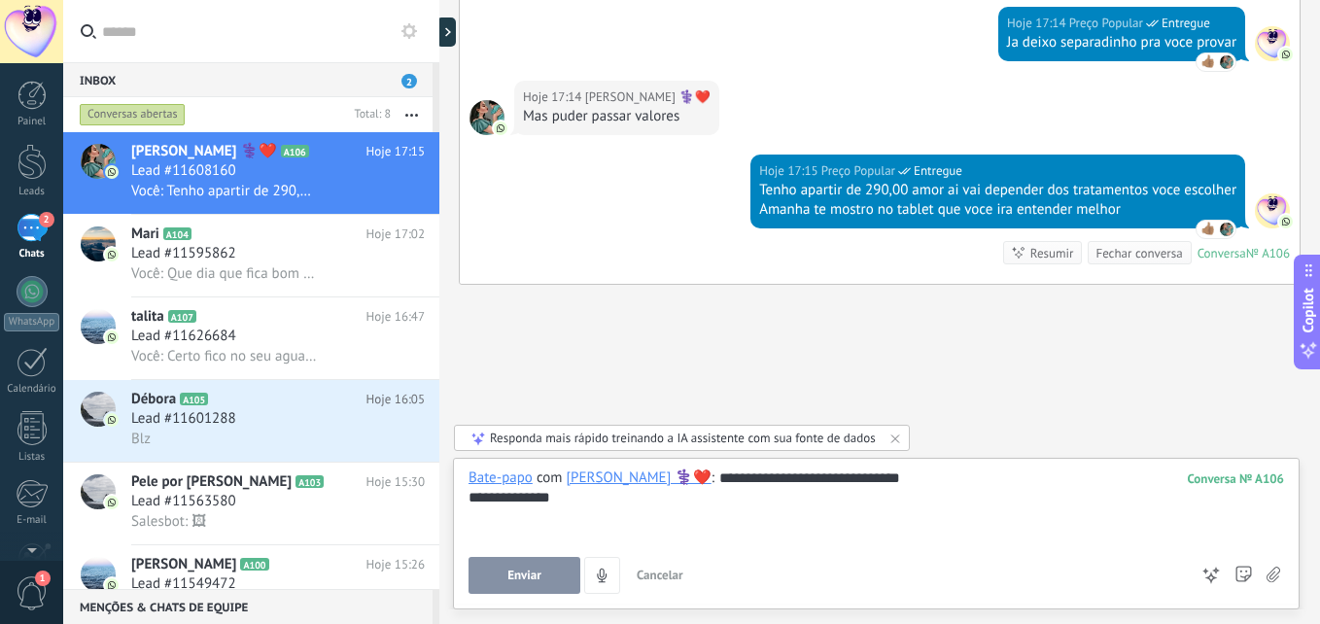
click at [537, 577] on span "Enviar" at bounding box center [524, 576] width 34 height 14
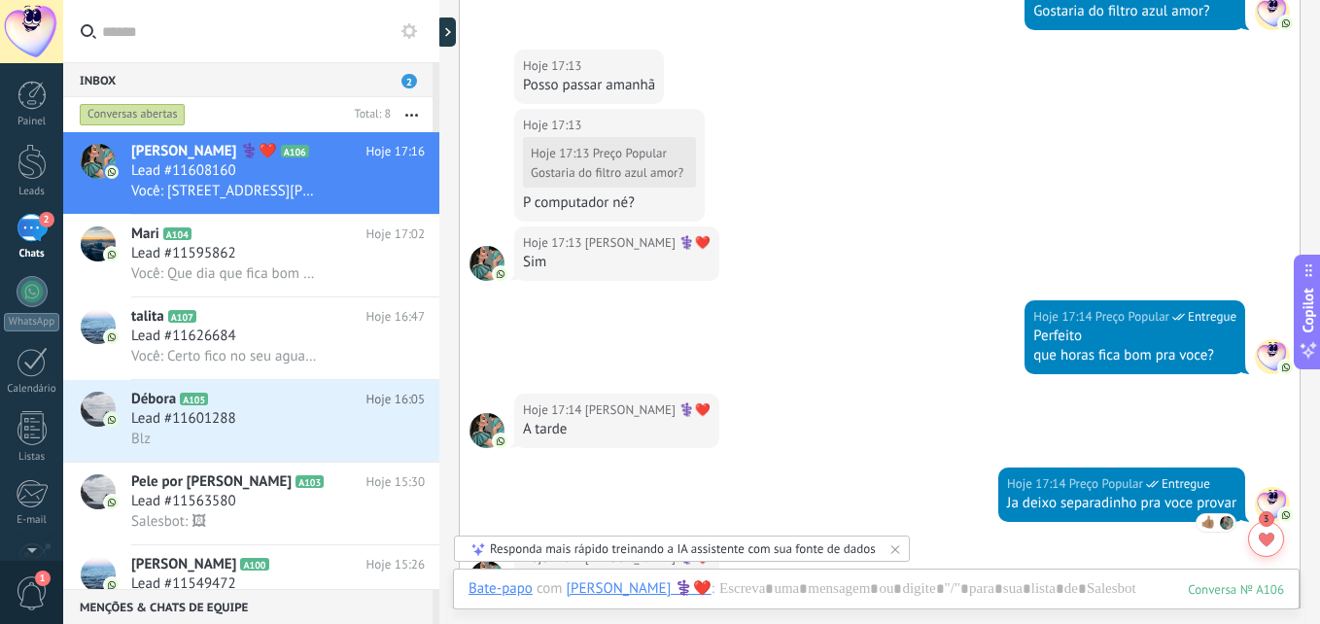
scroll to position [2984, 0]
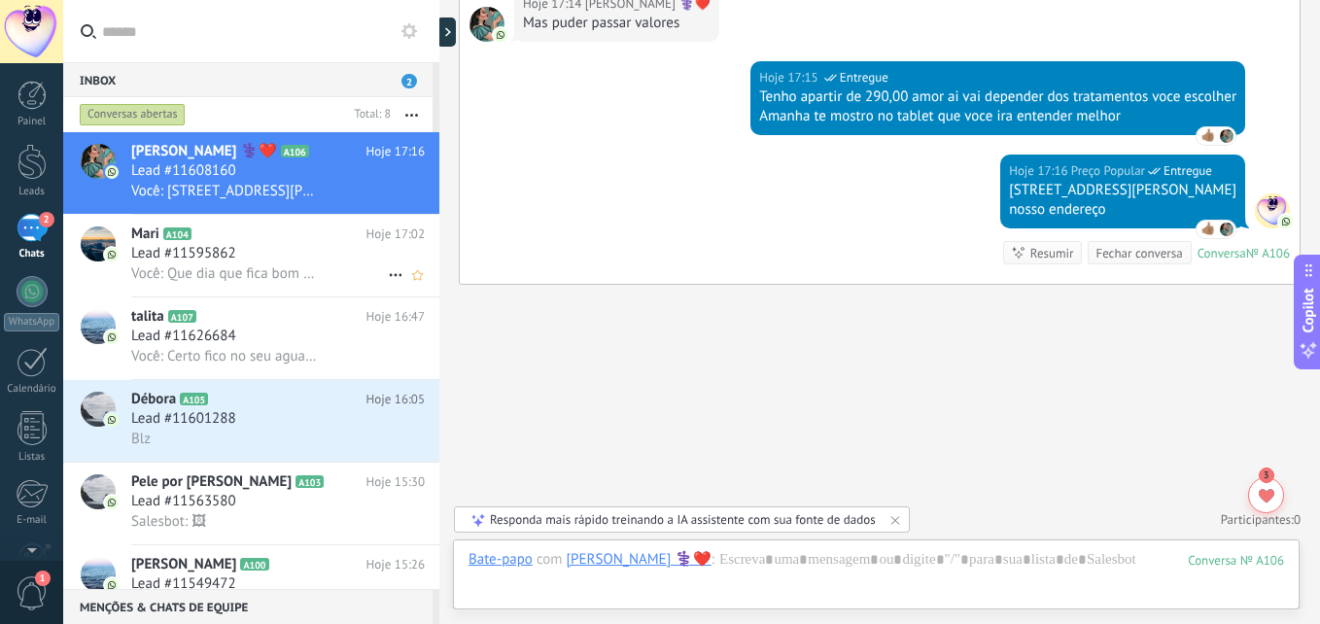
click at [276, 250] on div "Lead #11595862" at bounding box center [278, 253] width 294 height 19
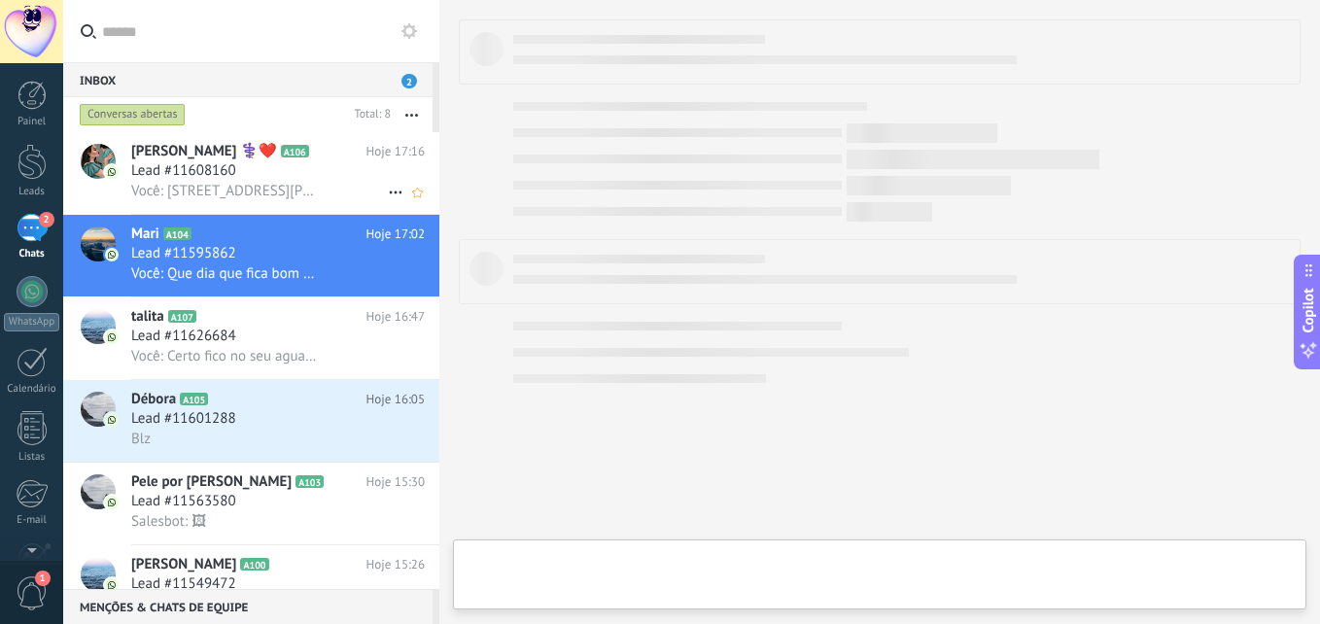
click at [282, 173] on div "Lead #11608160" at bounding box center [278, 170] width 294 height 19
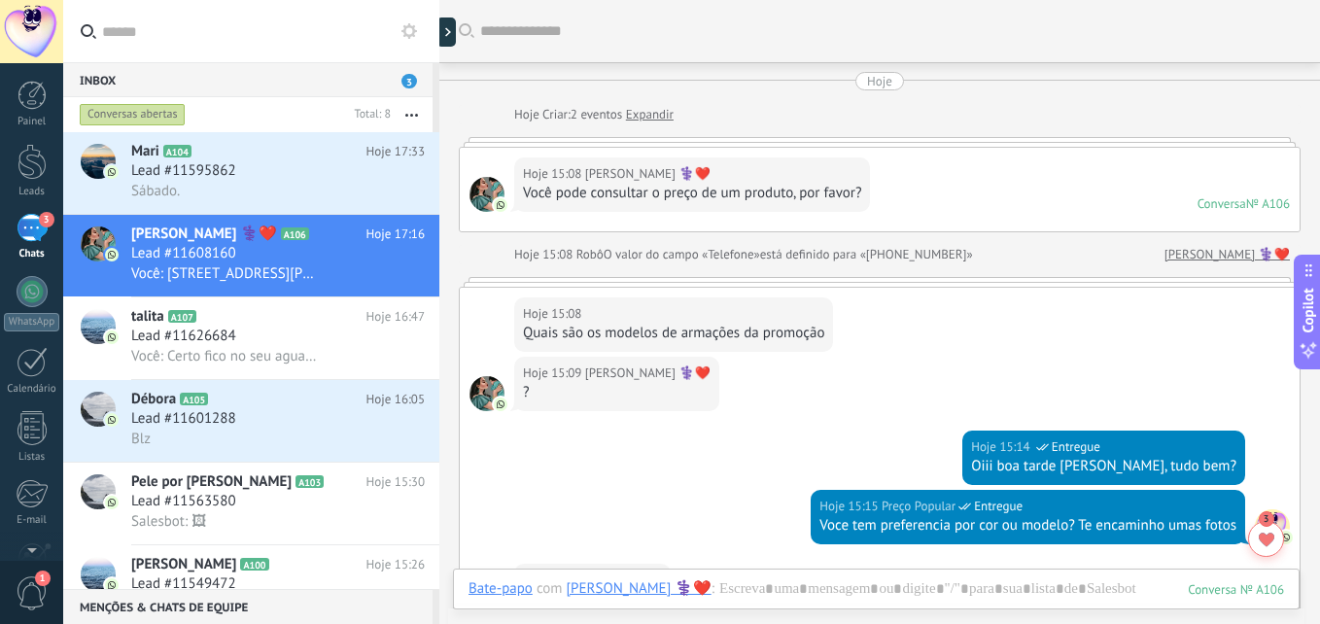
scroll to position [1479, 0]
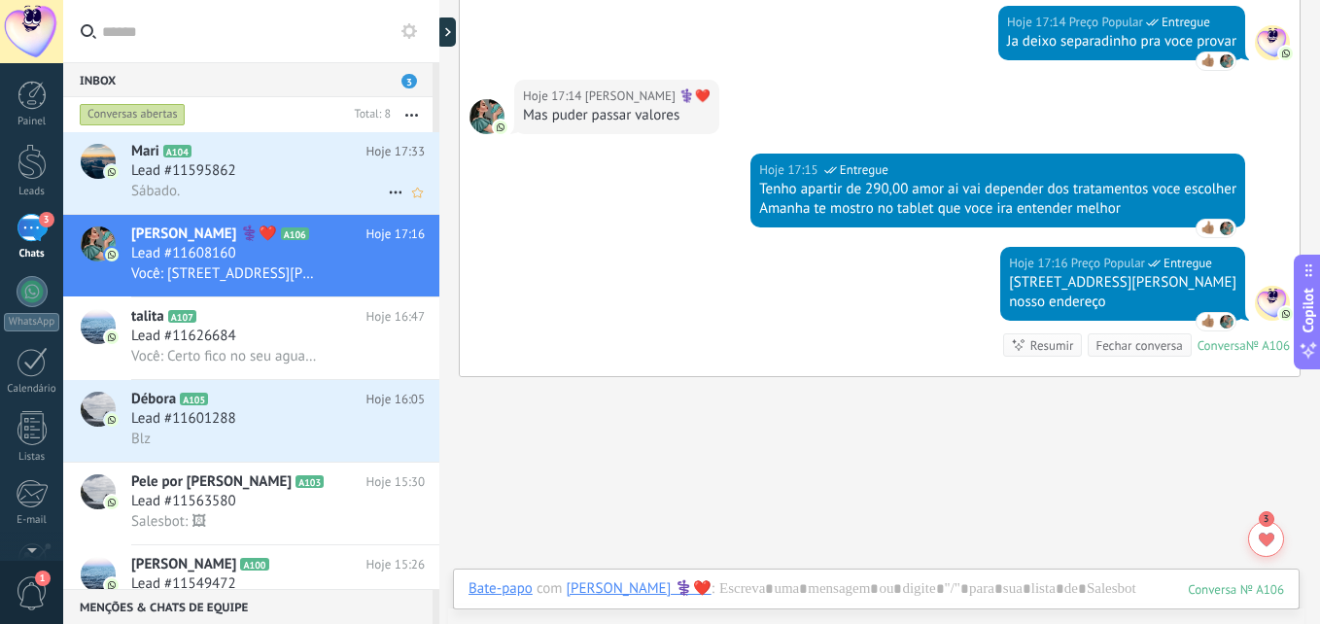
click at [289, 183] on div "Sábado." at bounding box center [278, 191] width 294 height 20
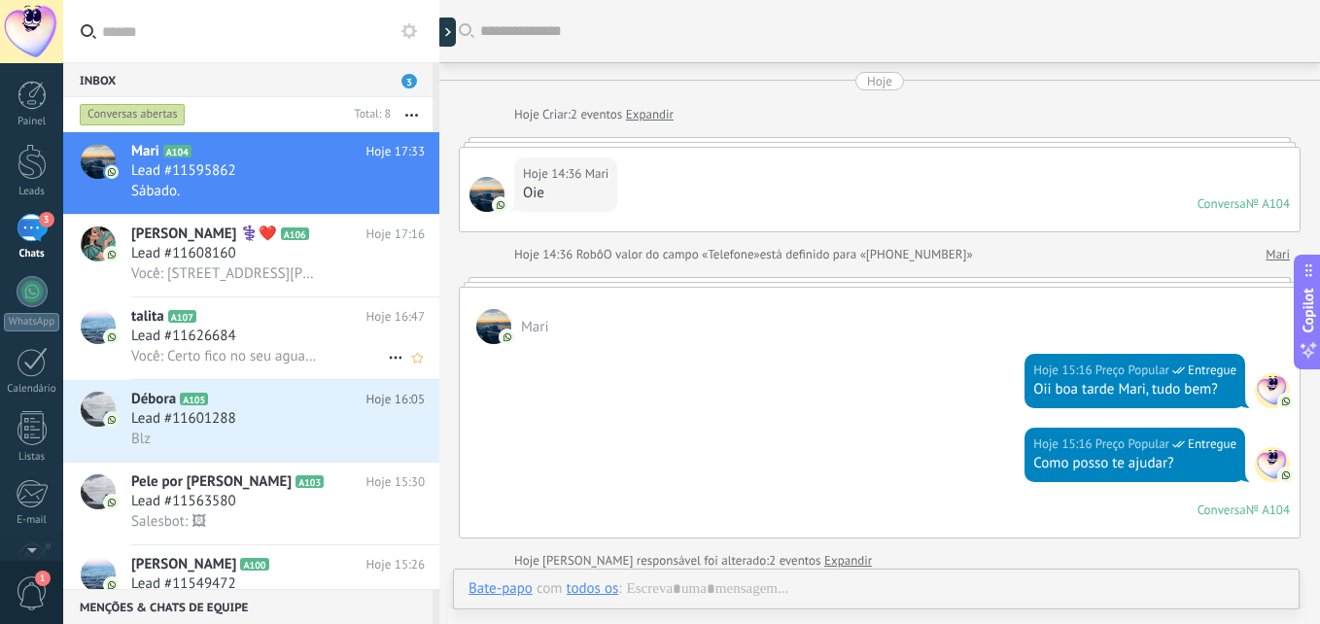
scroll to position [1162, 0]
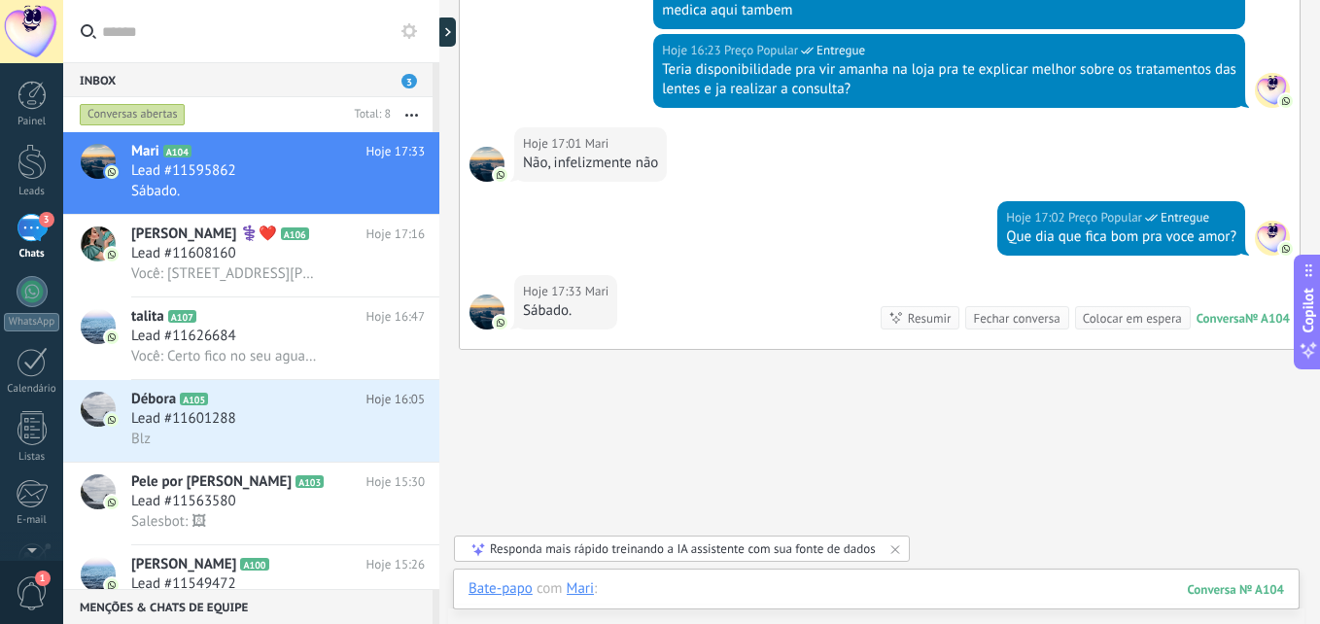
click at [879, 595] on div at bounding box center [875, 608] width 815 height 58
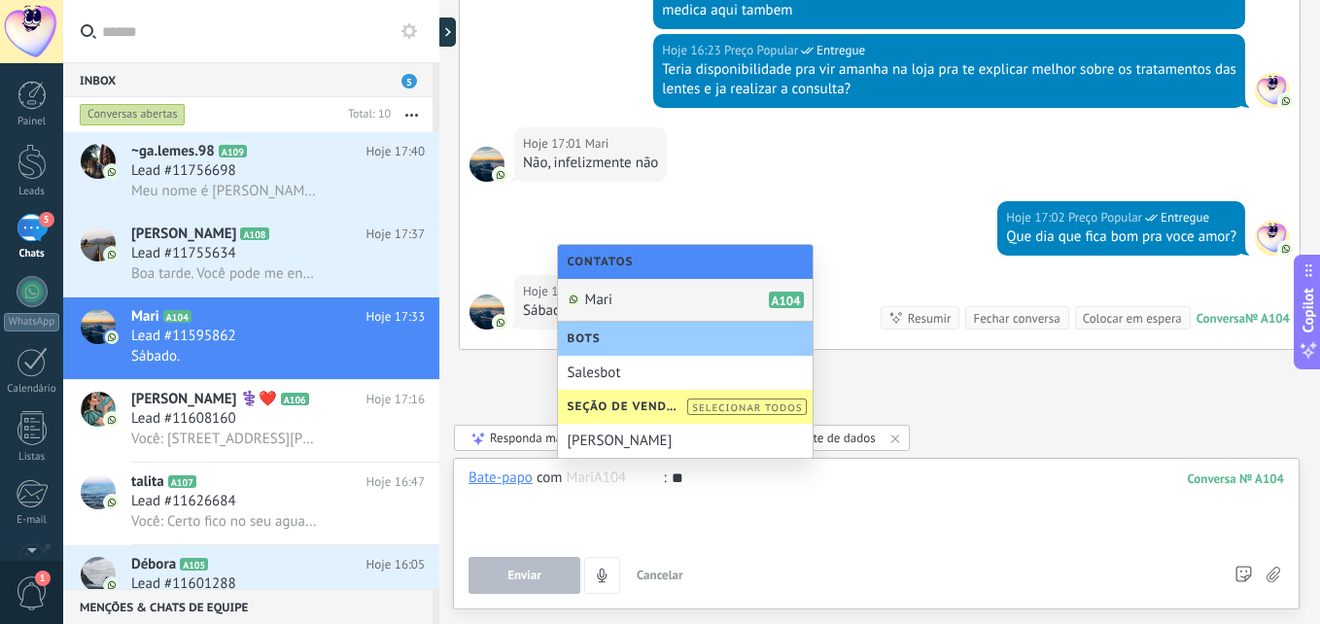
click at [659, 308] on div "Mari A104" at bounding box center [685, 300] width 255 height 43
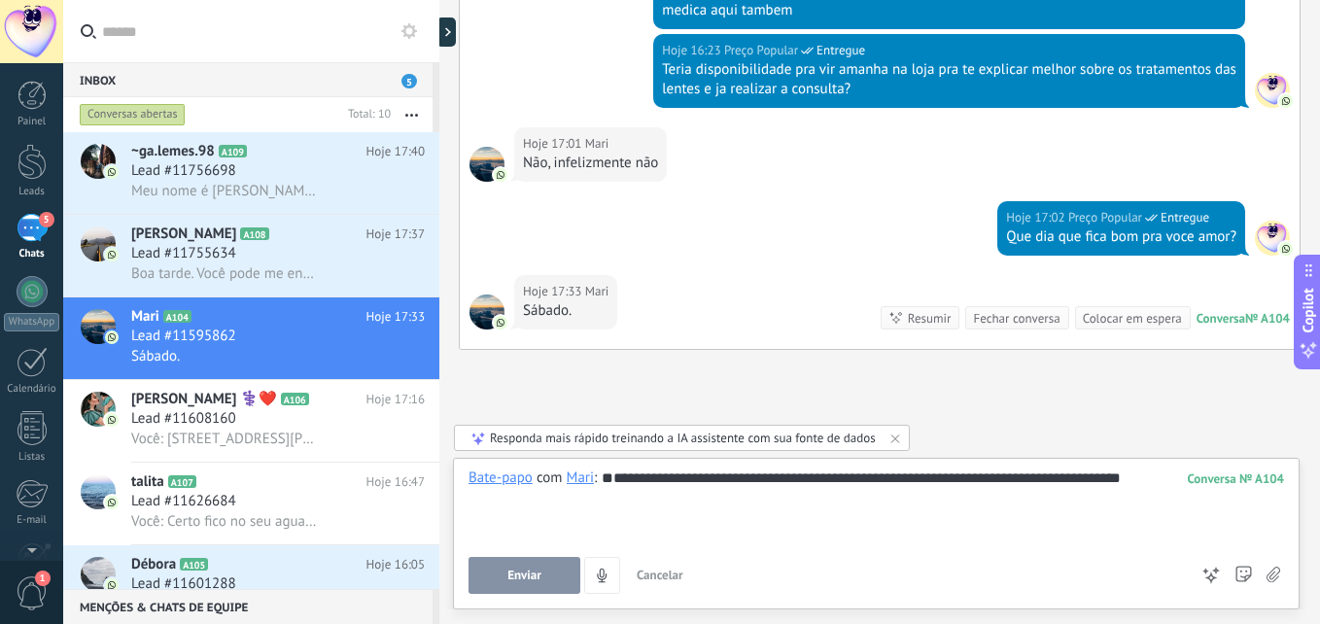
click at [510, 580] on span "Enviar" at bounding box center [524, 576] width 34 height 14
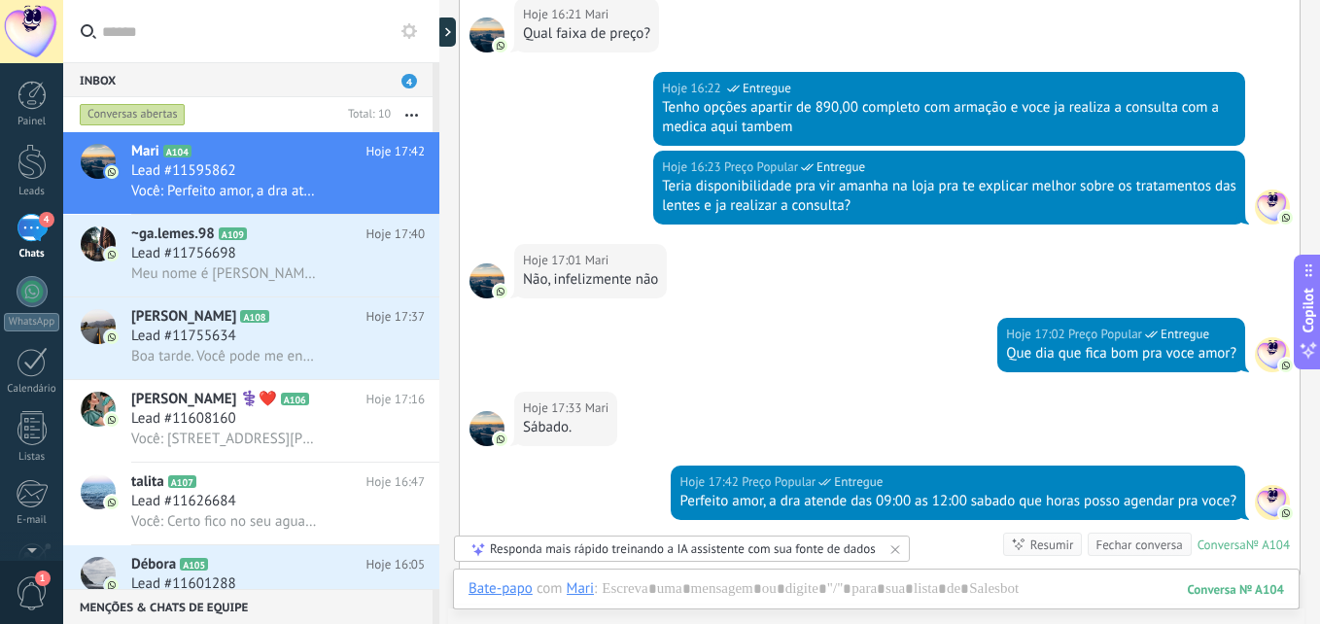
scroll to position [1337, 0]
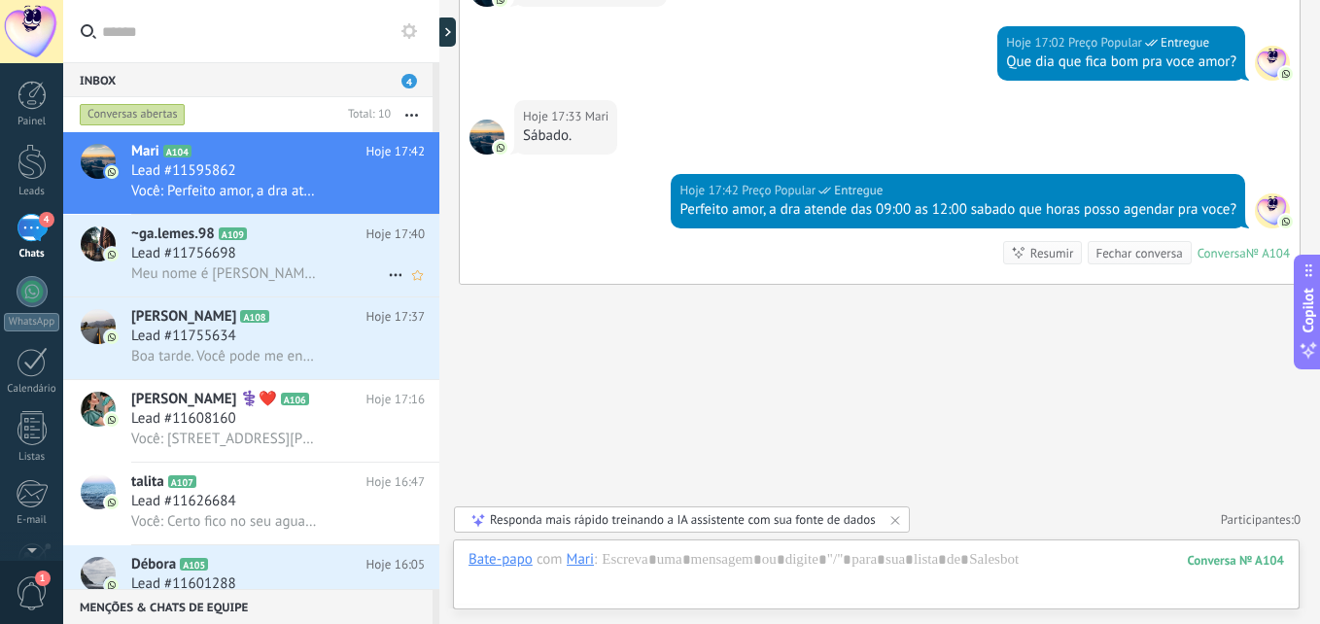
click at [262, 257] on div "Lead #11756698" at bounding box center [278, 253] width 294 height 19
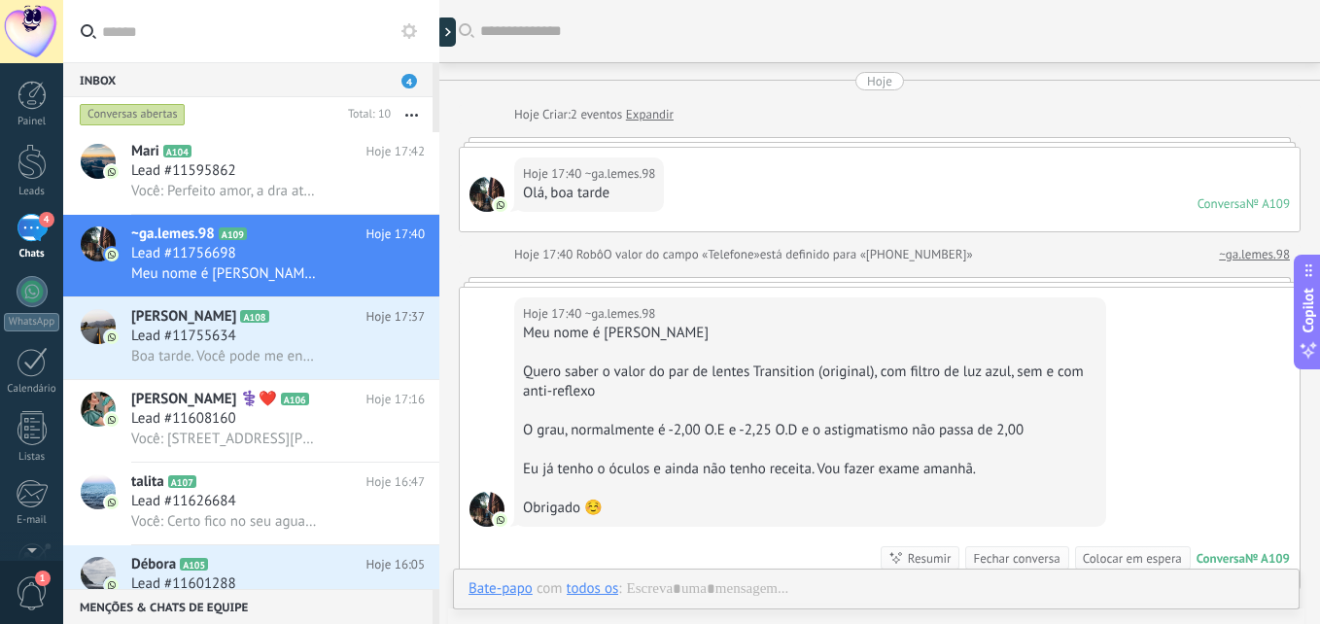
scroll to position [121, 0]
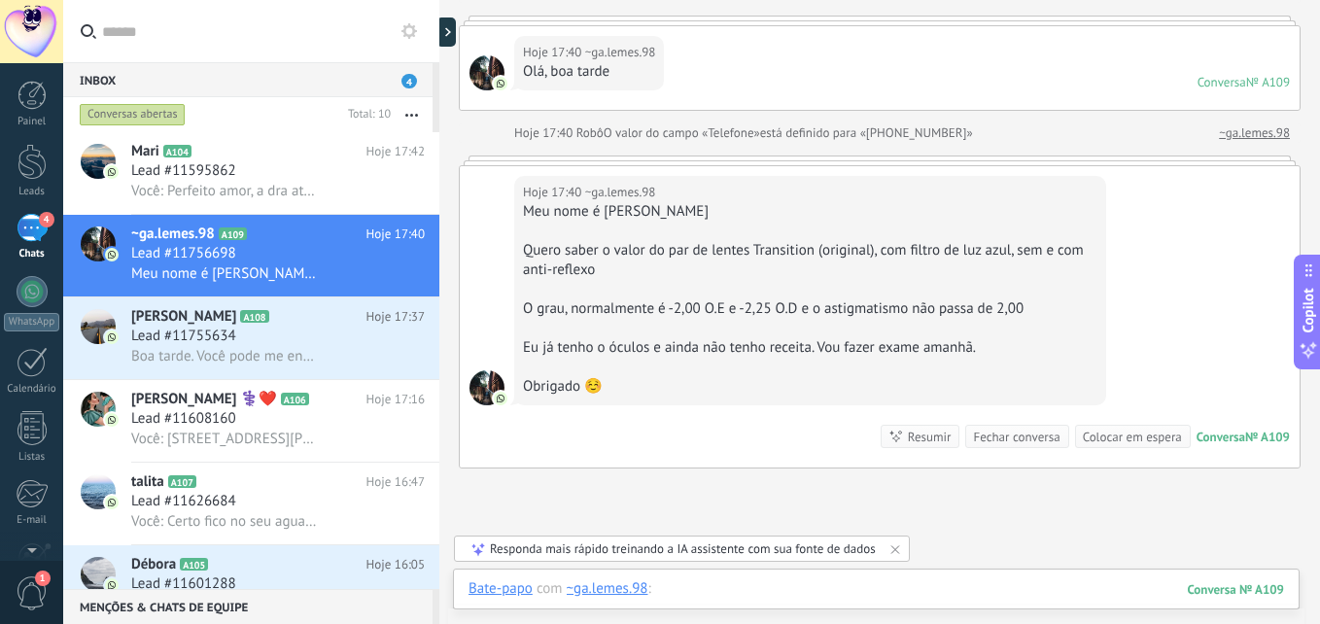
click at [713, 595] on div at bounding box center [875, 608] width 815 height 58
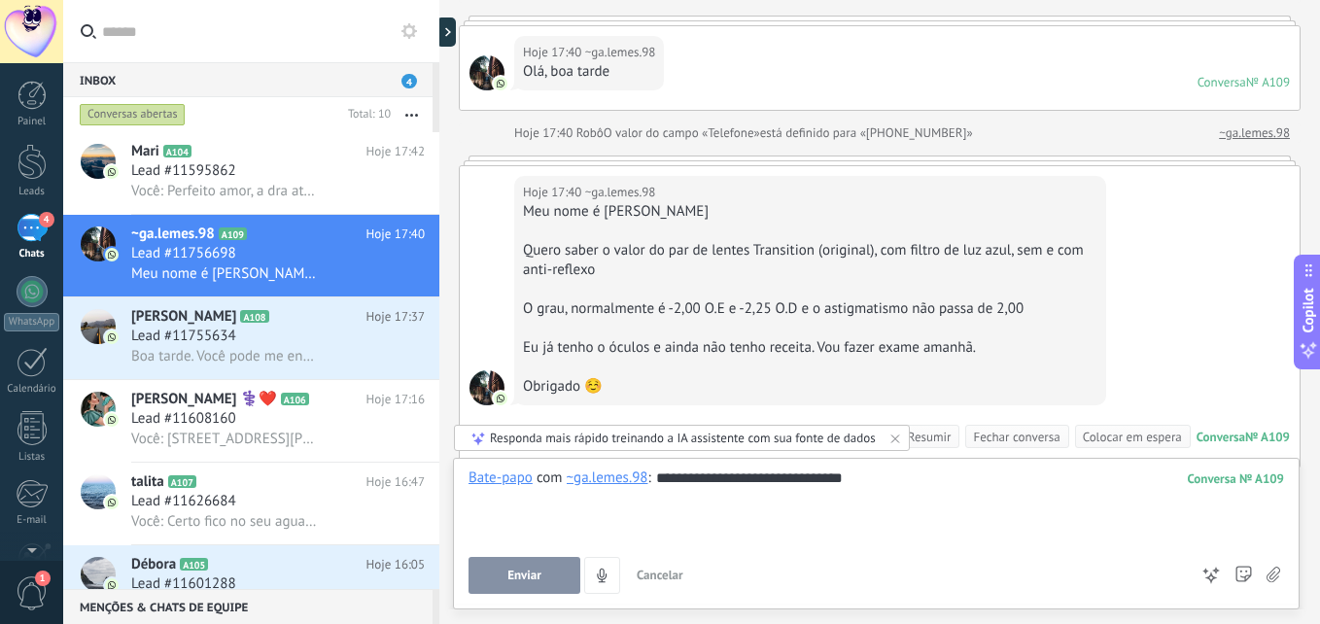
click at [502, 570] on button "Enviar" at bounding box center [524, 575] width 112 height 37
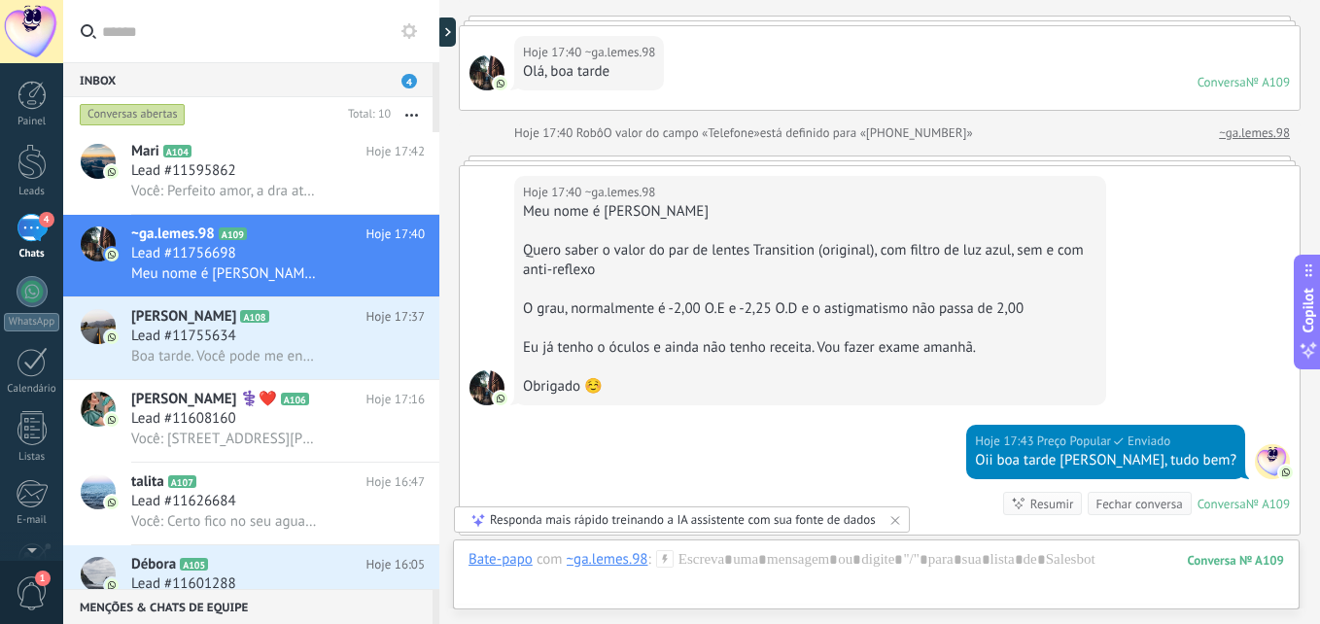
scroll to position [372, 0]
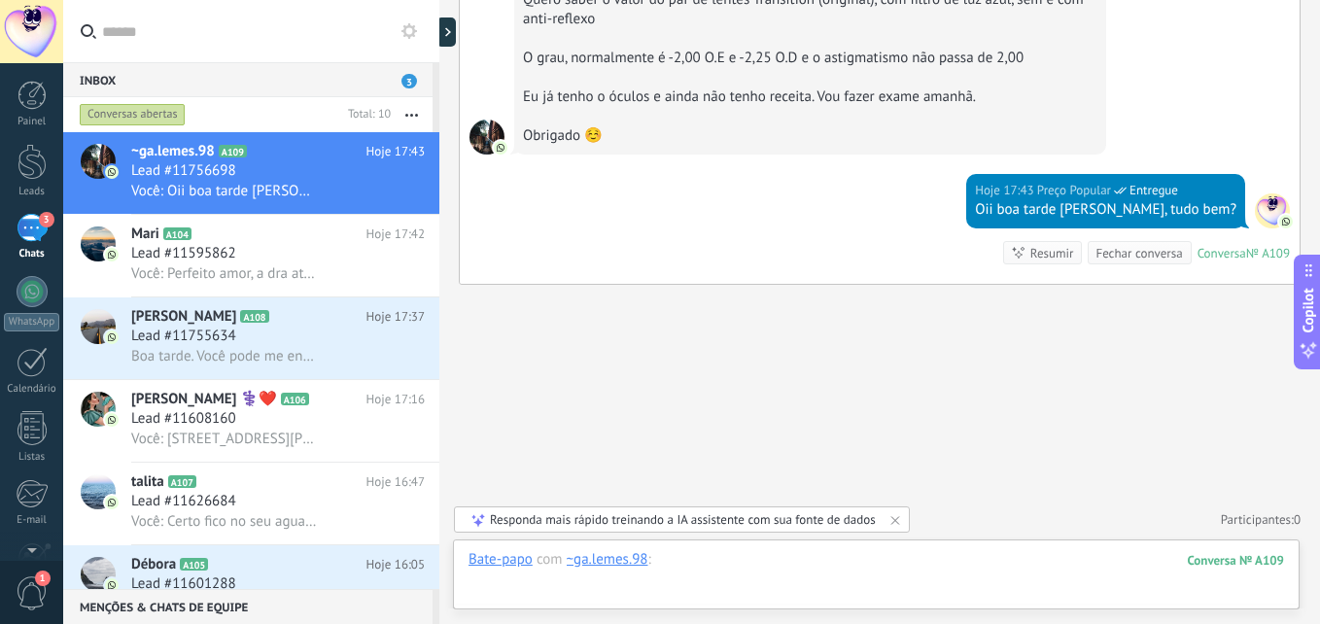
click at [720, 569] on div at bounding box center [875, 579] width 815 height 58
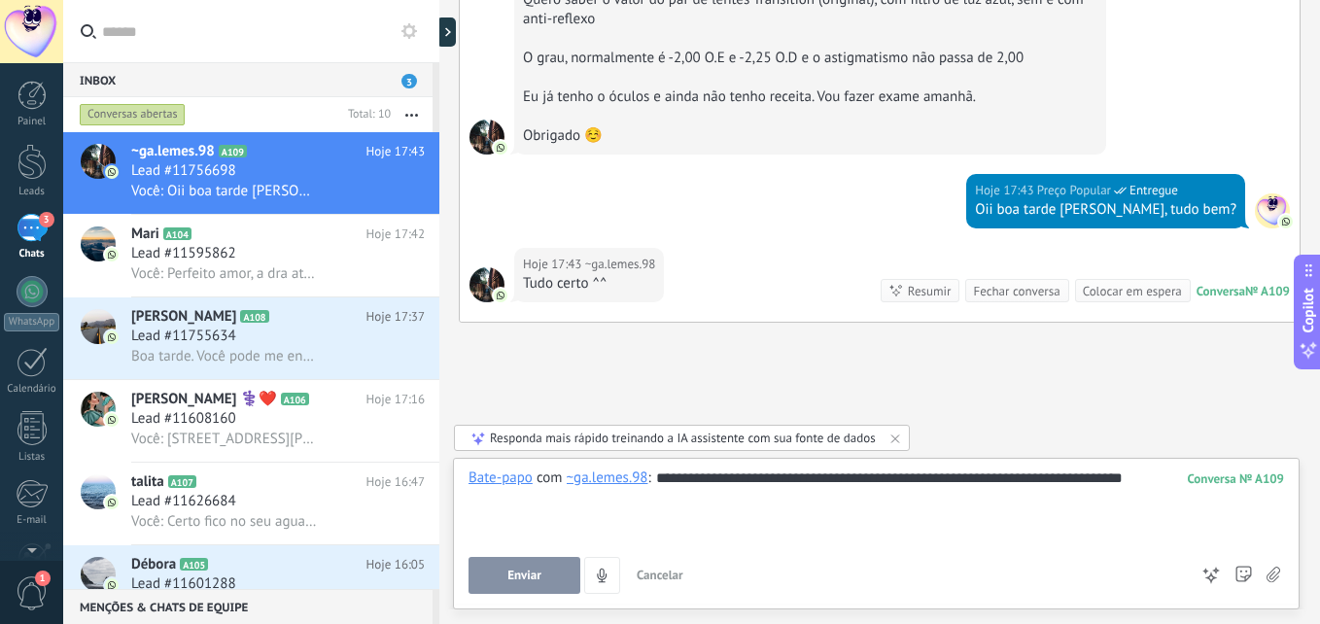
scroll to position [410, 0]
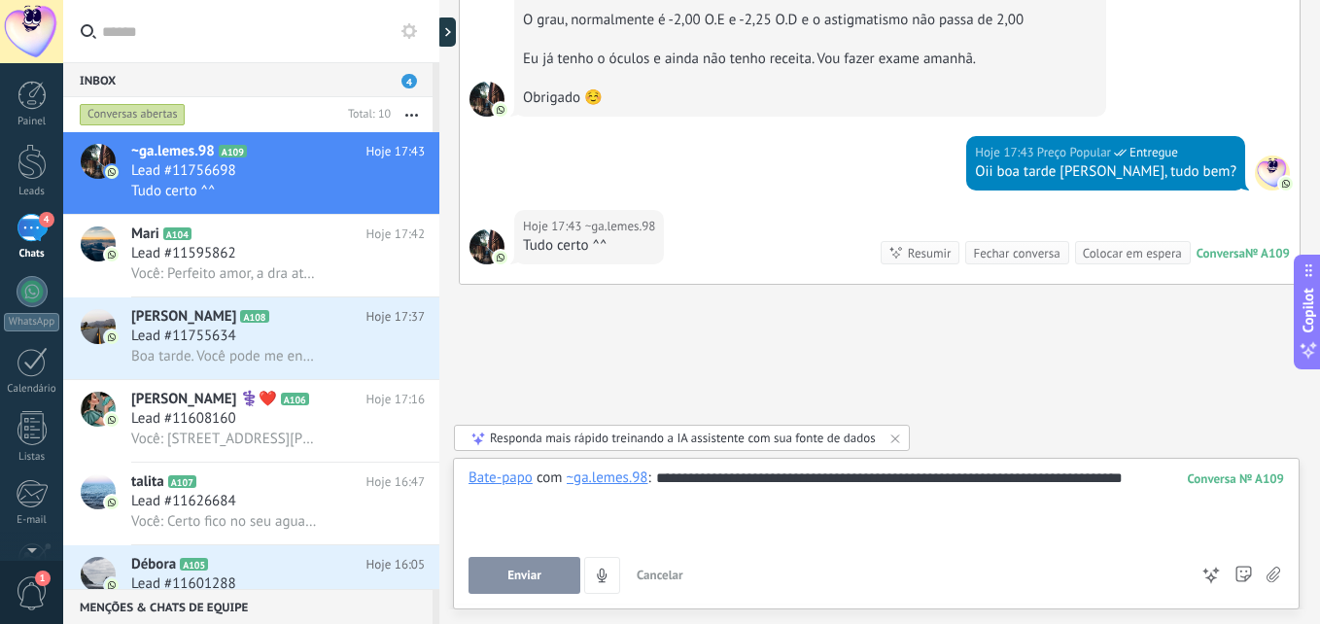
click at [524, 575] on span "Enviar" at bounding box center [524, 576] width 34 height 14
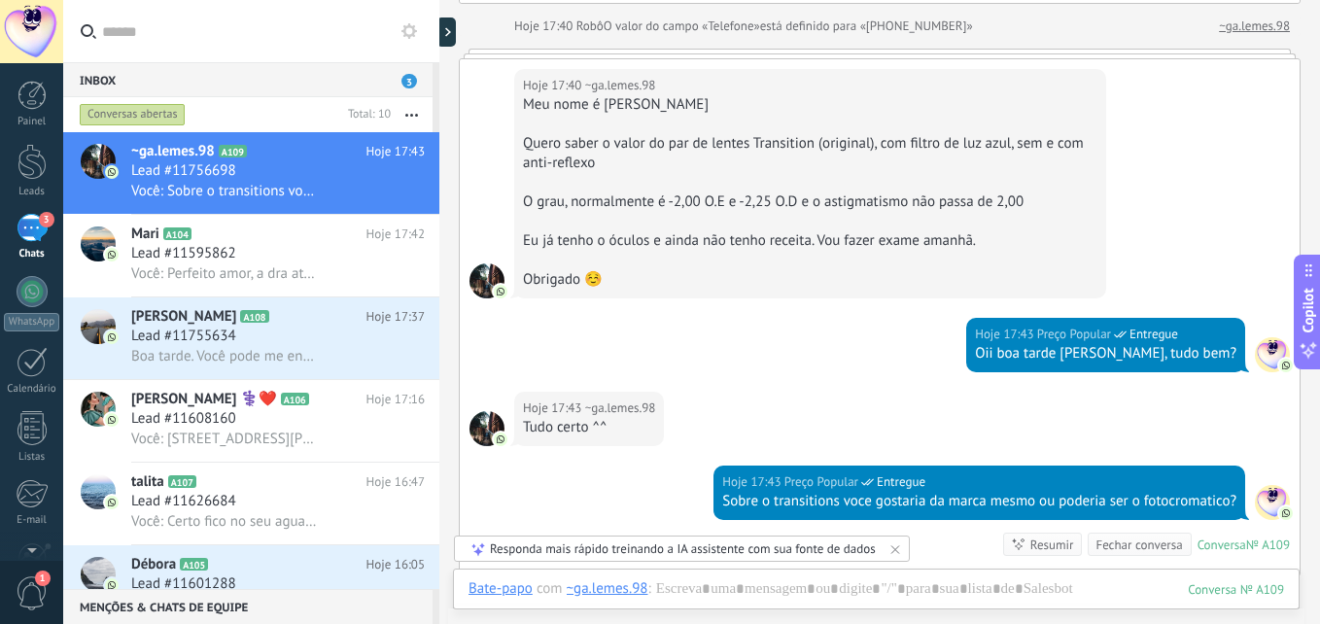
scroll to position [326, 0]
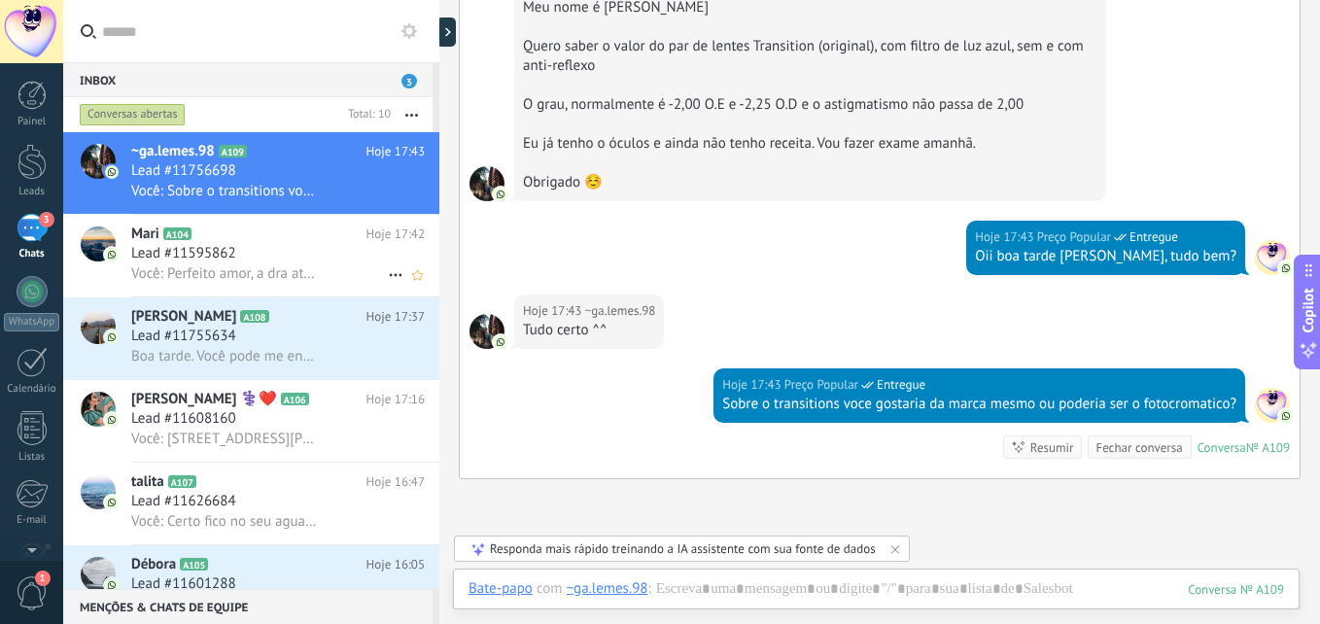
click at [269, 260] on div "Lead #11595862" at bounding box center [278, 253] width 294 height 19
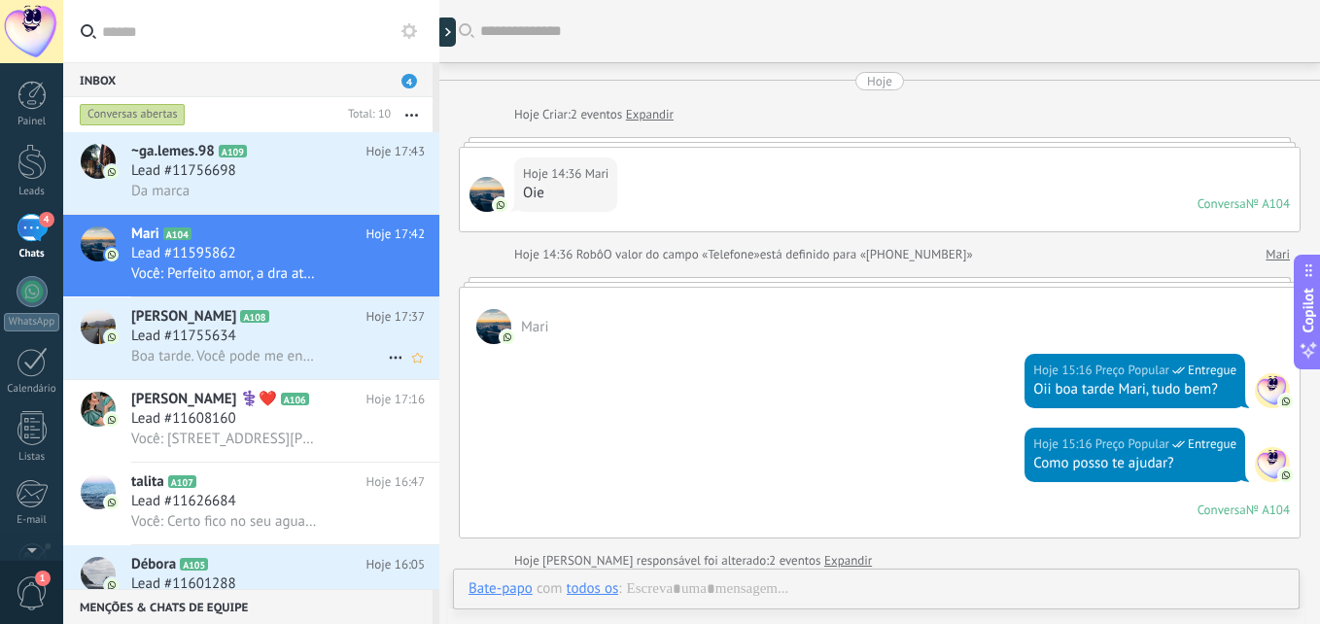
scroll to position [1195, 0]
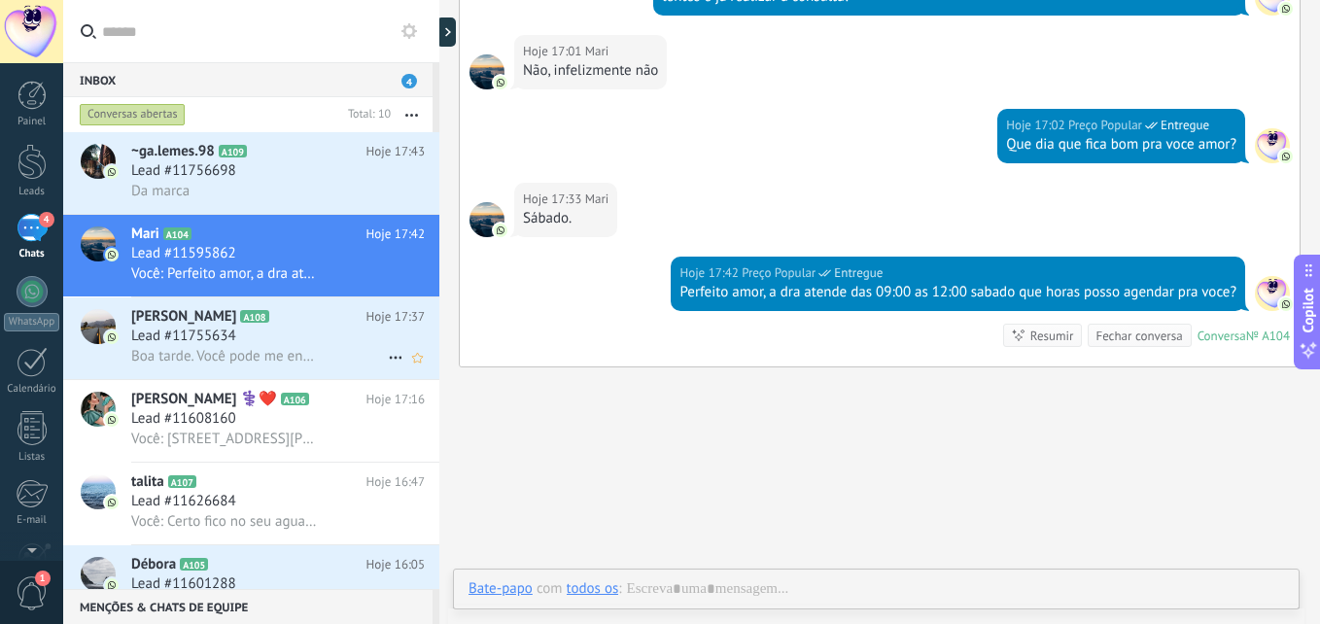
click at [294, 356] on span "Boa tarde. Você pode me enviar uma foto de algo parecido?" at bounding box center [224, 356] width 187 height 18
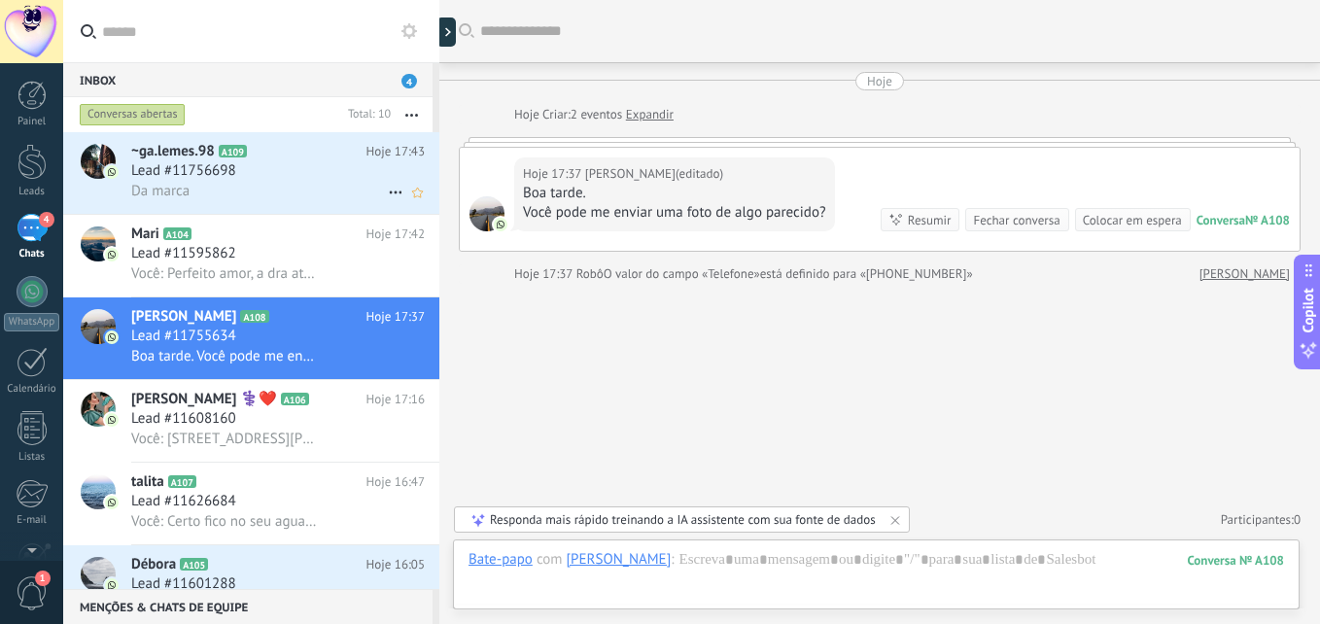
click at [278, 171] on div "Lead #11756698" at bounding box center [278, 170] width 294 height 19
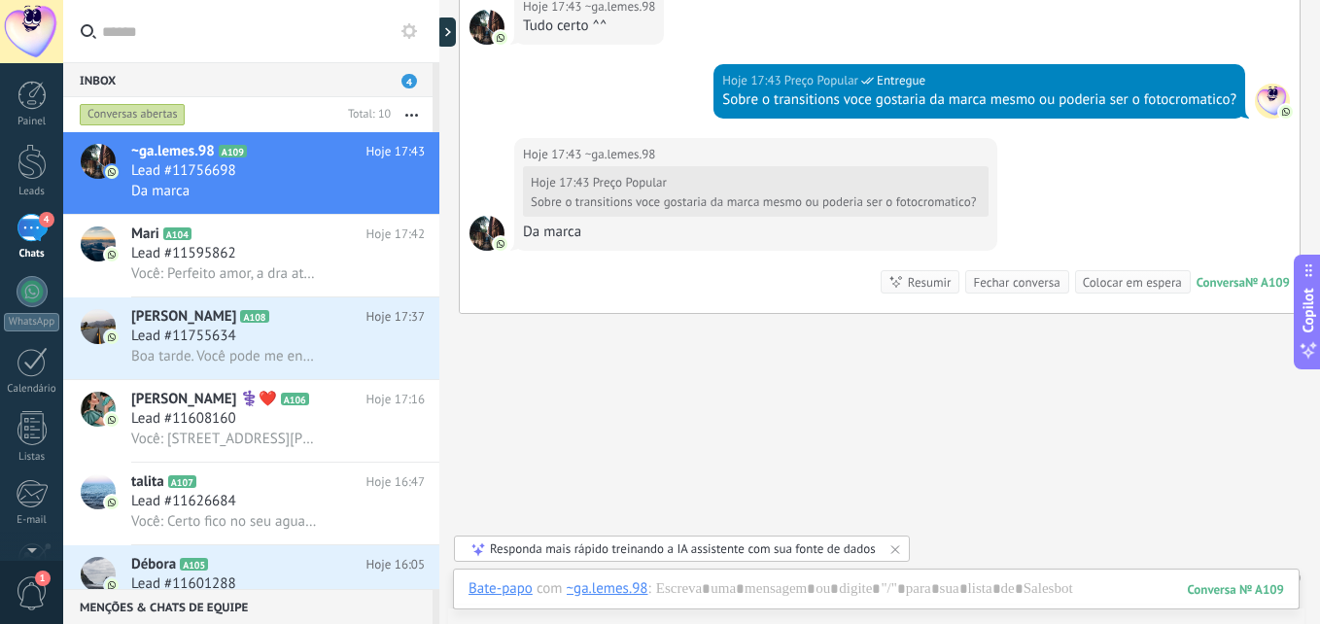
scroll to position [659, 0]
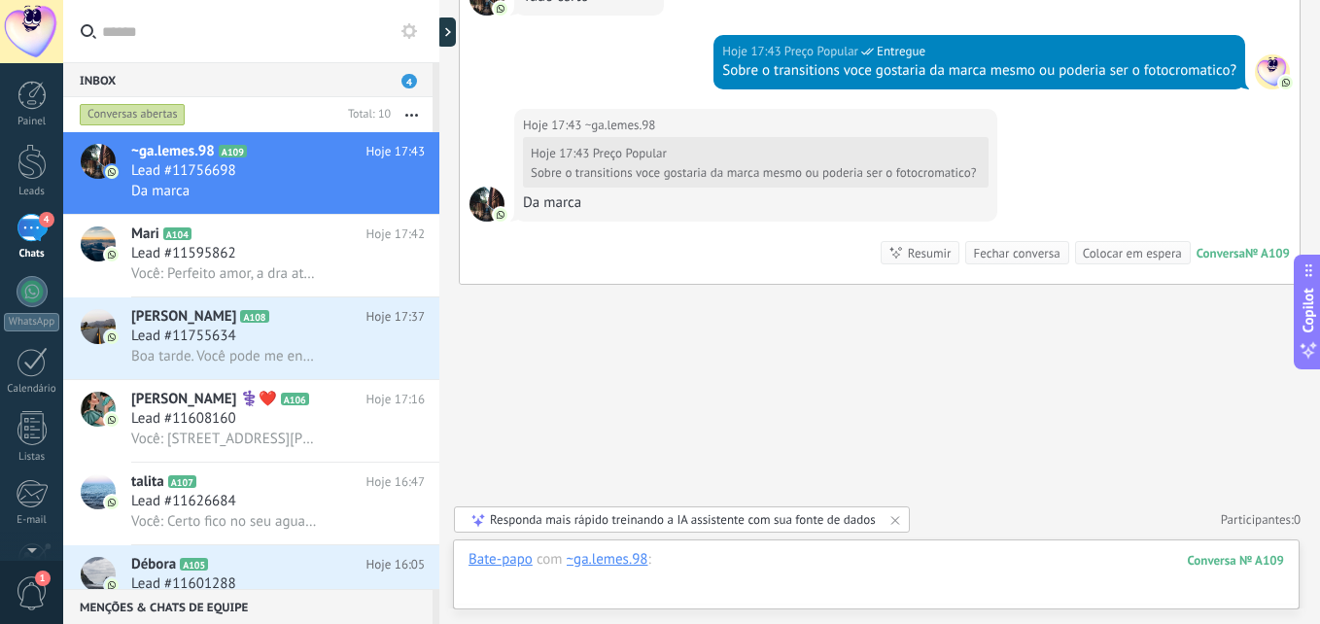
click at [765, 555] on div at bounding box center [875, 579] width 815 height 58
